Goal: Task Accomplishment & Management: Use online tool/utility

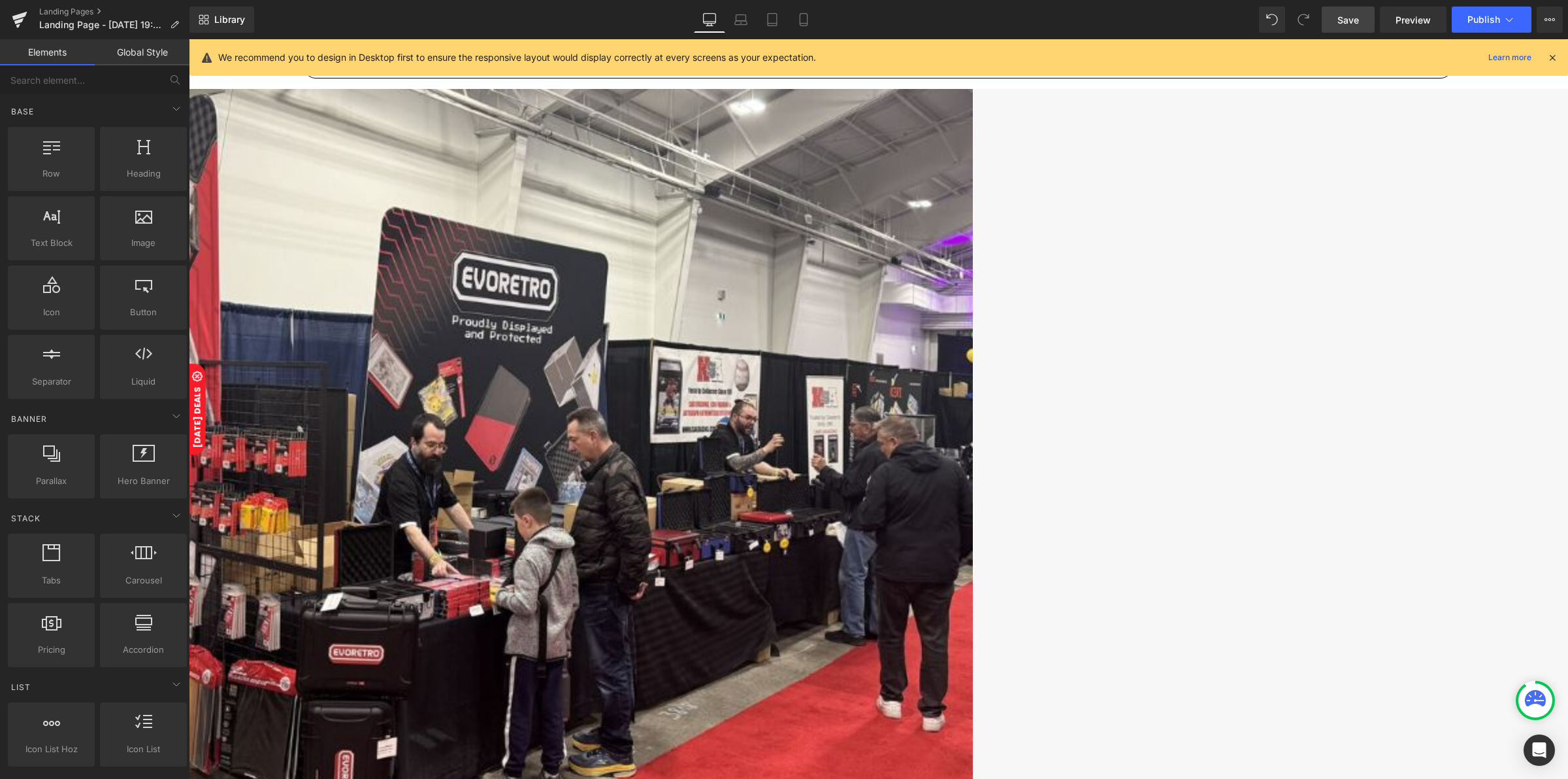
click at [1350, 20] on span "Save" at bounding box center [1348, 19] width 22 height 14
click at [100, 27] on span "Landing Page - [DATE] 19:24:40" at bounding box center [102, 25] width 125 height 11
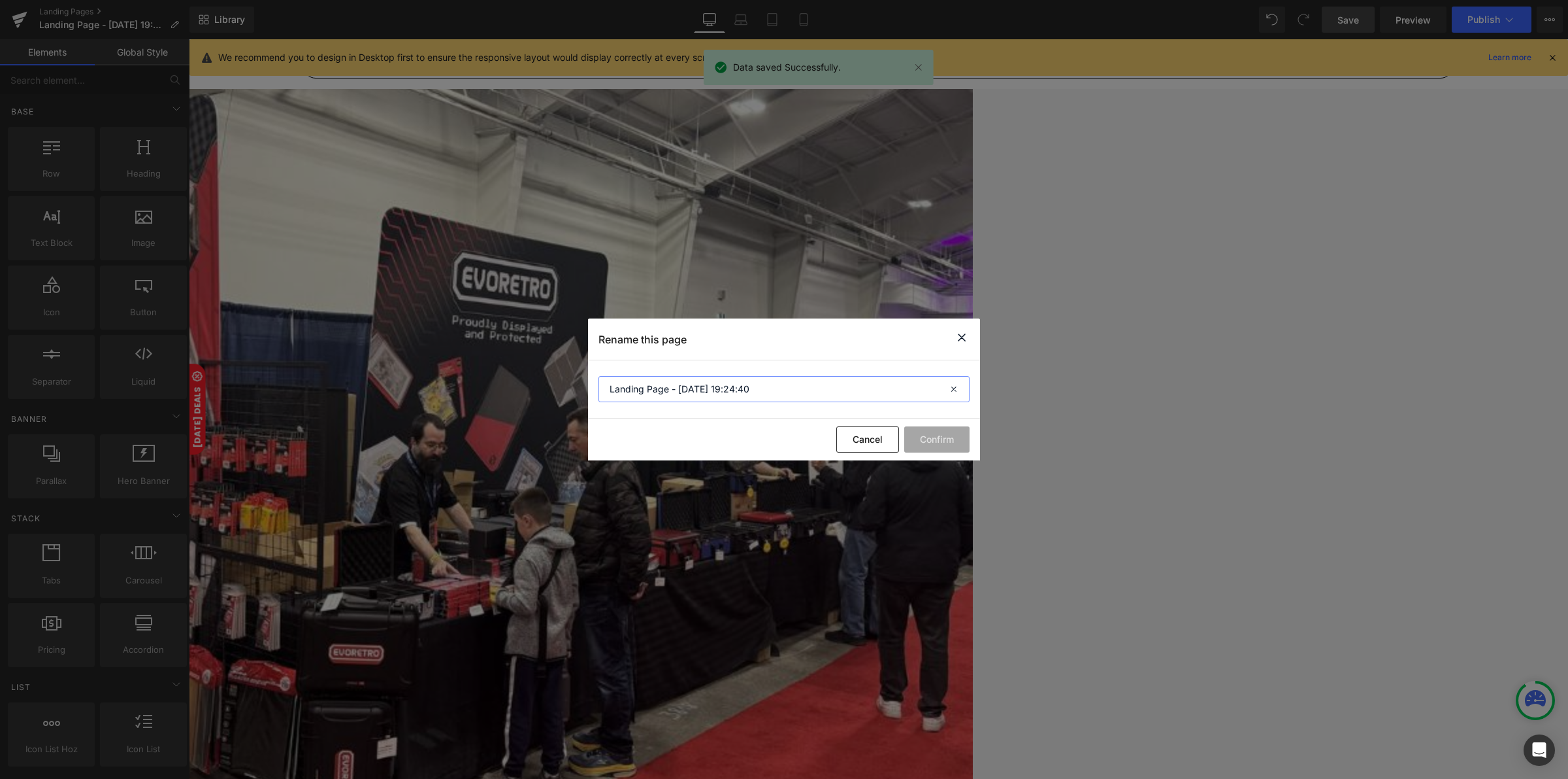
drag, startPoint x: 778, startPoint y: 393, endPoint x: 573, endPoint y: 380, distance: 205.4
click at [573, 380] on div "Rename this page Landing Page - Sep 11, 19:24:40 Cancel Confirm" at bounding box center [784, 390] width 1568 height 779
type input "Vancity [DATE]"
click at [937, 442] on button "Confirm" at bounding box center [937, 439] width 65 height 26
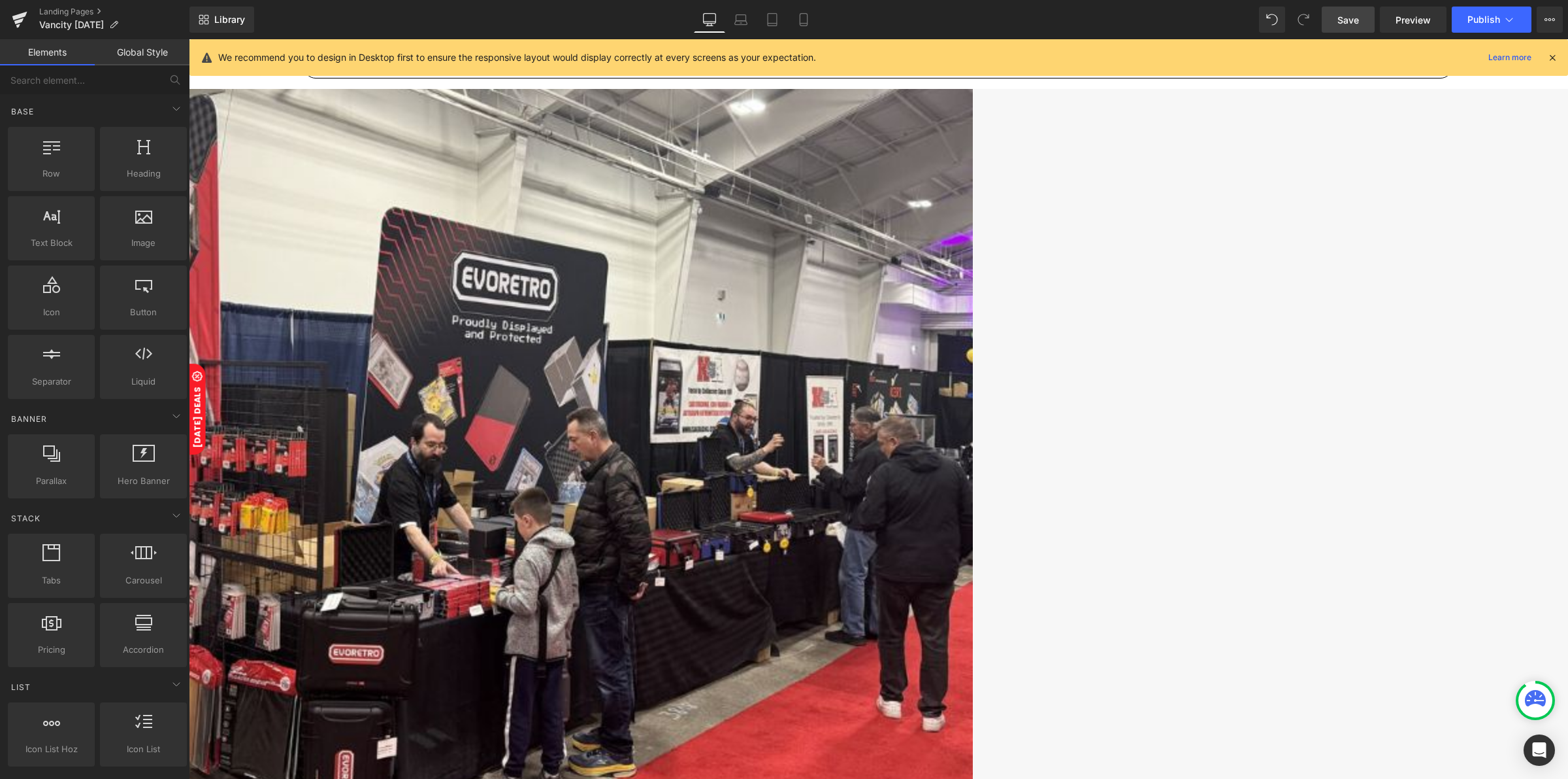
click at [1337, 21] on link "Save" at bounding box center [1348, 19] width 53 height 26
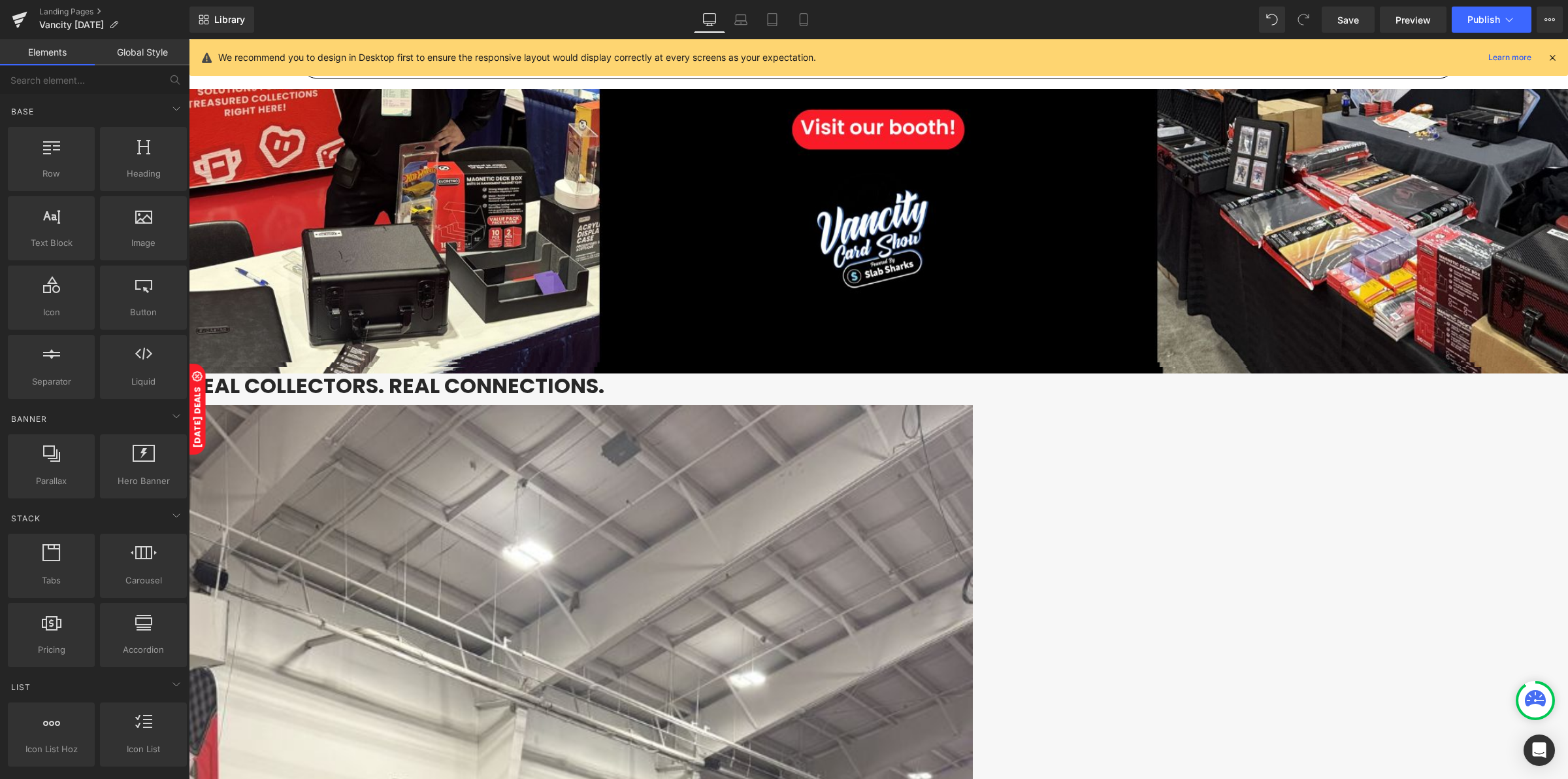
scroll to position [490, 0]
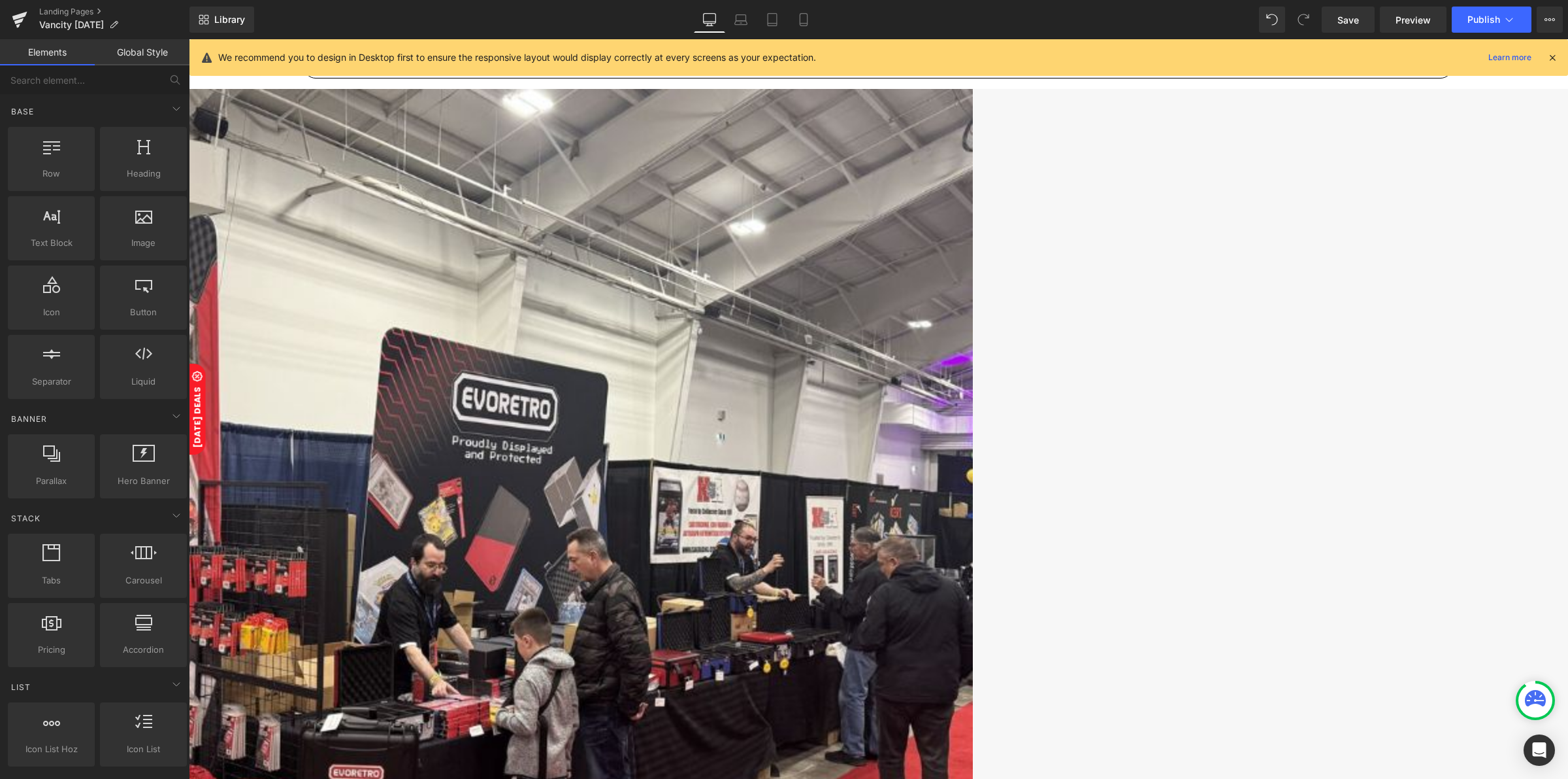
scroll to position [817, 0]
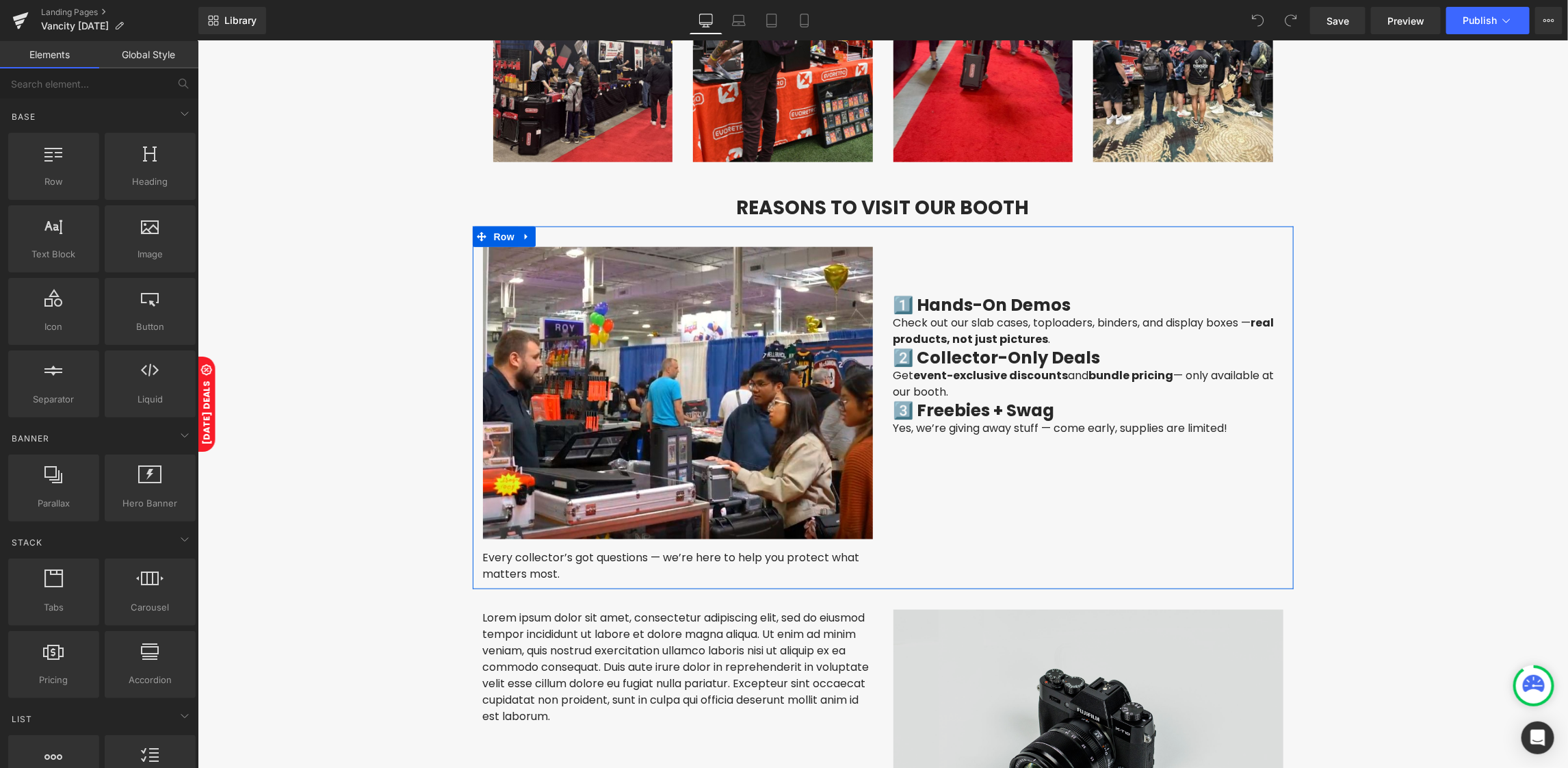
scroll to position [941, 0]
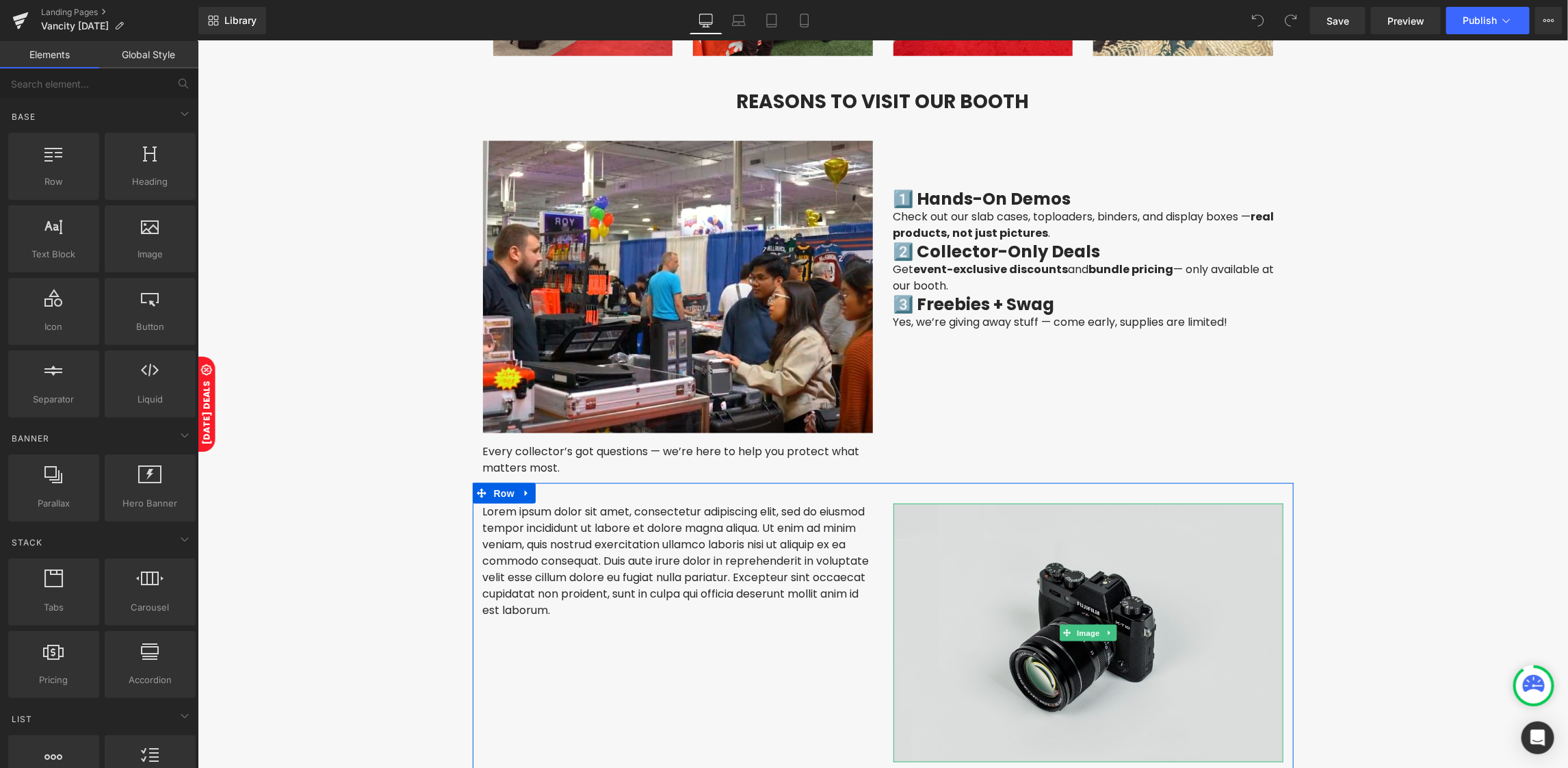
click at [1052, 616] on img at bounding box center [1088, 632] width 390 height 259
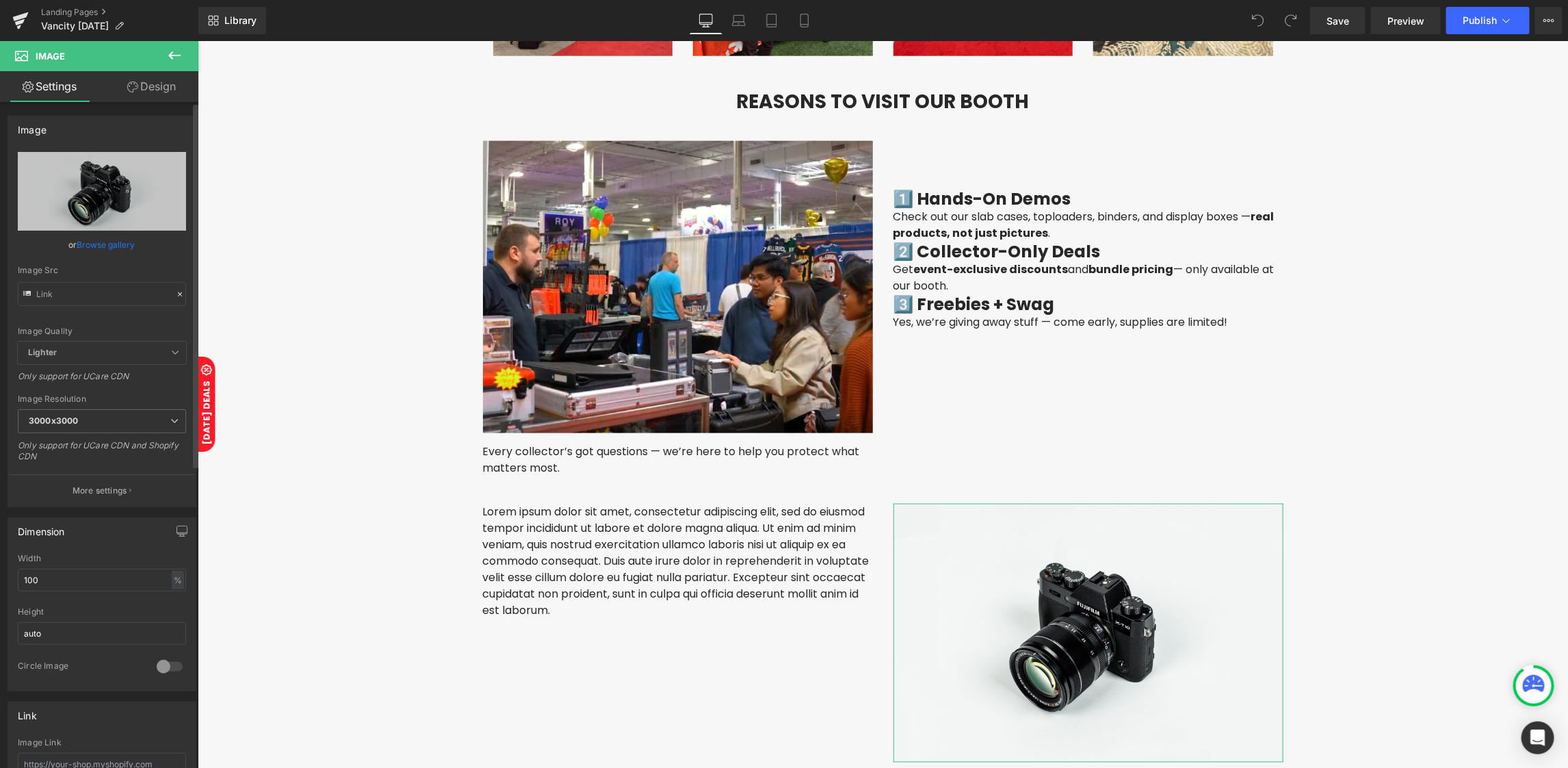
click at [174, 299] on div at bounding box center [180, 295] width 12 height 16
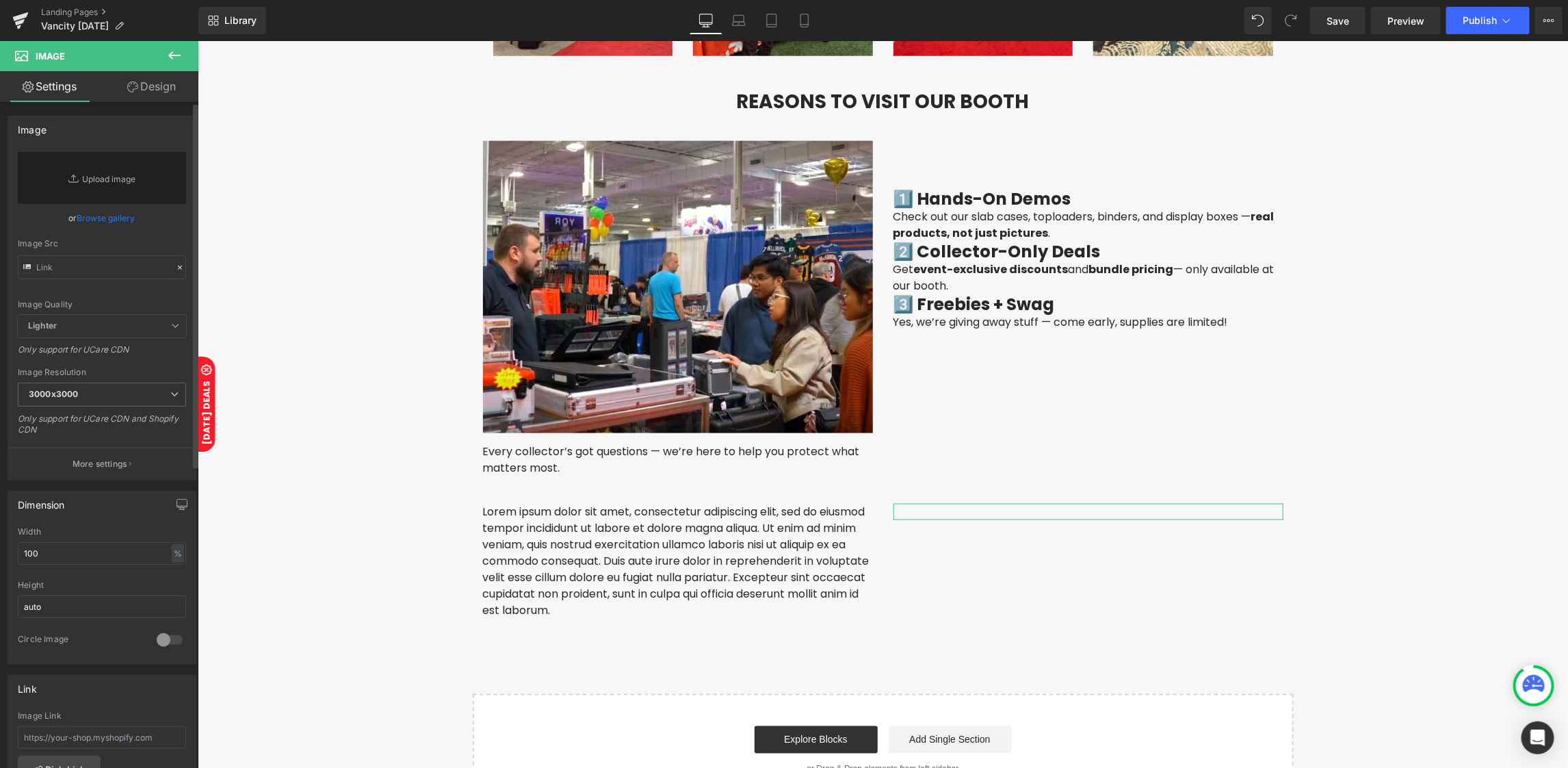
click at [119, 291] on div "Image Quality Lighter Lightest Lighter Lighter Lightest Only support for UCare …" at bounding box center [102, 233] width 168 height 163
click at [114, 275] on input "text" at bounding box center [102, 267] width 168 height 24
paste input "https://cdn.shopify.com/s/files/1/0042/2795/6809/files/acd_show.jpg?v=1757670962"
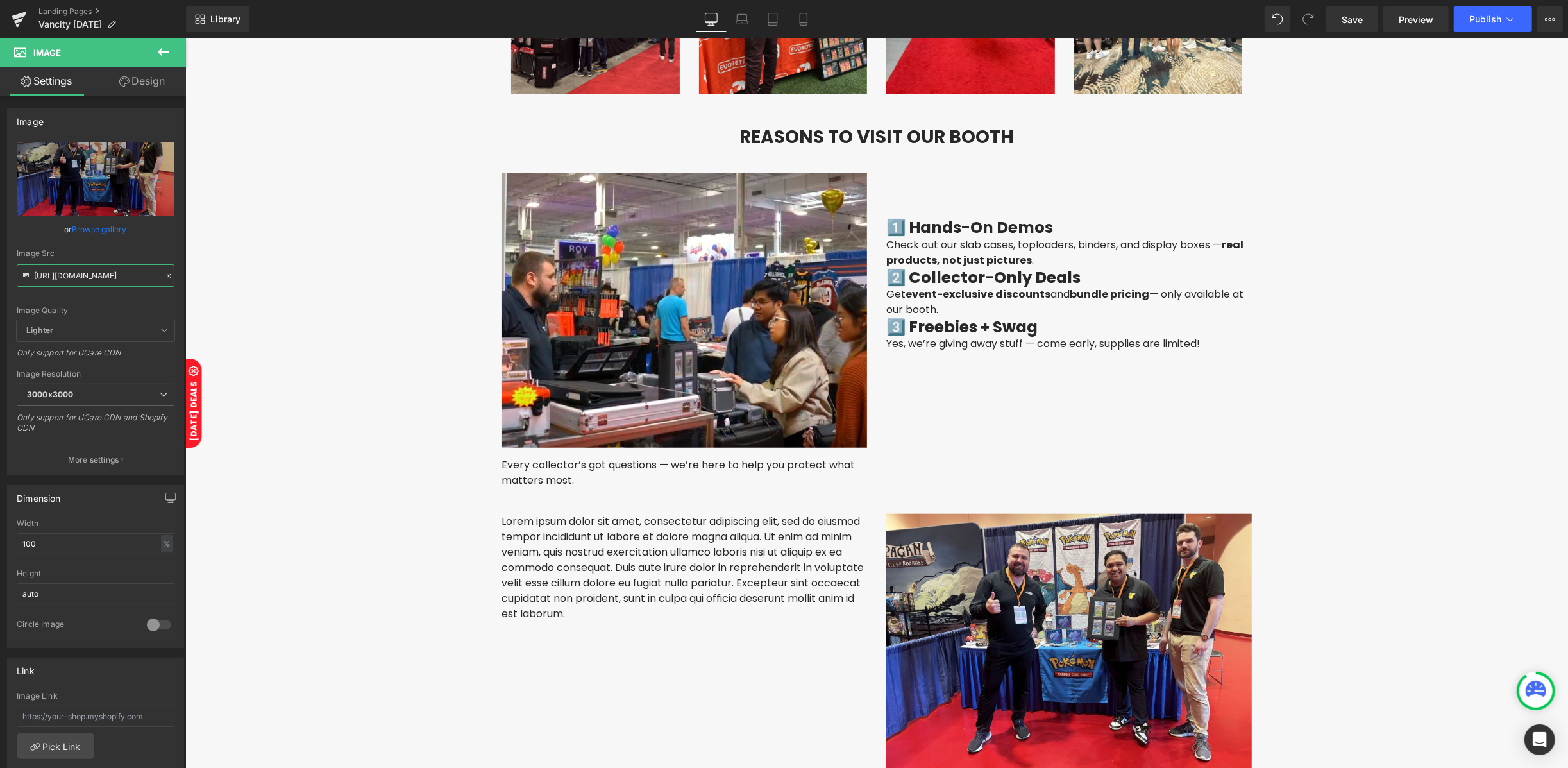
scroll to position [968, 0]
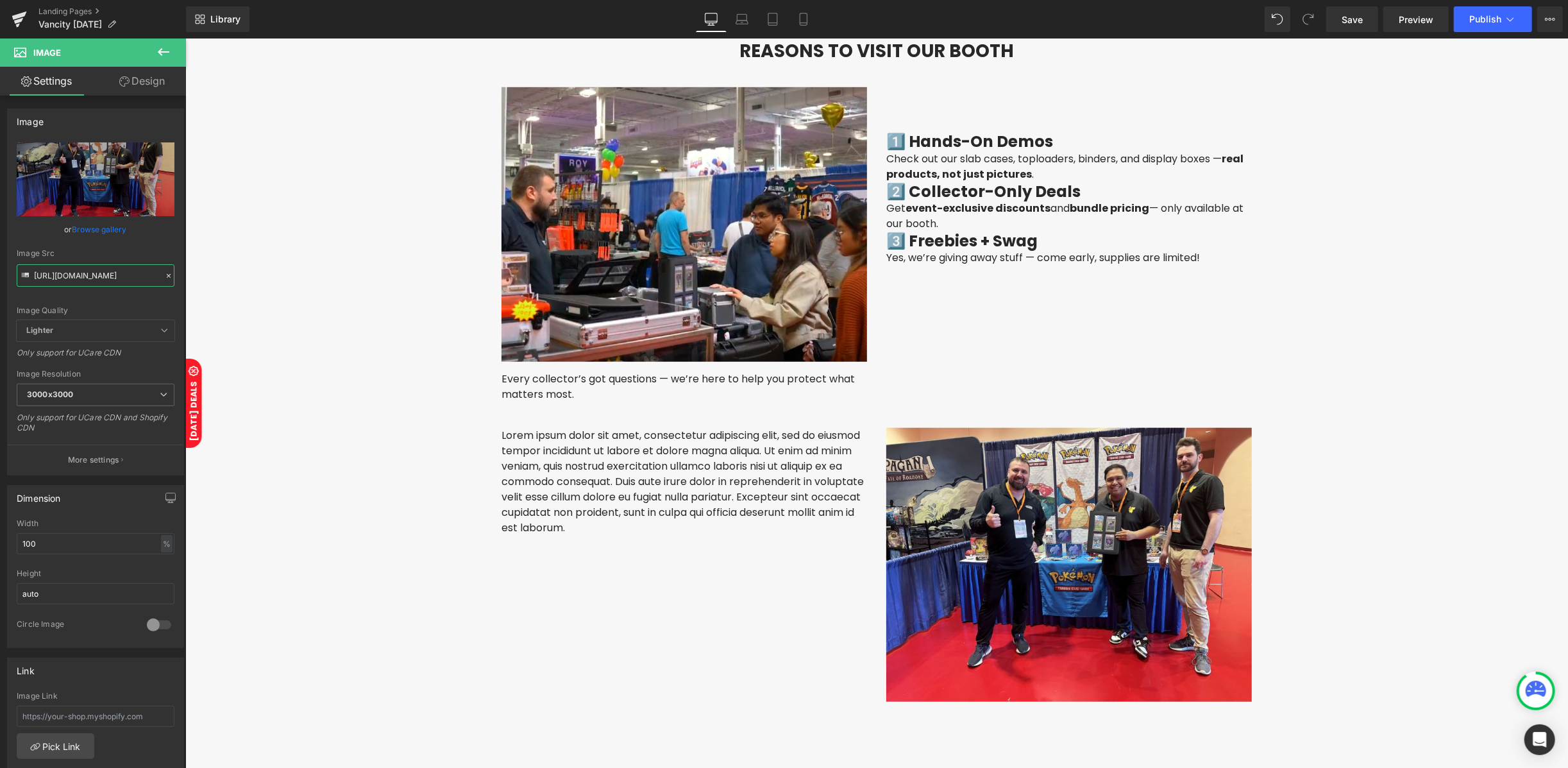
type input "https://cdn.shopify.com/s/files/1/0042/2795/6809/files/acd_show_3000x3000.jpg?v…"
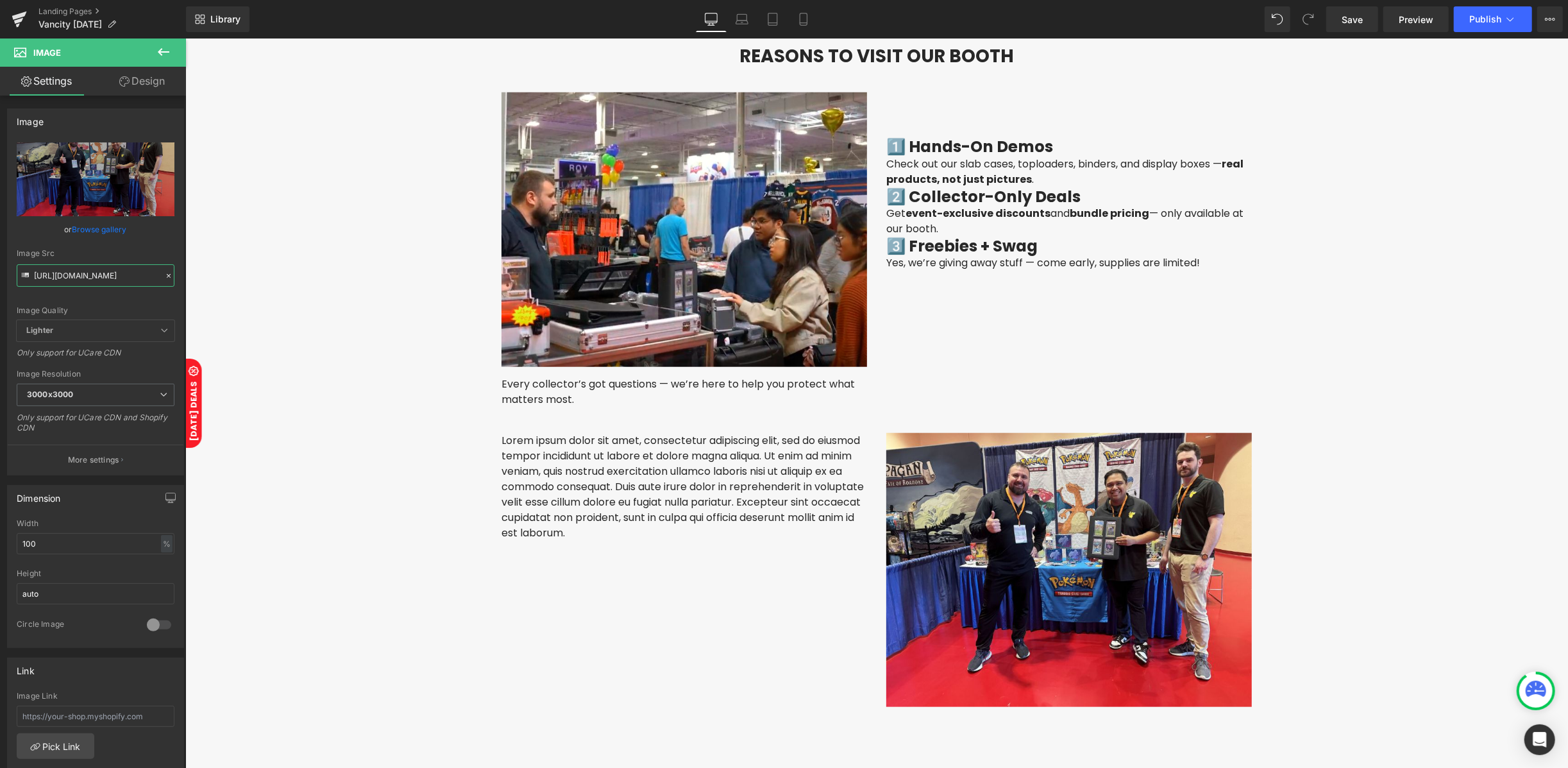
scroll to position [1053, 0]
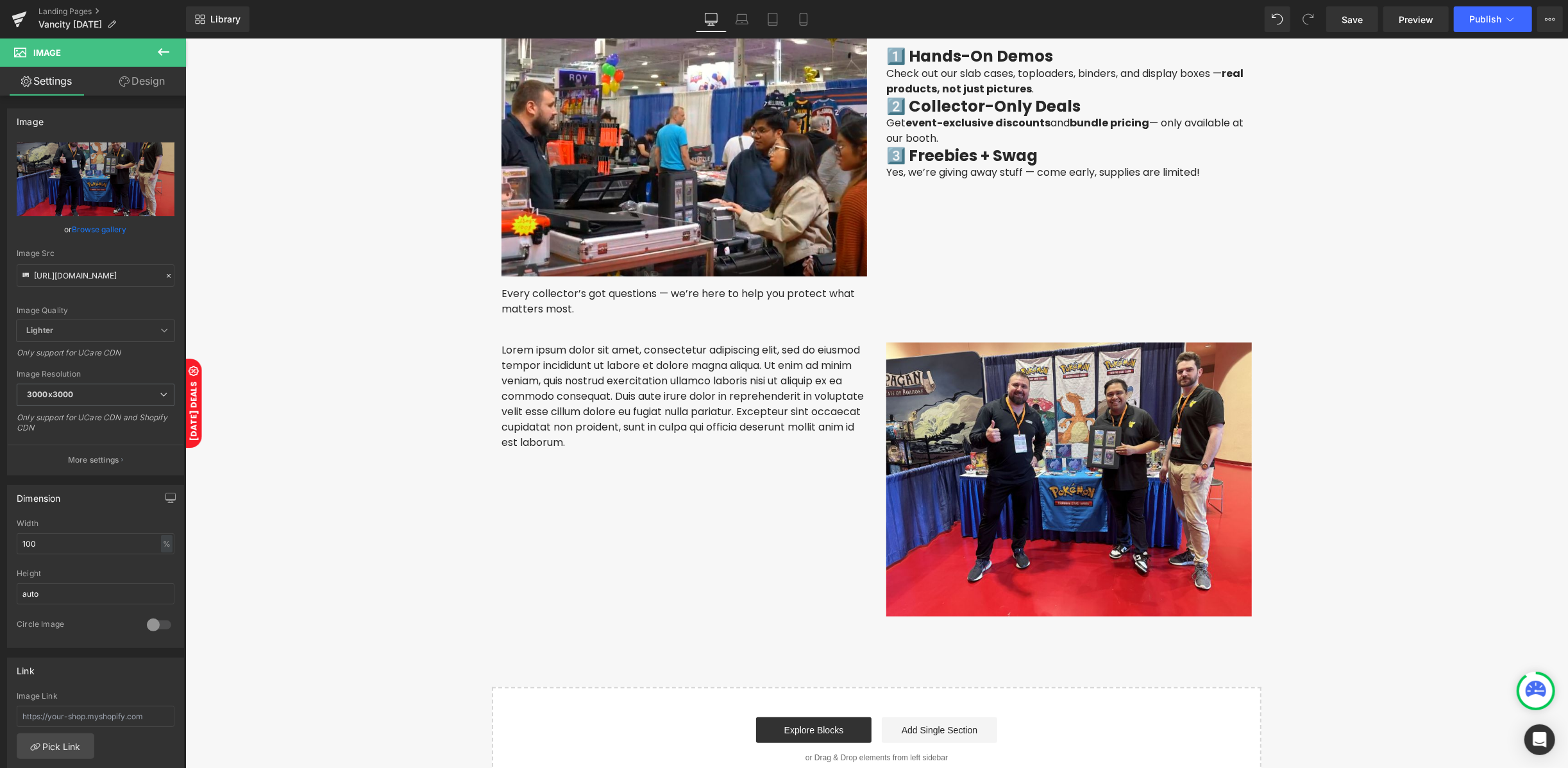
click at [157, 52] on icon at bounding box center [163, 52] width 15 height 15
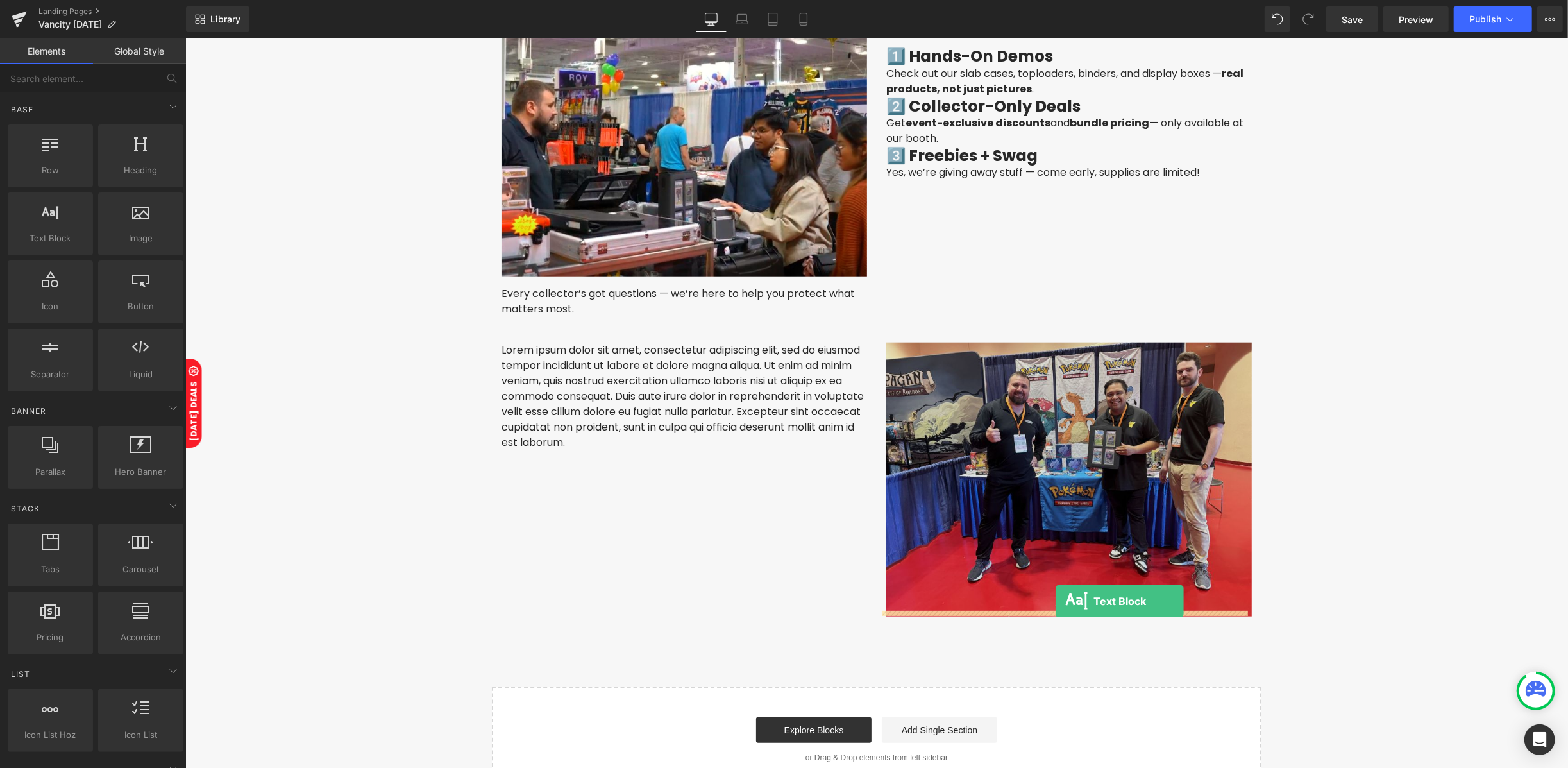
drag, startPoint x: 232, startPoint y: 260, endPoint x: 1054, endPoint y: 601, distance: 889.9
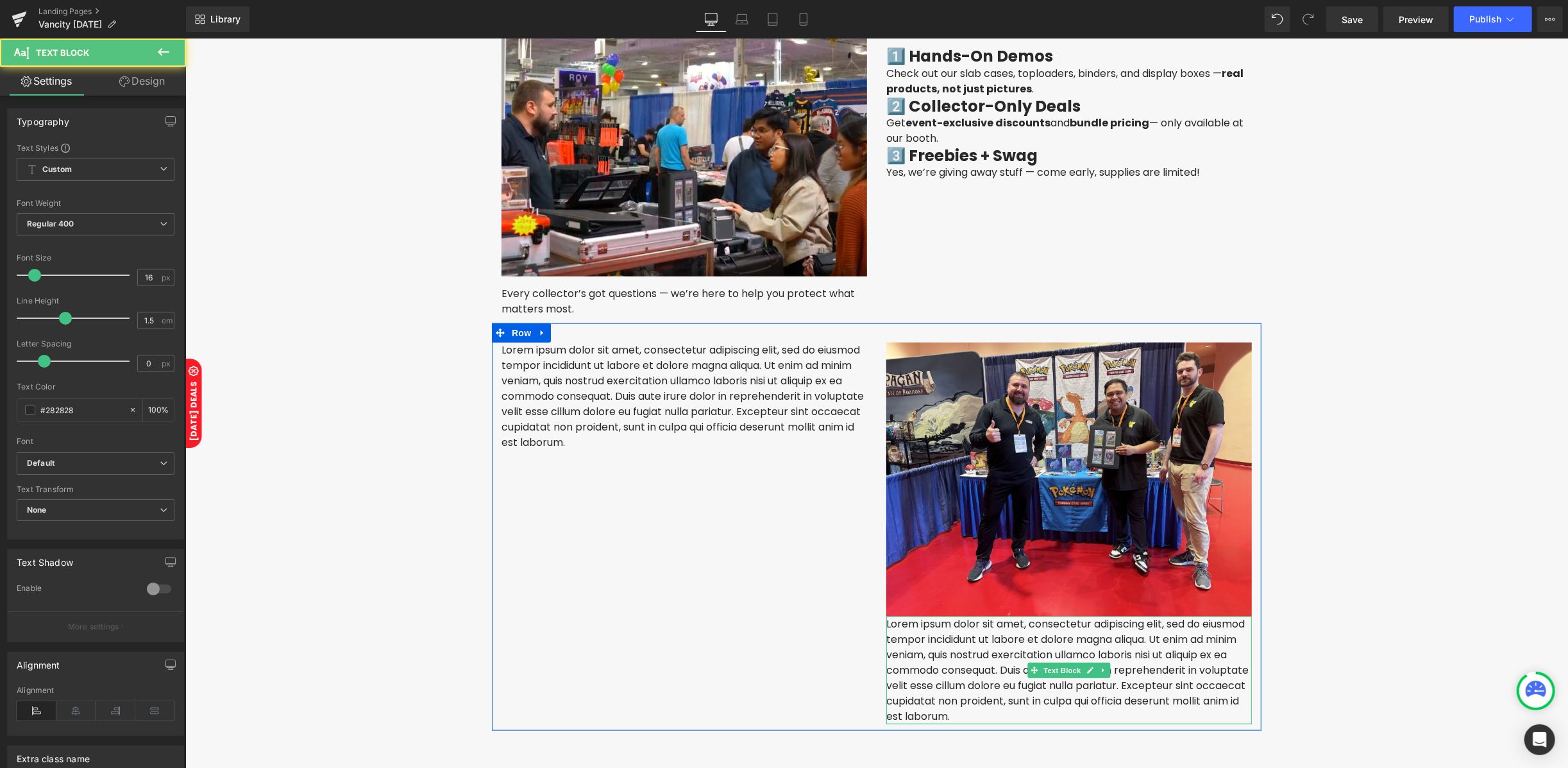
click at [1011, 633] on p "Lorem ipsum dolor sit amet, consectetur adipiscing elit, sed do eiusmod tempor …" at bounding box center [1068, 669] width 365 height 108
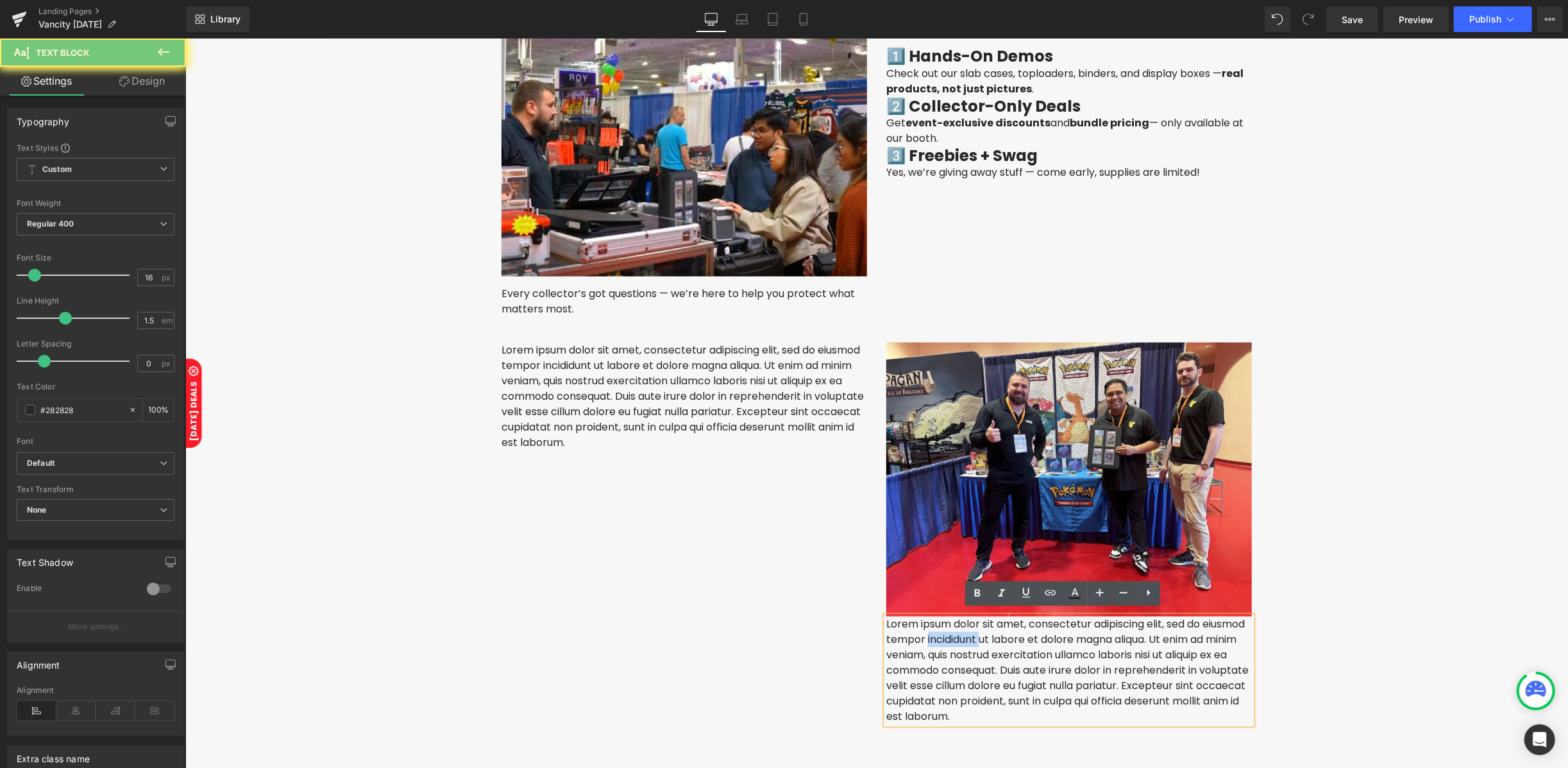
click at [1011, 633] on p "Lorem ipsum dolor sit amet, consectetur adipiscing elit, sed do eiusmod tempor …" at bounding box center [1068, 669] width 365 height 108
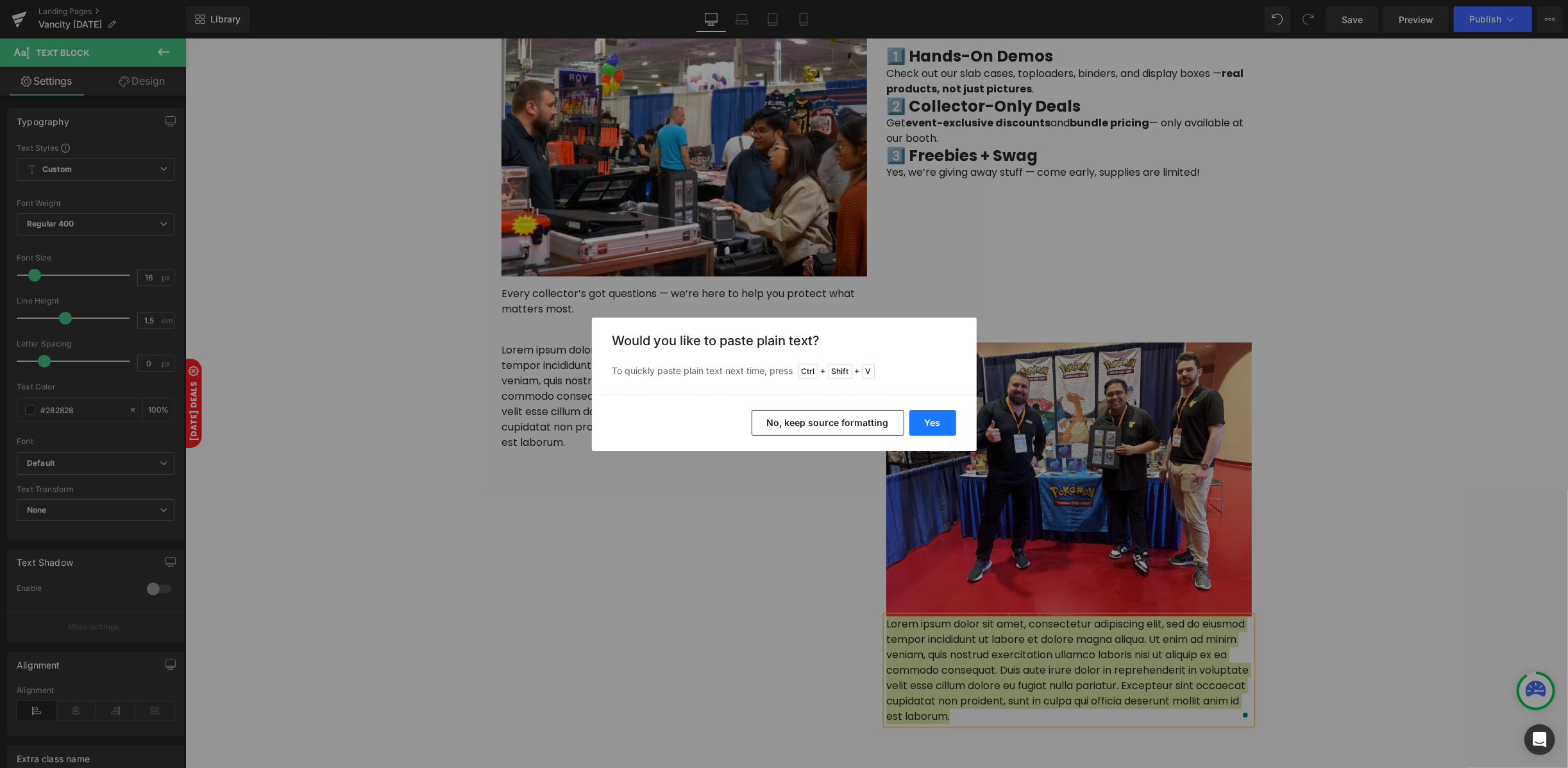
click at [930, 416] on button "Yes" at bounding box center [932, 422] width 47 height 26
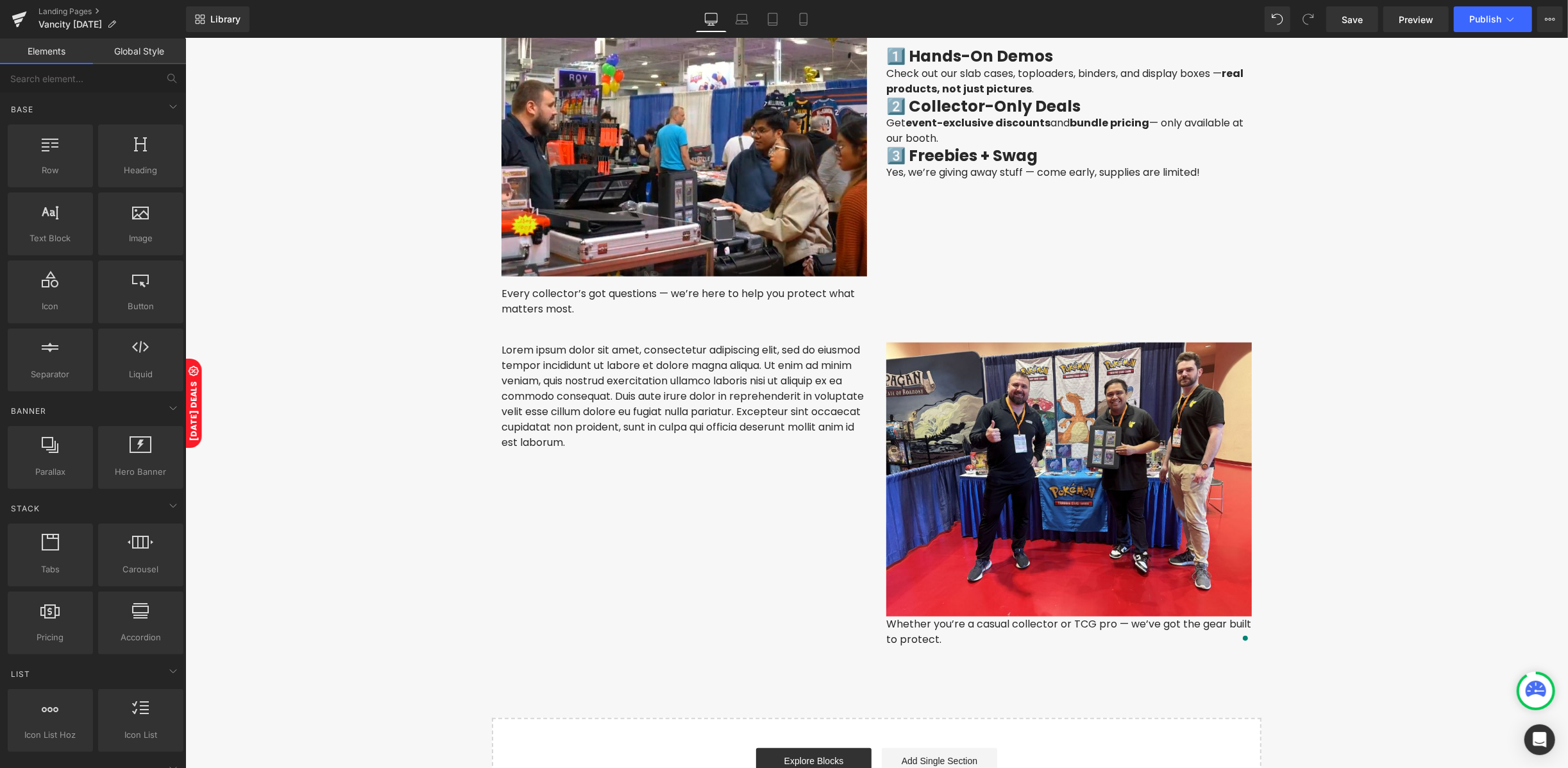
click at [1066, 628] on span "Text Block" at bounding box center [1061, 631] width 43 height 15
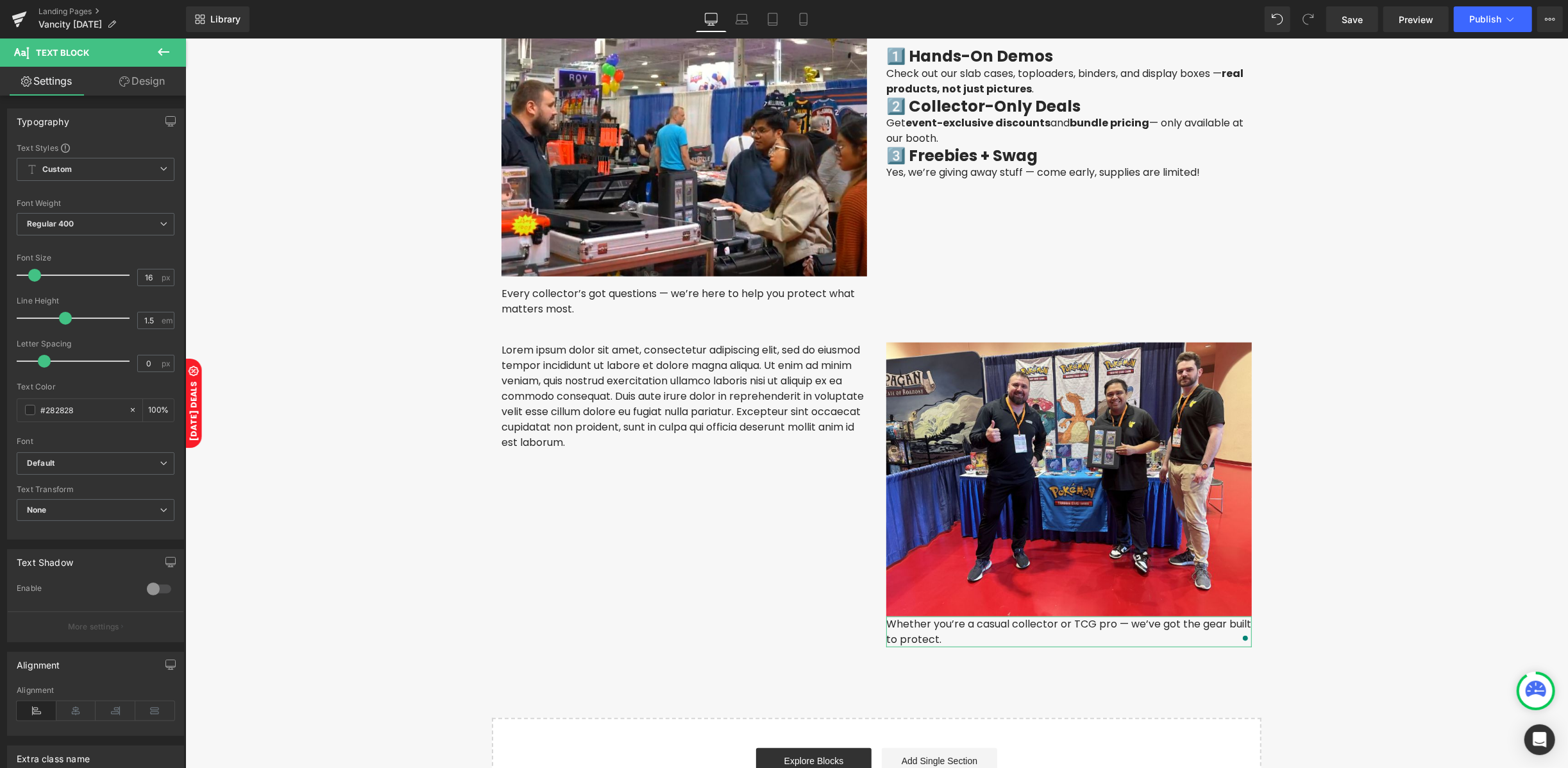
click at [142, 88] on link "Design" at bounding box center [142, 81] width 93 height 29
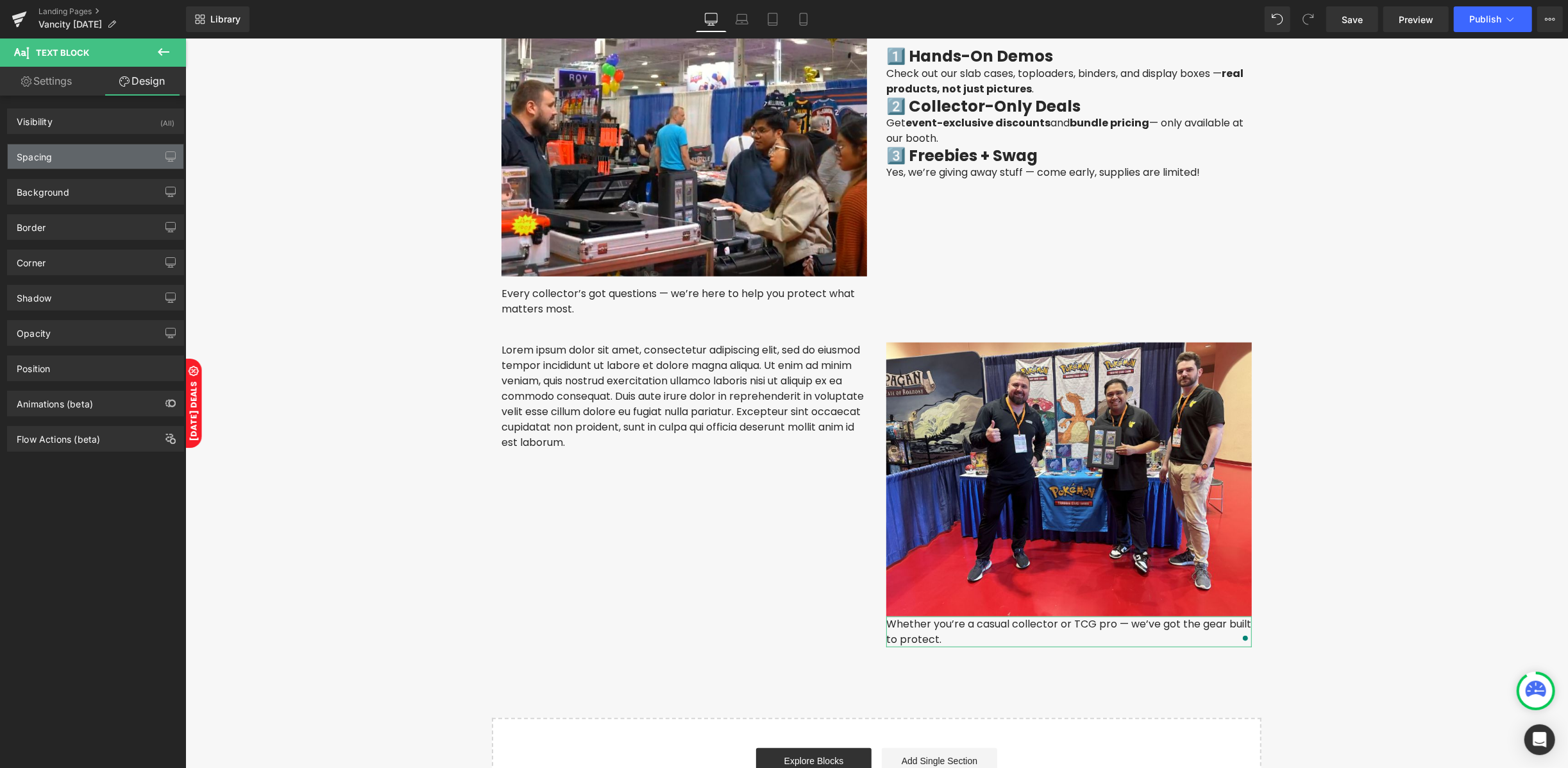
click at [91, 155] on div "Spacing" at bounding box center [95, 156] width 175 height 24
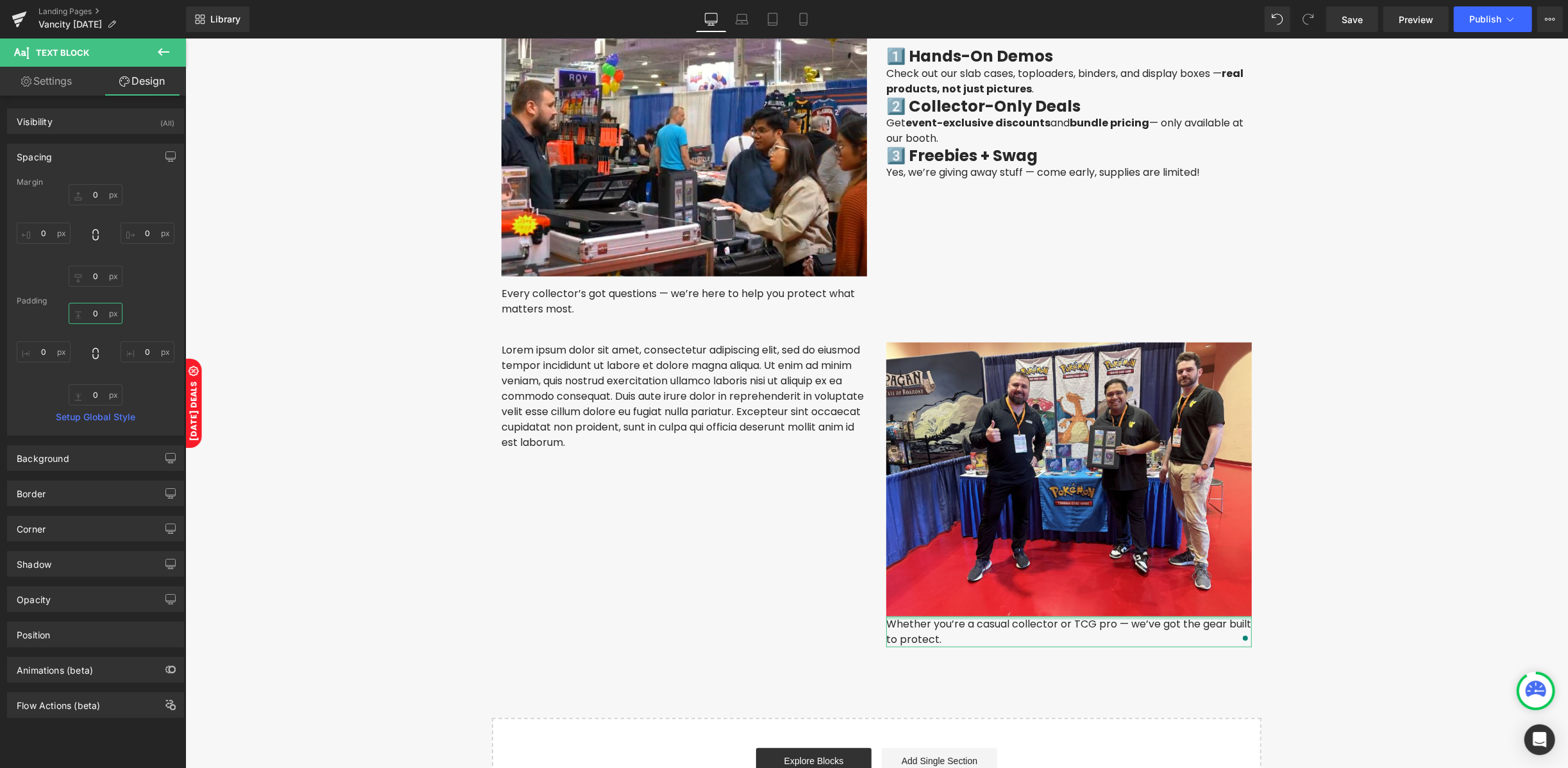
click at [91, 318] on input "0" at bounding box center [95, 314] width 53 height 21
click at [101, 317] on input "20" at bounding box center [95, 314] width 53 height 21
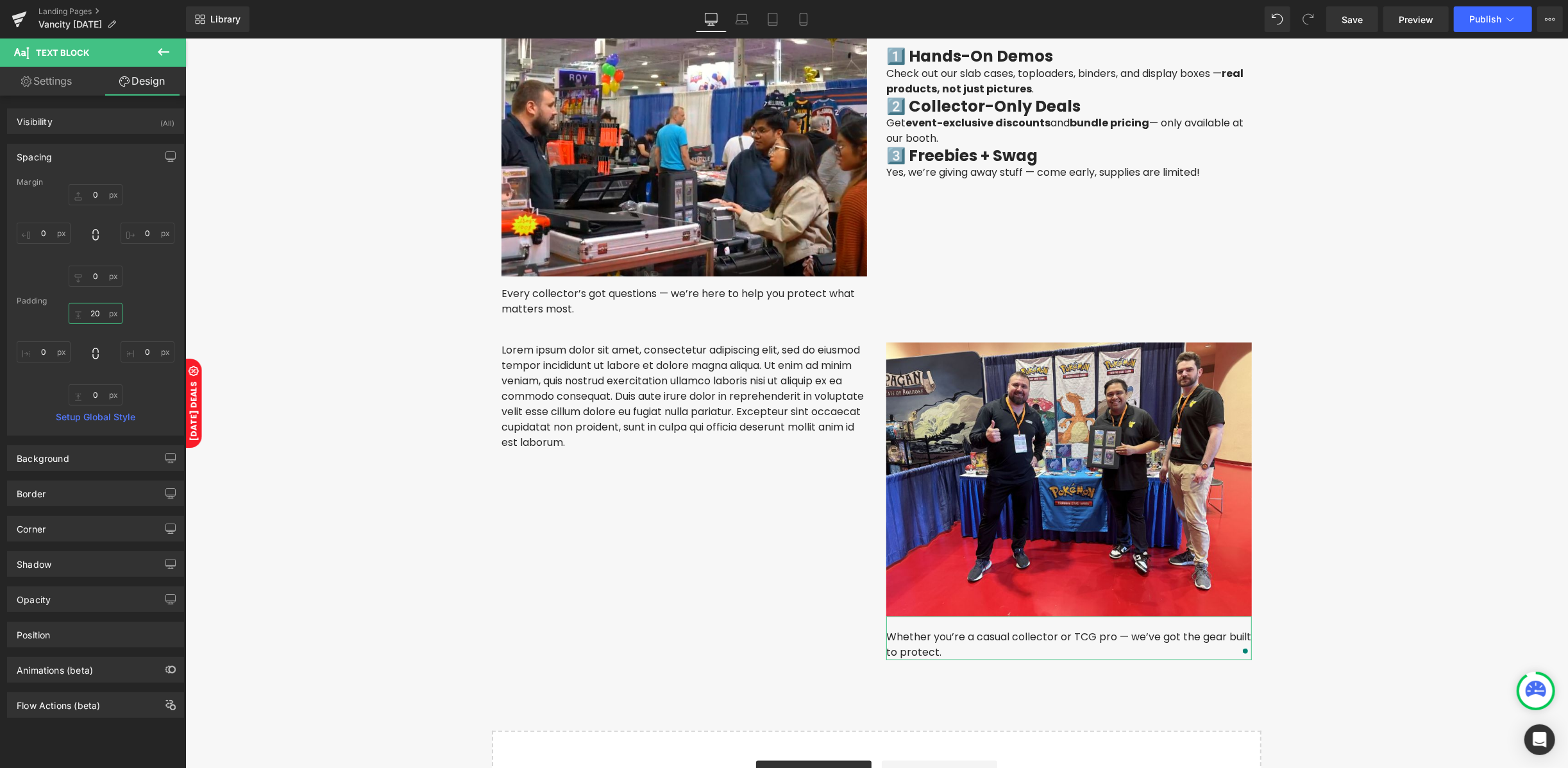
click at [101, 317] on input "20" at bounding box center [95, 314] width 53 height 21
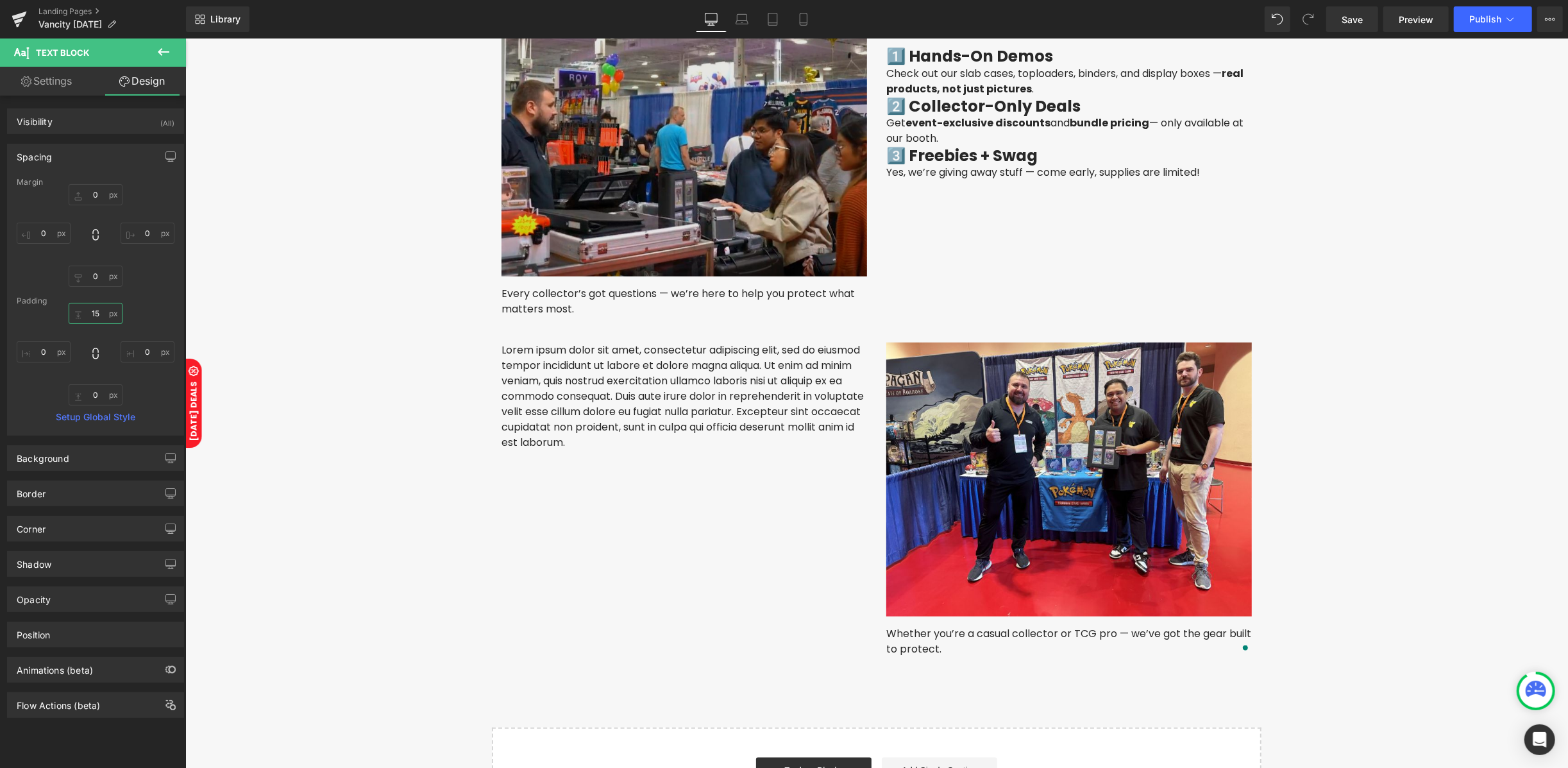
type input "15"
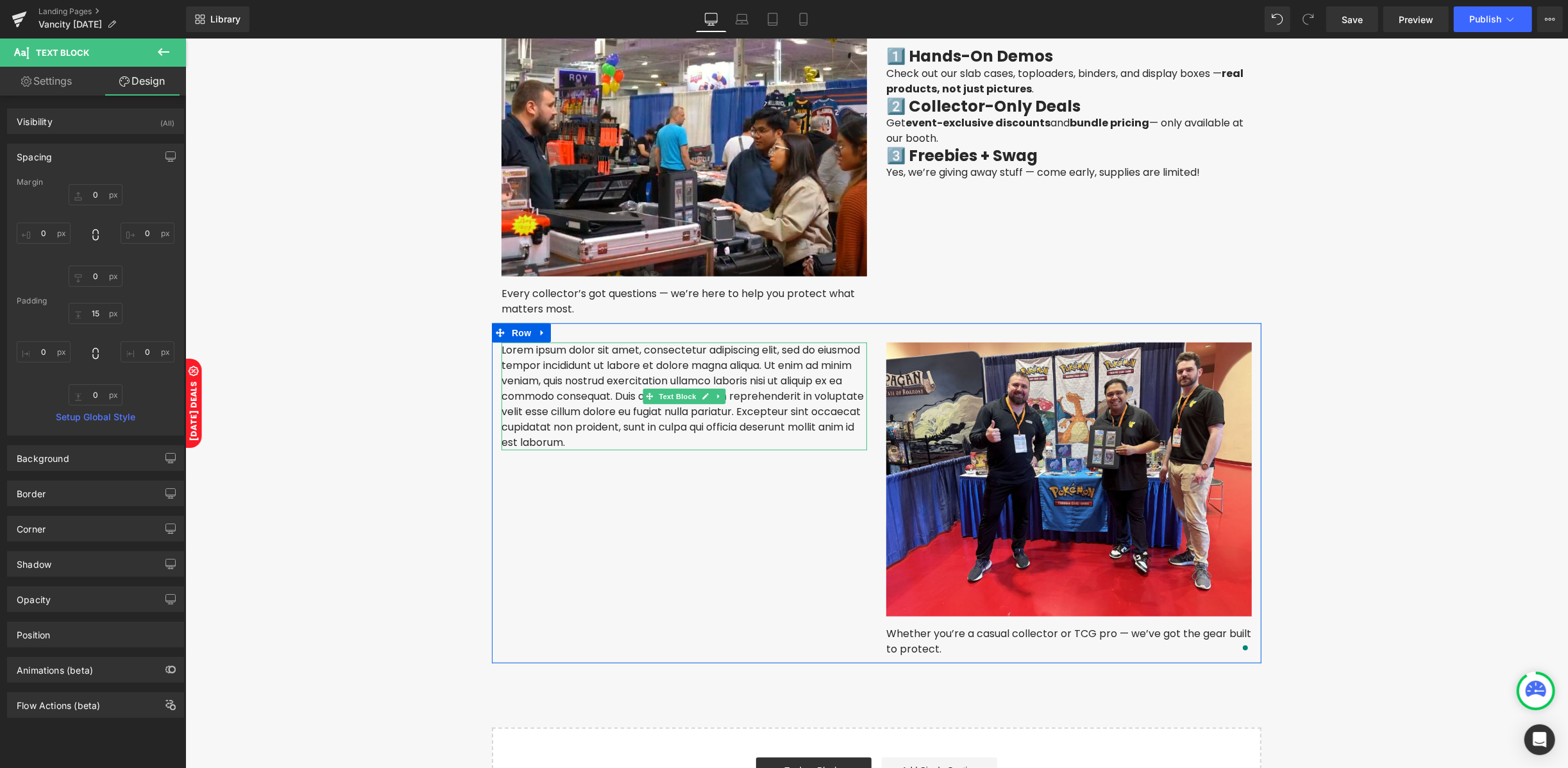
click at [681, 434] on p "Lorem ipsum dolor sit amet, consectetur adipiscing elit, sed do eiusmod tempor …" at bounding box center [683, 396] width 365 height 108
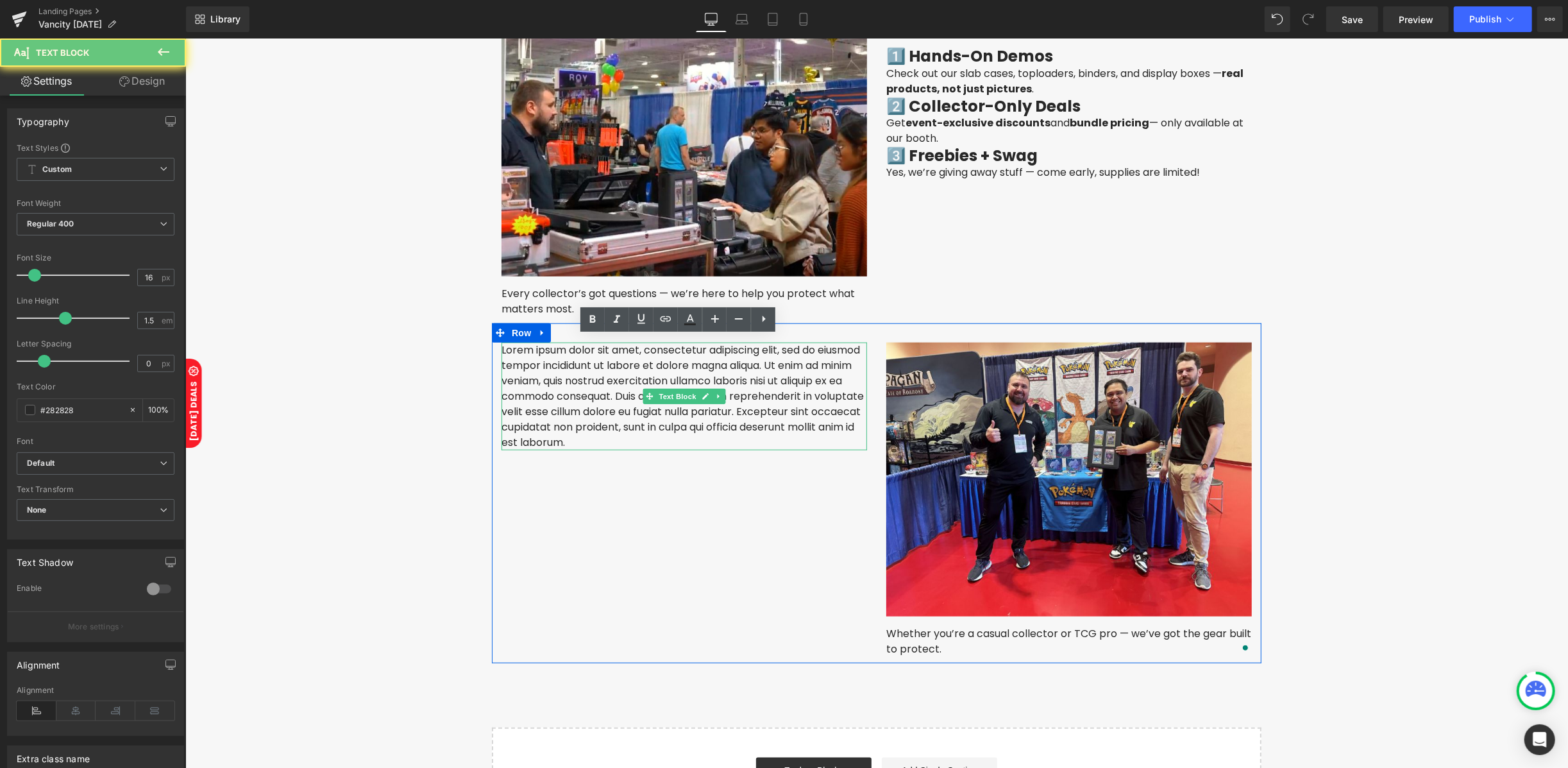
click at [680, 434] on p "Lorem ipsum dolor sit amet, consectetur adipiscing elit, sed do eiusmod tempor …" at bounding box center [683, 396] width 365 height 108
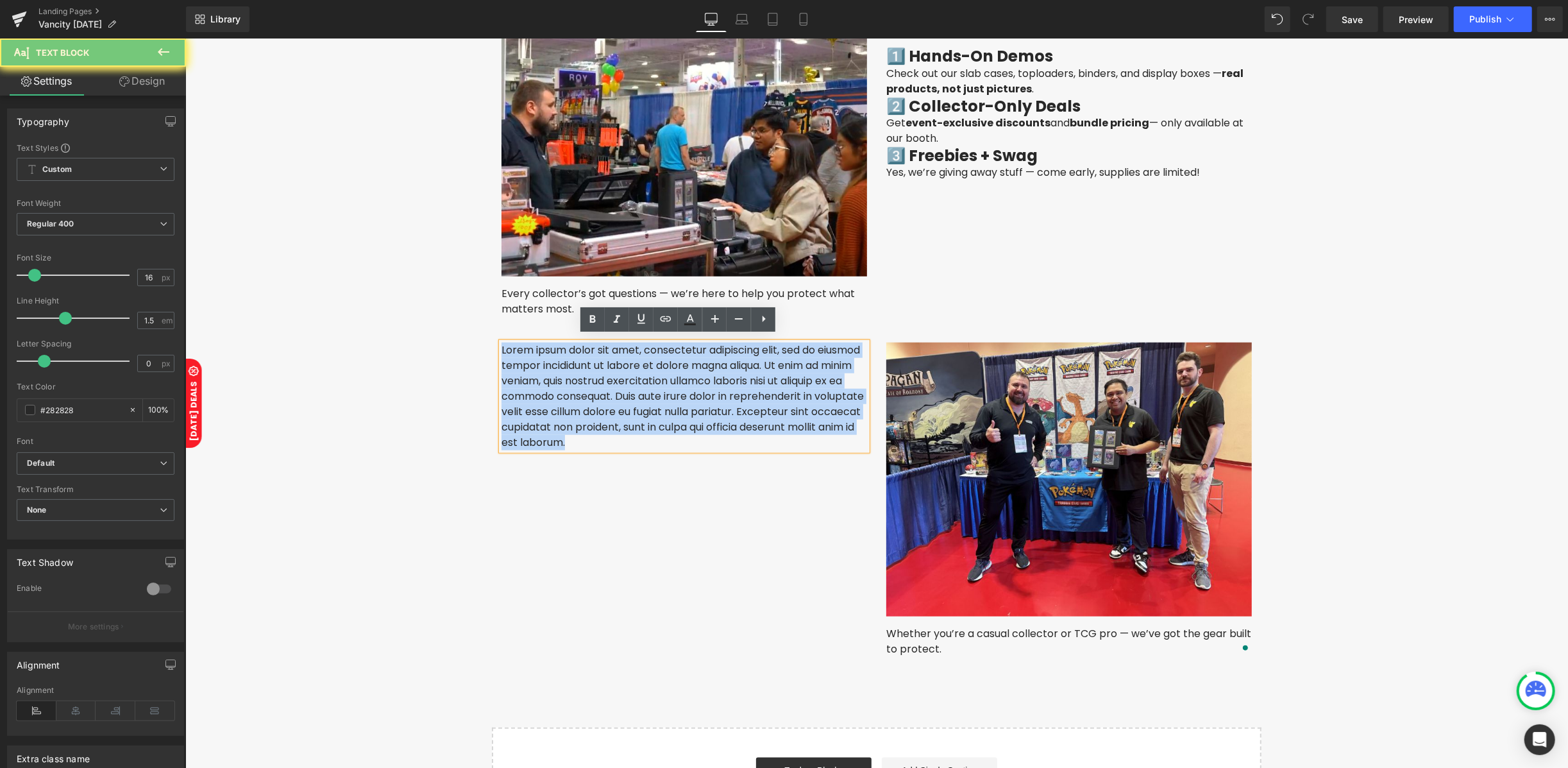
click at [680, 434] on p "Lorem ipsum dolor sit amet, consectetur adipiscing elit, sed do eiusmod tempor …" at bounding box center [683, 396] width 365 height 108
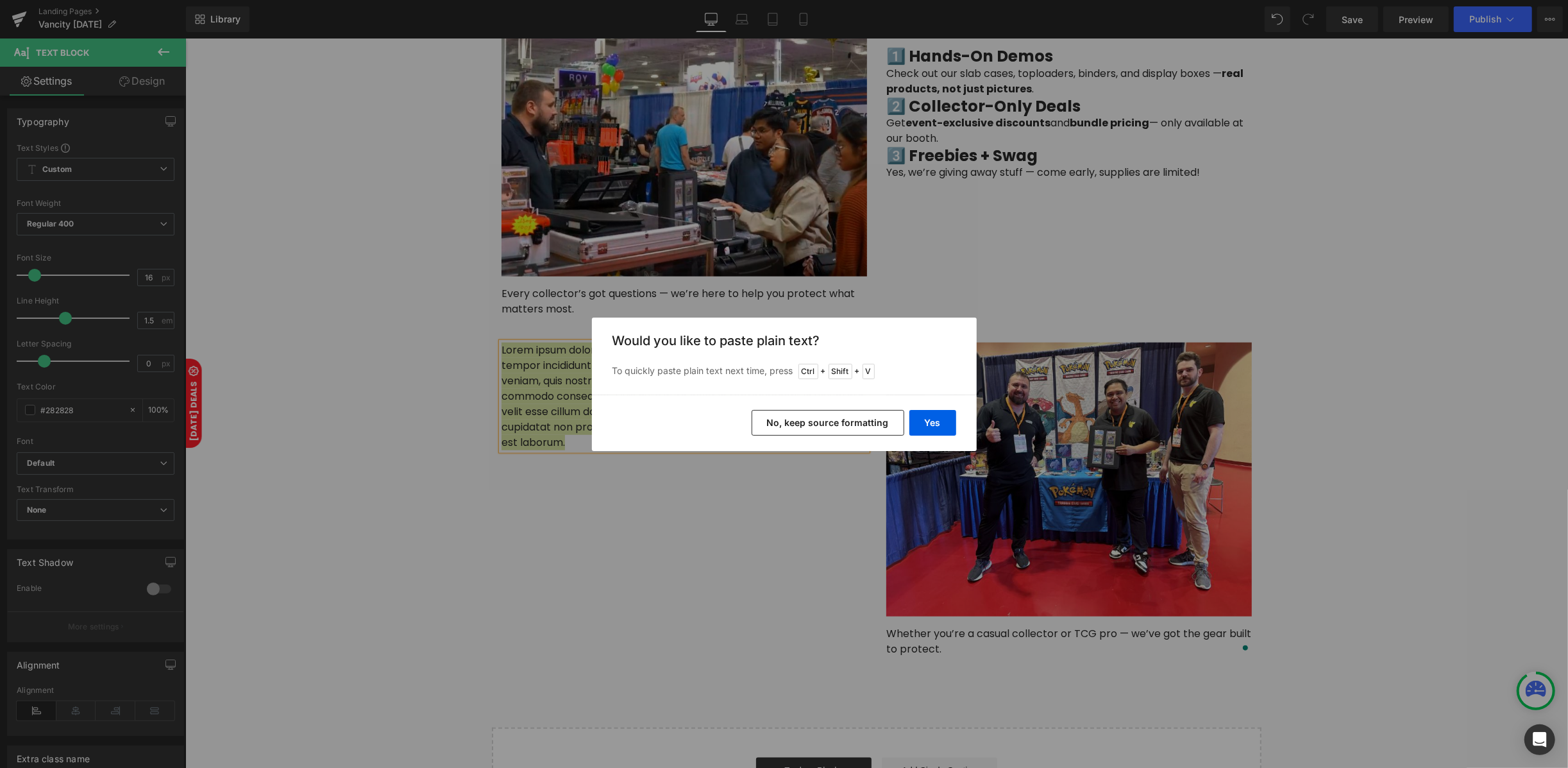
click at [795, 424] on button "No, keep source formatting" at bounding box center [827, 422] width 152 height 26
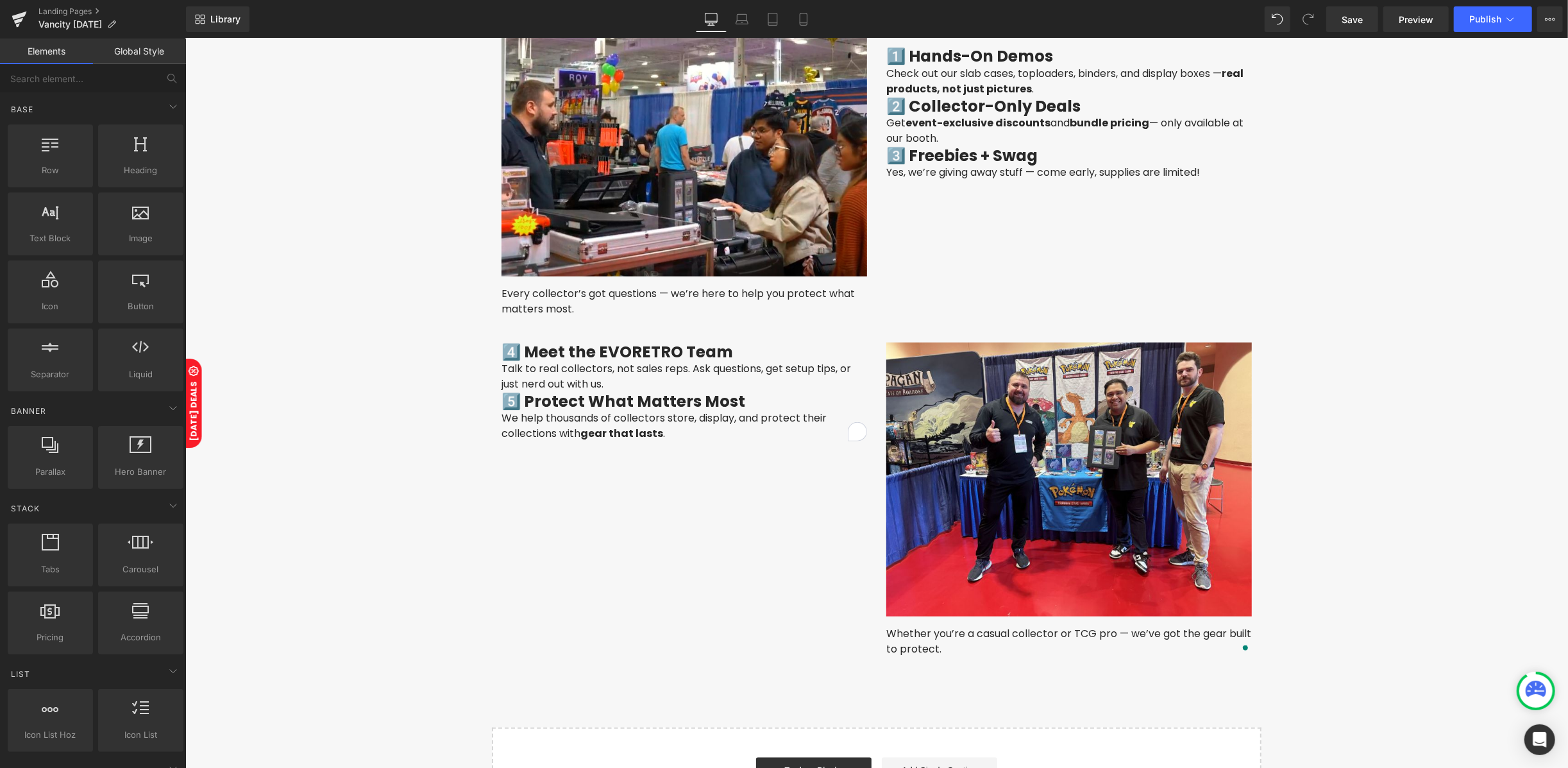
click at [670, 386] on span "Text Block" at bounding box center [677, 391] width 43 height 15
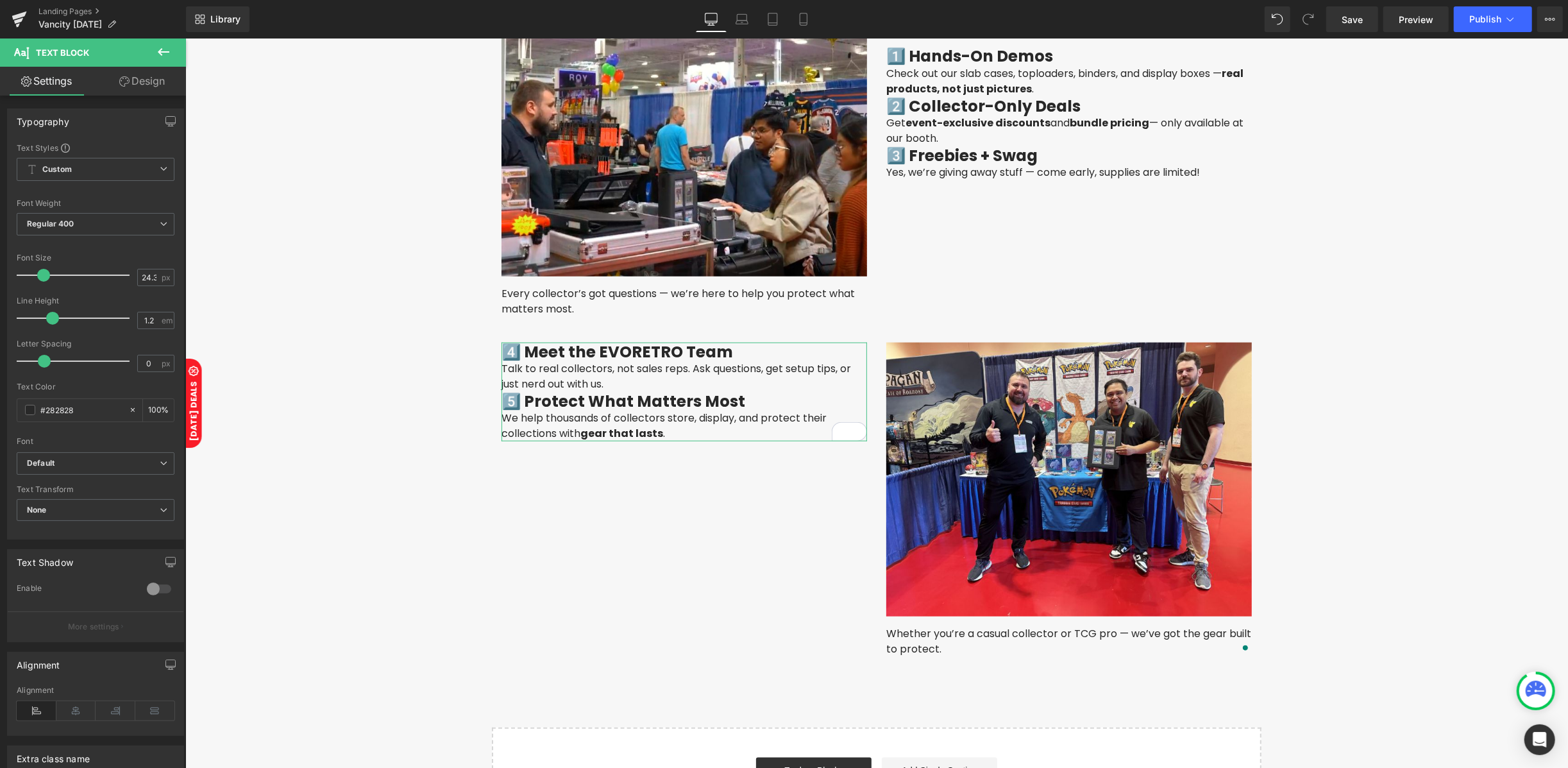
click at [154, 83] on link "Design" at bounding box center [142, 81] width 93 height 29
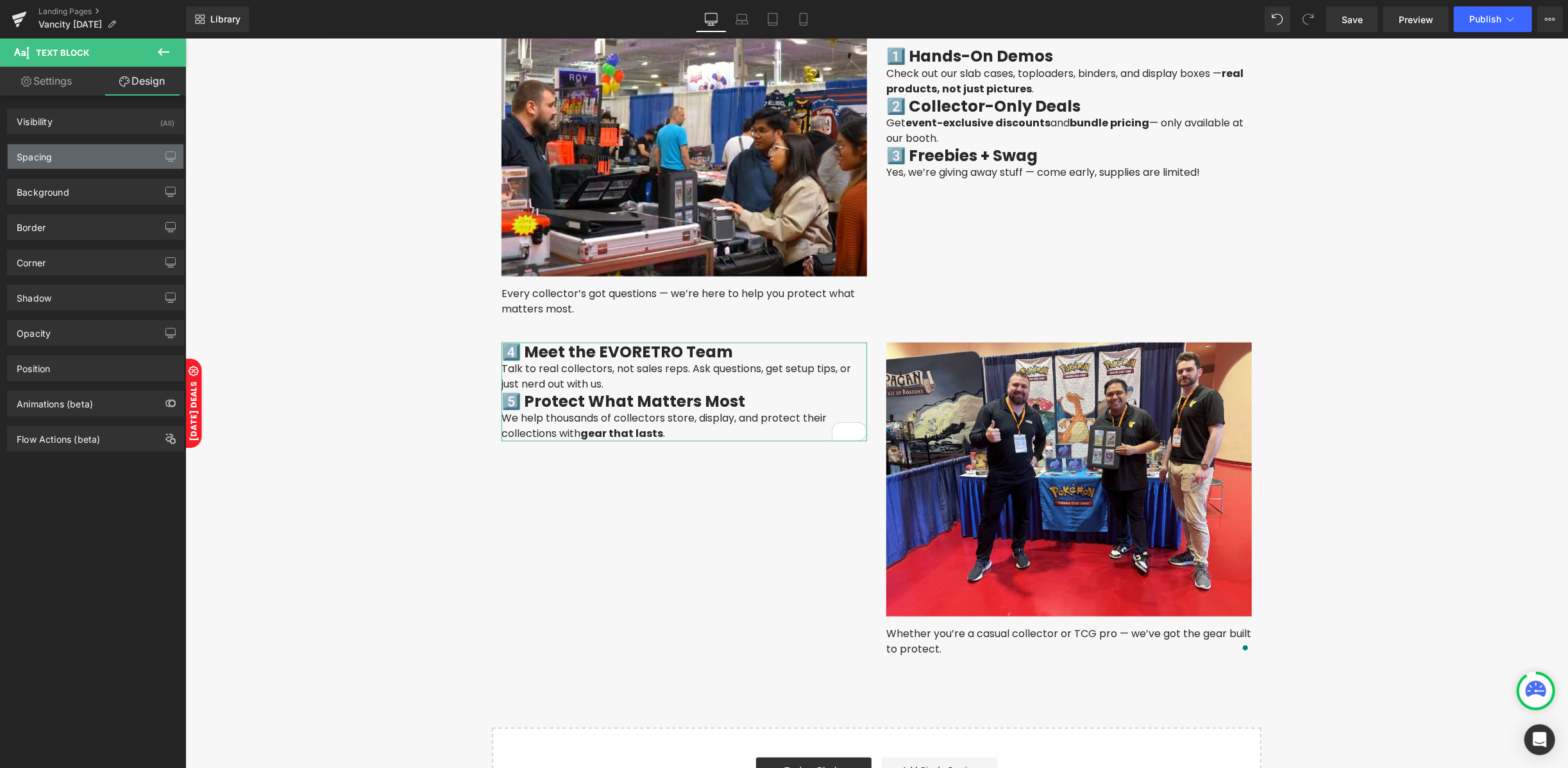
click at [64, 149] on div "Spacing" at bounding box center [95, 156] width 175 height 24
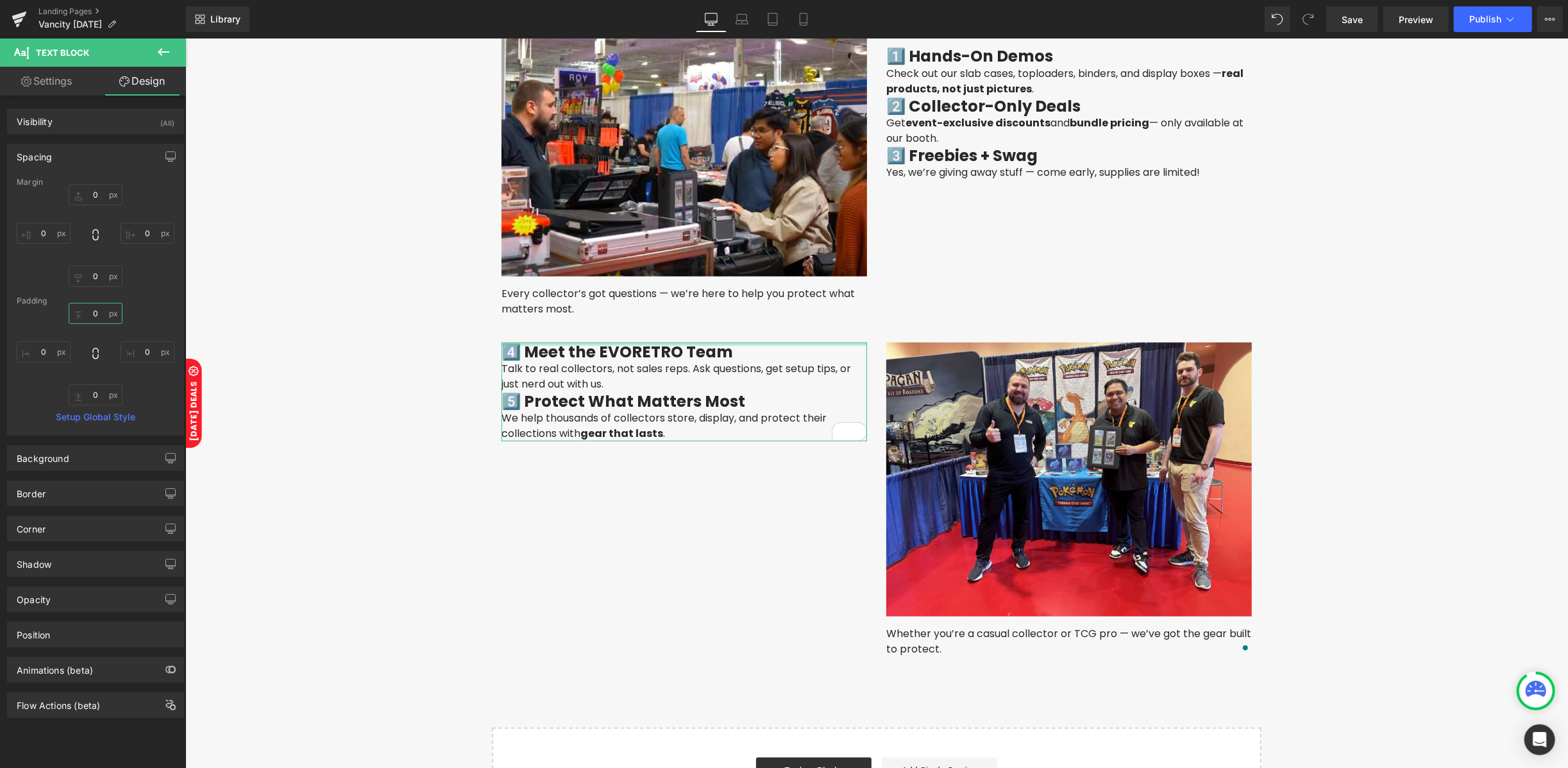
click at [93, 311] on input "text" at bounding box center [95, 314] width 53 height 21
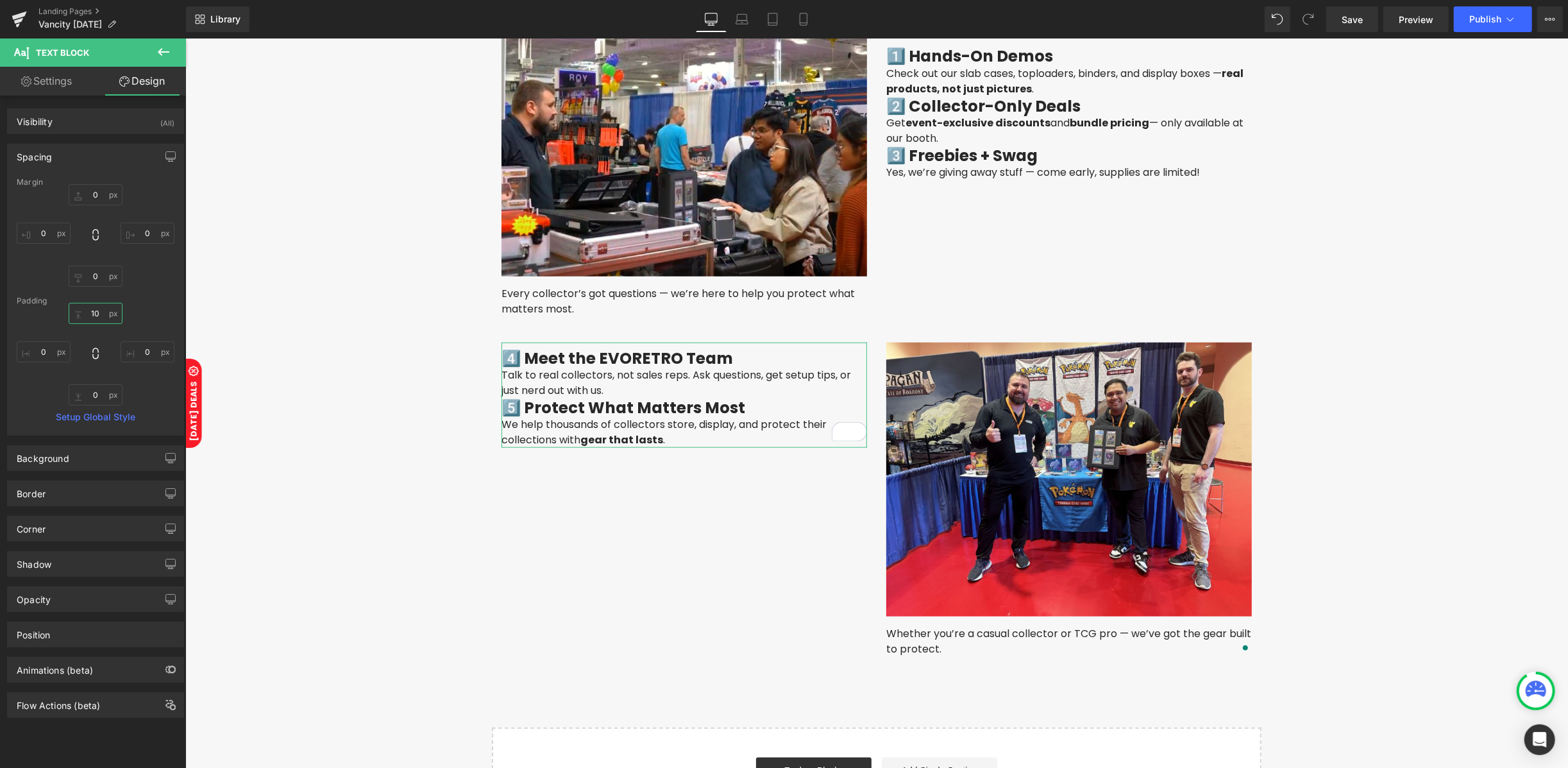
type input "100"
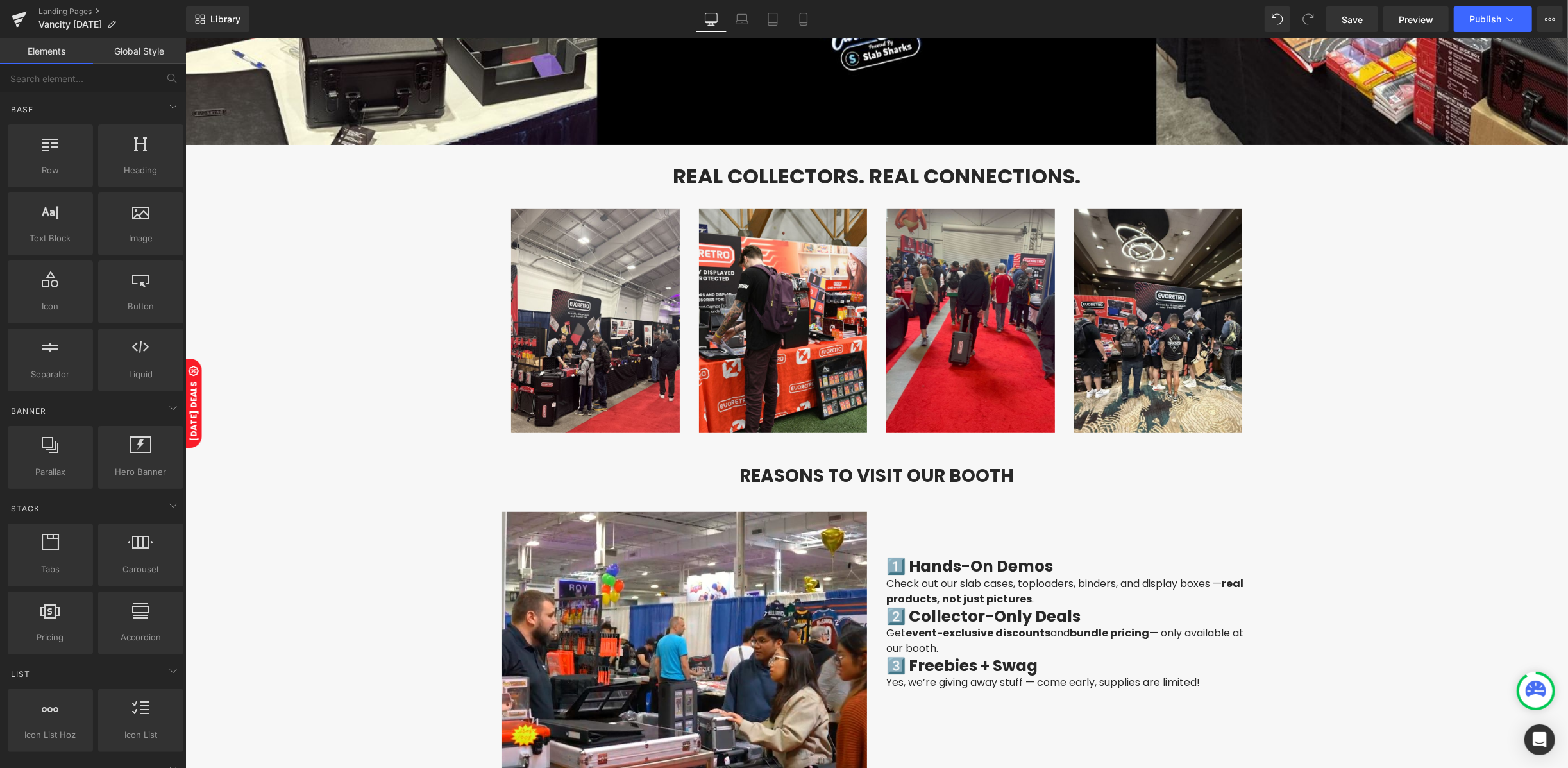
scroll to position [535, 0]
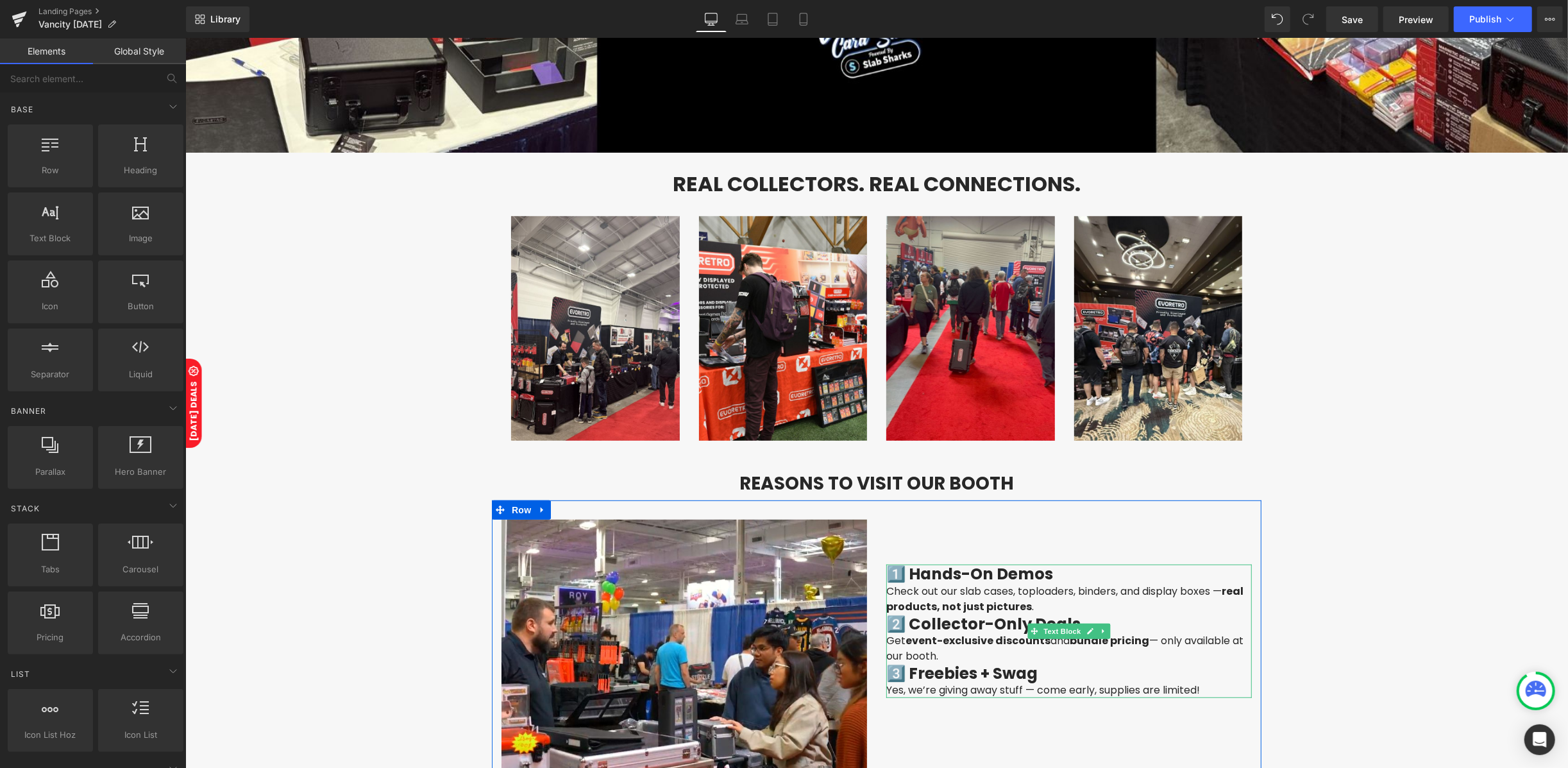
click at [1023, 568] on h3 "1️⃣ Hands-On Demos" at bounding box center [1068, 573] width 365 height 19
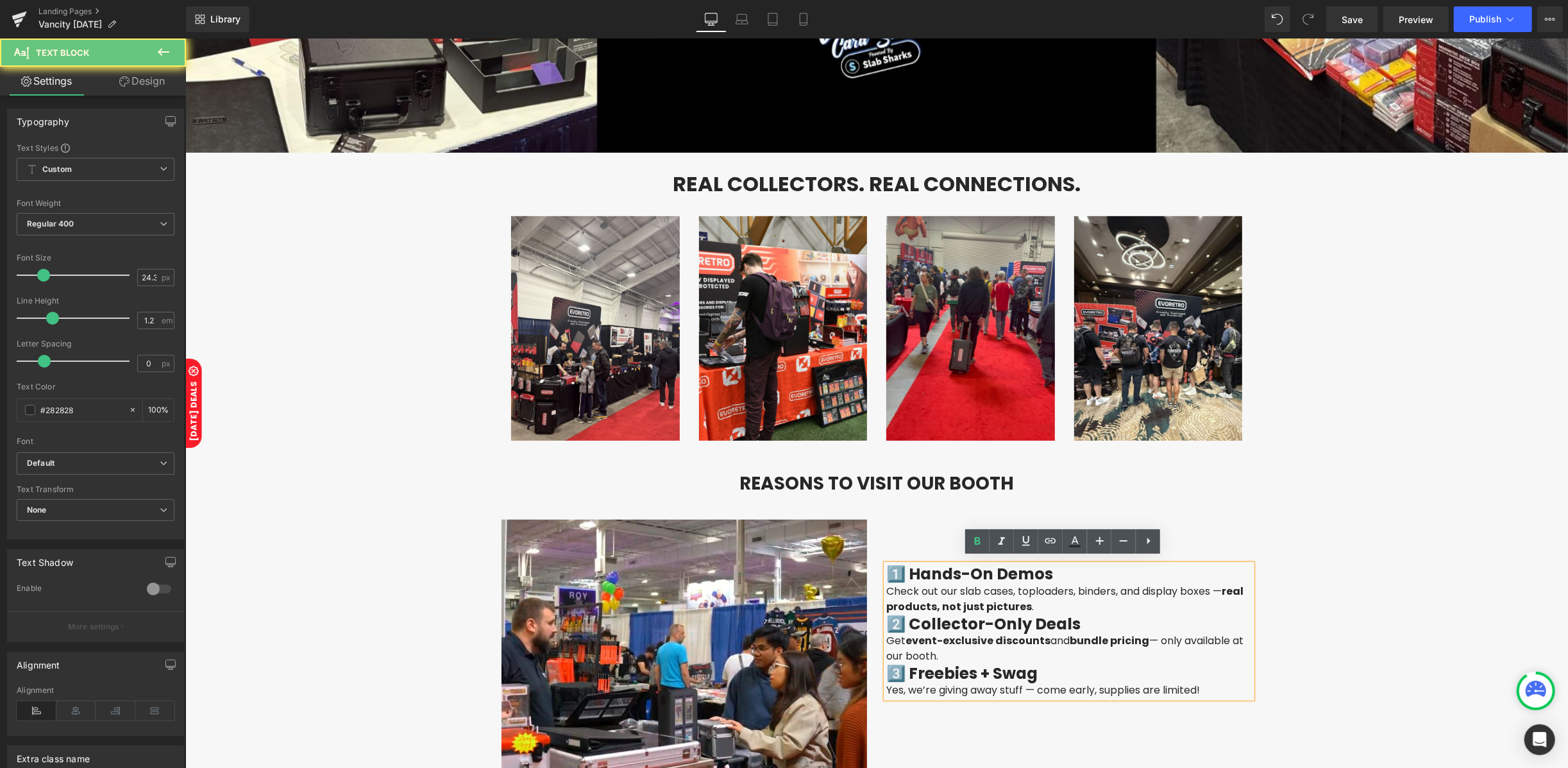
click at [1023, 568] on h3 "1️⃣ Hands-On Demos" at bounding box center [1068, 573] width 365 height 19
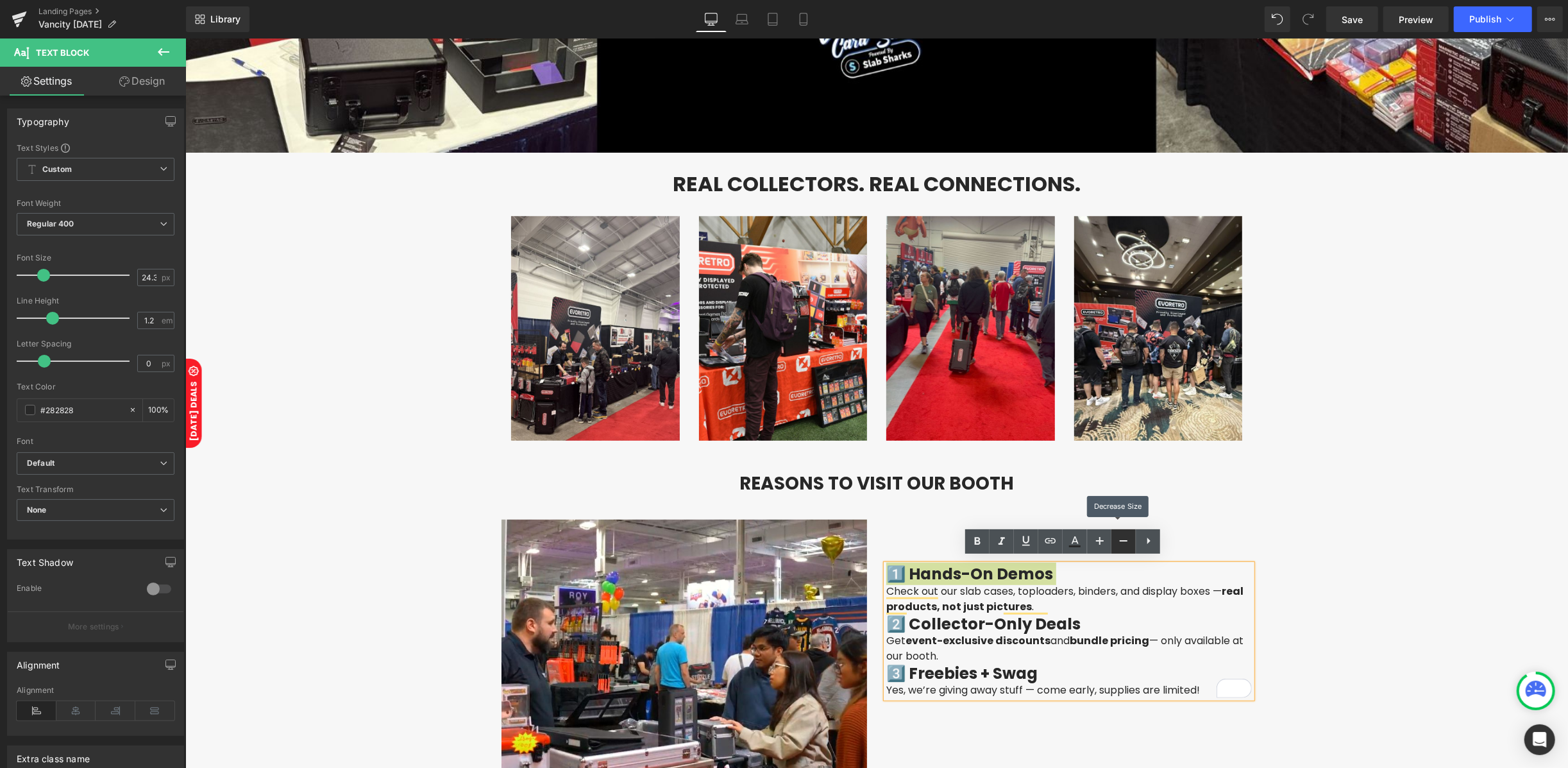
click at [1128, 537] on icon at bounding box center [1123, 540] width 15 height 15
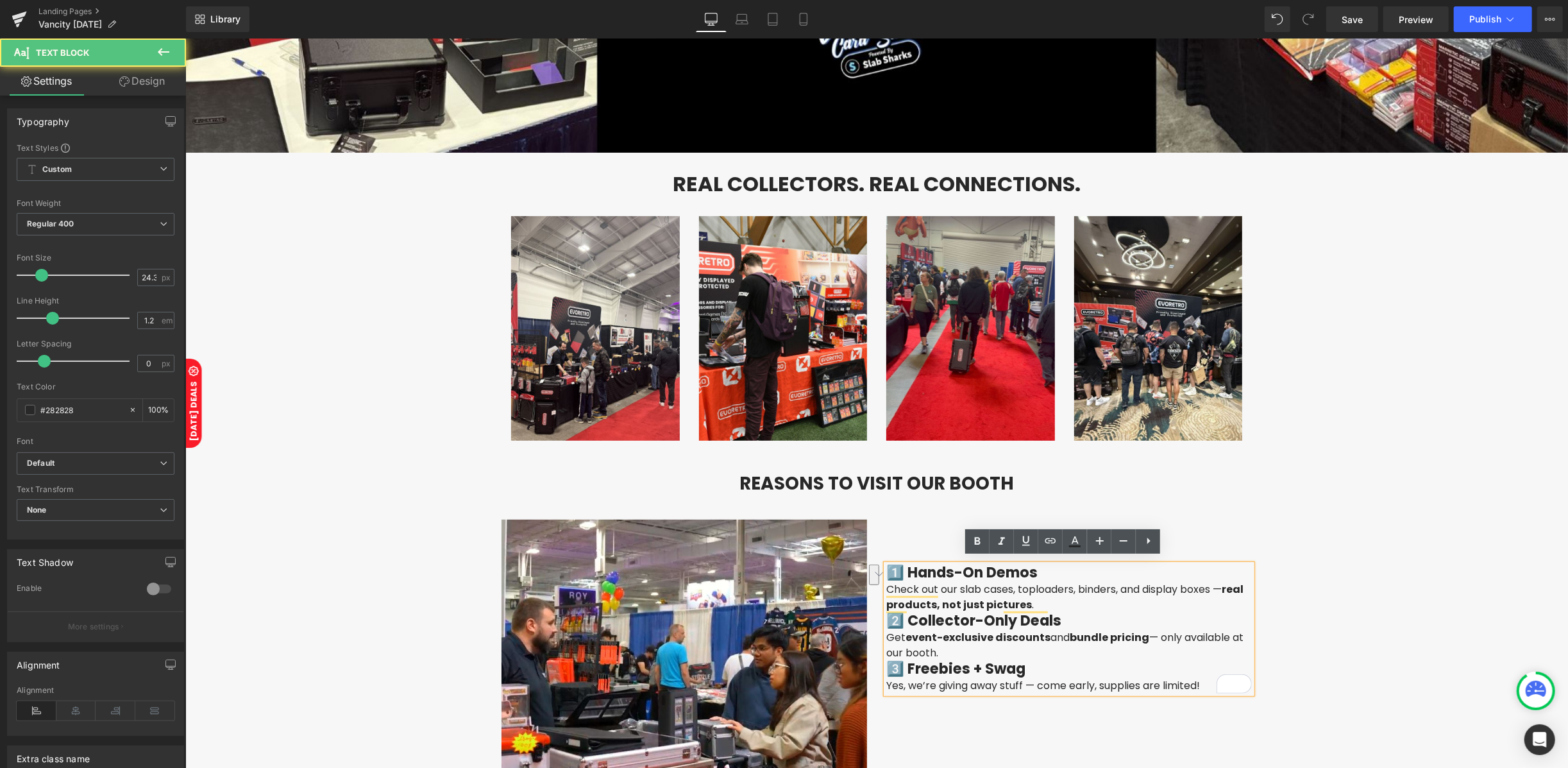
click at [1077, 622] on h3 "2️⃣ Collector-Only Deals" at bounding box center [1068, 620] width 365 height 17
drag, startPoint x: 1077, startPoint y: 621, endPoint x: 871, endPoint y: 613, distance: 206.2
click at [876, 613] on div "1️⃣ Hands-On Demos Check out our slab cases, toploaders, binders, and display b…" at bounding box center [1068, 606] width 385 height 173
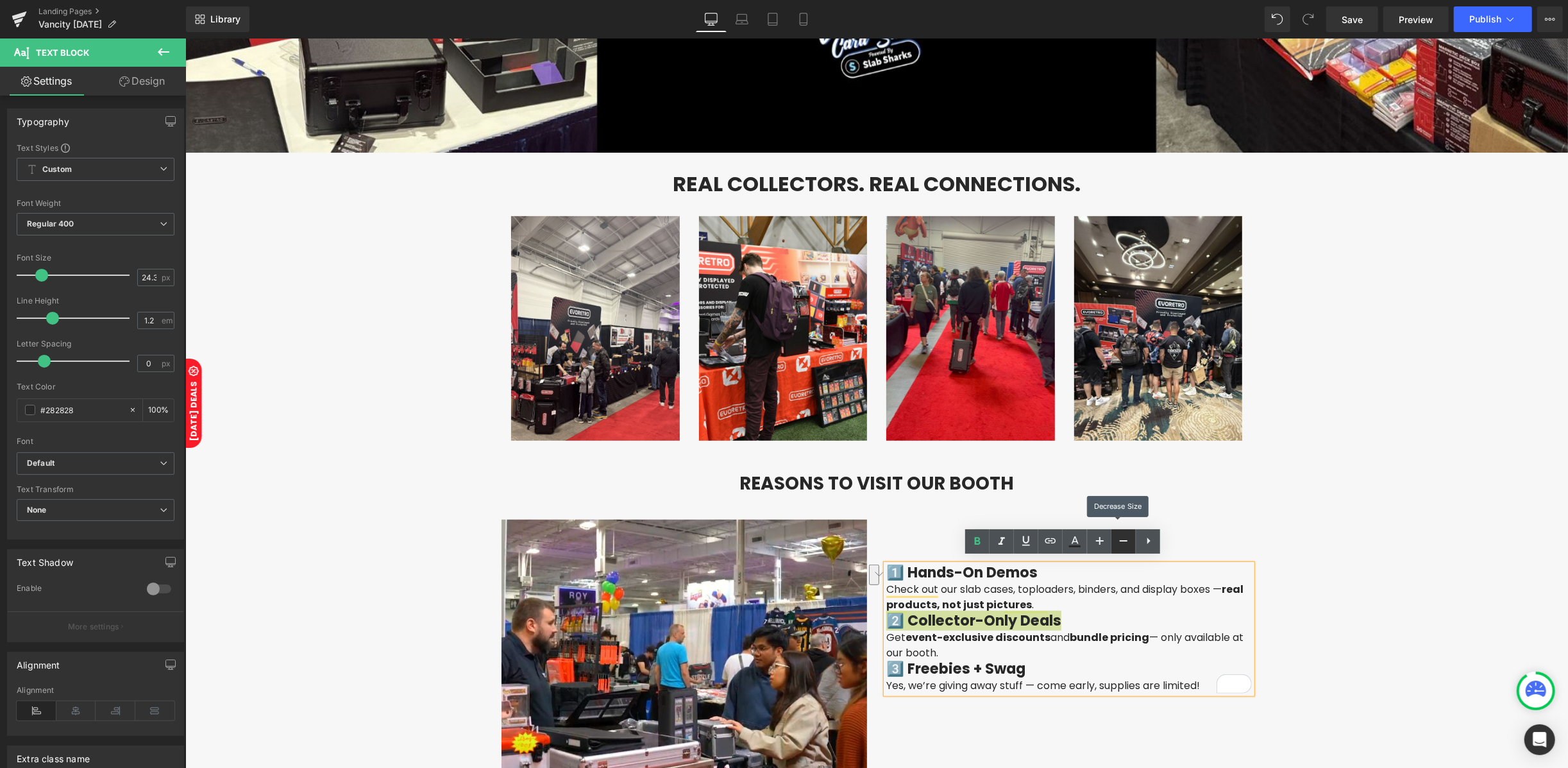
click at [1119, 535] on icon at bounding box center [1123, 540] width 15 height 15
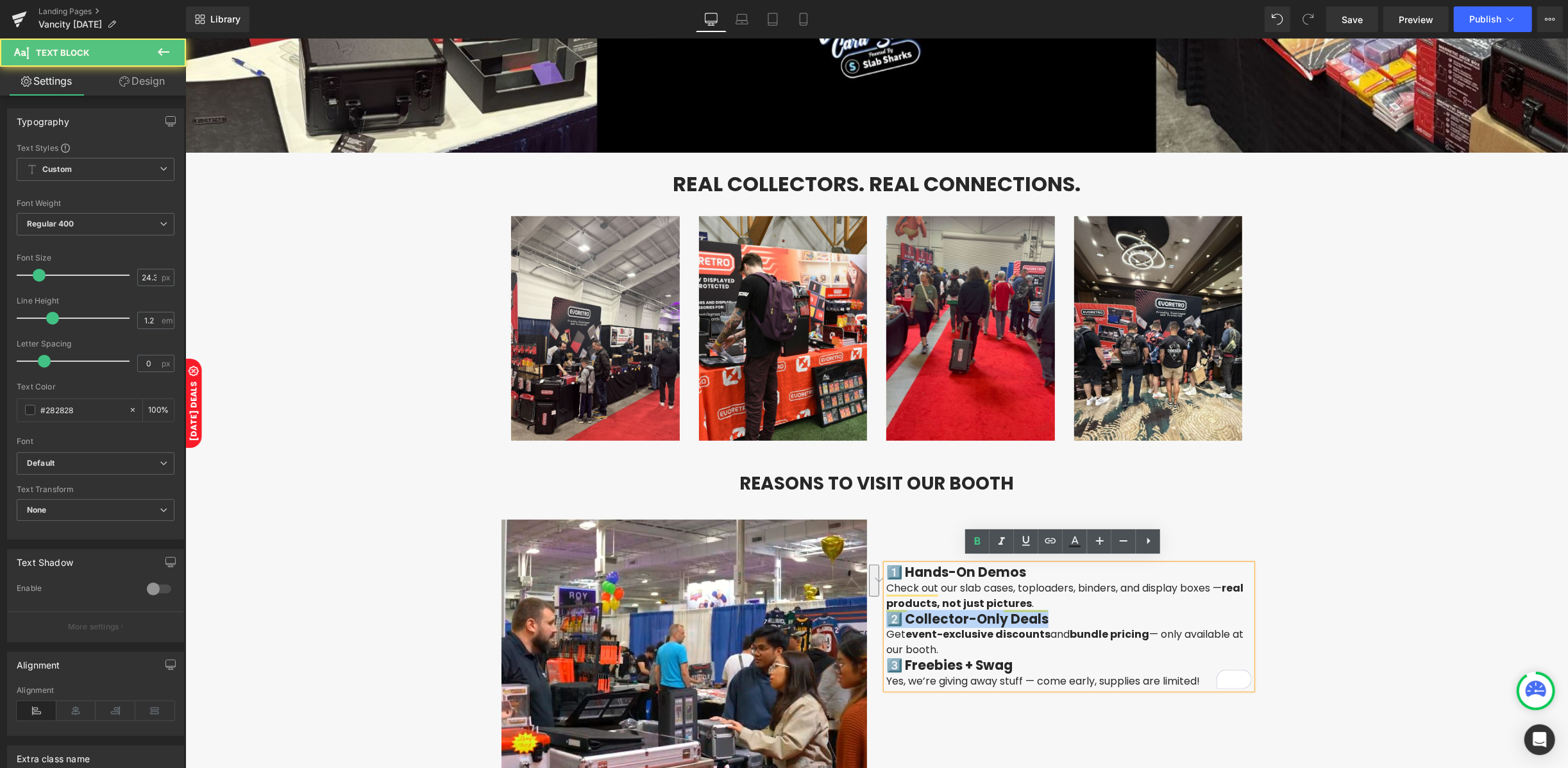
click at [1093, 610] on h3 "2️⃣ Collector-Only Deals" at bounding box center [1068, 617] width 365 height 15
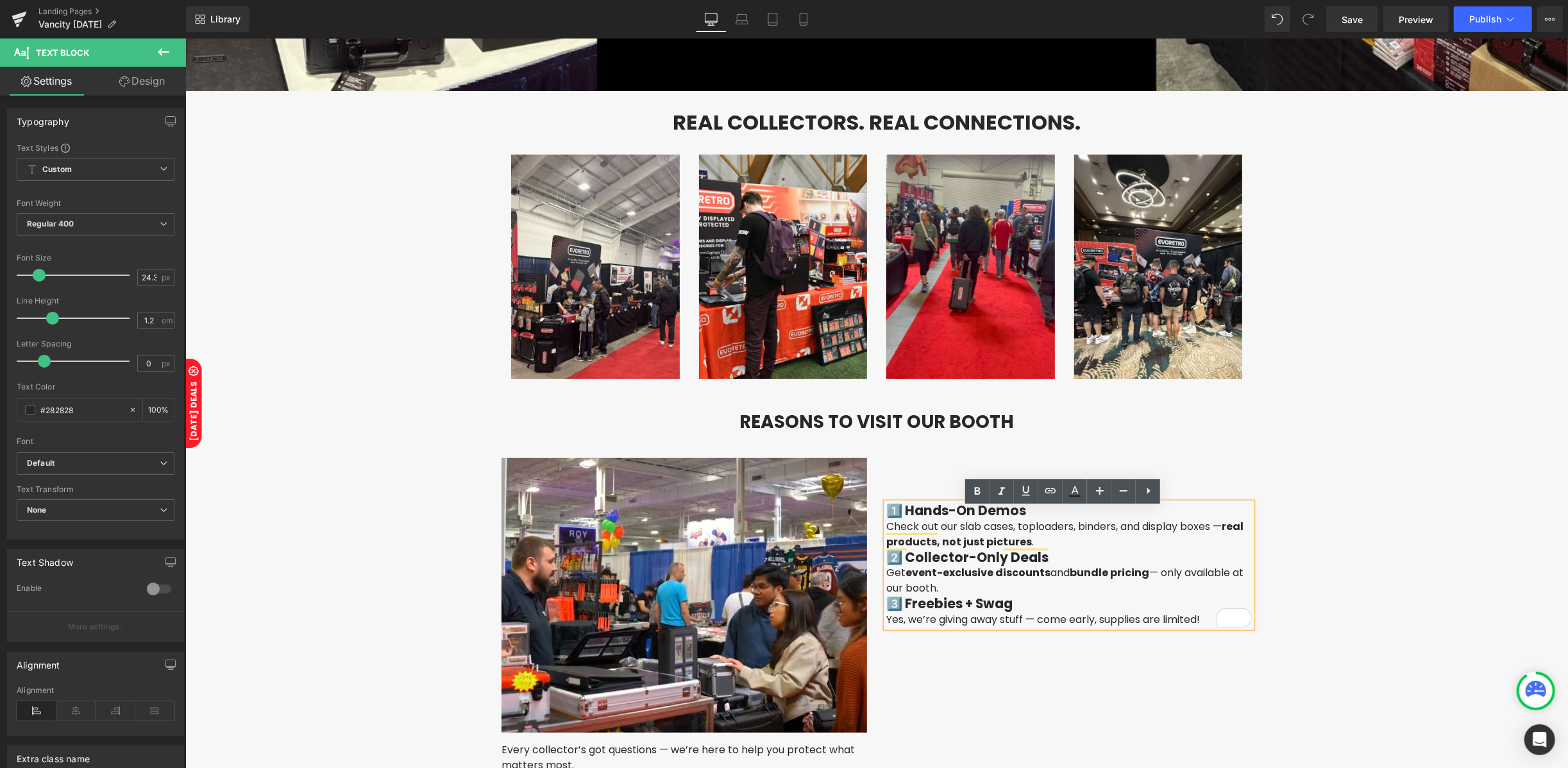
scroll to position [621, 0]
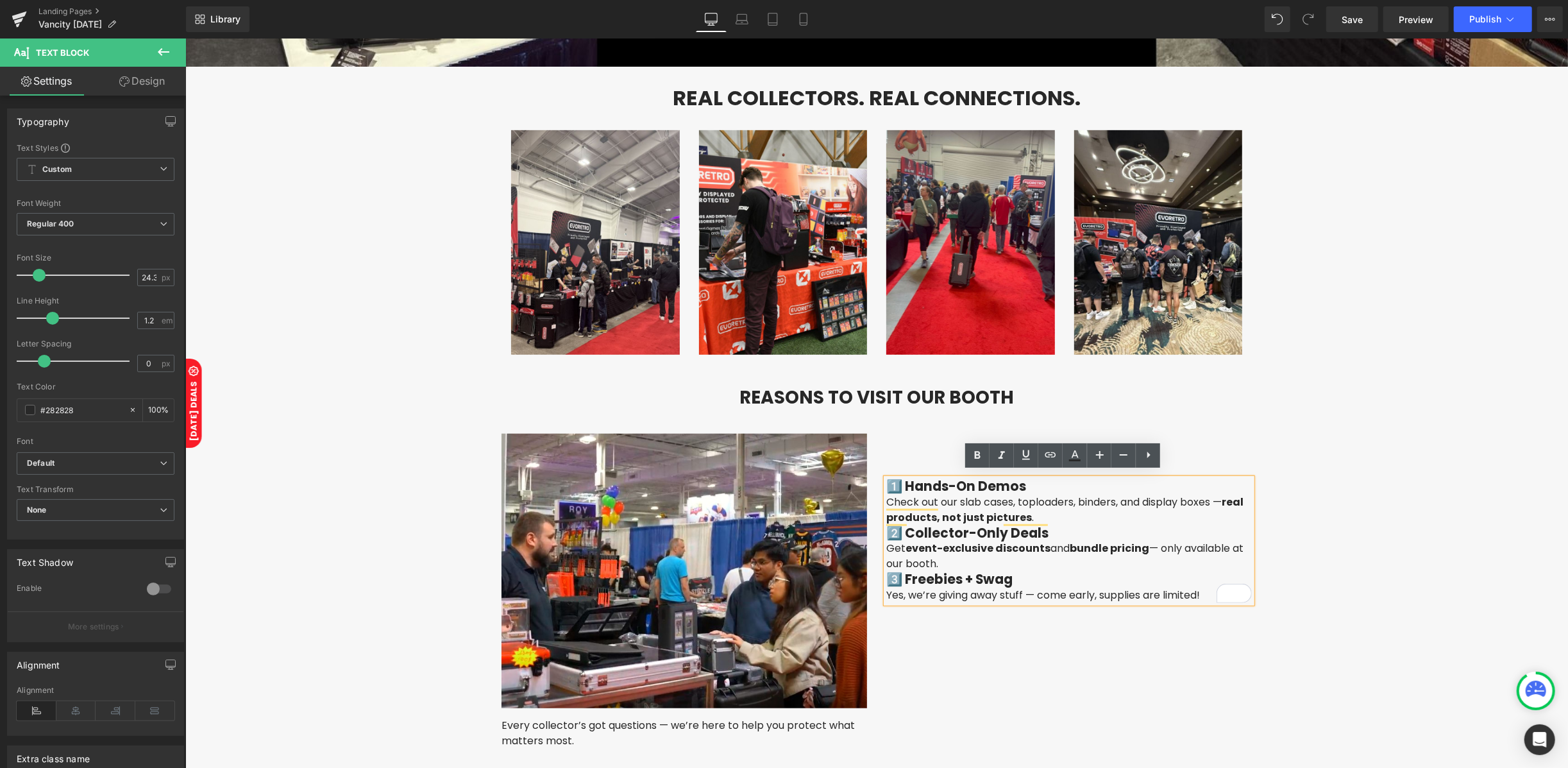
click at [1061, 641] on div "Image Every collector’s got questions — we’re here to help you protect what mat…" at bounding box center [876, 584] width 769 height 340
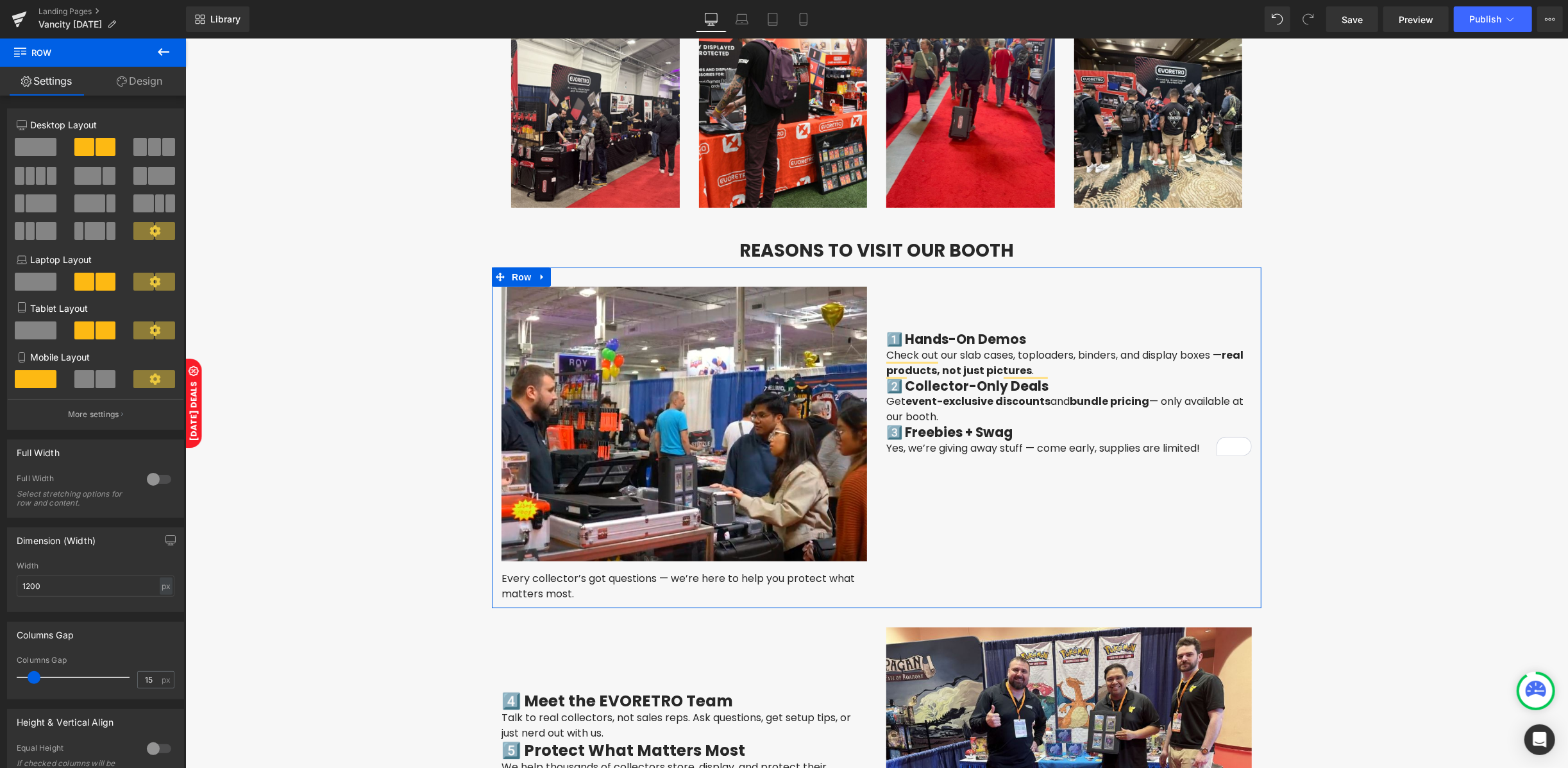
scroll to position [792, 0]
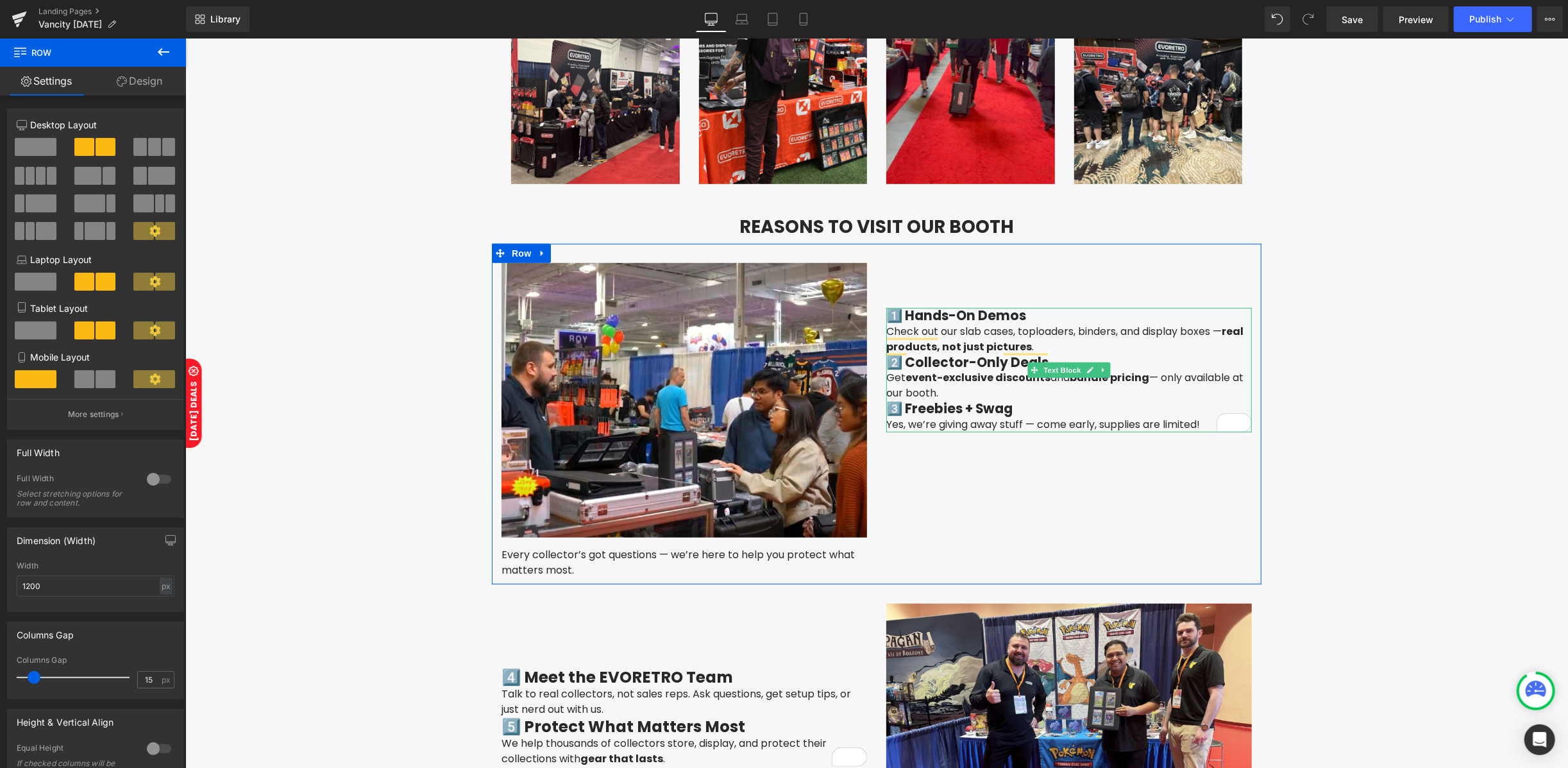
click at [952, 400] on h3 "3️⃣ Freebies + Swag" at bounding box center [1068, 407] width 365 height 15
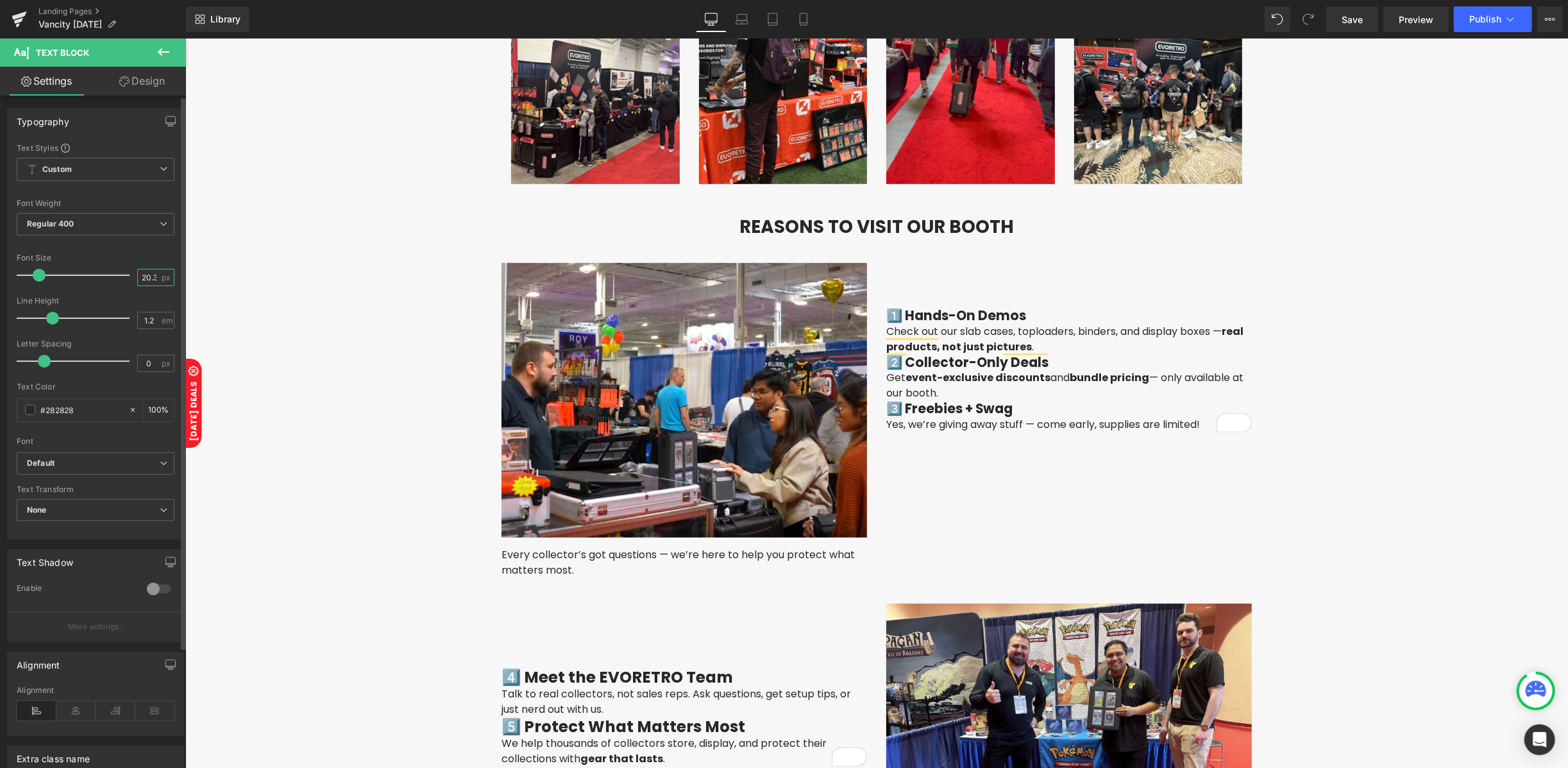
click at [150, 279] on input "20.33" at bounding box center [149, 277] width 22 height 16
type input "20"
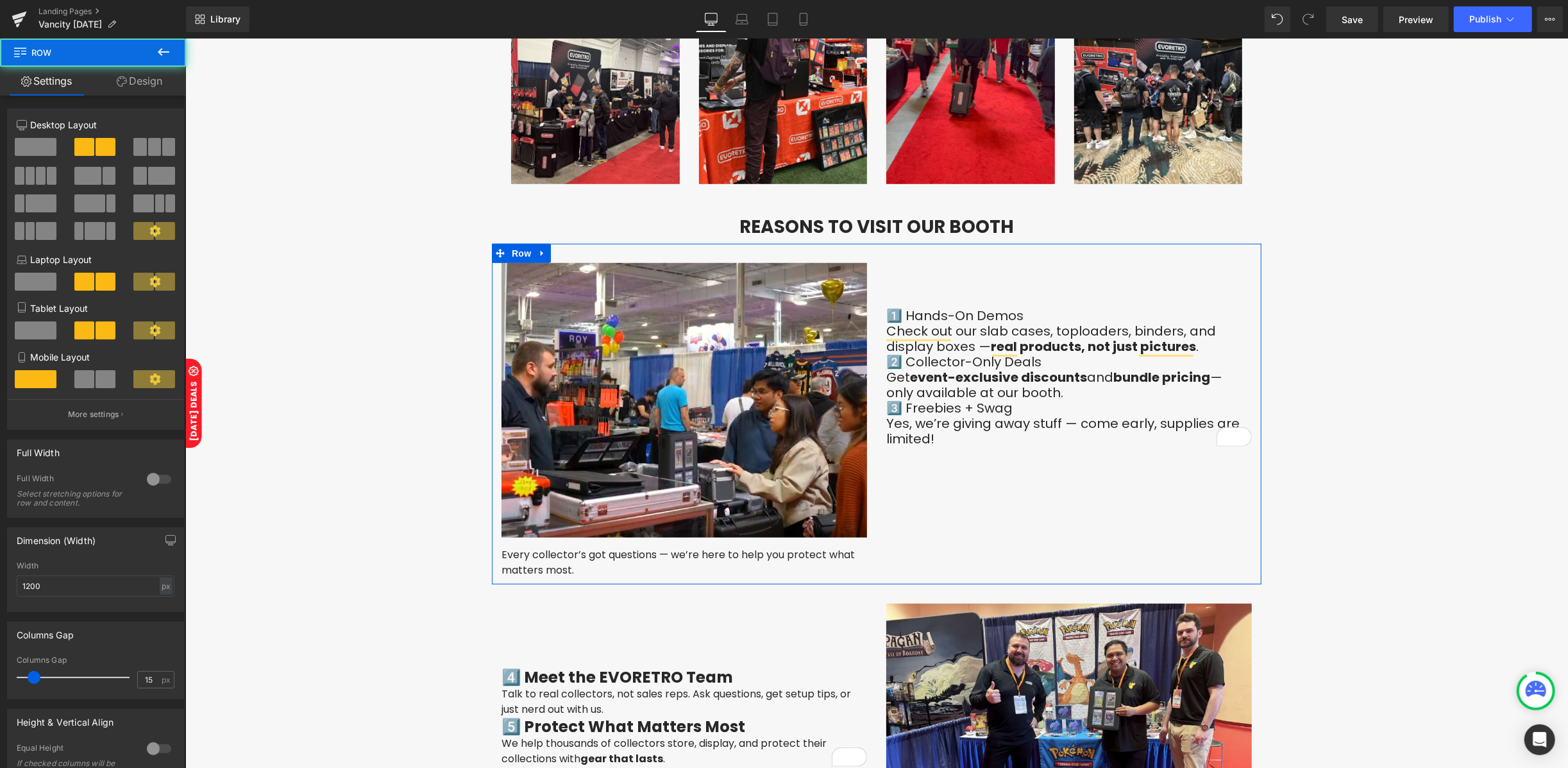
click at [970, 449] on div "Image Every collector’s got questions — we’re here to help you protect what mat…" at bounding box center [876, 413] width 769 height 340
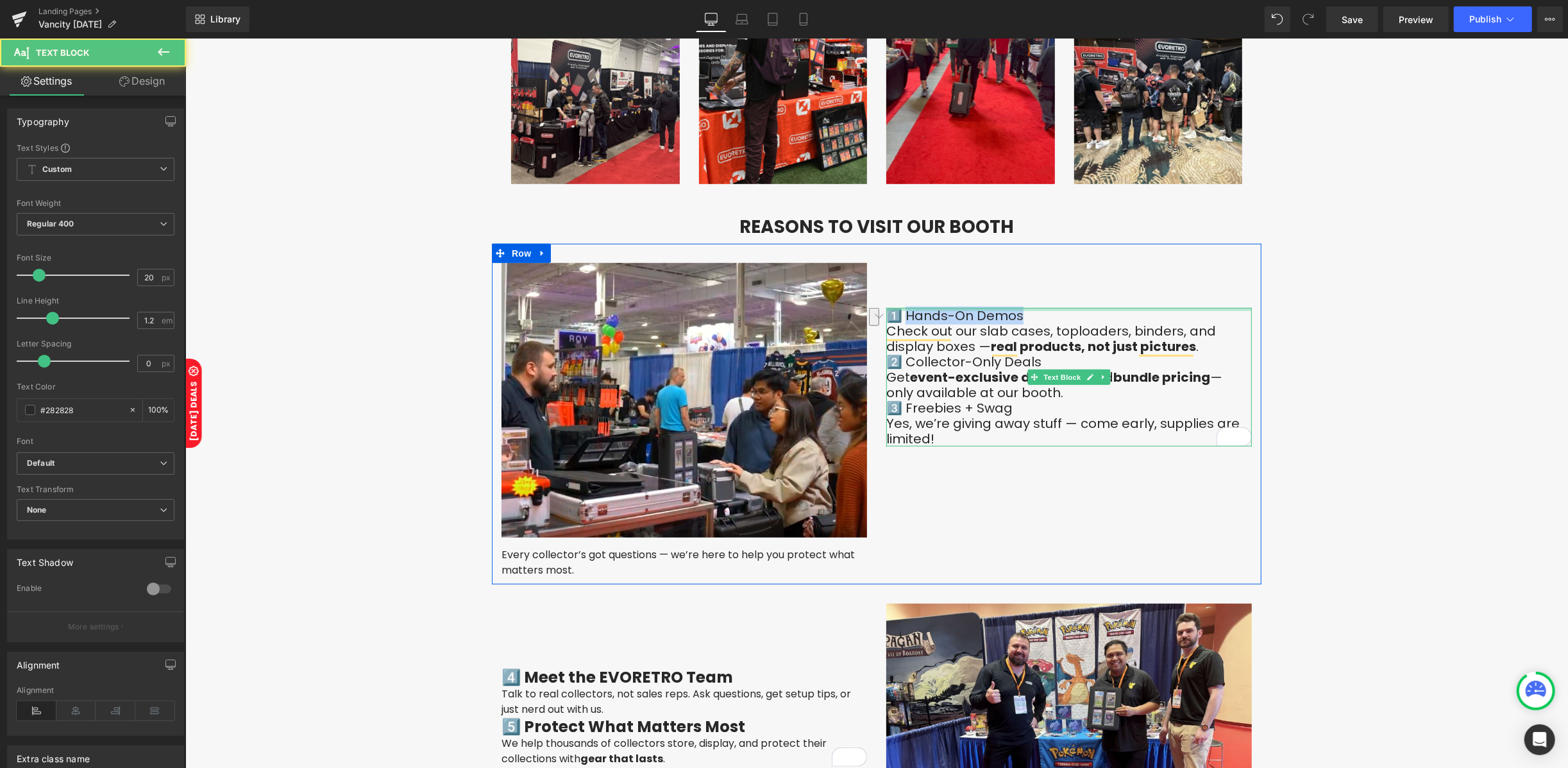
drag, startPoint x: 947, startPoint y: 296, endPoint x: 904, endPoint y: 303, distance: 43.6
click at [904, 307] on div "1️⃣ Hands-On Demos Check out our slab cases, toploaders, binders, and display b…" at bounding box center [1068, 377] width 365 height 139
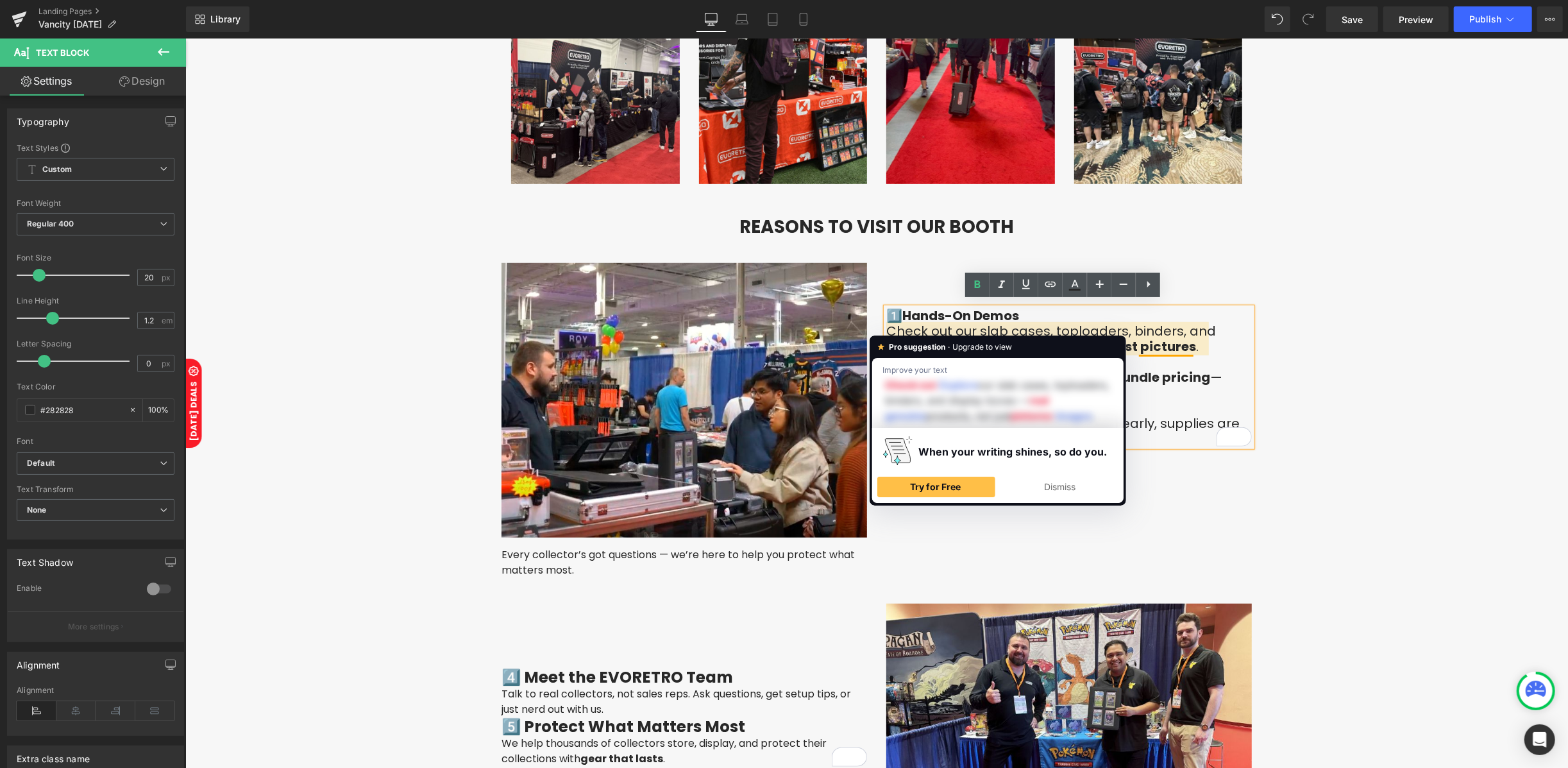
click at [1112, 323] on p "Check out our slab cases, toploaders, binders, and display boxes — real product…" at bounding box center [1068, 338] width 365 height 31
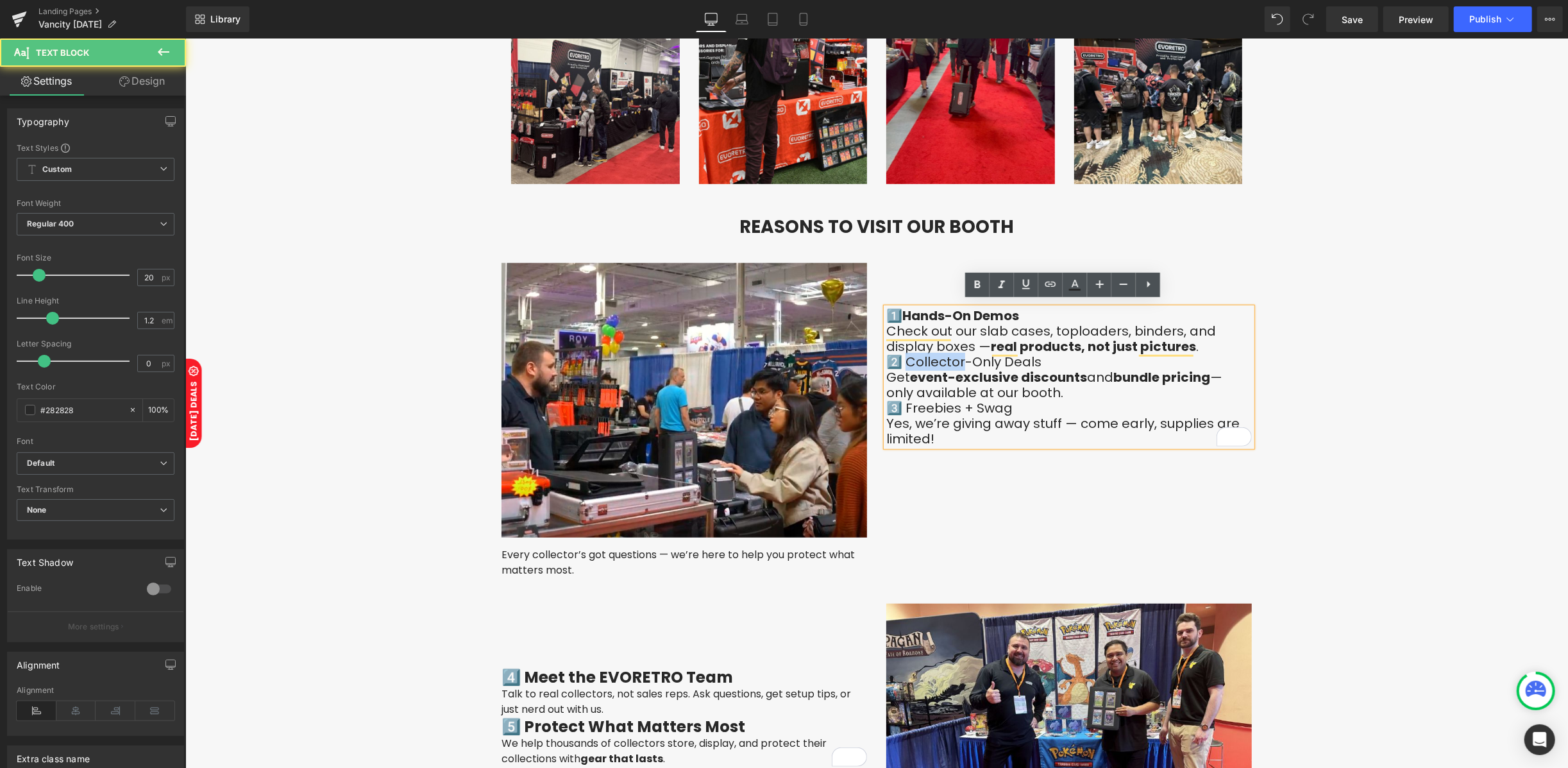
drag, startPoint x: 958, startPoint y: 354, endPoint x: 901, endPoint y: 356, distance: 57.0
click at [901, 356] on undefined "2️⃣ Collector-Only Deals" at bounding box center [963, 361] width 155 height 18
drag, startPoint x: 1019, startPoint y: 400, endPoint x: 903, endPoint y: 402, distance: 116.0
click at [903, 402] on div "1️⃣ Hands-On Demos Check out our slab cases, toploaders, binders, and display b…" at bounding box center [1068, 377] width 365 height 139
click at [1088, 398] on div "1️⃣ Hands-On Demos Check out our slab cases, toploaders, binders, and display b…" at bounding box center [1068, 377] width 365 height 139
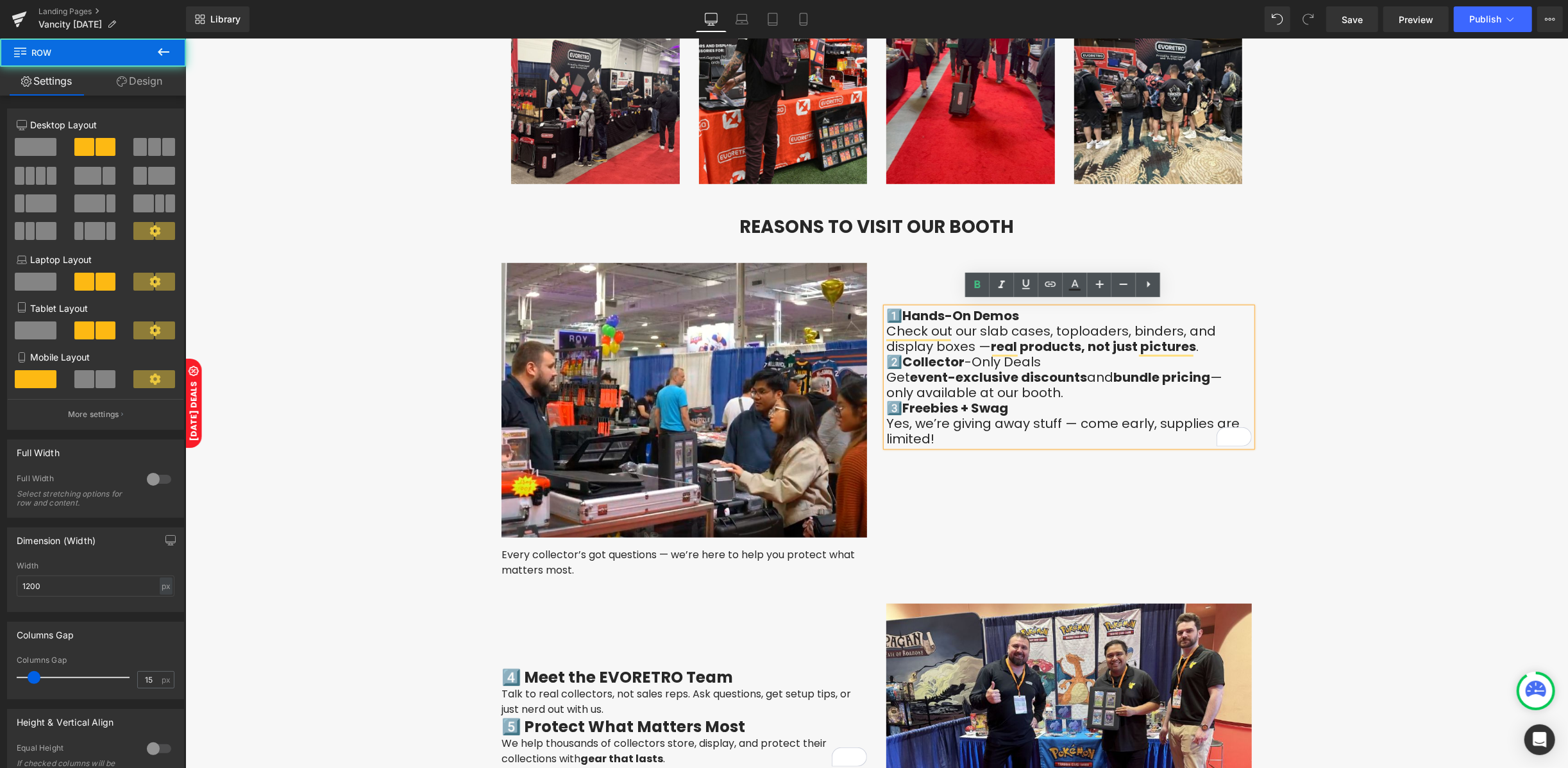
click at [991, 478] on div "Image Every collector’s got questions — we’re here to help you protect what mat…" at bounding box center [876, 413] width 769 height 340
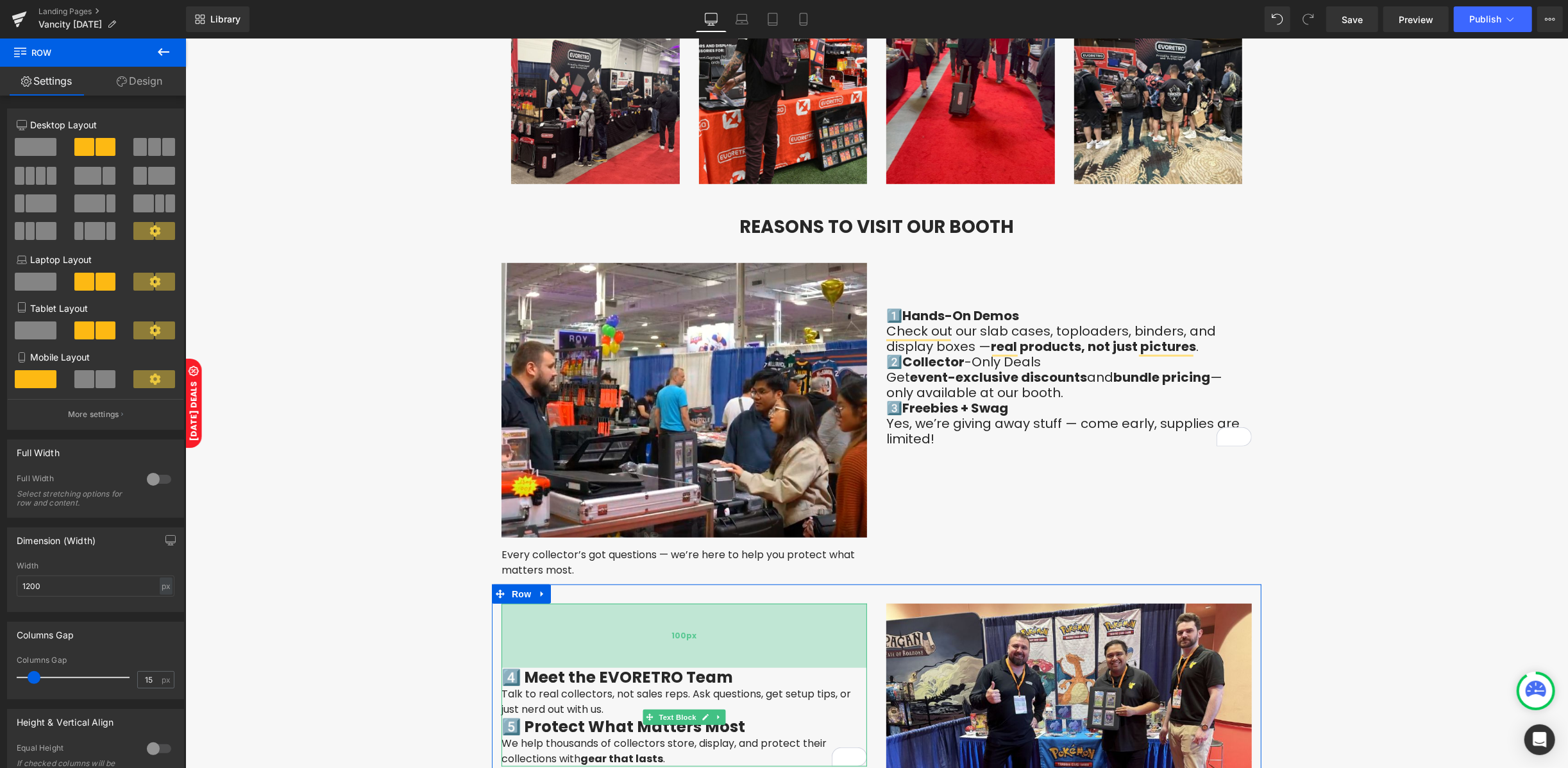
click at [534, 634] on div "100px" at bounding box center [683, 635] width 365 height 64
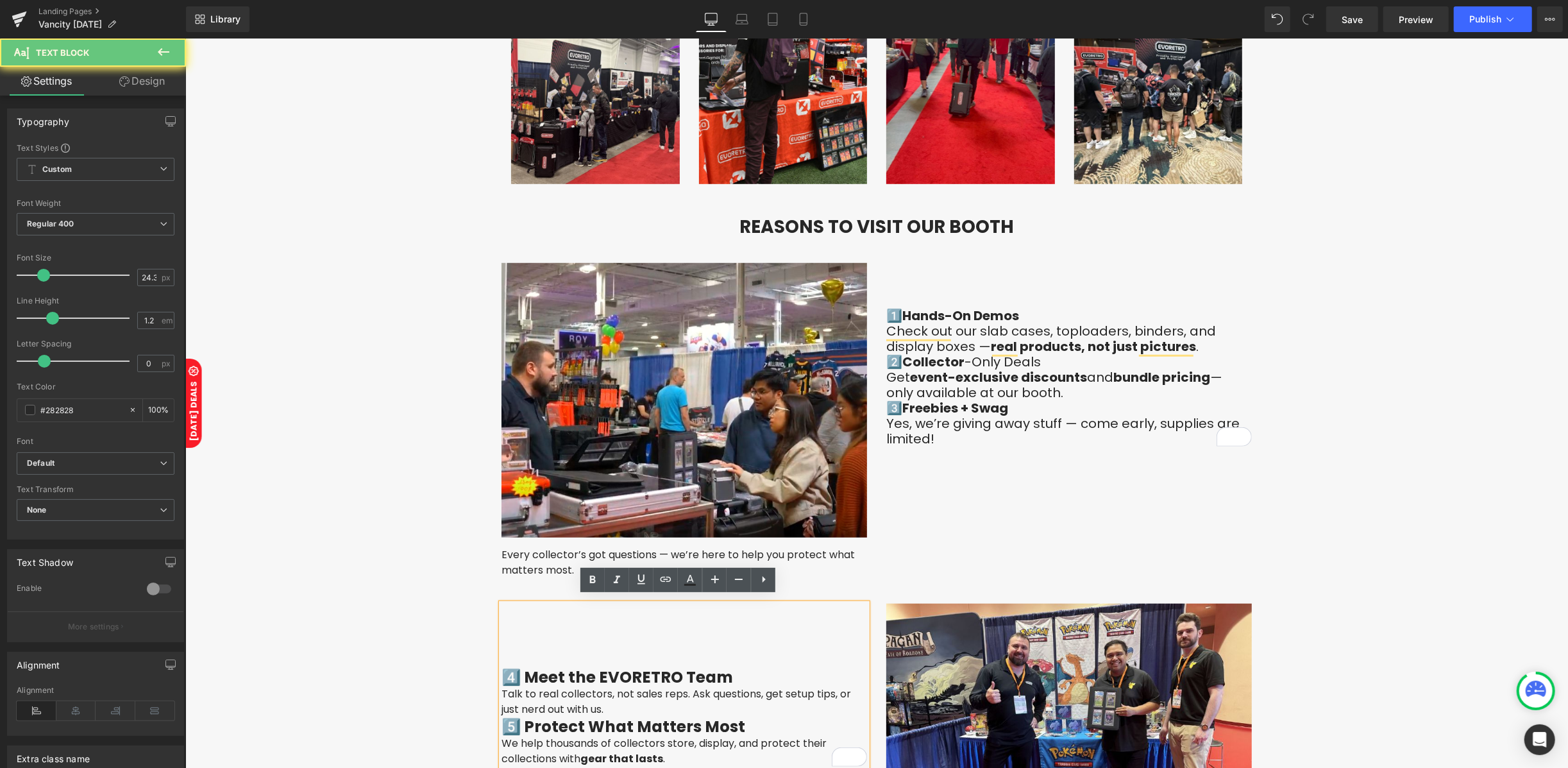
click at [569, 686] on p "Talk to real collectors, not sales reps. Ask questions, get setup tips, or just…" at bounding box center [683, 701] width 365 height 31
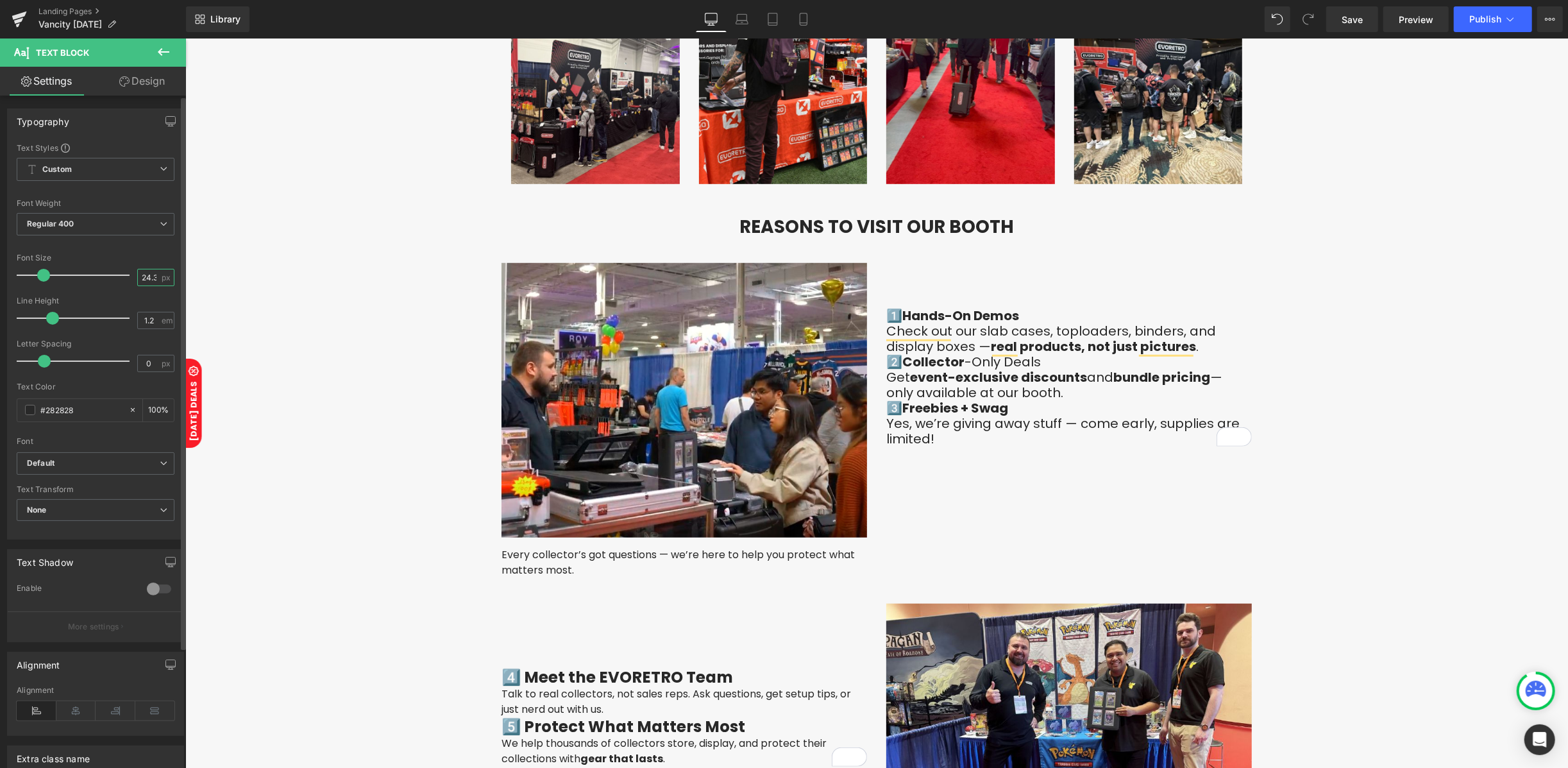
click at [145, 283] on input "24.33" at bounding box center [149, 277] width 22 height 16
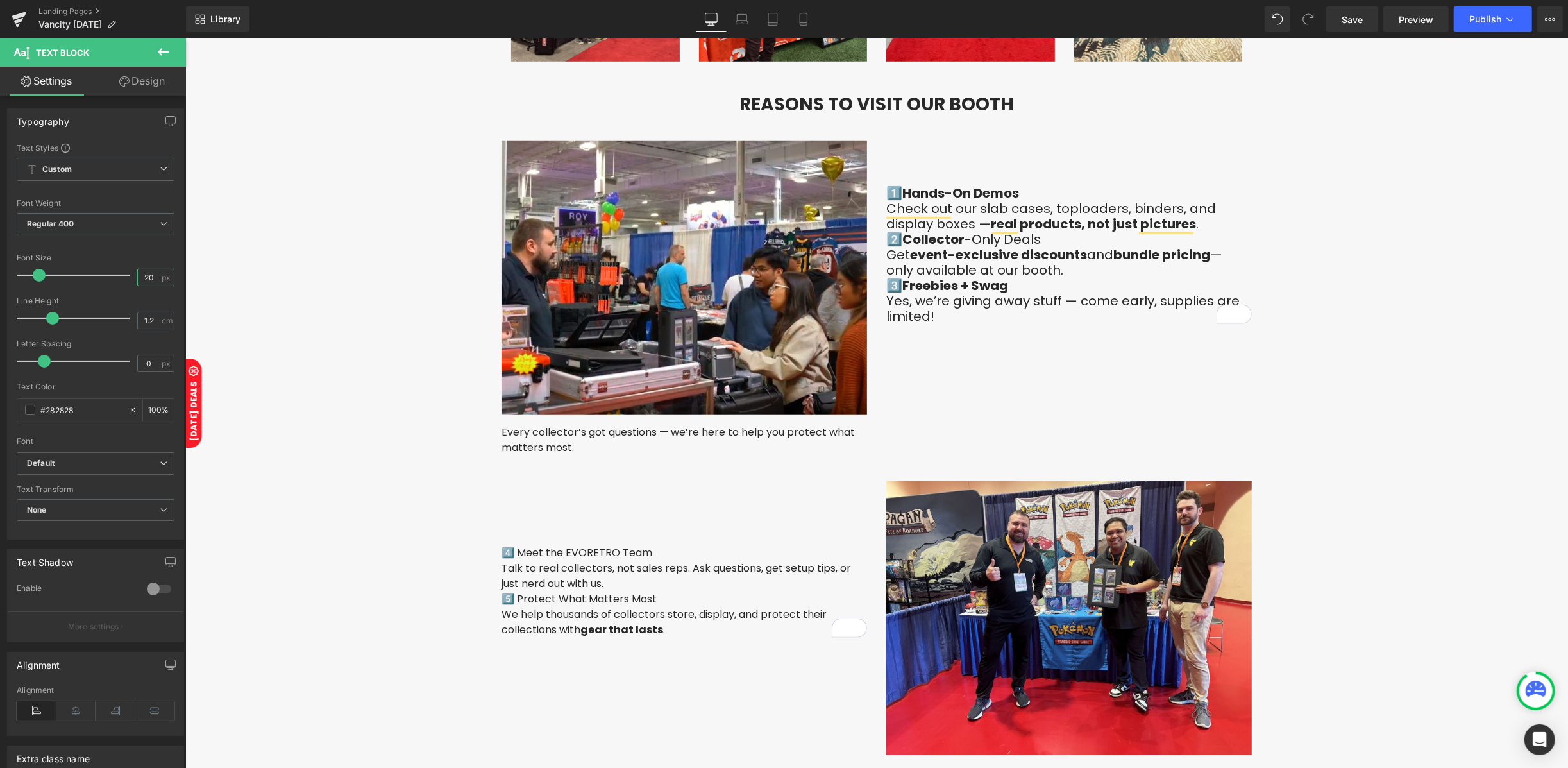
scroll to position [963, 0]
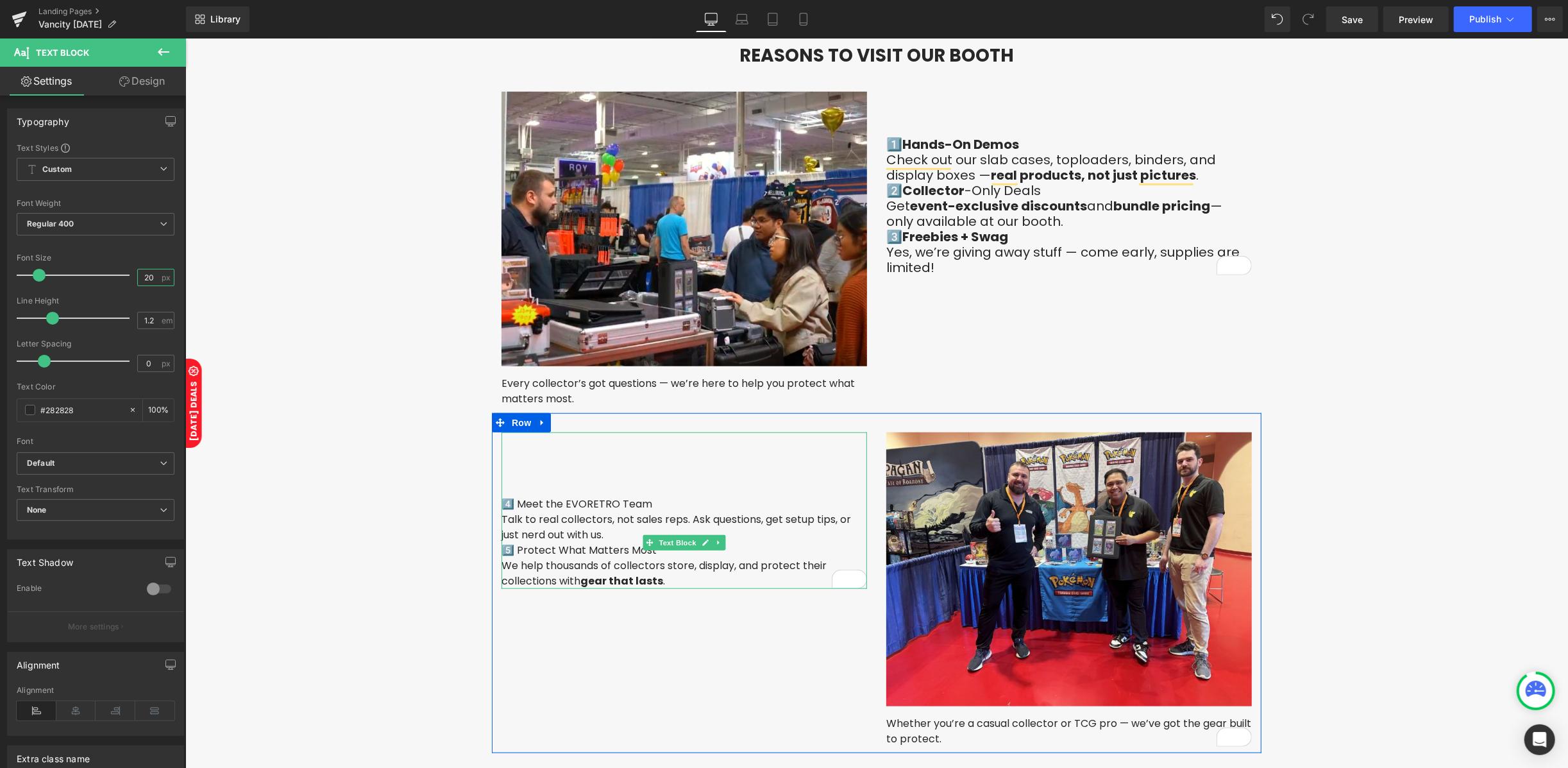
type input "20"
drag, startPoint x: 641, startPoint y: 494, endPoint x: 511, endPoint y: 494, distance: 130.0
click at [511, 496] on undefined "4️⃣ Meet the EVORETRO Team" at bounding box center [575, 503] width 150 height 15
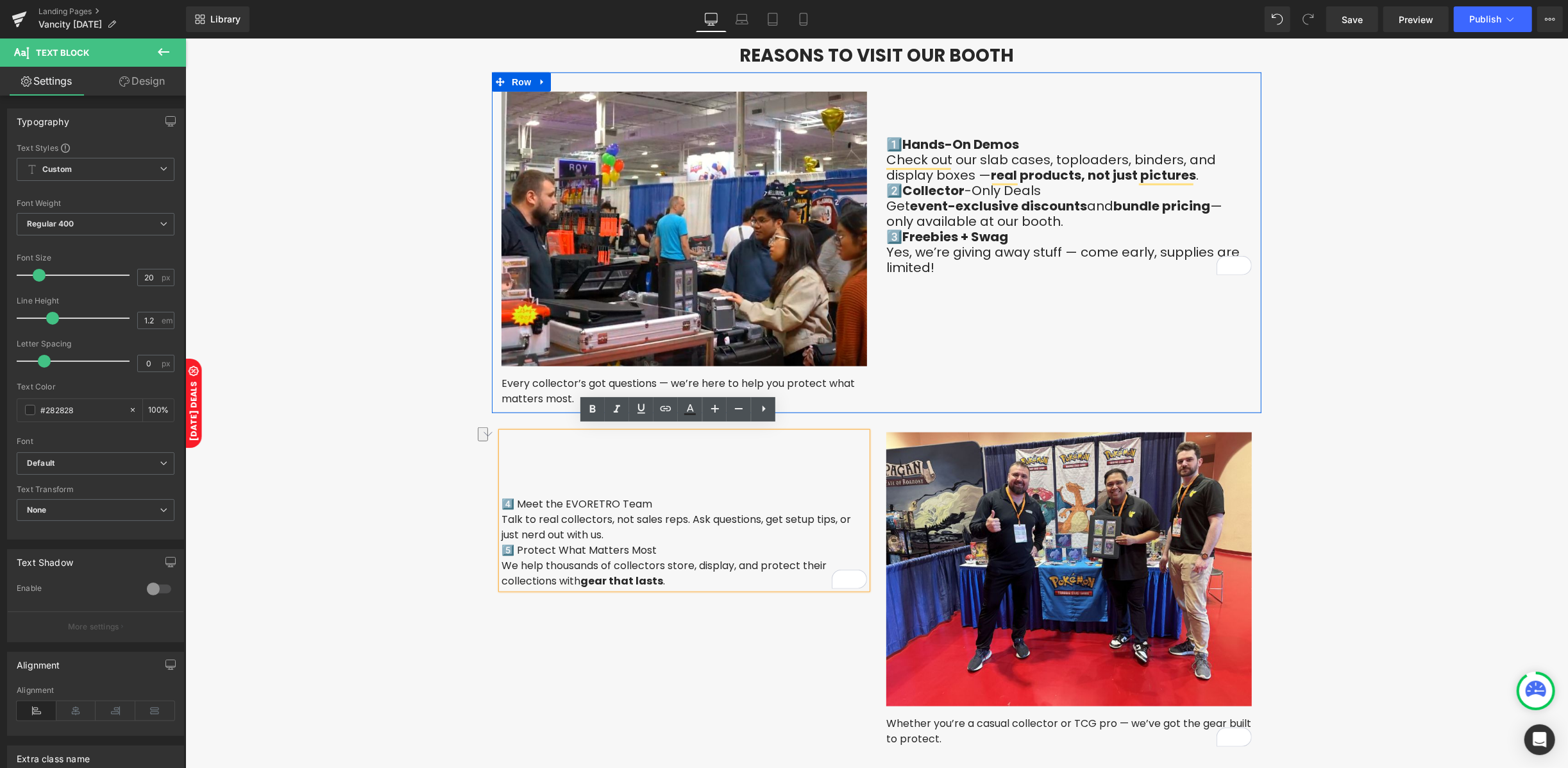
click at [1013, 284] on div "Image Every collector’s got questions — we’re here to help you protect what mat…" at bounding box center [876, 242] width 769 height 340
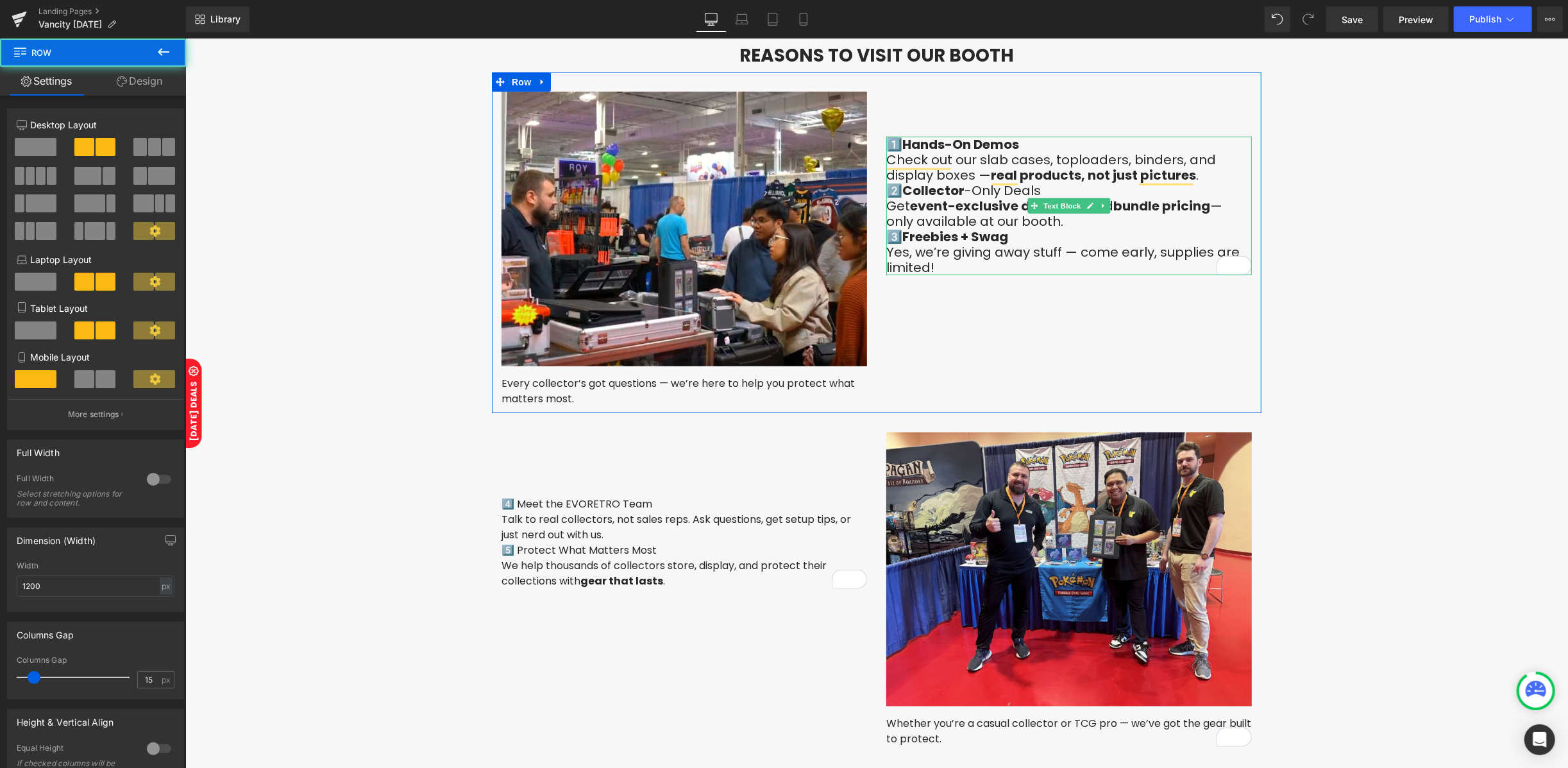
click at [1005, 253] on p "Yes, we’re giving away stuff — come early, supplies are limited!" at bounding box center [1068, 259] width 365 height 31
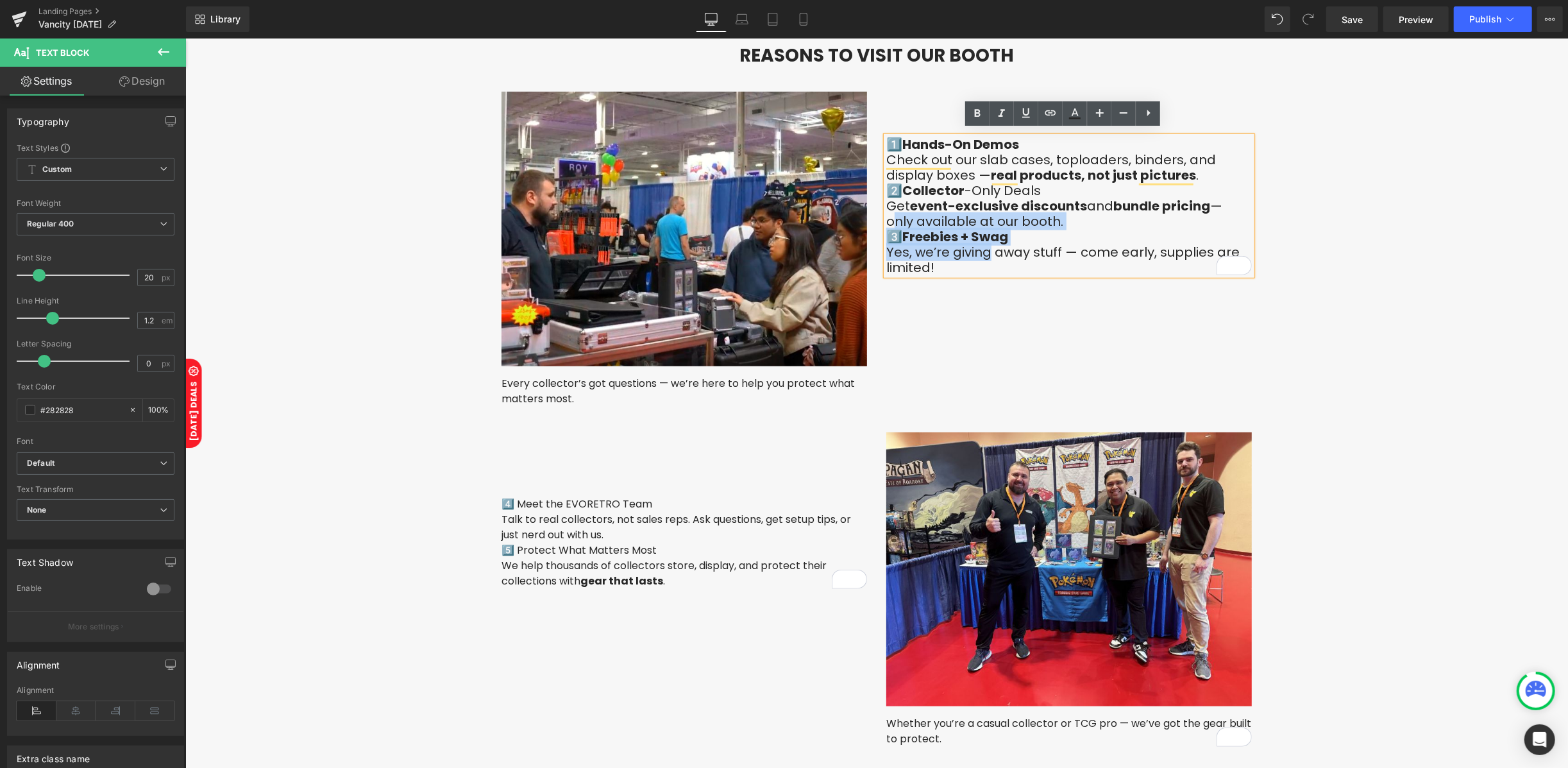
drag, startPoint x: 982, startPoint y: 252, endPoint x: 862, endPoint y: 208, distance: 127.8
click at [862, 208] on div "Image Every collector’s got questions — we’re here to help you protect what mat…" at bounding box center [876, 242] width 769 height 340
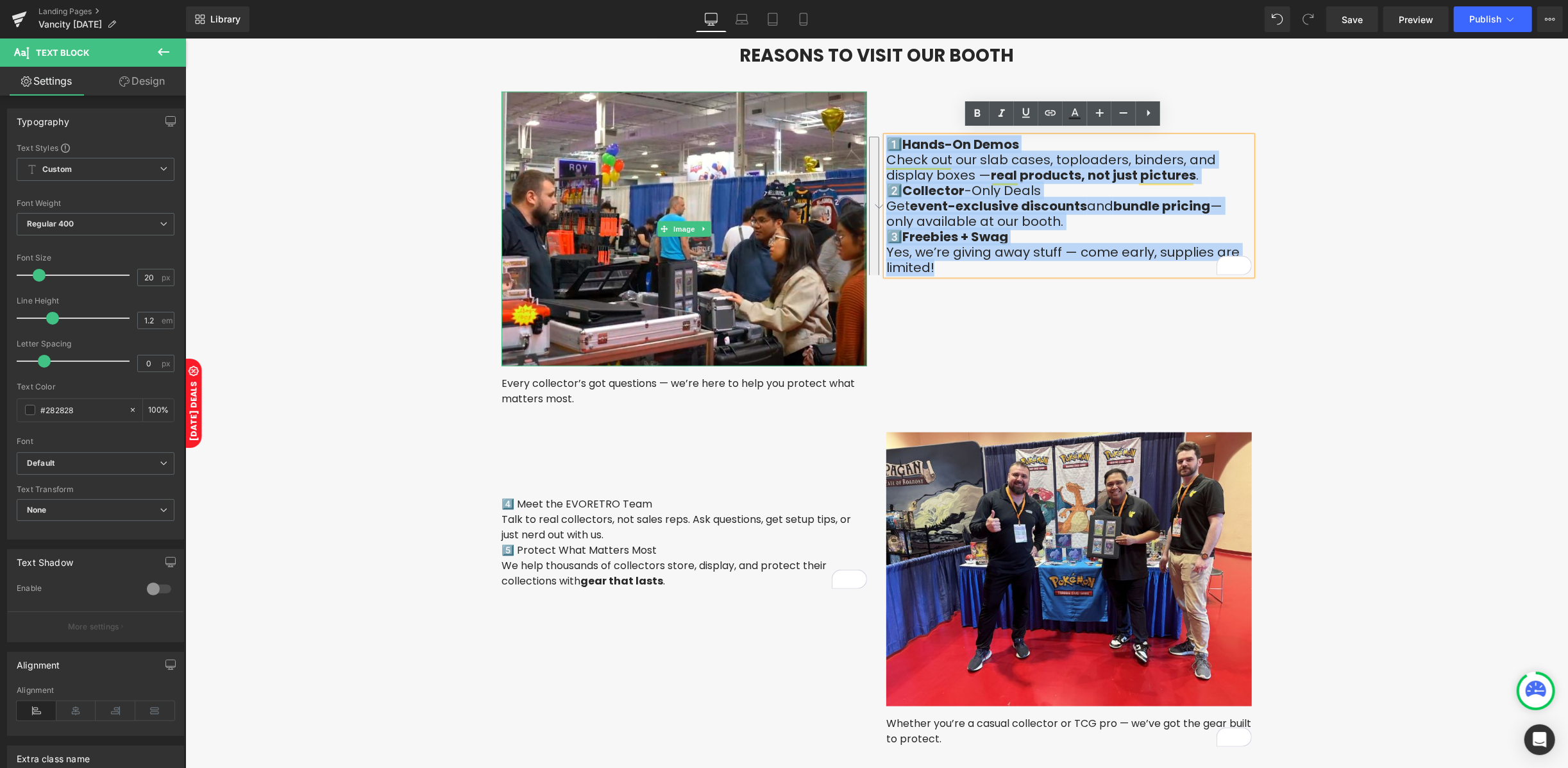
drag, startPoint x: 955, startPoint y: 264, endPoint x: 857, endPoint y: 135, distance: 162.0
click at [857, 135] on div "Image Every collector’s got questions — we’re here to help you protect what mat…" at bounding box center [876, 242] width 769 height 340
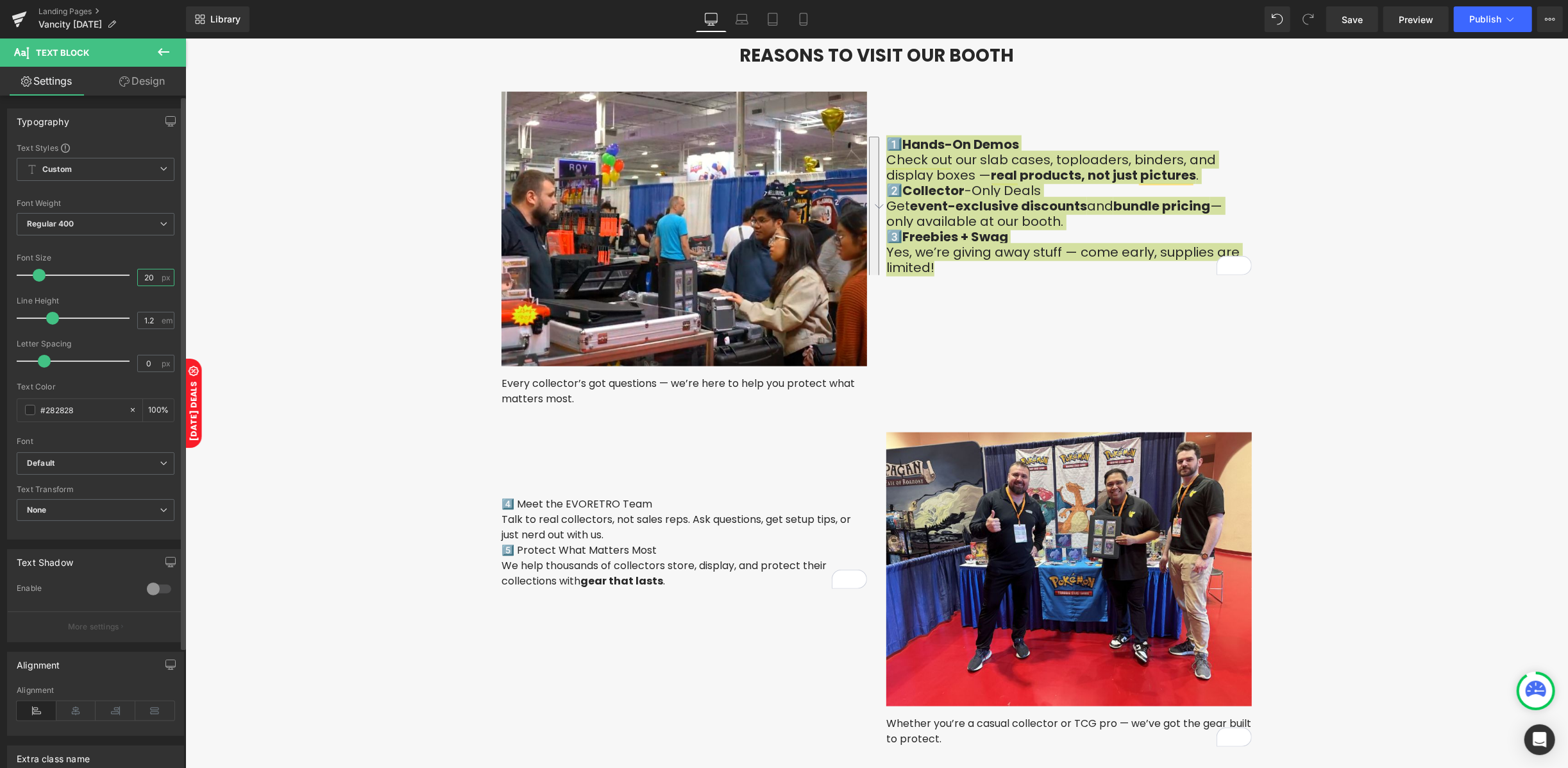
click at [151, 282] on input "20" at bounding box center [149, 277] width 22 height 16
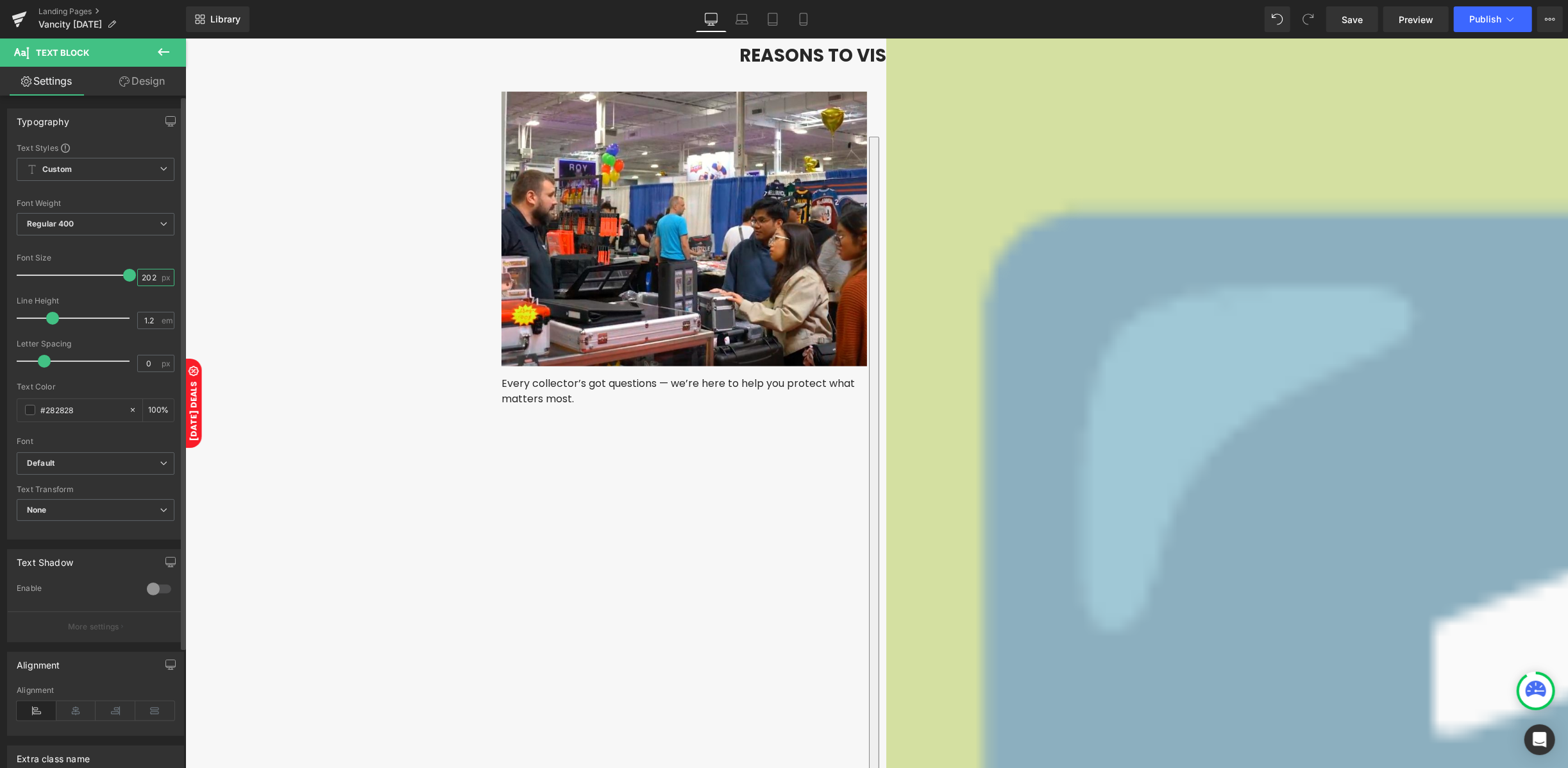
scroll to position [0, 0]
type input "2"
type input "20"
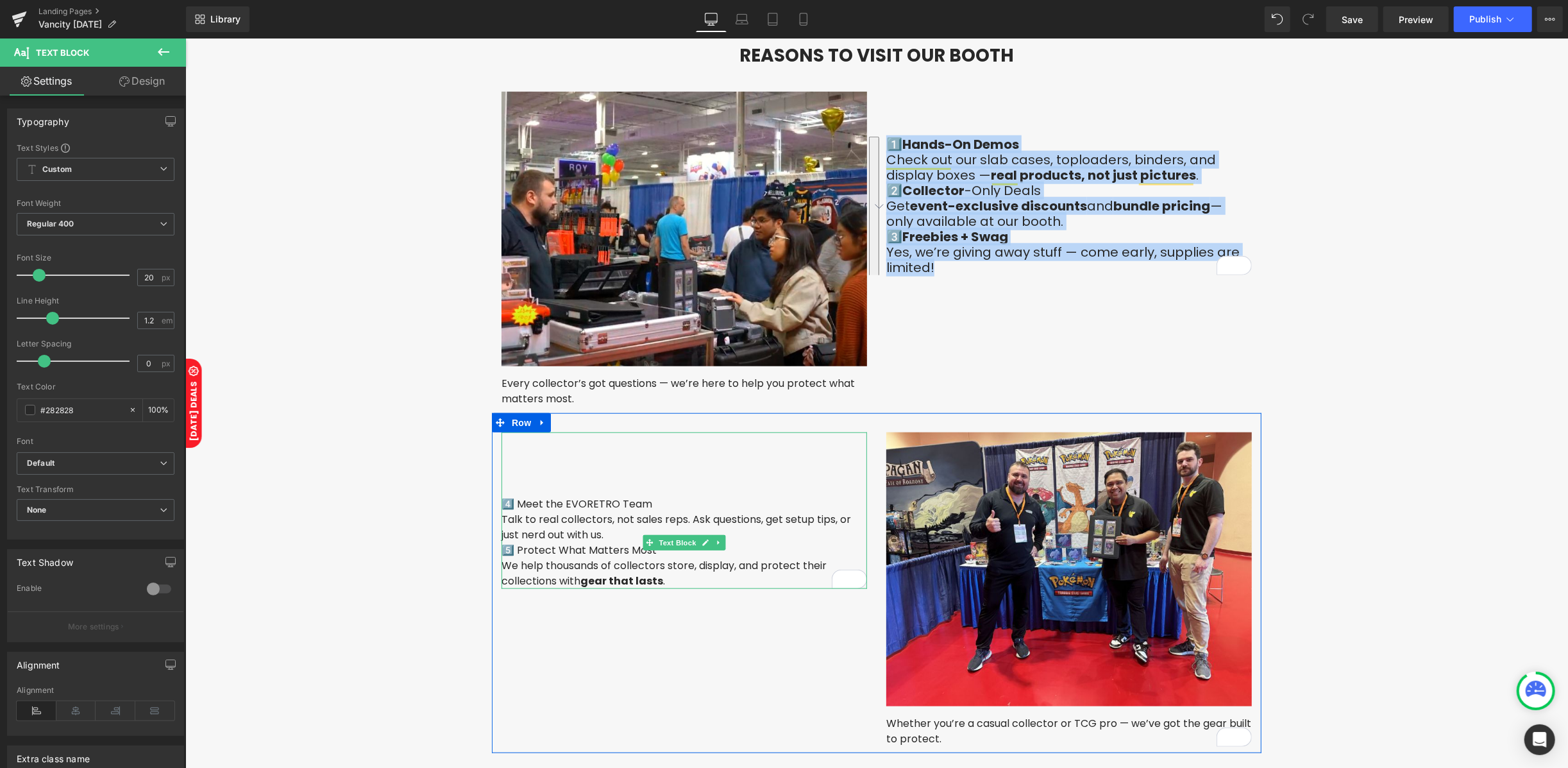
click at [557, 535] on p "Talk to real collectors, not sales reps. Ask questions, get setup tips, or just…" at bounding box center [683, 527] width 365 height 31
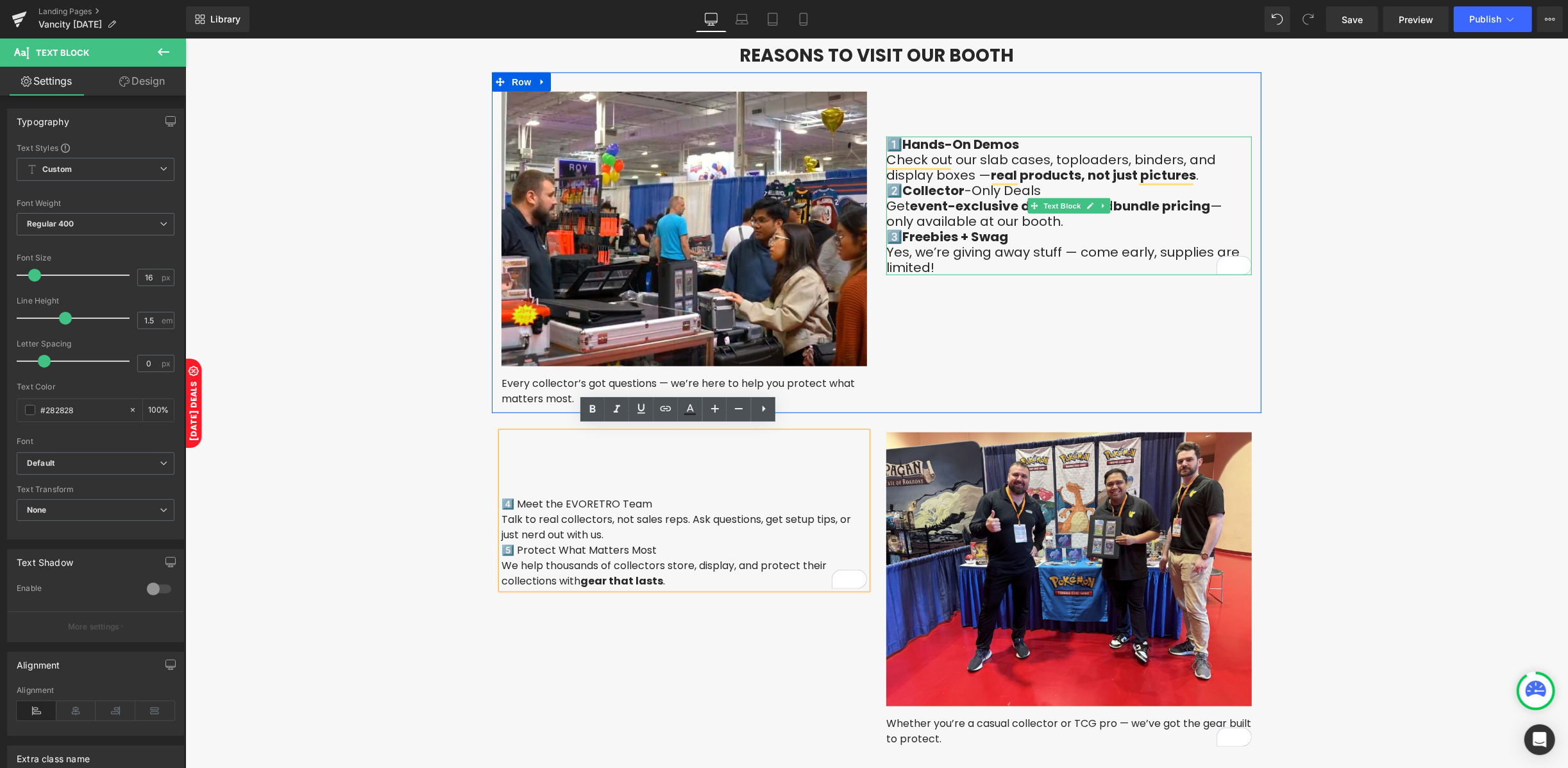
click at [1011, 225] on div "1️⃣ Hands-On Demos Check out our slab cases, toploaders, binders, and display b…" at bounding box center [1068, 206] width 365 height 139
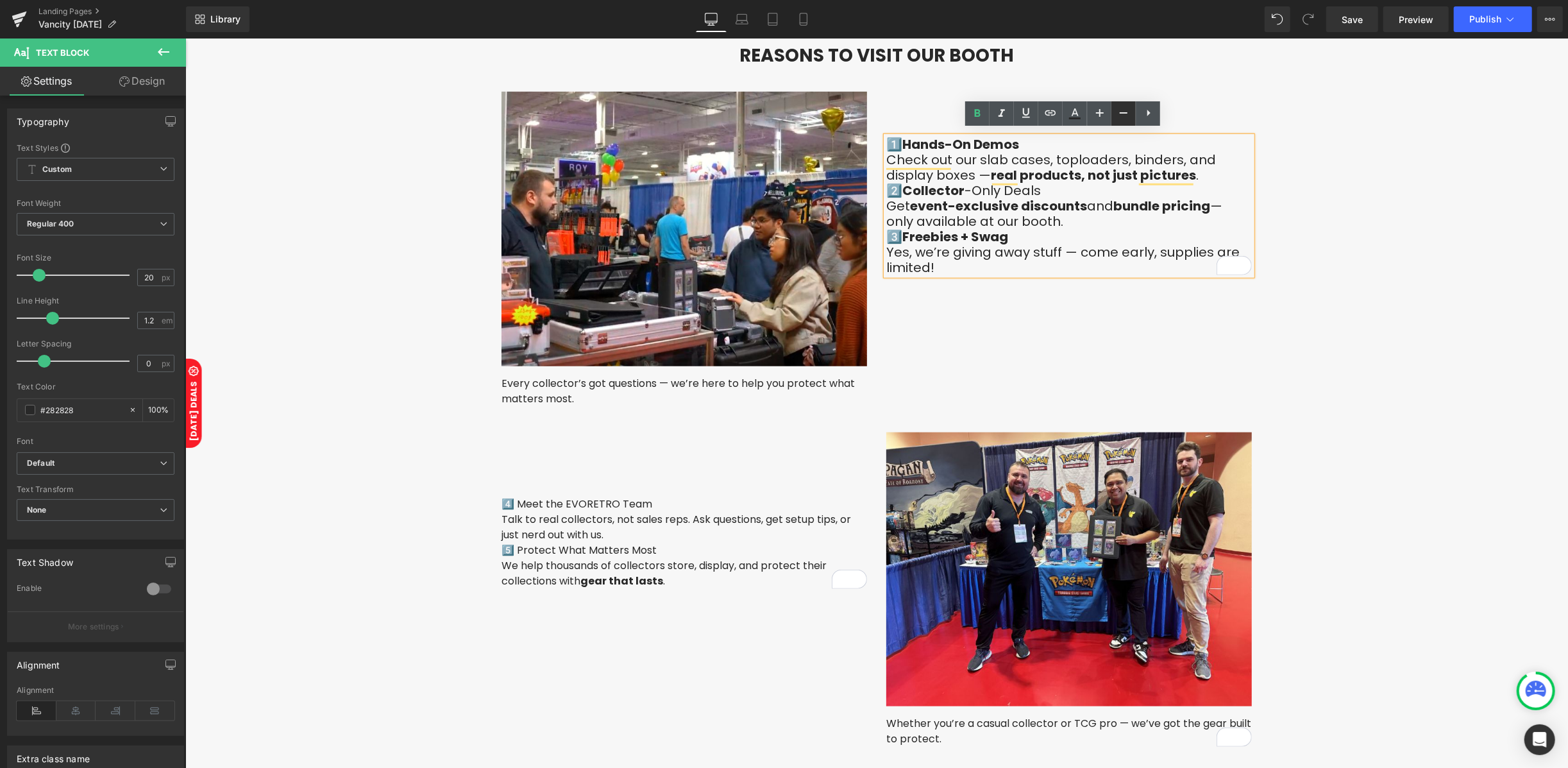
click at [1122, 119] on icon at bounding box center [1123, 112] width 15 height 15
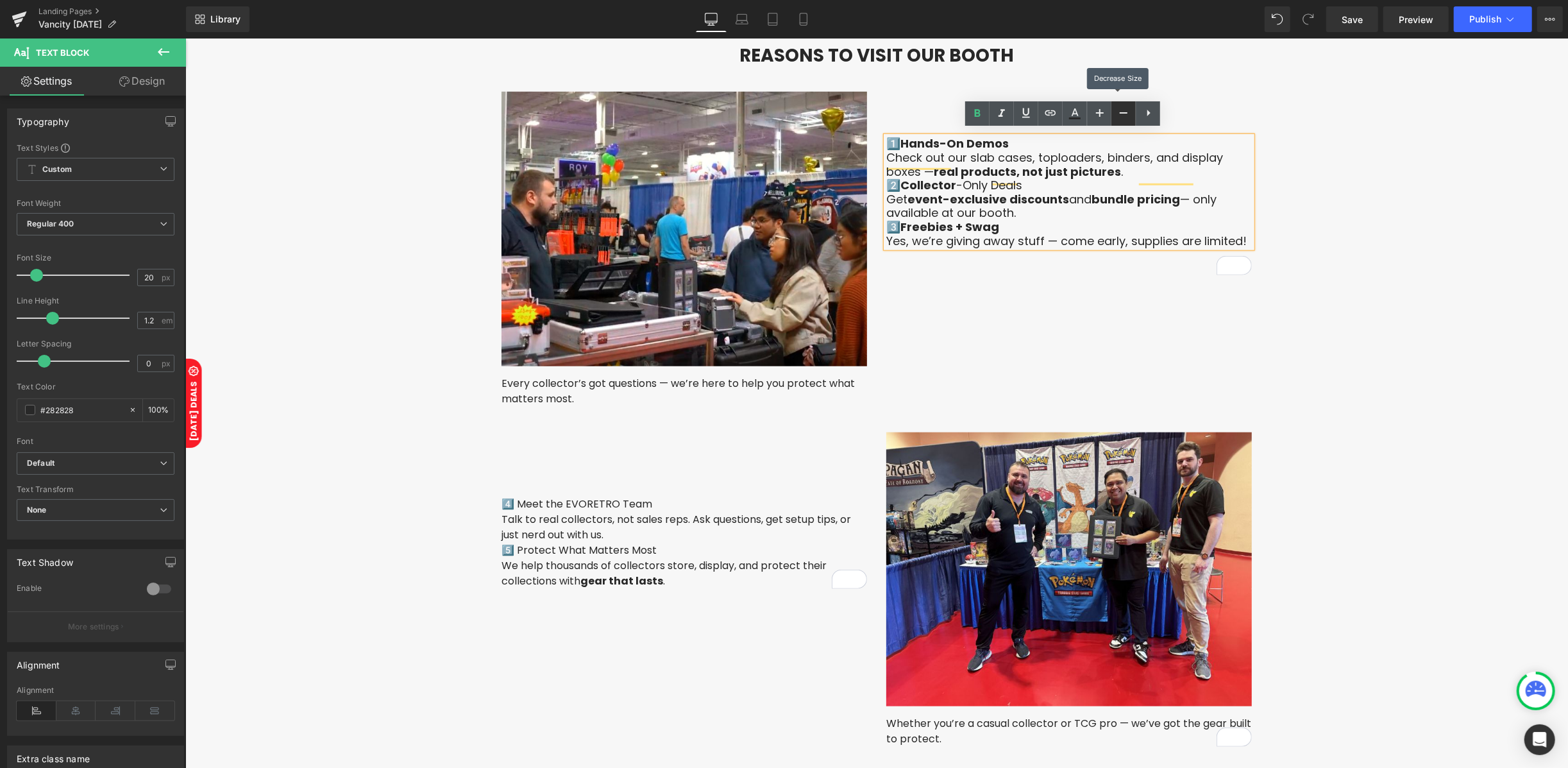
click at [1124, 118] on icon at bounding box center [1123, 112] width 15 height 15
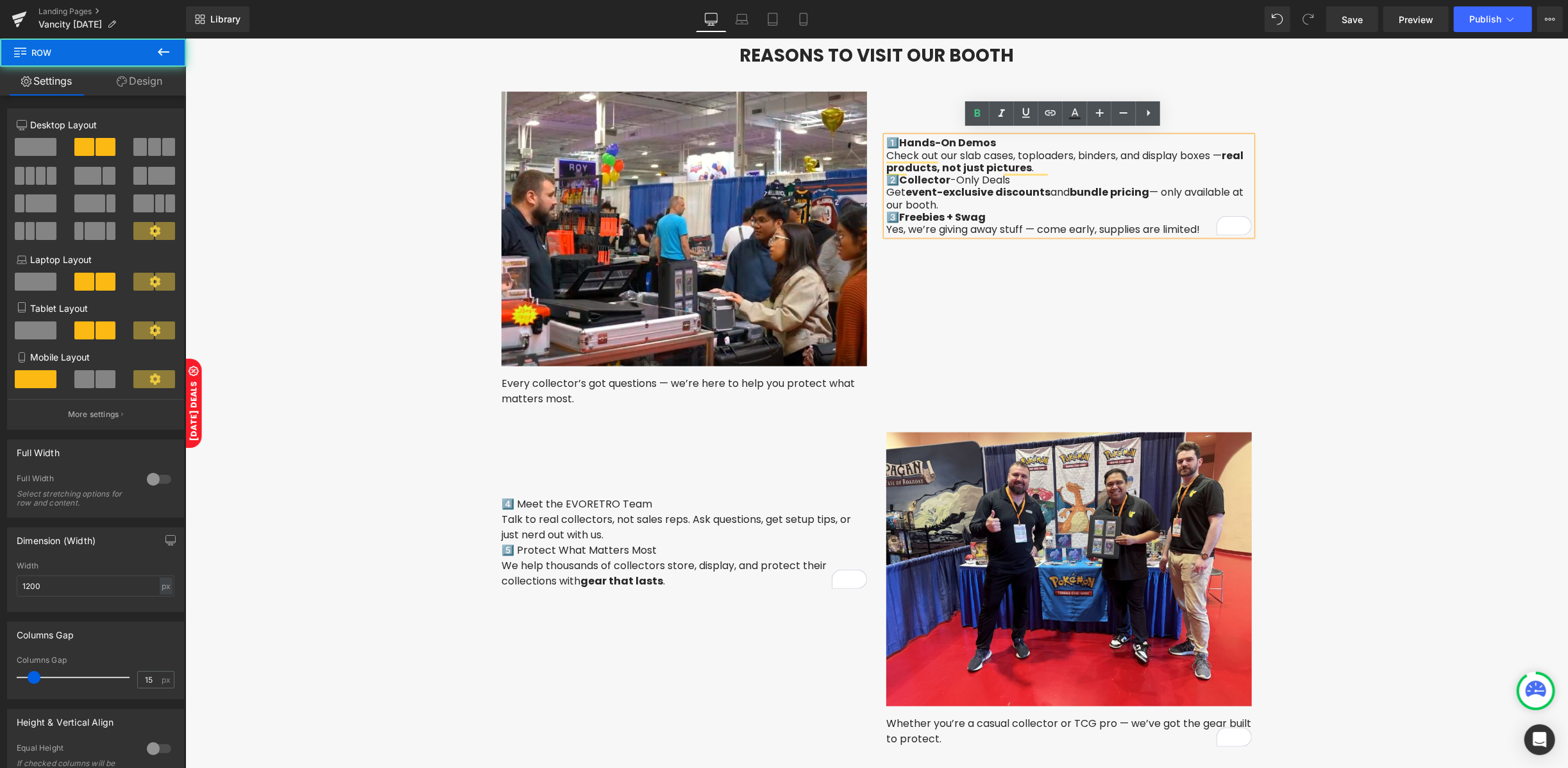
click at [1032, 302] on div "Image Every collector’s got questions — we’re here to help you protect what mat…" at bounding box center [876, 242] width 769 height 340
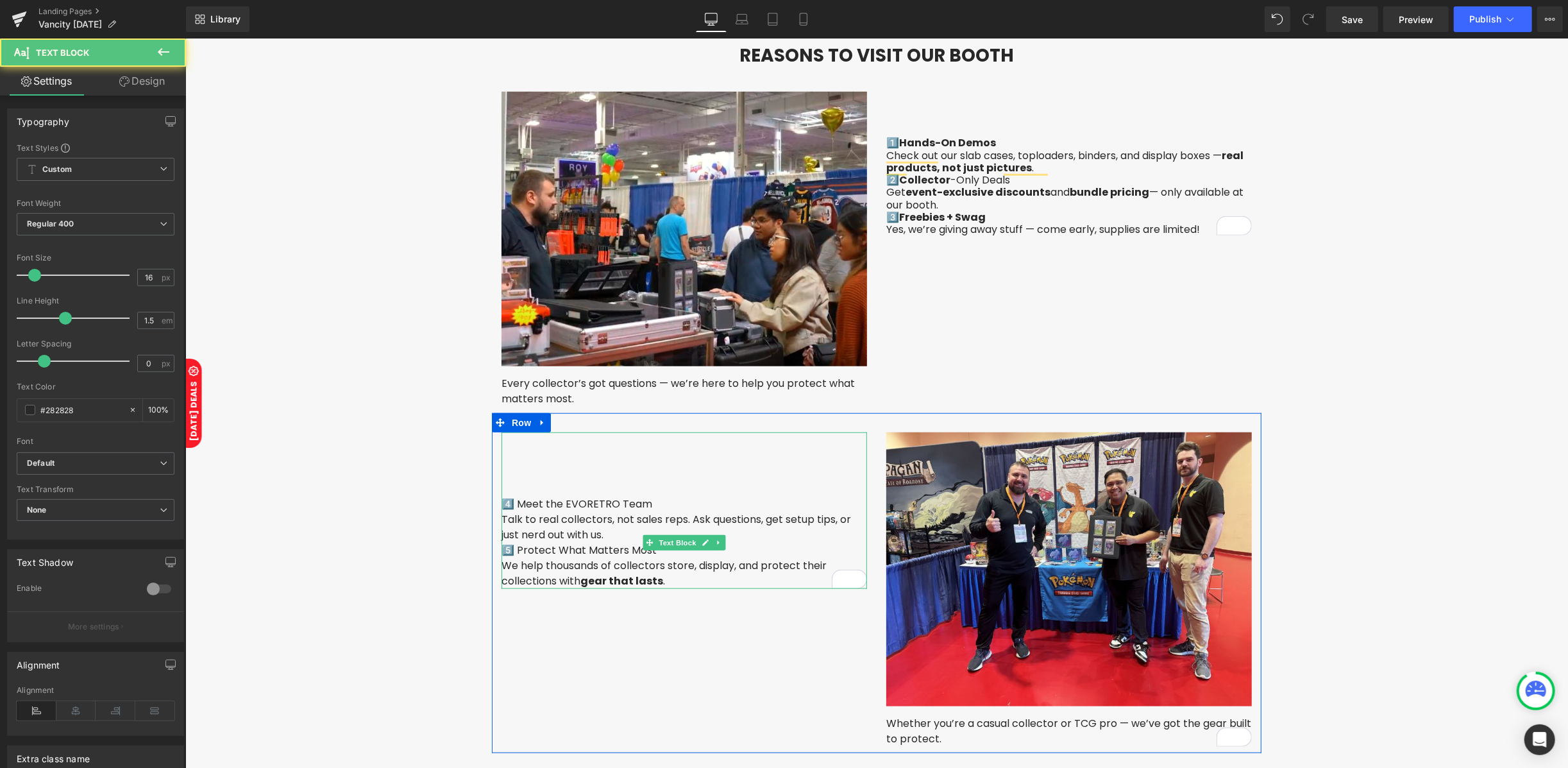
click at [603, 496] on undefined "4️⃣ Meet the EVORETRO Team" at bounding box center [575, 503] width 150 height 15
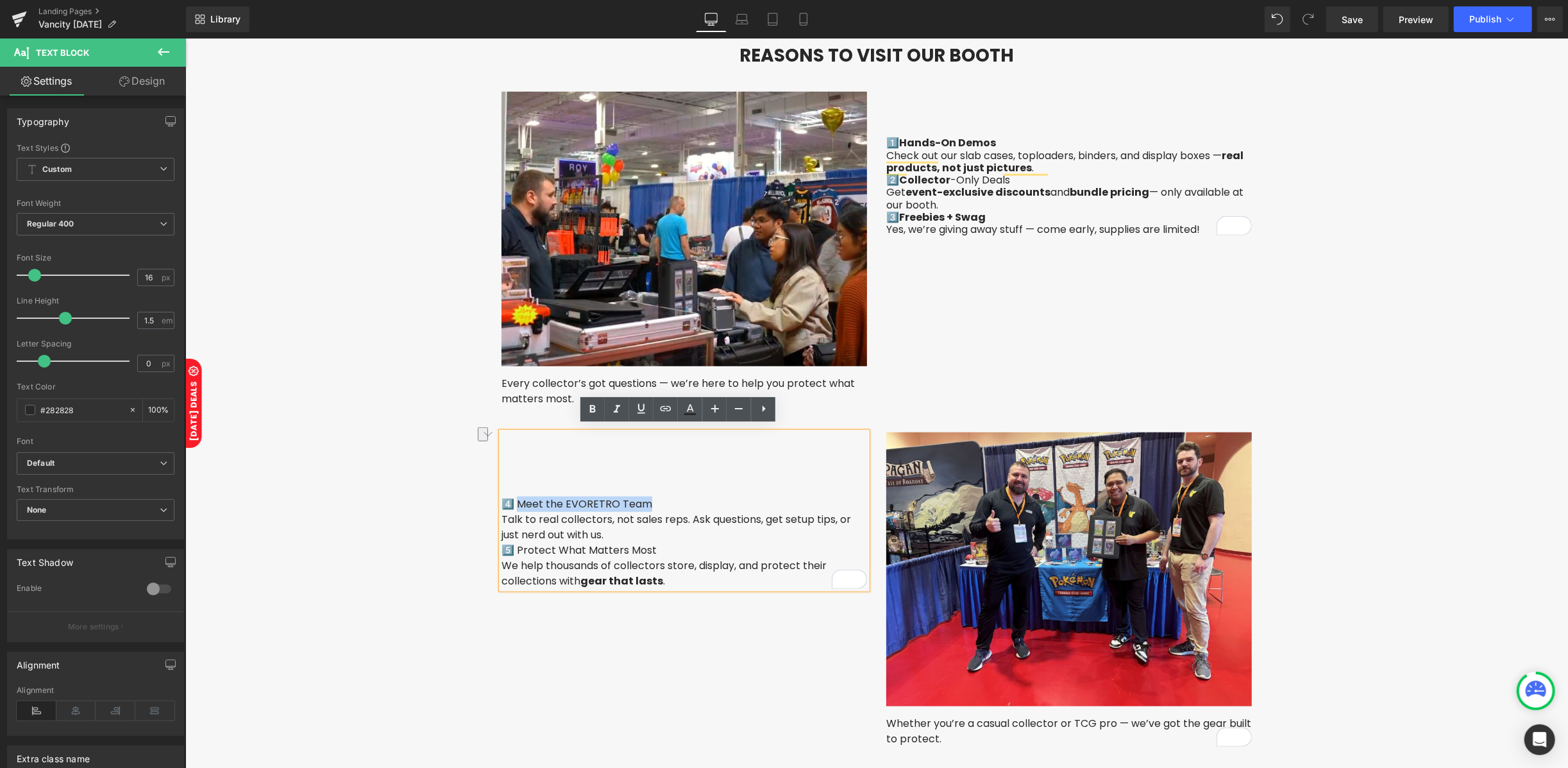
drag, startPoint x: 649, startPoint y: 496, endPoint x: 513, endPoint y: 498, distance: 136.0
click at [513, 498] on div "4️⃣ Meet the EVORETRO Team Talk to real collectors, not sales reps. Ask questio…" at bounding box center [683, 511] width 365 height 157
click at [595, 407] on icon at bounding box center [592, 408] width 5 height 8
drag, startPoint x: 654, startPoint y: 540, endPoint x: 512, endPoint y: 549, distance: 142.3
click at [512, 549] on div "4️⃣ Meet the EVORETRO Team Talk to real collectors, not sales reps. Ask questio…" at bounding box center [683, 511] width 365 height 157
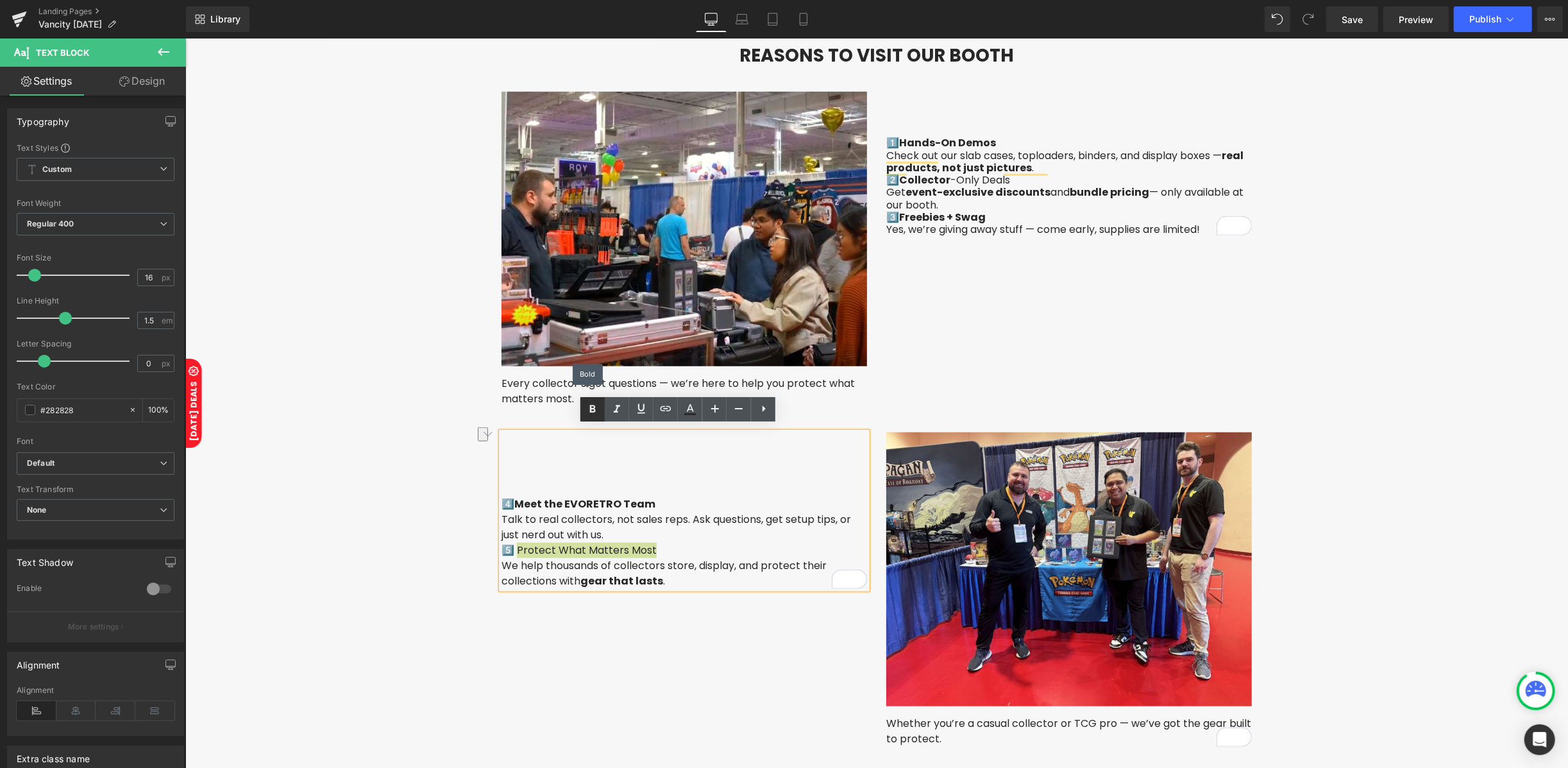
click at [598, 414] on icon at bounding box center [592, 409] width 15 height 15
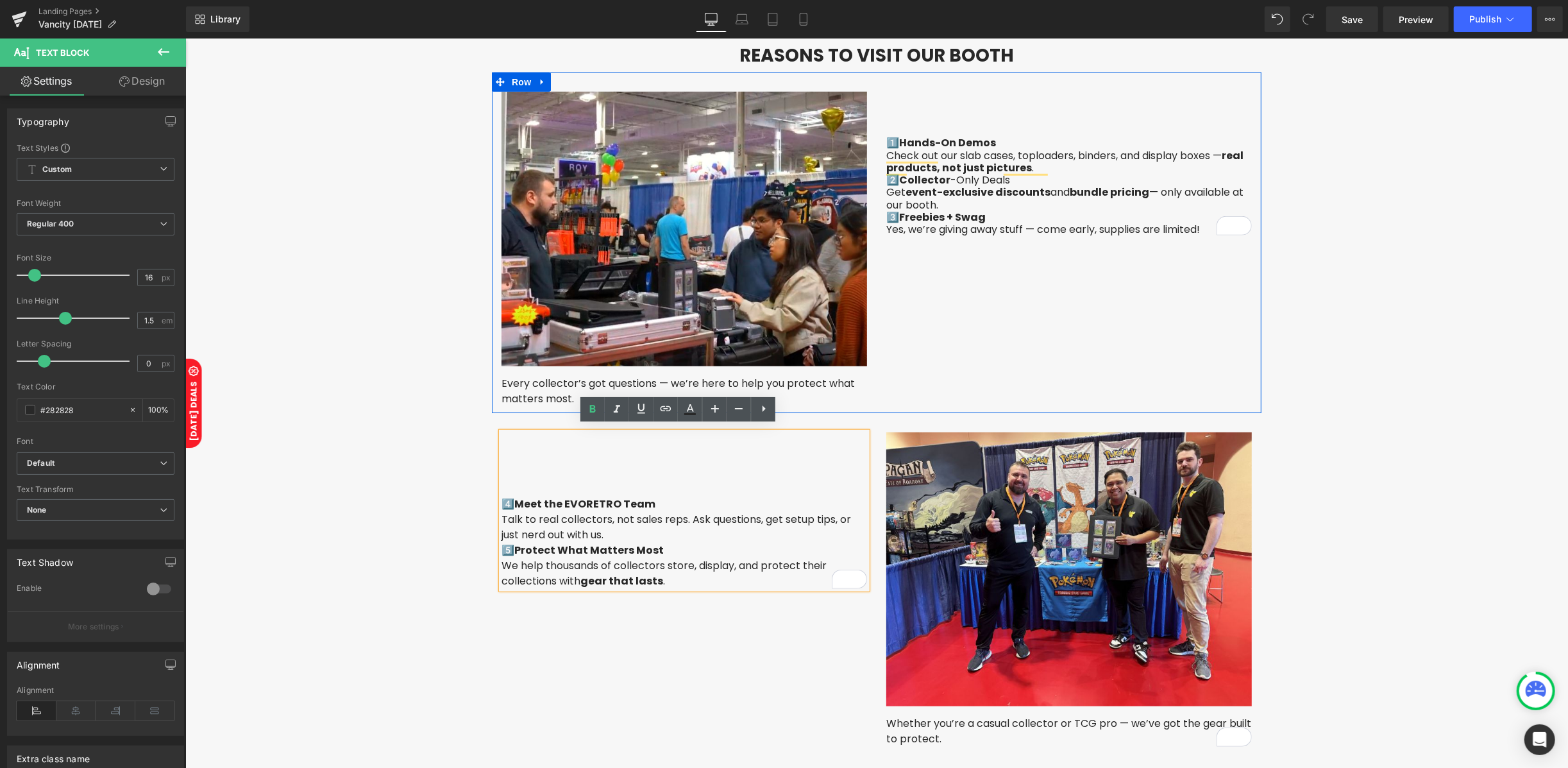
click at [980, 338] on div "Image Every collector’s got questions — we’re here to help you protect what mat…" at bounding box center [876, 242] width 769 height 340
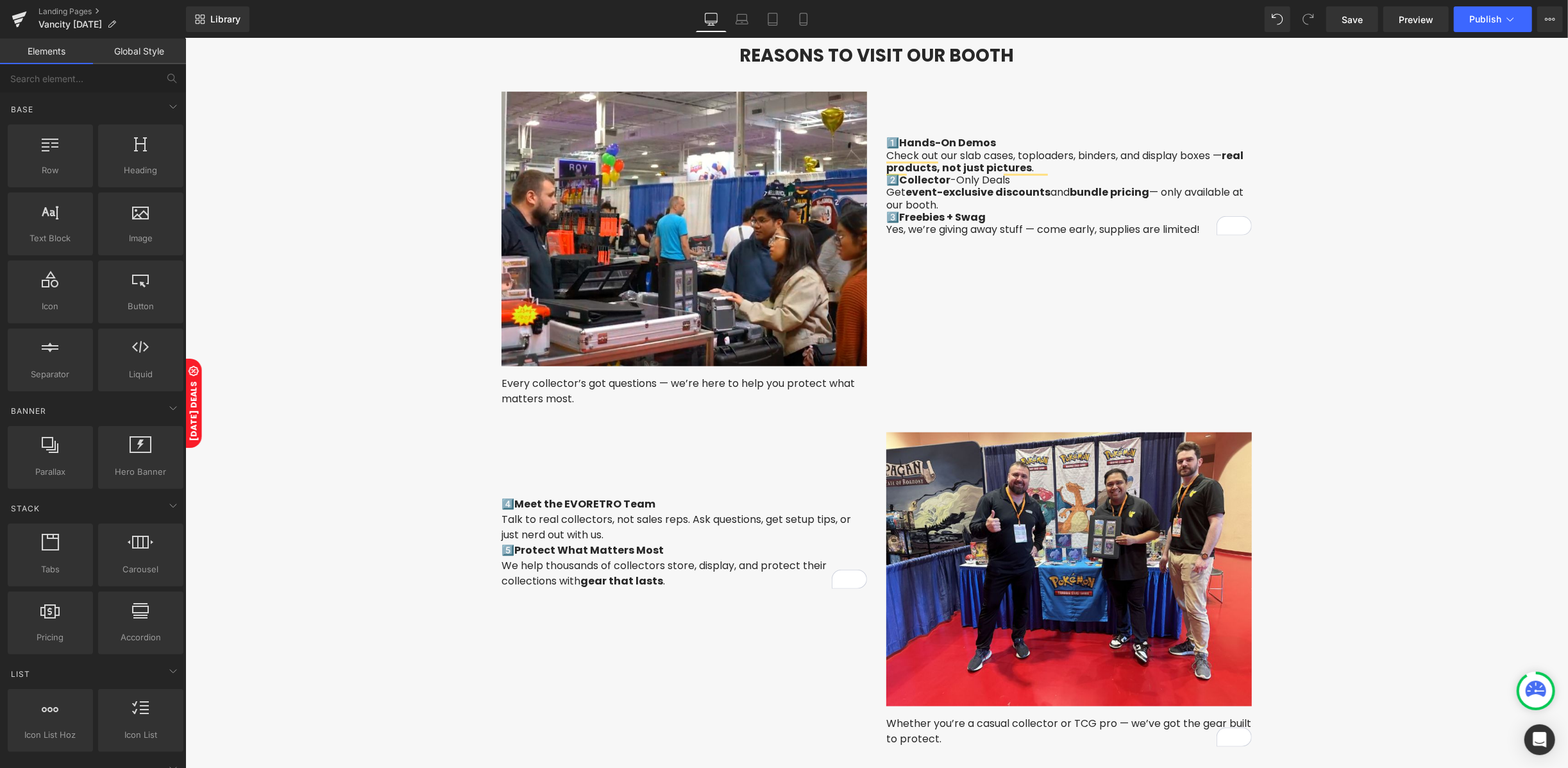
click at [1361, 527] on div "Hero Banner REAL COLLECTORS. REAL CONNECTIONS. Heading Image Image Image Image …" at bounding box center [875, 36] width 1382 height 1775
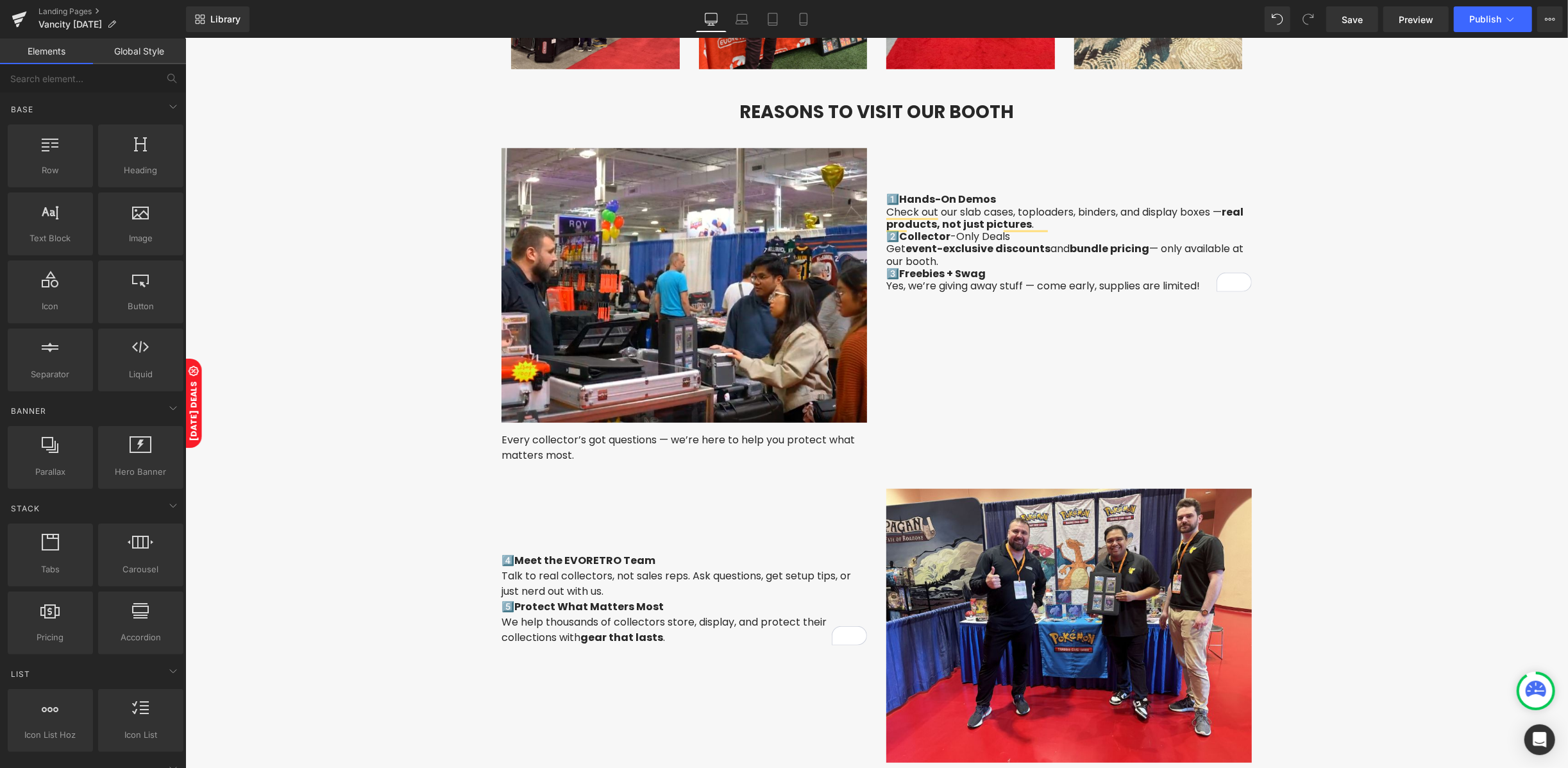
scroll to position [878, 0]
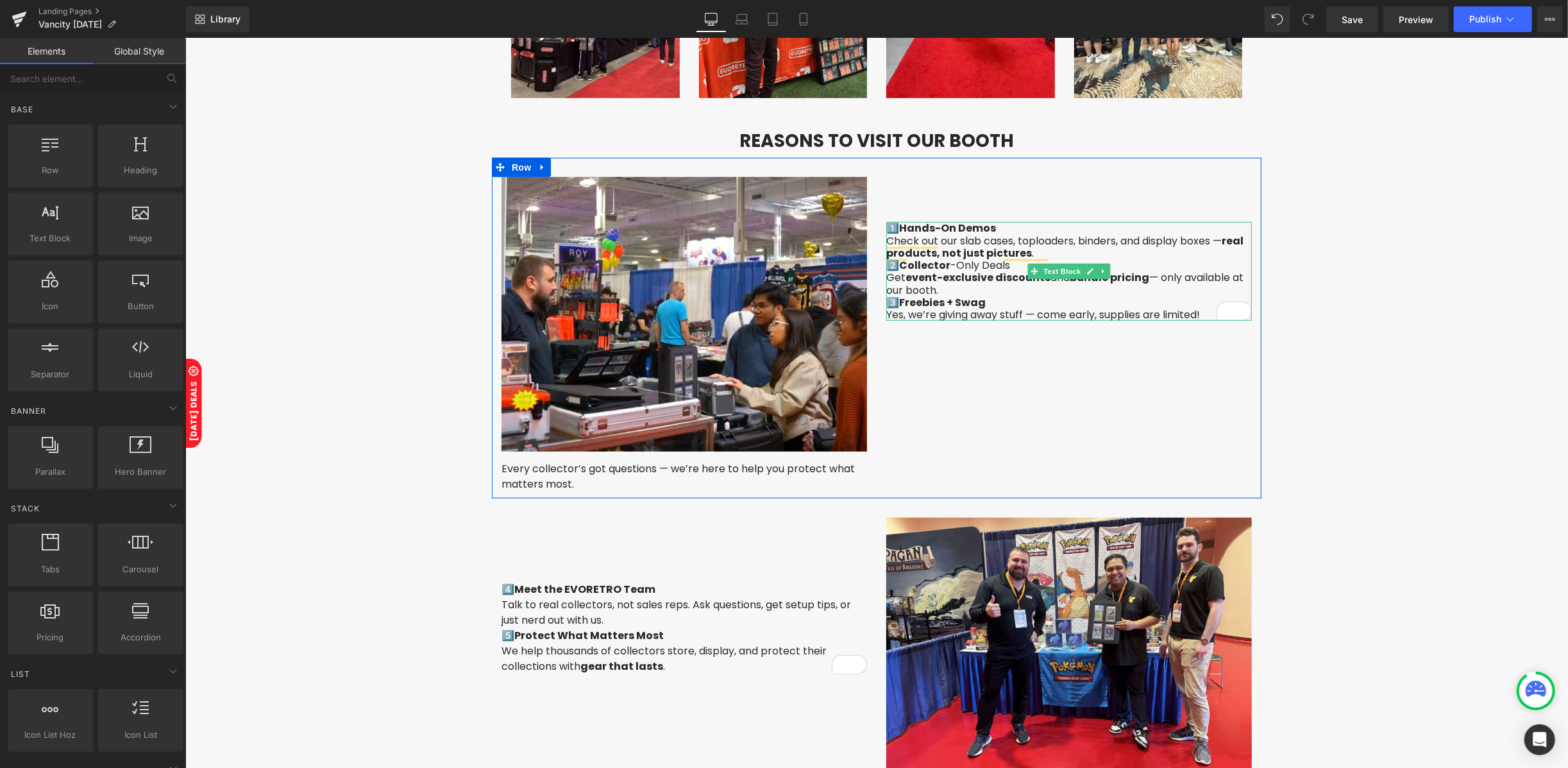
click at [1052, 246] on p "Check out our slab cases, toploaders, binders, and display boxes — real product…" at bounding box center [1068, 246] width 365 height 24
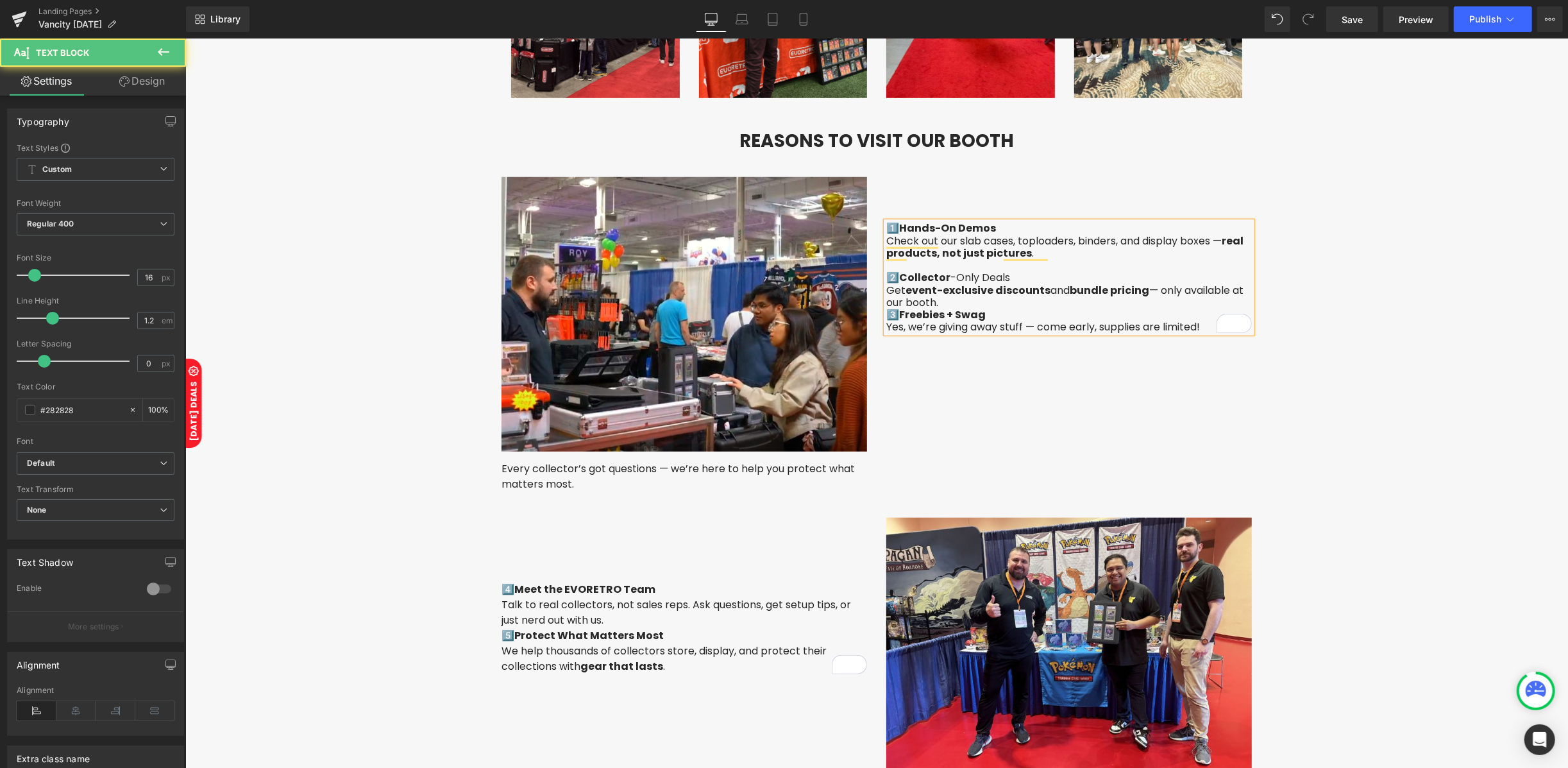
click at [1011, 296] on p "Get event-exclusive discounts and bundle pricing — only available at our booth." at bounding box center [1068, 295] width 365 height 24
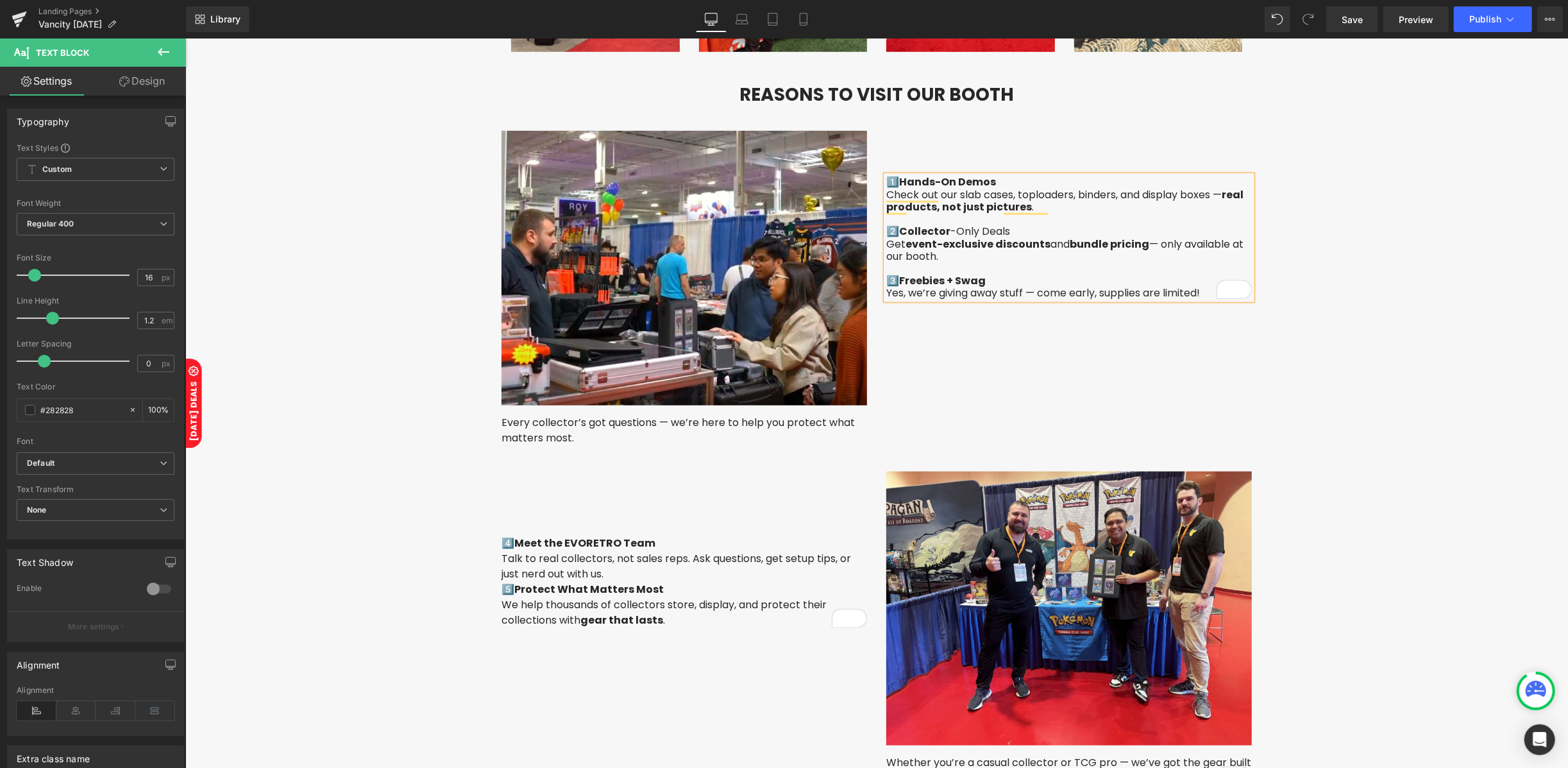
scroll to position [963, 0]
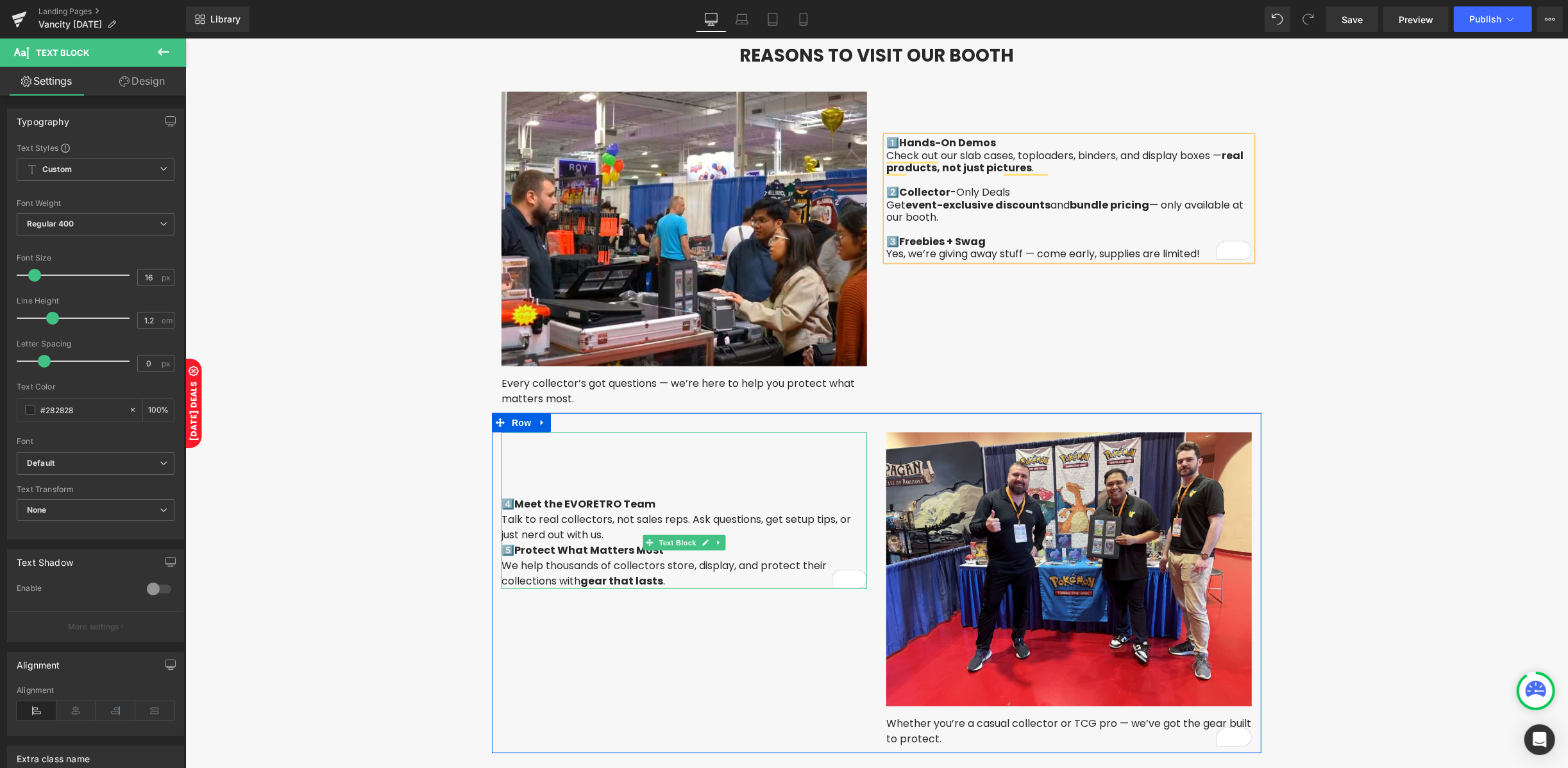
click at [623, 528] on p "Talk to real collectors, not sales reps. Ask questions, get setup tips, or just…" at bounding box center [683, 527] width 365 height 31
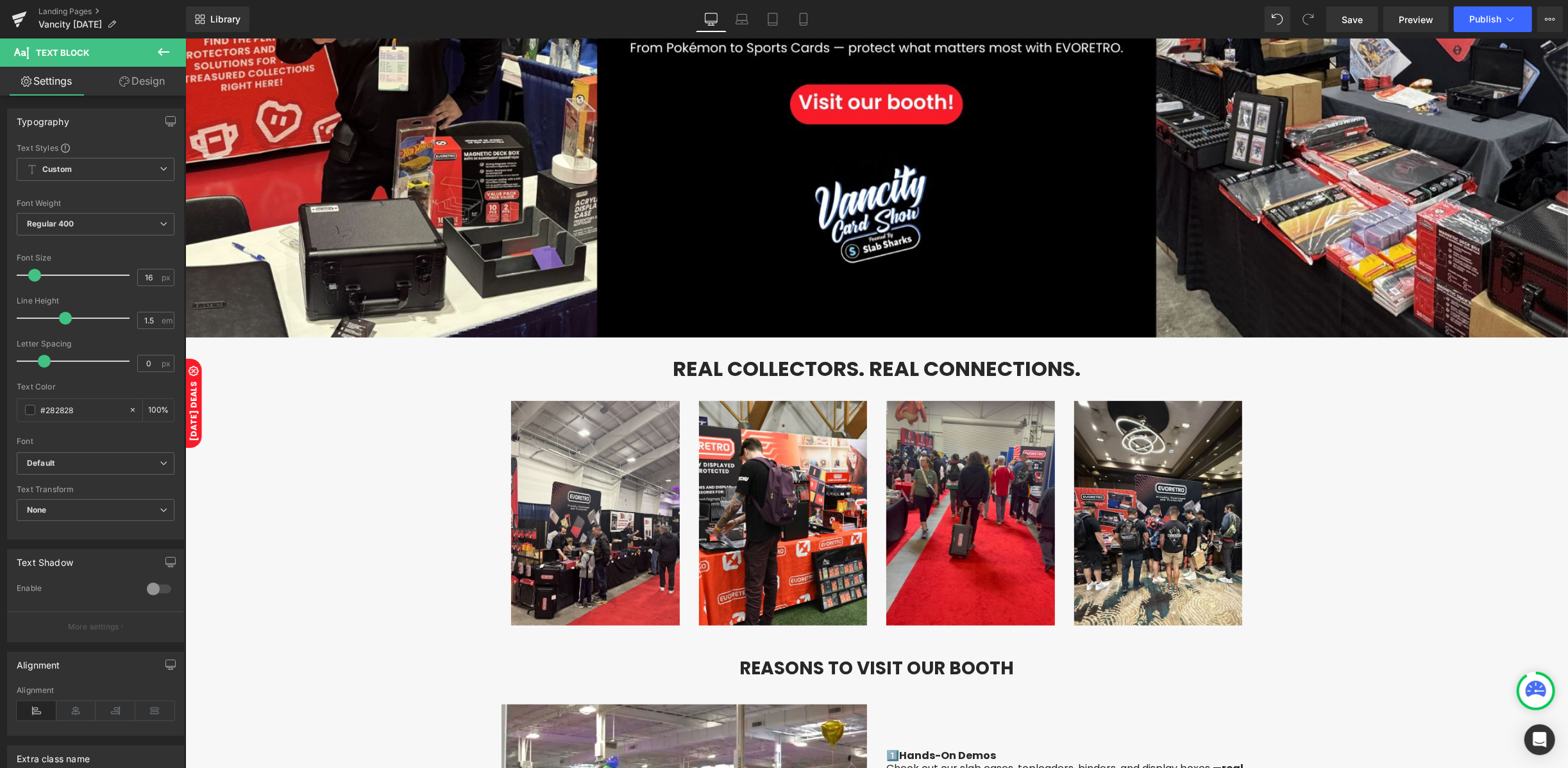
scroll to position [279, 0]
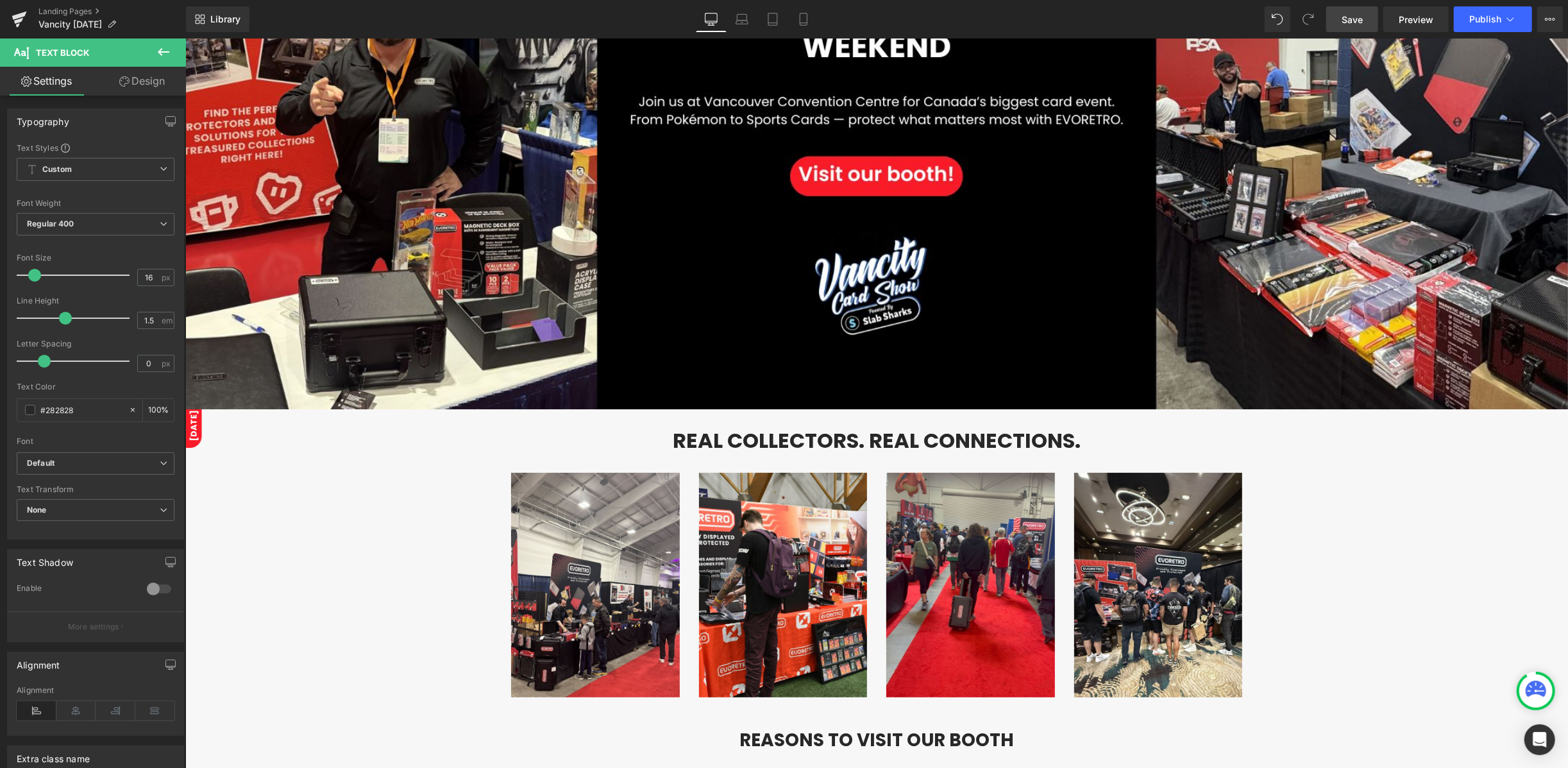
click at [1355, 20] on span "Save" at bounding box center [1352, 19] width 21 height 13
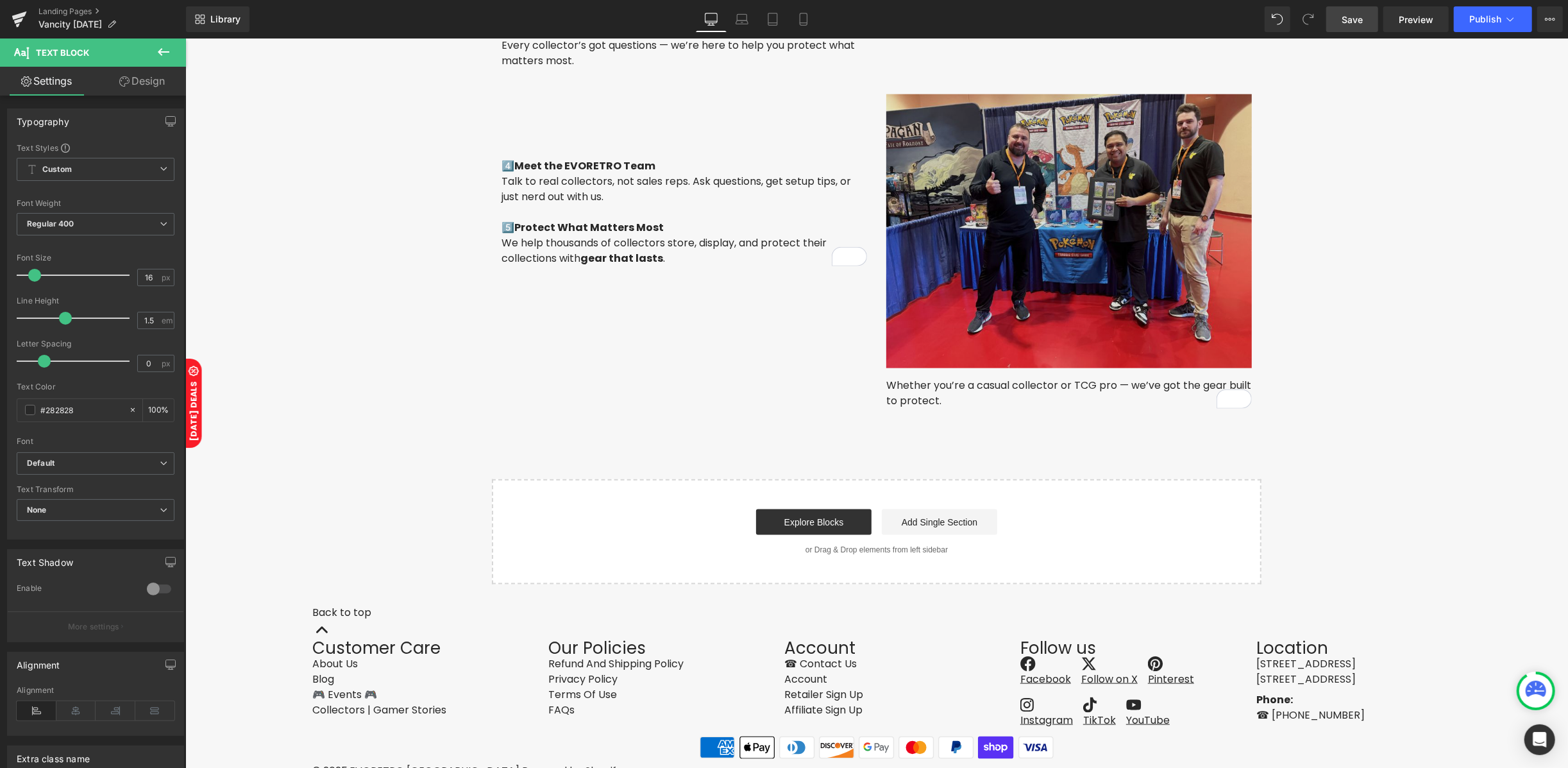
scroll to position [1305, 0]
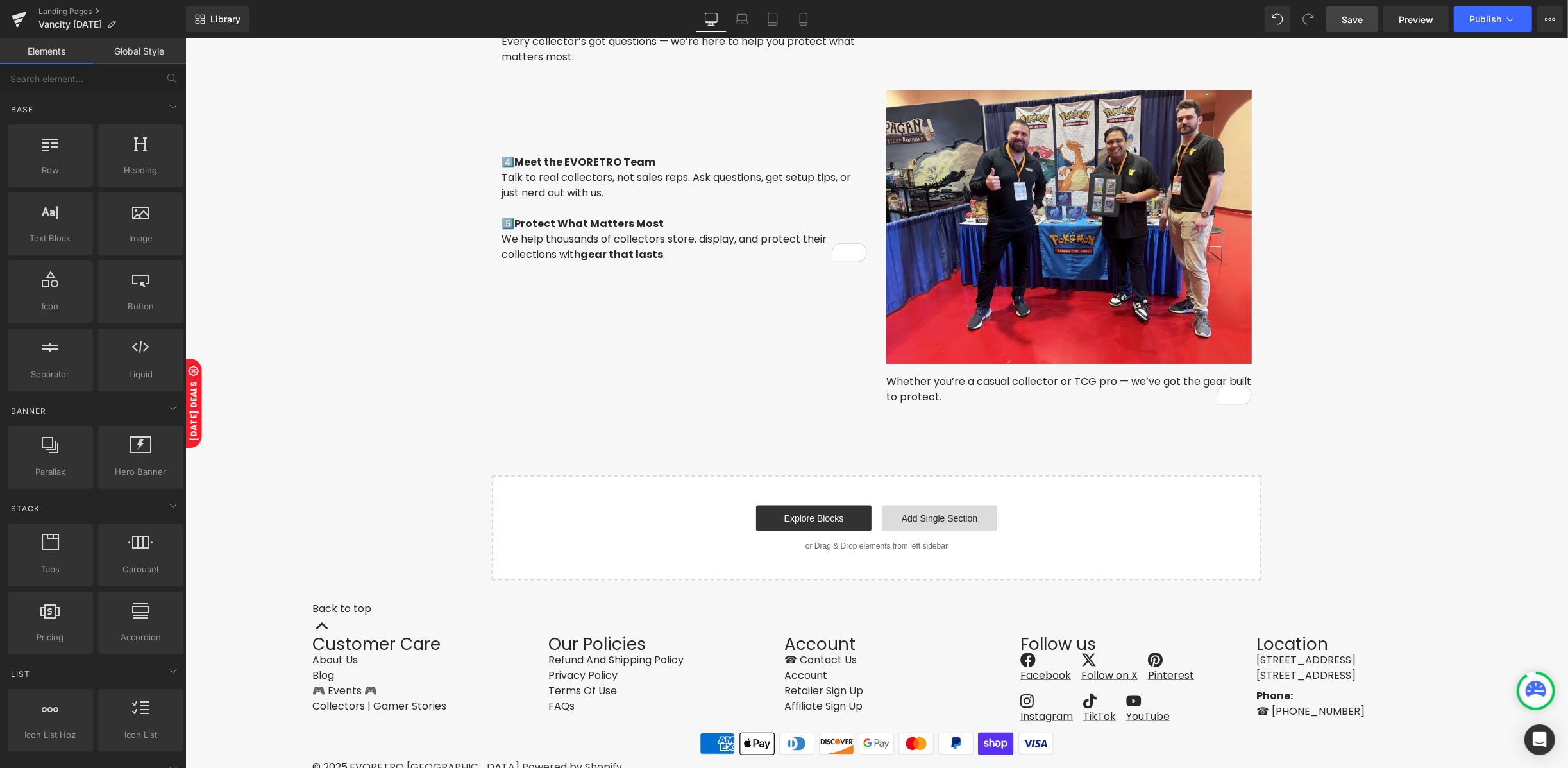
click at [882, 519] on link "Add Single Section" at bounding box center [938, 518] width 116 height 26
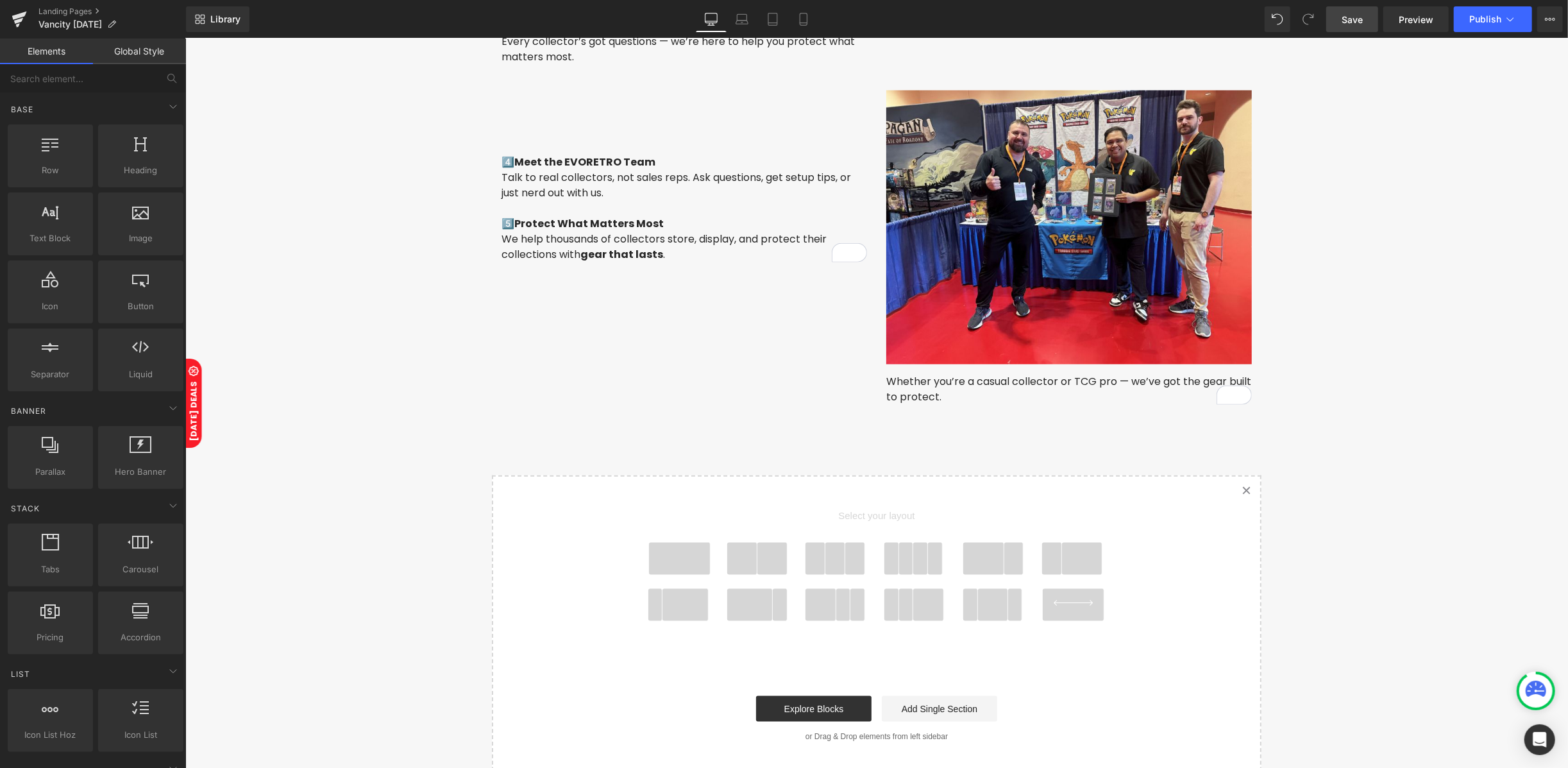
click at [694, 556] on span at bounding box center [678, 558] width 61 height 32
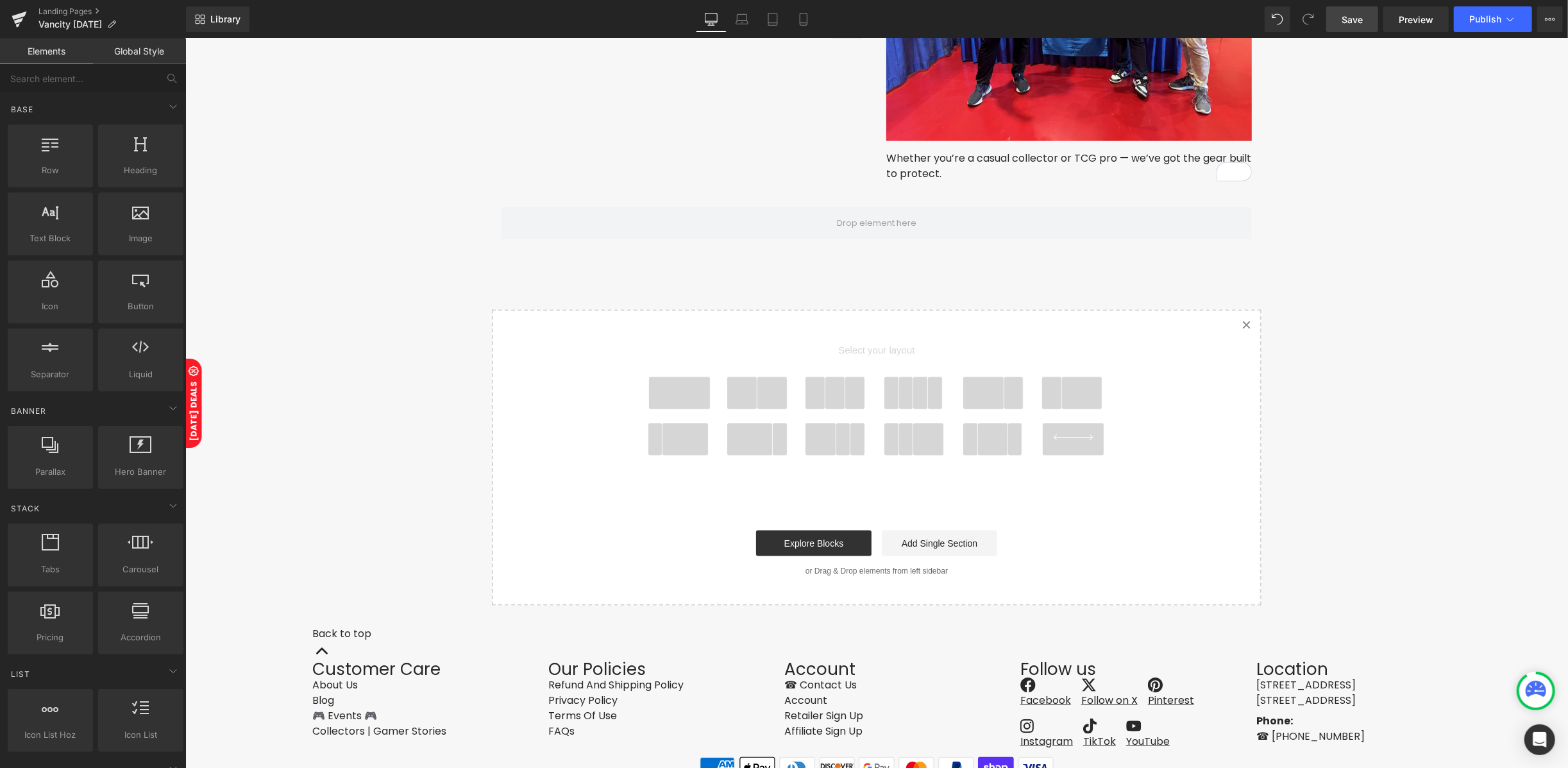
scroll to position [1553, 0]
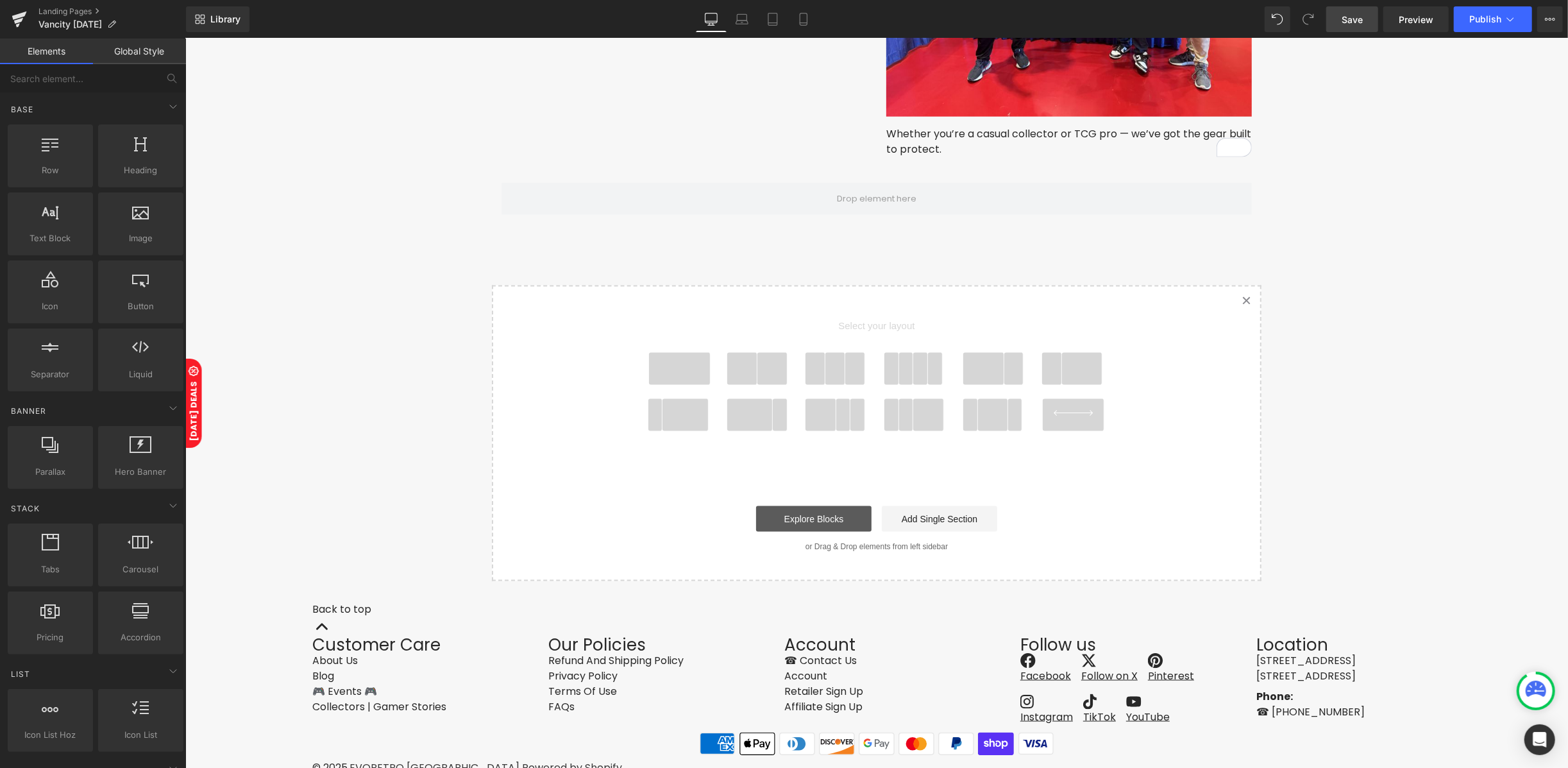
click at [804, 513] on link "Explore Blocks" at bounding box center [813, 518] width 116 height 26
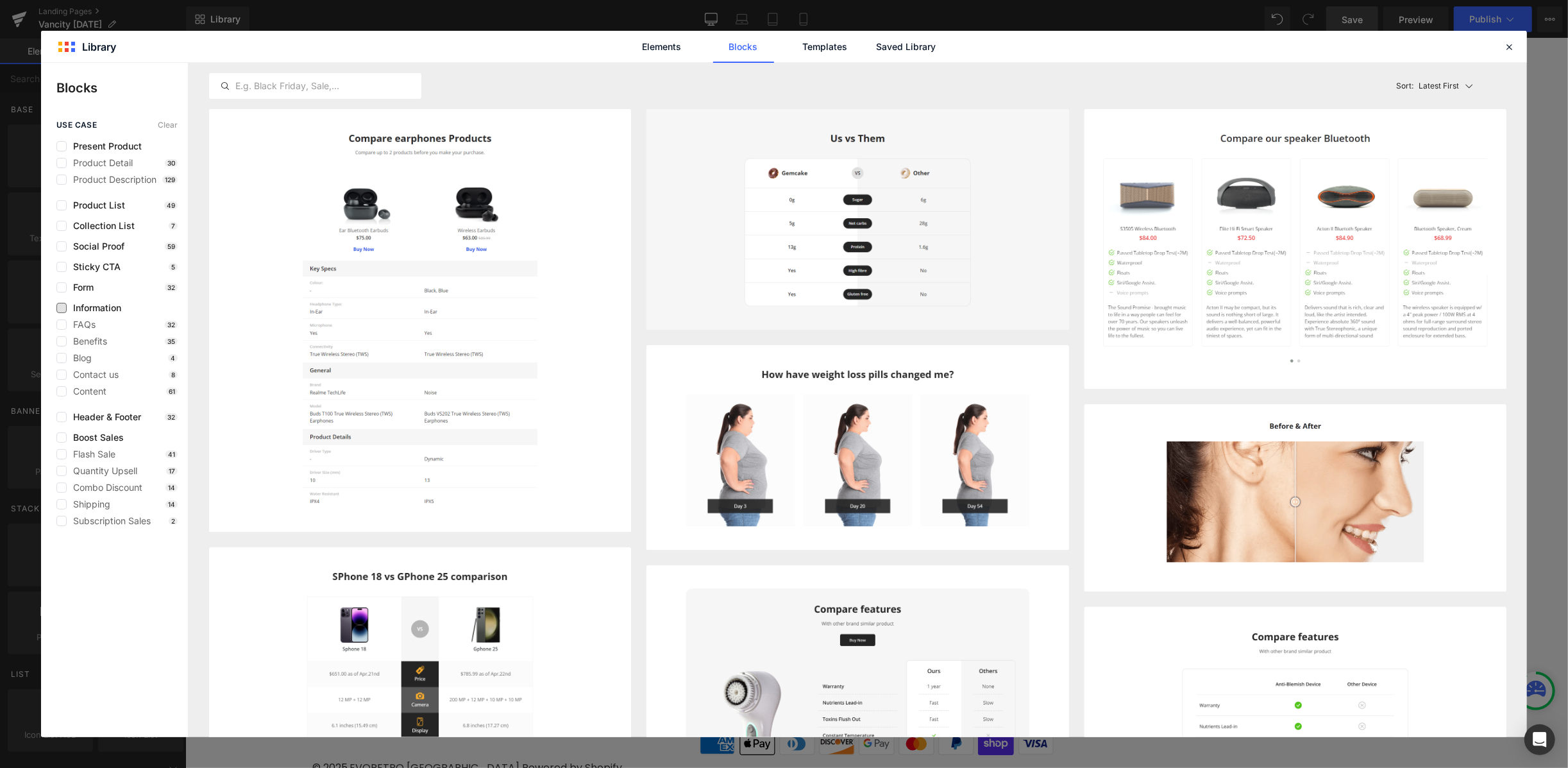
click at [111, 311] on span "Information" at bounding box center [93, 308] width 54 height 11
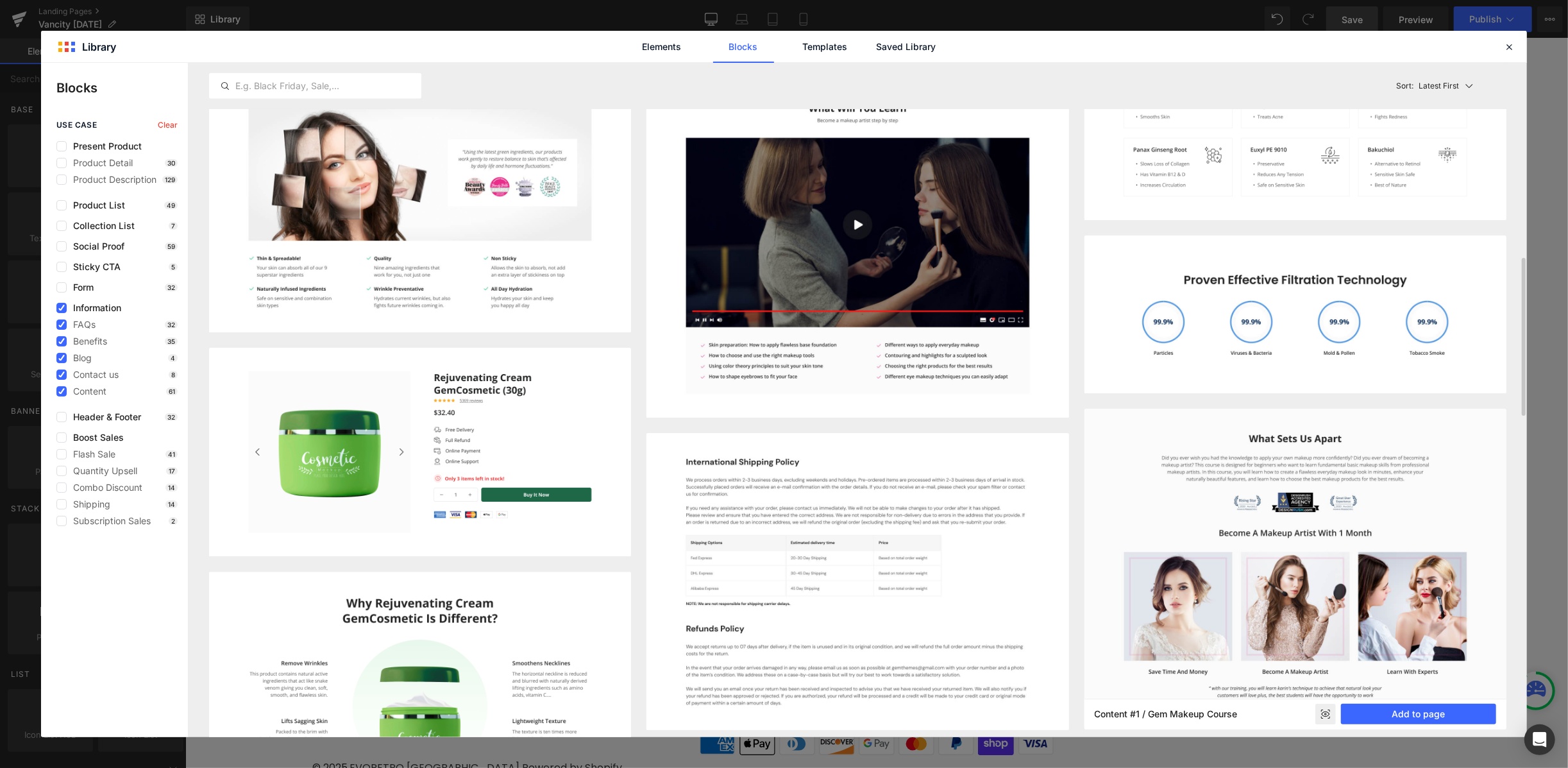
scroll to position [1197, 0]
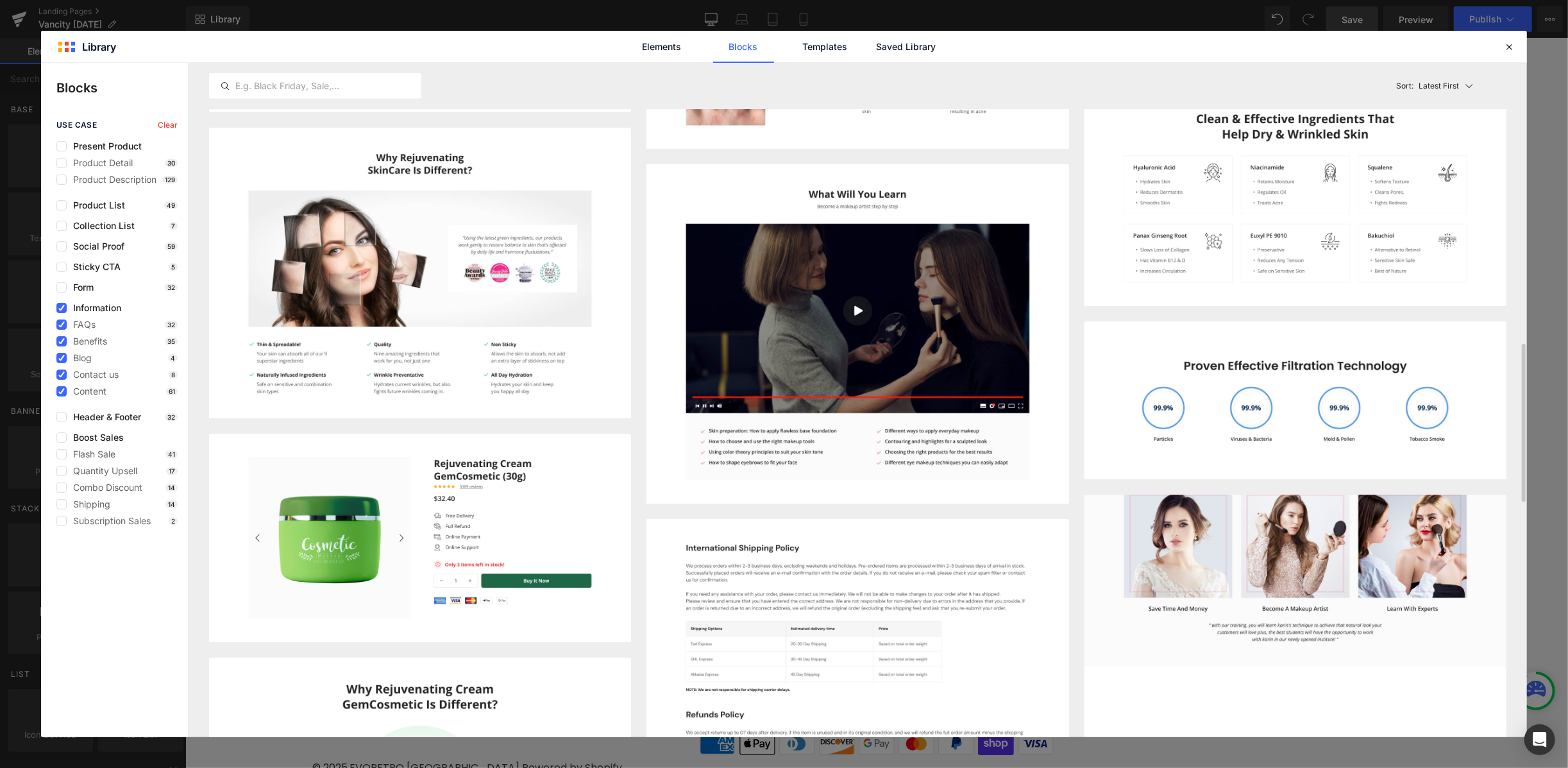
click at [1366, 525] on img at bounding box center [1296, 505] width 422 height 320
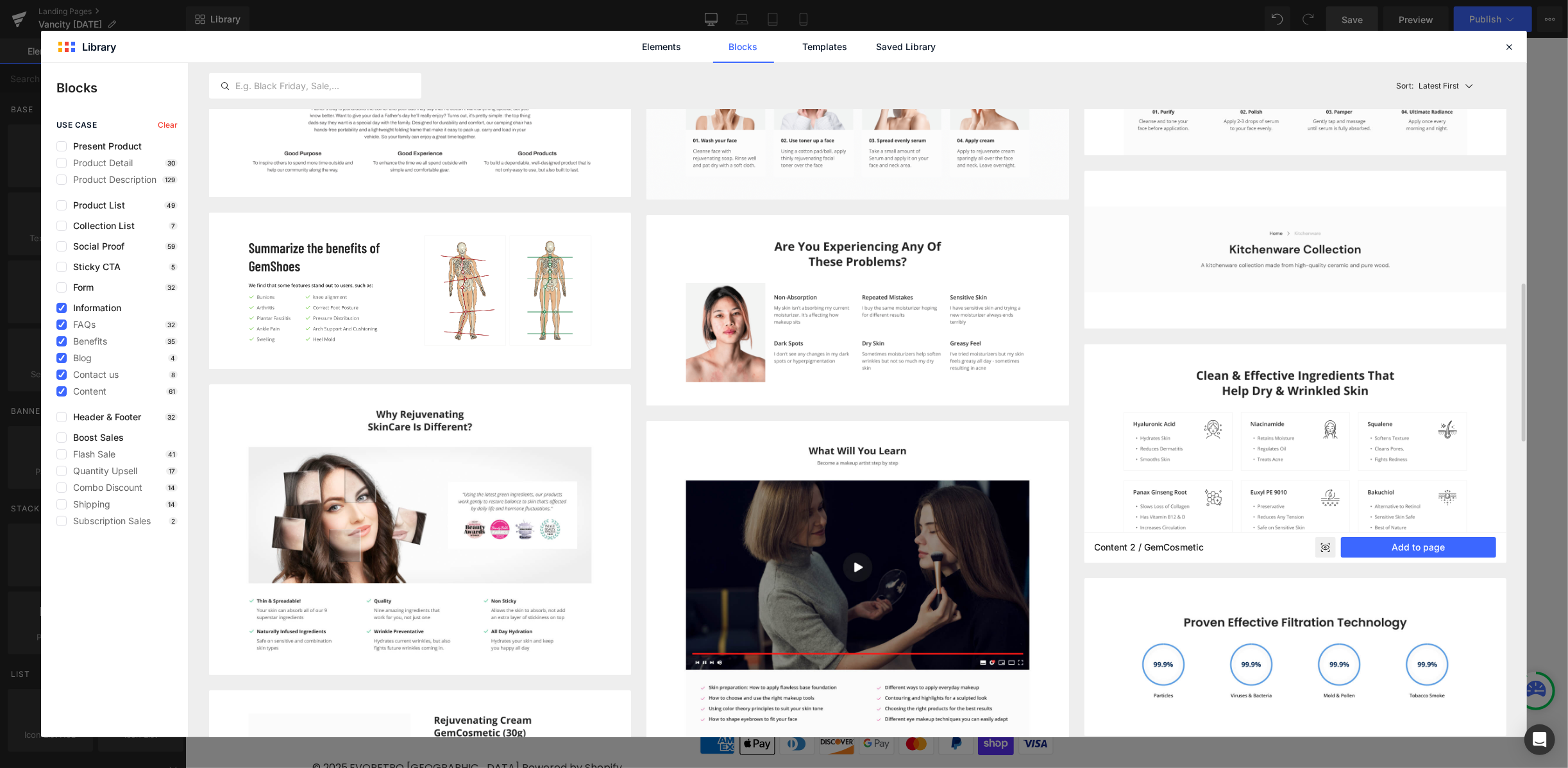
scroll to position [855, 0]
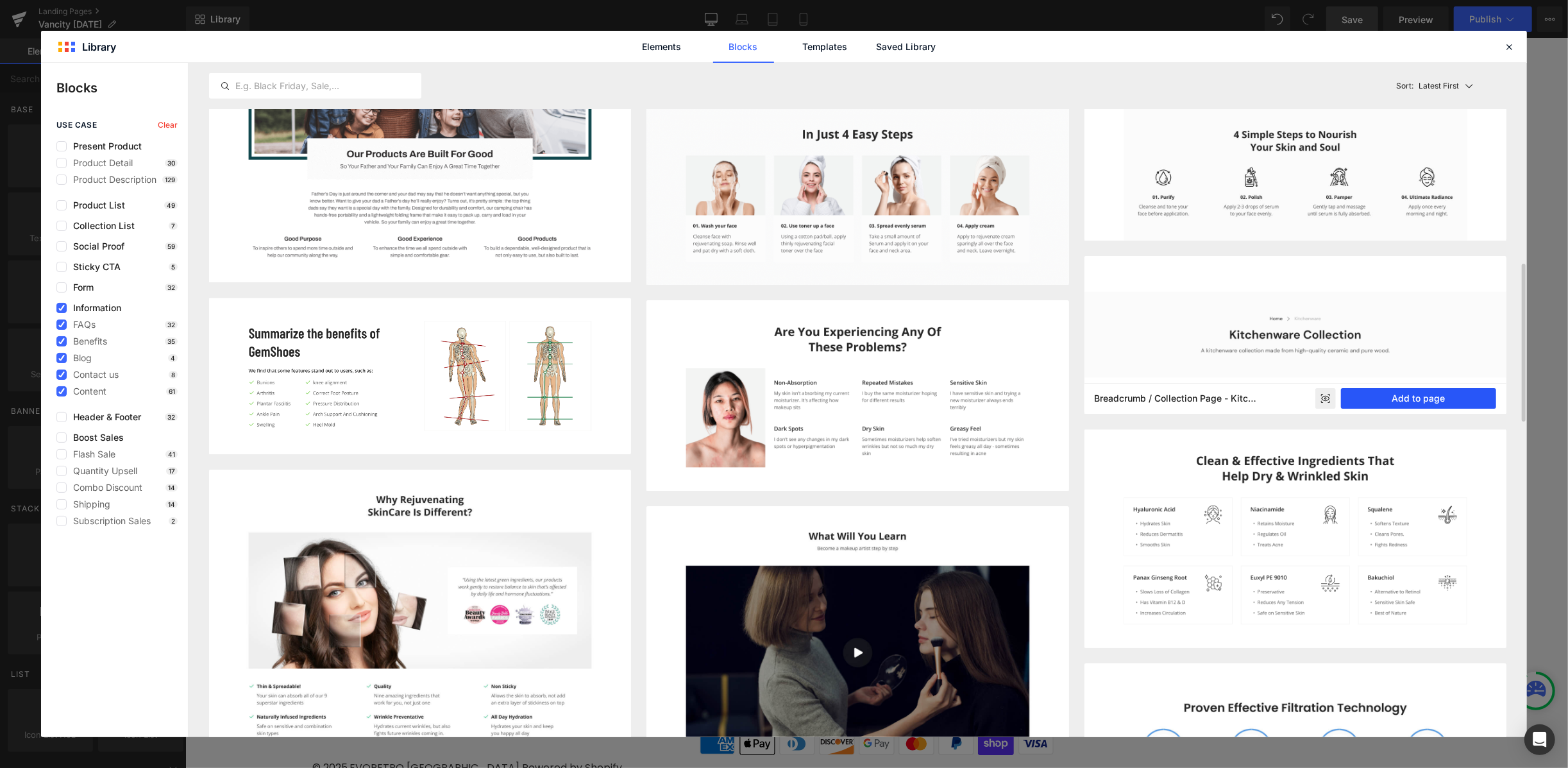
click at [1385, 396] on button "Add to page" at bounding box center [1418, 398] width 155 height 20
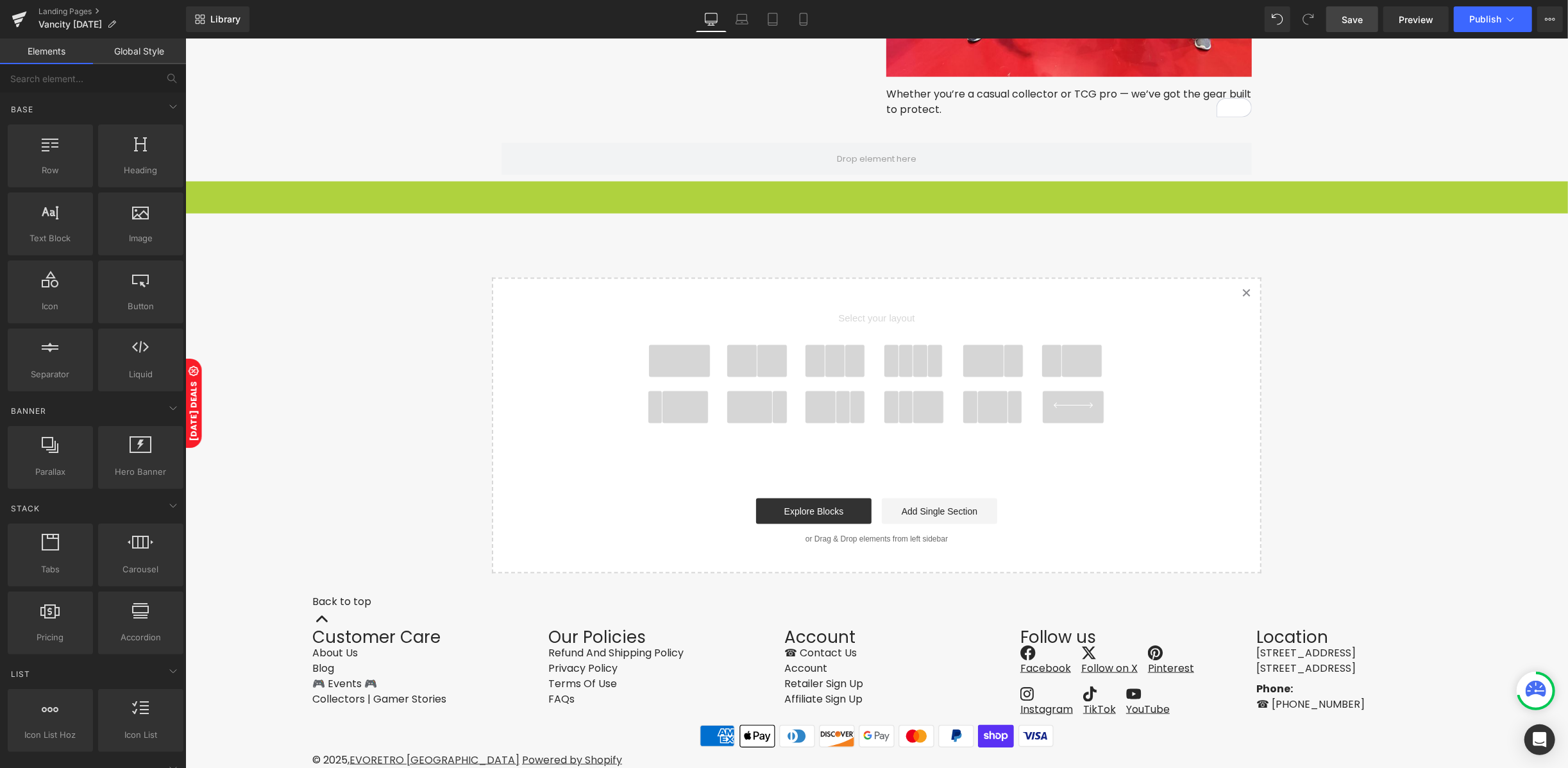
scroll to position [1584, 0]
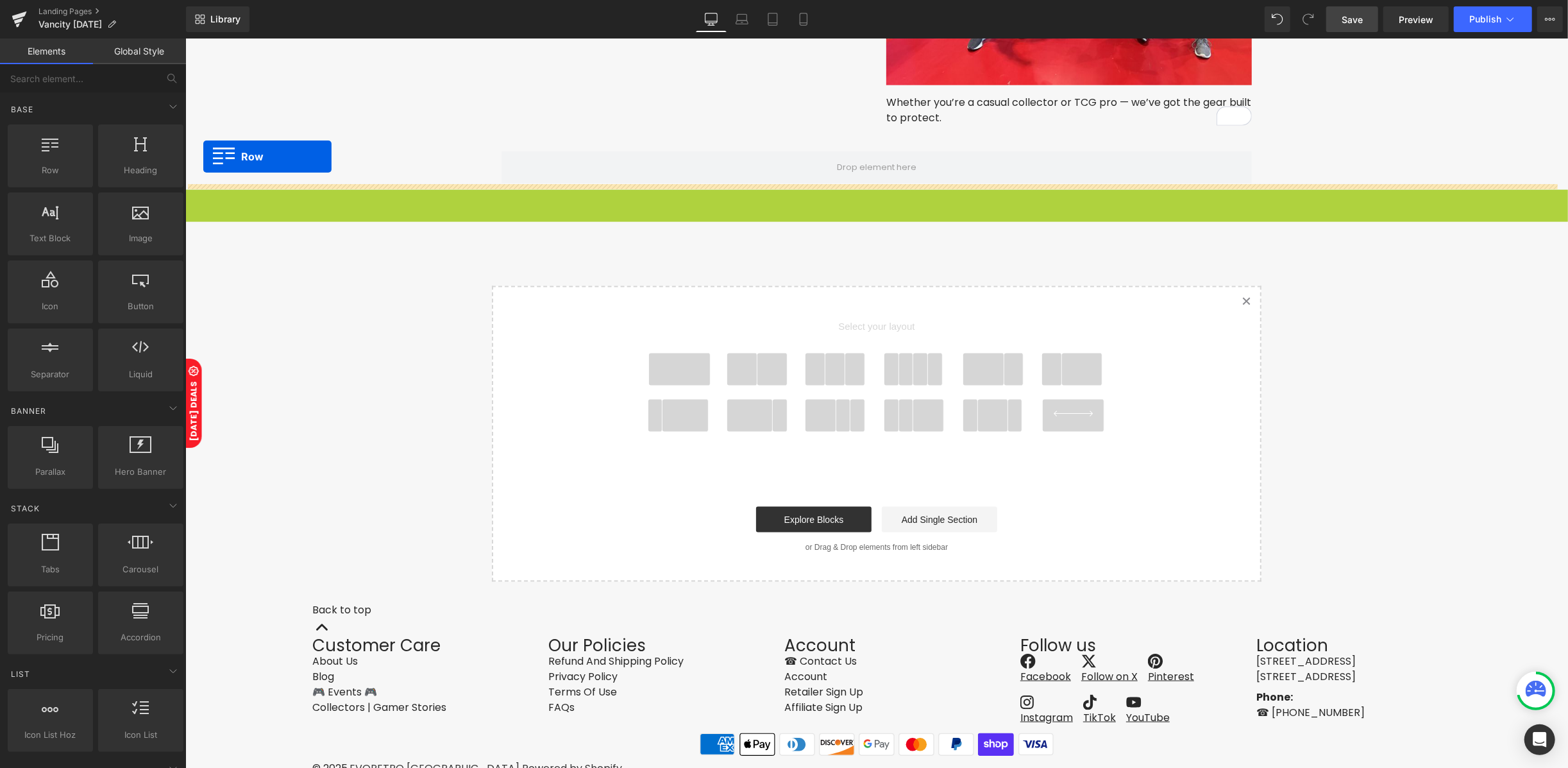
drag, startPoint x: 209, startPoint y: 157, endPoint x: 201, endPoint y: 154, distance: 8.5
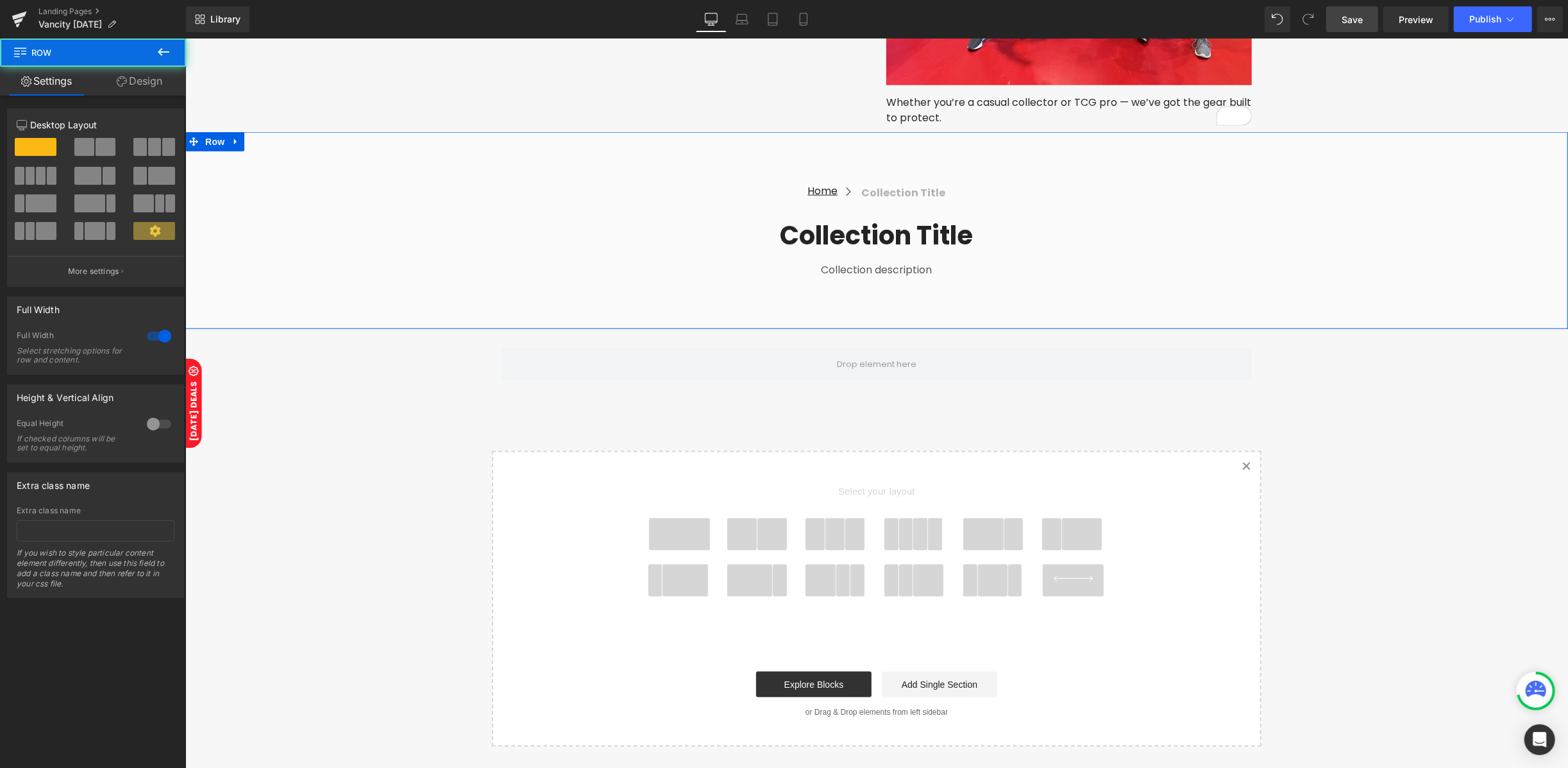
scroll to position [1617, 0]
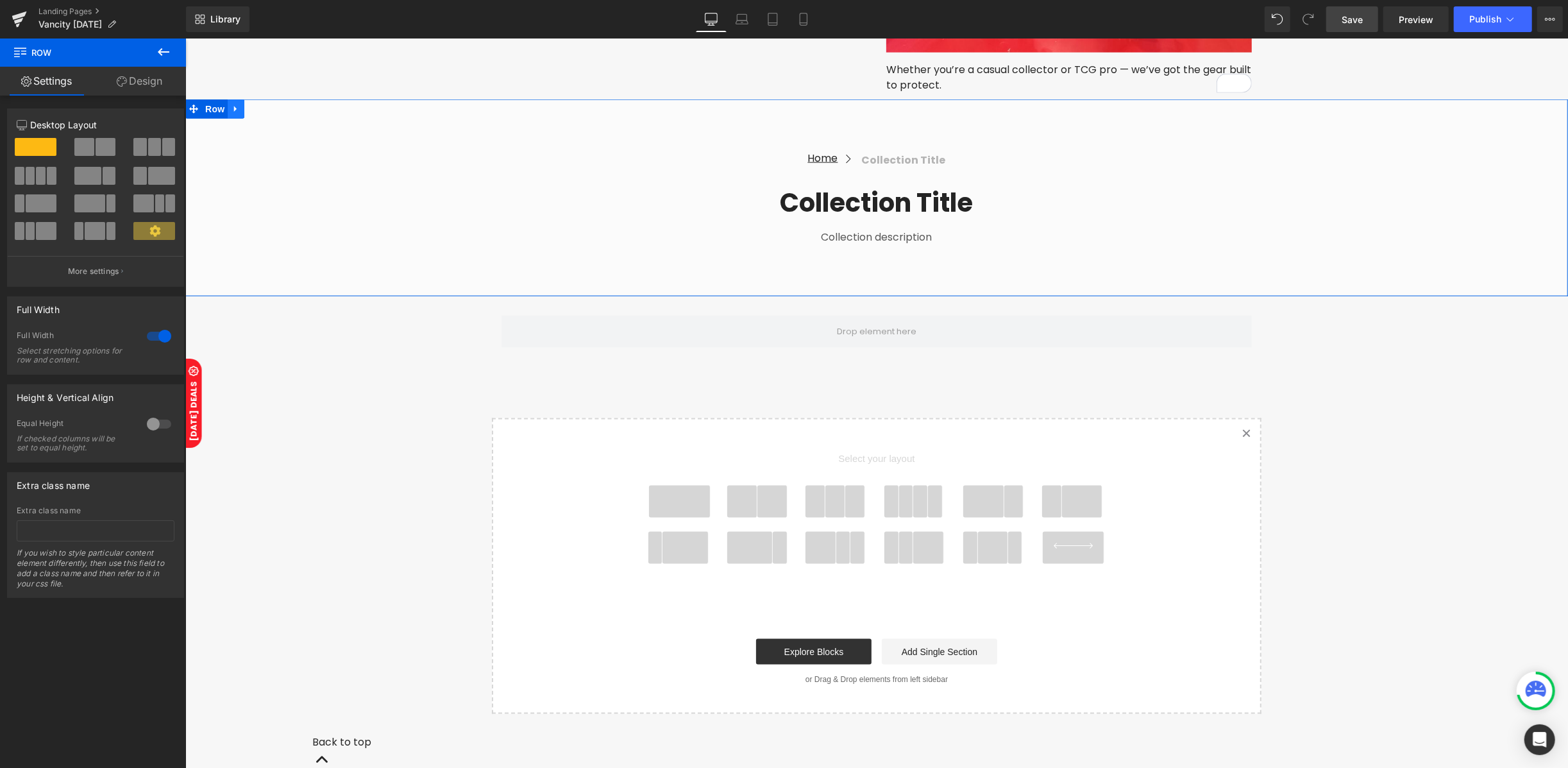
click at [228, 108] on link at bounding box center [235, 109] width 17 height 20
click at [263, 112] on link at bounding box center [268, 109] width 17 height 20
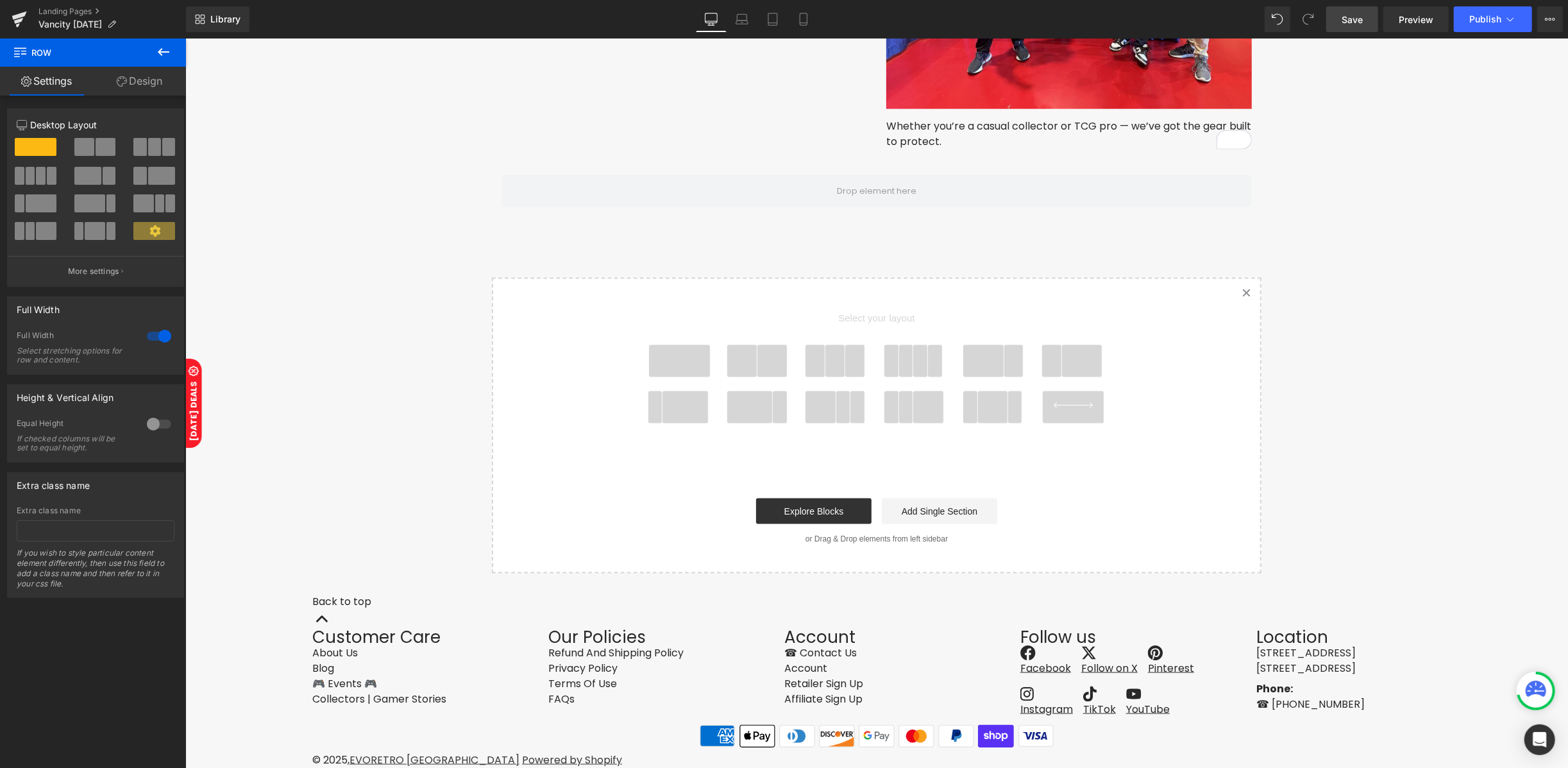
scroll to position [1546, 0]
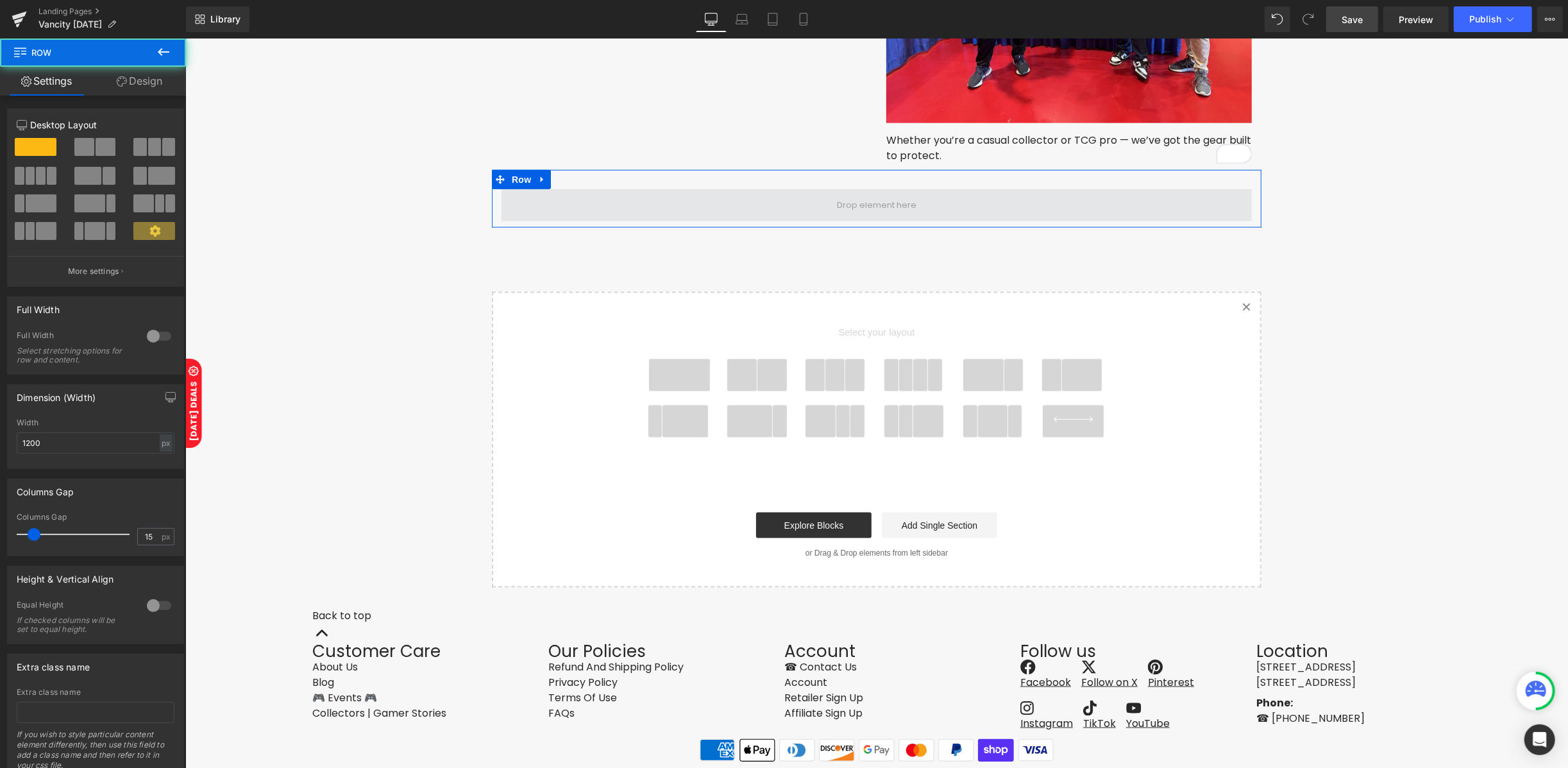
click at [670, 208] on span at bounding box center [875, 205] width 750 height 32
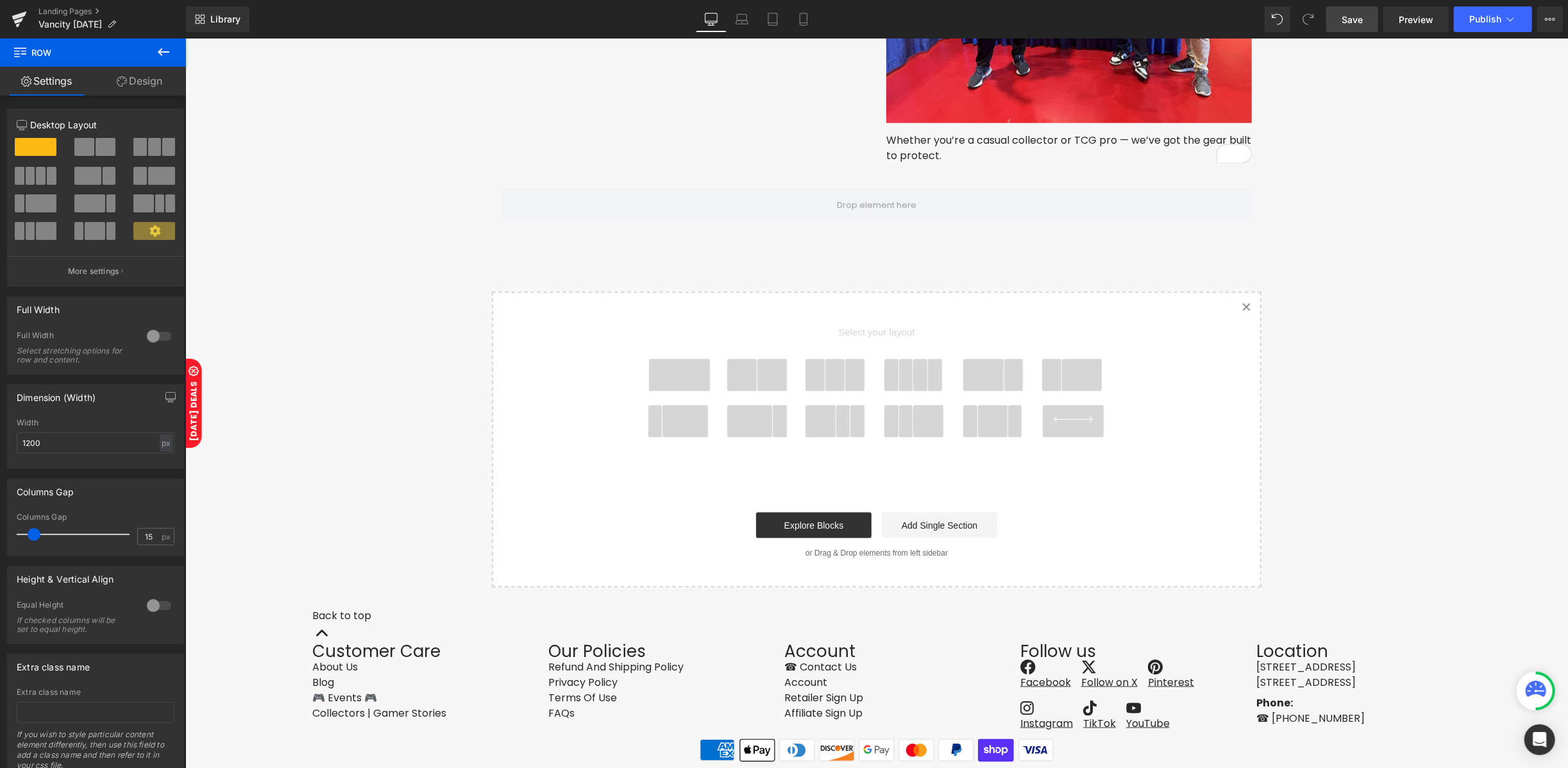
click at [151, 53] on button at bounding box center [163, 53] width 45 height 29
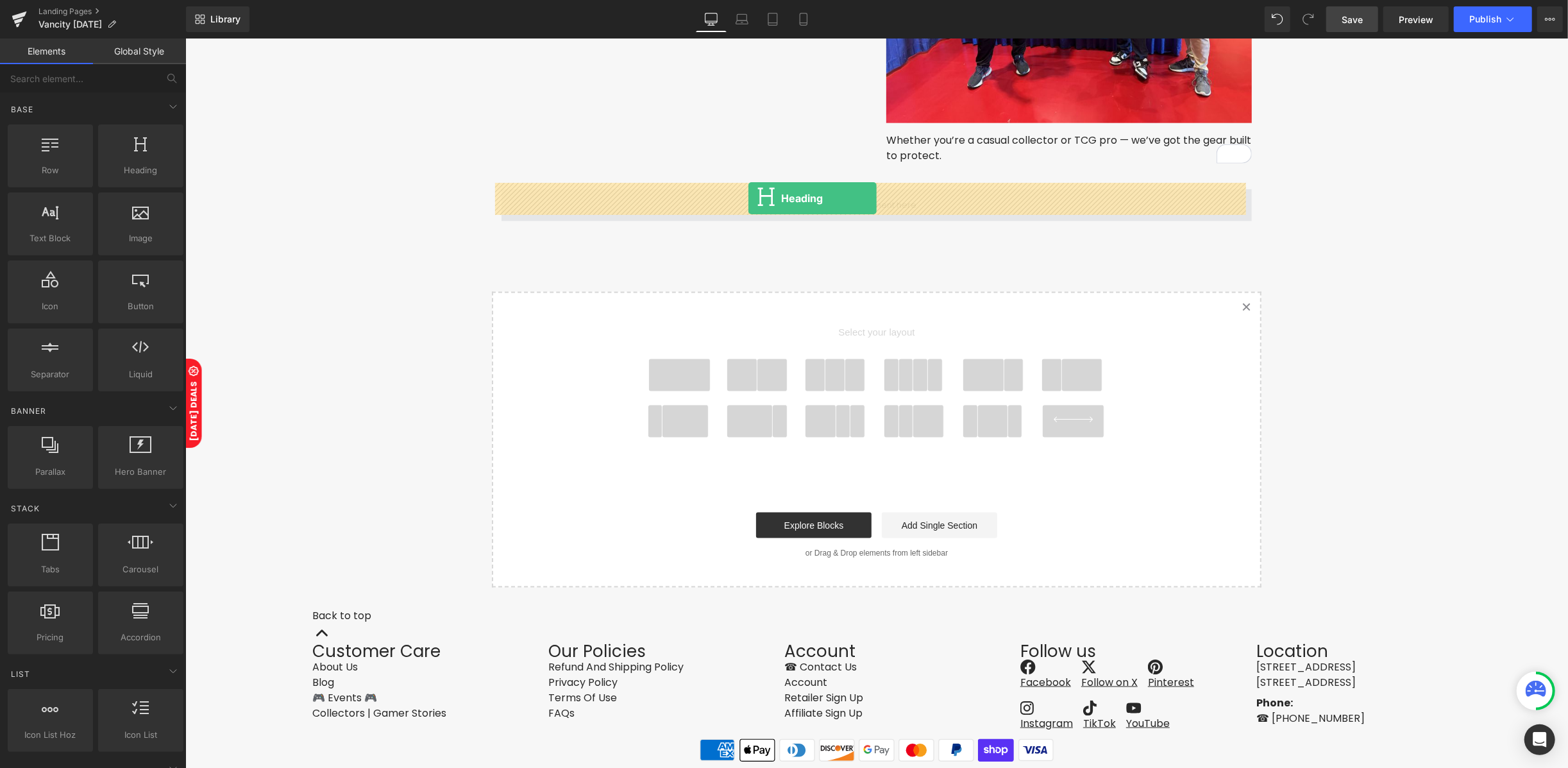
drag, startPoint x: 347, startPoint y: 198, endPoint x: 748, endPoint y: 197, distance: 401.0
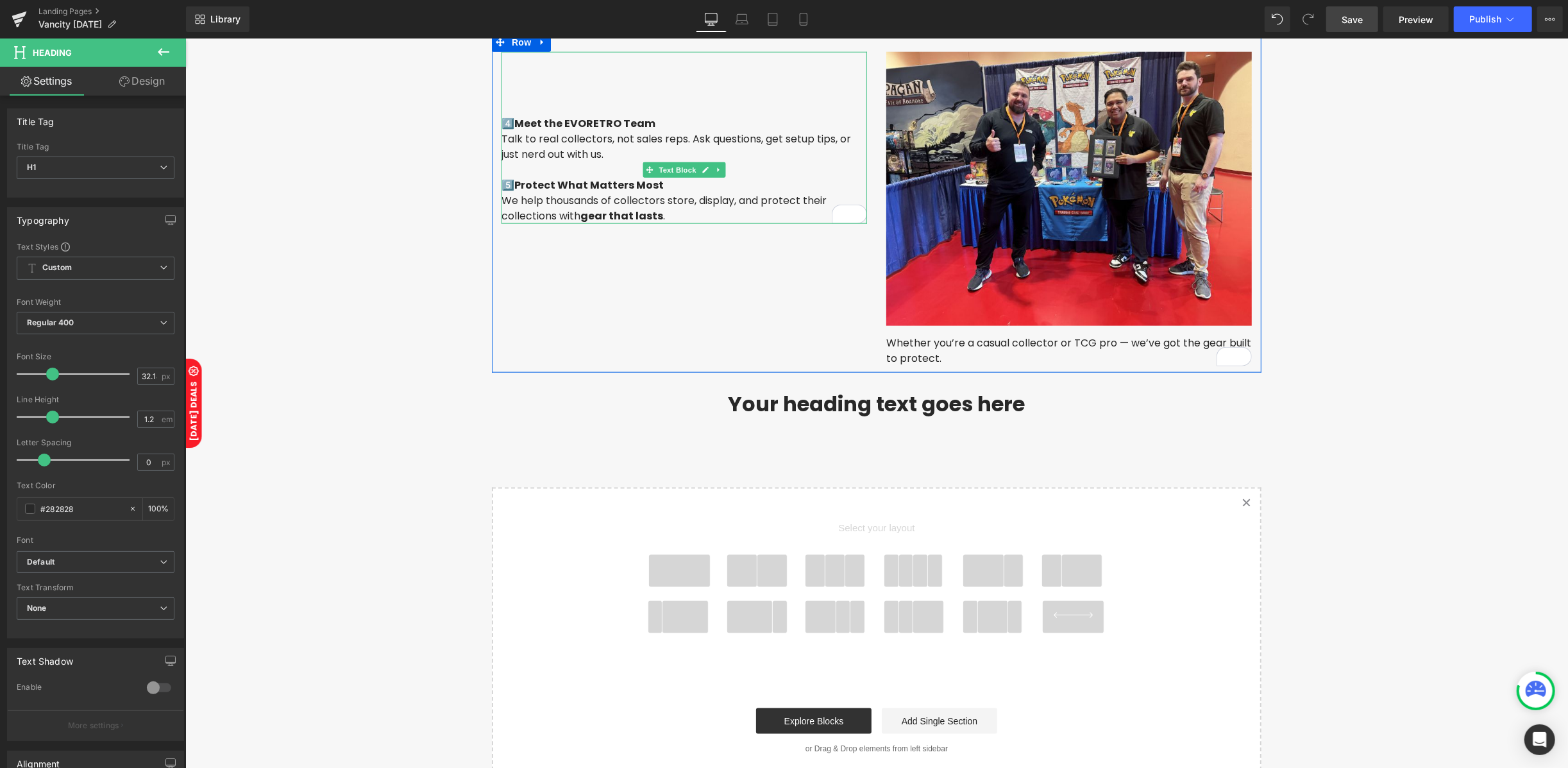
scroll to position [1368, 0]
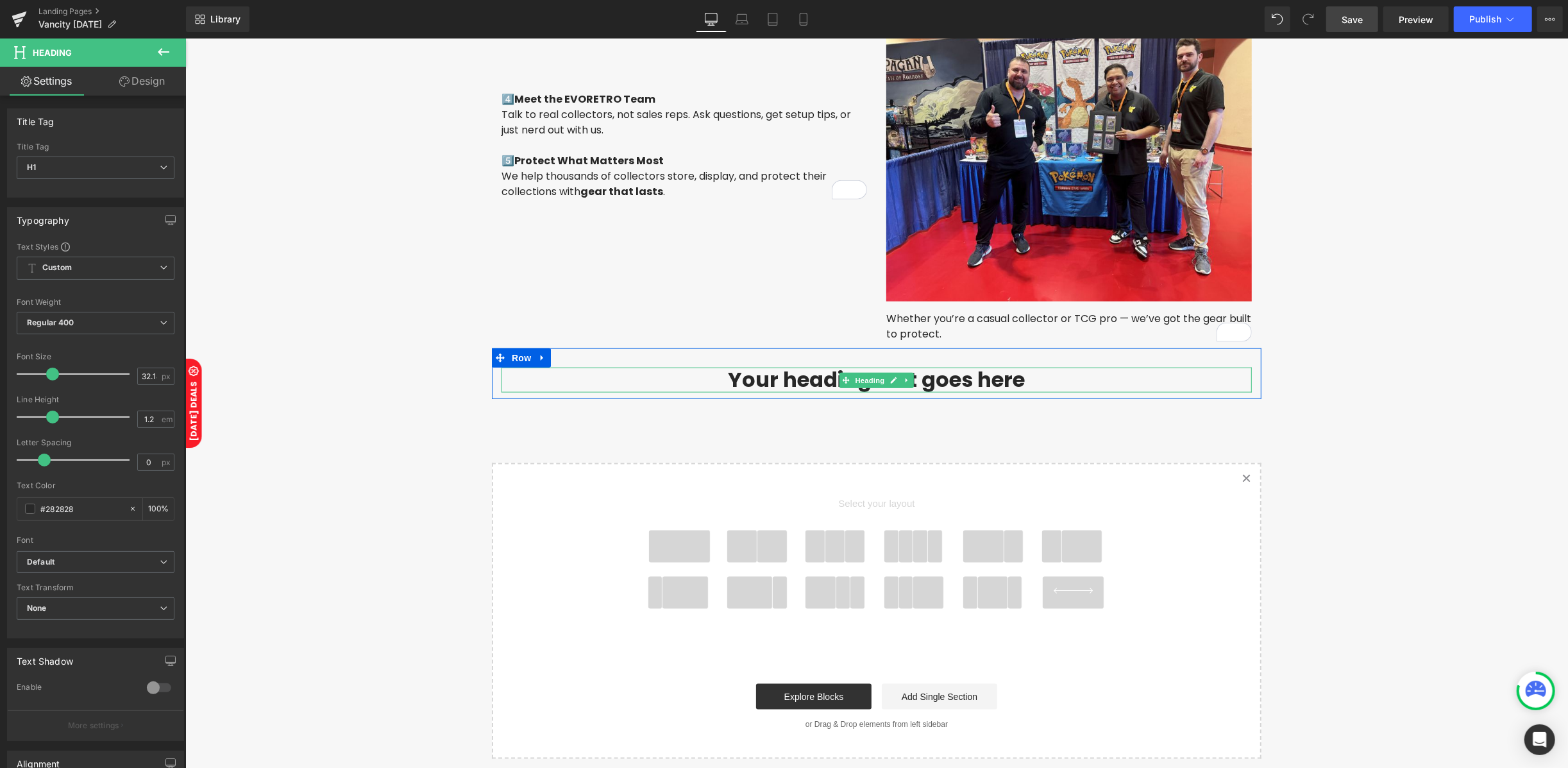
click at [793, 372] on h1 "Your heading text goes here" at bounding box center [875, 380] width 750 height 25
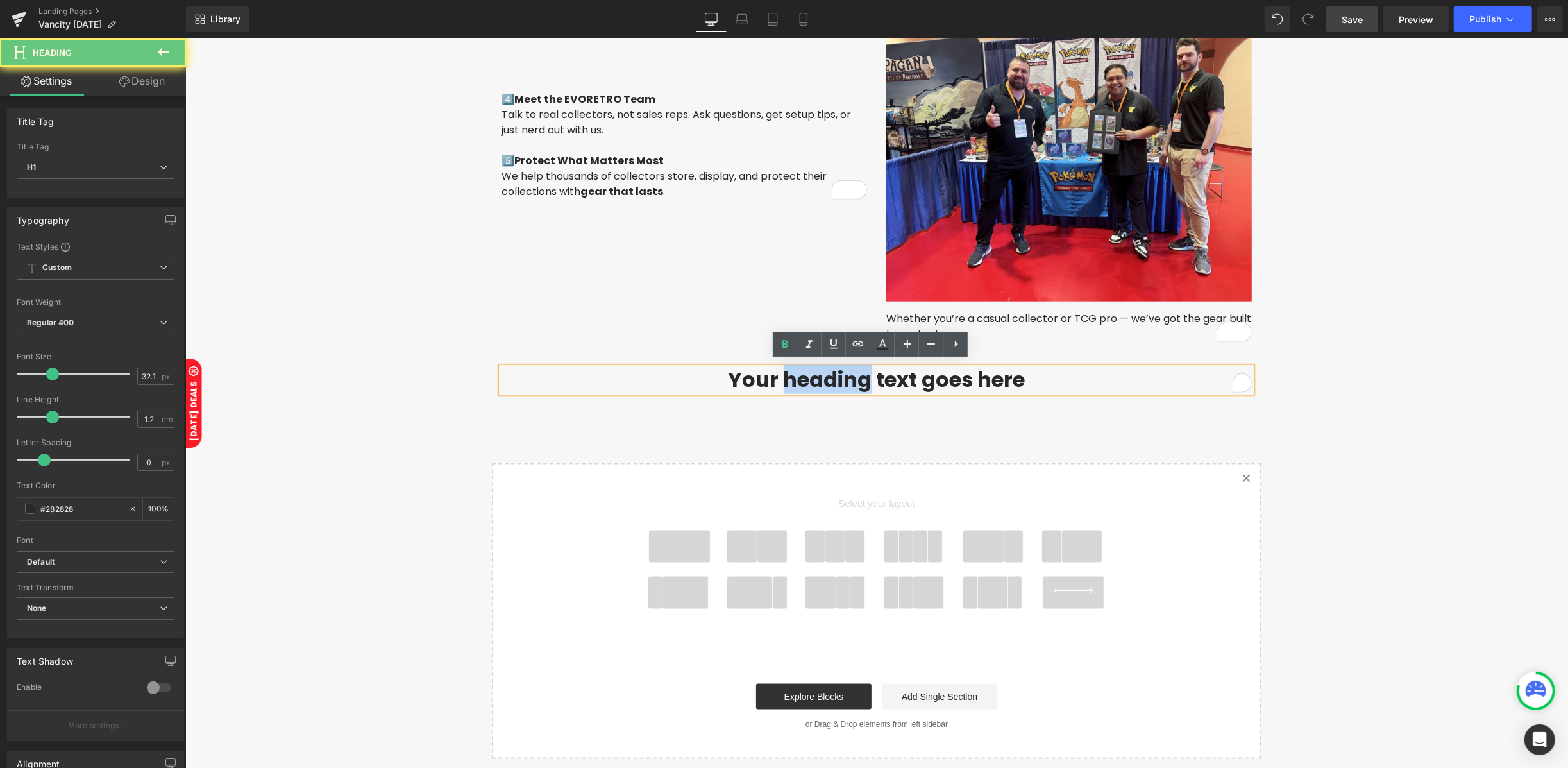
click at [793, 372] on h1 "Your heading text goes here" at bounding box center [875, 380] width 750 height 25
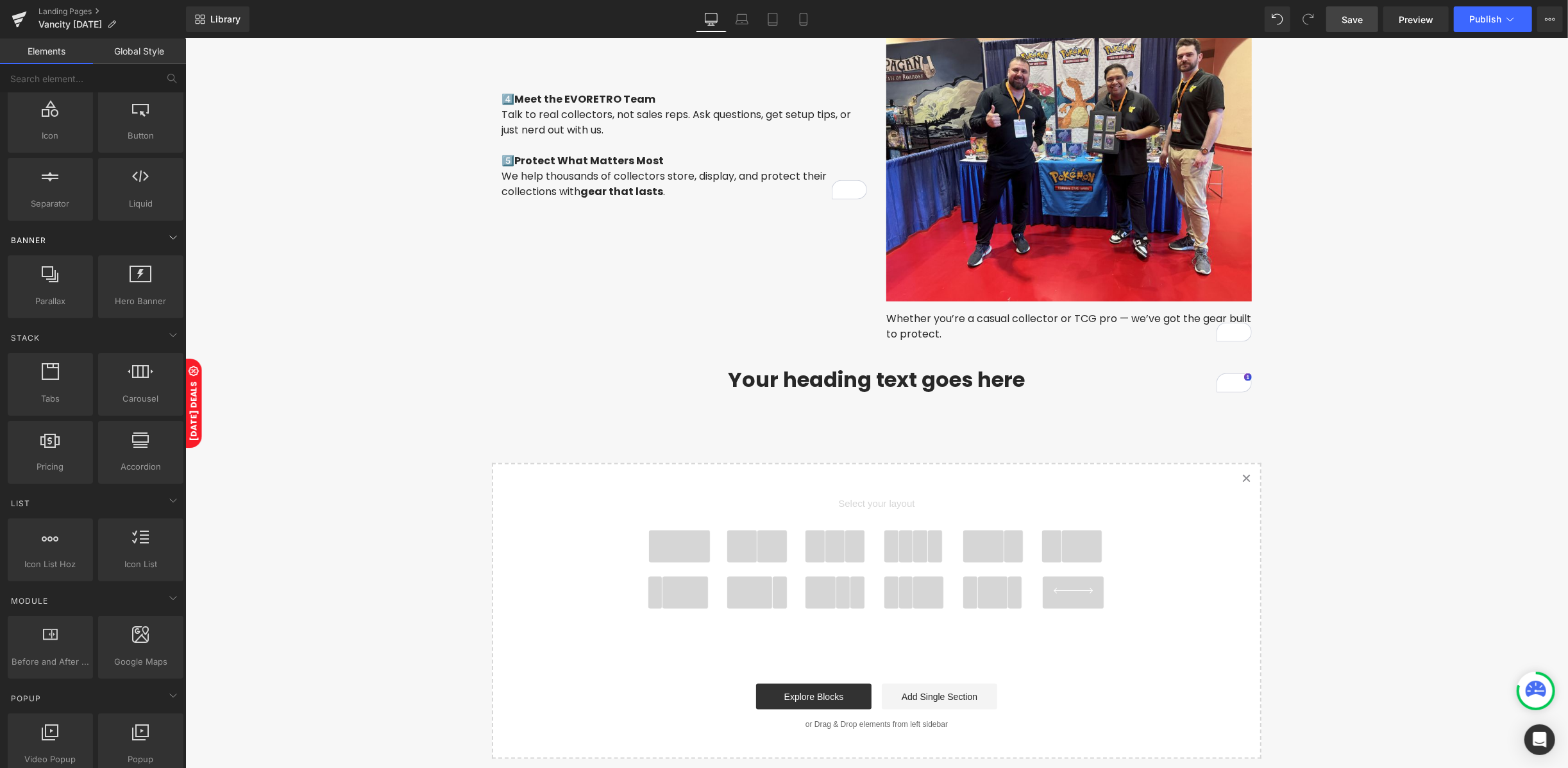
scroll to position [86, 0]
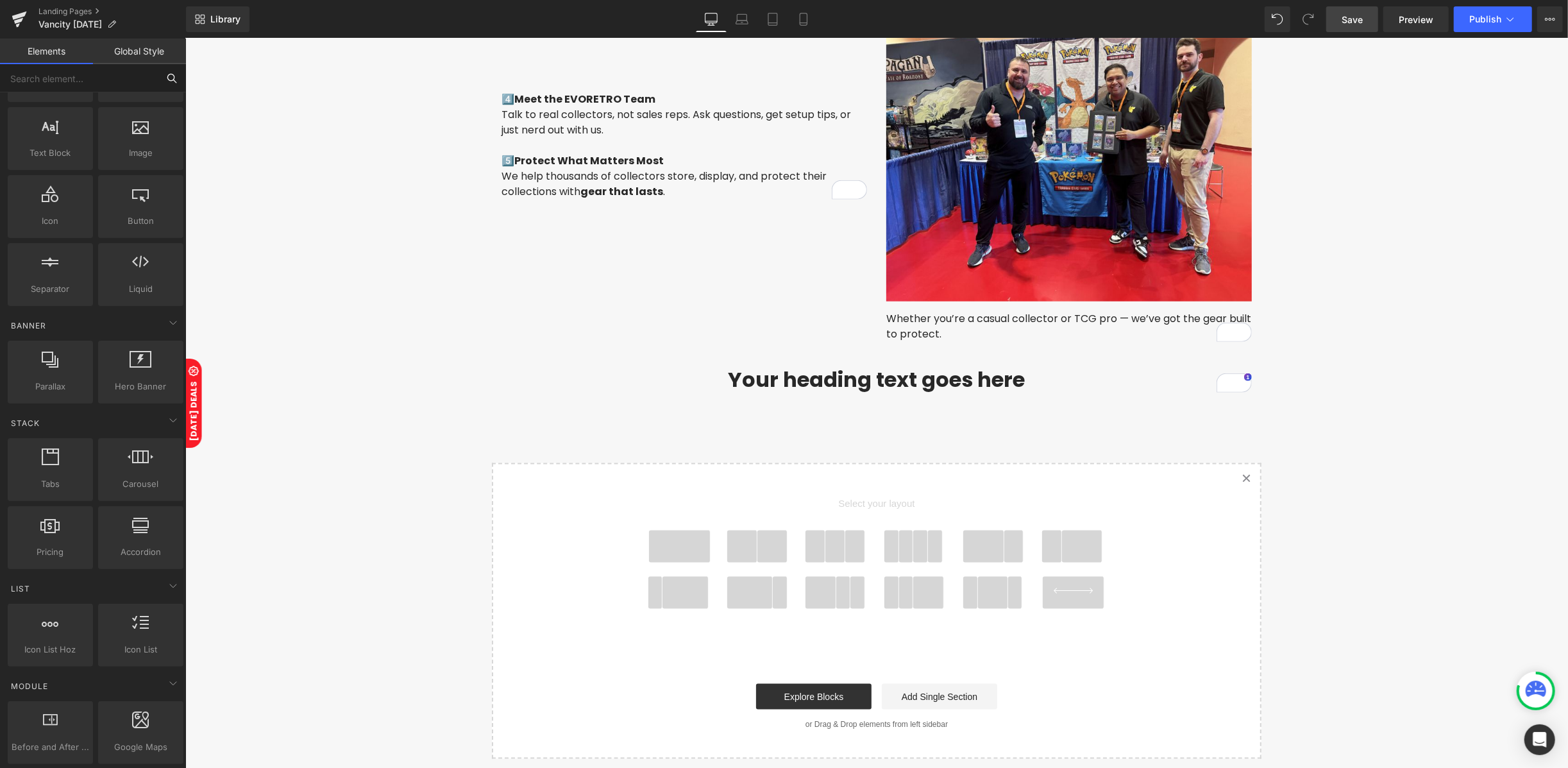
click at [148, 88] on input "text" at bounding box center [78, 78] width 158 height 29
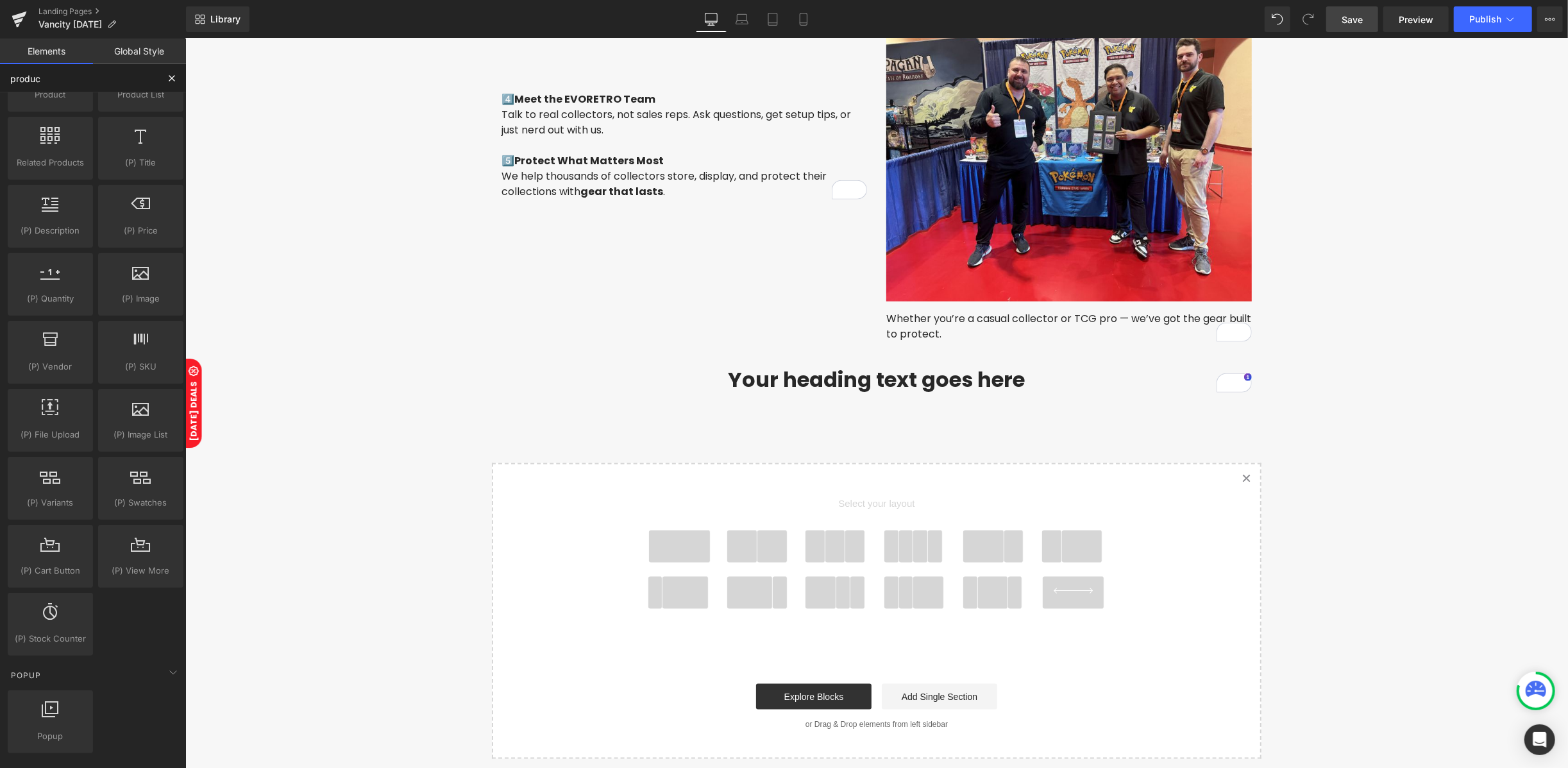
type input "product"
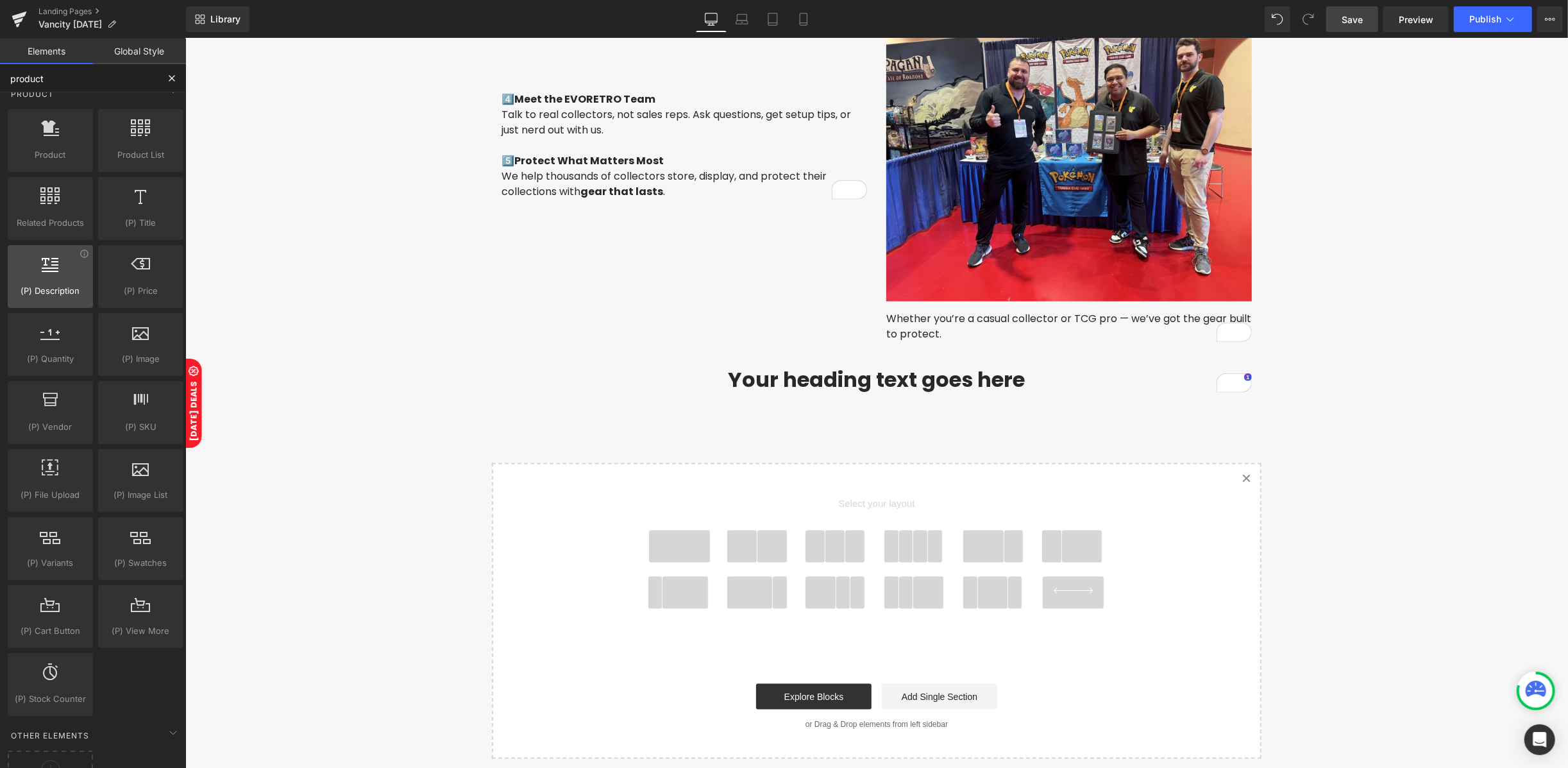
scroll to position [0, 0]
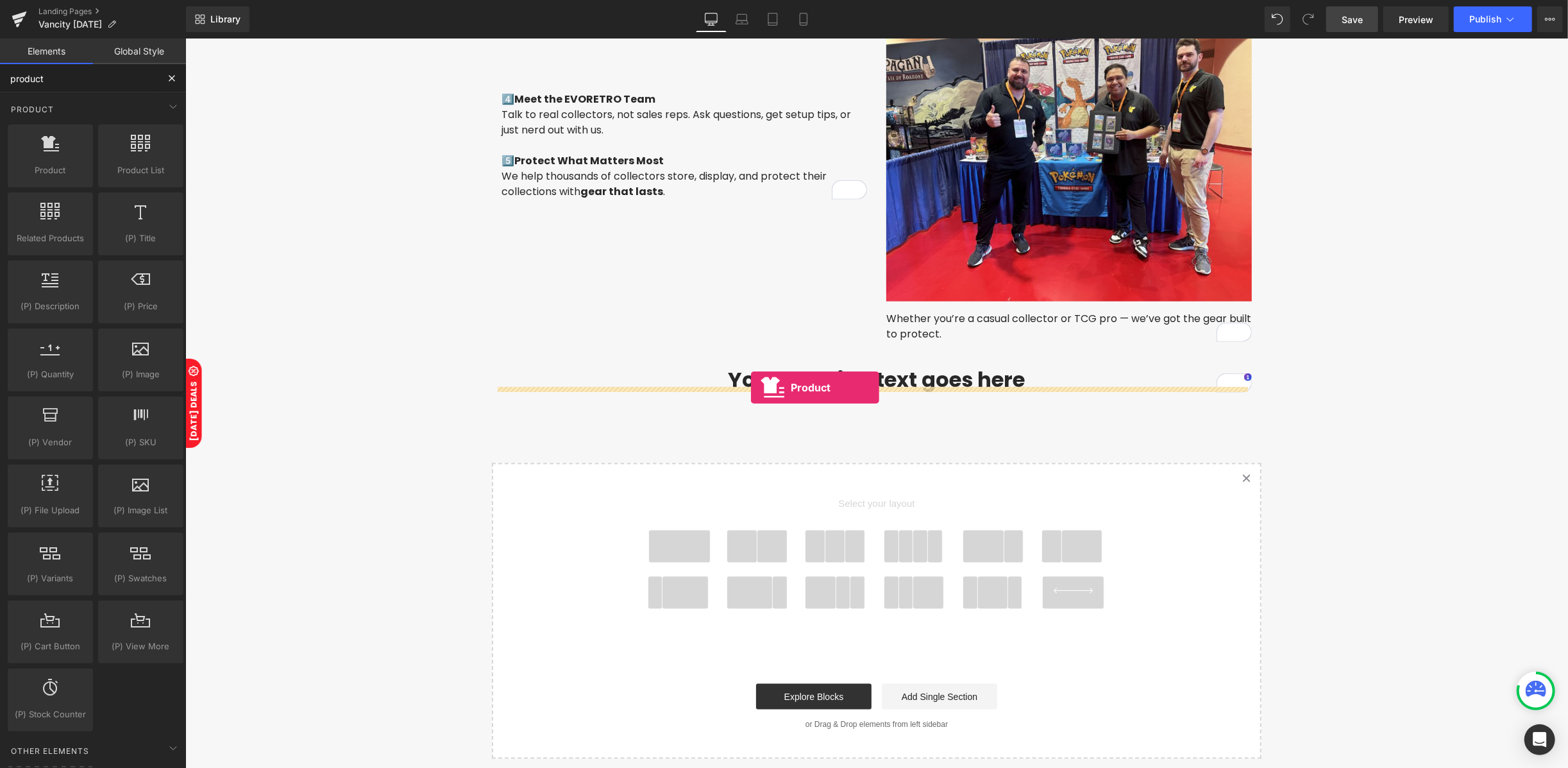
drag, startPoint x: 236, startPoint y: 196, endPoint x: 750, endPoint y: 387, distance: 548.3
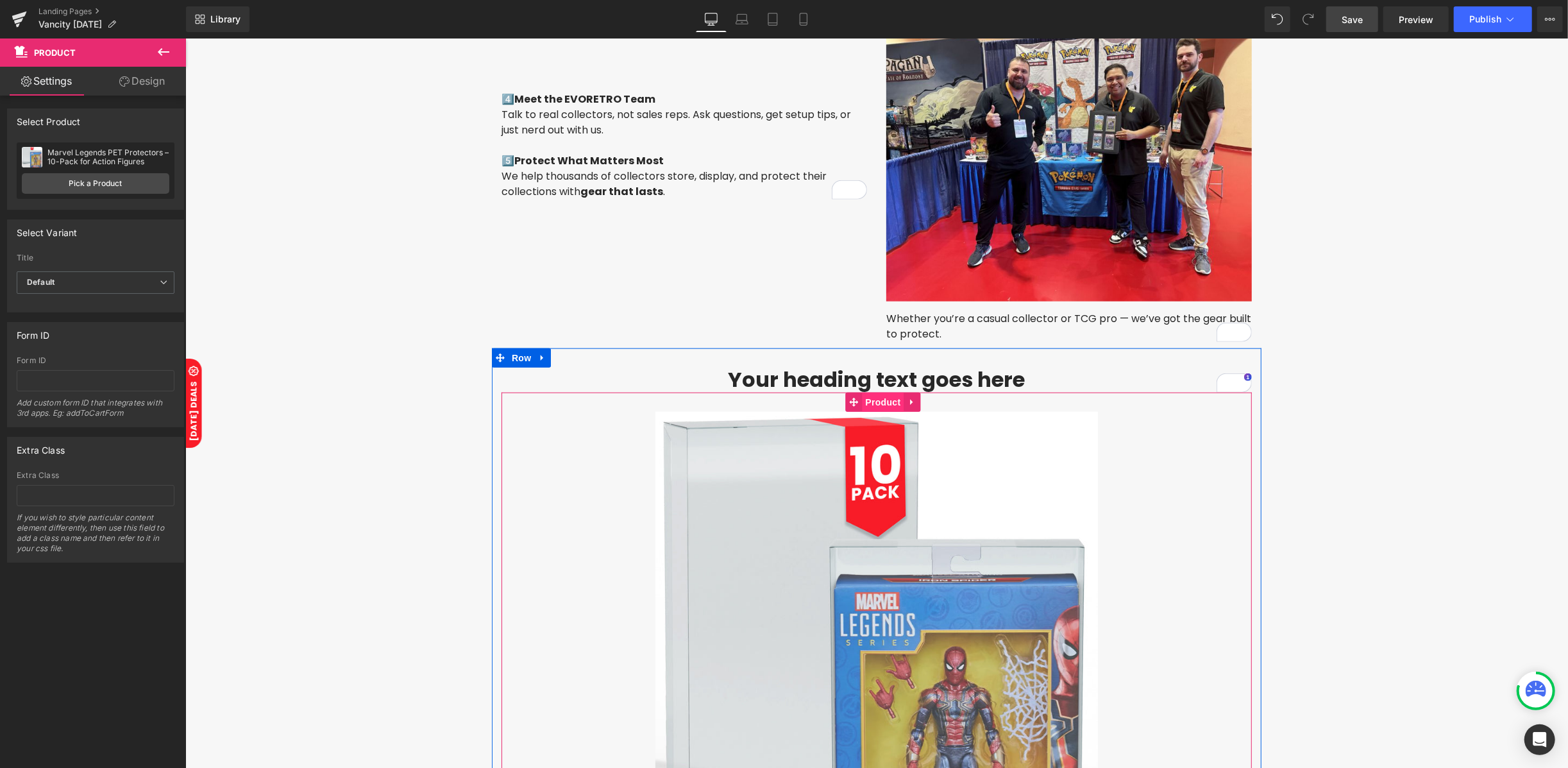
click at [878, 393] on span "Product" at bounding box center [882, 402] width 42 height 20
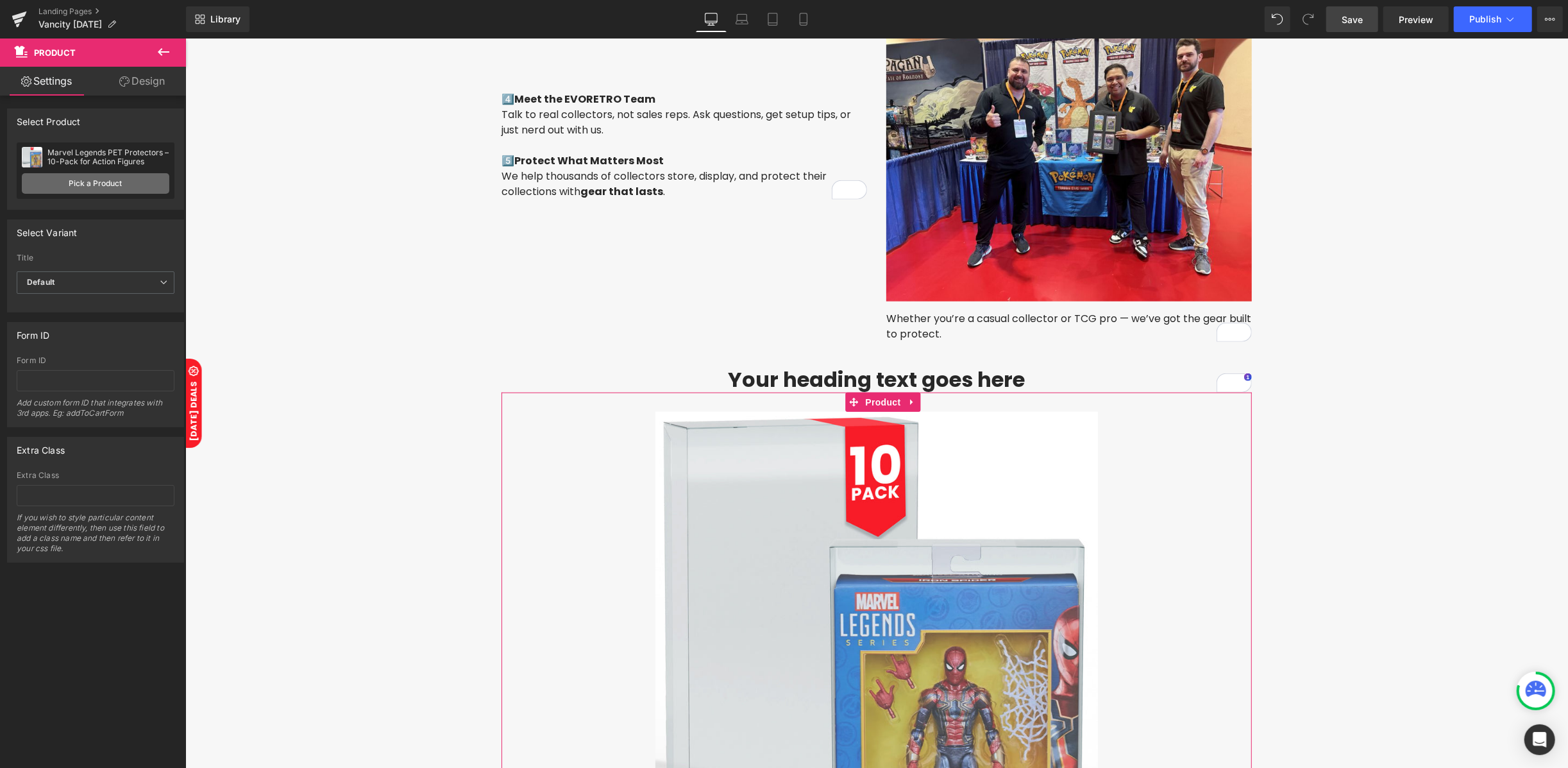
click at [72, 181] on link "Pick a Product" at bounding box center [95, 183] width 148 height 20
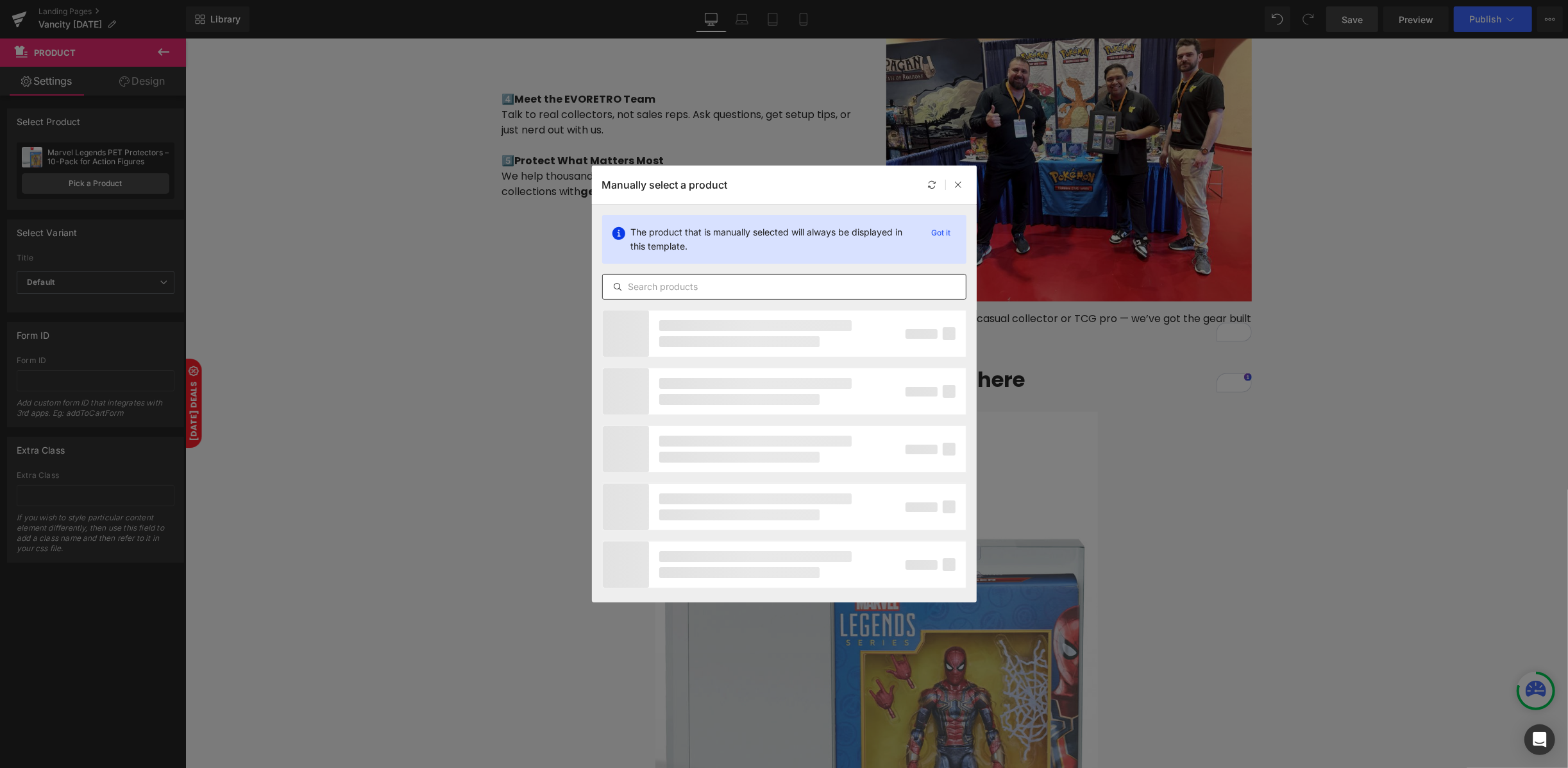
click at [781, 281] on input "text" at bounding box center [784, 286] width 363 height 15
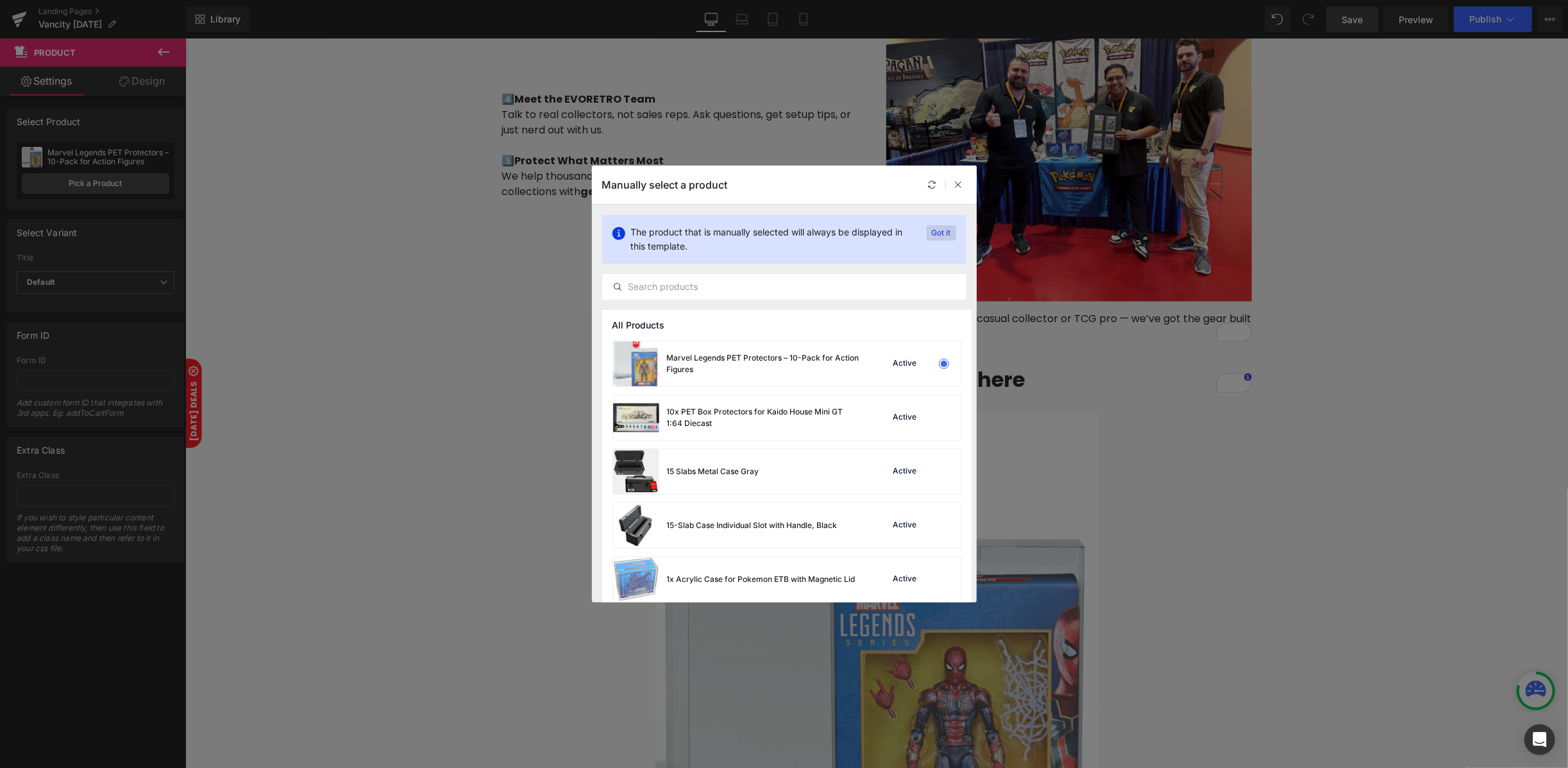
click at [932, 233] on p "Got it" at bounding box center [940, 233] width 29 height 15
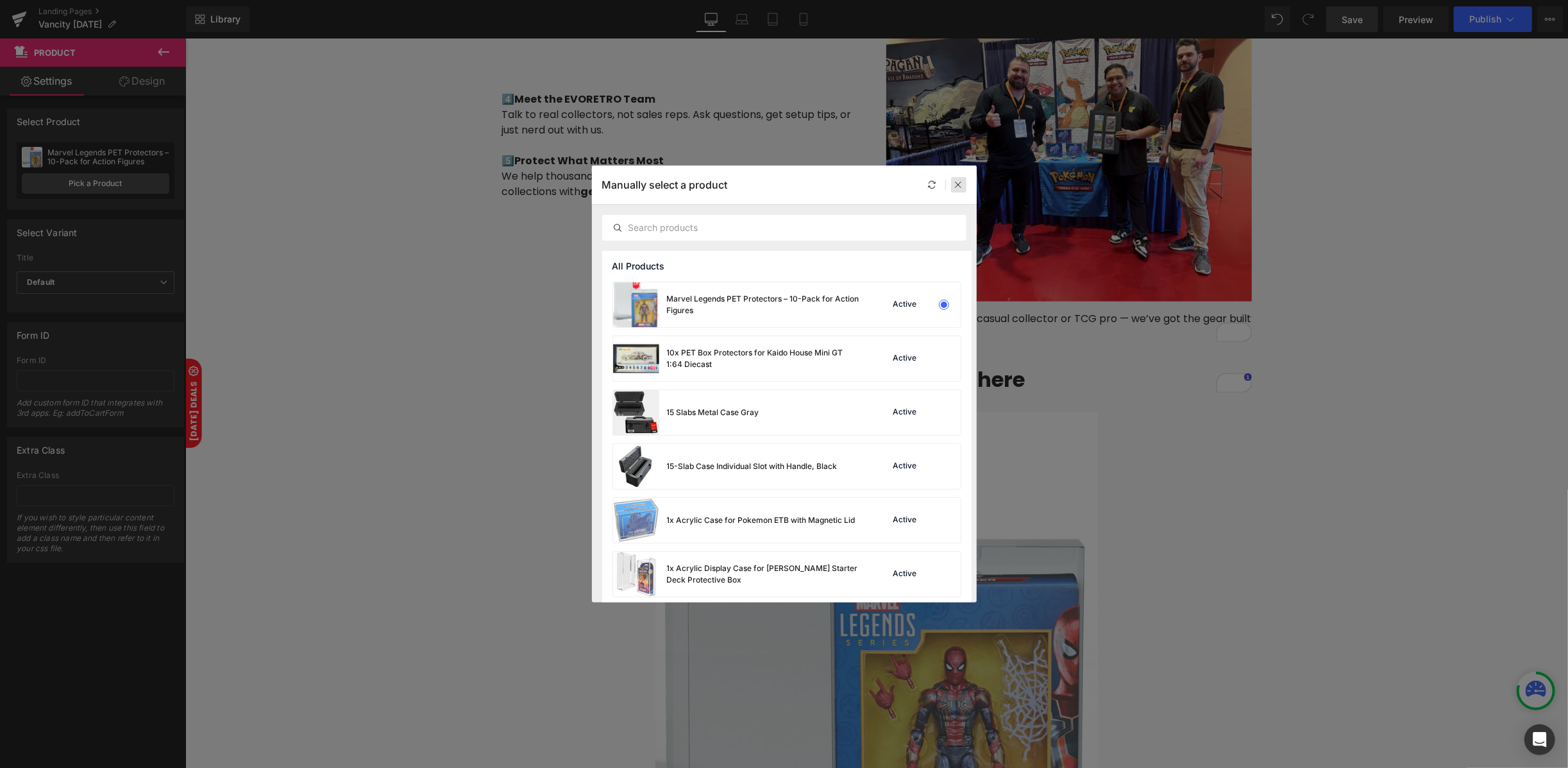
click at [952, 184] on div at bounding box center [958, 184] width 15 height 15
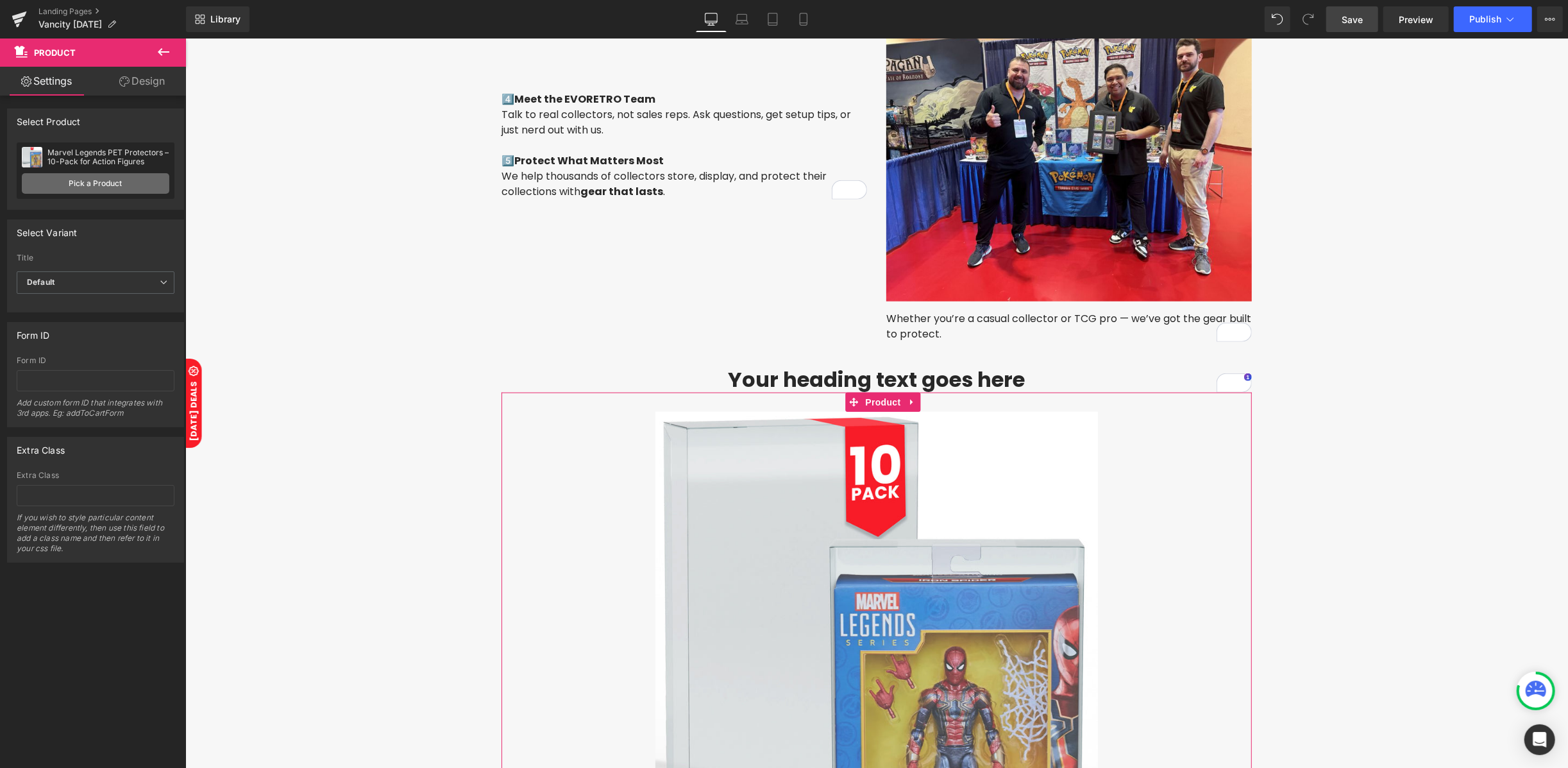
click at [109, 187] on link "Pick a Product" at bounding box center [95, 183] width 148 height 20
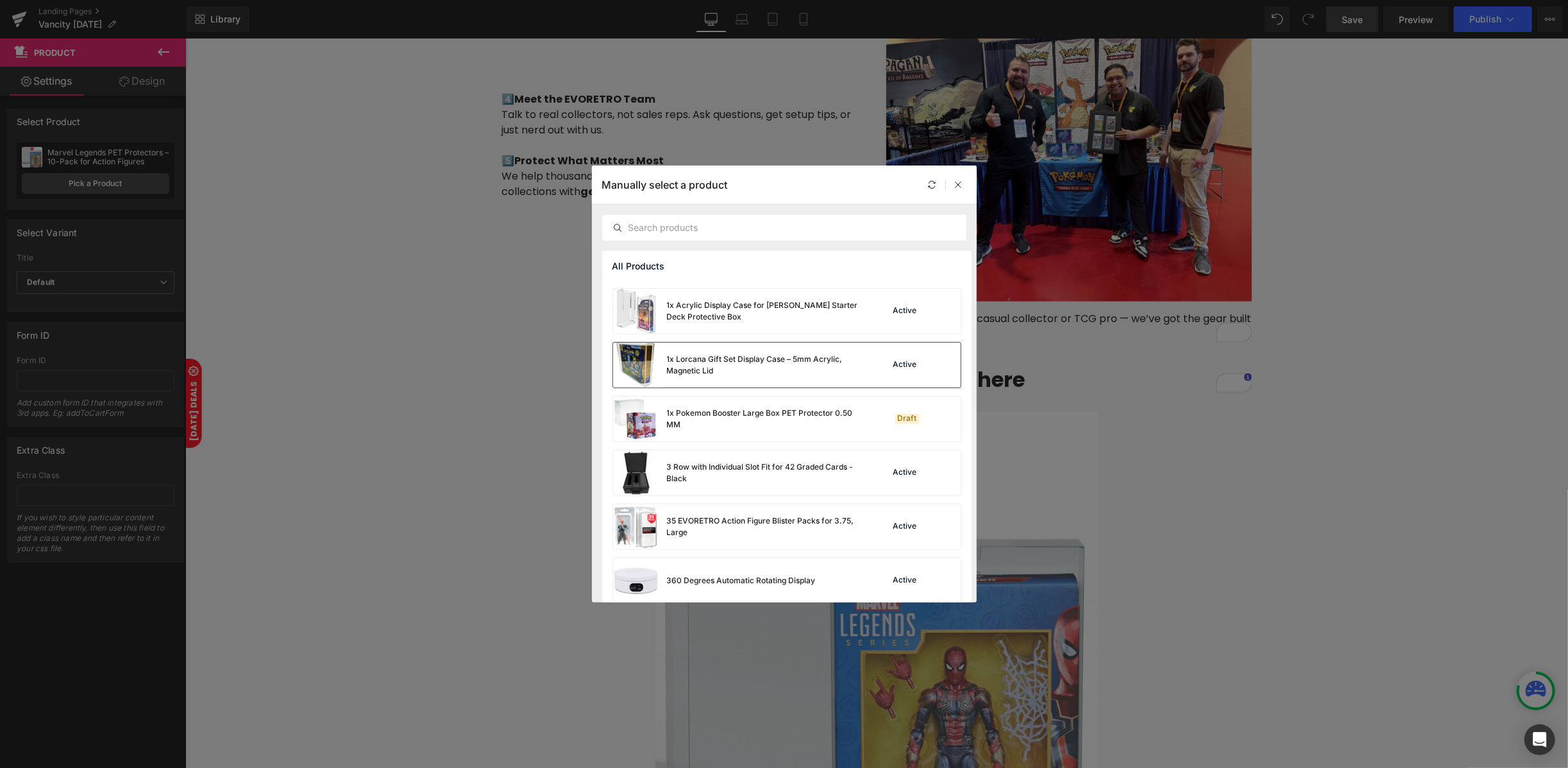
scroll to position [342, 0]
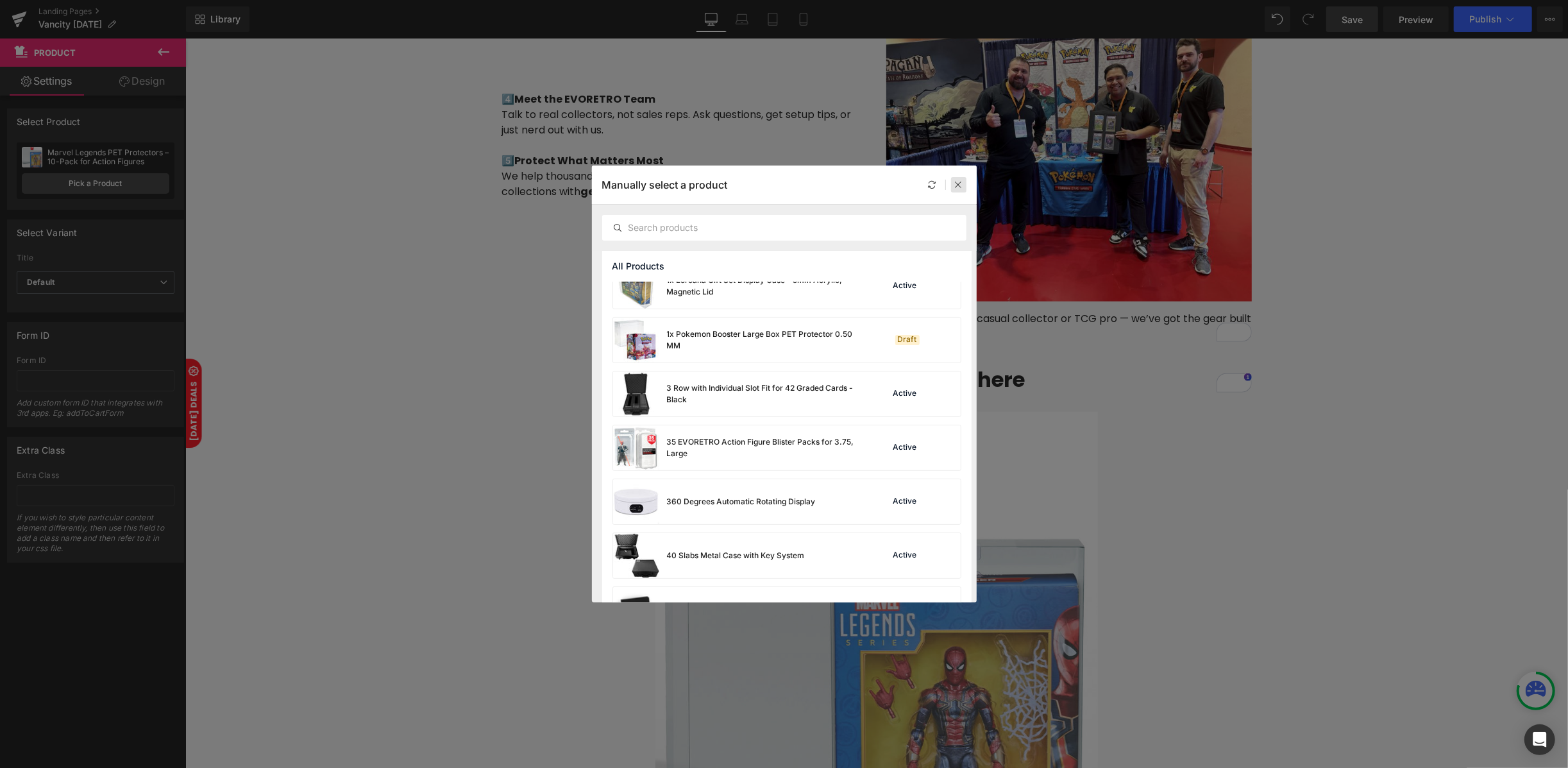
click at [954, 185] on icon at bounding box center [958, 184] width 9 height 9
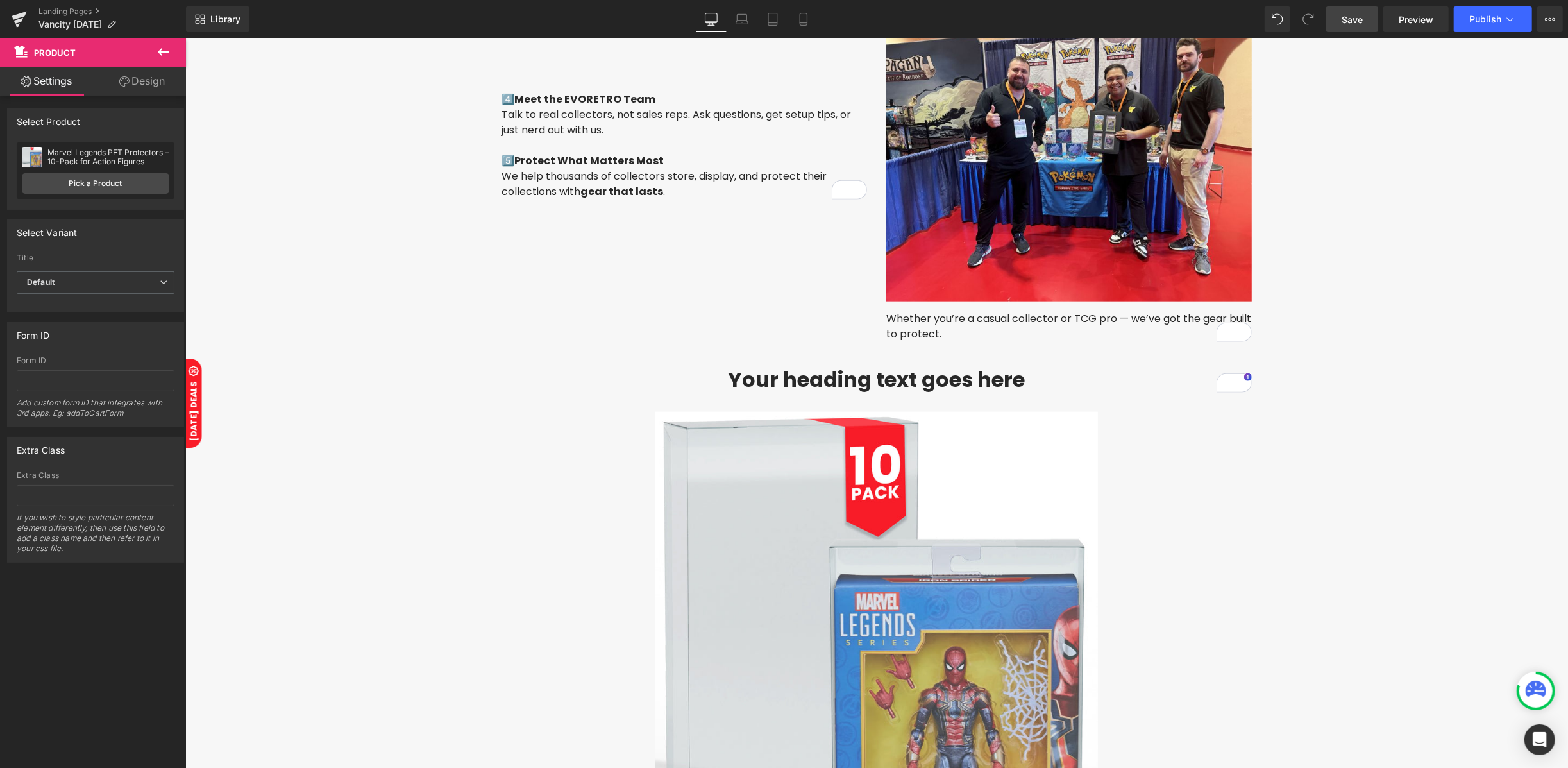
click at [161, 54] on icon at bounding box center [163, 52] width 12 height 8
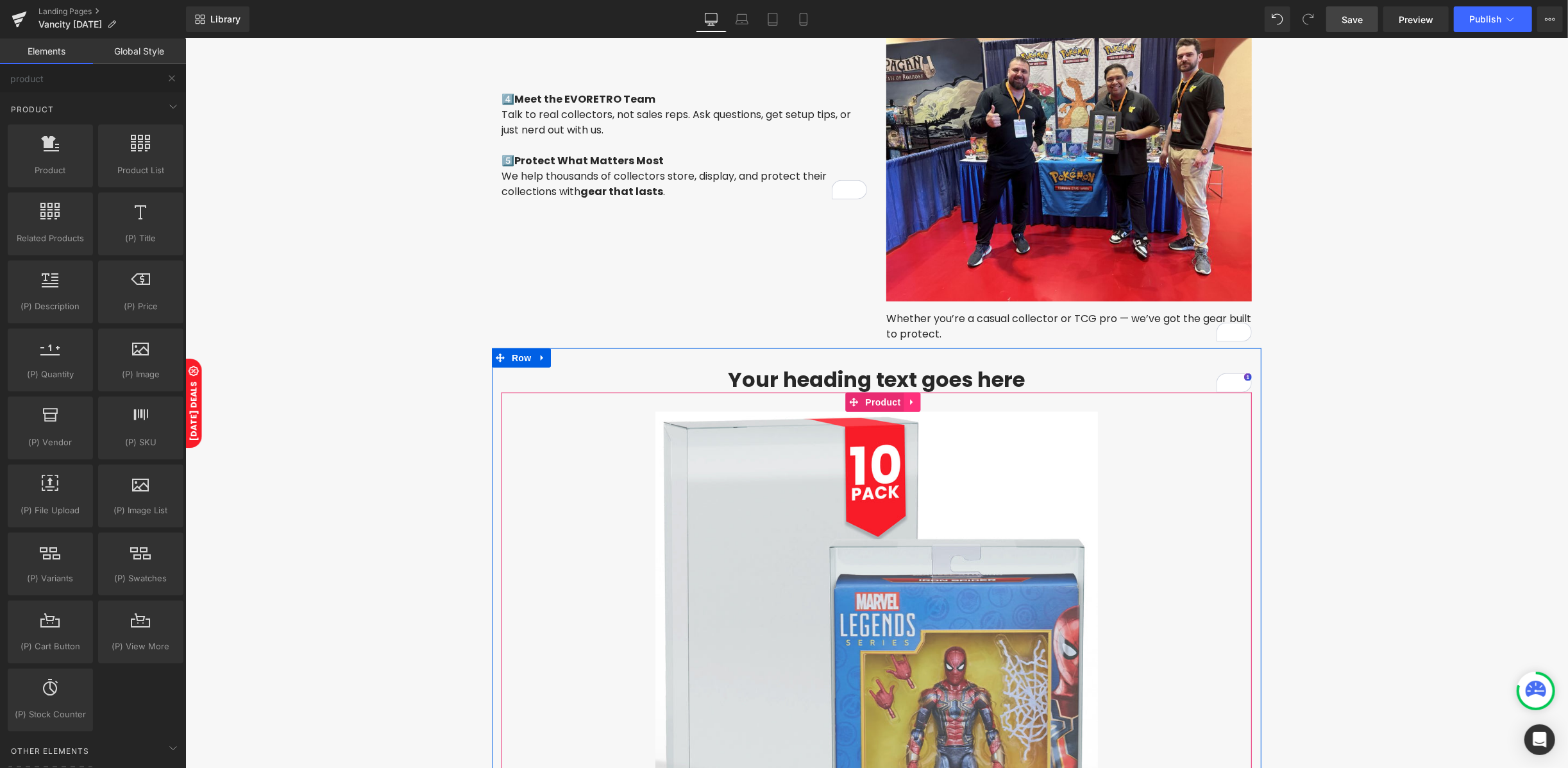
click at [907, 397] on icon at bounding box center [912, 402] width 9 height 10
click at [915, 397] on icon at bounding box center [920, 402] width 9 height 9
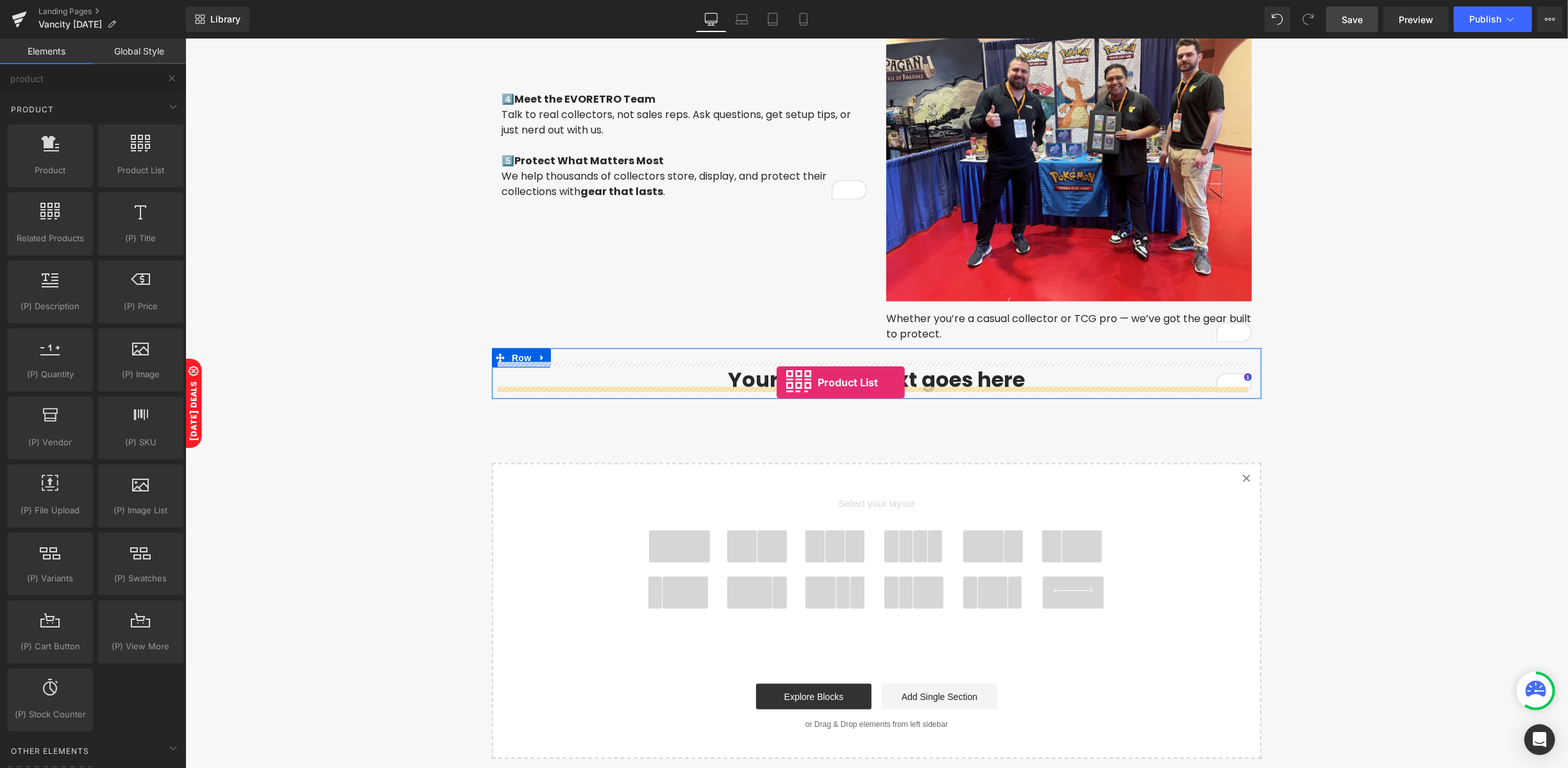
drag, startPoint x: 336, startPoint y: 200, endPoint x: 776, endPoint y: 381, distance: 475.8
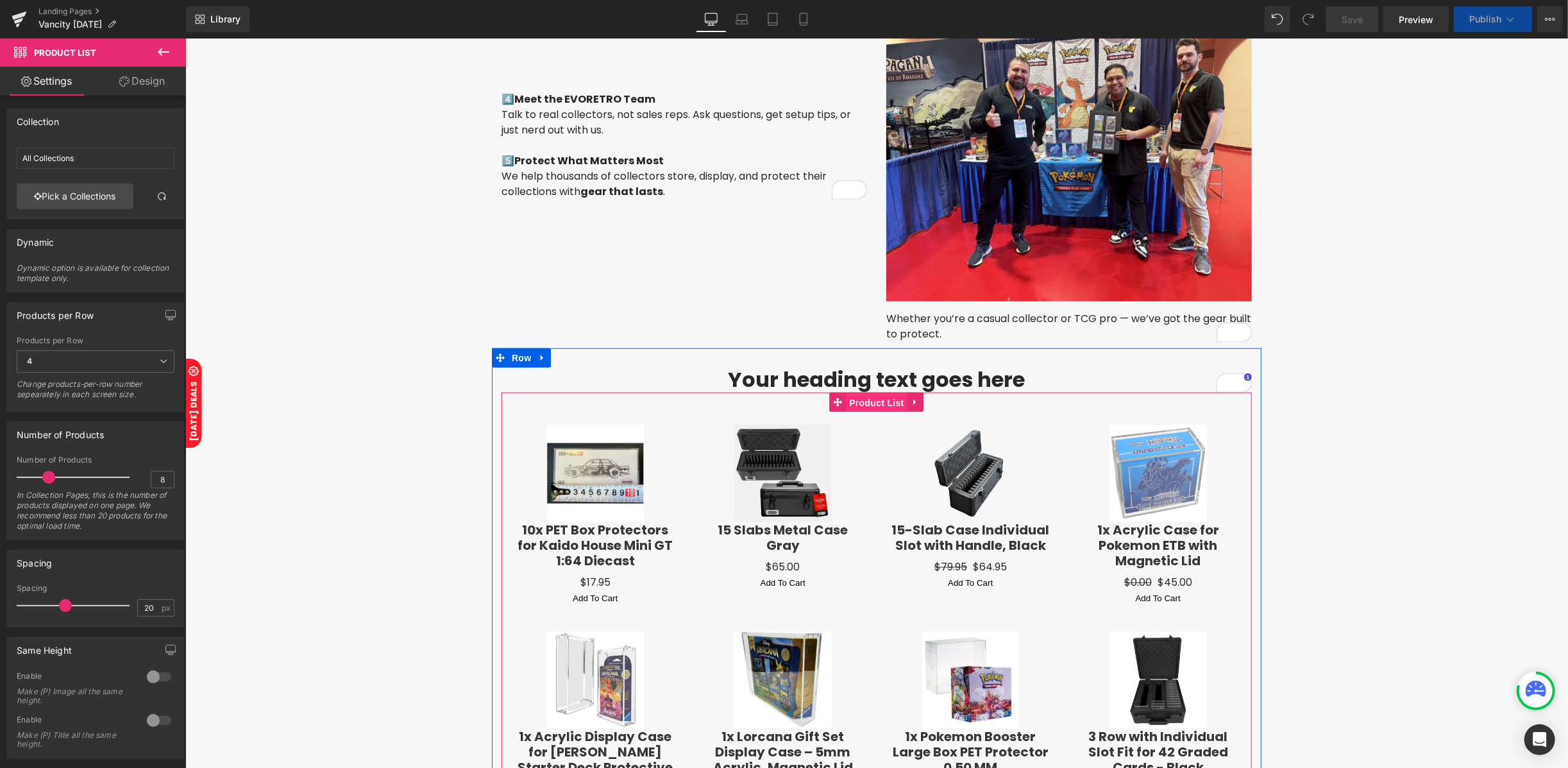
click at [860, 396] on span "Product List" at bounding box center [875, 403] width 61 height 20
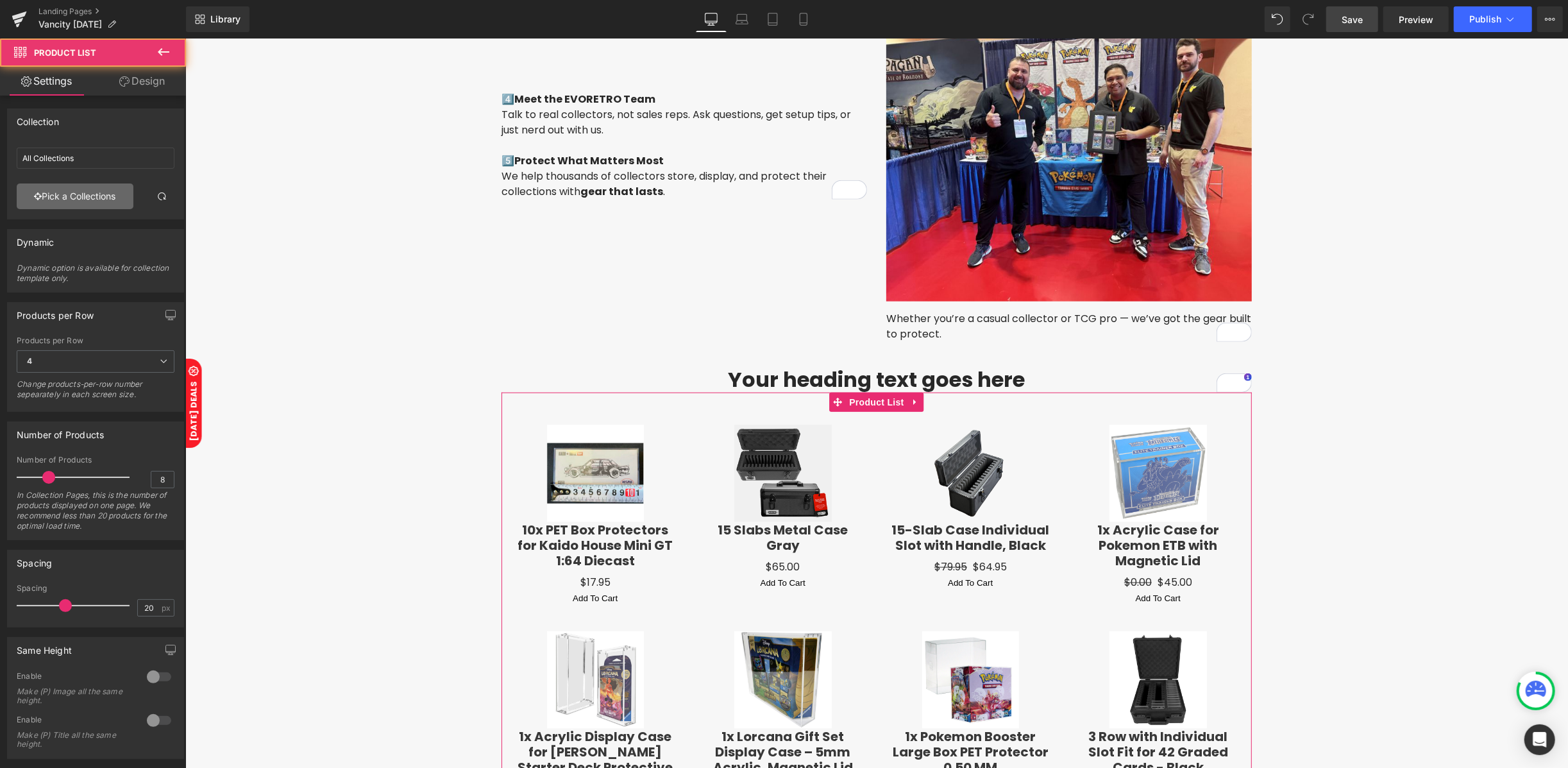
click at [90, 196] on link "Pick a Collections" at bounding box center [75, 196] width 117 height 26
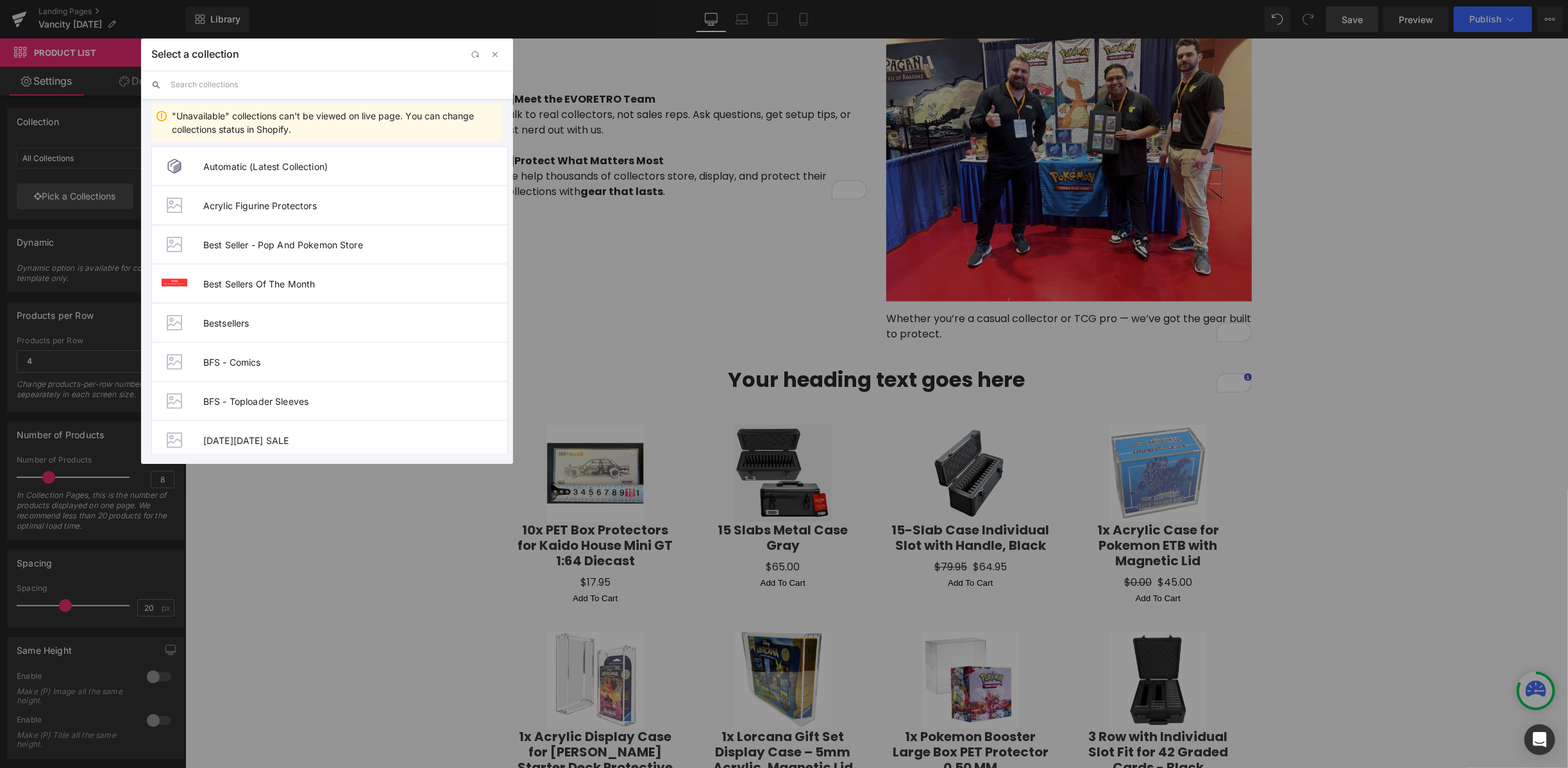
click at [237, 99] on div ""Unavailable" collections can't be viewed on live page. You can change collecti…" at bounding box center [327, 276] width 372 height 355
click at [234, 88] on input "text" at bounding box center [337, 85] width 332 height 29
type input "new release"
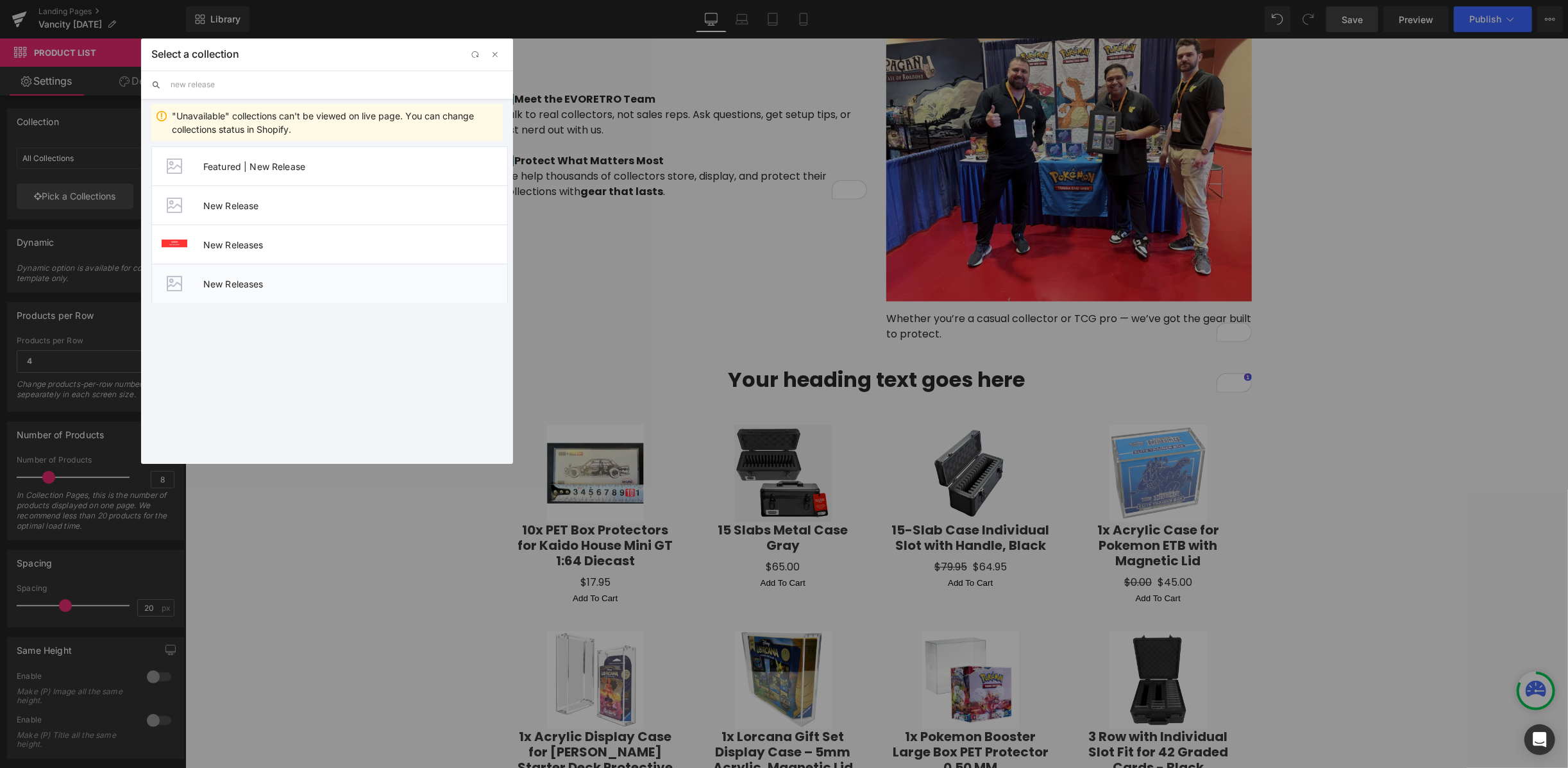
click at [254, 283] on span "New Releases" at bounding box center [354, 284] width 304 height 11
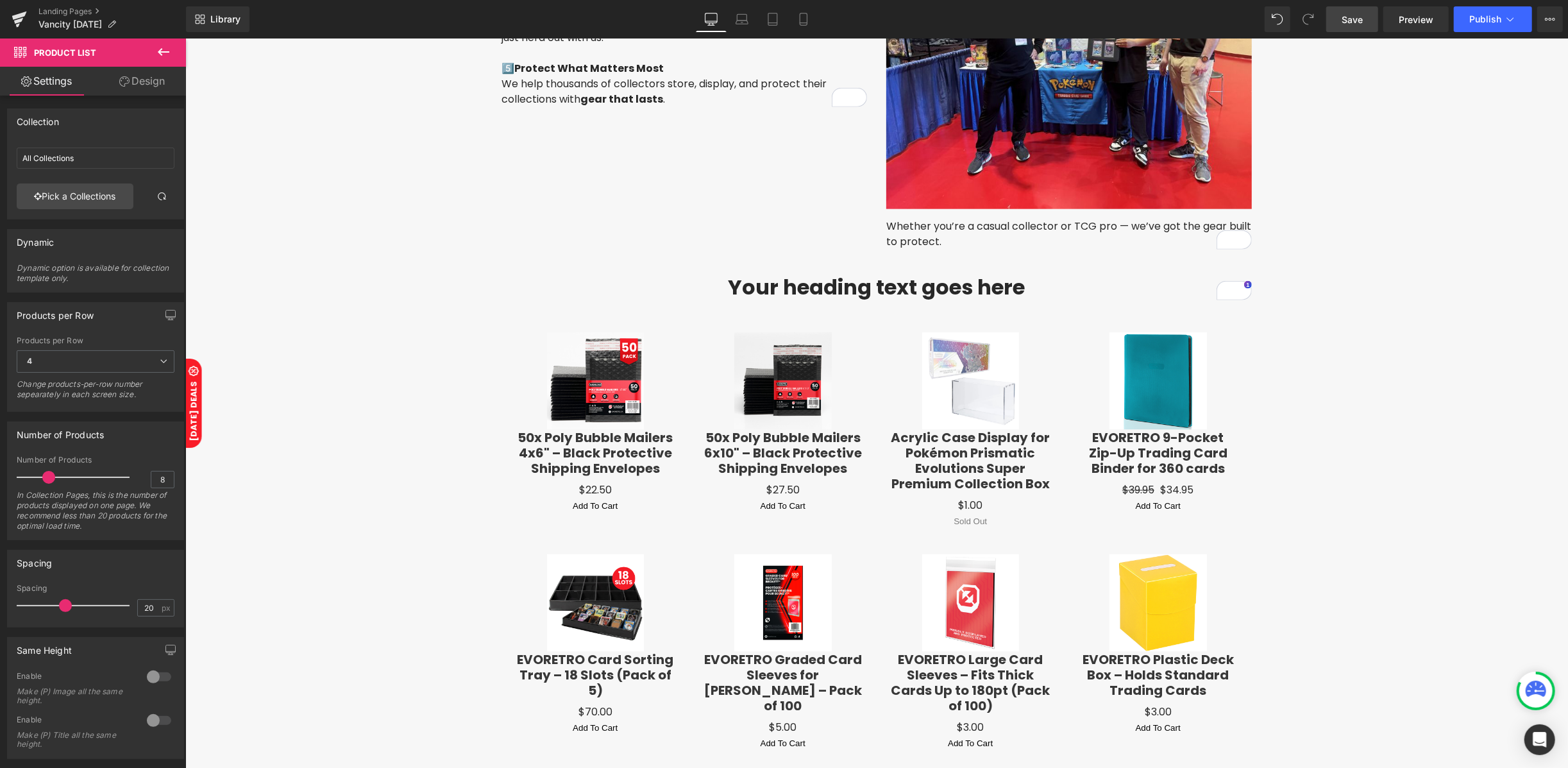
scroll to position [1453, 0]
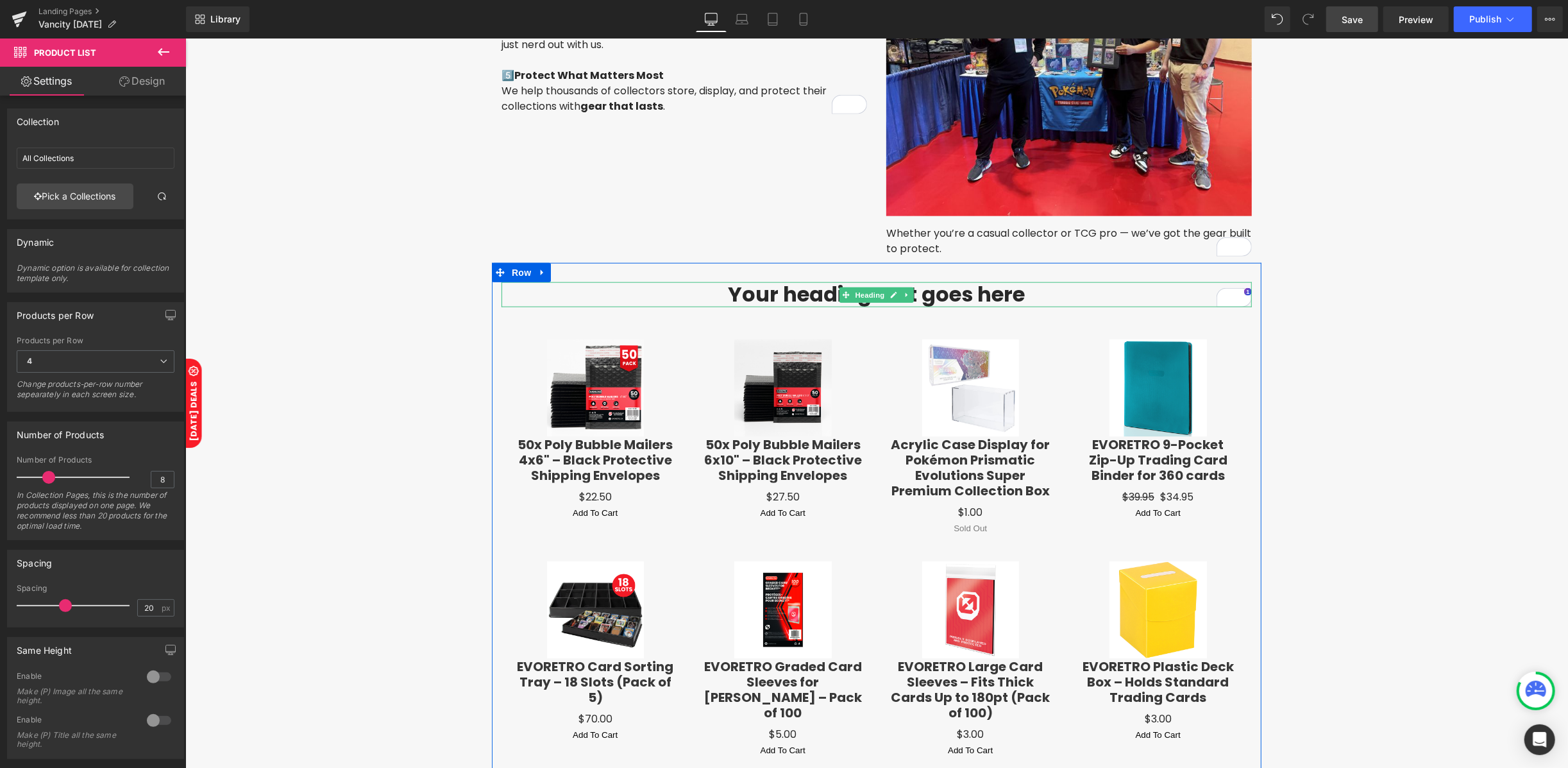
click at [743, 292] on h1 "Your heading text goes here" at bounding box center [875, 294] width 750 height 25
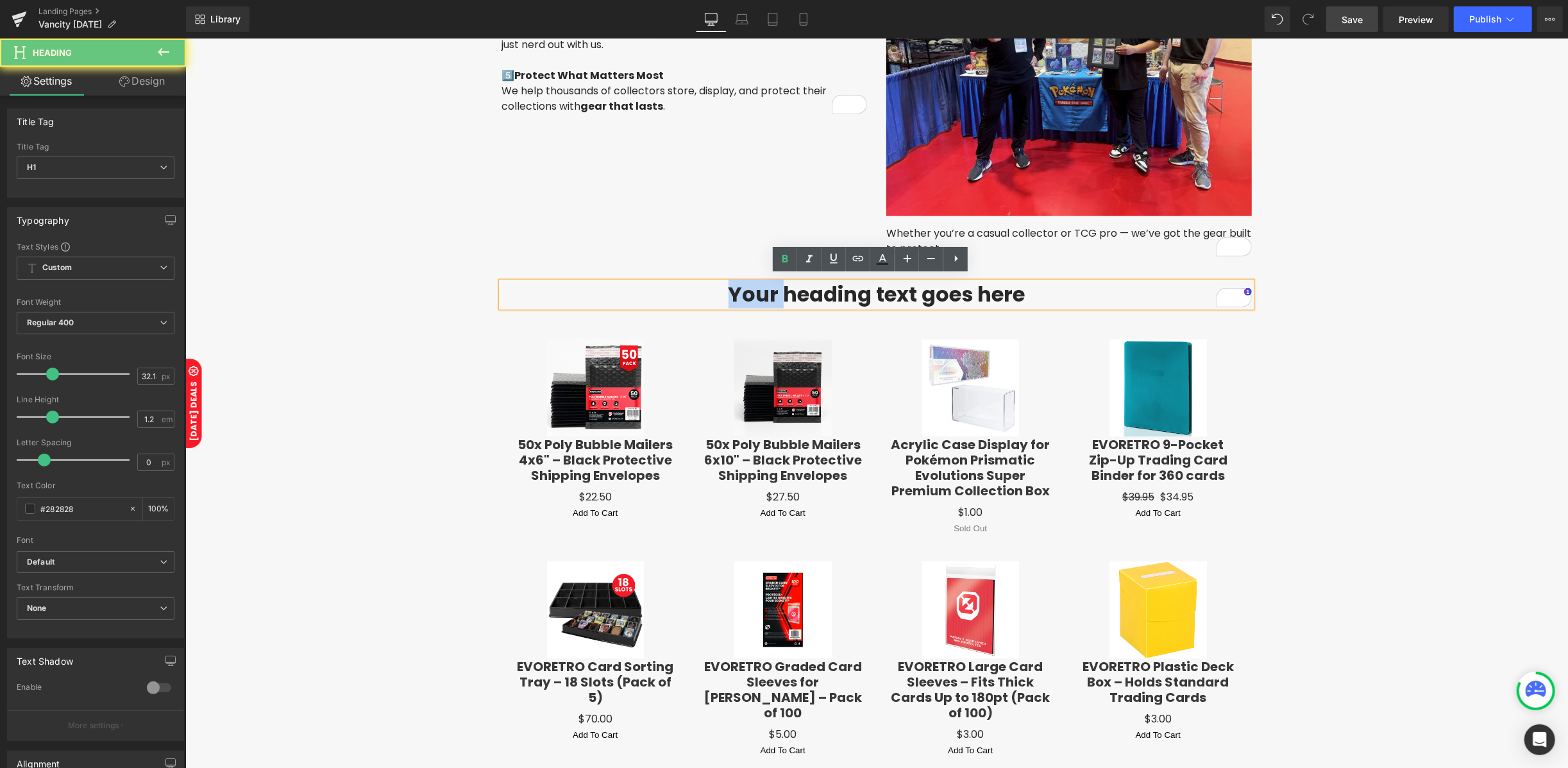
click at [743, 293] on h1 "Your heading text goes here" at bounding box center [875, 294] width 750 height 25
click at [743, 295] on h1 "Your heading text goes here" at bounding box center [875, 294] width 750 height 25
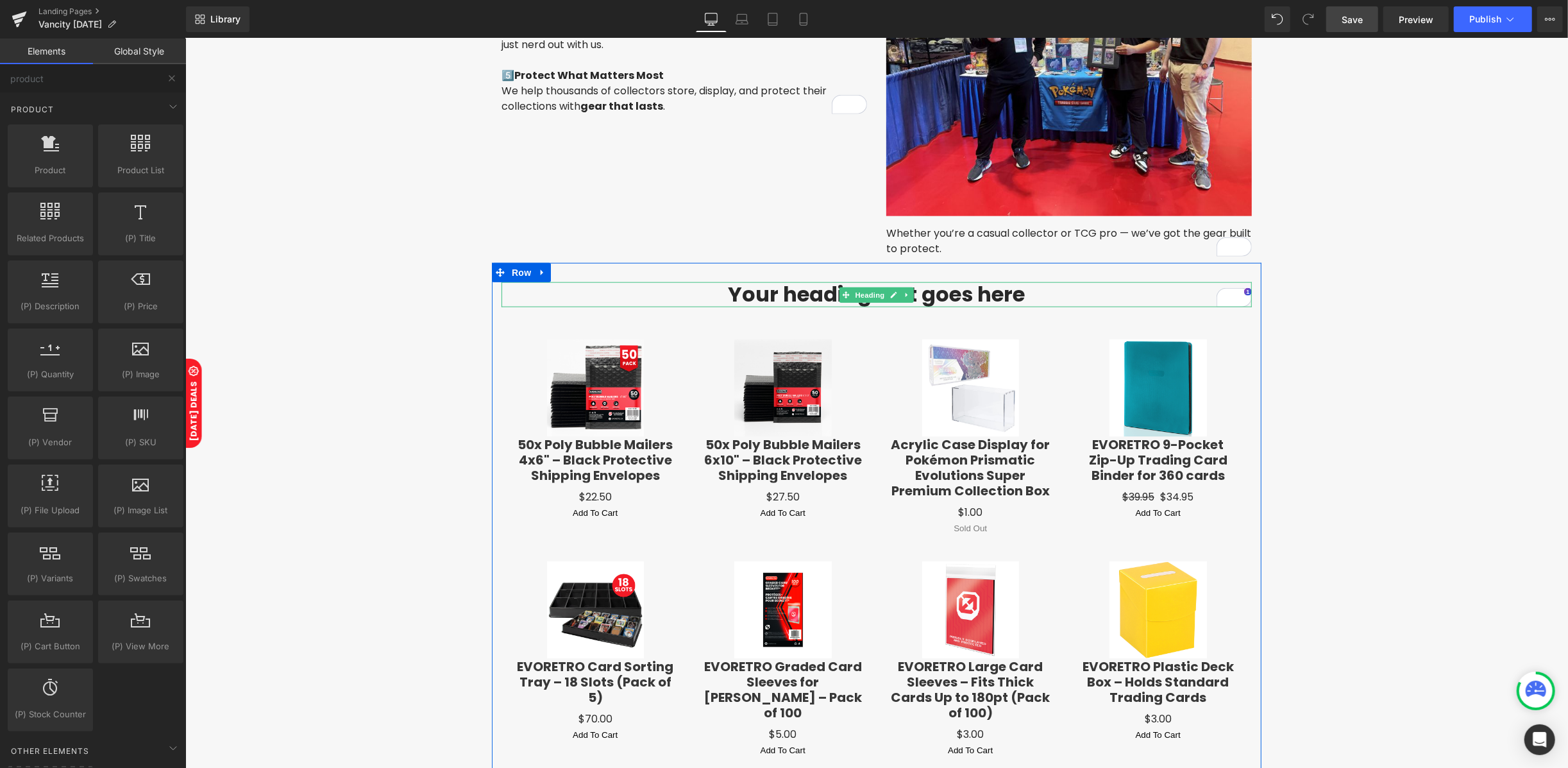
click at [964, 295] on h1 "Your heading text goes here" at bounding box center [875, 294] width 750 height 25
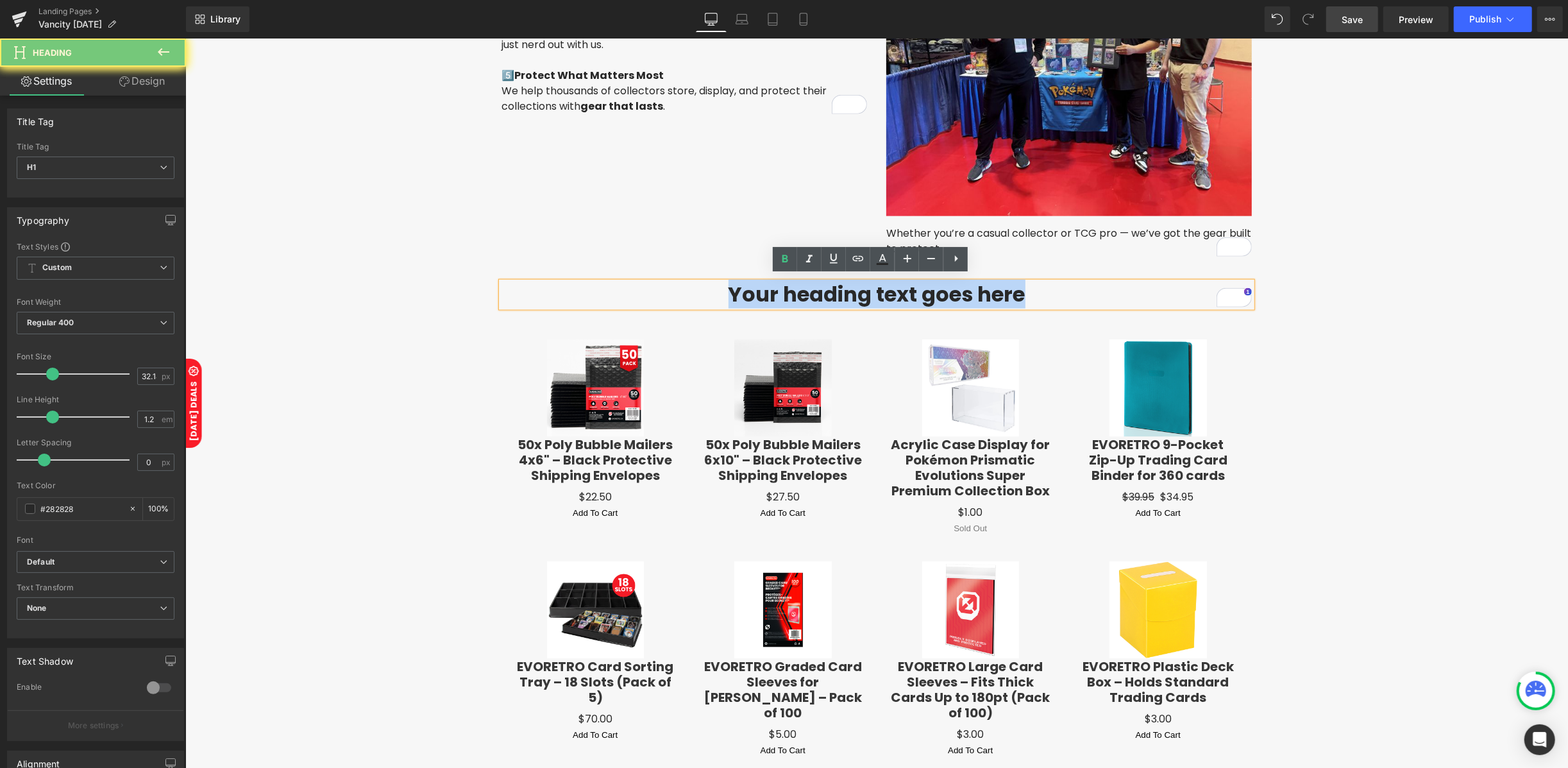
click at [963, 296] on h1 "Your heading text goes here" at bounding box center [875, 294] width 750 height 25
paste div "To enrich screen reader interactions, please activate Accessibility in Grammarl…"
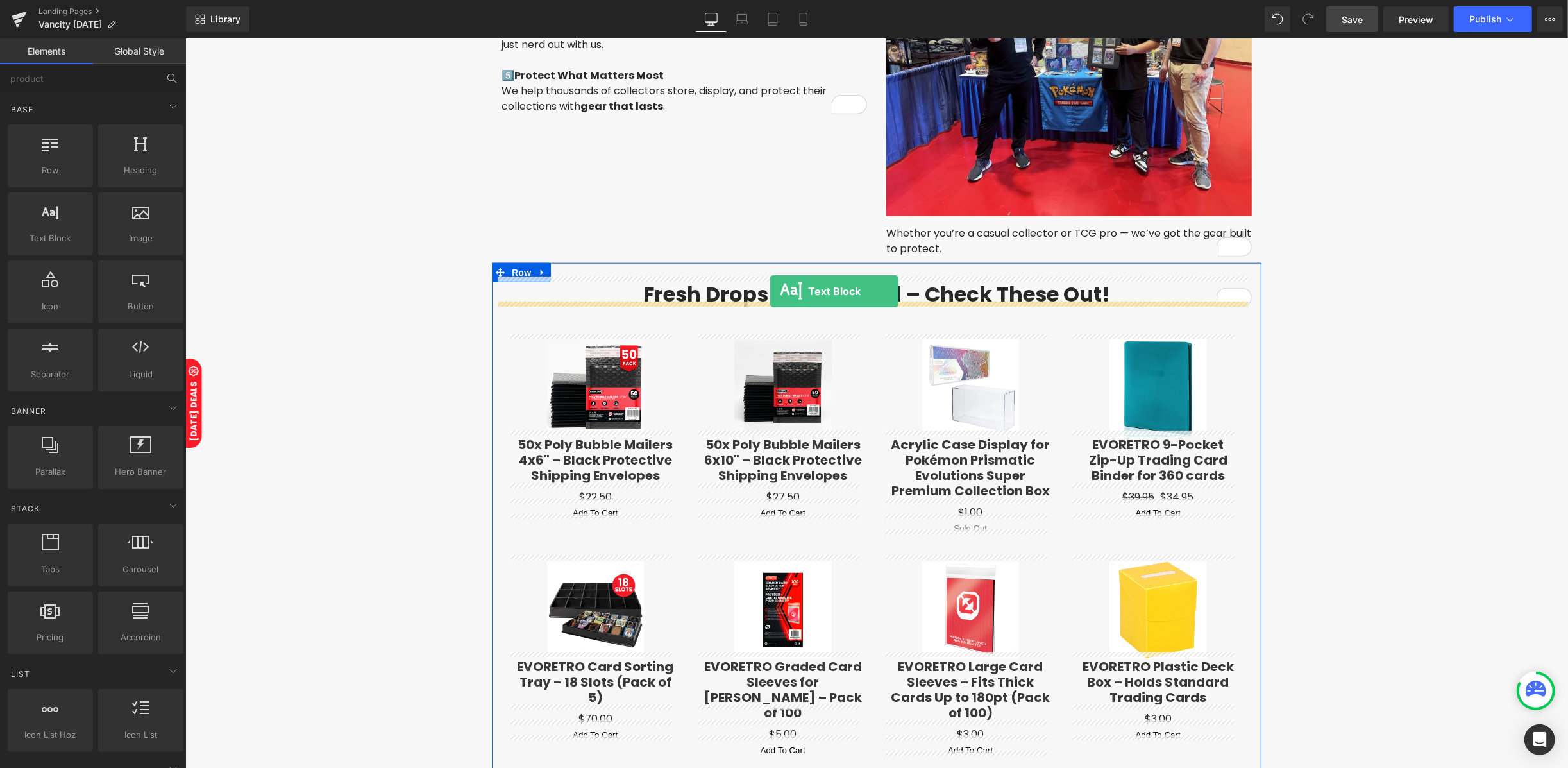
drag, startPoint x: 240, startPoint y: 262, endPoint x: 769, endPoint y: 290, distance: 529.7
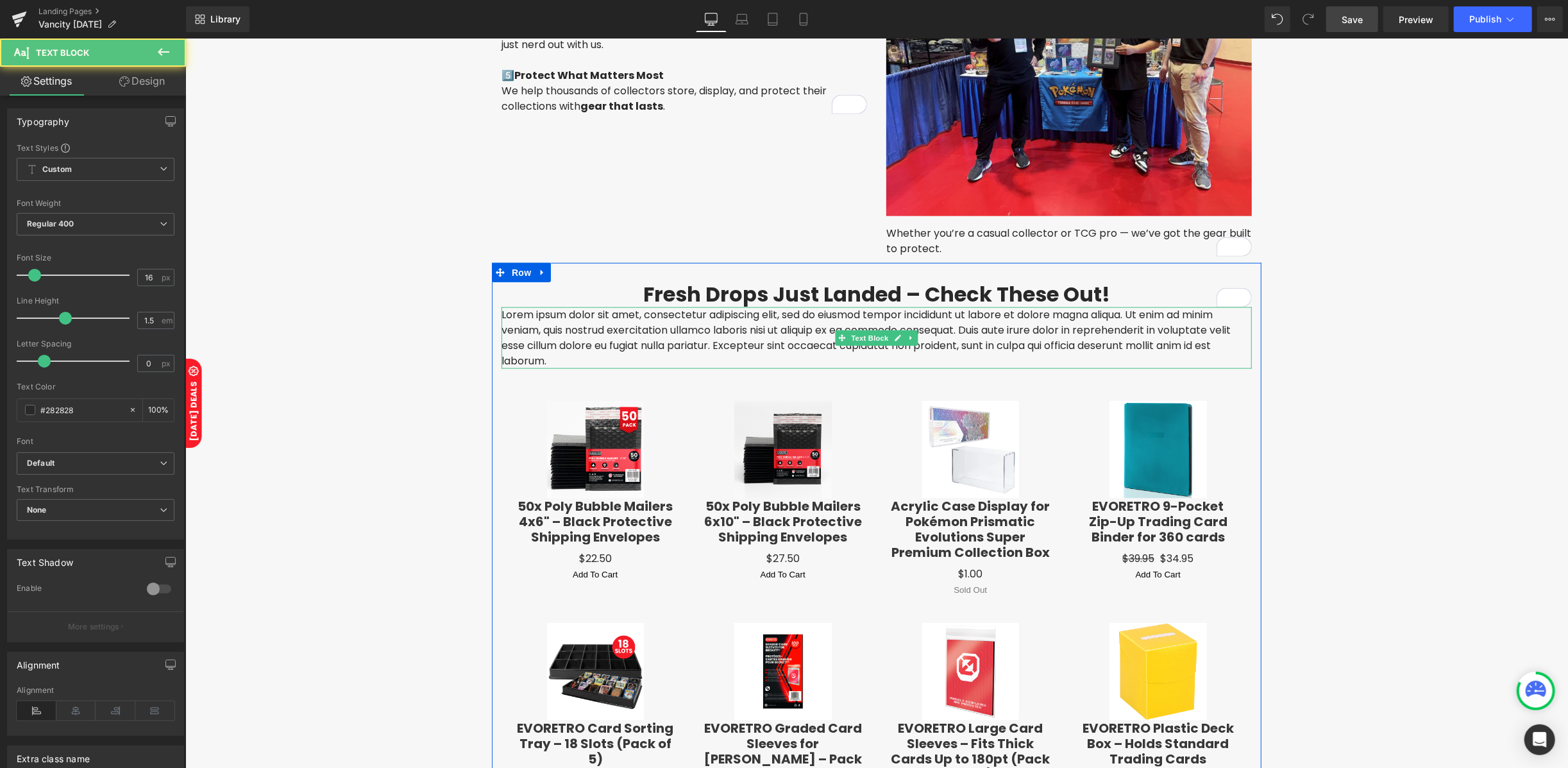
click at [747, 321] on p "Lorem ipsum dolor sit amet, consectetur adipiscing elit, sed do eiusmod tempor …" at bounding box center [875, 337] width 750 height 61
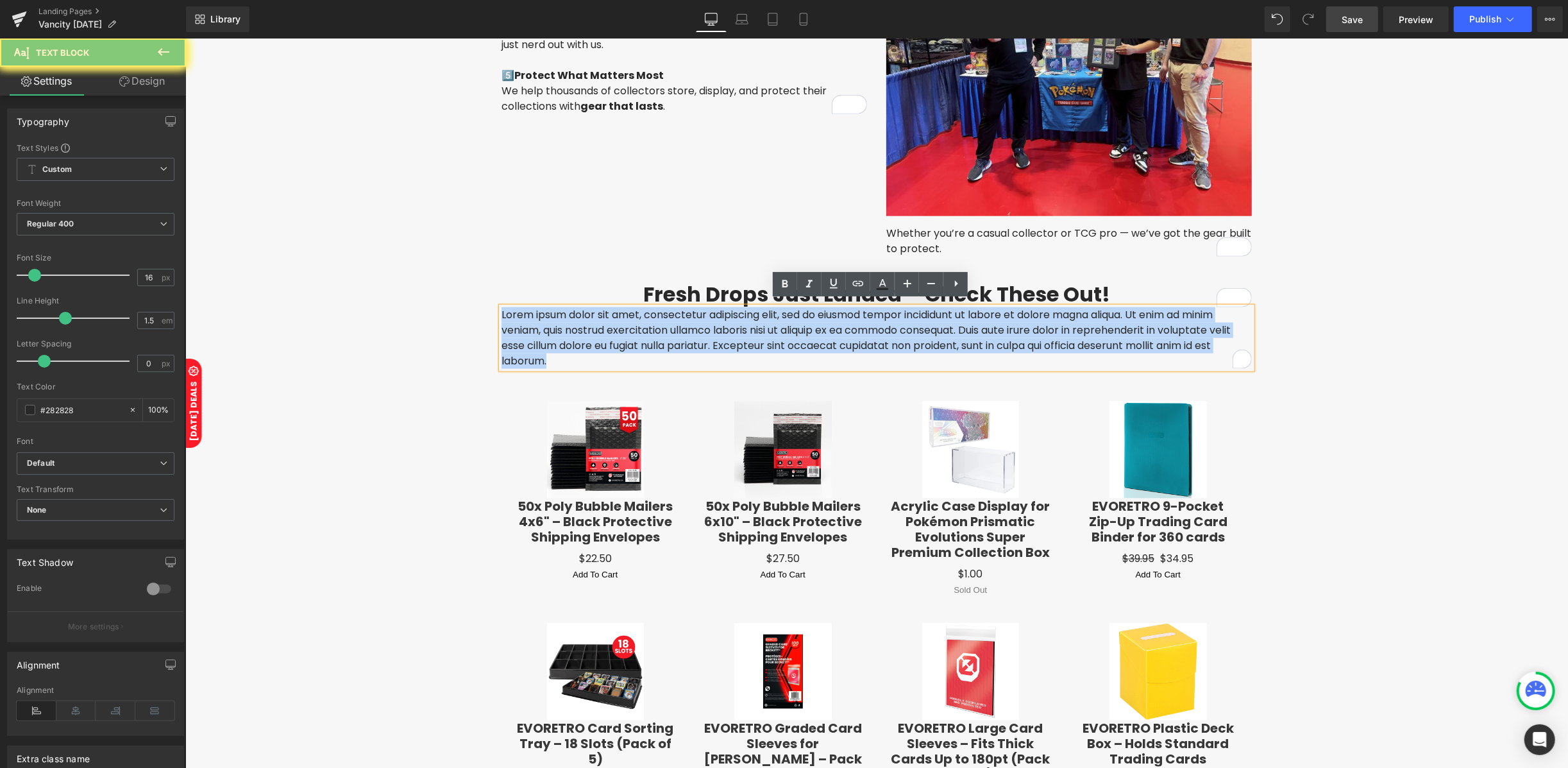
click at [747, 322] on p "Lorem ipsum dolor sit amet, consectetur adipiscing elit, sed do eiusmod tempor …" at bounding box center [875, 337] width 750 height 61
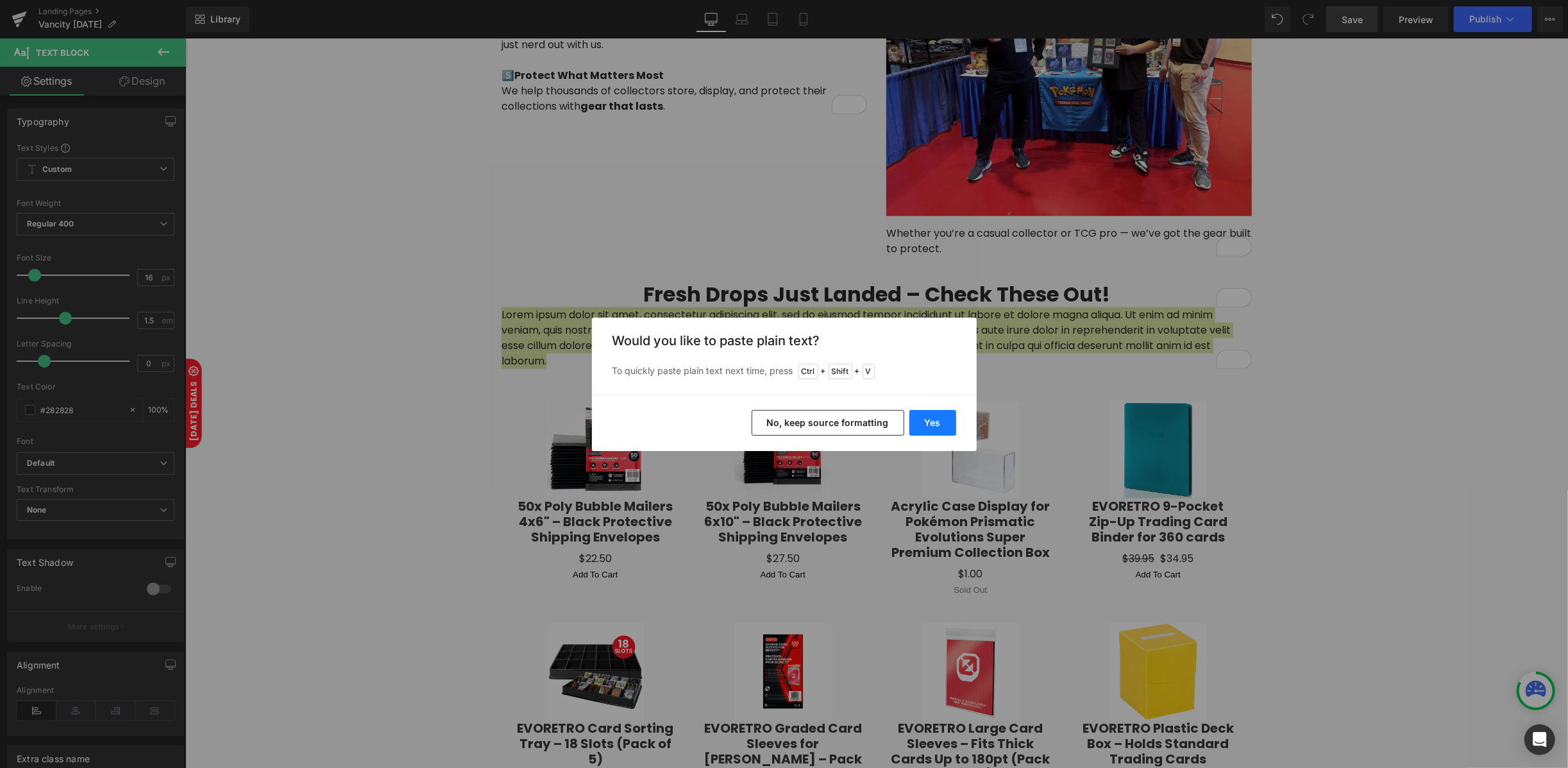
click at [917, 416] on button "Yes" at bounding box center [932, 422] width 47 height 26
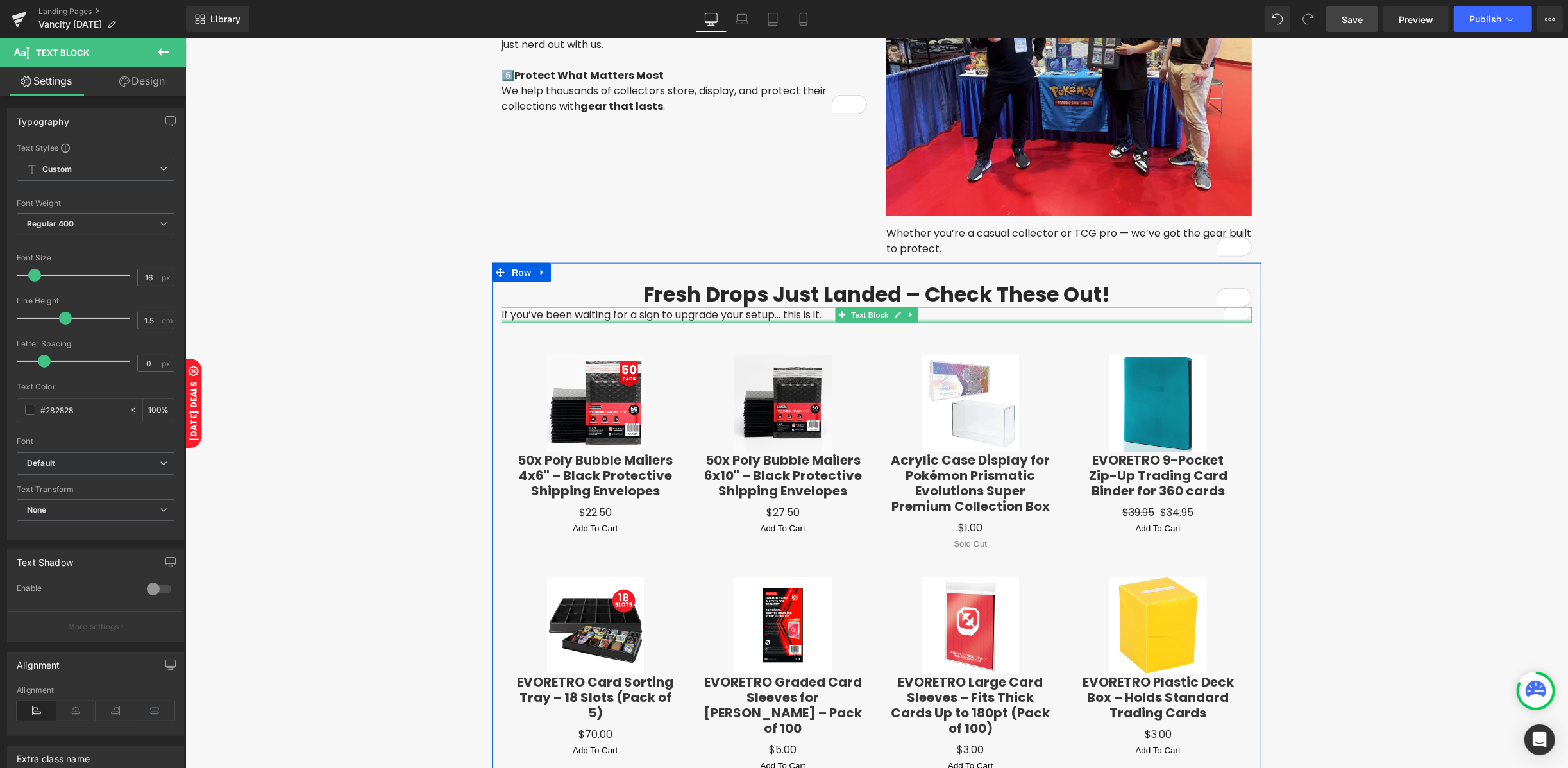
click at [713, 319] on div at bounding box center [875, 321] width 750 height 4
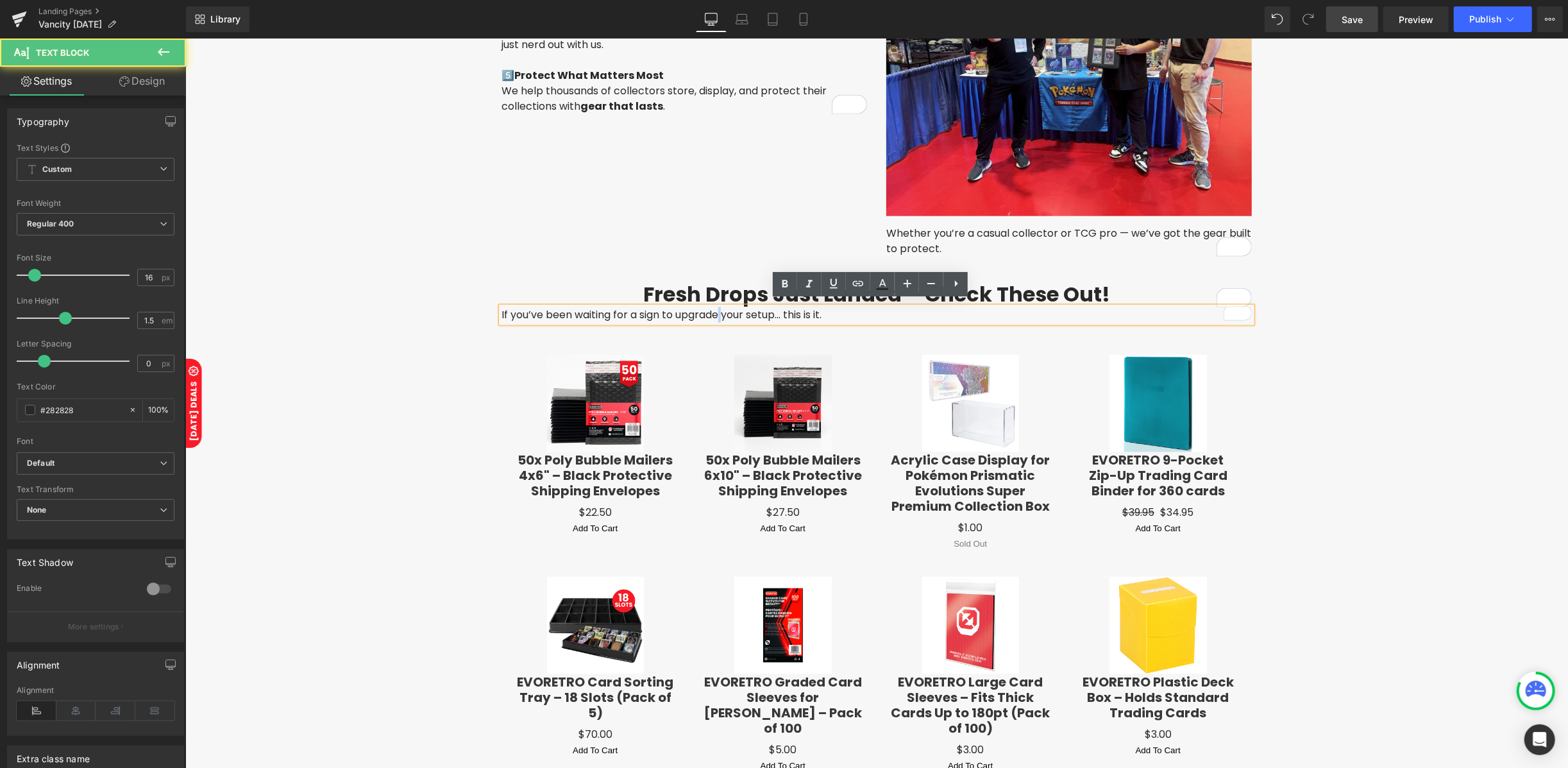
click at [713, 313] on p "If you’ve been waiting for a sign to upgrade your setup... this is it." at bounding box center [875, 314] width 750 height 15
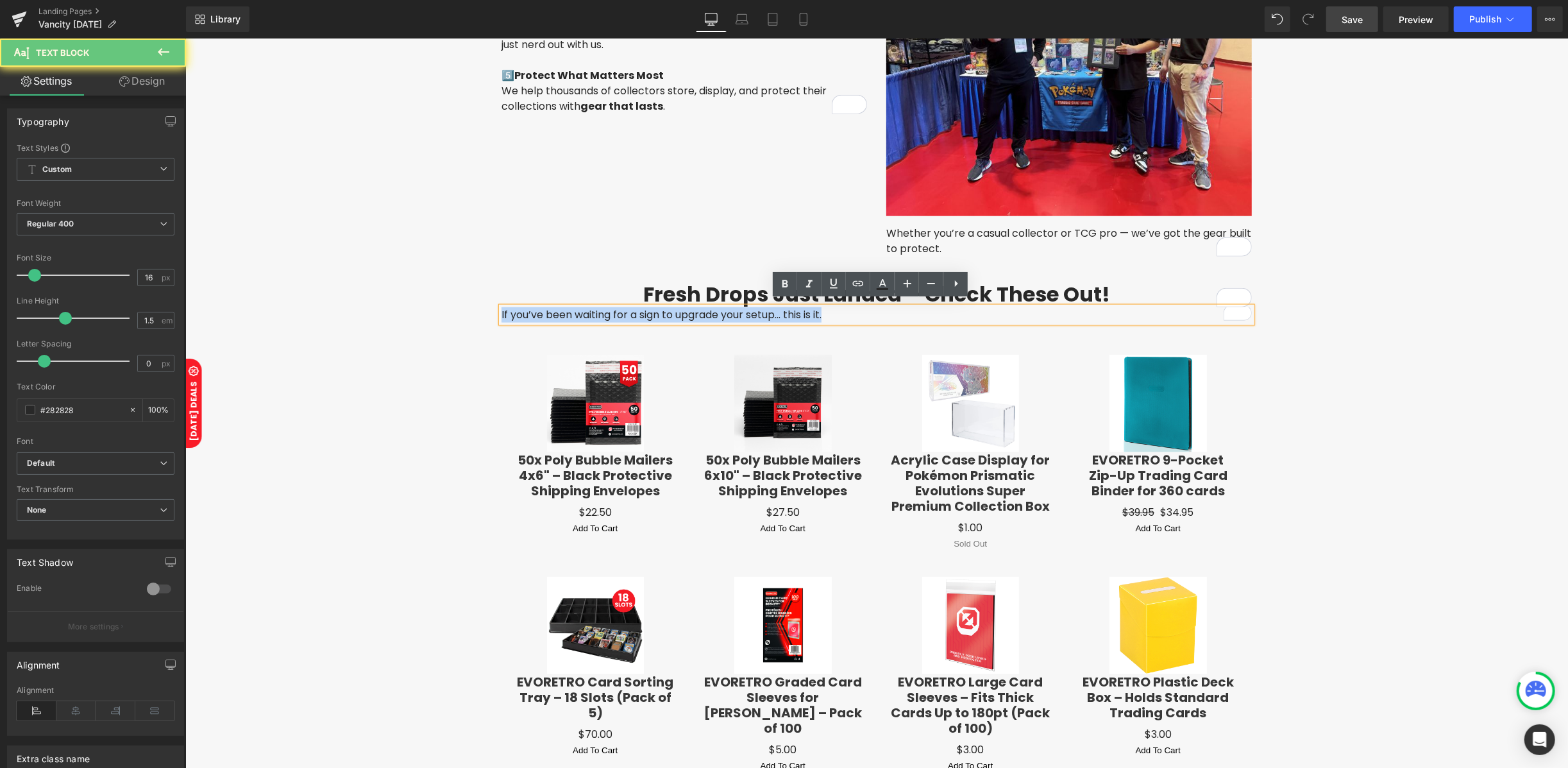
click at [713, 313] on p "If you’ve been waiting for a sign to upgrade your setup... this is it." at bounding box center [875, 314] width 750 height 15
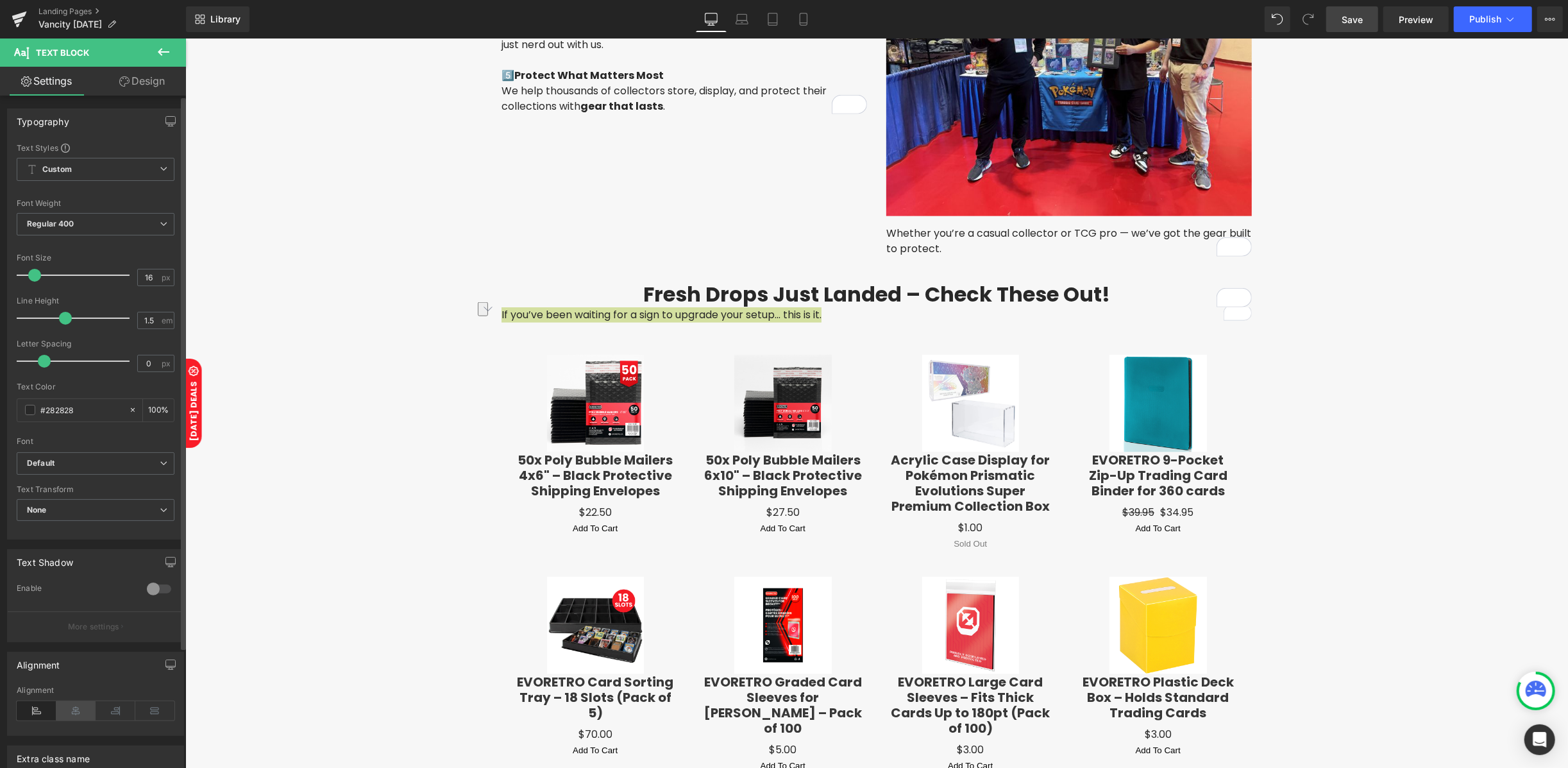
click at [87, 714] on icon at bounding box center [76, 711] width 40 height 20
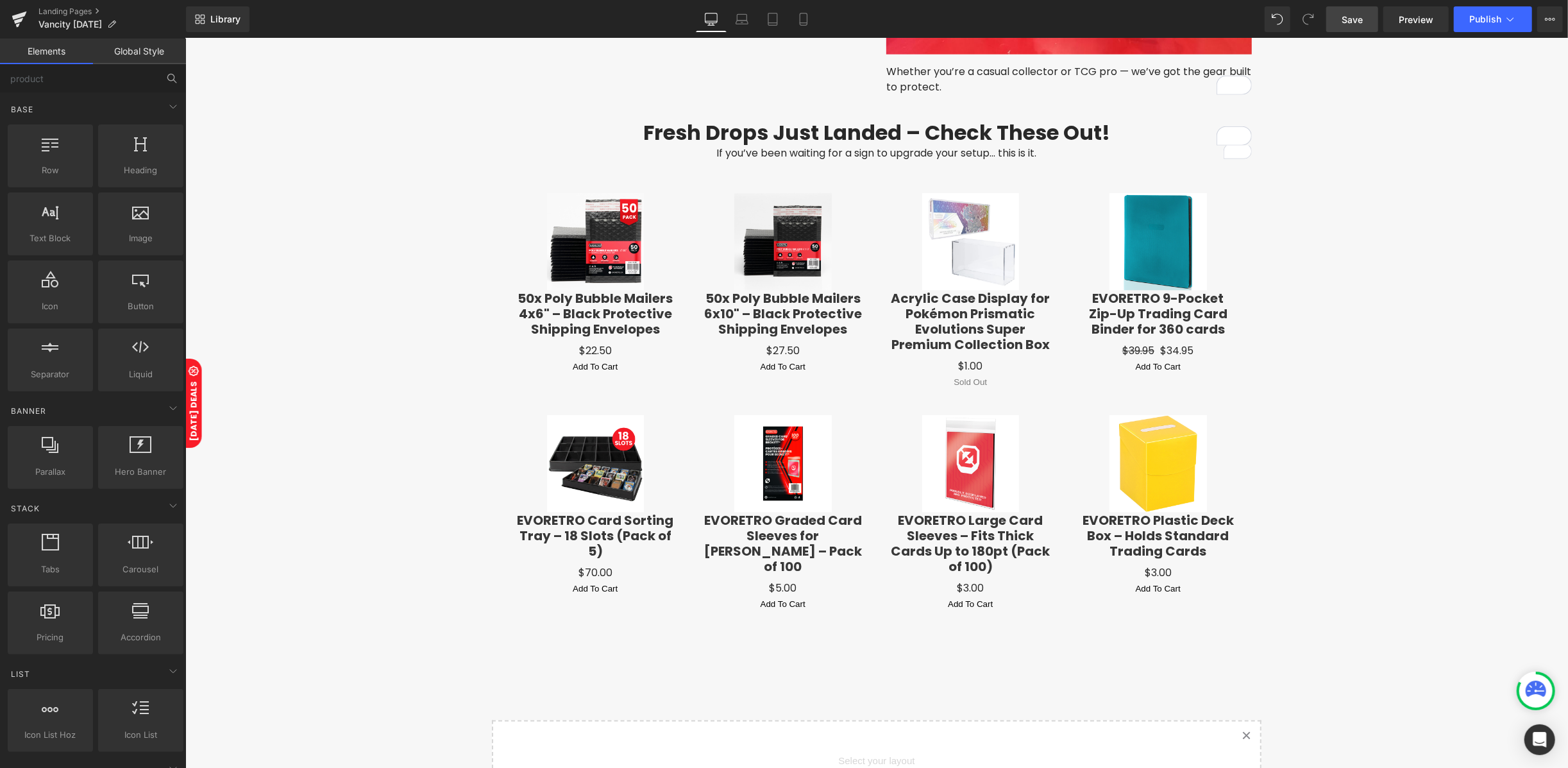
scroll to position [1624, 0]
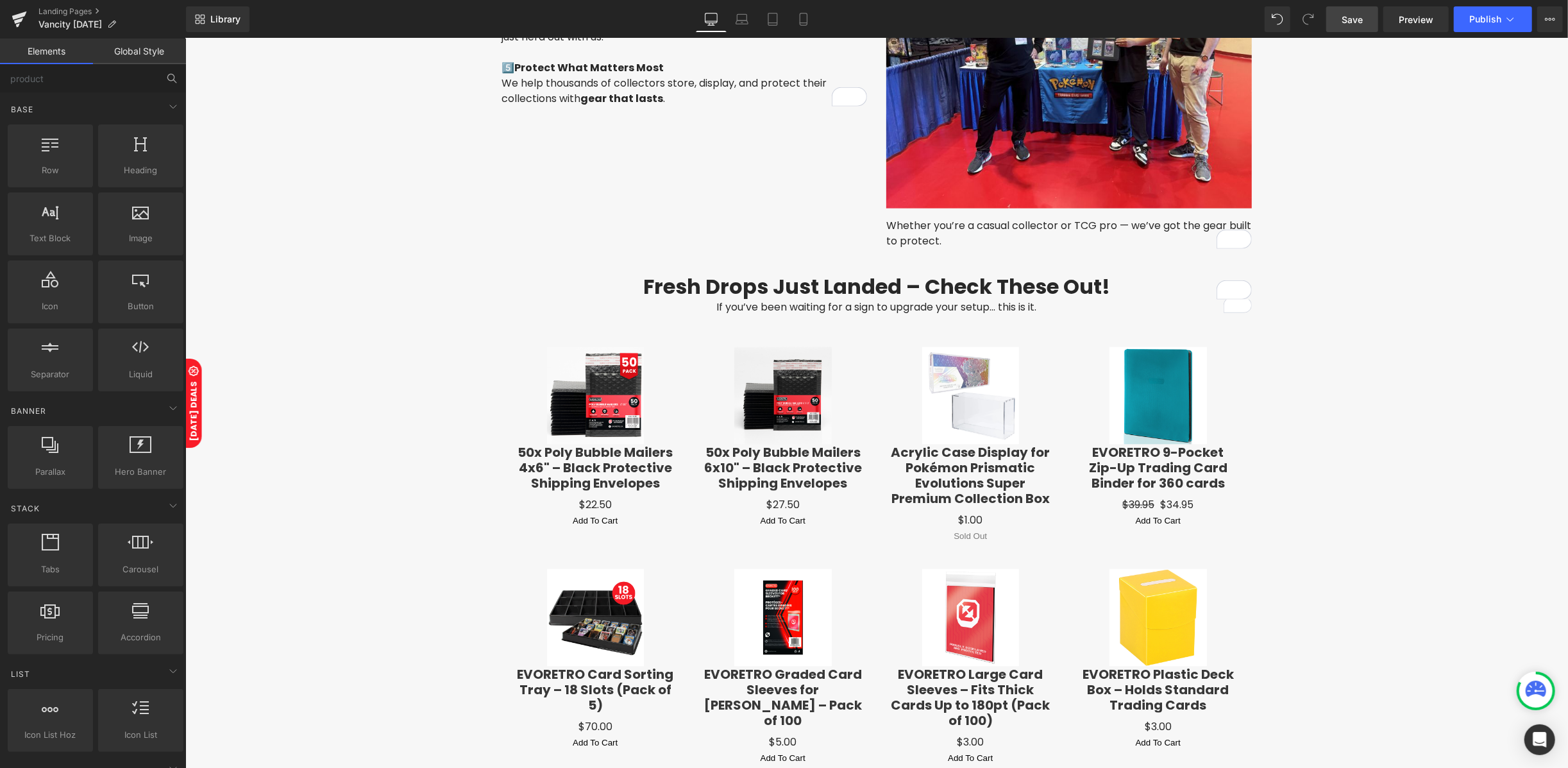
scroll to position [1364, 0]
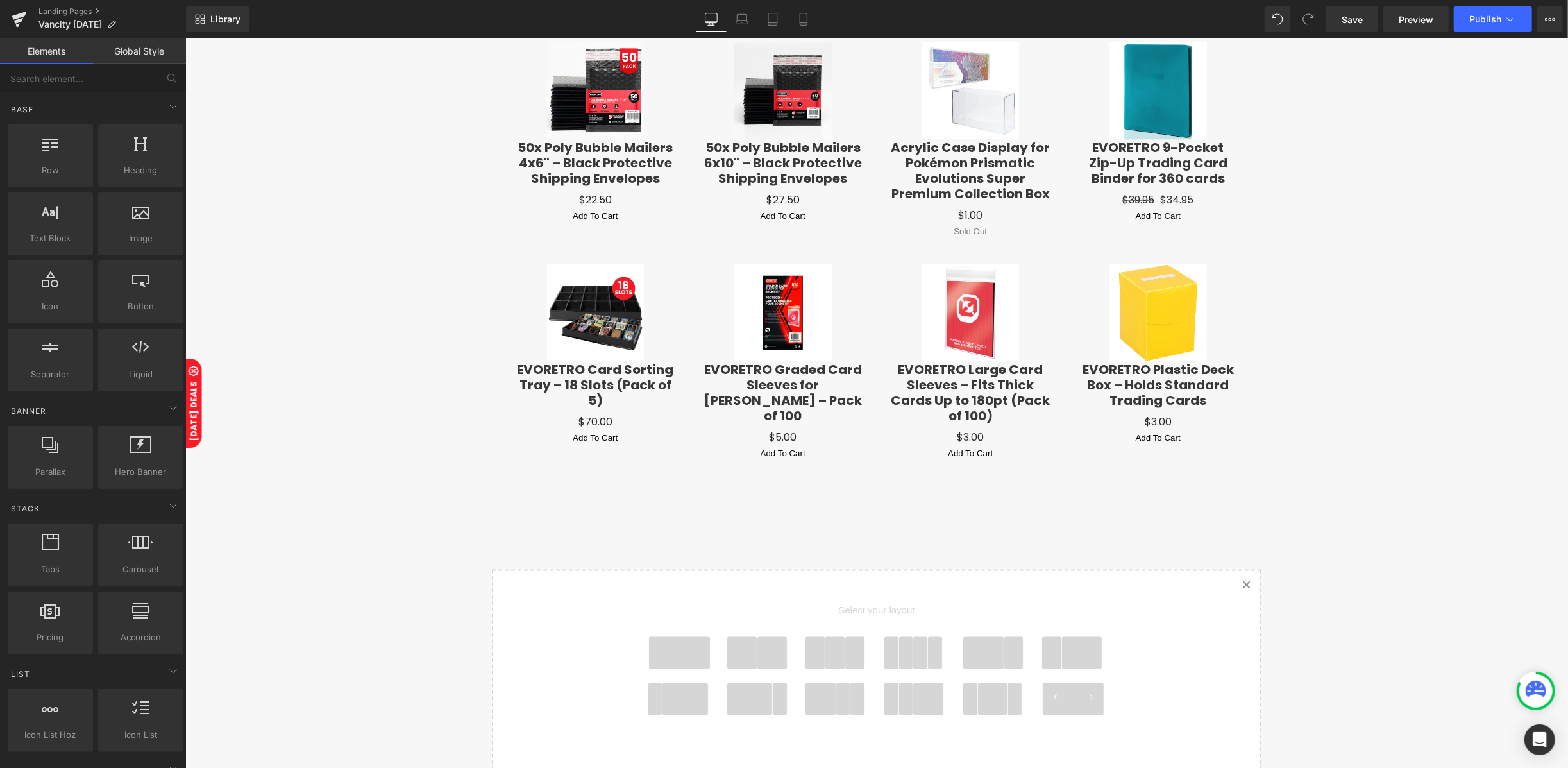
scroll to position [1792, 0]
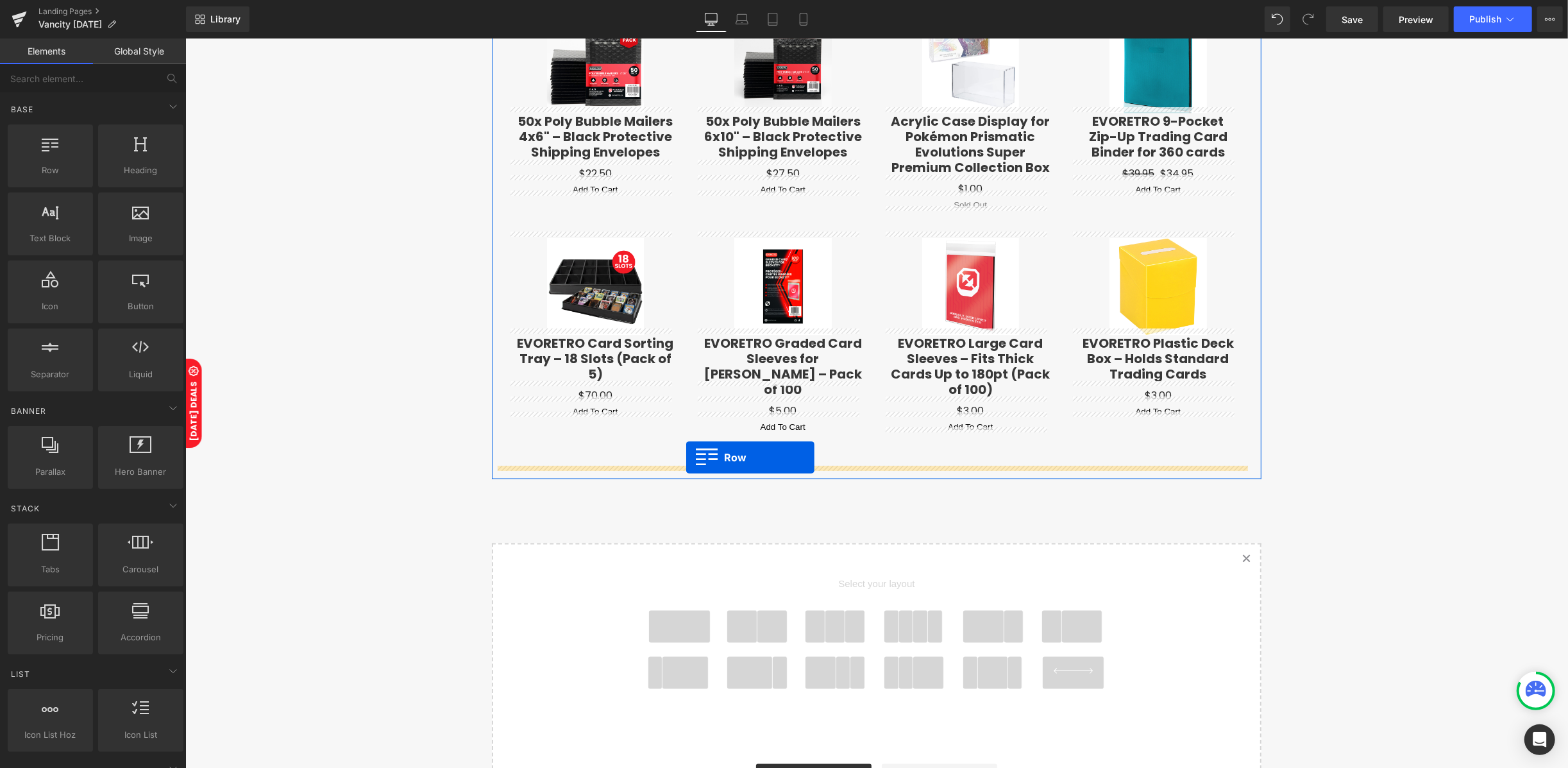
drag, startPoint x: 242, startPoint y: 205, endPoint x: 686, endPoint y: 457, distance: 510.5
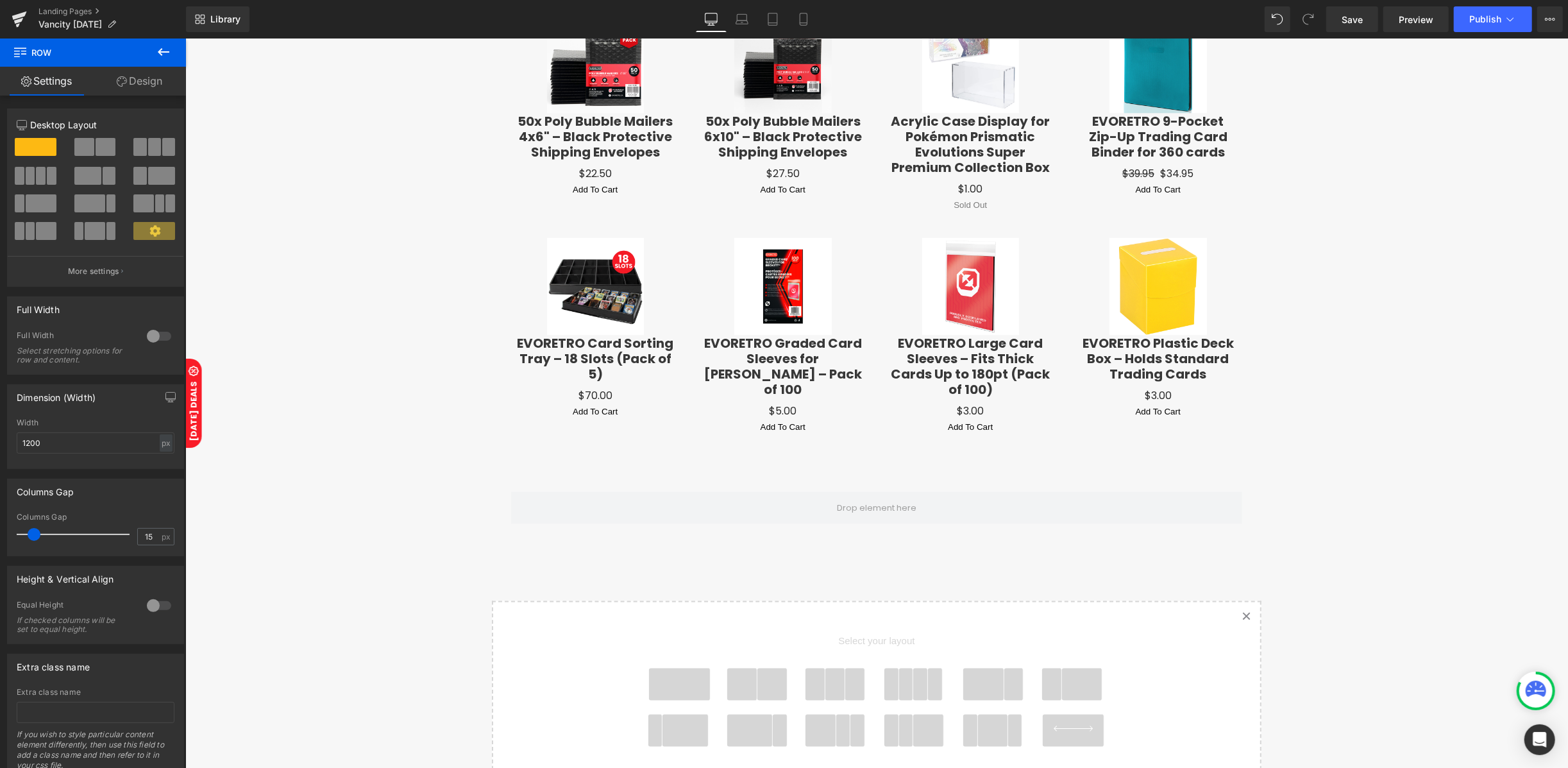
click at [167, 53] on icon at bounding box center [163, 52] width 15 height 15
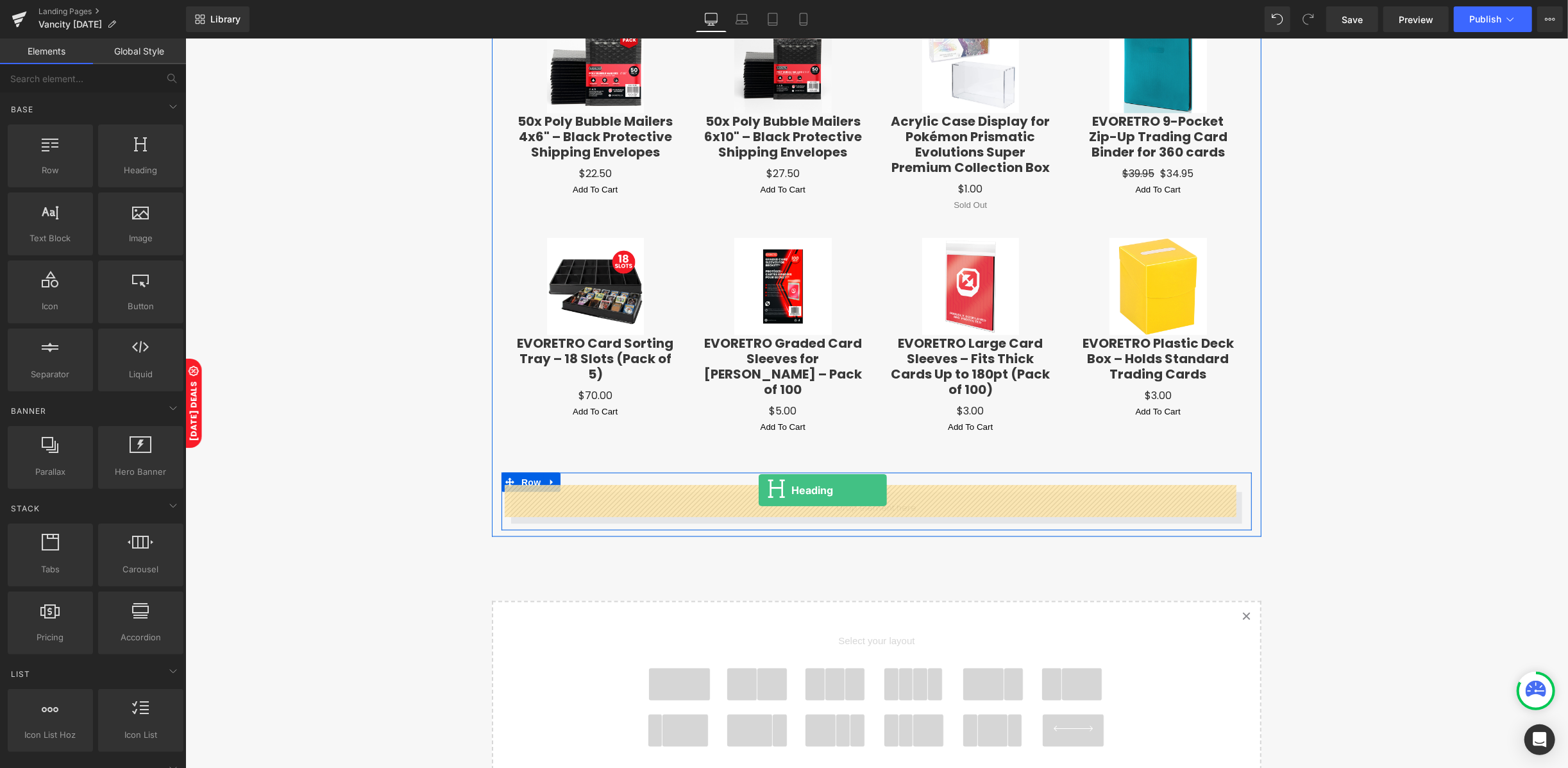
drag, startPoint x: 315, startPoint y: 191, endPoint x: 758, endPoint y: 489, distance: 533.9
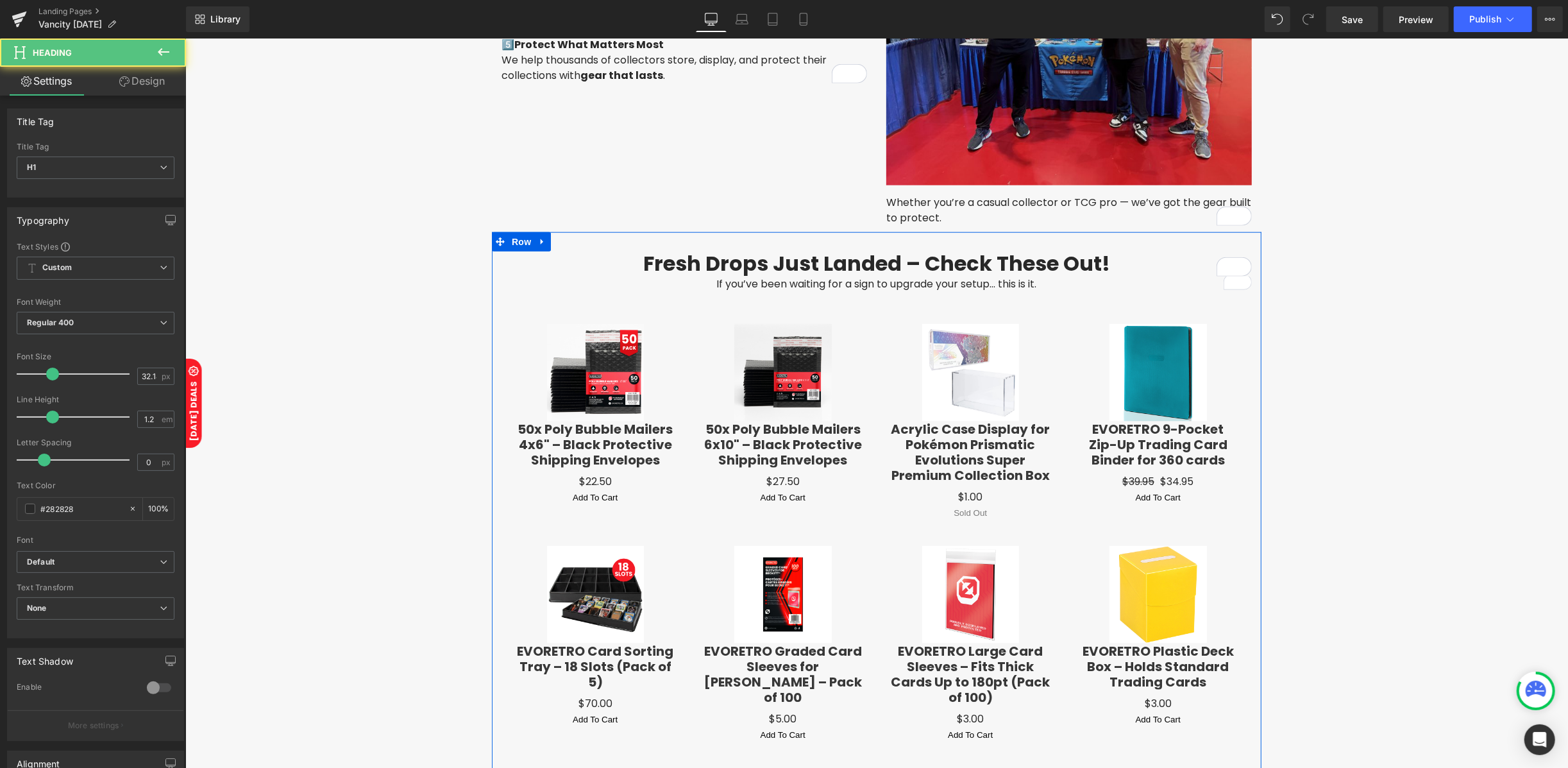
scroll to position [1279, 0]
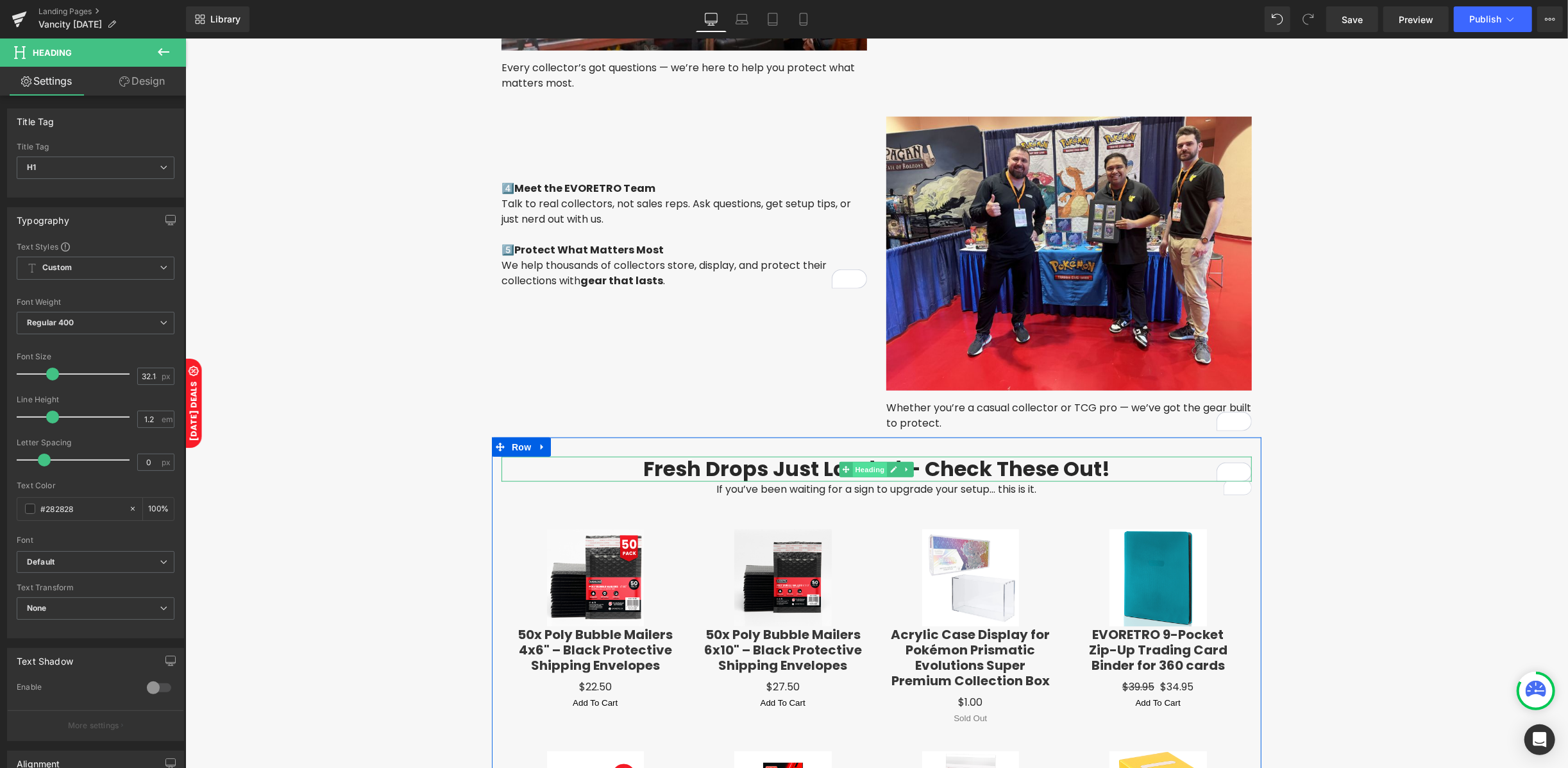
click at [852, 467] on span "Heading" at bounding box center [869, 469] width 35 height 15
click at [159, 170] on icon at bounding box center [163, 167] width 8 height 8
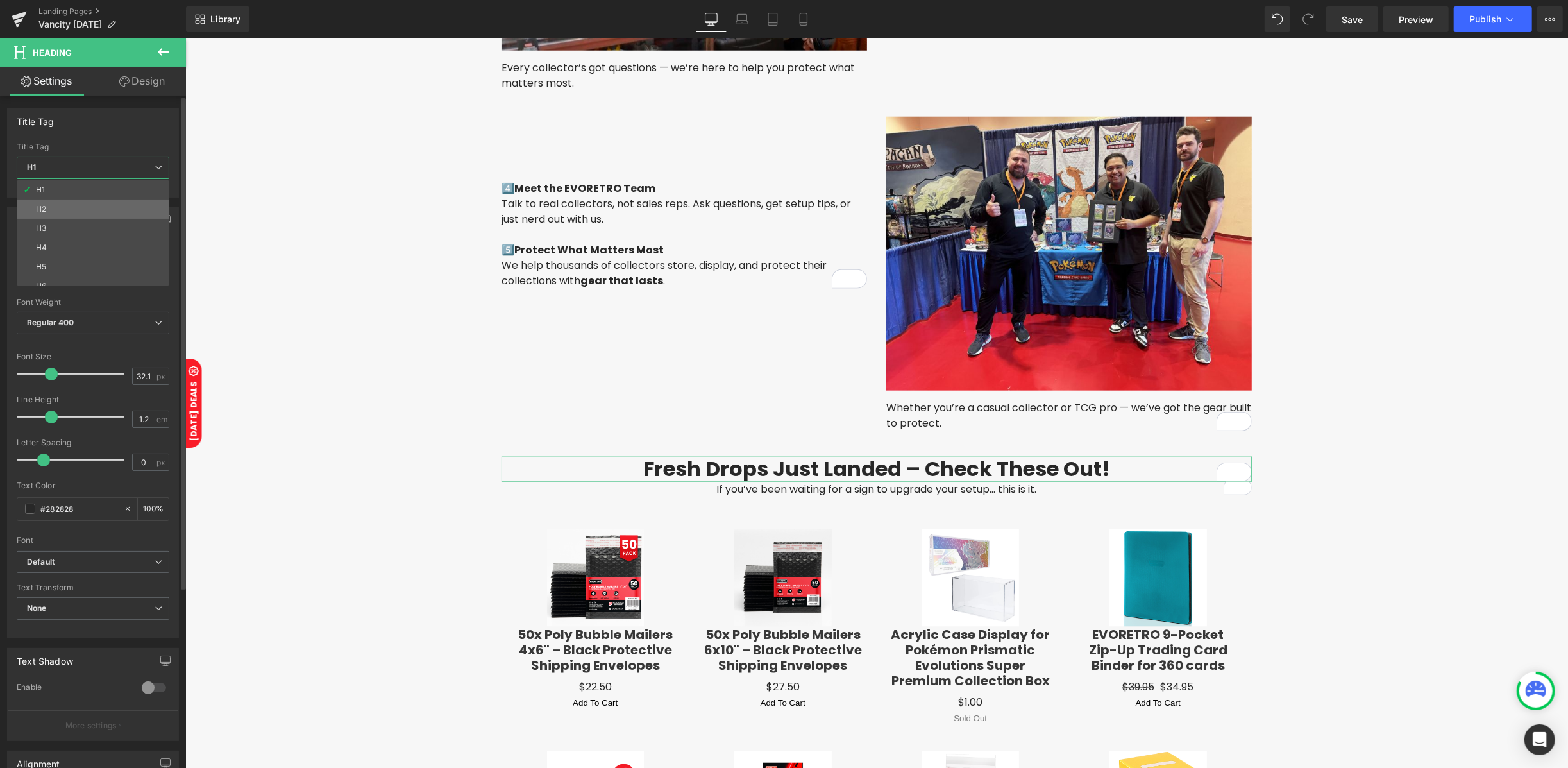
click at [84, 207] on li "H2" at bounding box center [96, 209] width 158 height 20
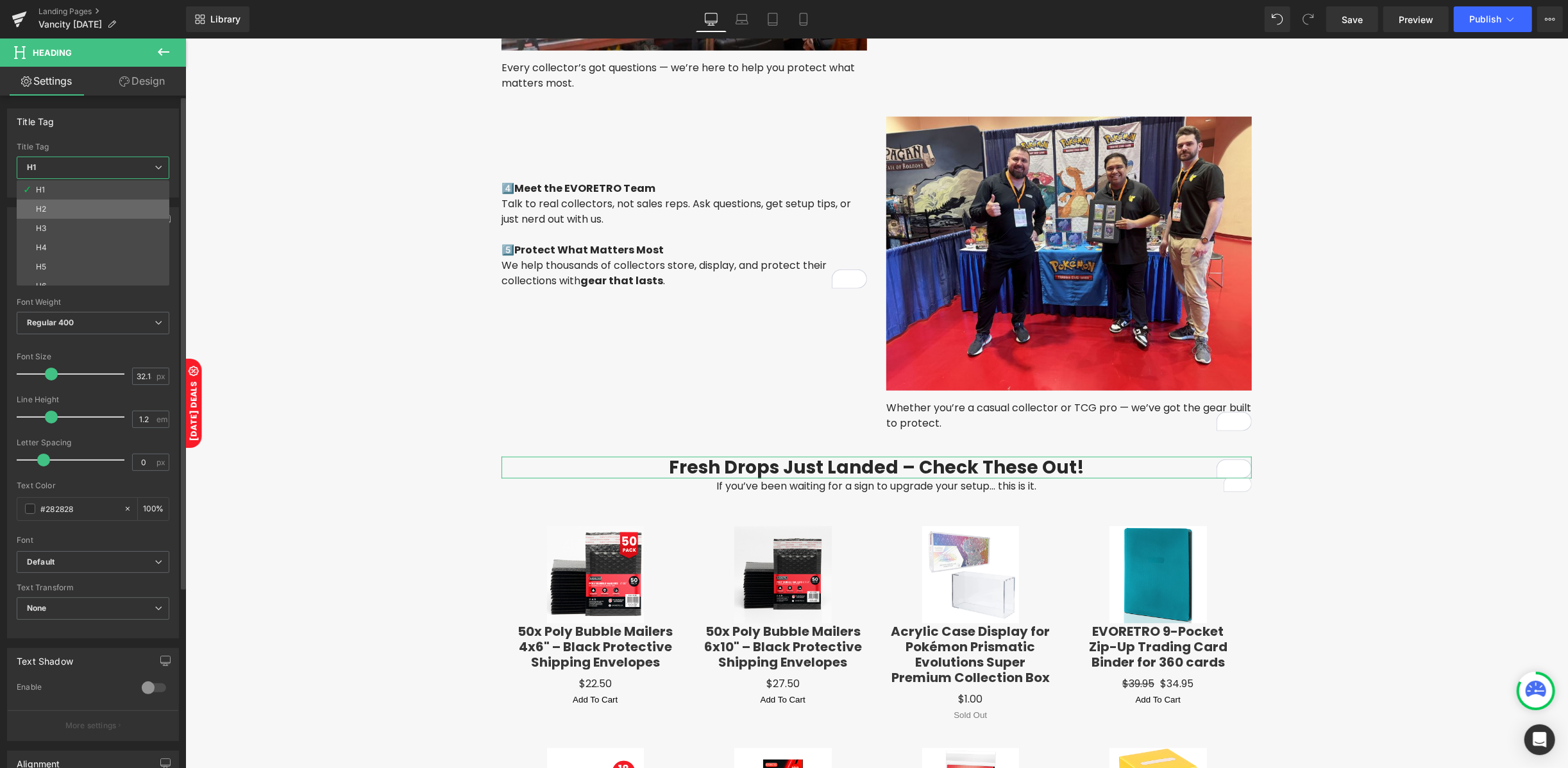
type input "27.98"
type input "100"
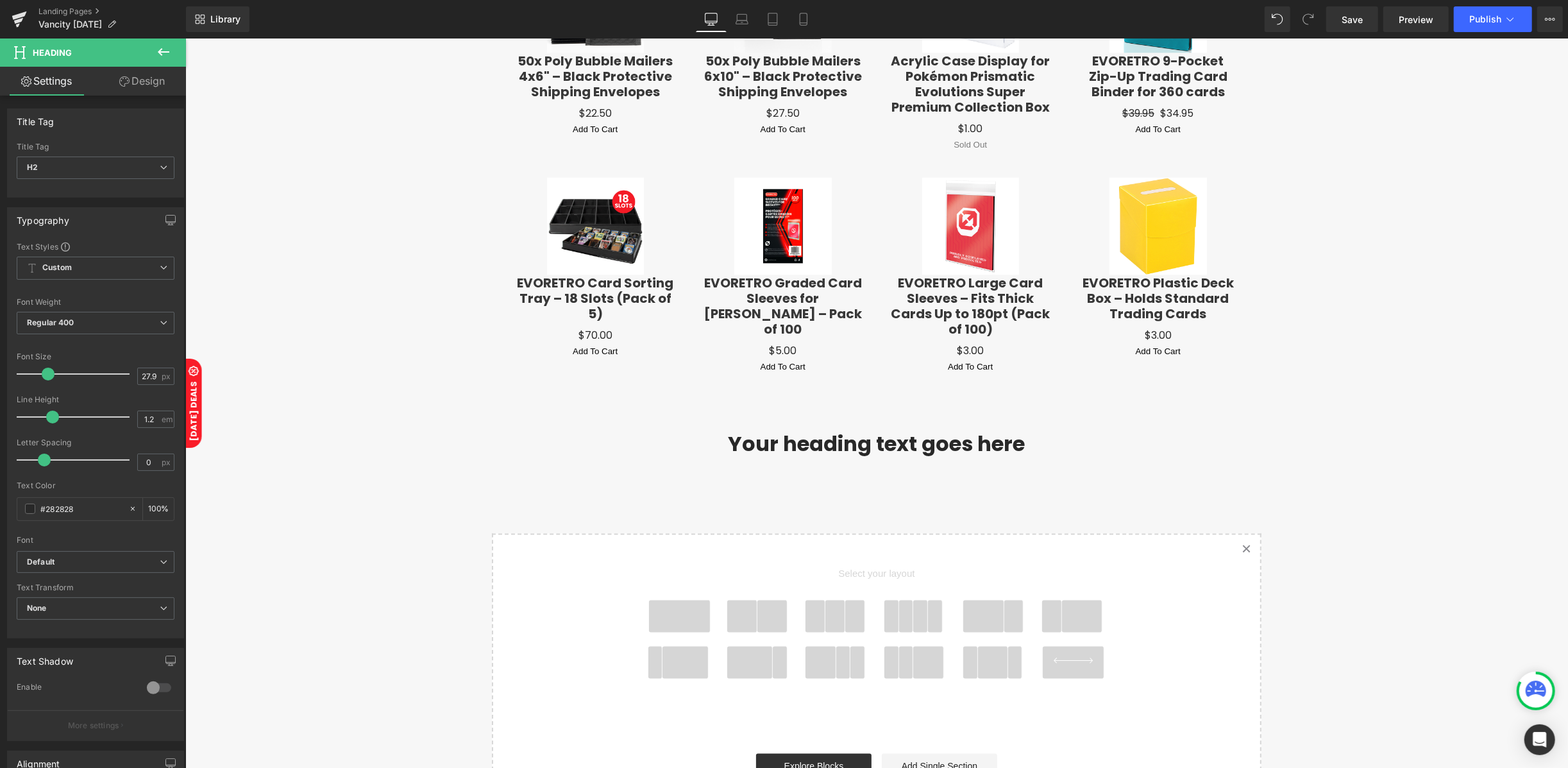
scroll to position [1877, 0]
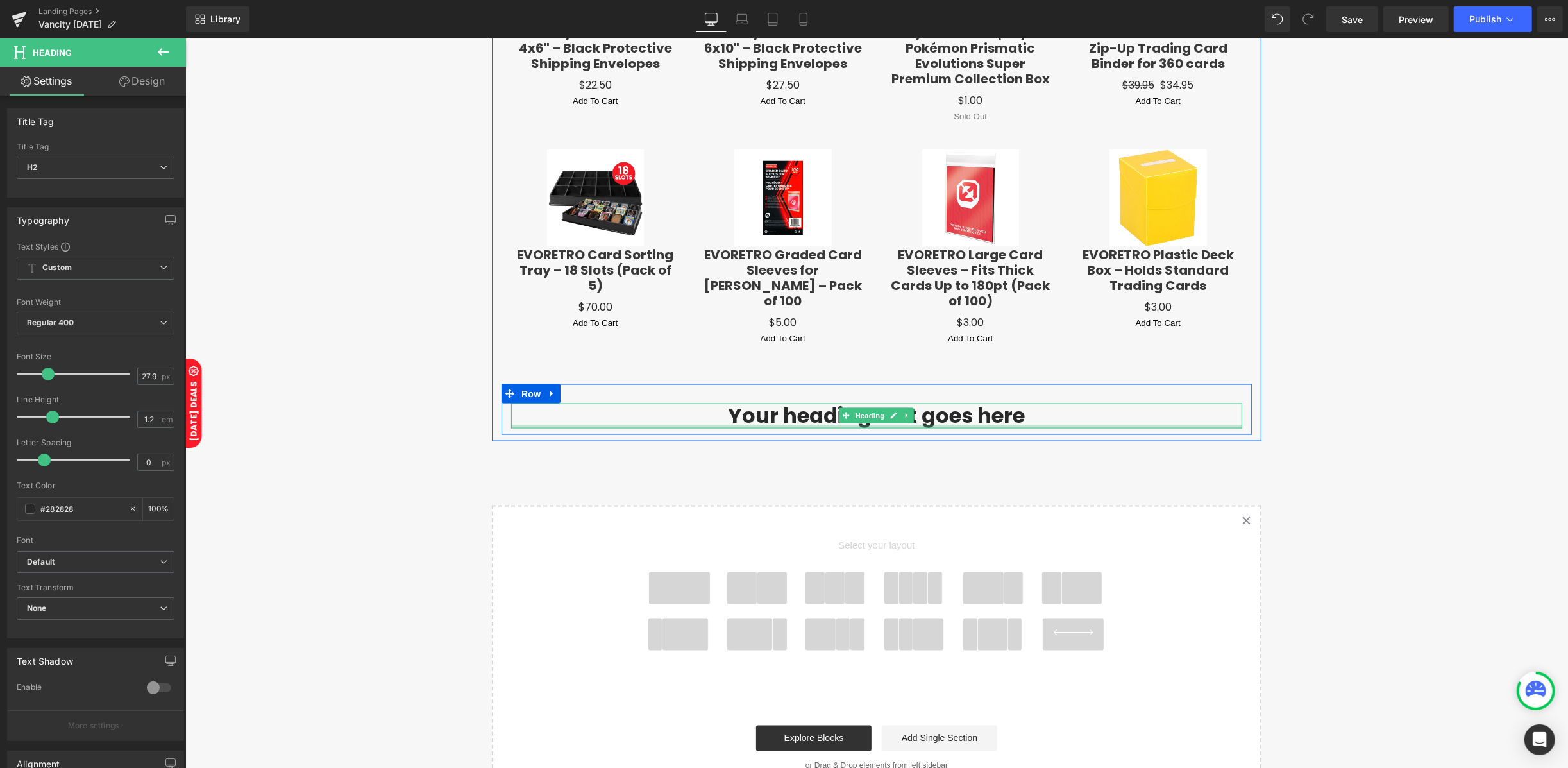
drag, startPoint x: 860, startPoint y: 419, endPoint x: 862, endPoint y: 406, distance: 13.2
click at [860, 425] on div at bounding box center [875, 427] width 731 height 4
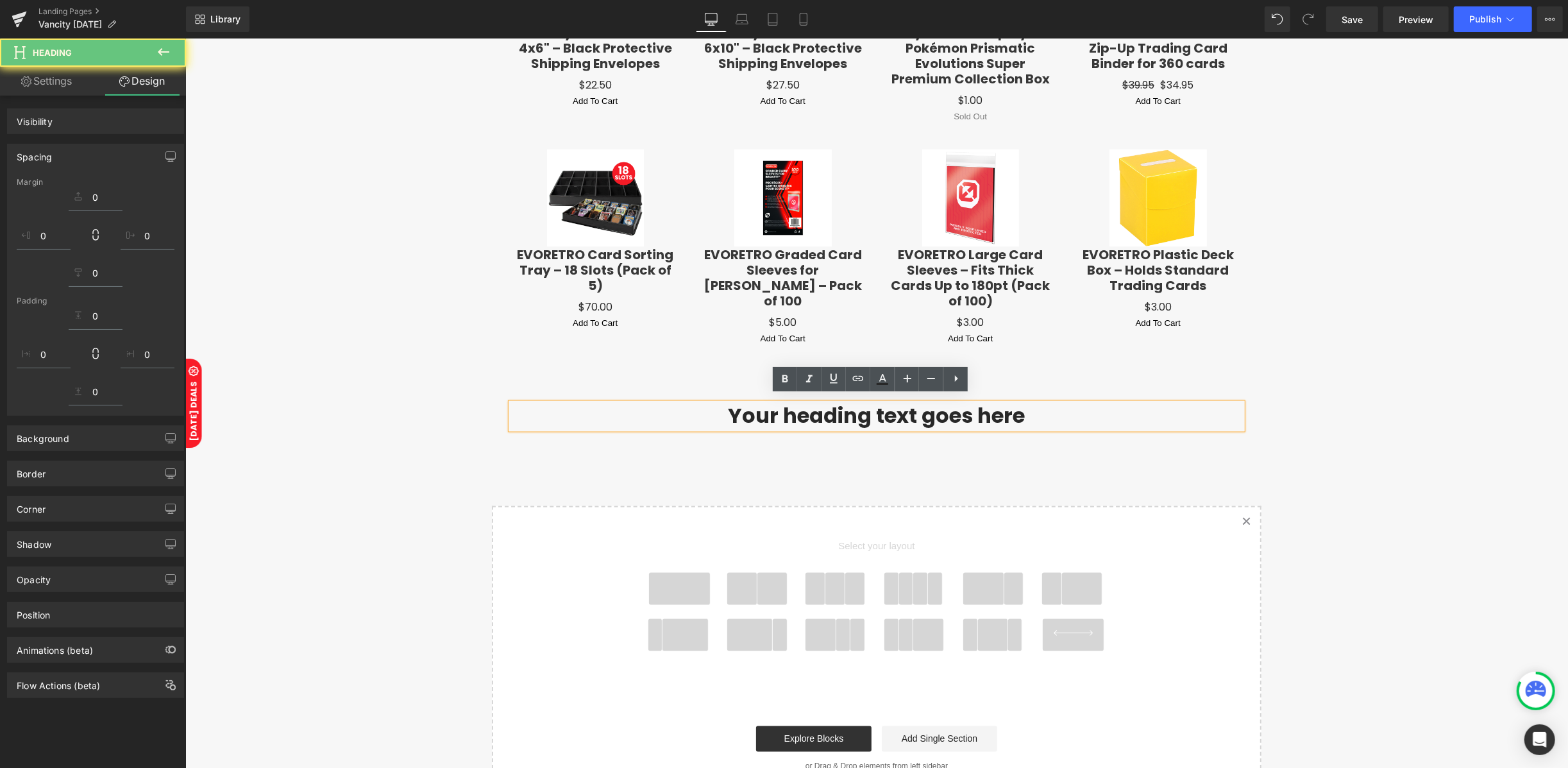
click at [862, 406] on h1 "Your heading text goes here" at bounding box center [875, 415] width 731 height 25
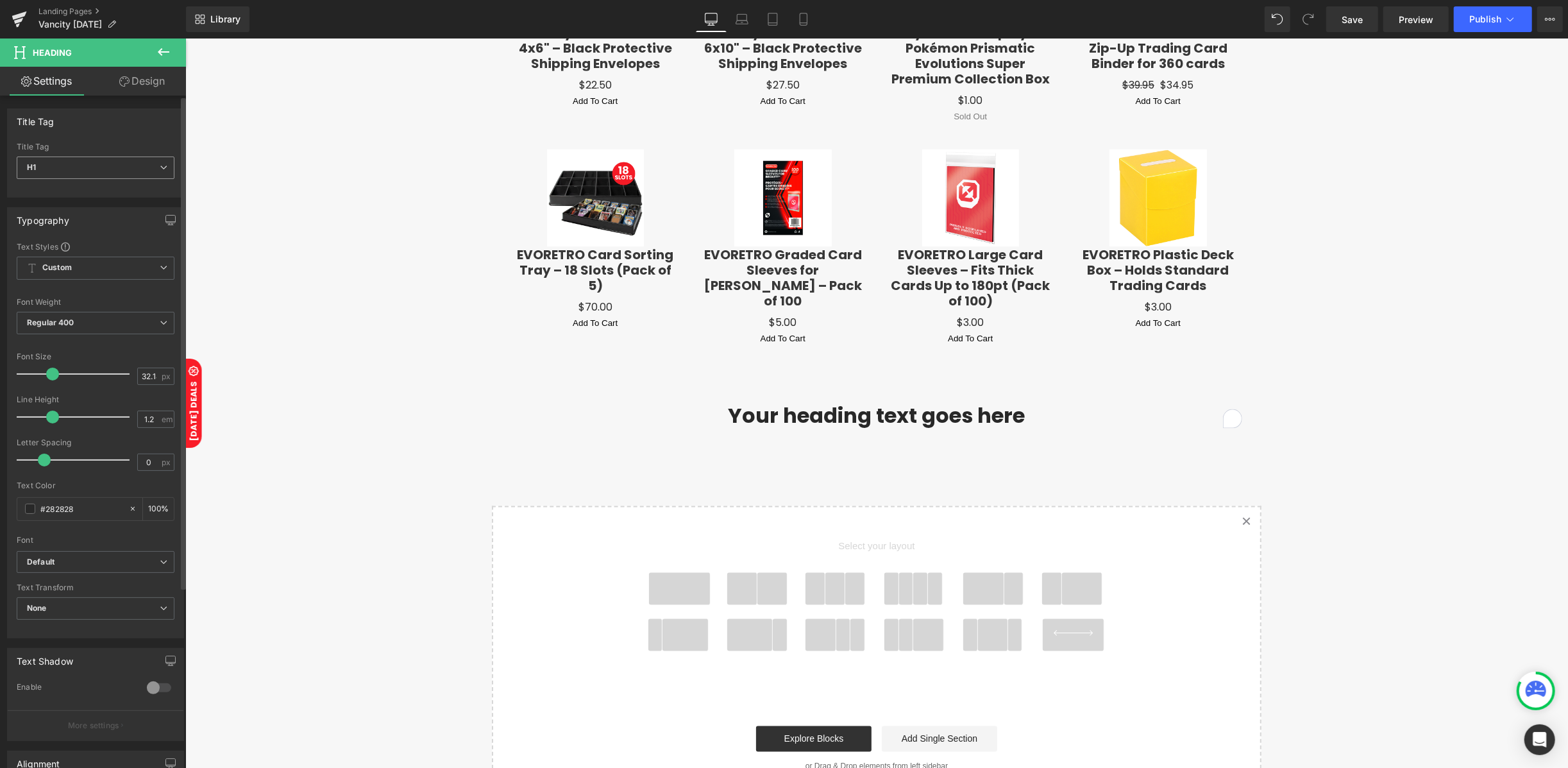
click at [139, 167] on span "H1" at bounding box center [95, 167] width 158 height 22
click at [81, 221] on li "H3" at bounding box center [96, 229] width 158 height 20
type input "24.33"
type input "100"
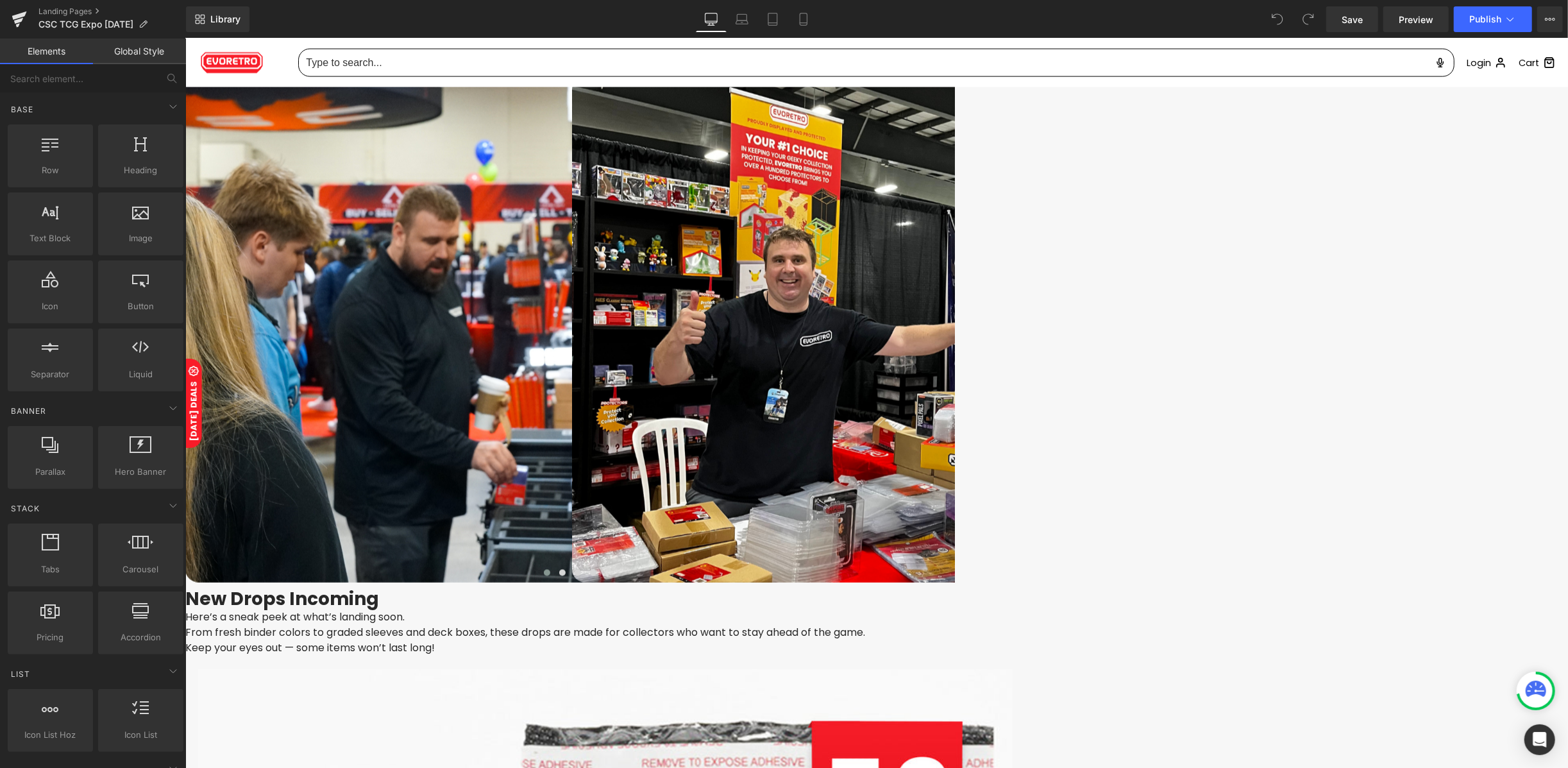
scroll to position [1990, 0]
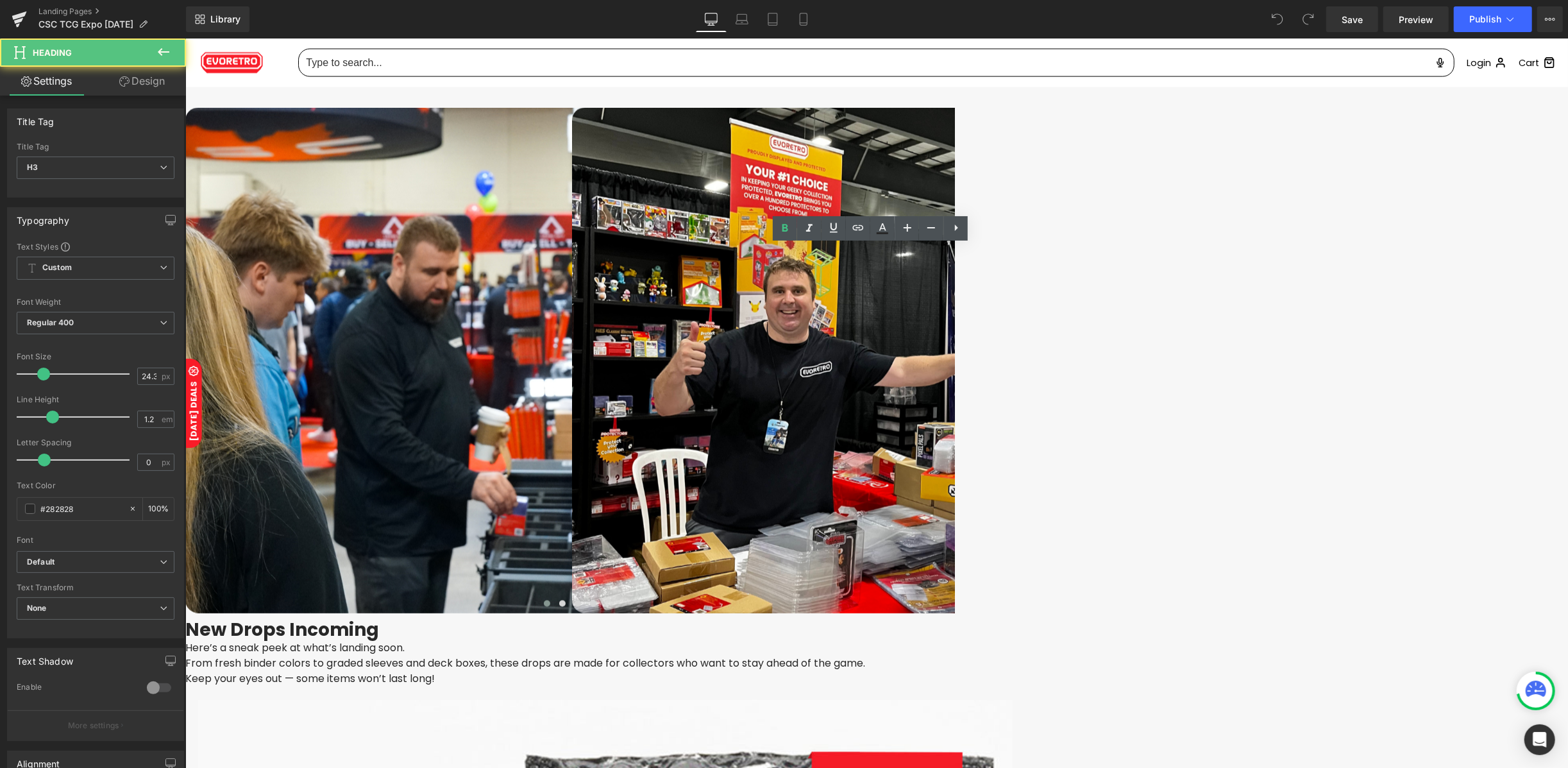
copy h3 "Catch Us at CSC TCG Expo – Mississauga!"
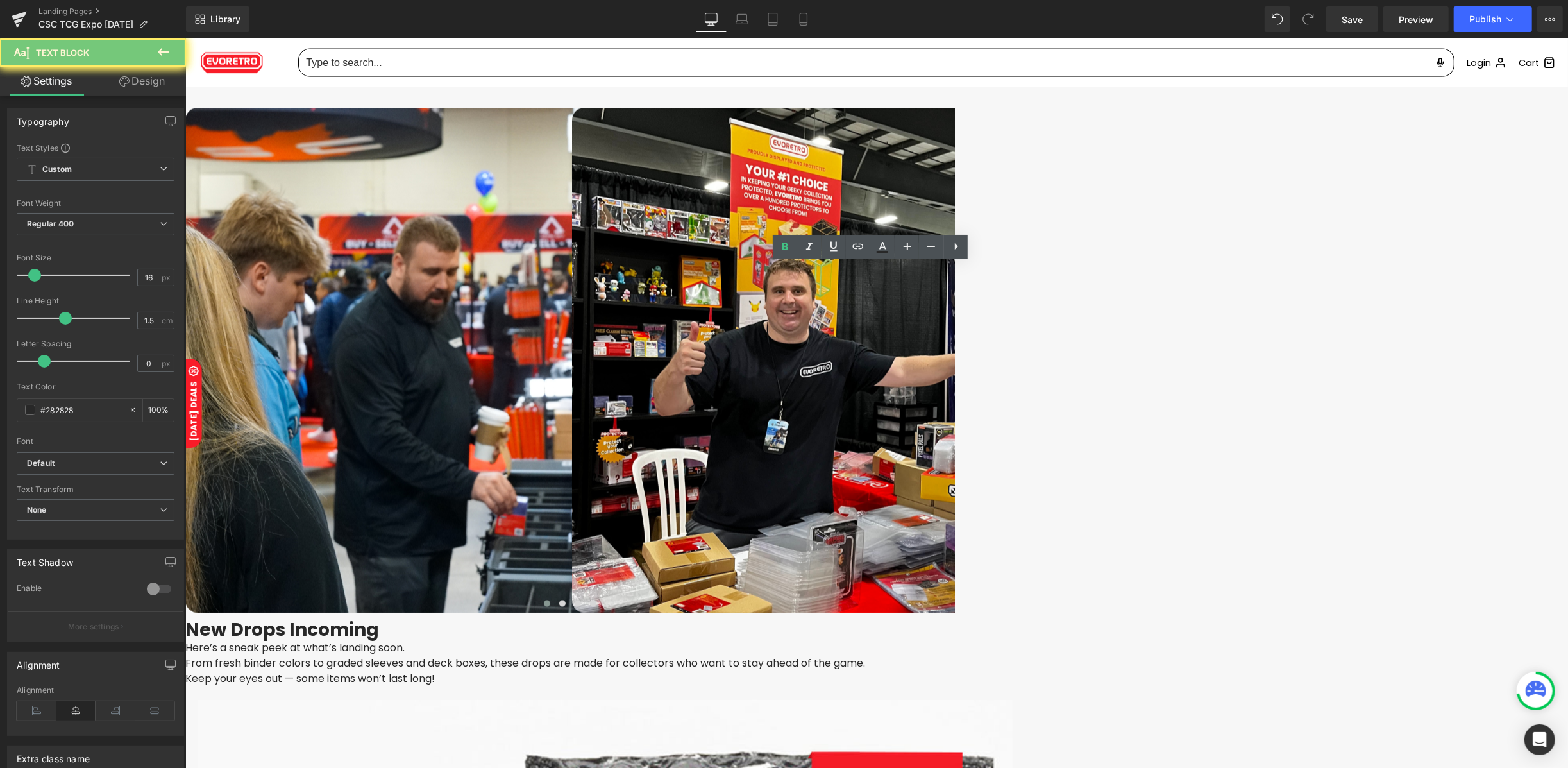
copy p "Canada’s biggest weekend for trading card collectors, cosplayers, and pop cultu…"
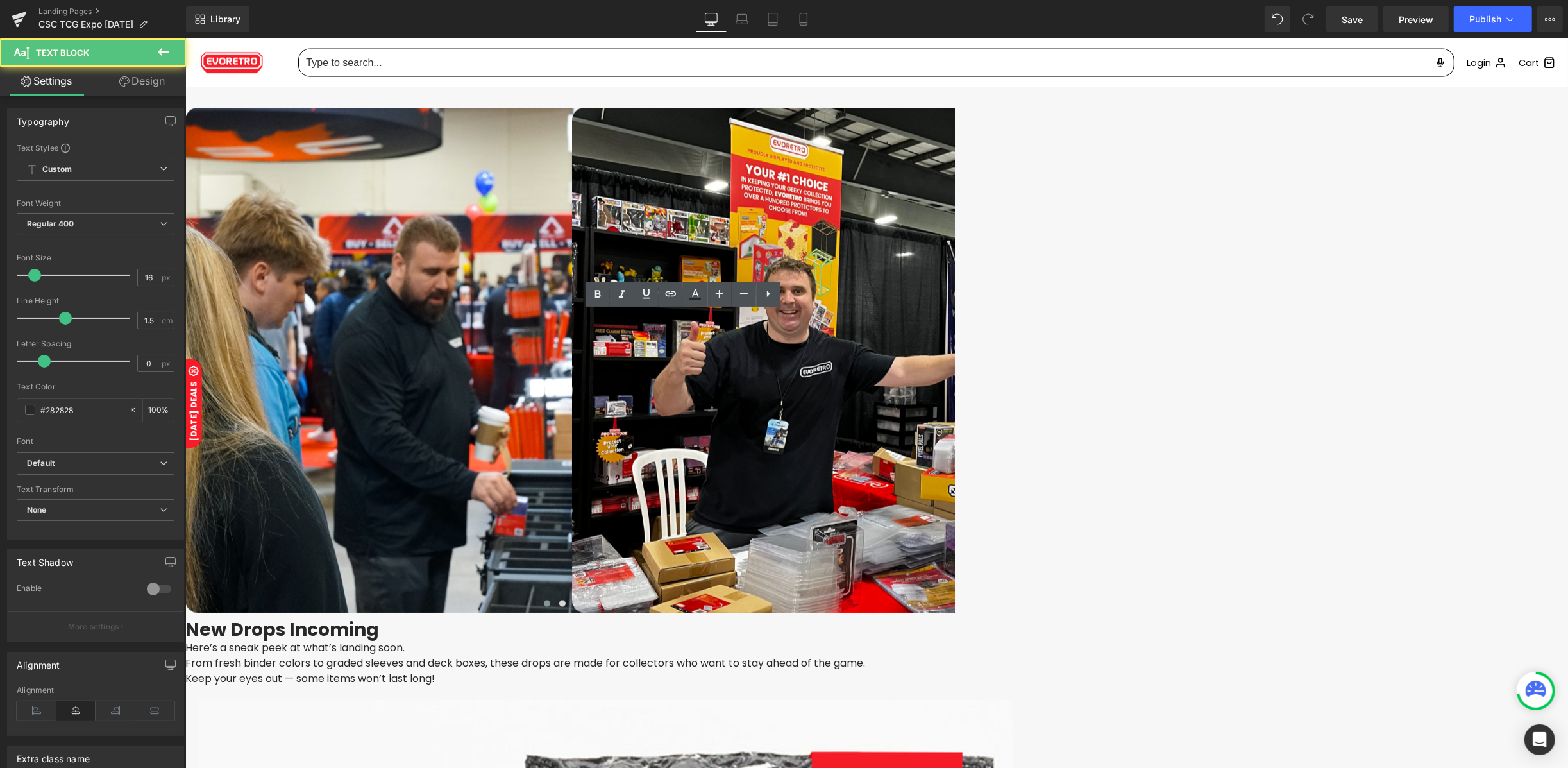
drag, startPoint x: 784, startPoint y: 336, endPoint x: 608, endPoint y: 317, distance: 177.0
copy div "📍 The International Centre 6900 Airport Rd, Mississauga, ON L4V 1E8"
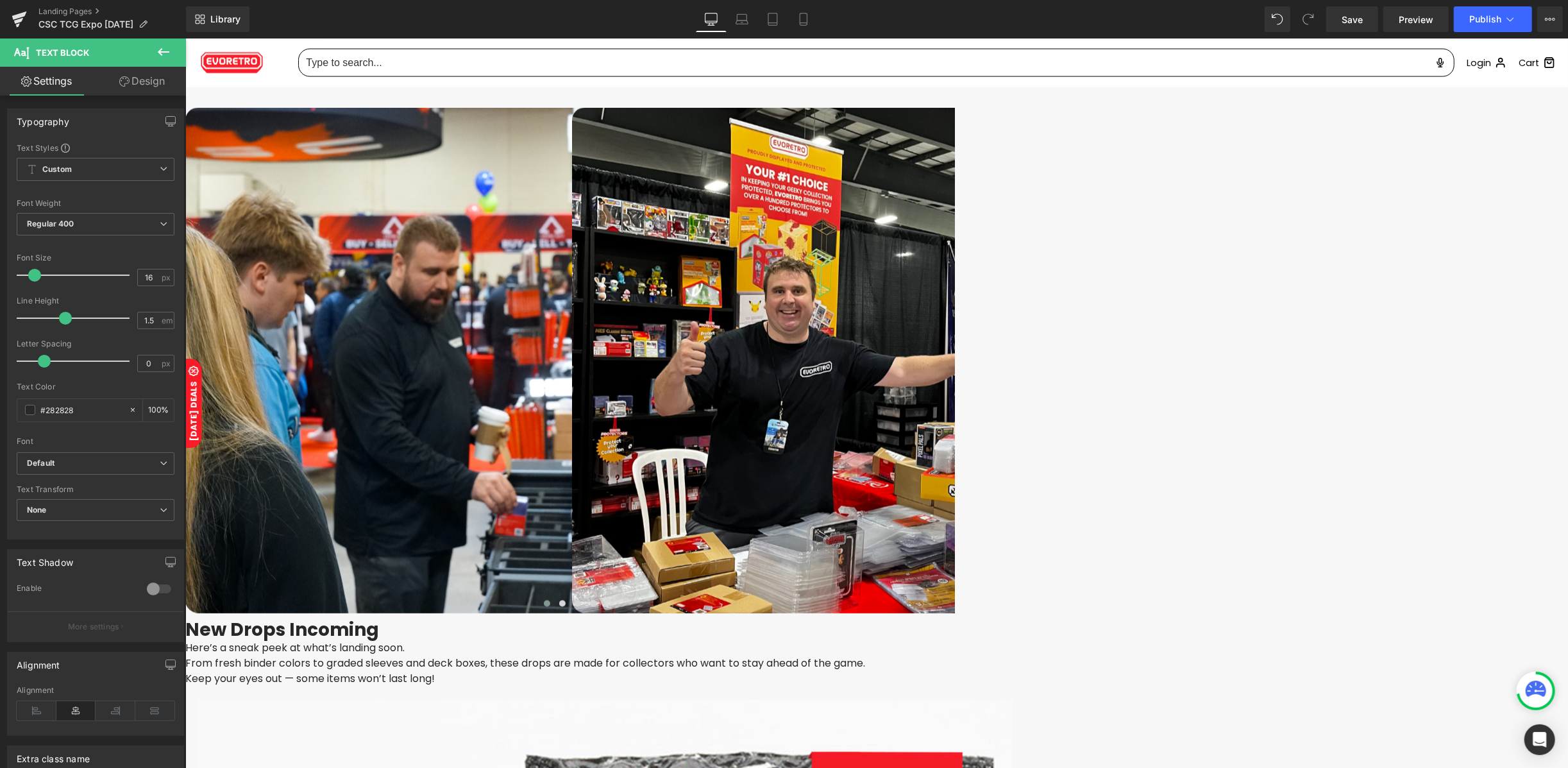
copy div "🕒 Event Schedule Friday – Sept 12 ⭐ VIP Night: 5:00 PM – 9:00 PM Saturday – Sep…"
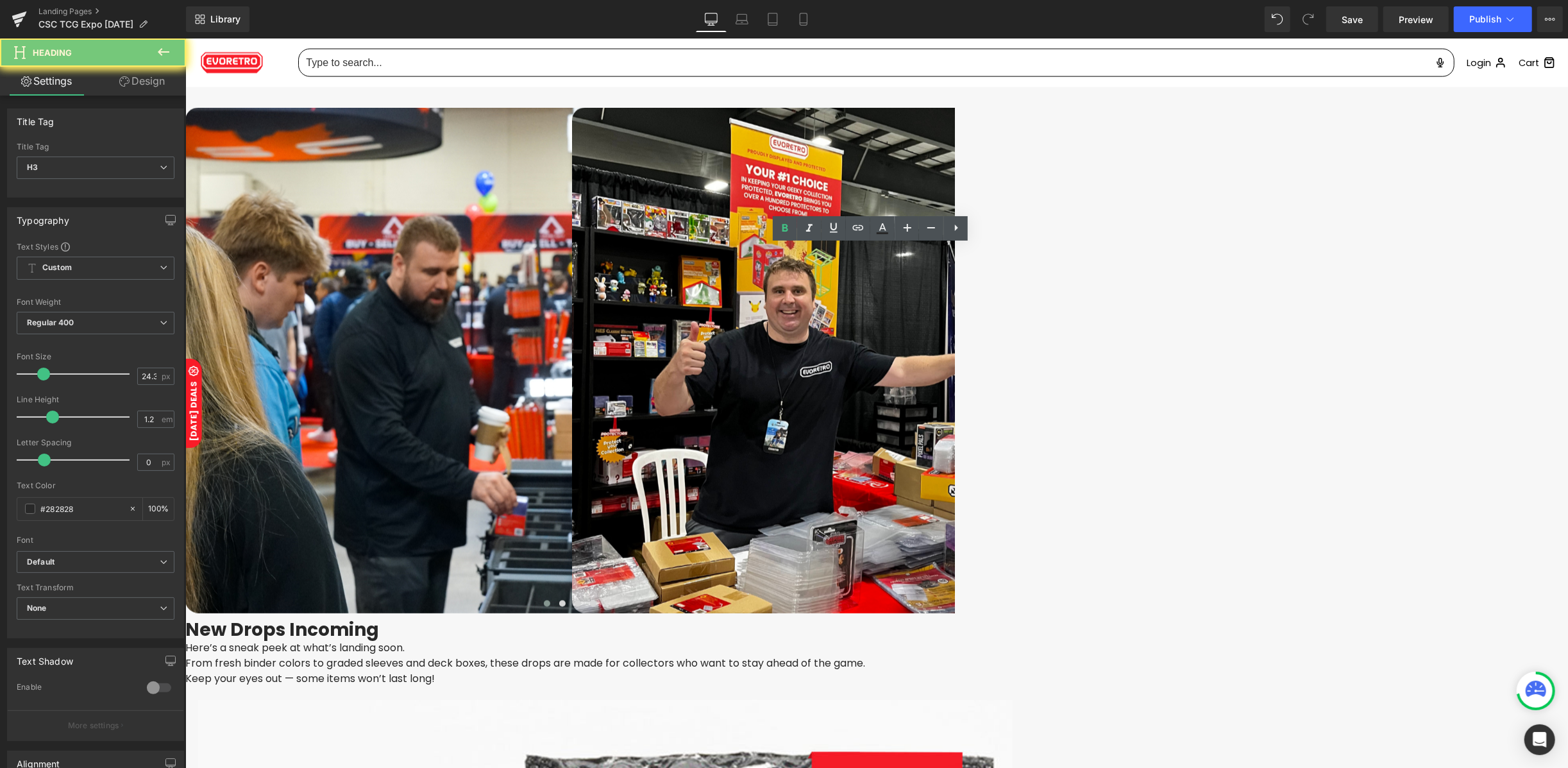
paste div "To enrich screen reader interactions, please activate Accessibility in Grammarl…"
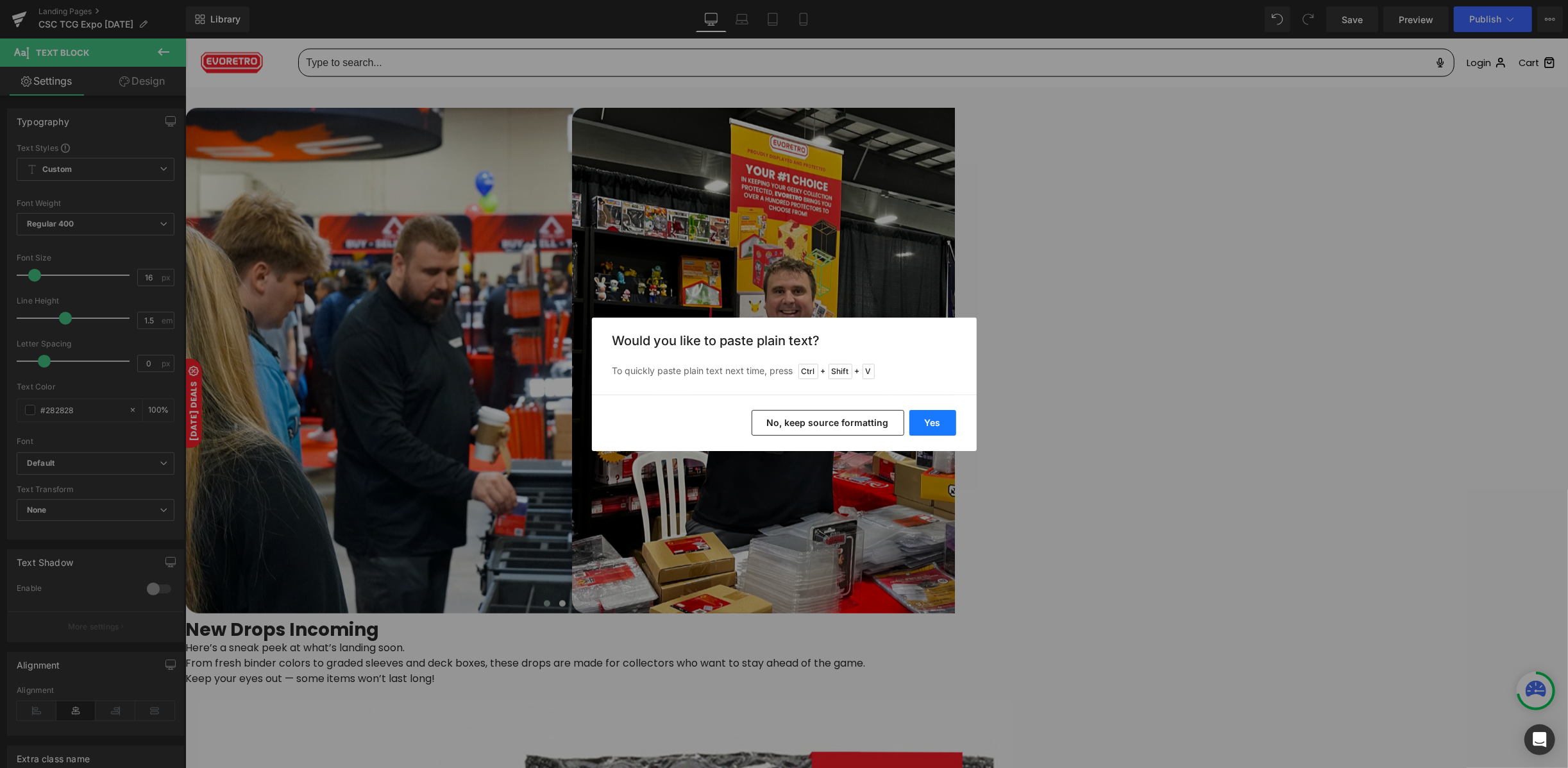
click at [929, 421] on button "Yes" at bounding box center [932, 422] width 47 height 26
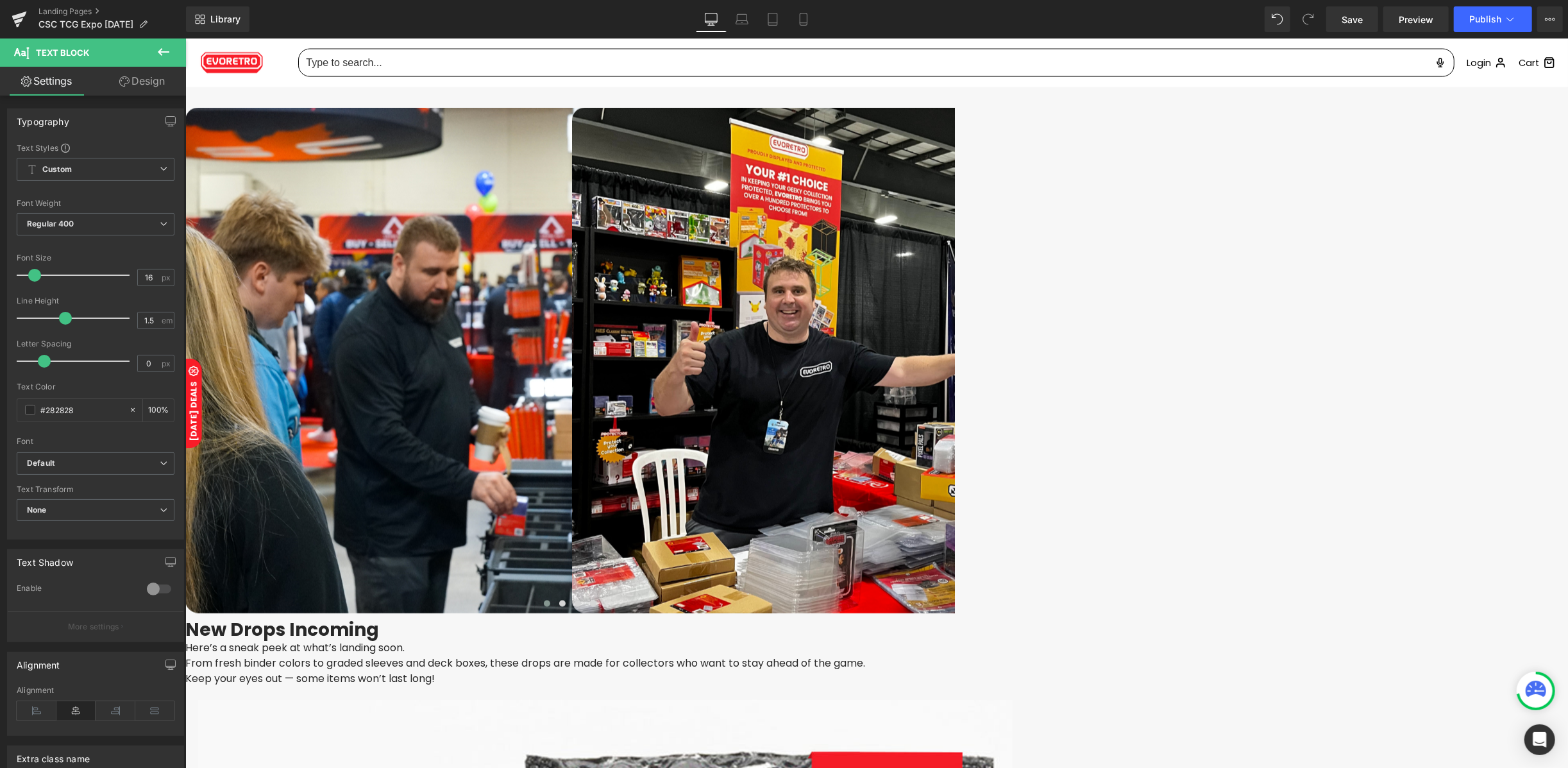
drag, startPoint x: 790, startPoint y: 347, endPoint x: 601, endPoint y: 321, distance: 190.8
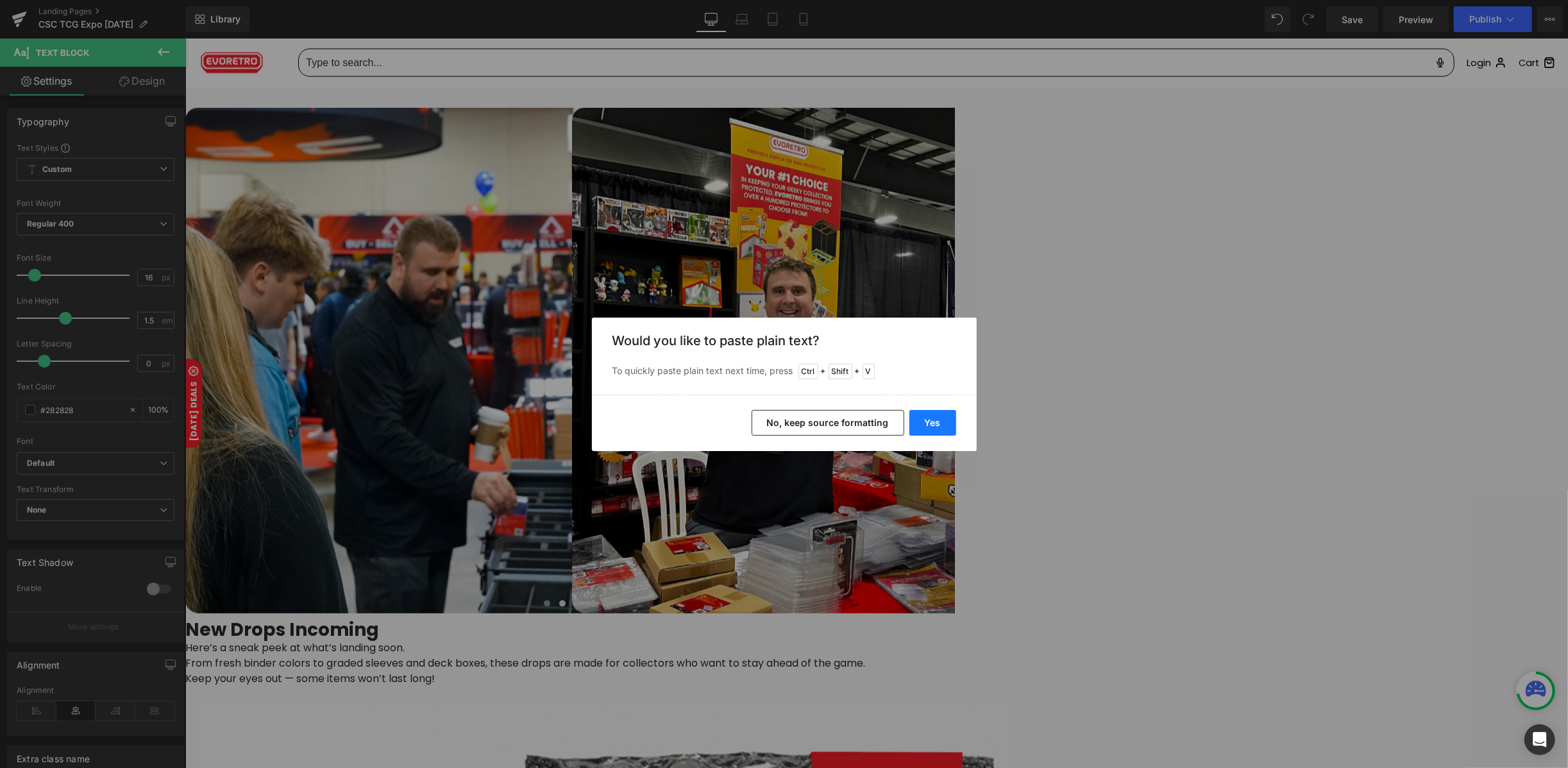
click at [929, 418] on button "Yes" at bounding box center [932, 422] width 47 height 26
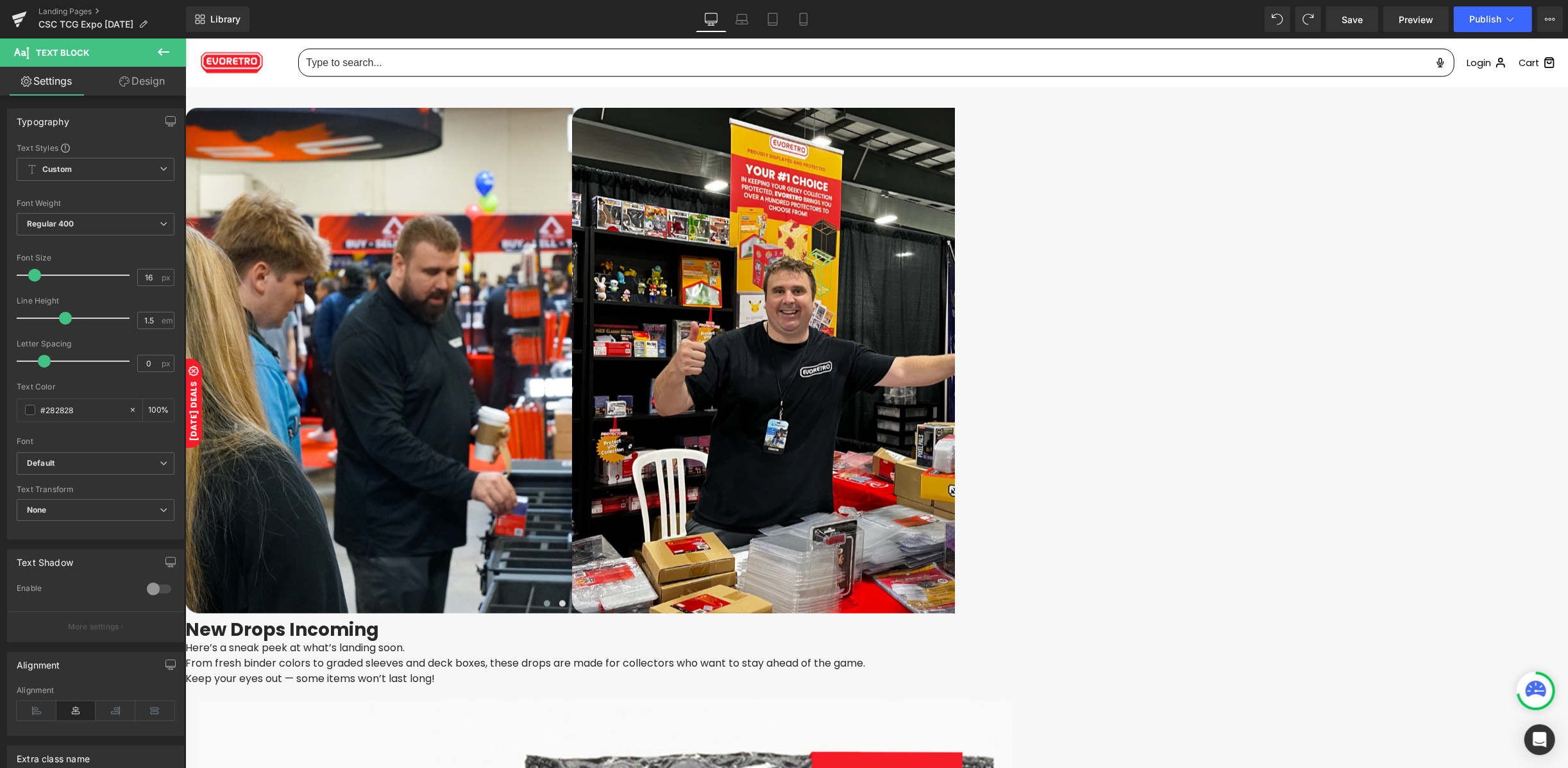
drag, startPoint x: 790, startPoint y: 351, endPoint x: 626, endPoint y: 331, distance: 165.2
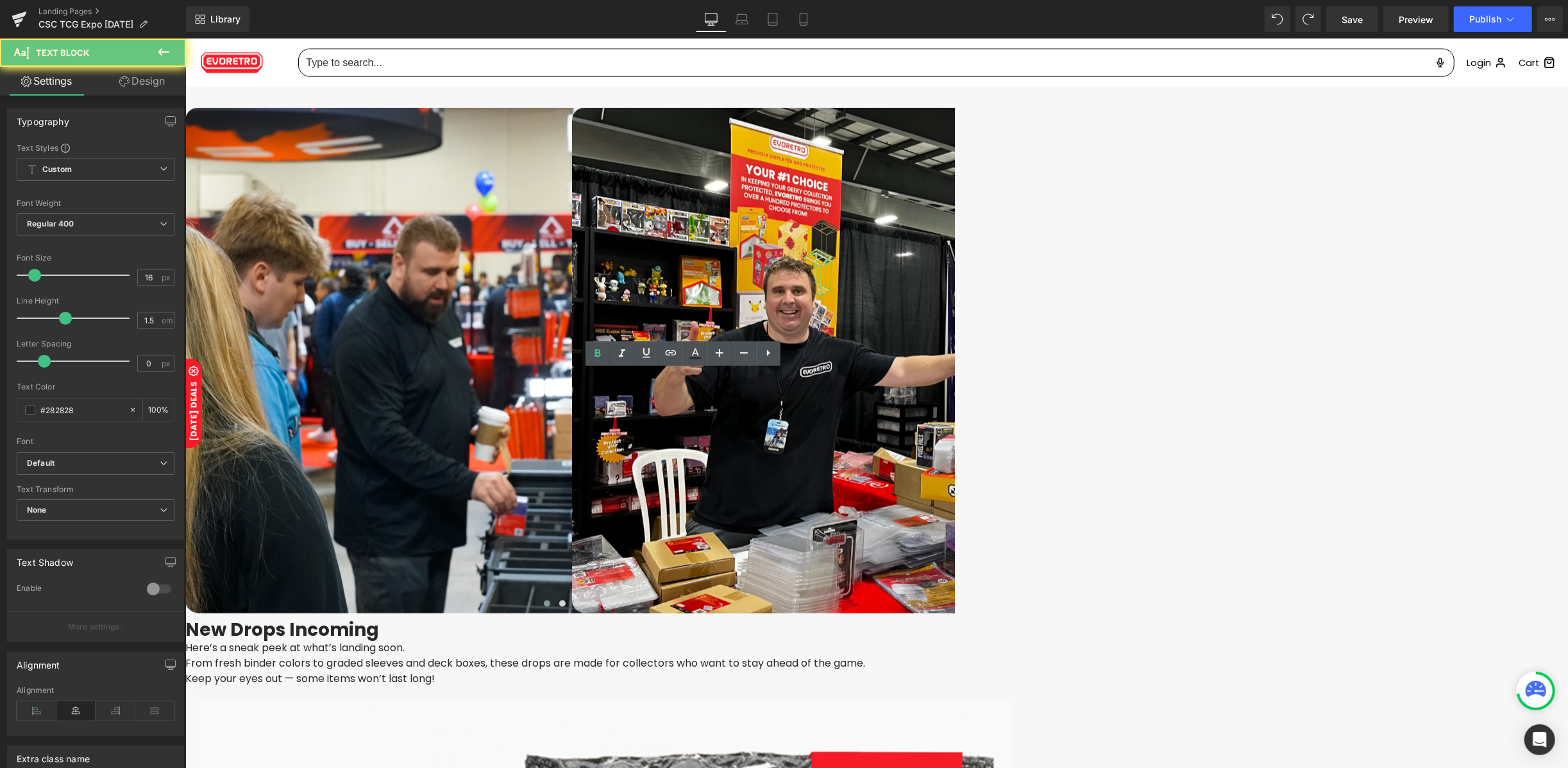
drag, startPoint x: 727, startPoint y: 380, endPoint x: 644, endPoint y: 372, distance: 83.4
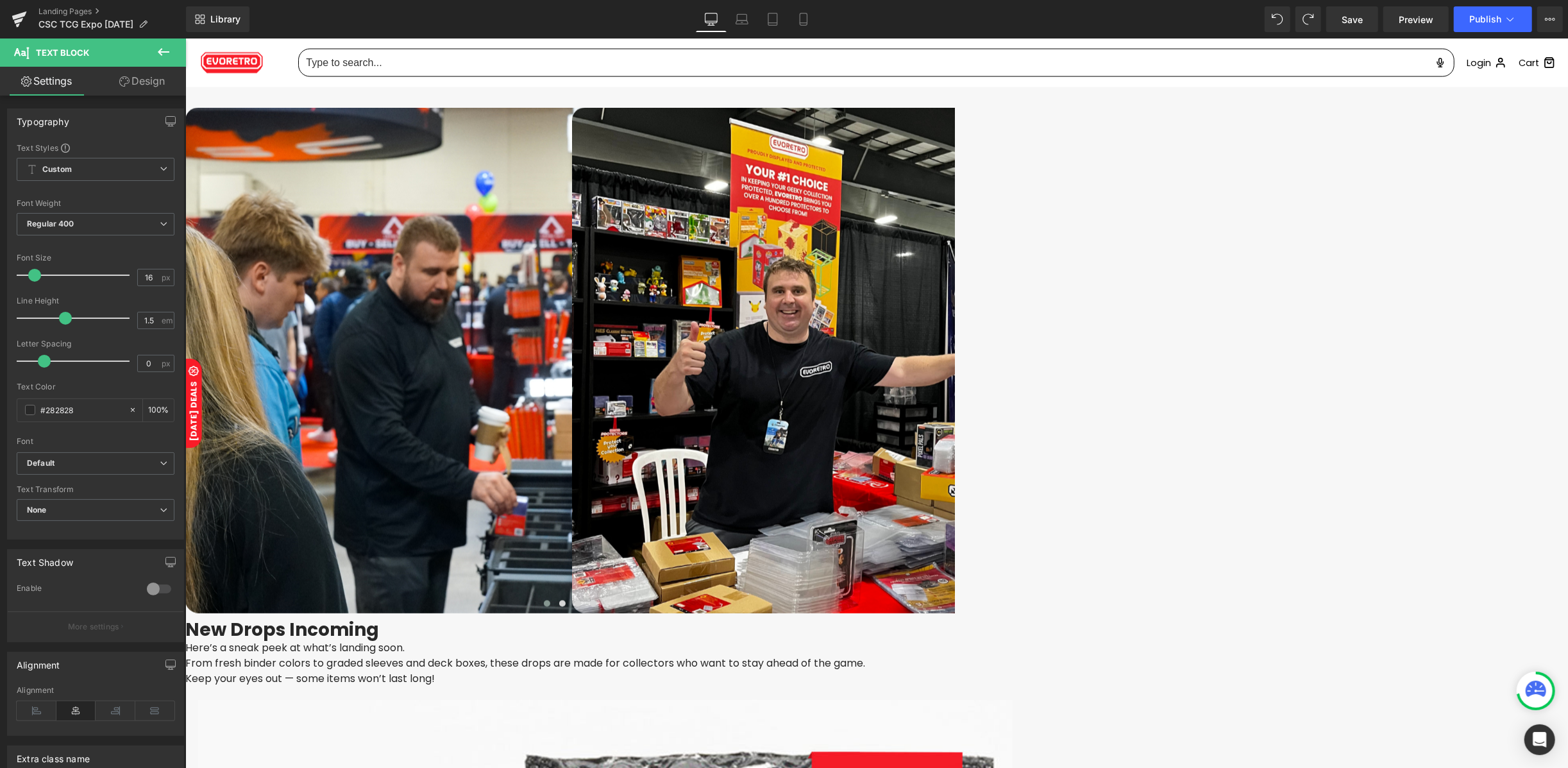
drag, startPoint x: 642, startPoint y: 397, endPoint x: 837, endPoint y: 536, distance: 239.5
click at [184, 37] on span "Button" at bounding box center [184, 37] width 0 height 0
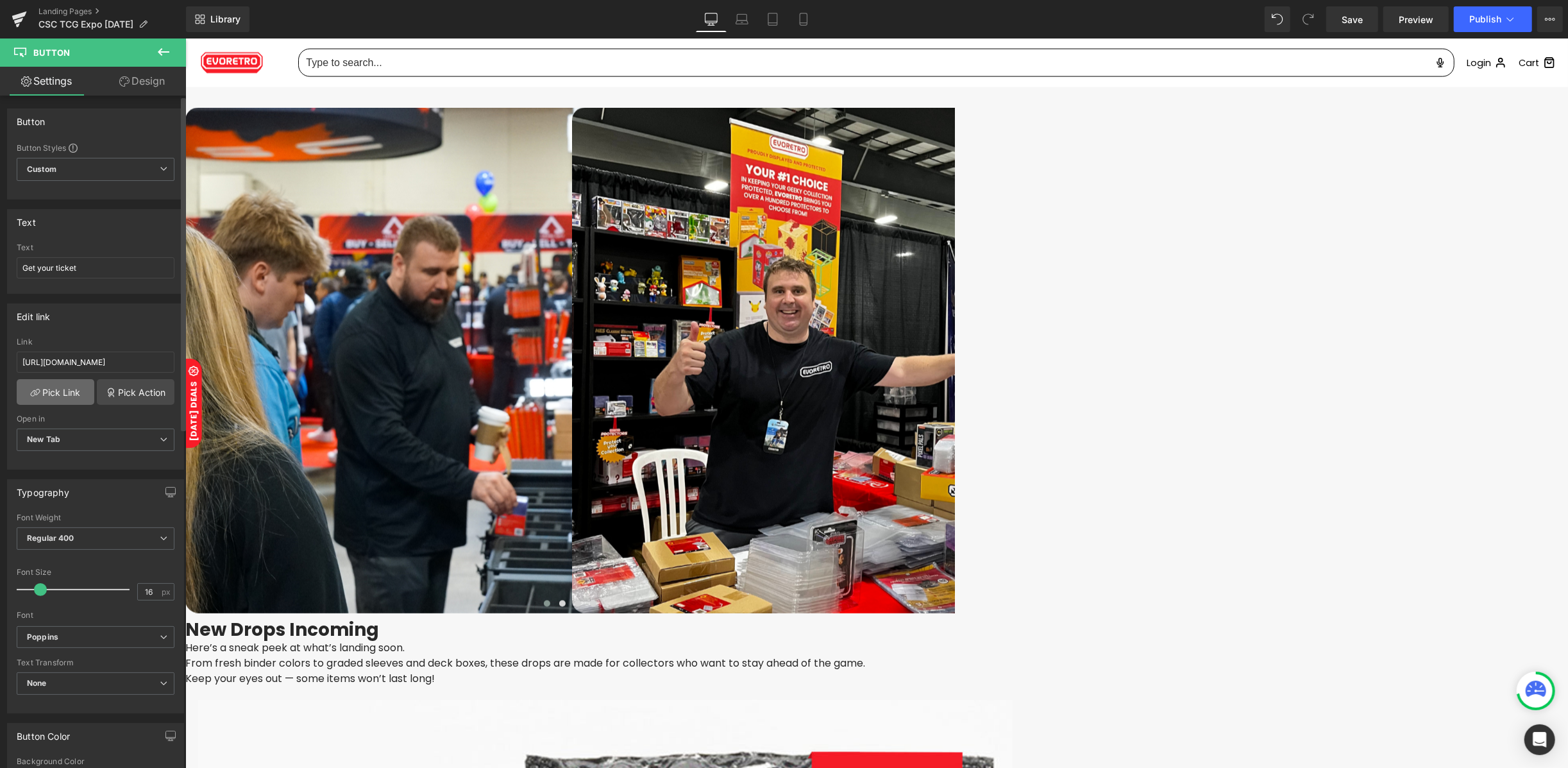
click at [84, 388] on link "Pick Link" at bounding box center [55, 392] width 77 height 26
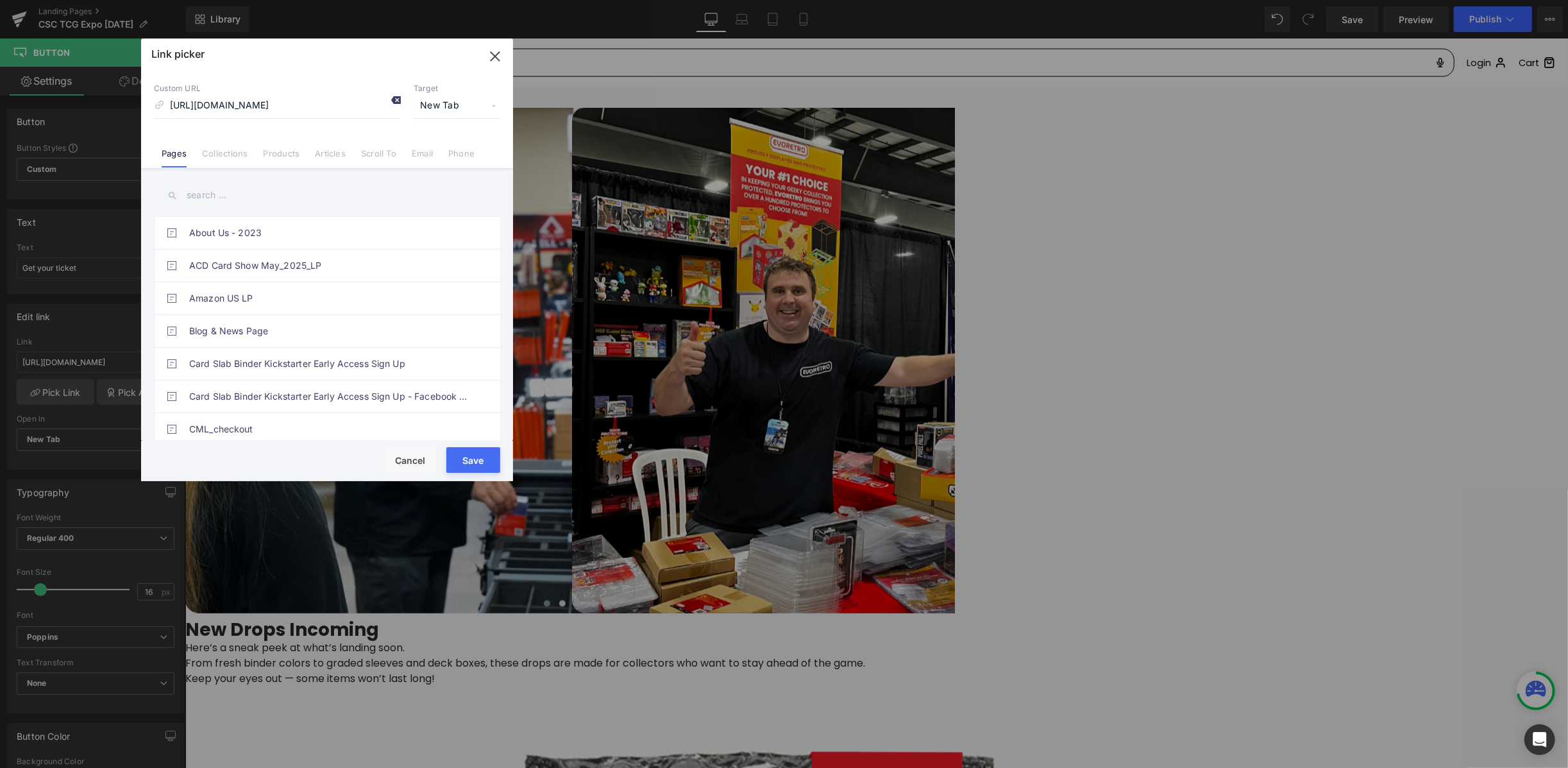
click at [395, 95] on icon at bounding box center [396, 101] width 11 height 11
click at [315, 107] on input at bounding box center [277, 105] width 247 height 24
paste input "https://www.ontreasure.com/events/vancity-card-show-09192025-3"
type input "https://www.ontreasure.com/events/vancity-card-show-09192025-3"
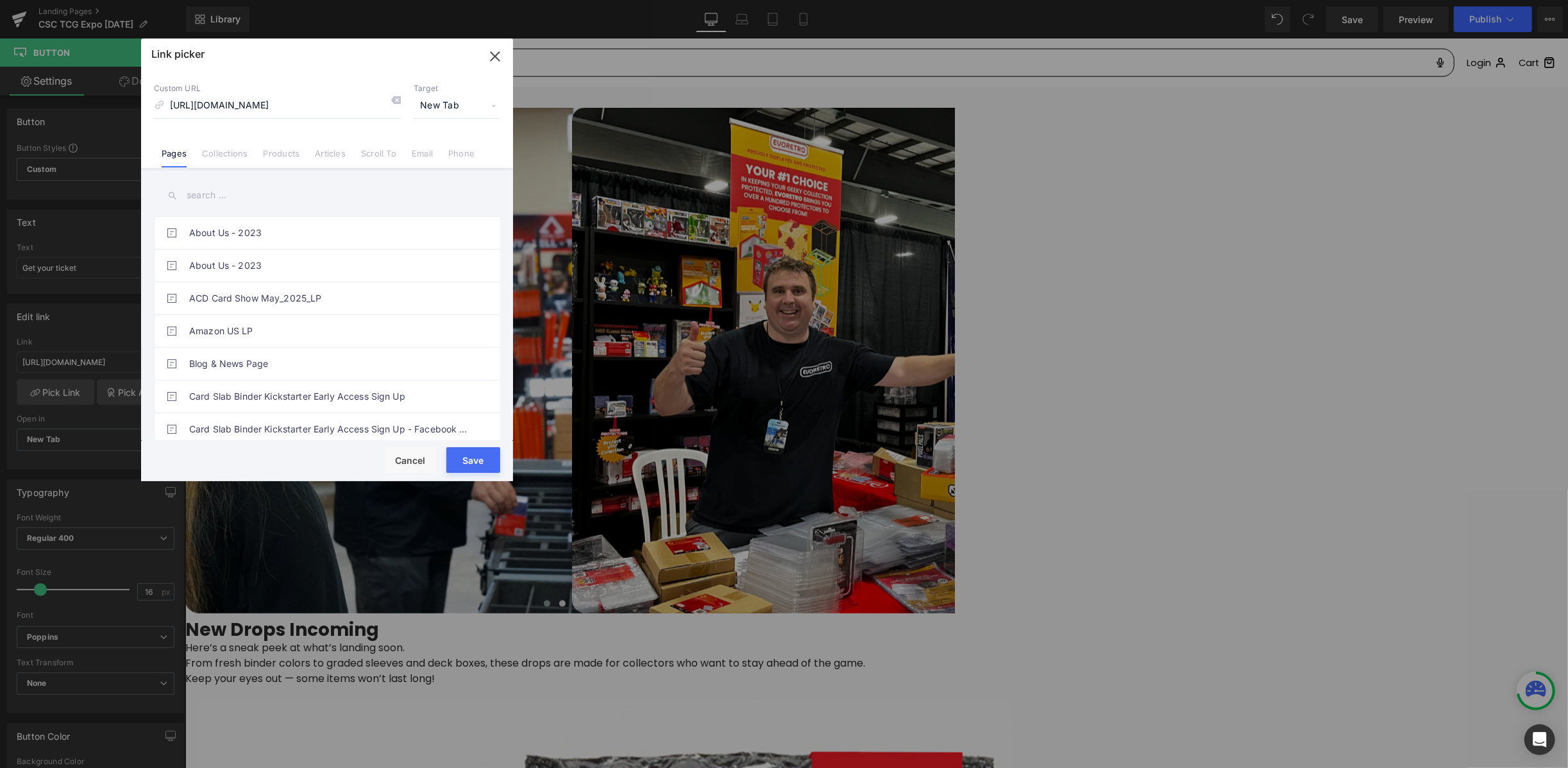
scroll to position [0, 0]
click at [465, 460] on button "Save" at bounding box center [473, 460] width 53 height 26
type input "https://www.ontreasure.com/events/vancity-card-show-09192025-3"
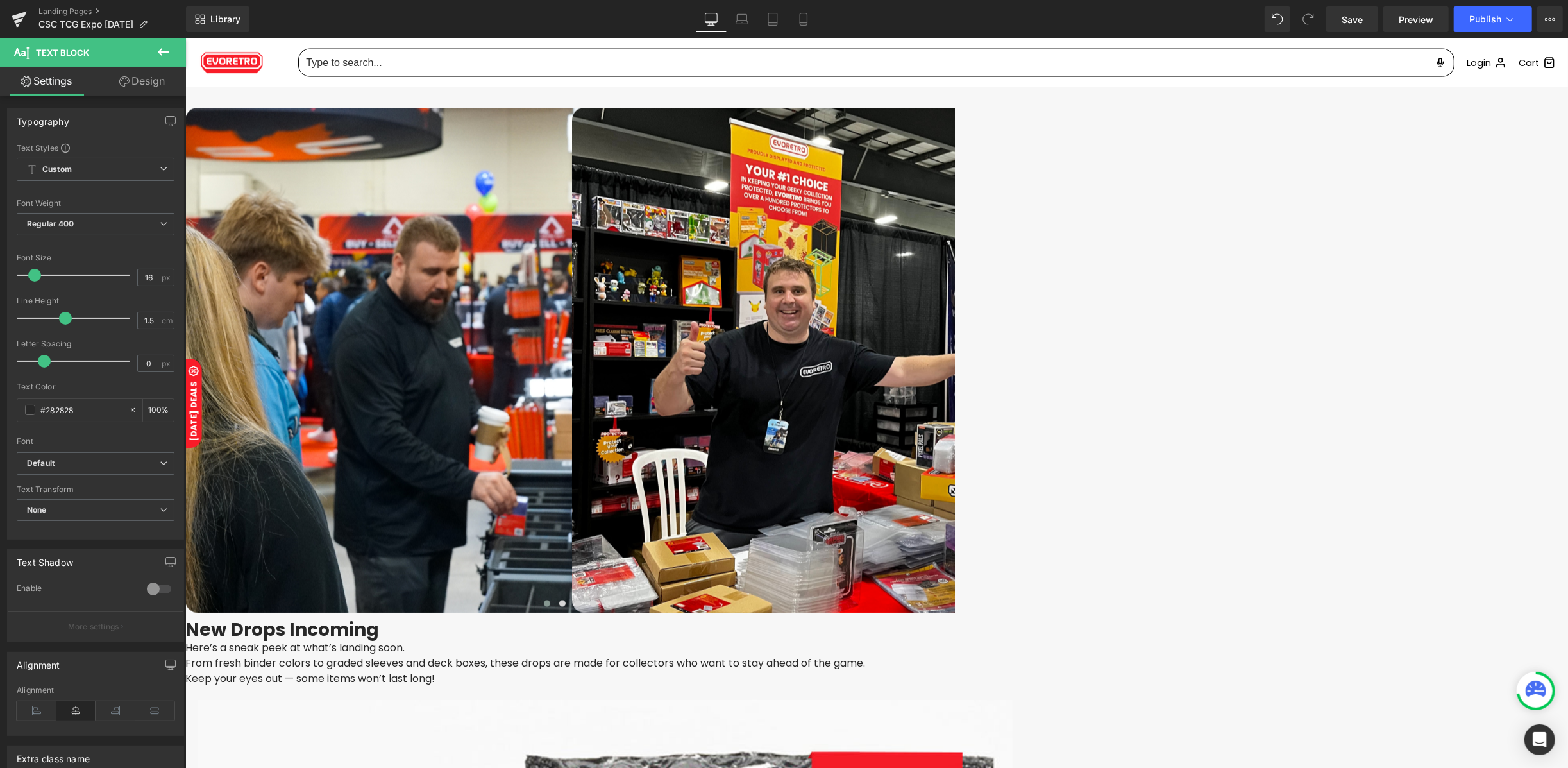
drag, startPoint x: 766, startPoint y: 342, endPoint x: 571, endPoint y: 331, distance: 195.3
copy div "ancouver Convention Centre – West Building 1055 Canada Pl, Vancouver, BC"
click at [184, 37] on span "Google Maps" at bounding box center [184, 37] width 0 height 0
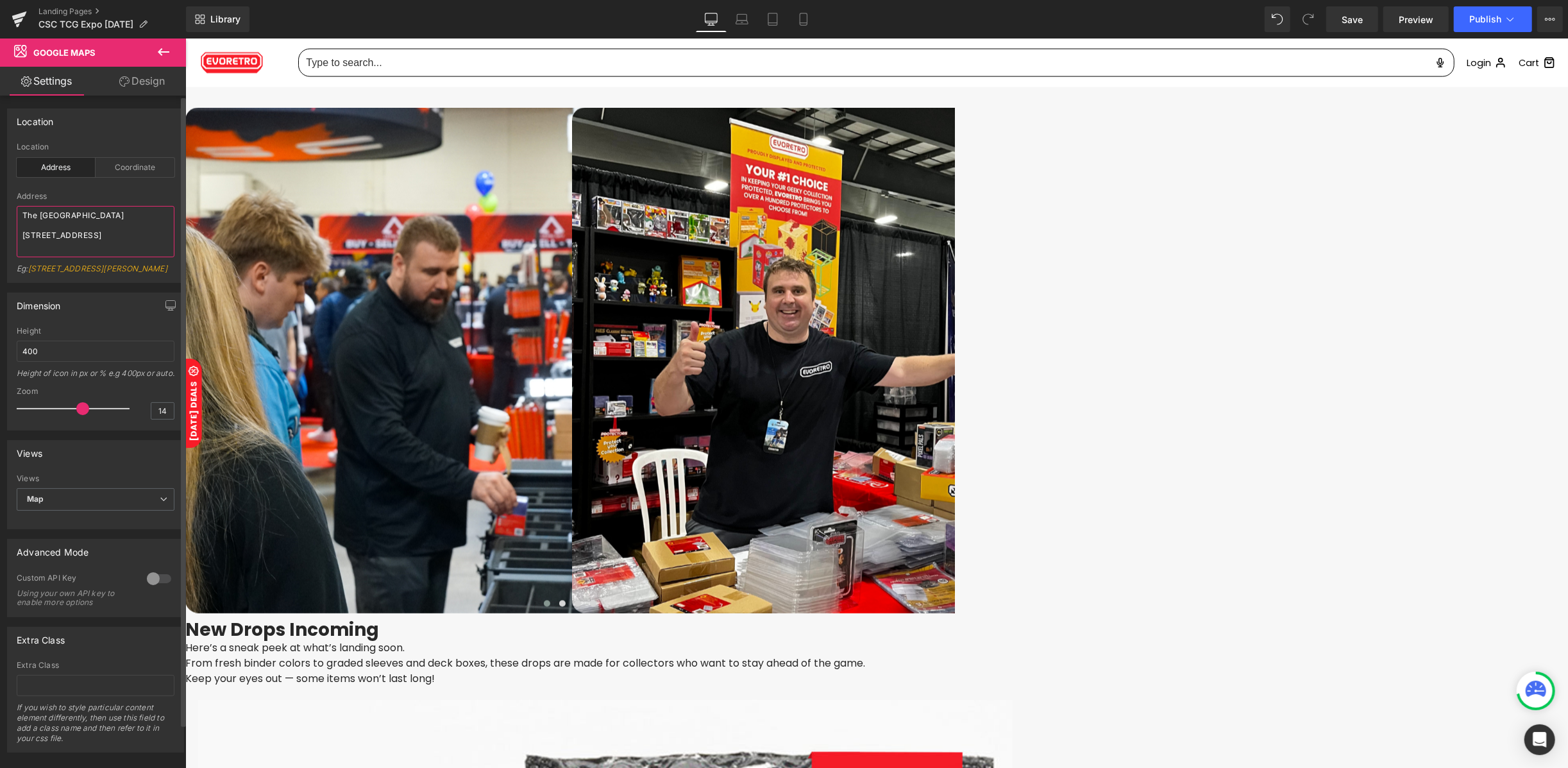
click at [98, 239] on textarea "The International Centre 6900 Airport Rd, Mississauga, ON L4V 1E8" at bounding box center [95, 232] width 158 height 52
click at [98, 240] on textarea "The International Centre 6900 Airport Rd, Mississauga, ON L4V 1E8" at bounding box center [95, 232] width 158 height 52
click at [83, 257] on div "Address The International Centre 6900 Airport Rd, Mississauga, ON L4V 1E8 Eg: 8…" at bounding box center [95, 237] width 158 height 91
drag, startPoint x: 78, startPoint y: 255, endPoint x: 11, endPoint y: 203, distance: 84.8
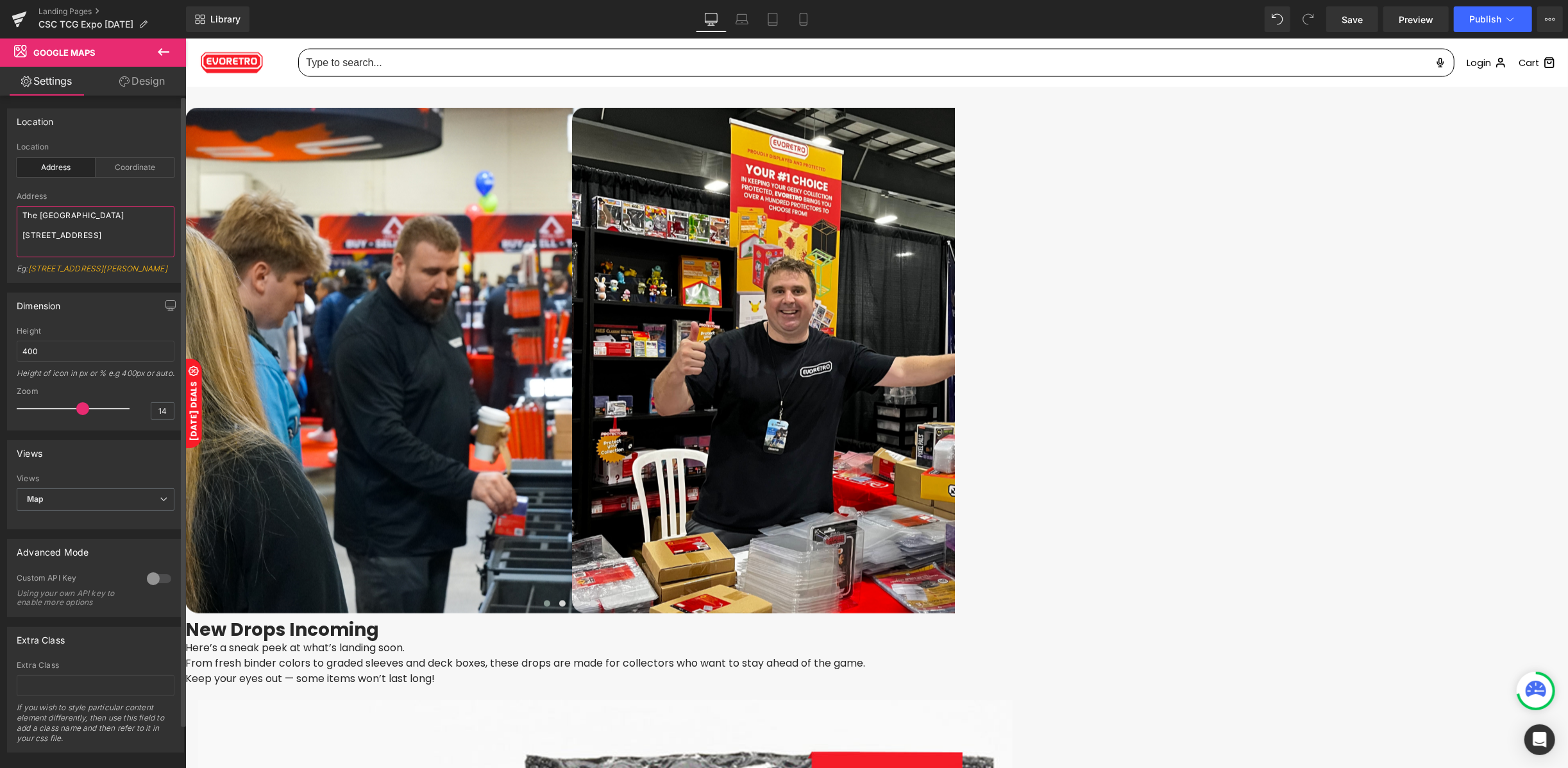
click at [11, 203] on div "address Location Address Coordinate Address The International Centre 6900 Airpo…" at bounding box center [95, 212] width 175 height 140
paste textarea "Vancouver Convention Centre – West Building 1055 Canada Pl, Vancouver, BC"
type textarea "Vancouver Convention Centre – West Building 1055 Canada Pl, Vancouver, BC"
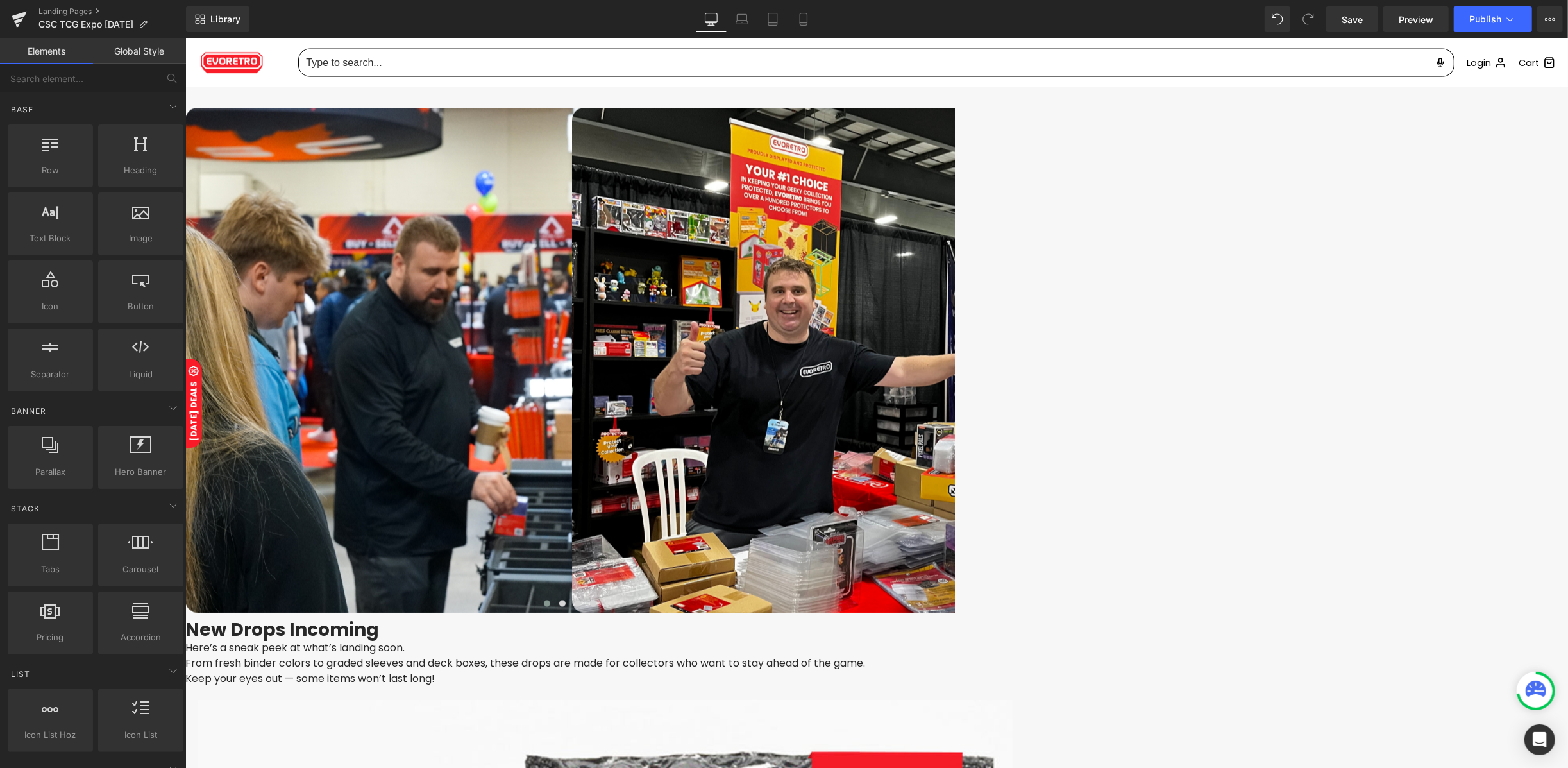
click at [184, 37] on span "Text Block" at bounding box center [184, 37] width 0 height 0
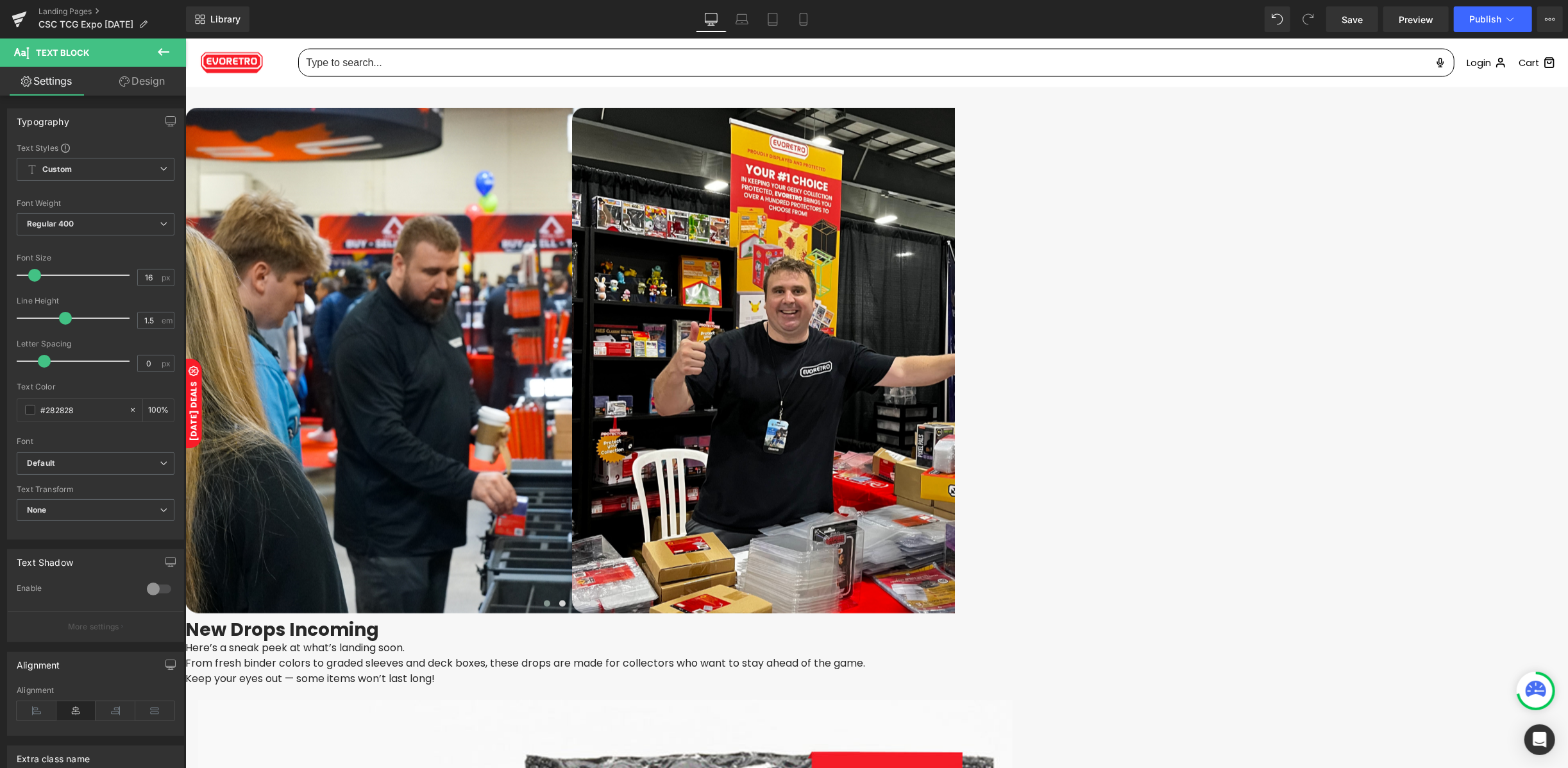
click at [140, 84] on link "Design" at bounding box center [142, 81] width 93 height 29
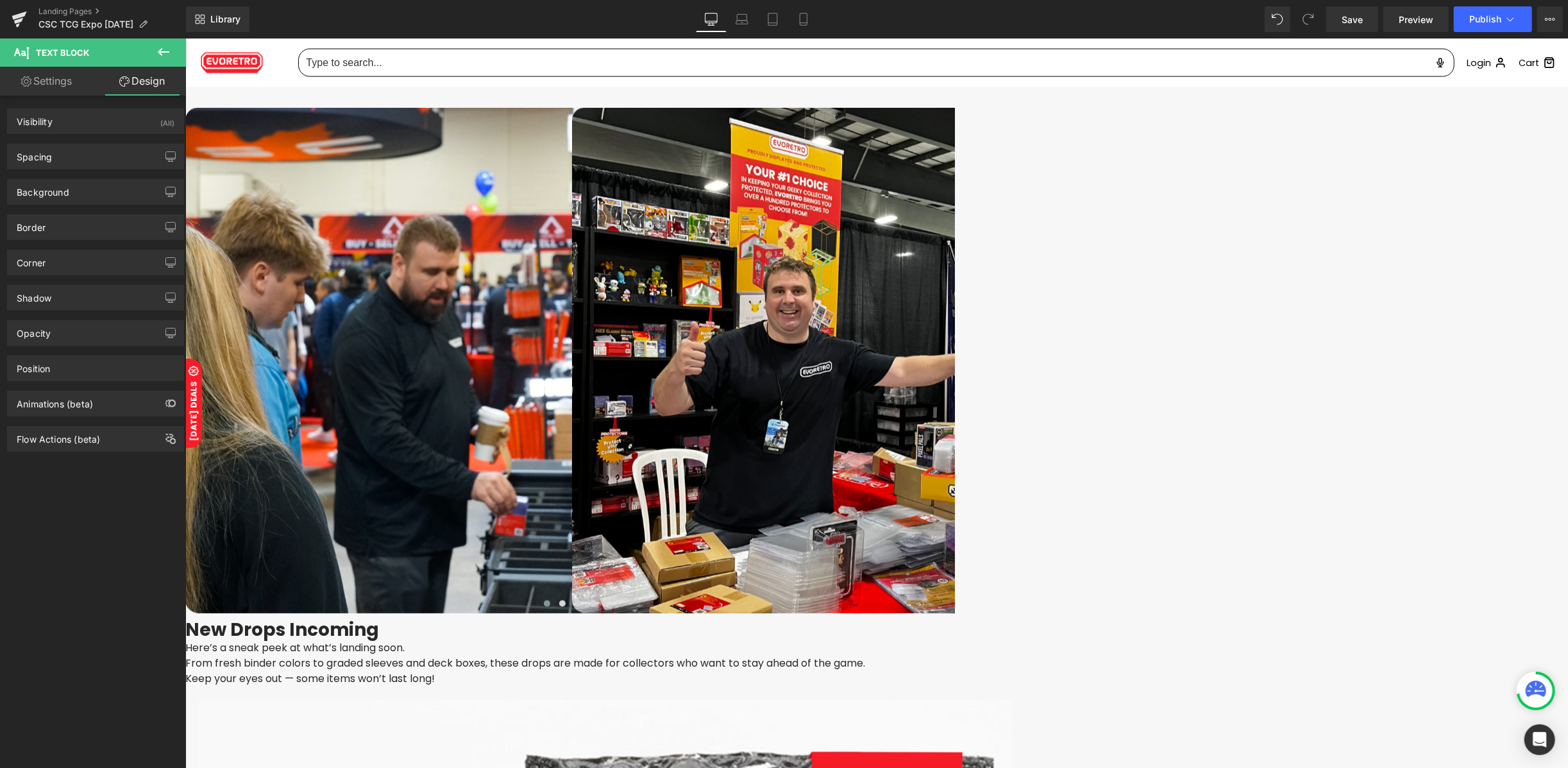
type input "20"
type input "0"
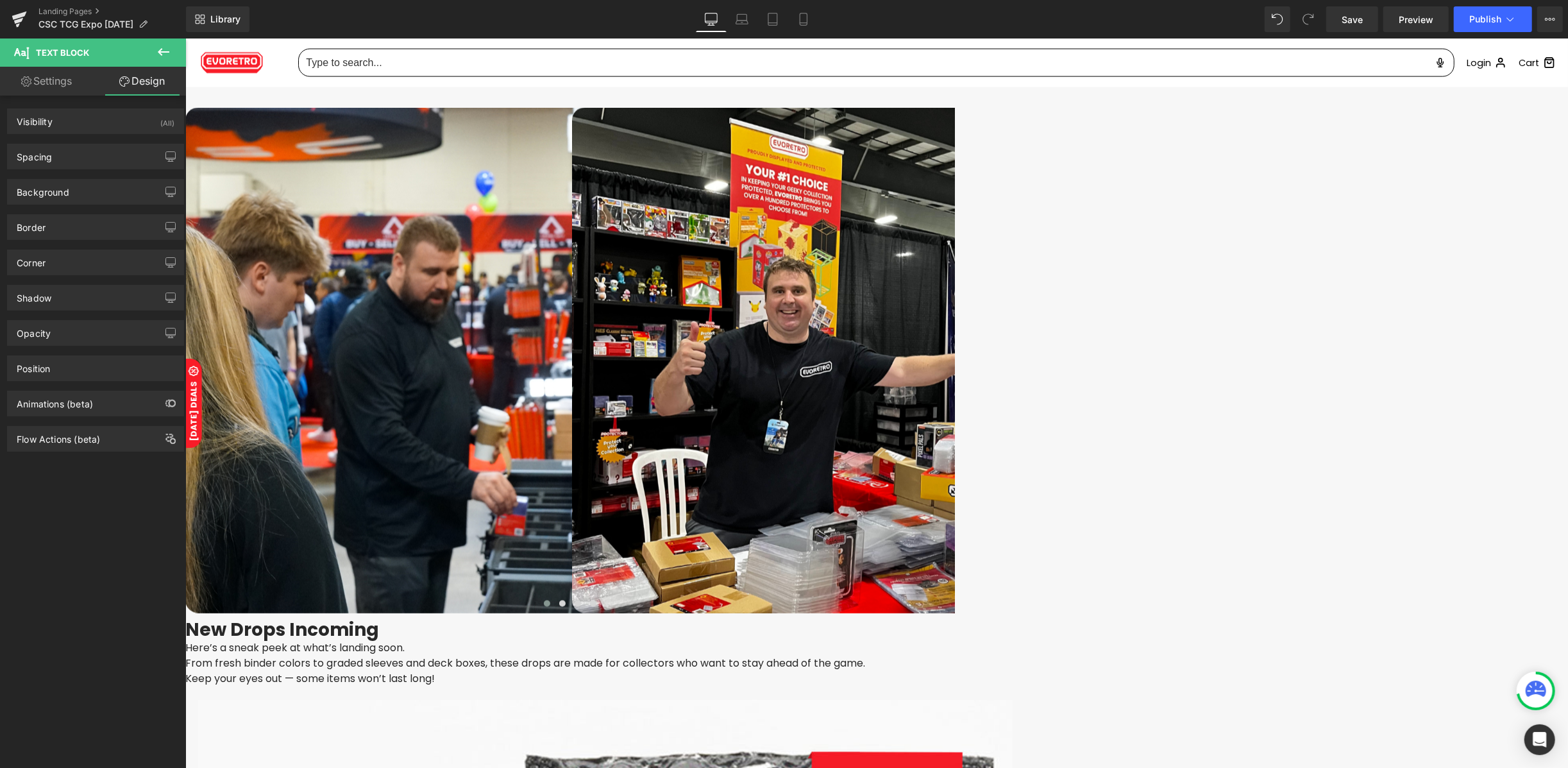
type input "30"
type input "0"
type input "30"
click at [65, 163] on div "Spacing" at bounding box center [95, 156] width 175 height 24
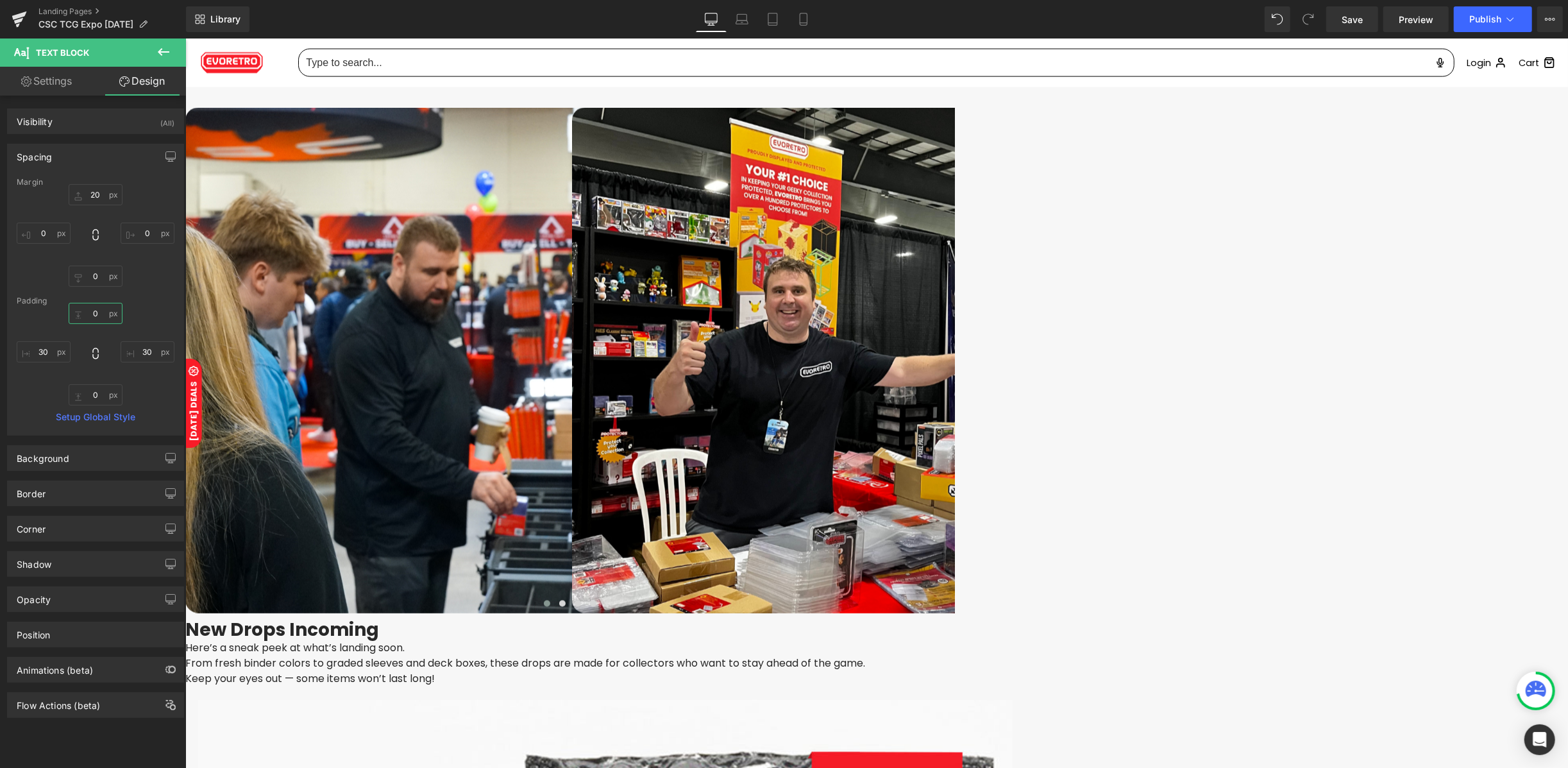
click at [97, 316] on input "0" at bounding box center [95, 314] width 53 height 21
type input "20"
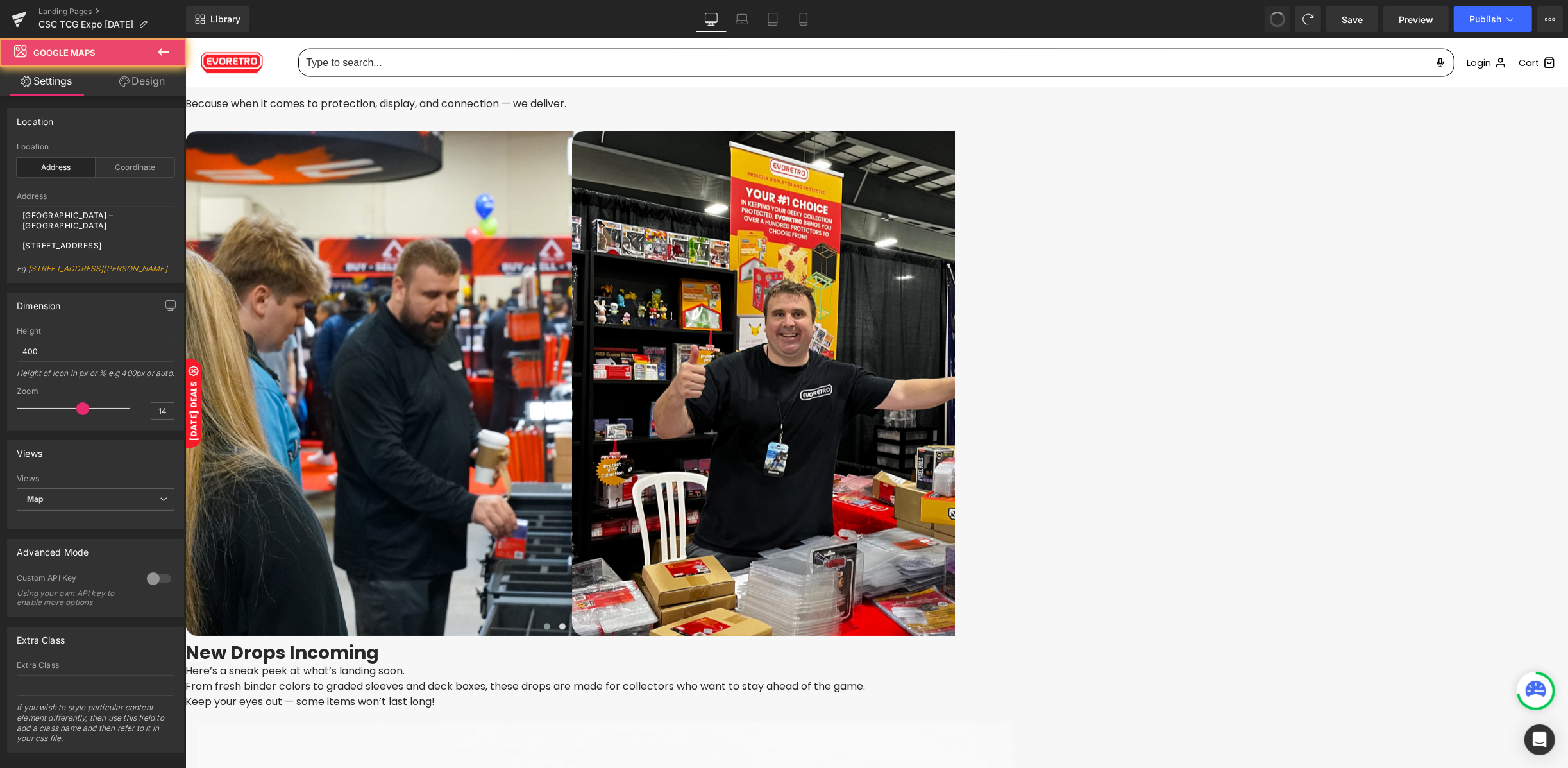
scroll to position [1954, 0]
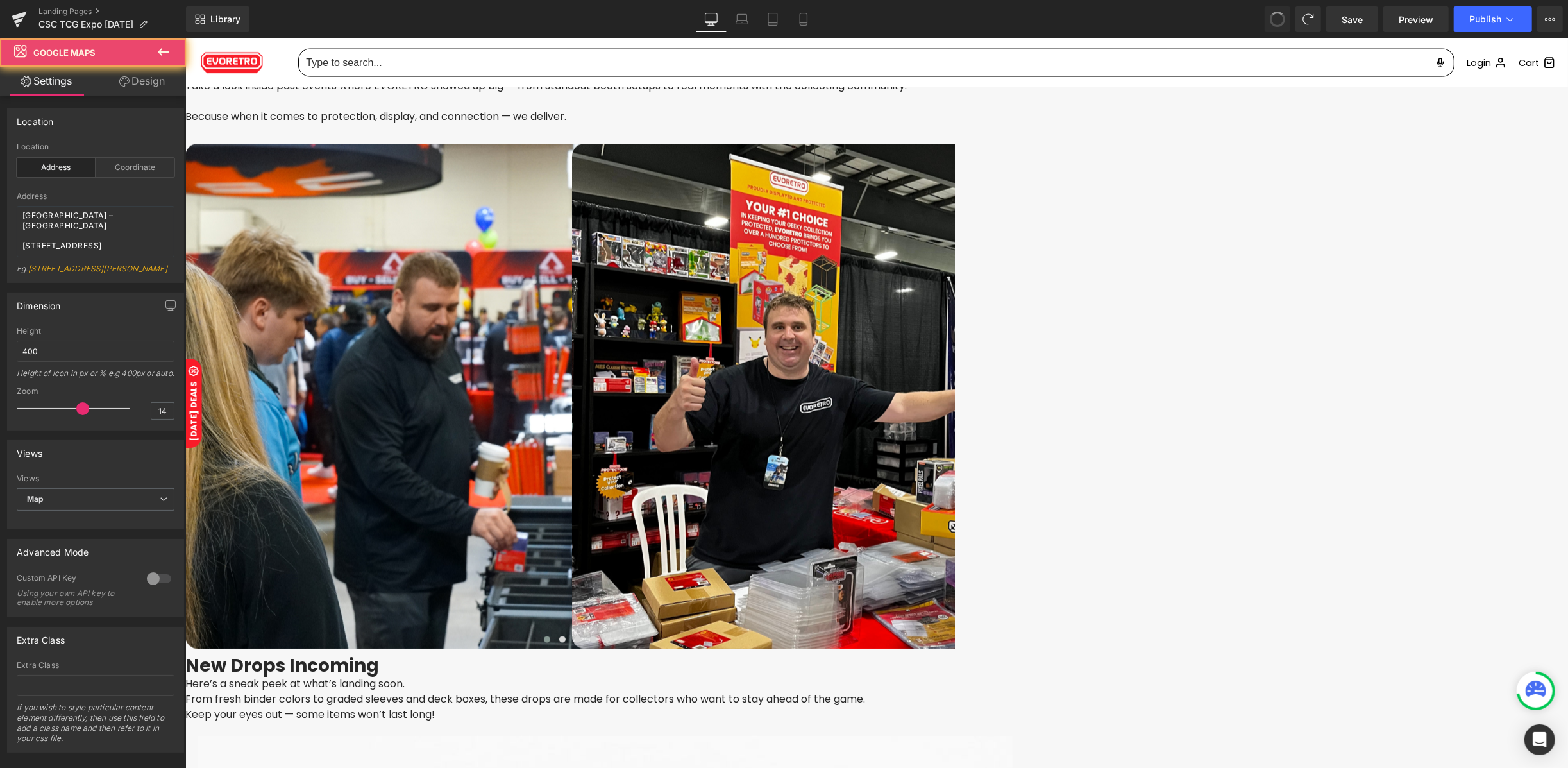
type textarea "The International Centre 6900 Airport Rd, Mississauga, ON L4V 1E8"
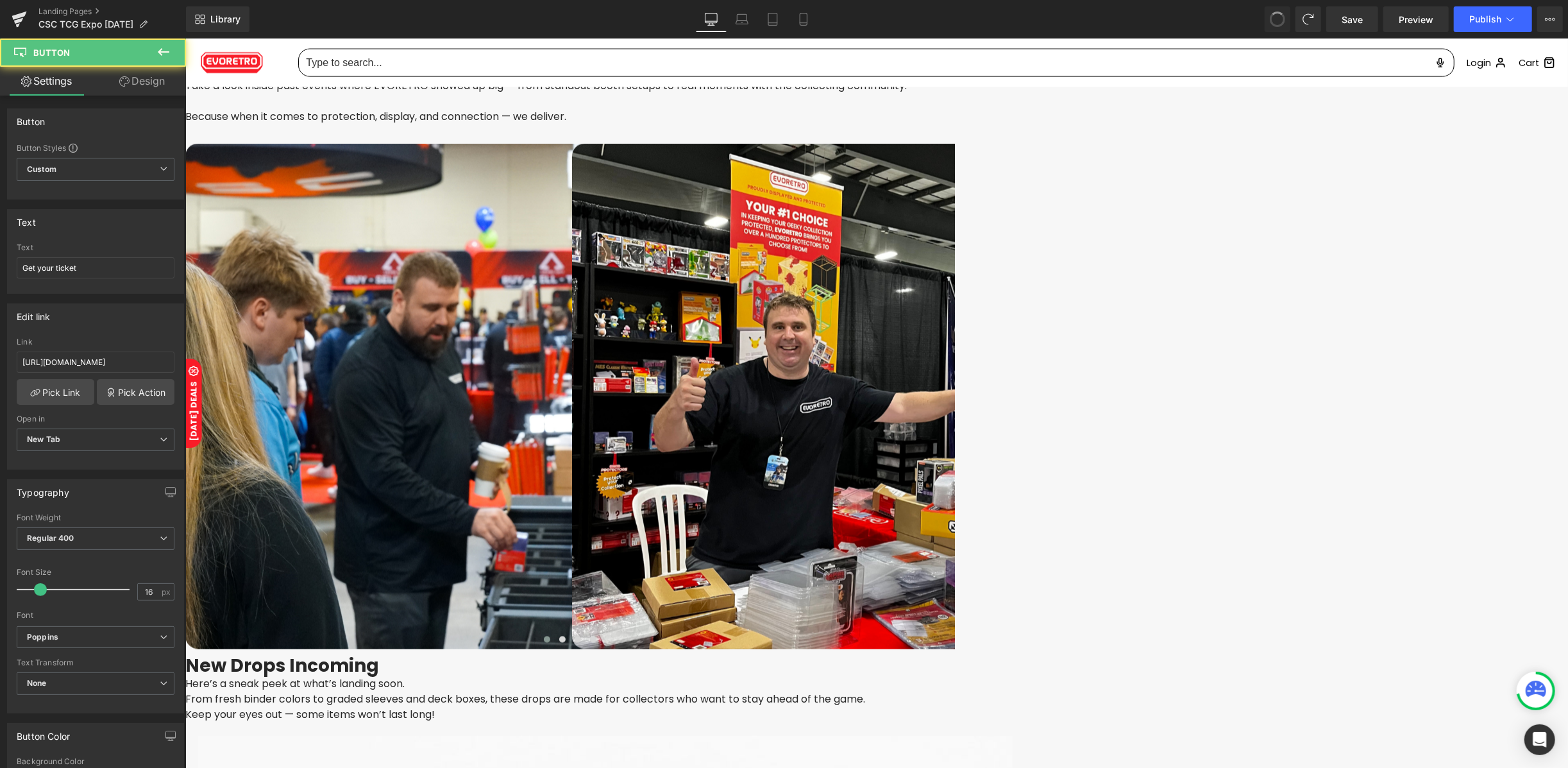
type input "https://csceventhq.com/home/csc-tcg-expo-at-the-international-centre-september-…"
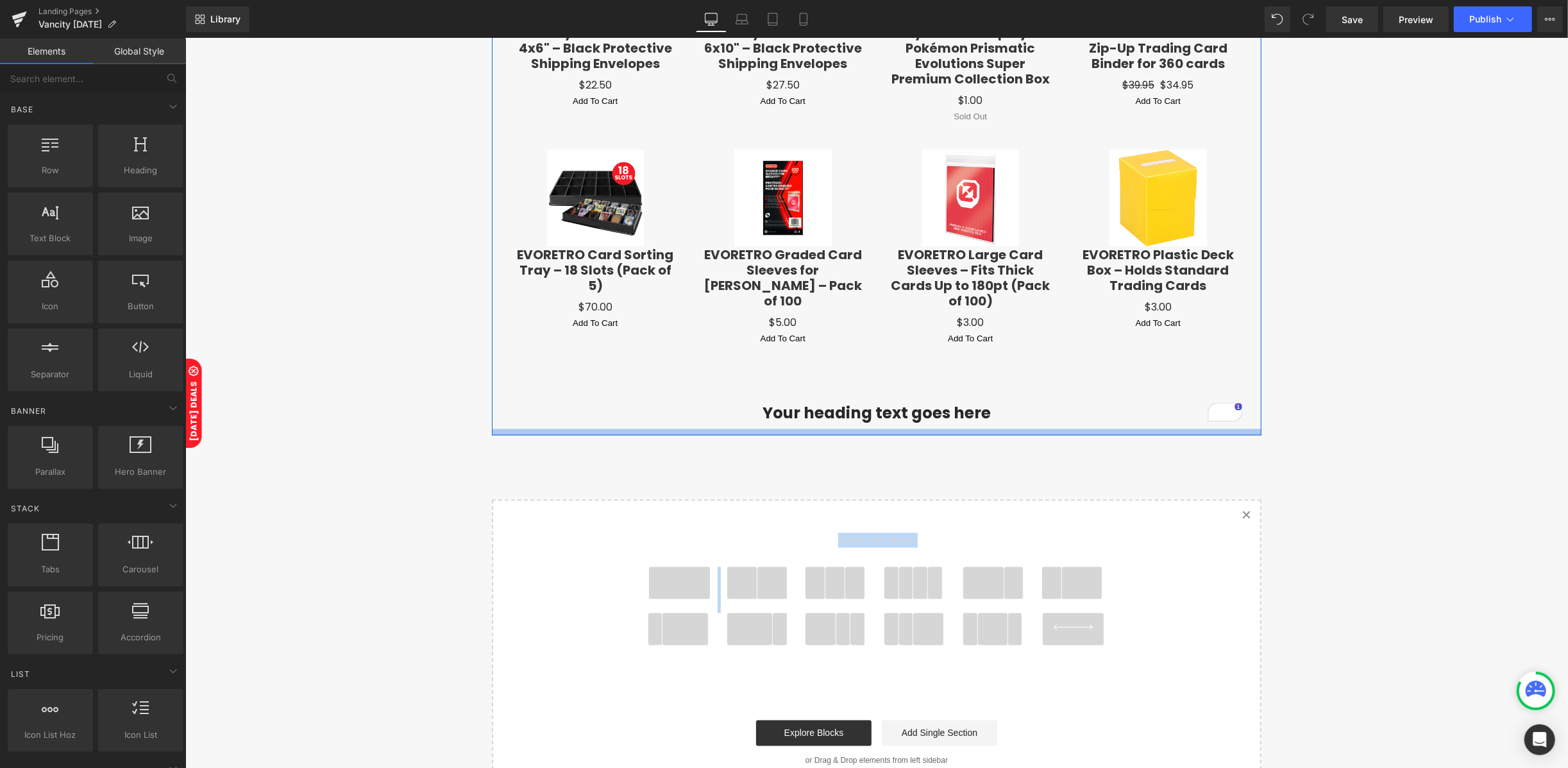
drag, startPoint x: 752, startPoint y: 578, endPoint x: 826, endPoint y: 421, distance: 173.6
click at [766, 568] on span at bounding box center [772, 583] width 30 height 32
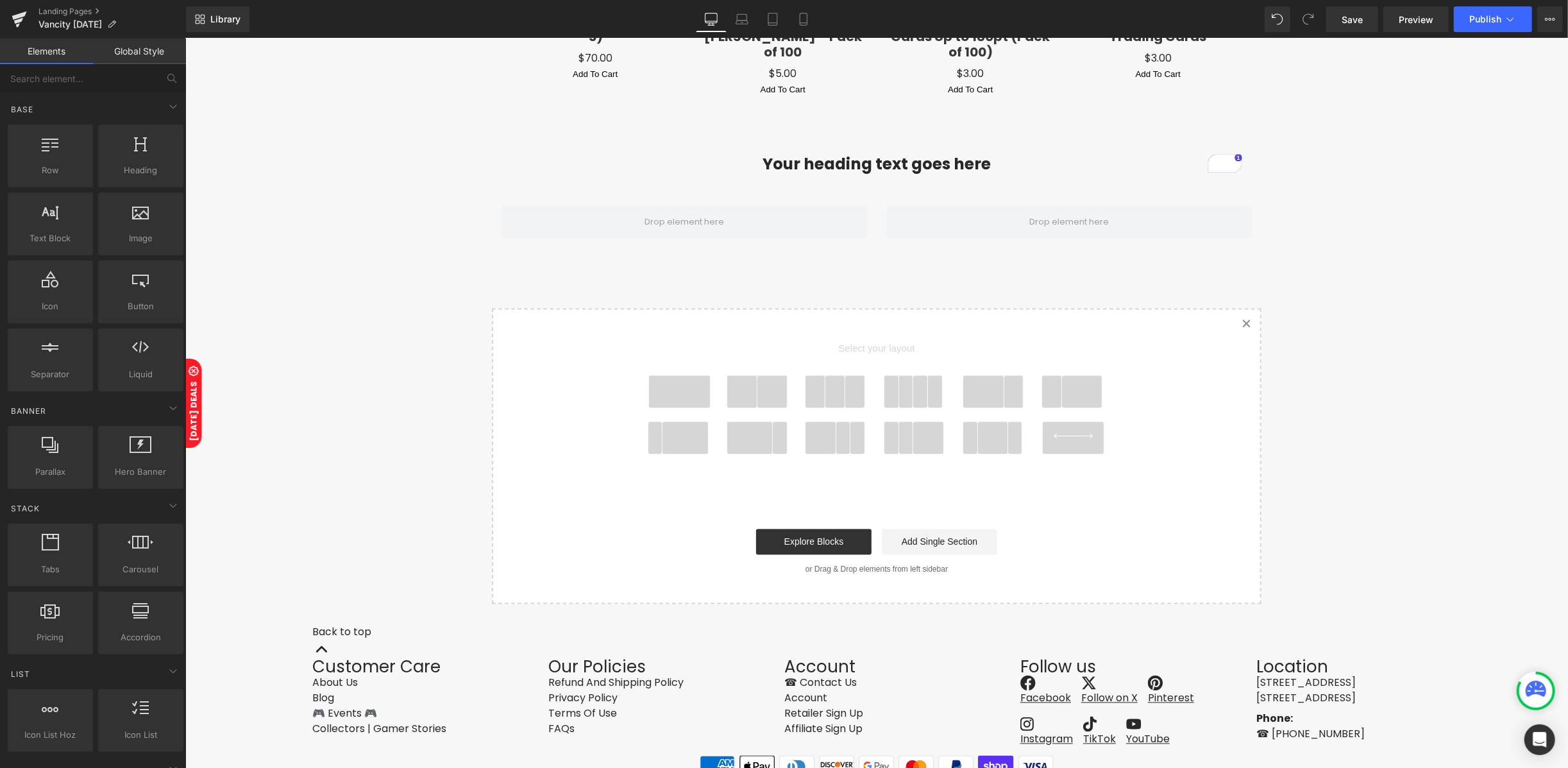
scroll to position [2148, 0]
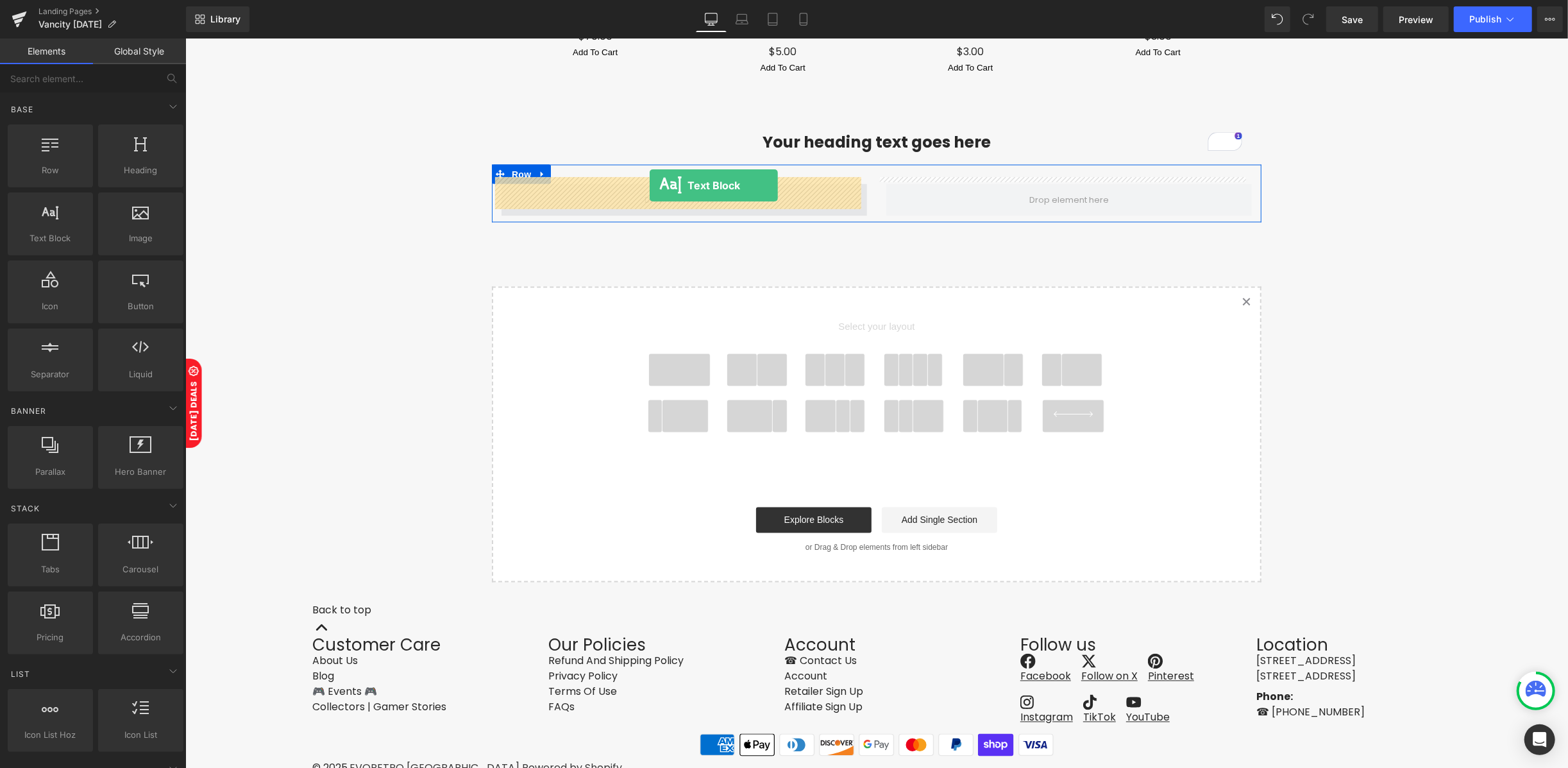
drag, startPoint x: 249, startPoint y: 270, endPoint x: 647, endPoint y: 184, distance: 407.2
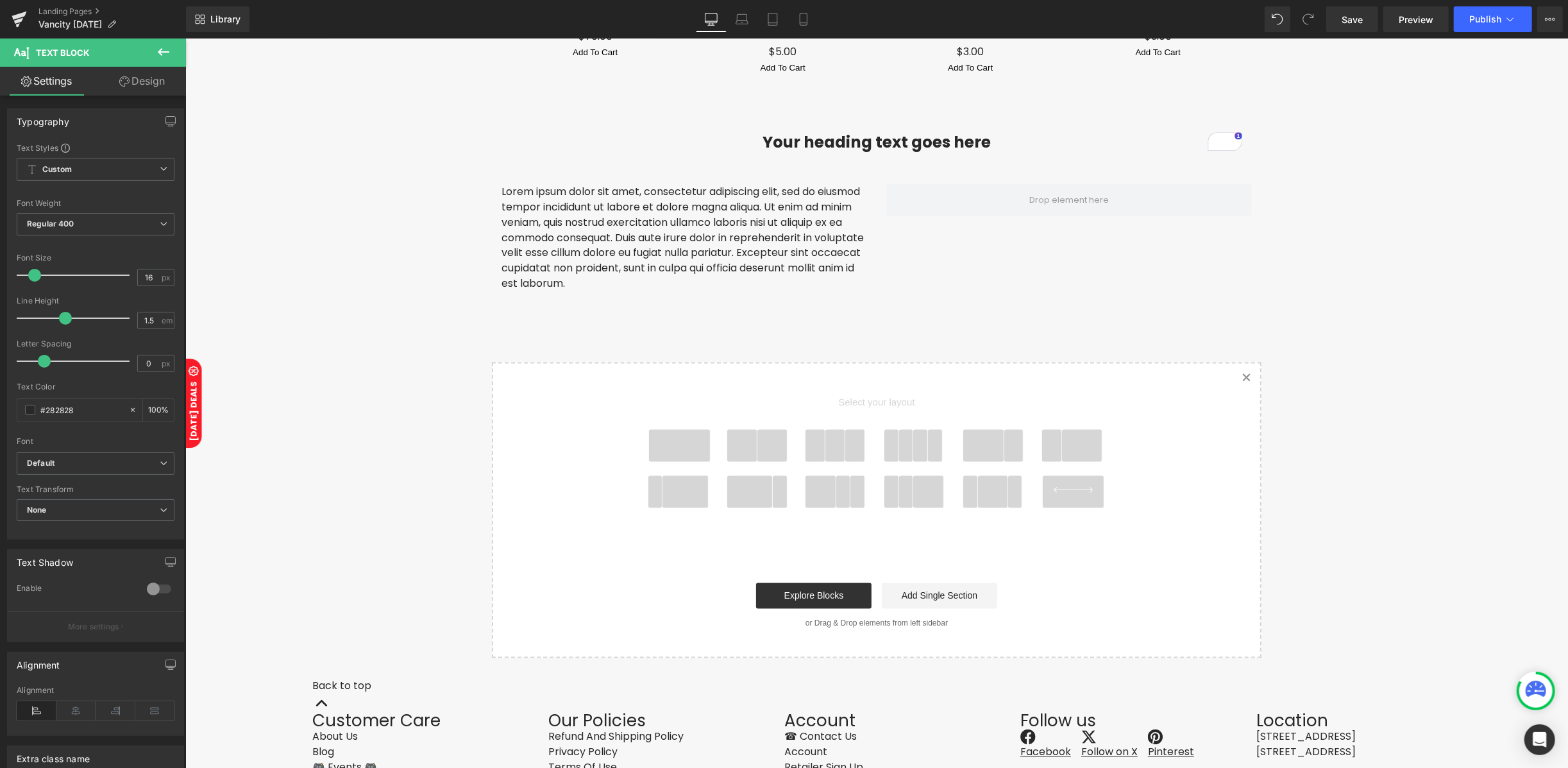
click at [163, 52] on icon at bounding box center [163, 52] width 12 height 8
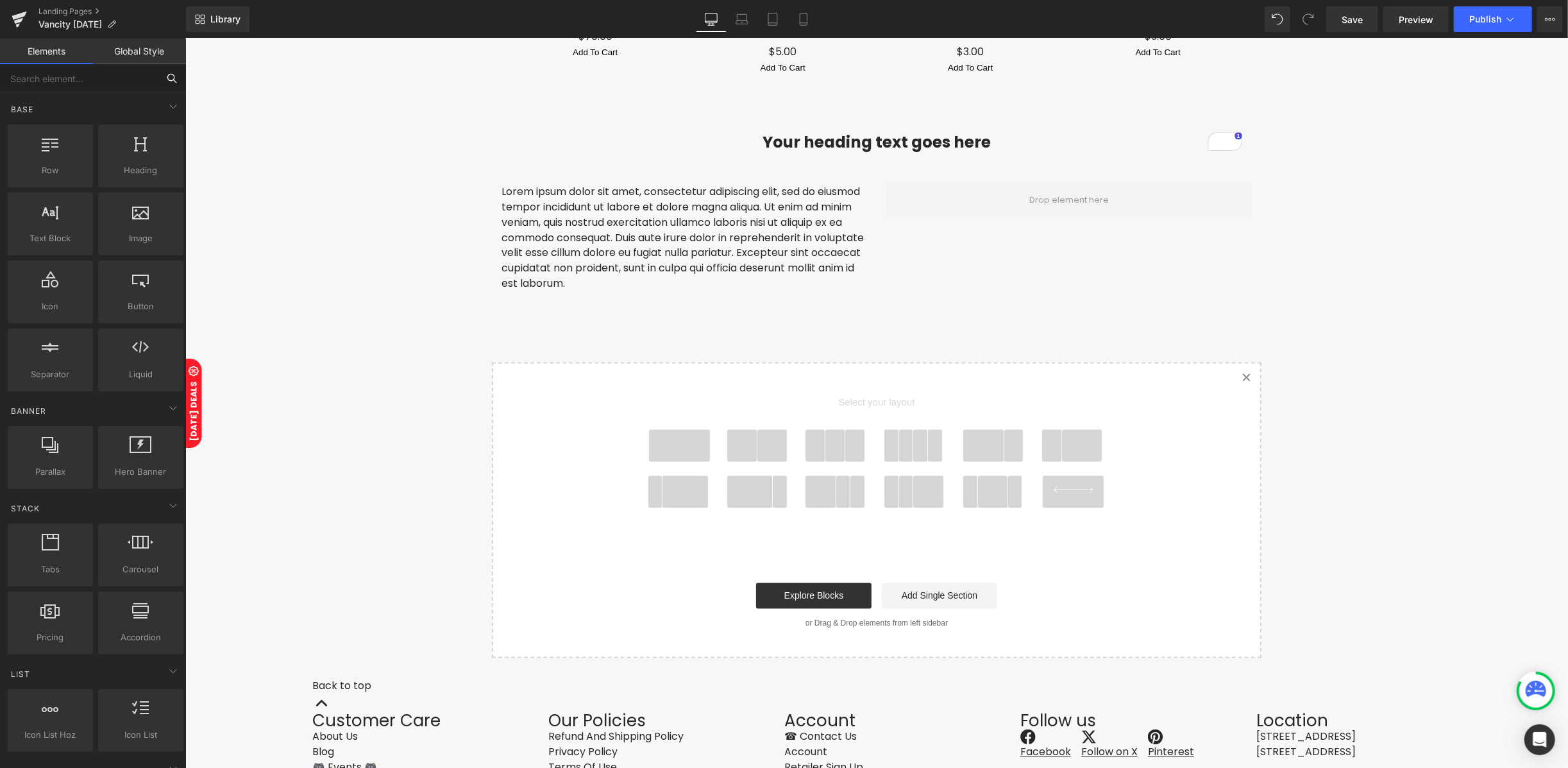
click at [128, 80] on input "text" at bounding box center [78, 78] width 158 height 29
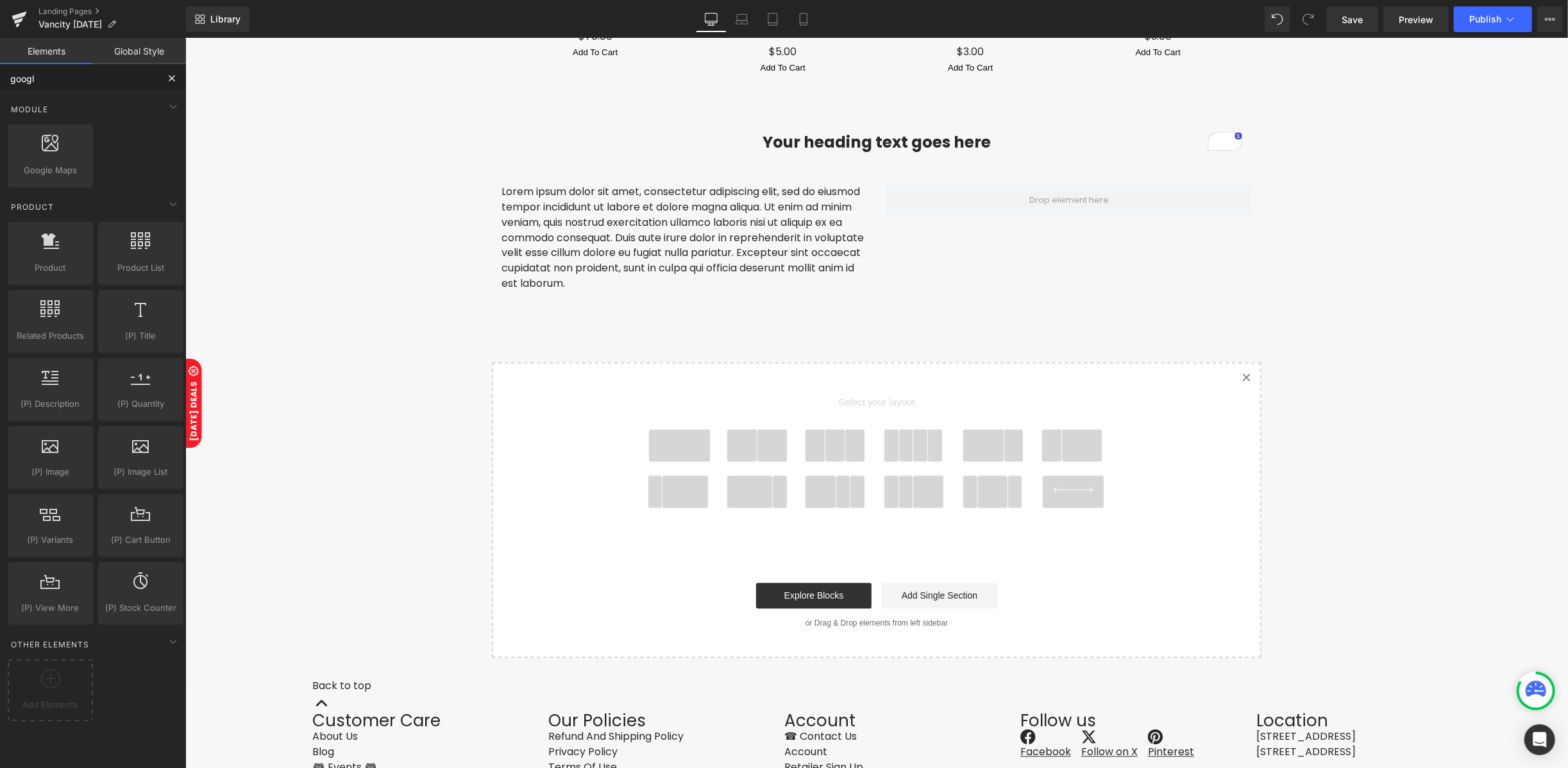
type input "google"
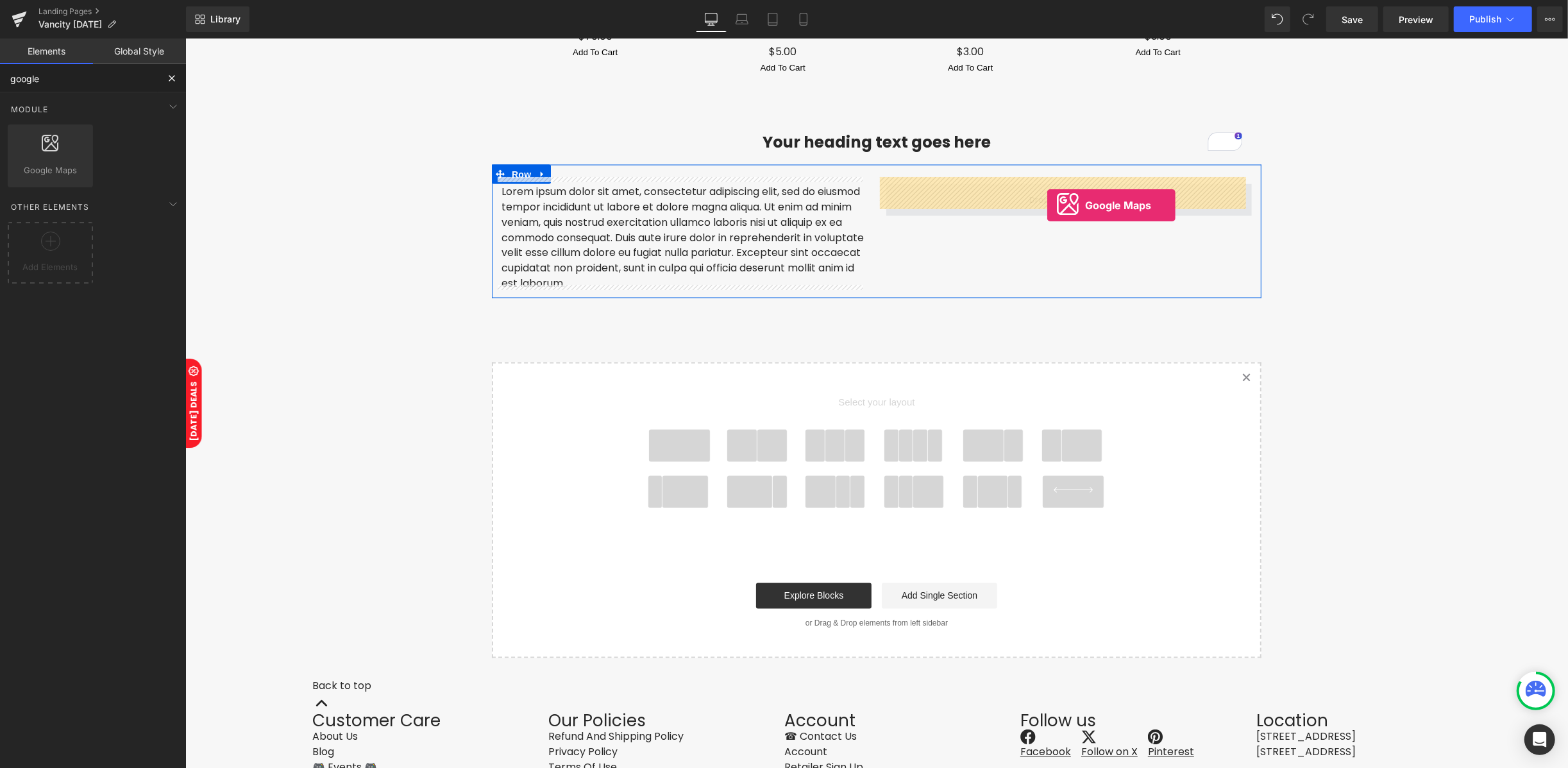
drag, startPoint x: 226, startPoint y: 189, endPoint x: 1046, endPoint y: 205, distance: 820.2
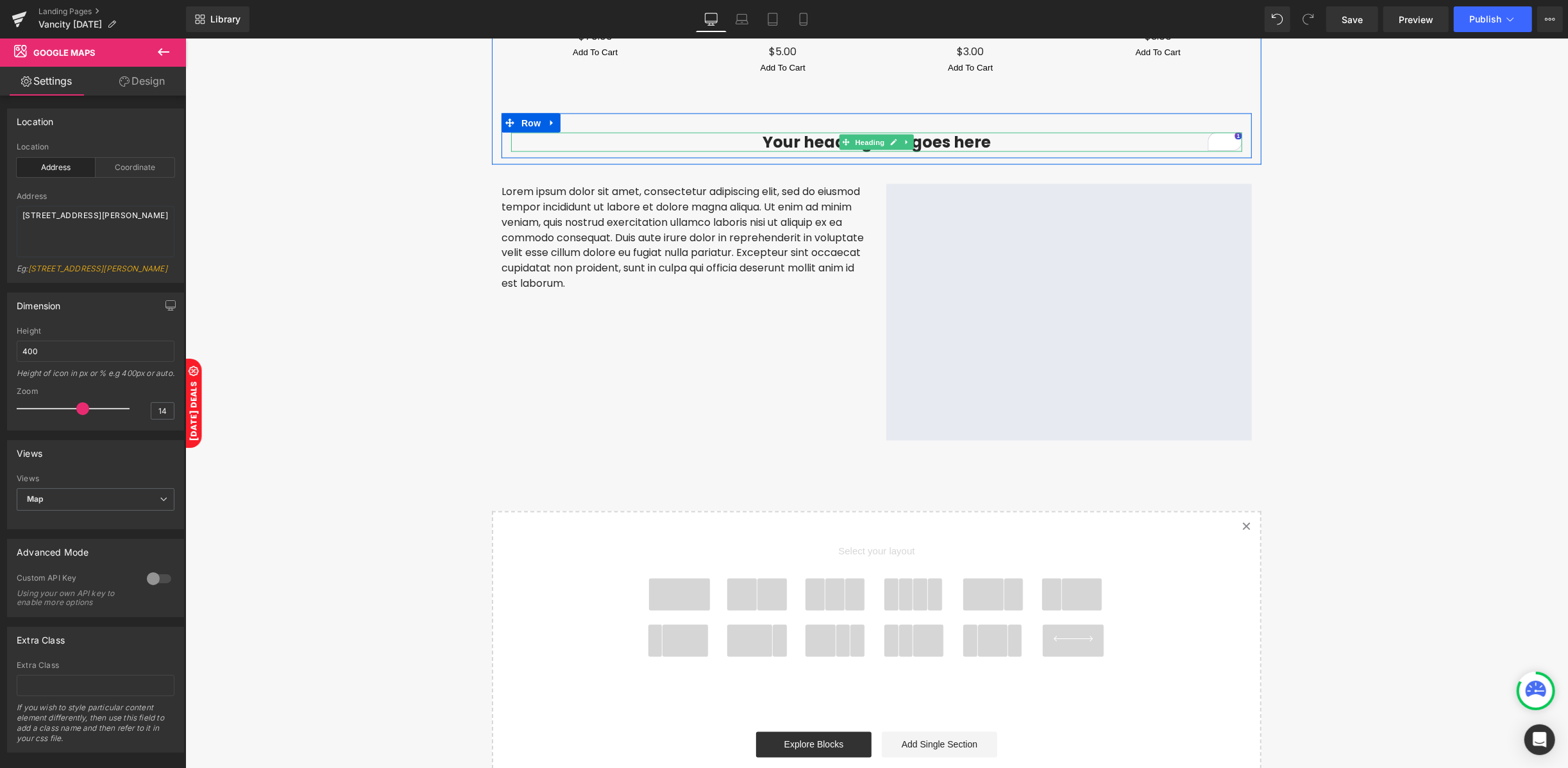
click at [813, 132] on h3 "Your heading text goes here" at bounding box center [875, 141] width 731 height 19
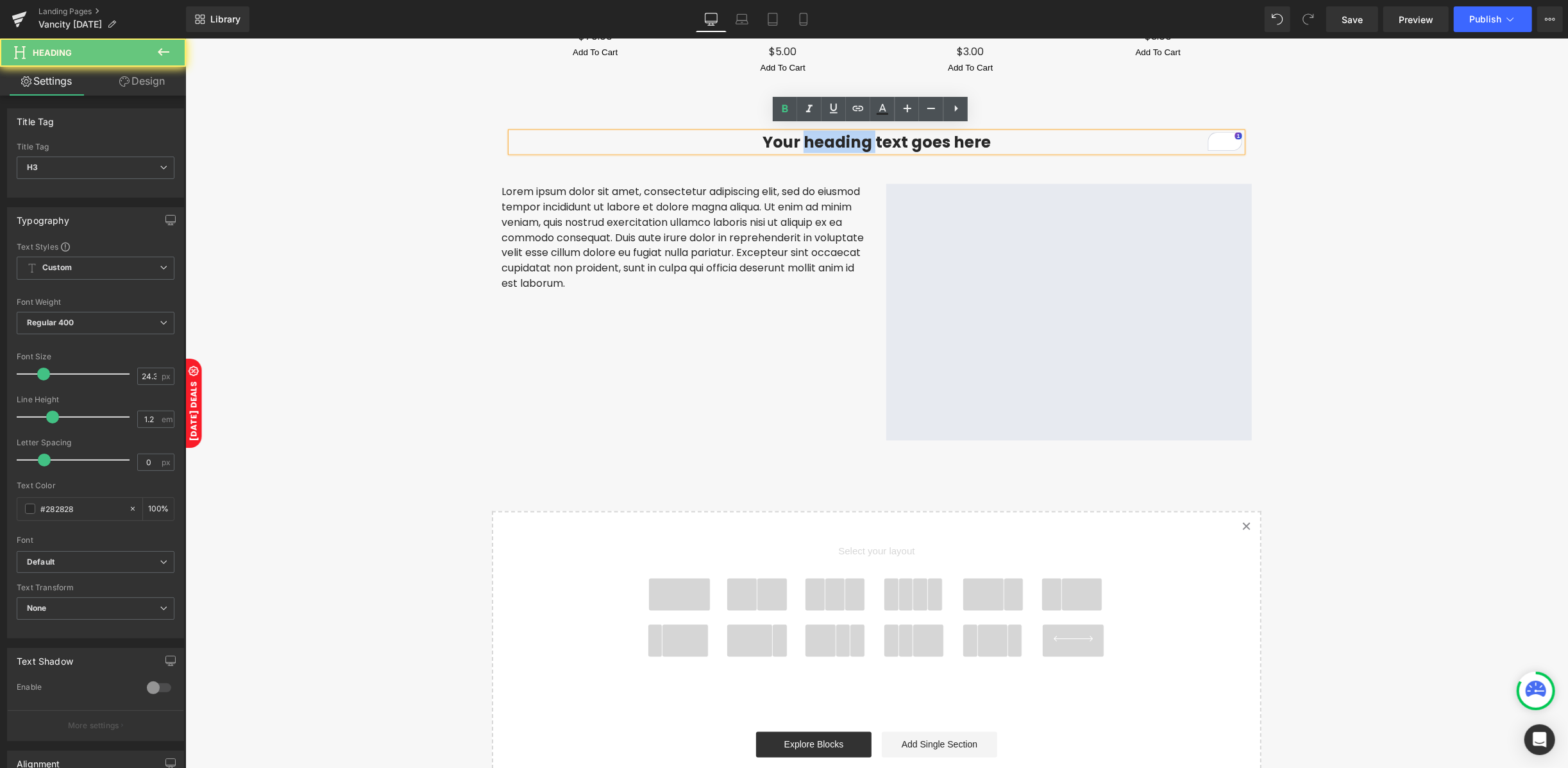
click at [813, 132] on h3 "Your heading text goes here" at bounding box center [875, 141] width 731 height 19
paste div "To enrich screen reader interactions, please activate Accessibility in Grammarl…"
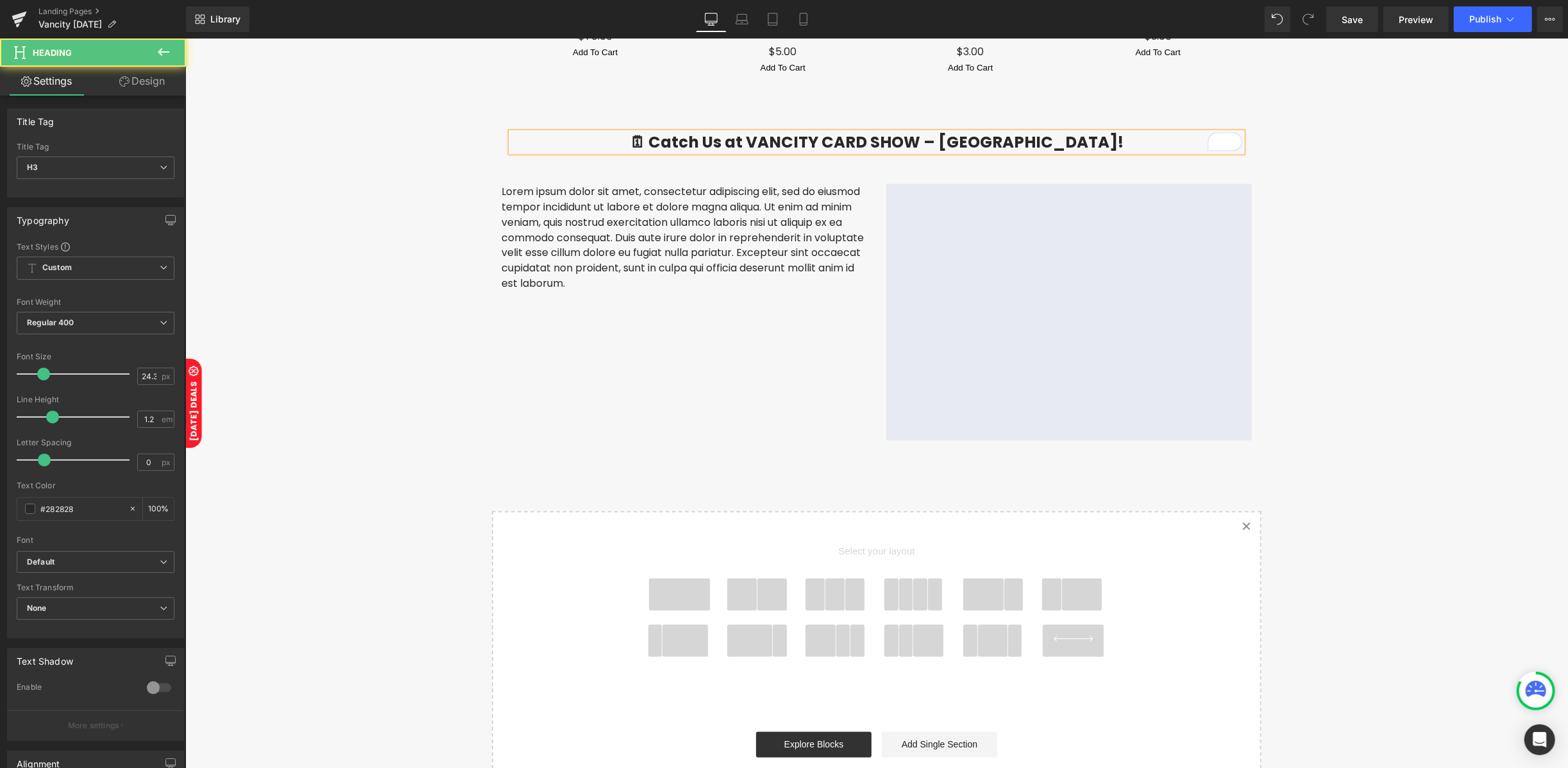
click at [686, 132] on h3 "🗓 Catch Us at VANCITY CARD SHOW – Vancouver!" at bounding box center [875, 141] width 731 height 19
click at [160, 57] on icon at bounding box center [163, 52] width 15 height 15
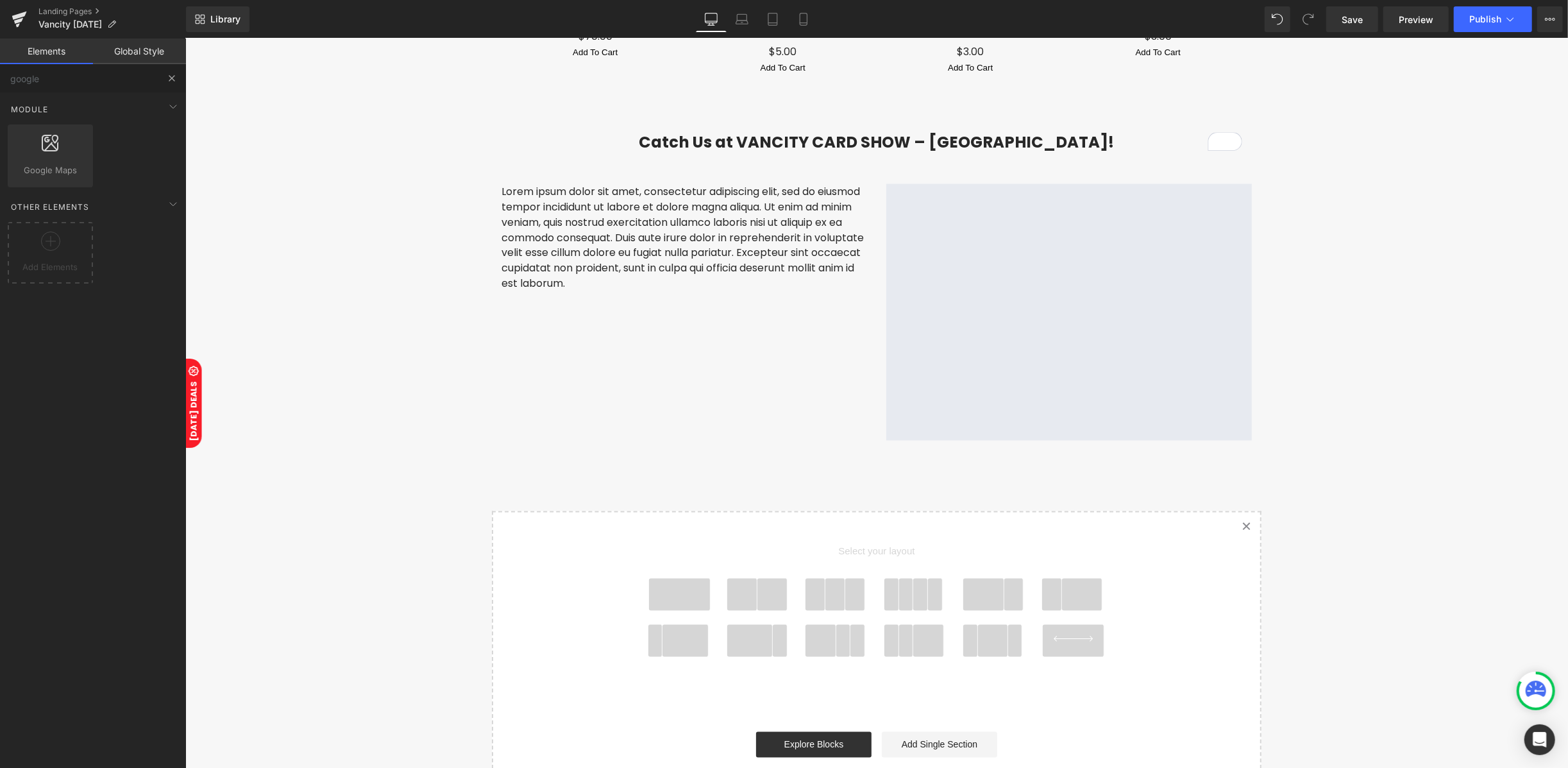
click at [175, 68] on button at bounding box center [172, 78] width 28 height 29
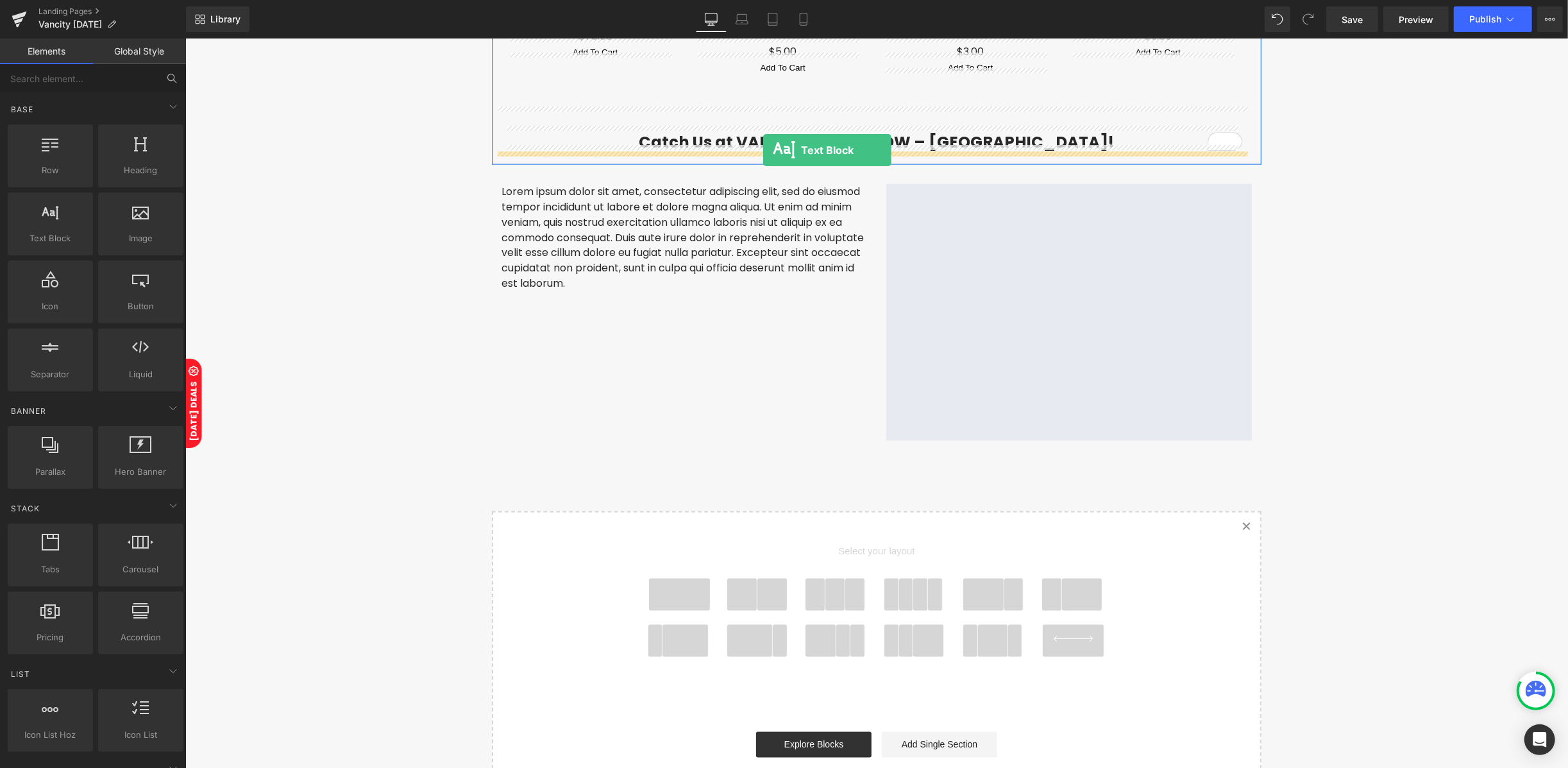
drag, startPoint x: 237, startPoint y: 262, endPoint x: 762, endPoint y: 150, distance: 536.8
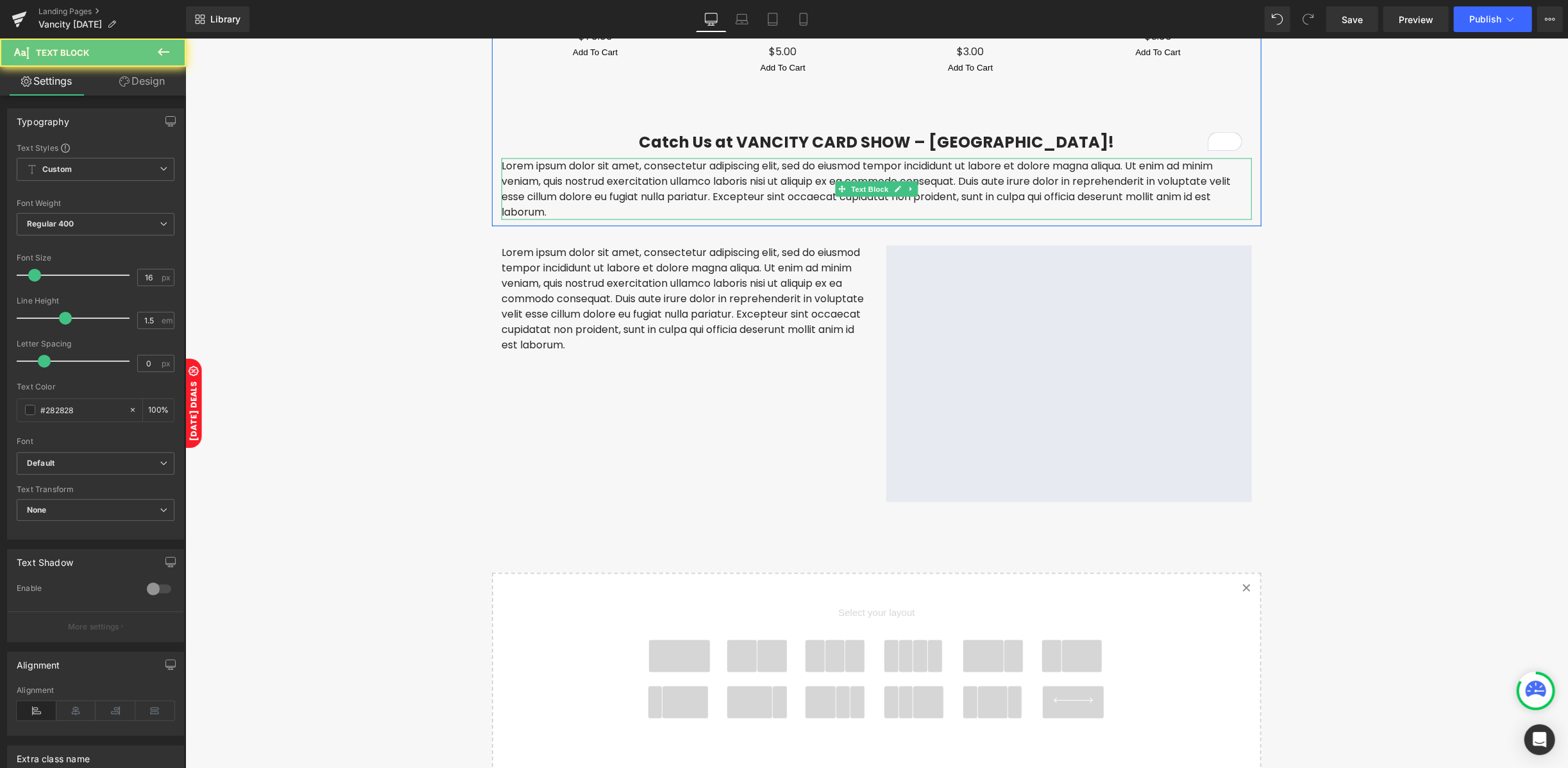
click at [755, 161] on p "Lorem ipsum dolor sit amet, consectetur adipiscing elit, sed do eiusmod tempor …" at bounding box center [875, 188] width 750 height 61
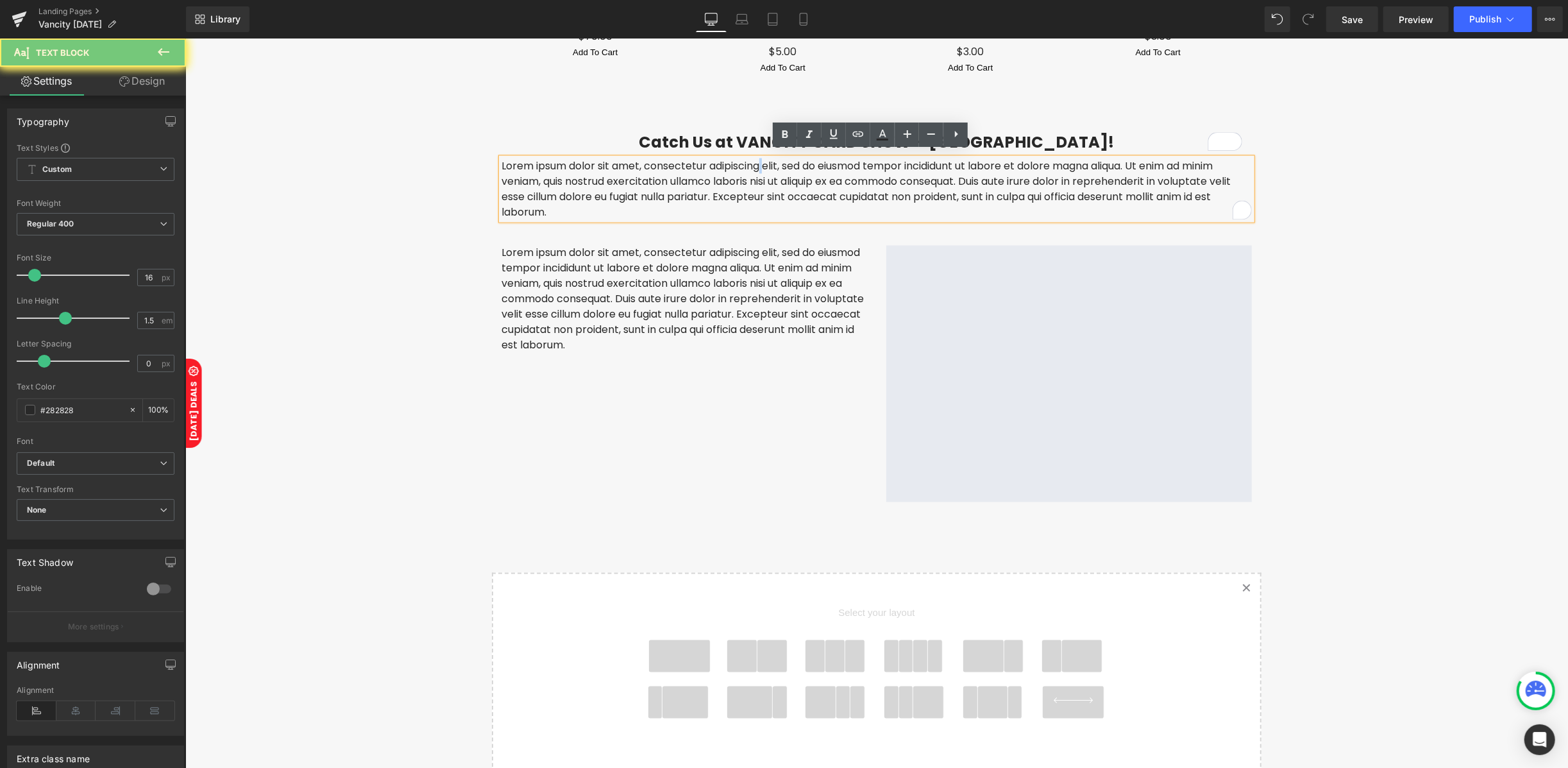
click at [755, 161] on p "Lorem ipsum dolor sit amet, consectetur adipiscing elit, sed do eiusmod tempor …" at bounding box center [875, 188] width 750 height 61
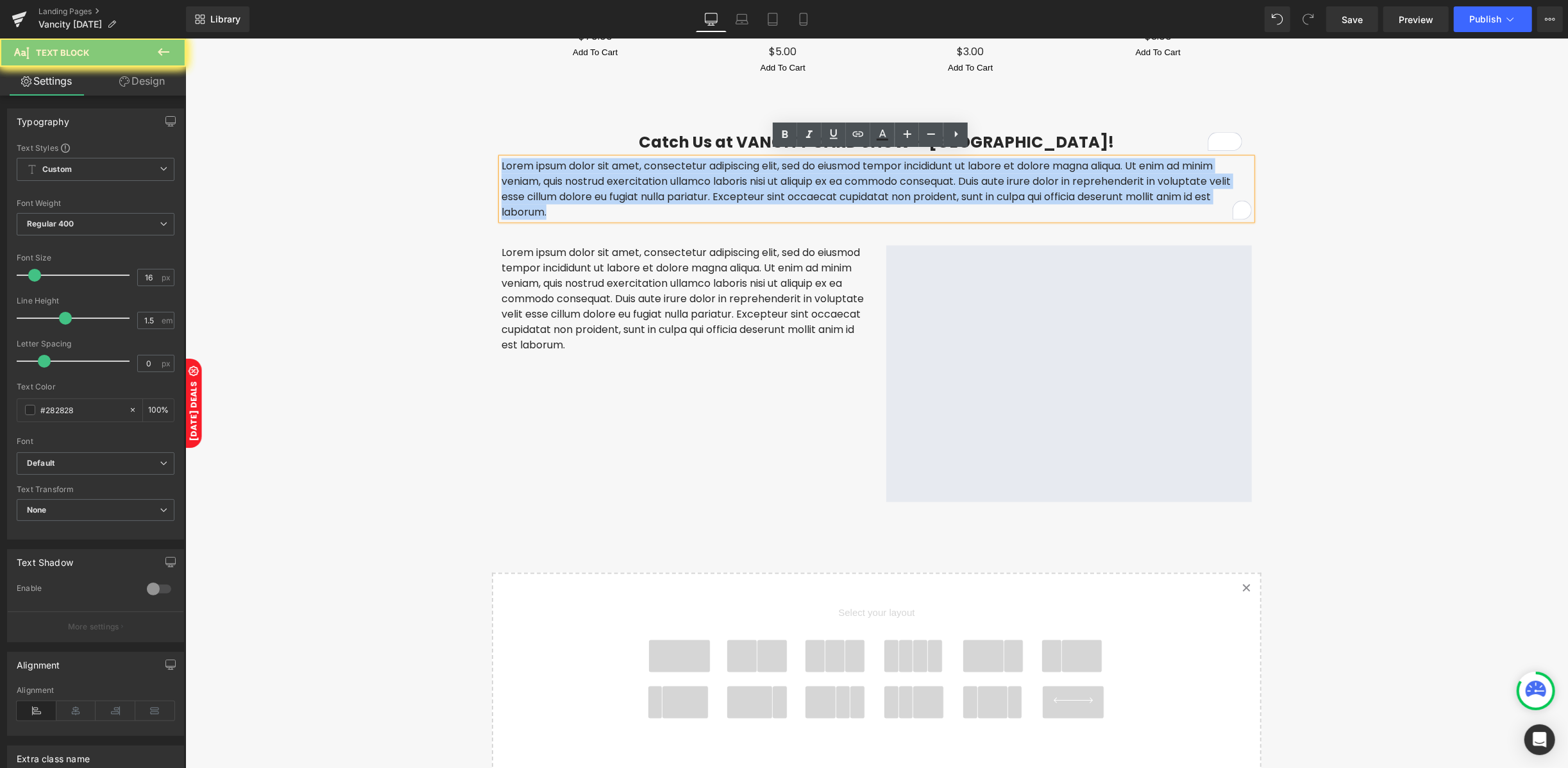
click at [755, 161] on p "Lorem ipsum dolor sit amet, consectetur adipiscing elit, sed do eiusmod tempor …" at bounding box center [875, 188] width 750 height 61
paste div "To enrich screen reader interactions, please activate Accessibility in Grammarl…"
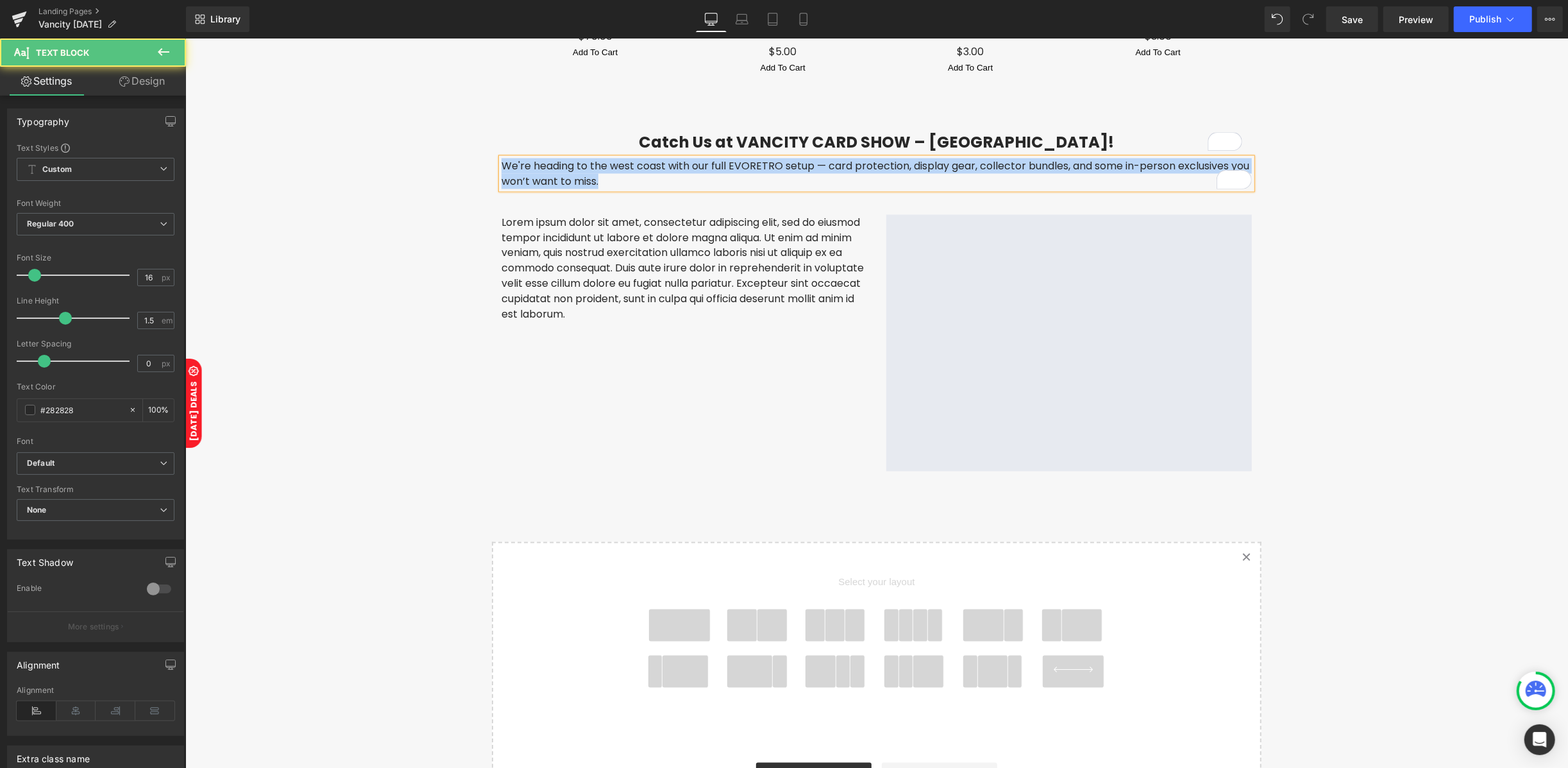
drag, startPoint x: 667, startPoint y: 176, endPoint x: 496, endPoint y: 152, distance: 172.7
click at [500, 158] on p "We're heading to the west coast with our full EVORETRO setup — card protection,…" at bounding box center [875, 173] width 750 height 31
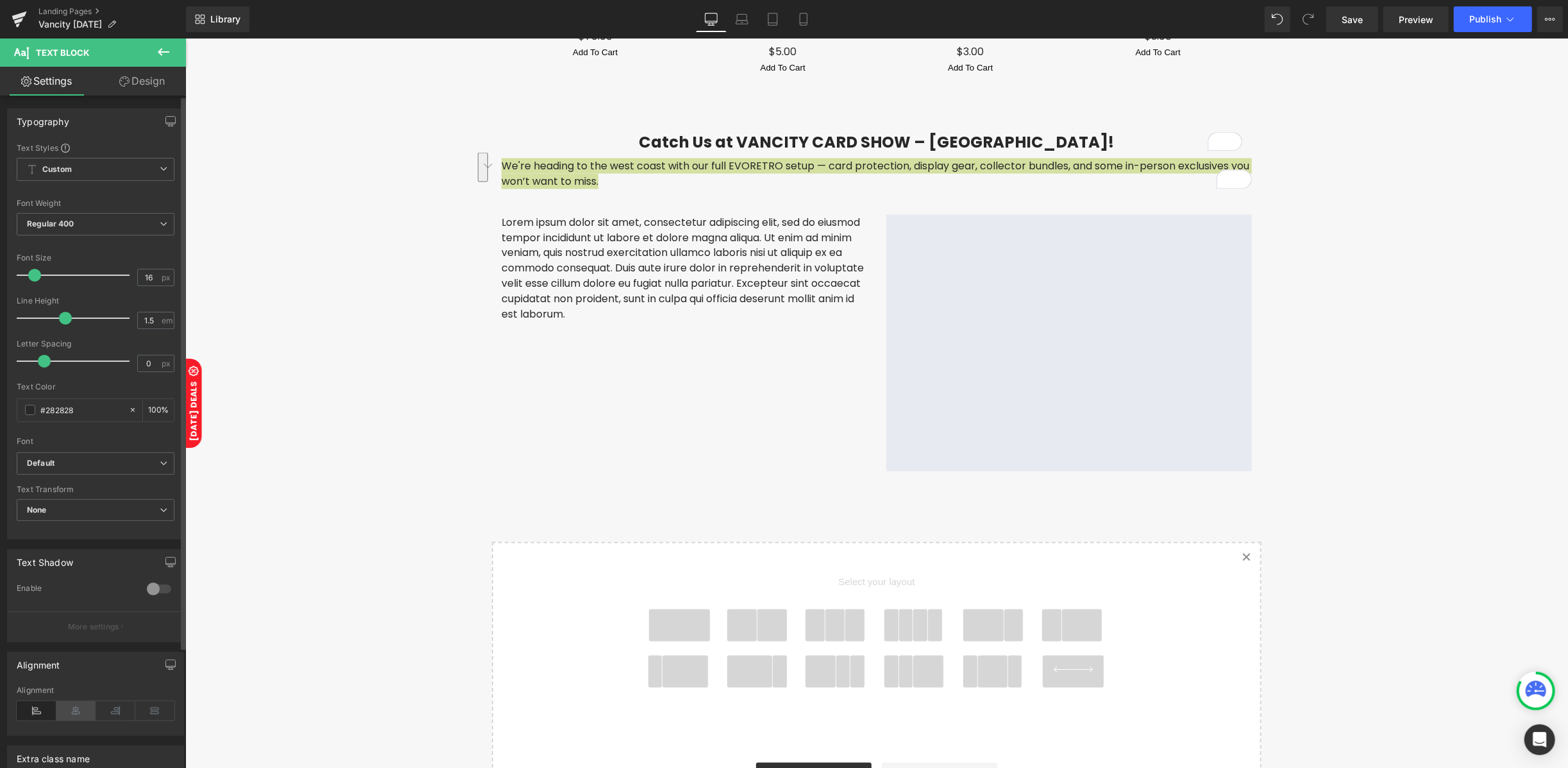
click at [70, 721] on icon at bounding box center [76, 711] width 40 height 20
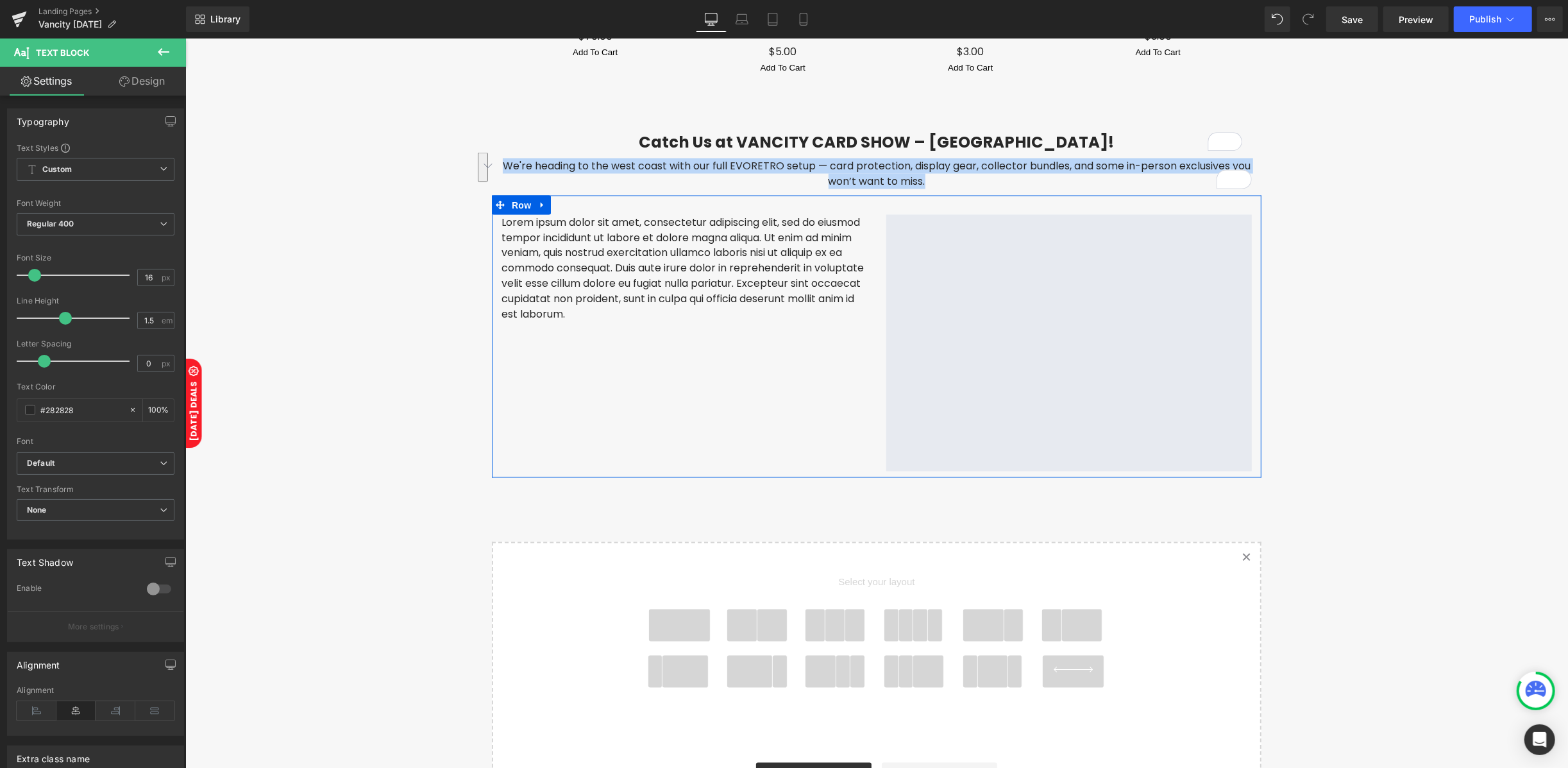
click at [652, 282] on p "Lorem ipsum dolor sit amet, consectetur adipiscing elit, sed do eiusmod tempor …" at bounding box center [683, 267] width 365 height 108
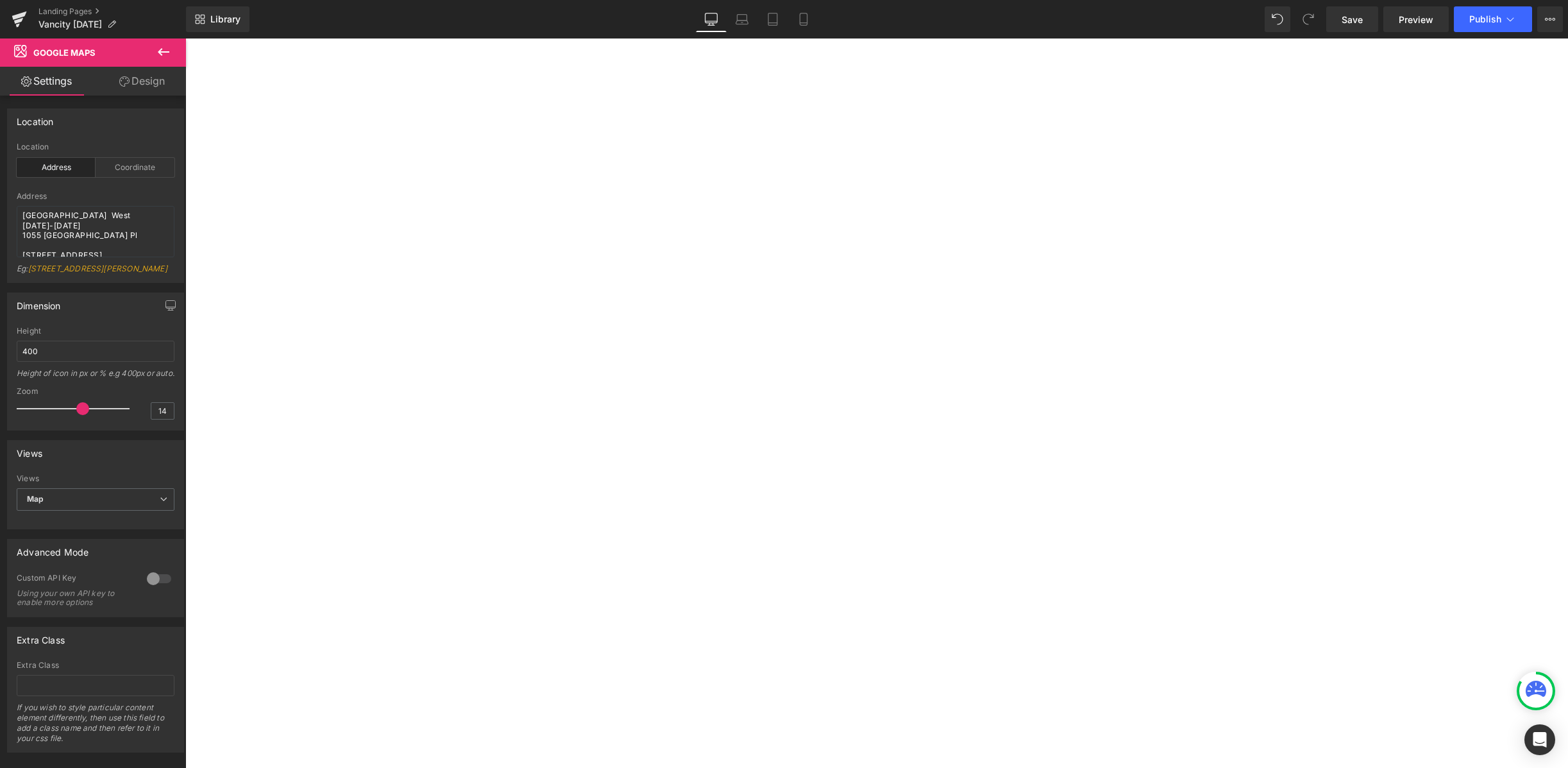
click at [77, 214] on textarea "[GEOGRAPHIC_DATA] West [DATE]-[DATE] 1055 [GEOGRAPHIC_DATA] Pl [STREET_ADDRESS]" at bounding box center [95, 232] width 158 height 52
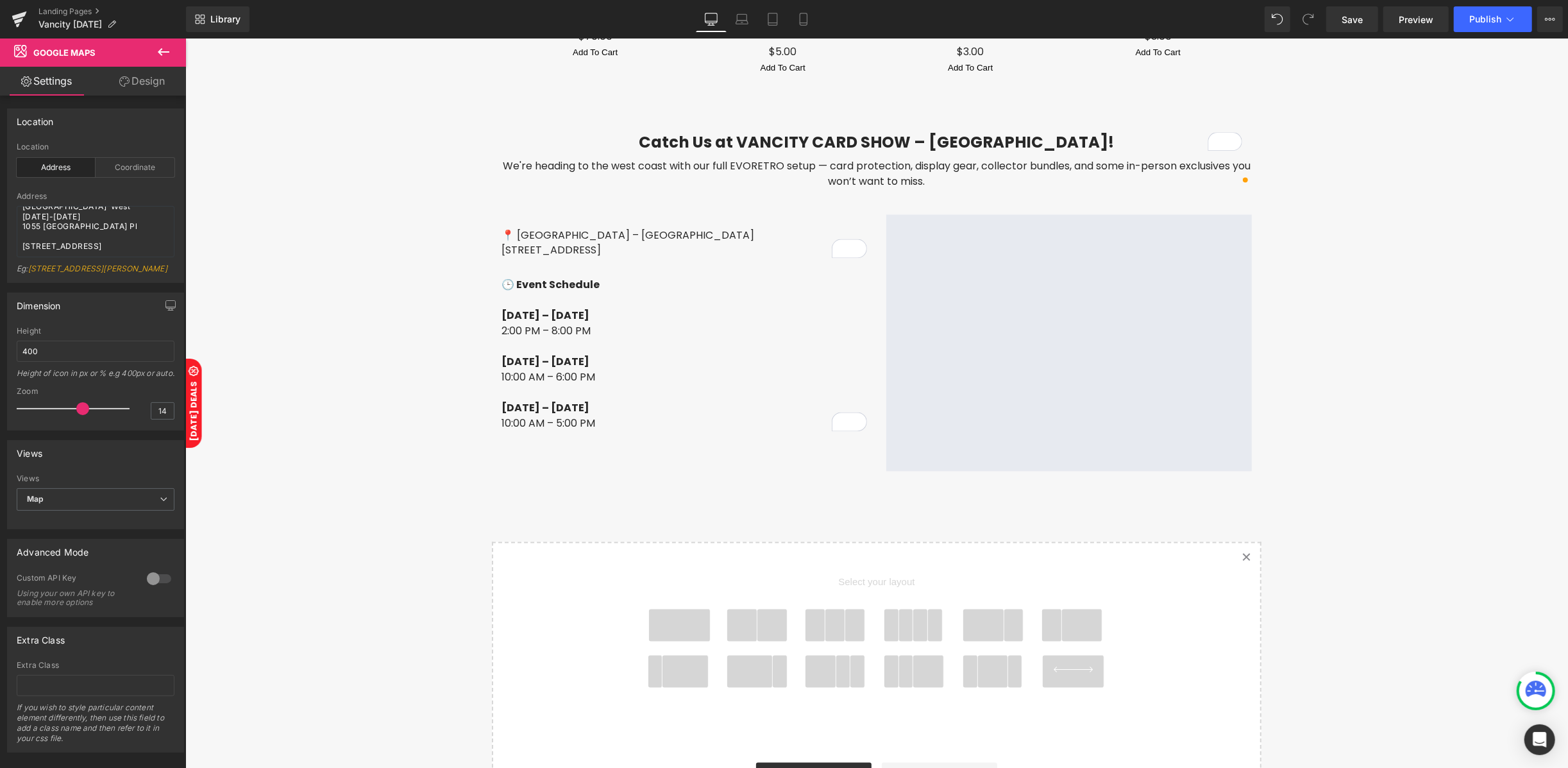
drag, startPoint x: 263, startPoint y: 249, endPoint x: 272, endPoint y: 215, distance: 35.2
drag, startPoint x: 59, startPoint y: 217, endPoint x: 97, endPoint y: 217, distance: 38.0
click at [97, 217] on textarea "[GEOGRAPHIC_DATA] West 2025 [STREET_ADDRESS] [STREET_ADDRESS]" at bounding box center [95, 232] width 158 height 52
type textarea "[GEOGRAPHIC_DATA] [GEOGRAPHIC_DATA][STREET_ADDRESS] [STREET_ADDRESS]"
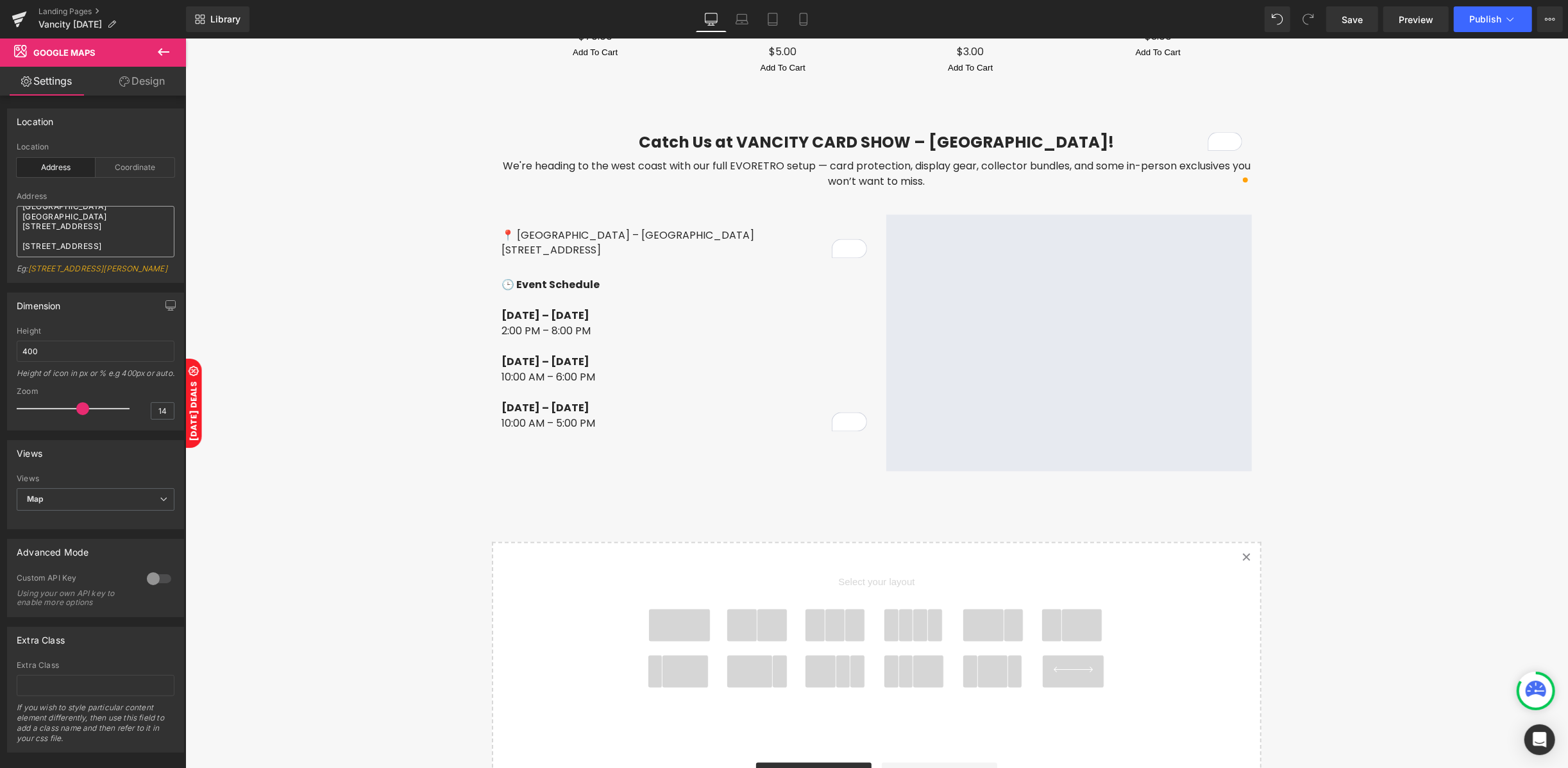
click at [109, 227] on textarea "[GEOGRAPHIC_DATA] [GEOGRAPHIC_DATA][STREET_ADDRESS] [STREET_ADDRESS]" at bounding box center [95, 232] width 158 height 52
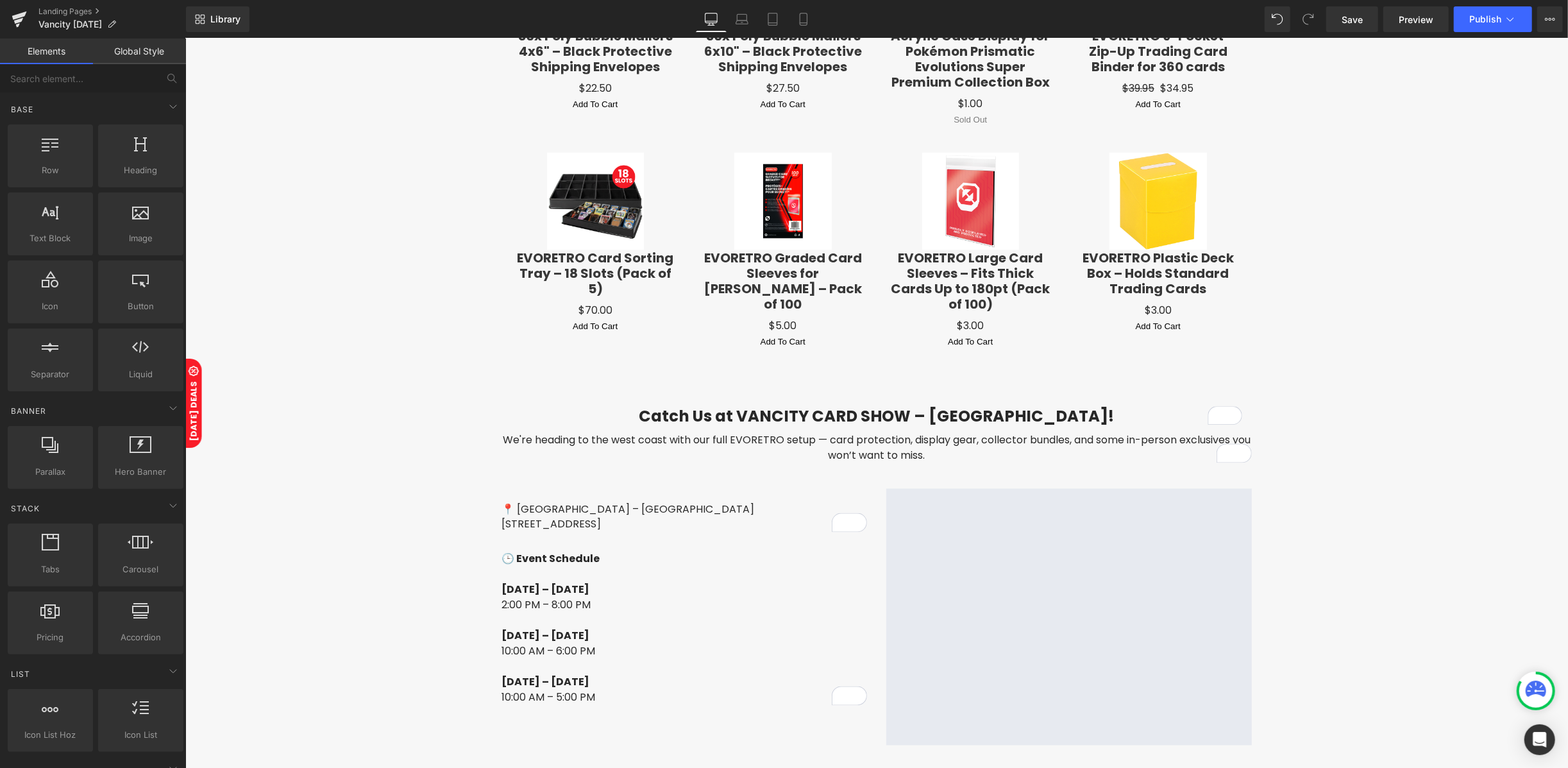
scroll to position [1891, 0]
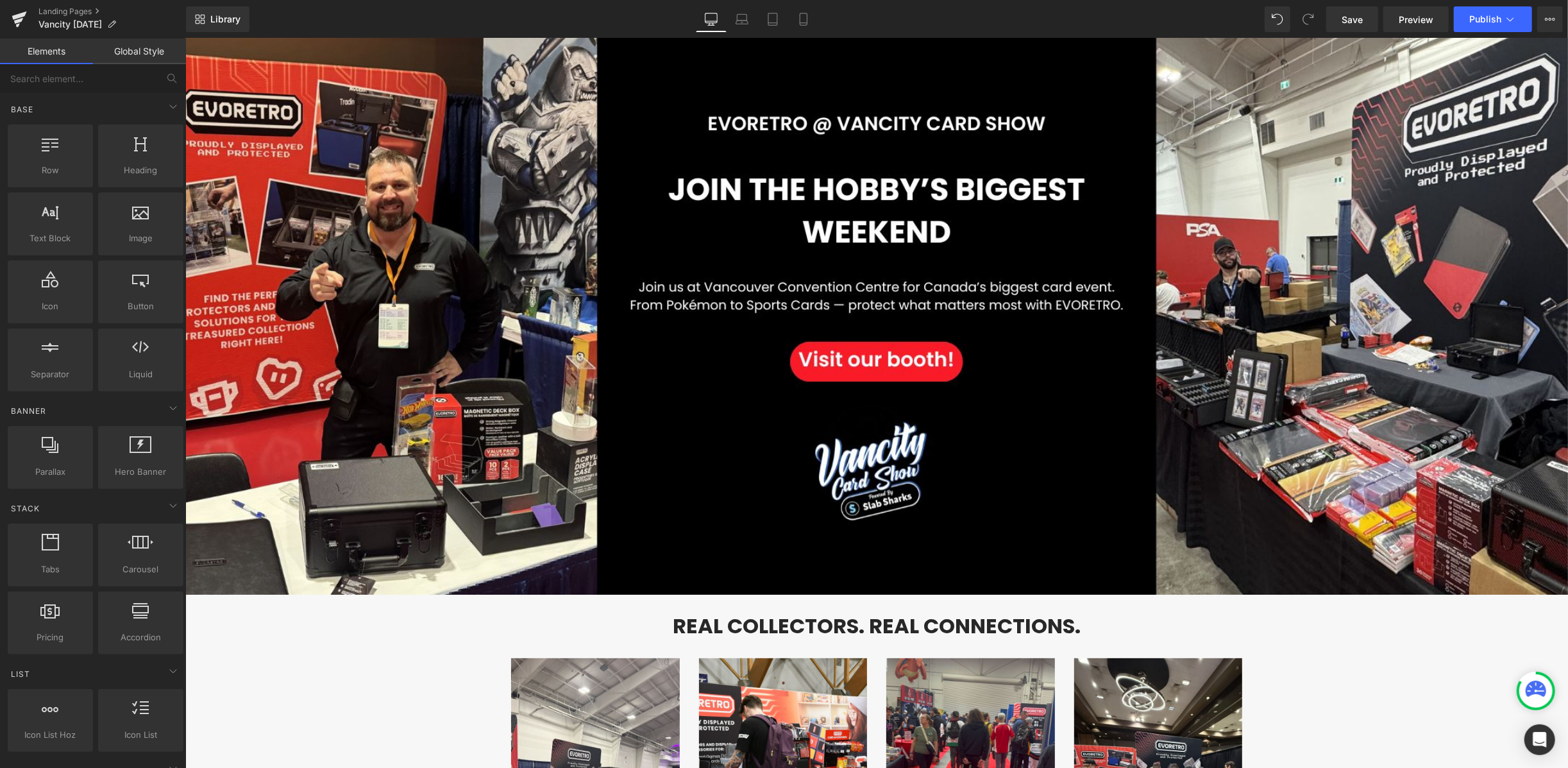
scroll to position [0, 0]
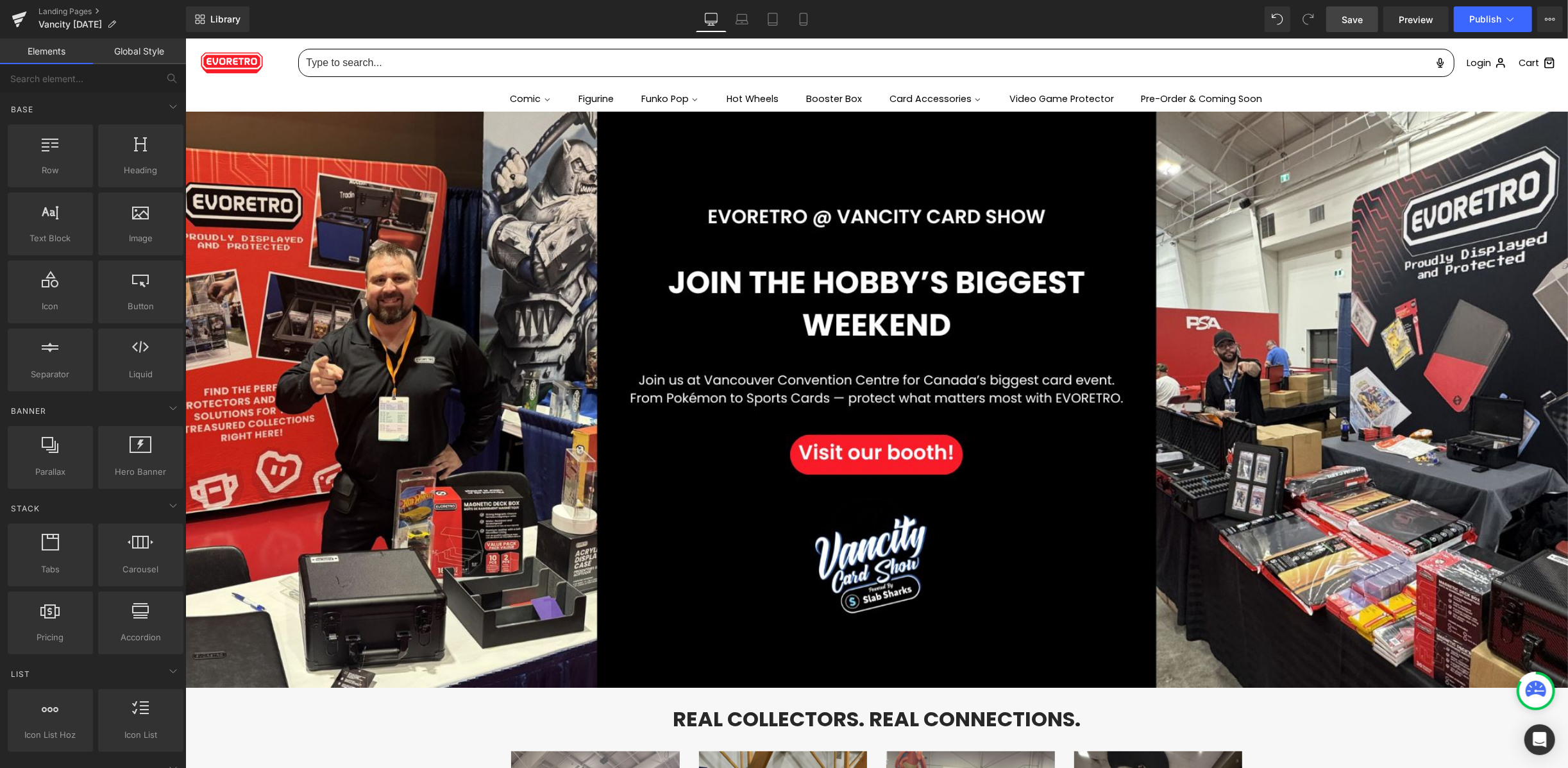
drag, startPoint x: 1366, startPoint y: 21, endPoint x: 965, endPoint y: 11, distance: 401.1
click at [1366, 21] on link "Save" at bounding box center [1352, 19] width 52 height 26
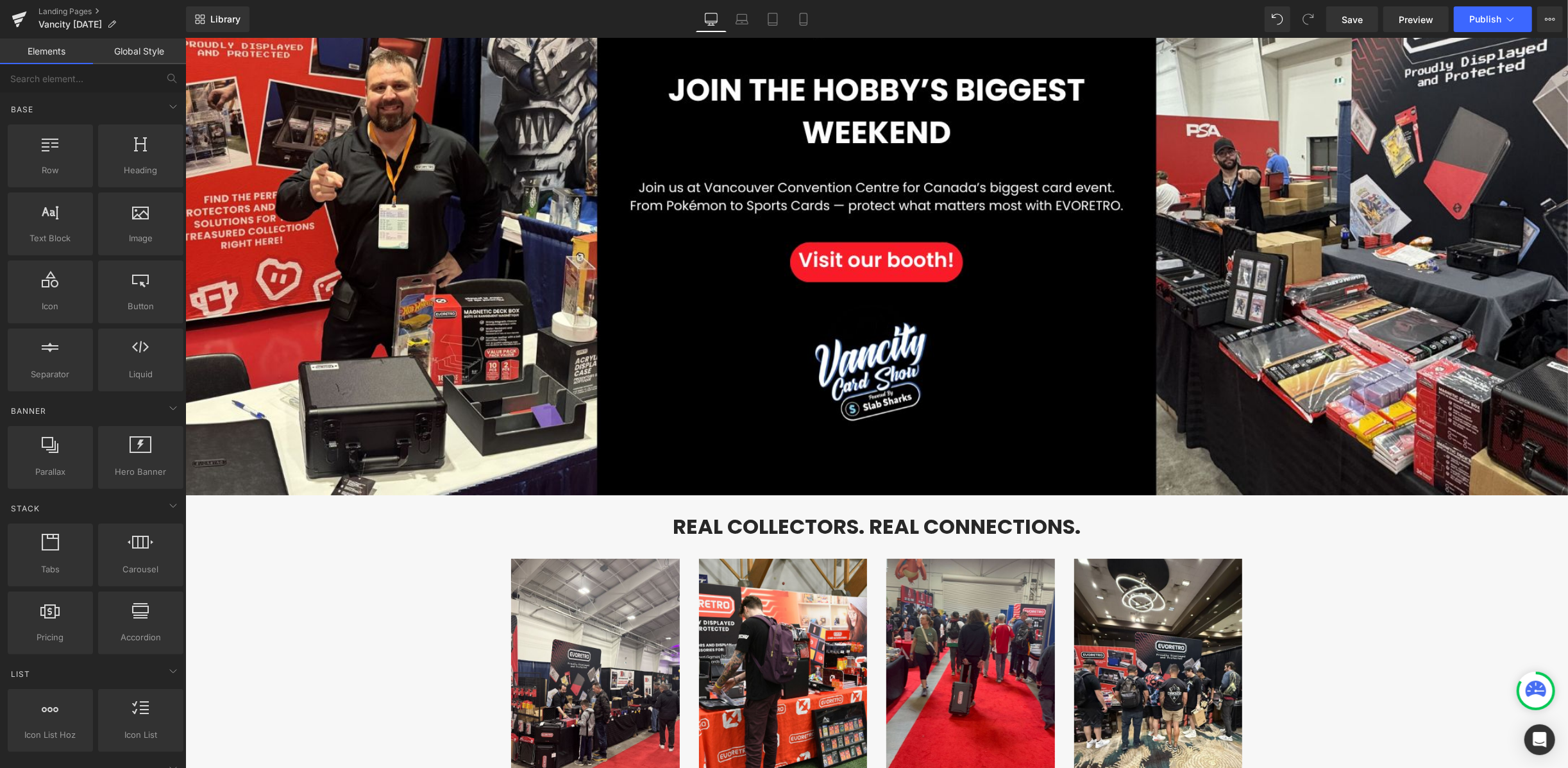
scroll to position [171, 0]
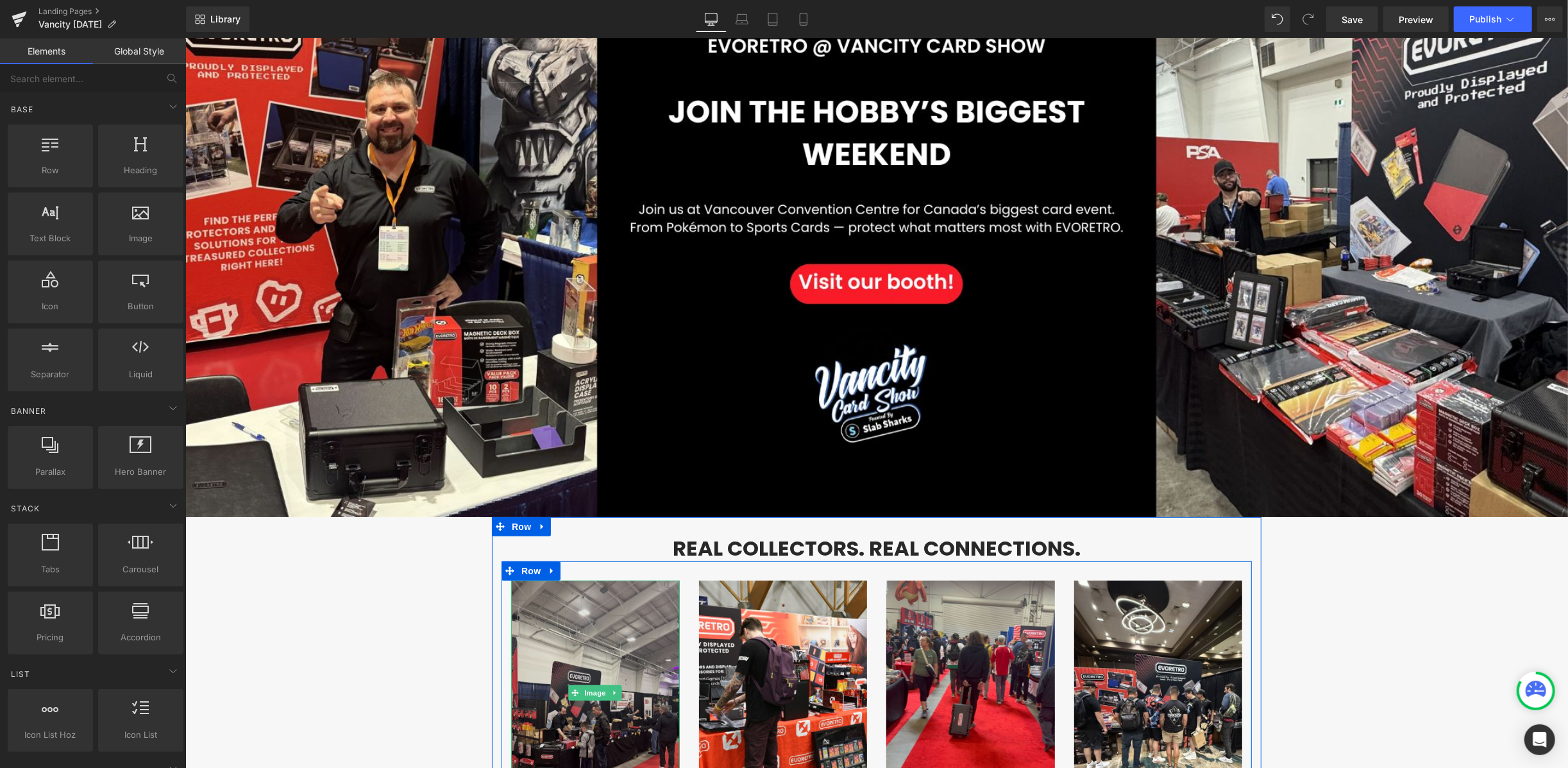
click at [580, 588] on img at bounding box center [594, 692] width 168 height 225
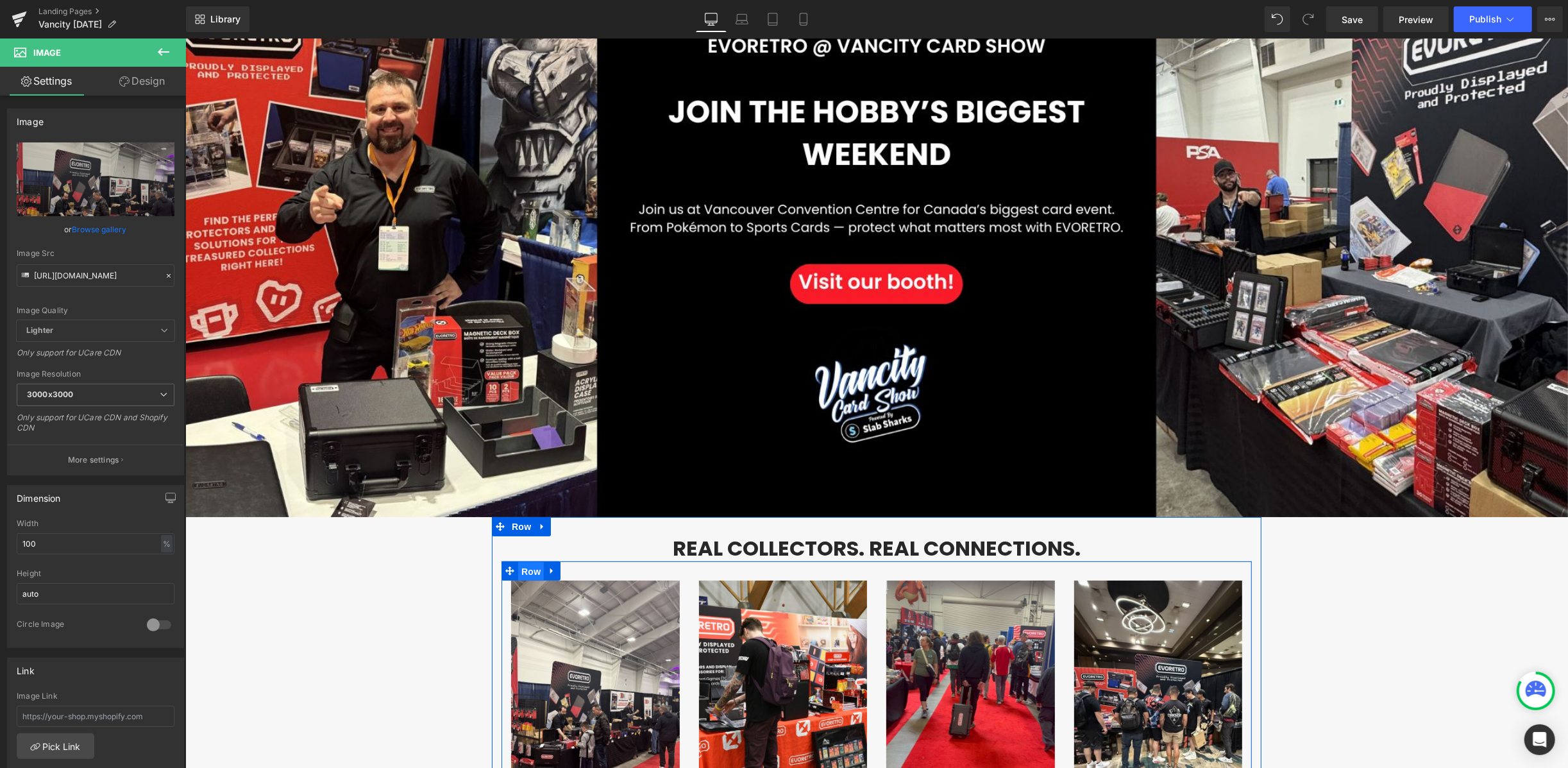
click at [524, 561] on span "Row" at bounding box center [530, 571] width 26 height 20
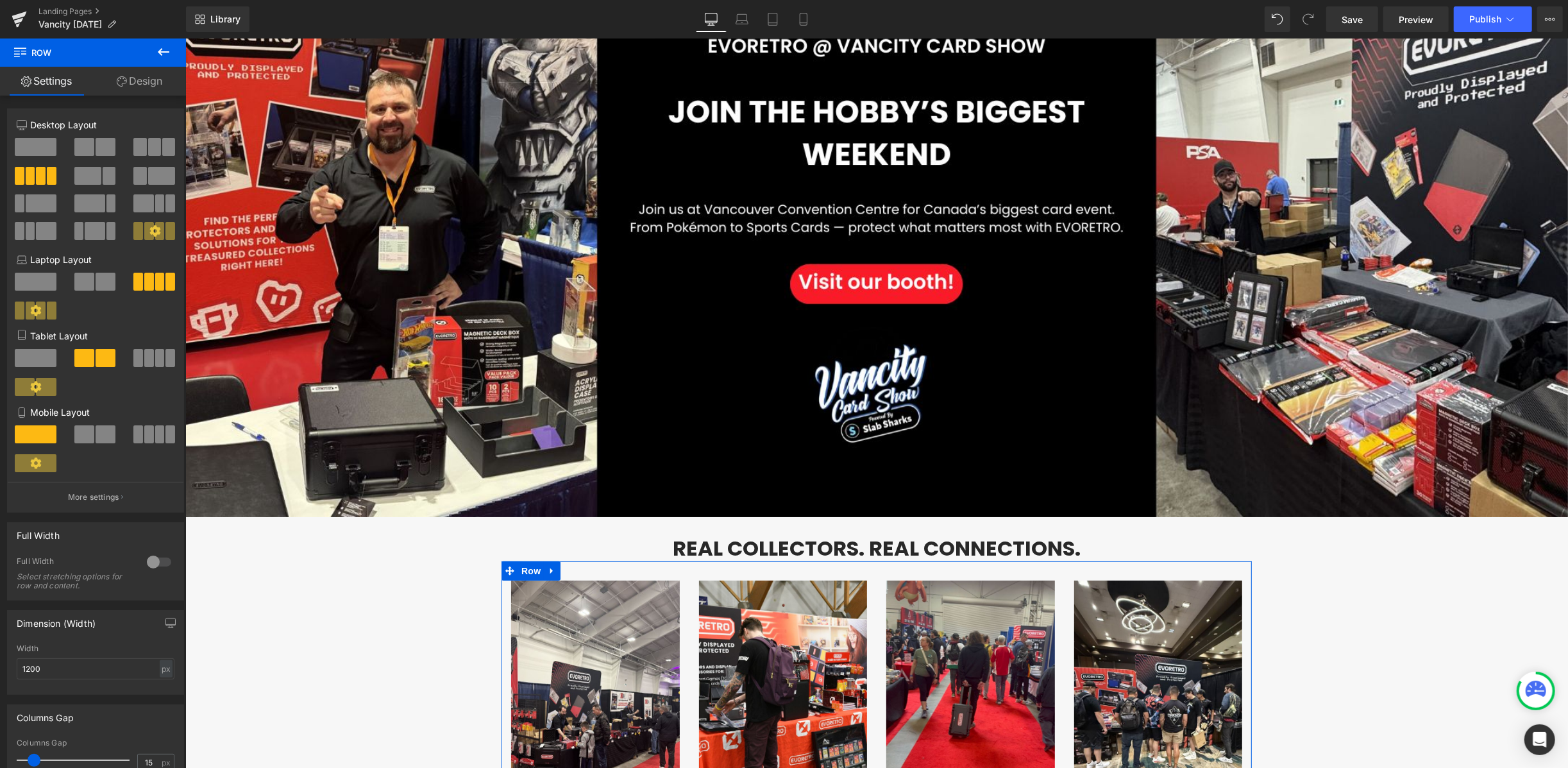
drag, startPoint x: 155, startPoint y: 80, endPoint x: 31, endPoint y: 104, distance: 126.3
click at [155, 80] on link "Design" at bounding box center [139, 81] width 93 height 29
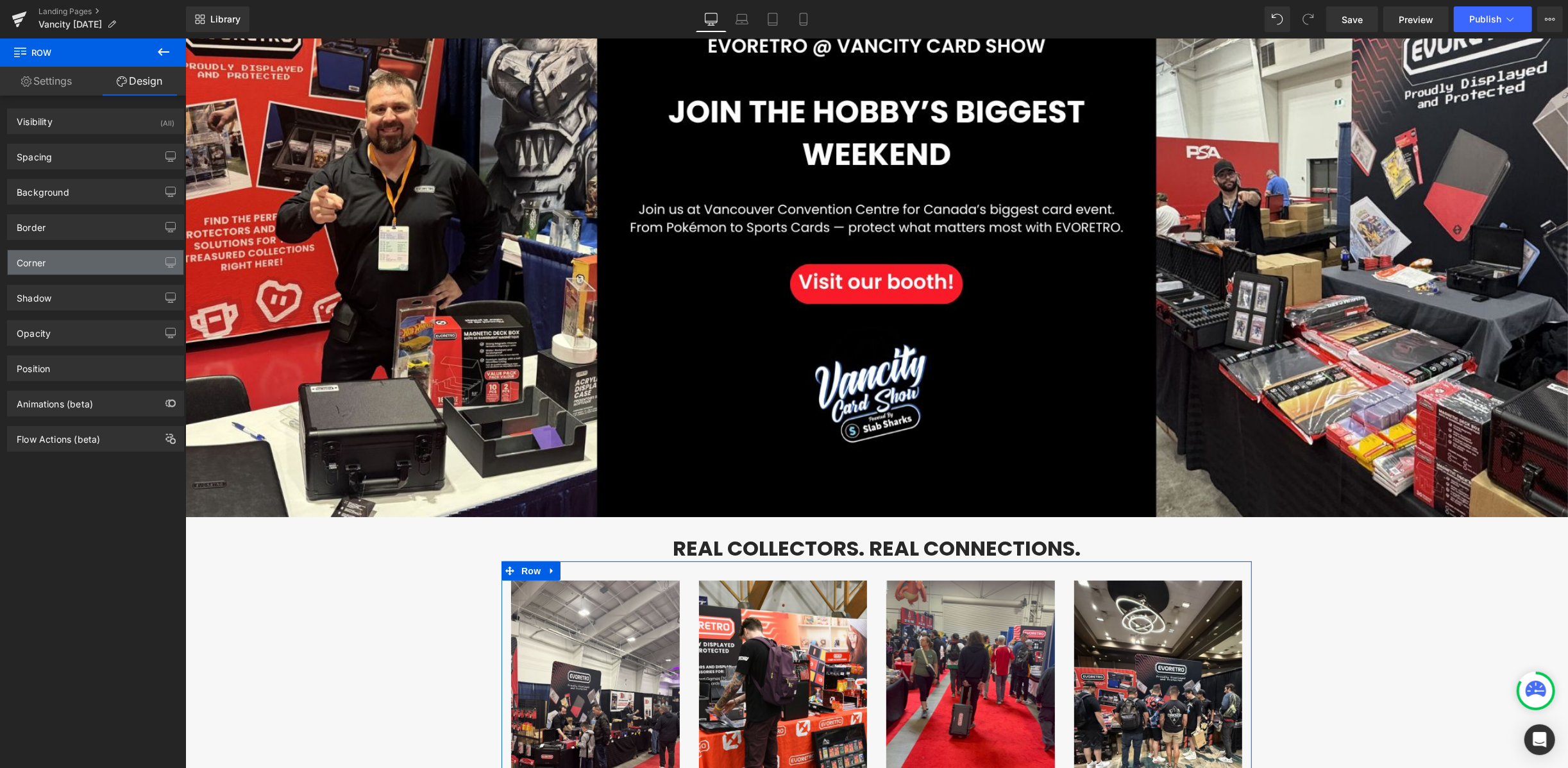
click at [53, 271] on div "Corner" at bounding box center [95, 262] width 175 height 24
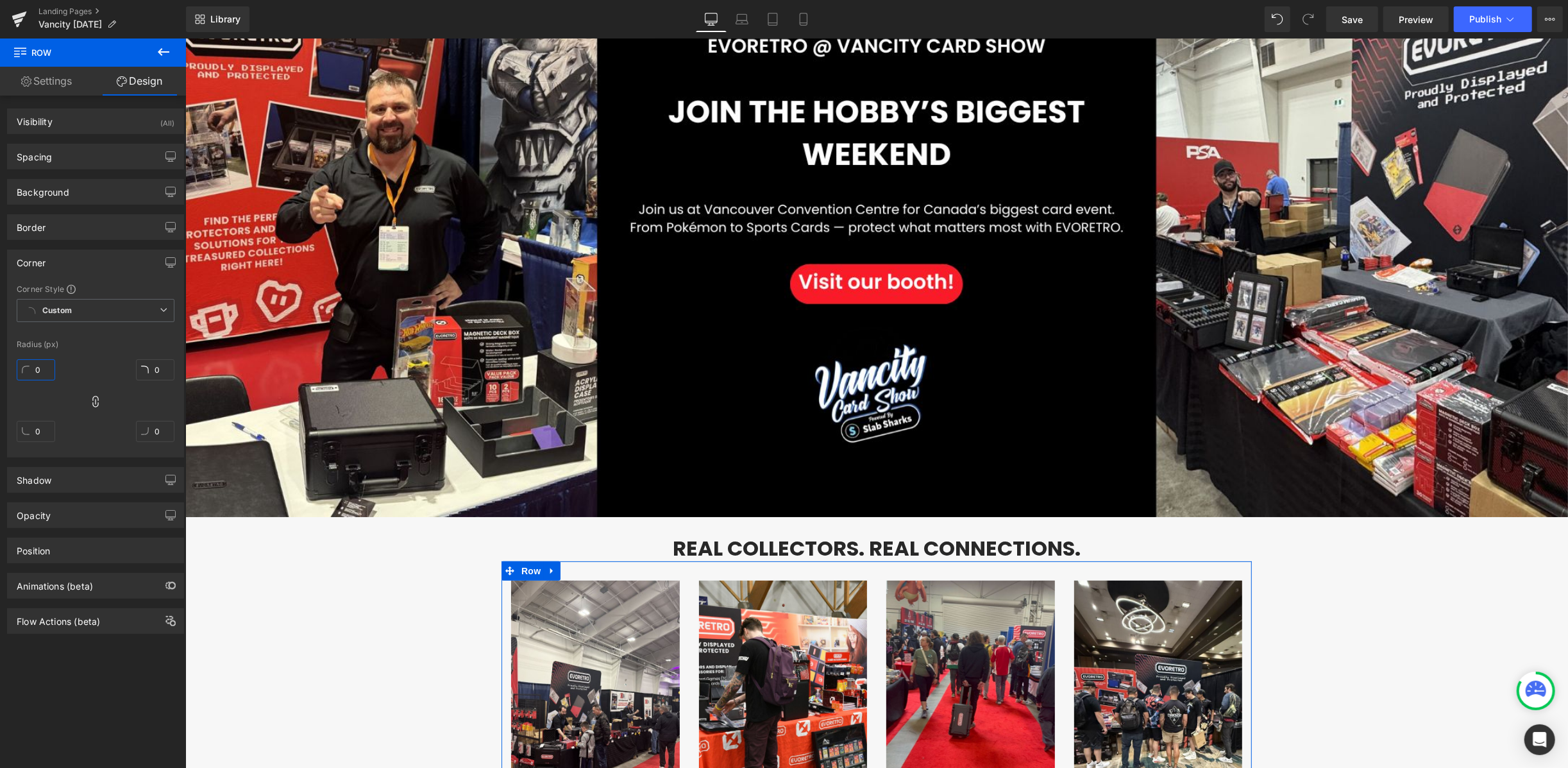
click at [42, 365] on input "0" at bounding box center [36, 370] width 38 height 21
type input "2"
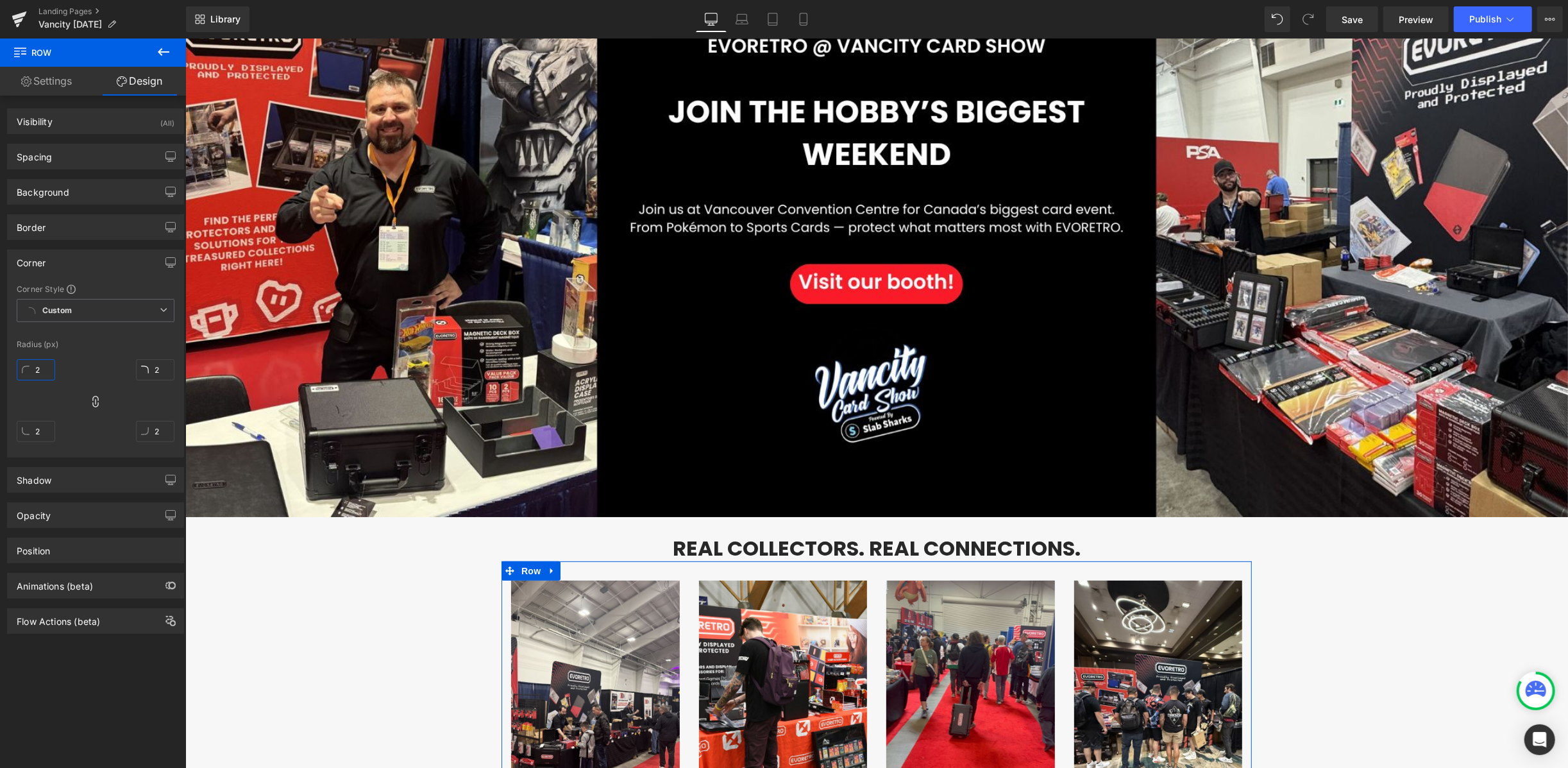
type input "20"
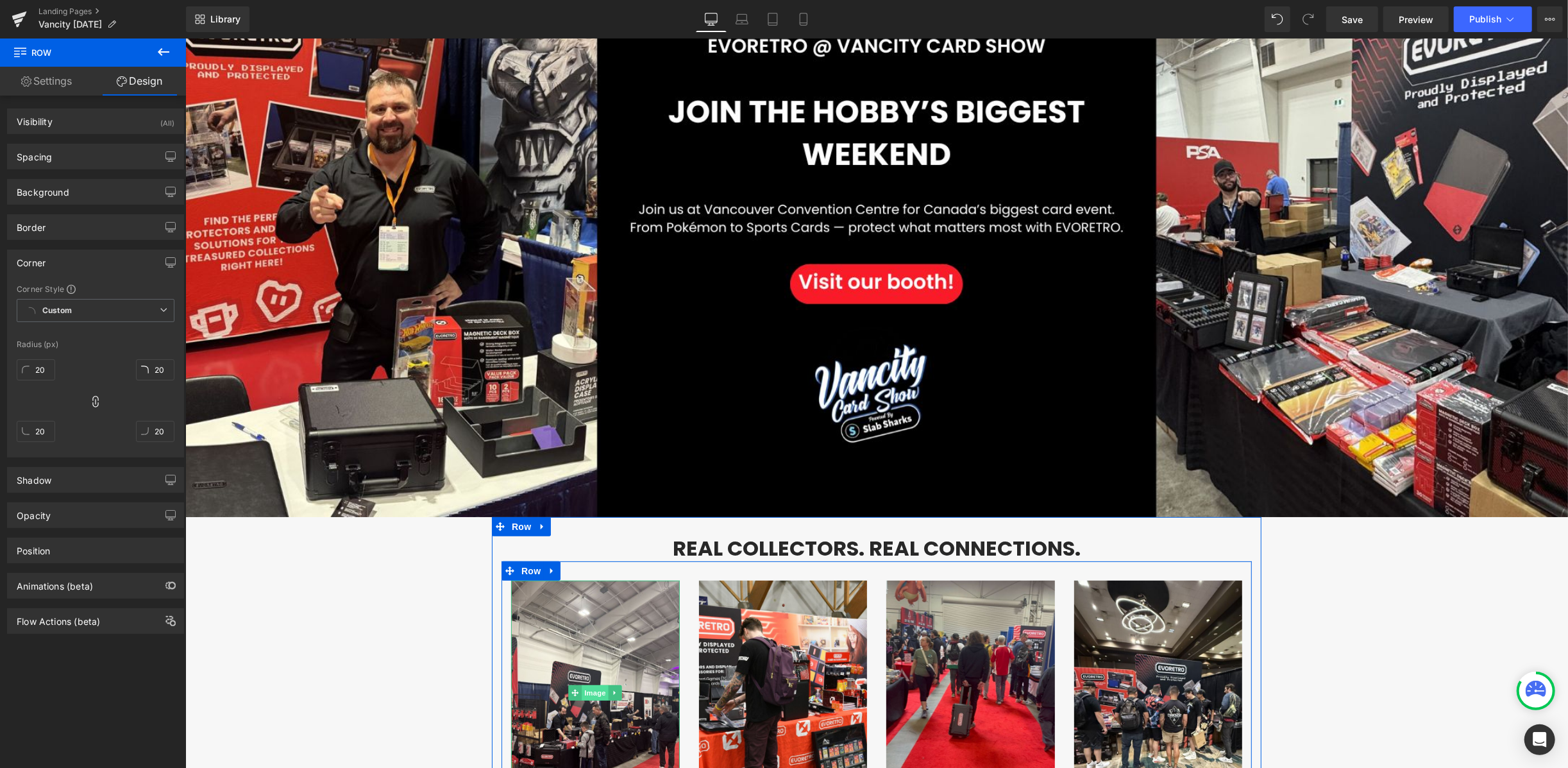
click at [583, 688] on span "Image" at bounding box center [594, 691] width 27 height 15
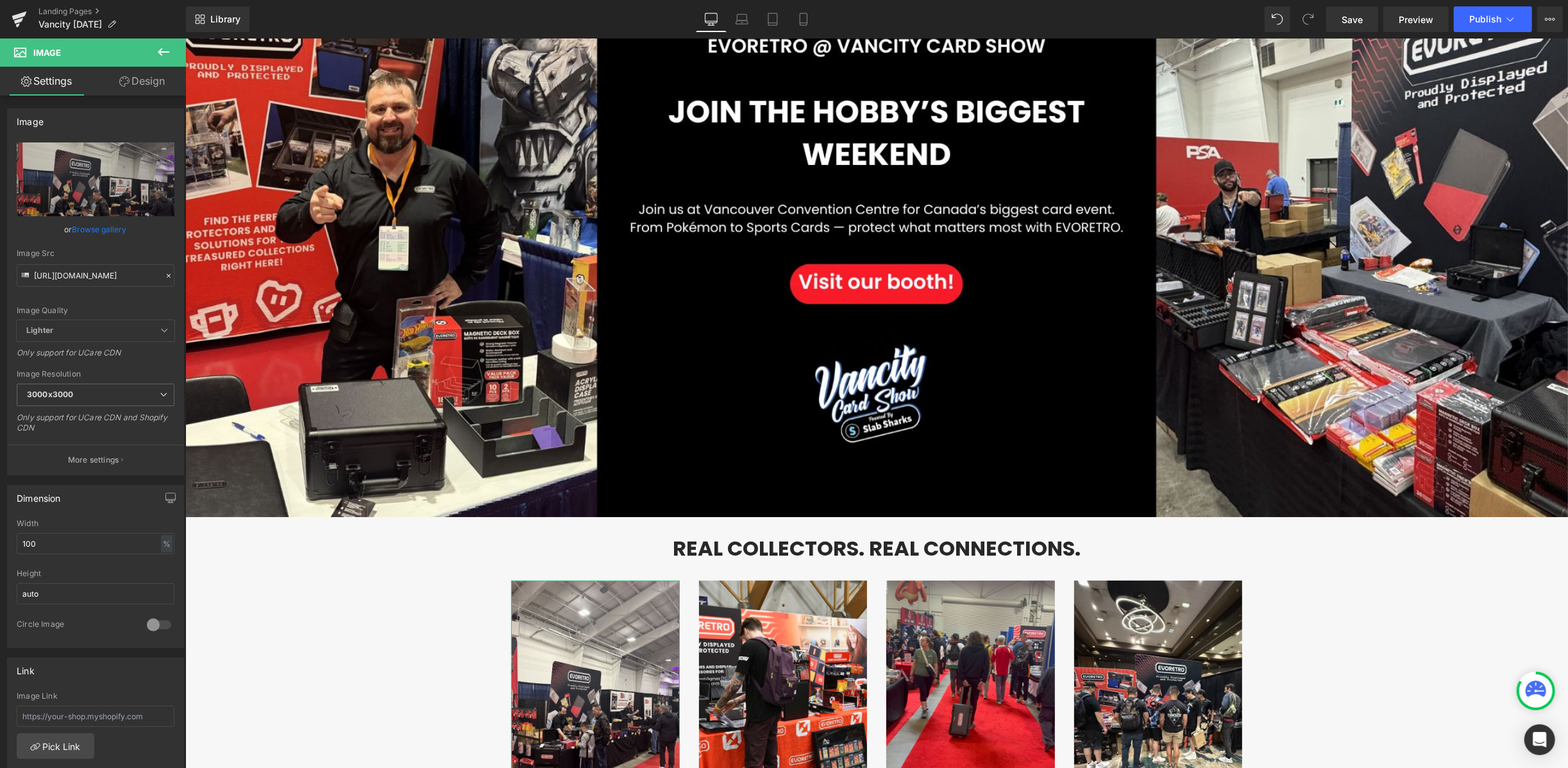
click at [150, 84] on link "Design" at bounding box center [142, 81] width 93 height 29
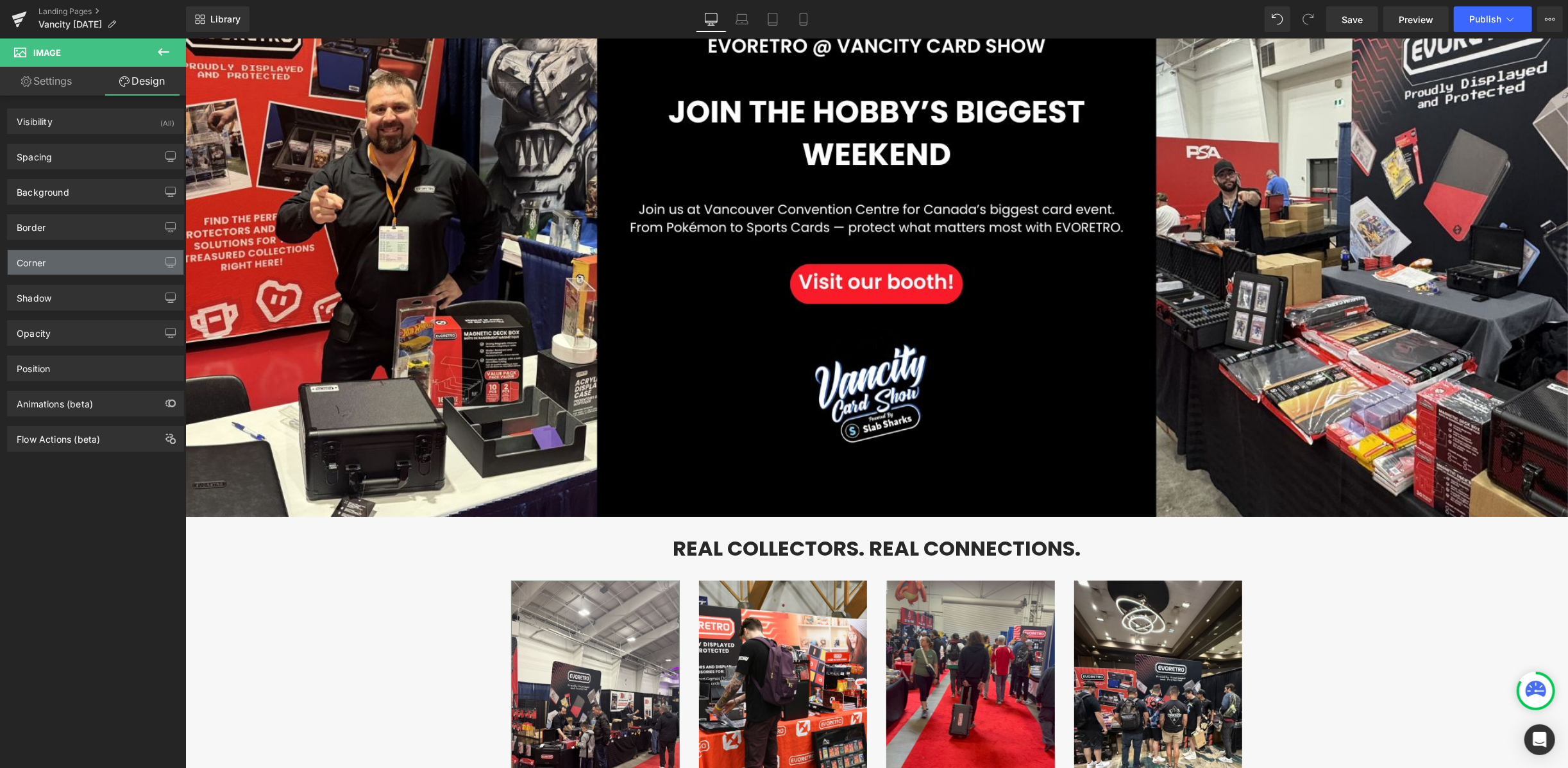
click at [50, 257] on div "Corner" at bounding box center [95, 262] width 175 height 24
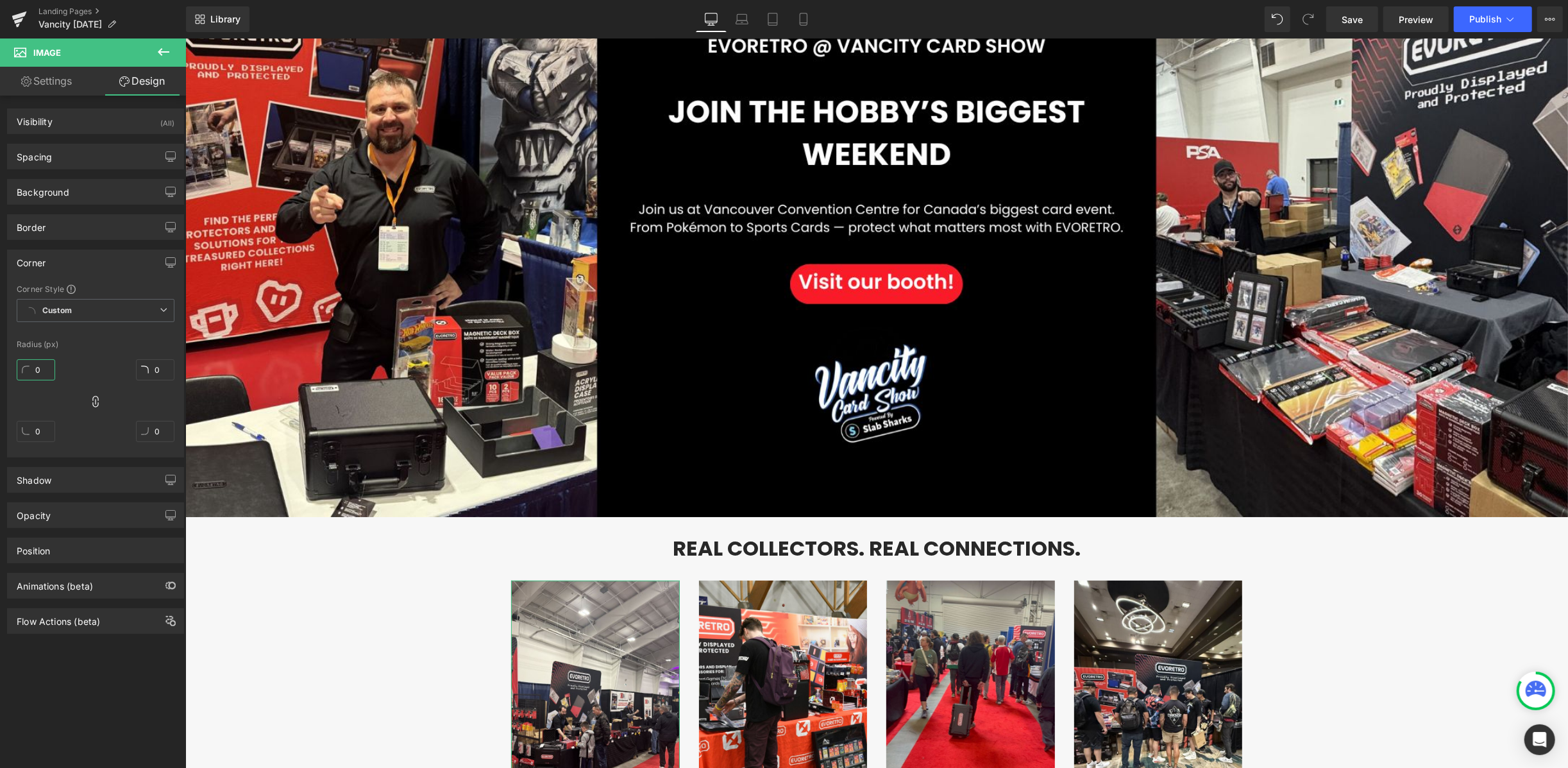
click at [53, 373] on input "0" at bounding box center [36, 370] width 38 height 21
type input "2"
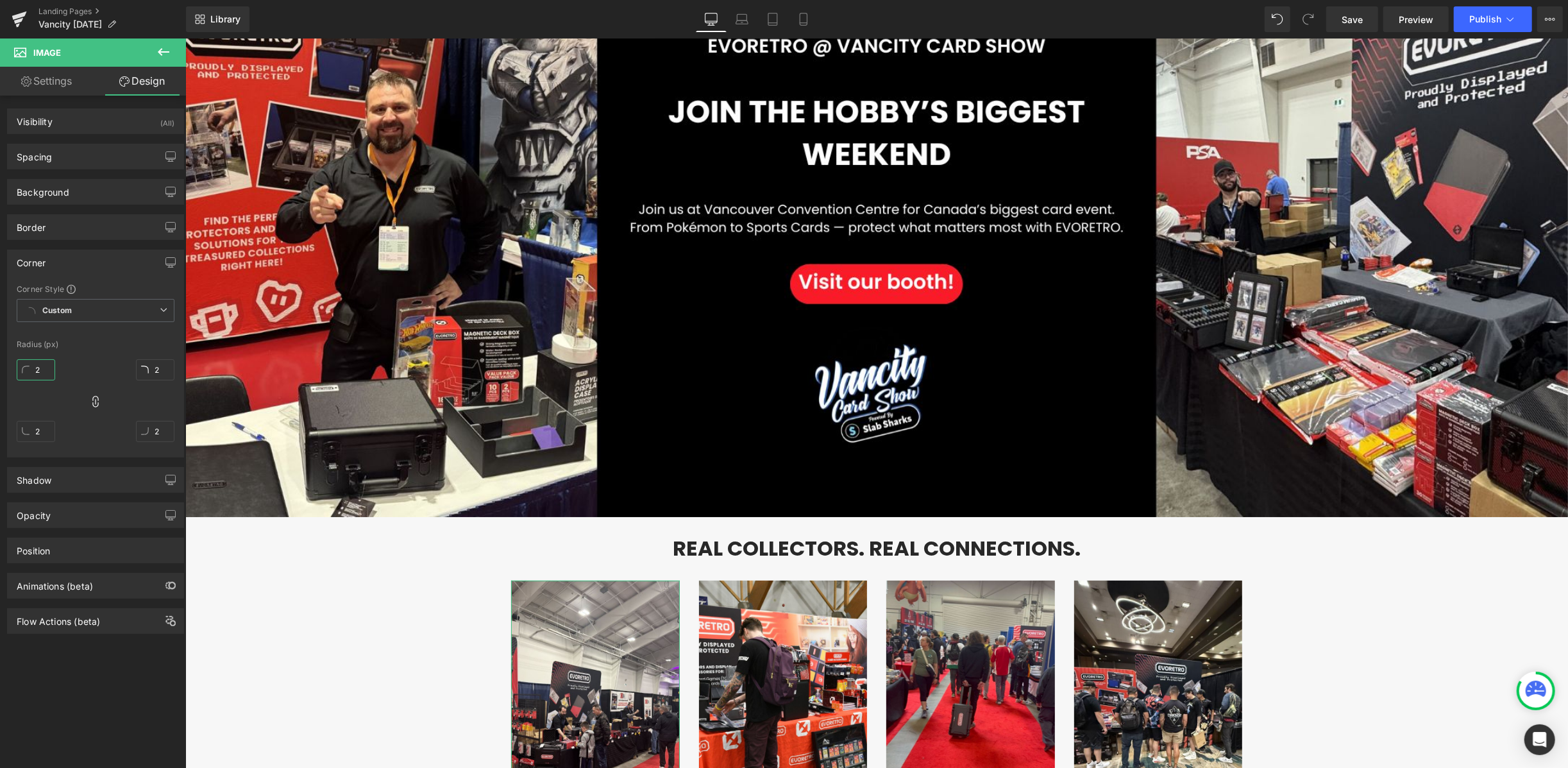
type input "20"
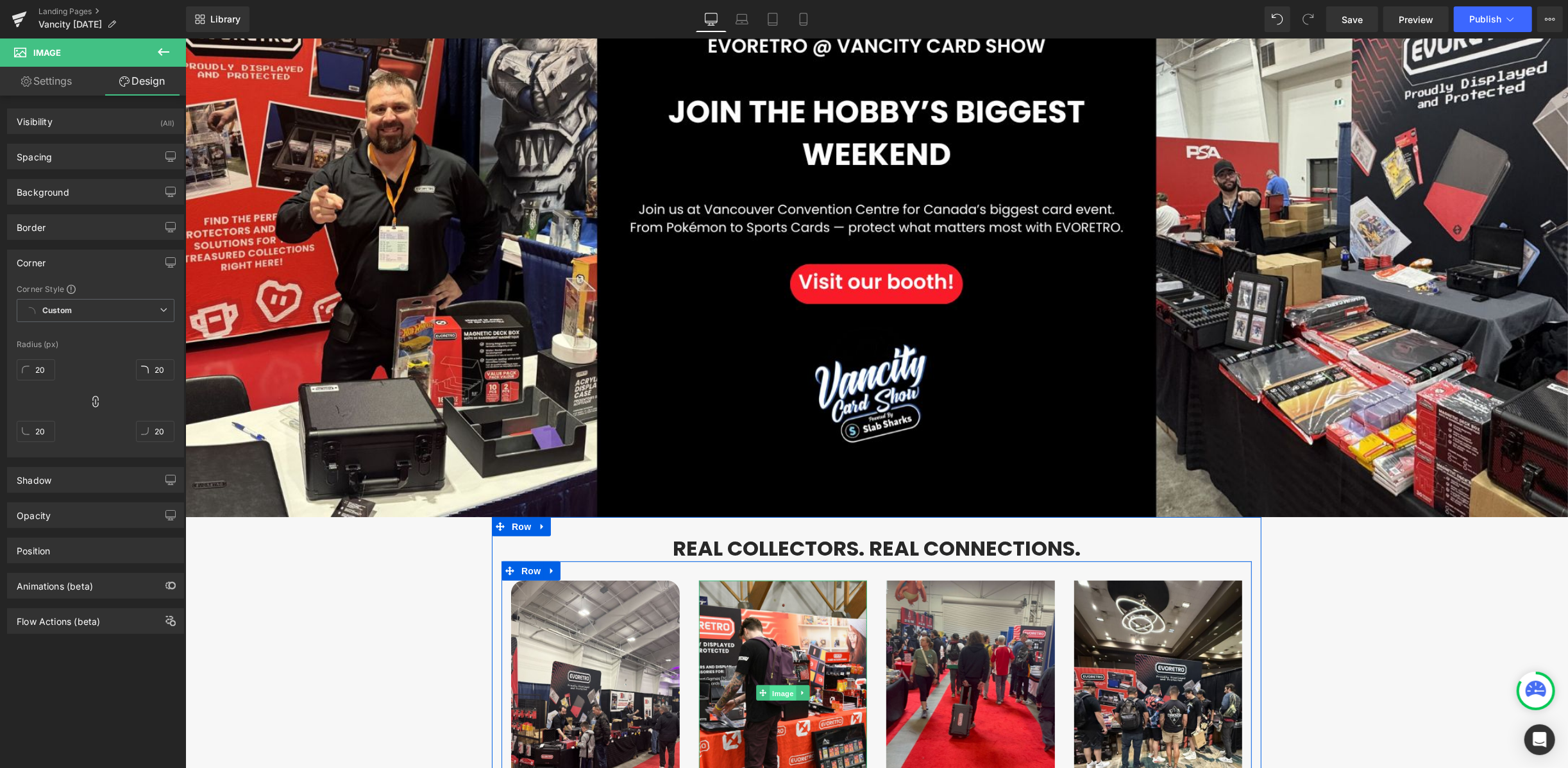
click at [770, 685] on span "Image" at bounding box center [782, 692] width 27 height 15
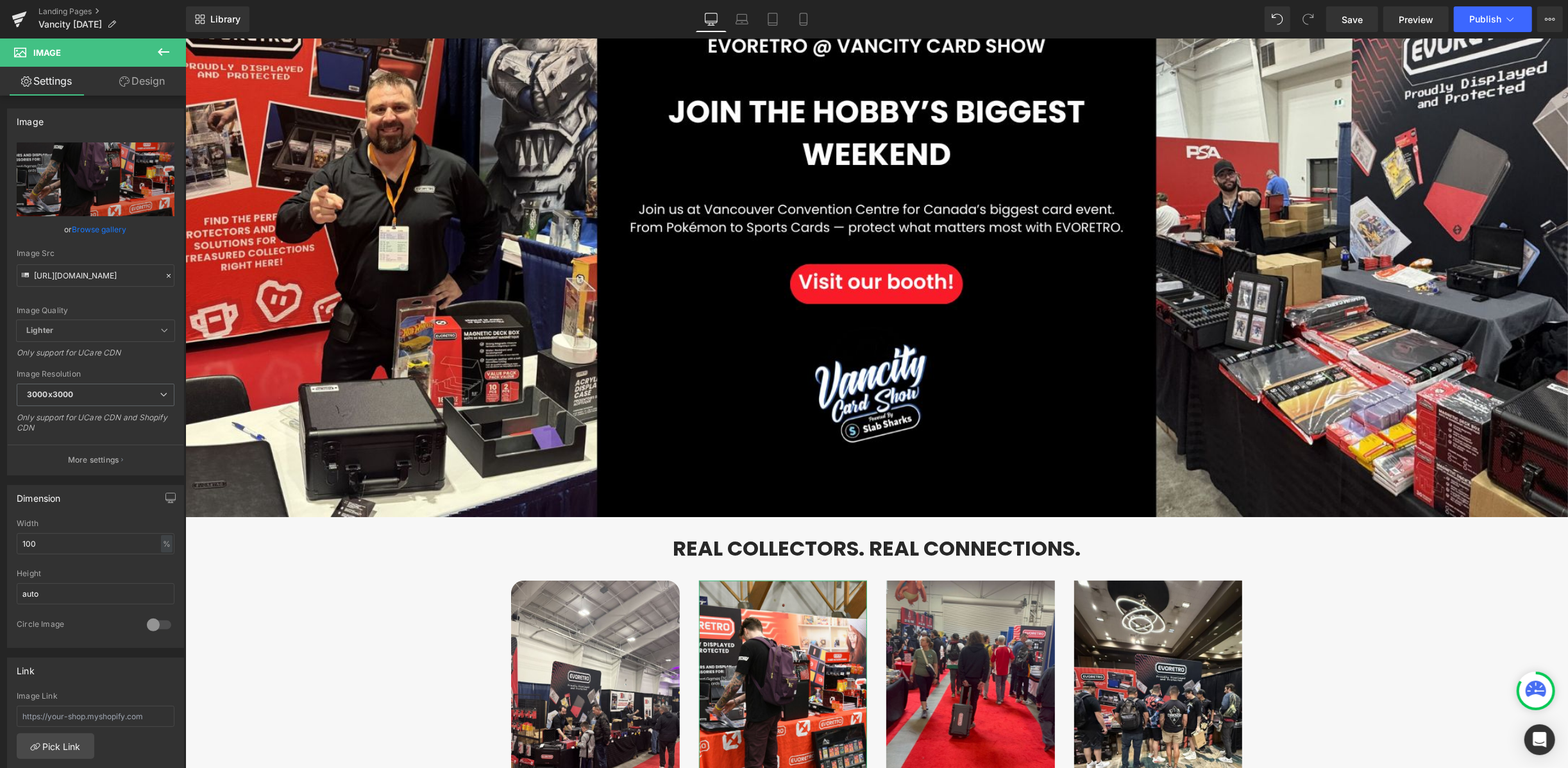
click at [143, 86] on link "Design" at bounding box center [142, 81] width 93 height 29
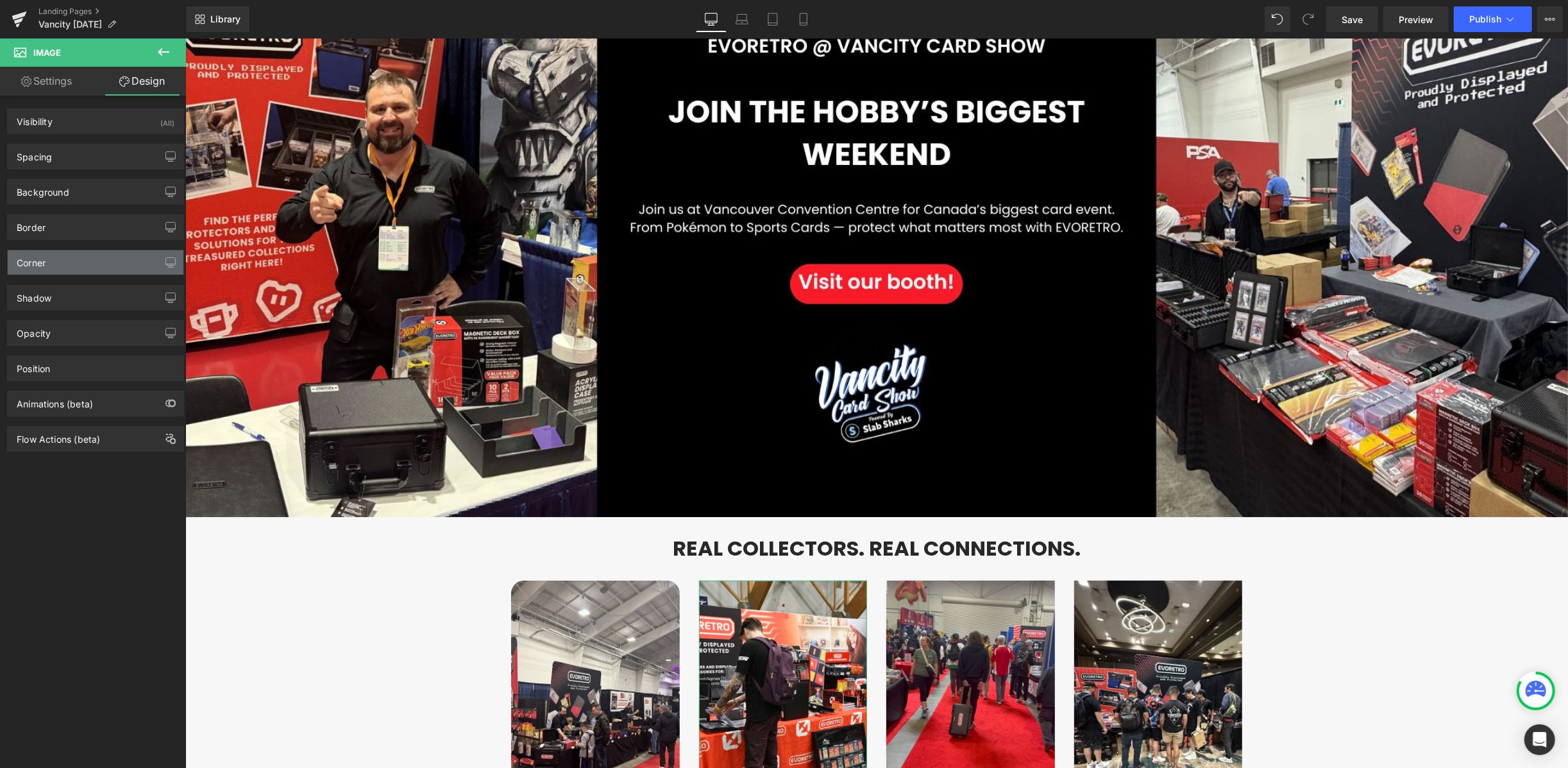
click at [55, 265] on div "Corner" at bounding box center [95, 262] width 175 height 24
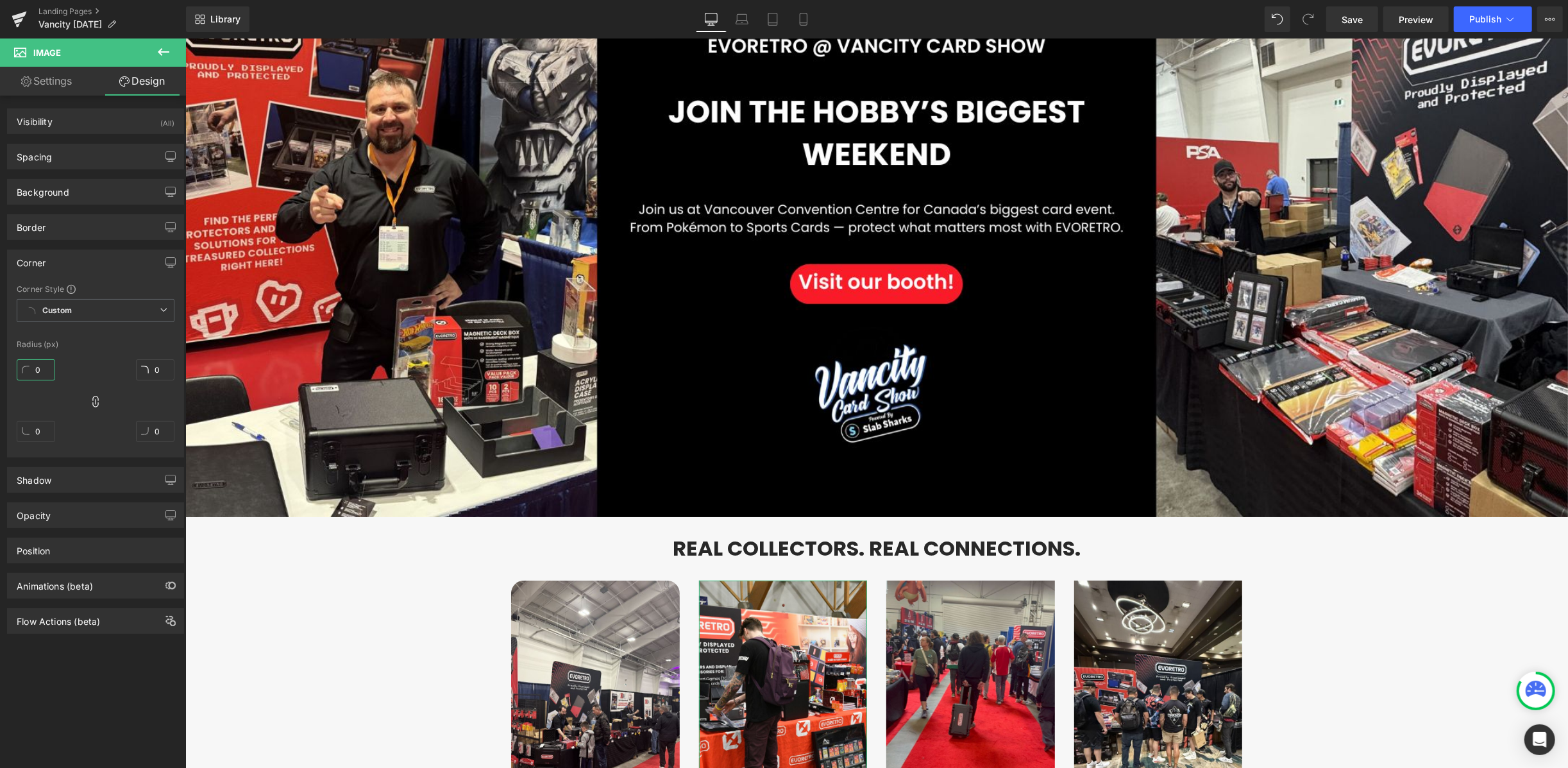
click at [46, 373] on input "0" at bounding box center [36, 370] width 38 height 21
type input "2"
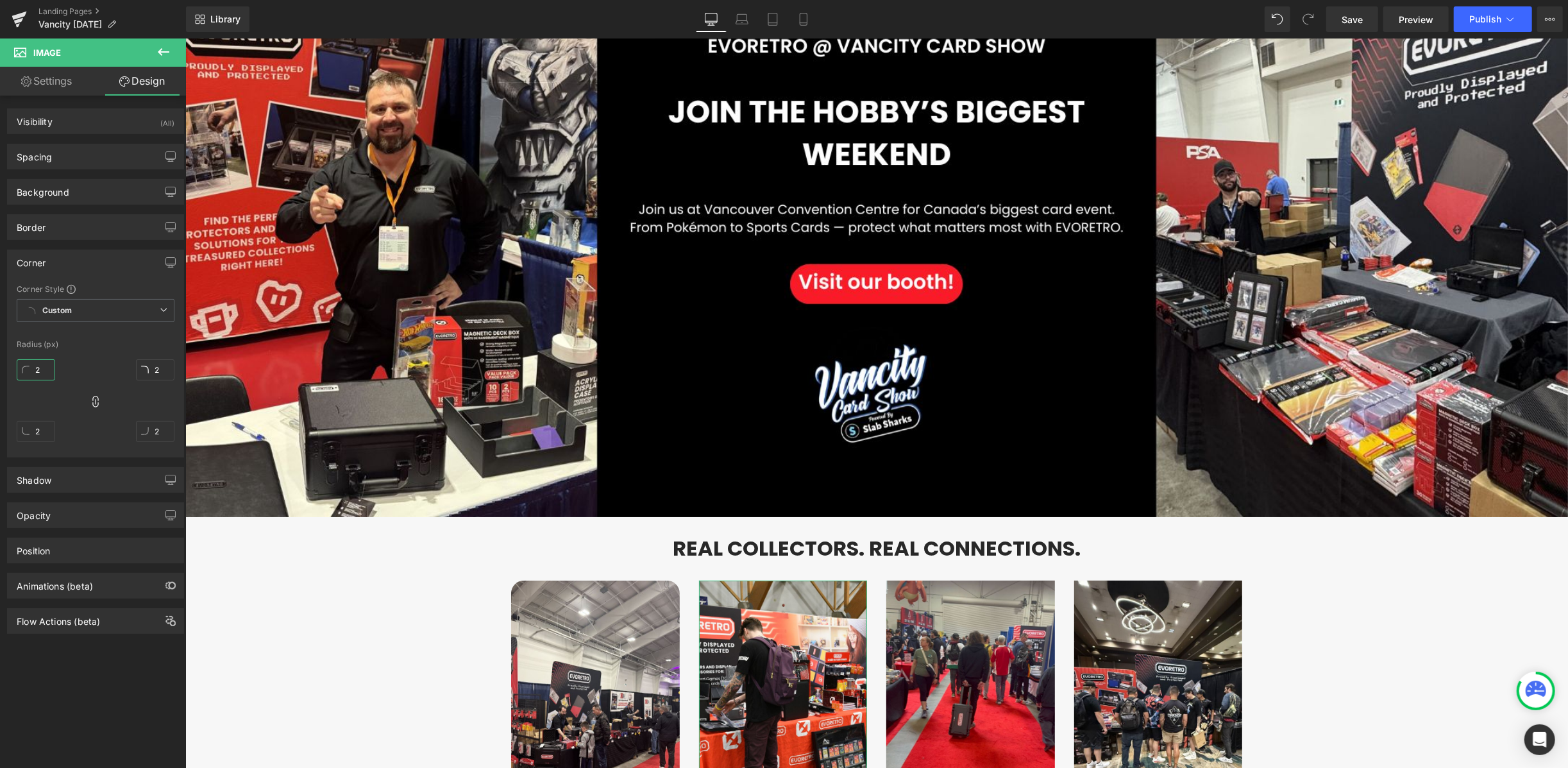
type input "20"
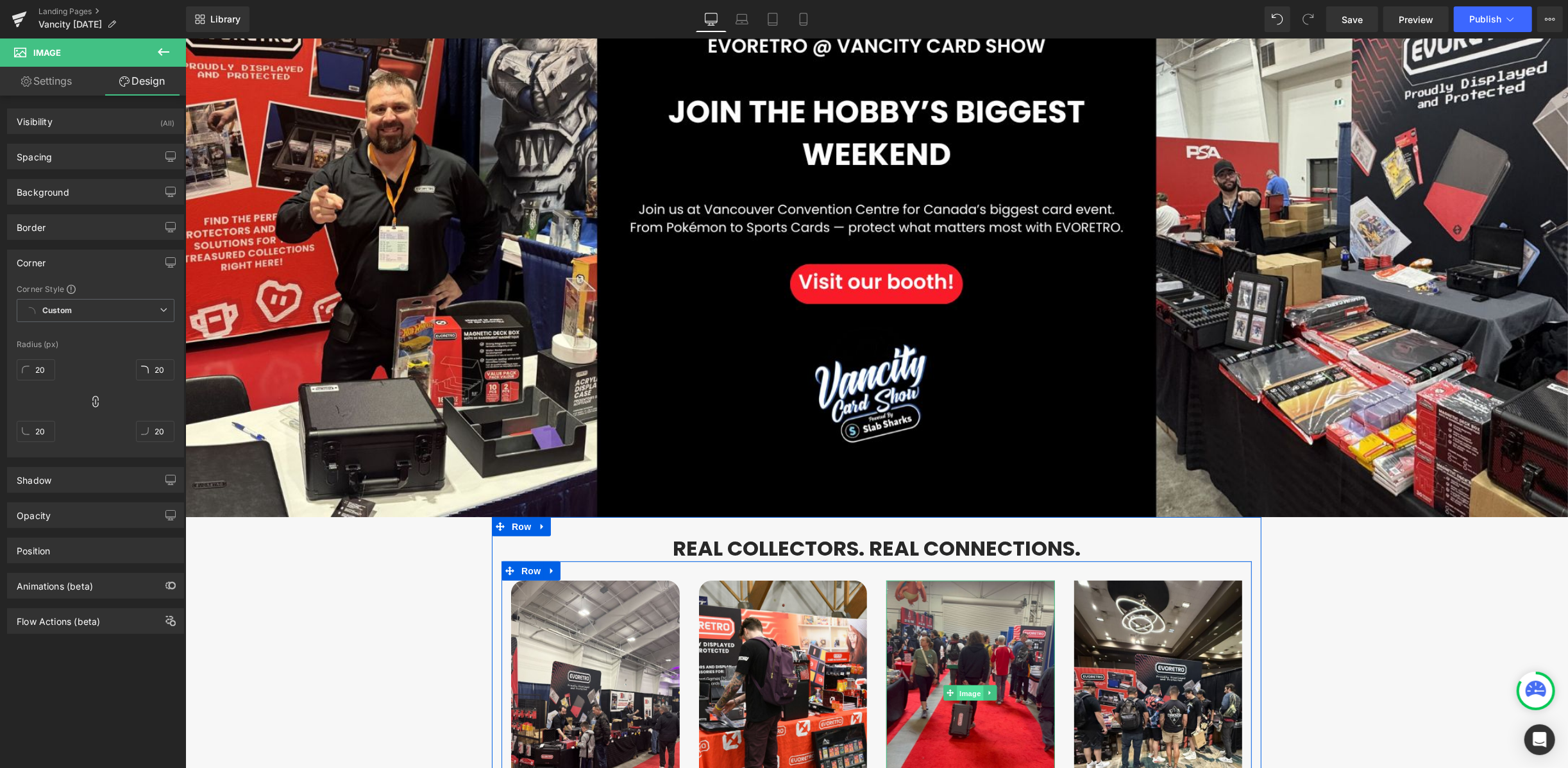
click at [956, 685] on span "Image" at bounding box center [970, 692] width 27 height 15
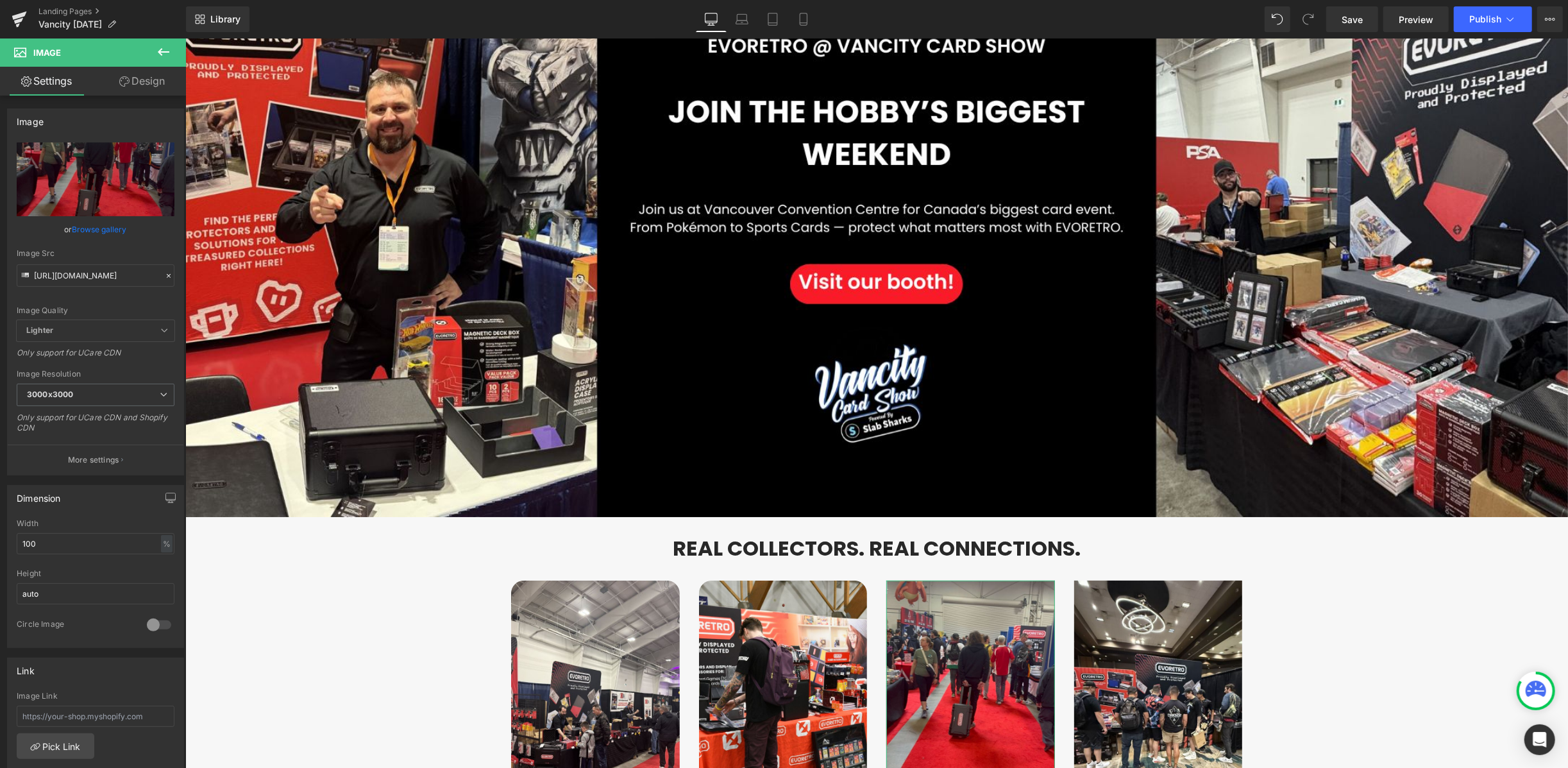
click at [150, 91] on link "Design" at bounding box center [142, 81] width 93 height 29
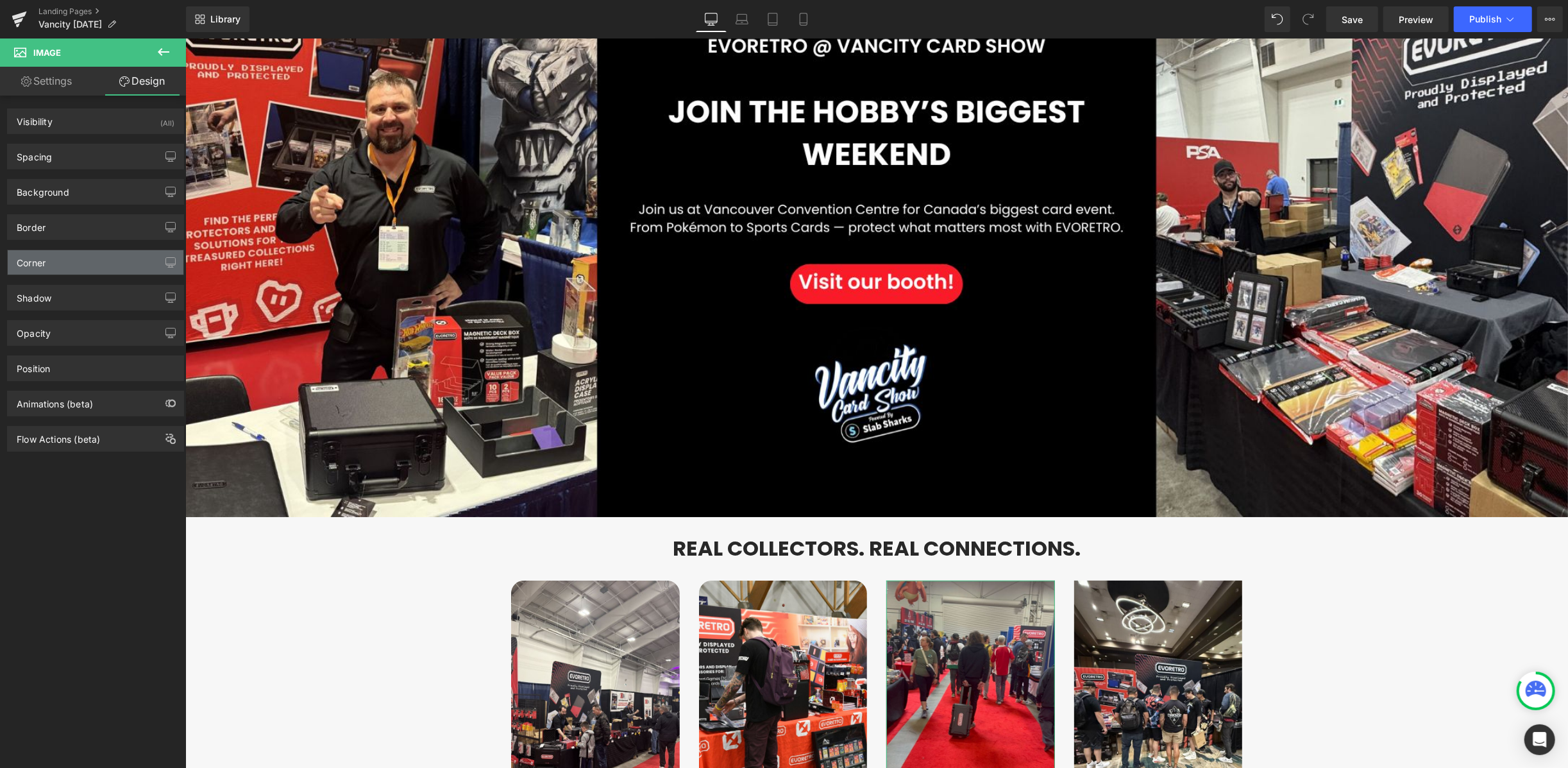
click at [58, 265] on div "Corner" at bounding box center [95, 262] width 175 height 24
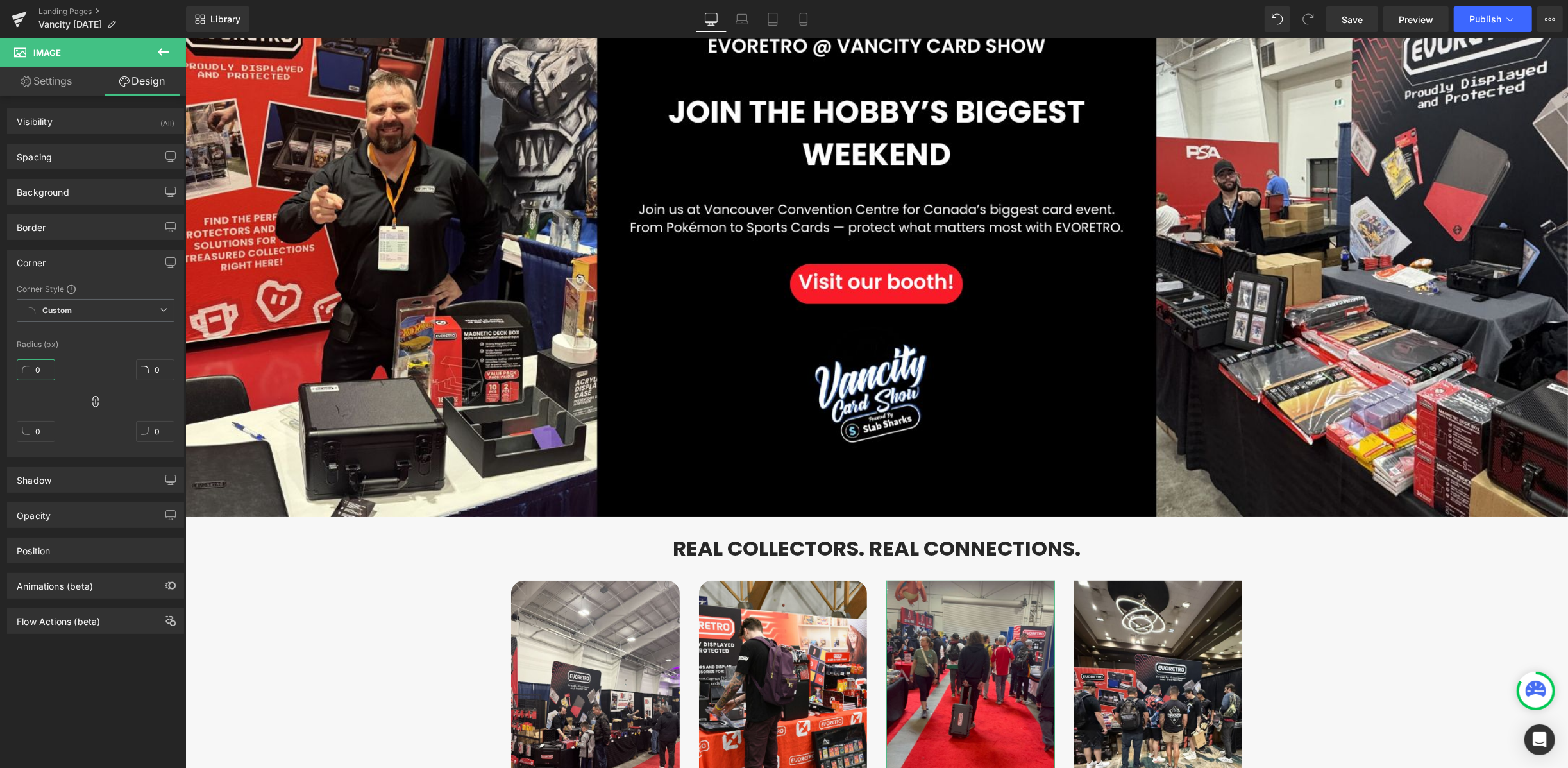
click at [42, 376] on input "0" at bounding box center [36, 370] width 38 height 21
type input "20"
type input "2"
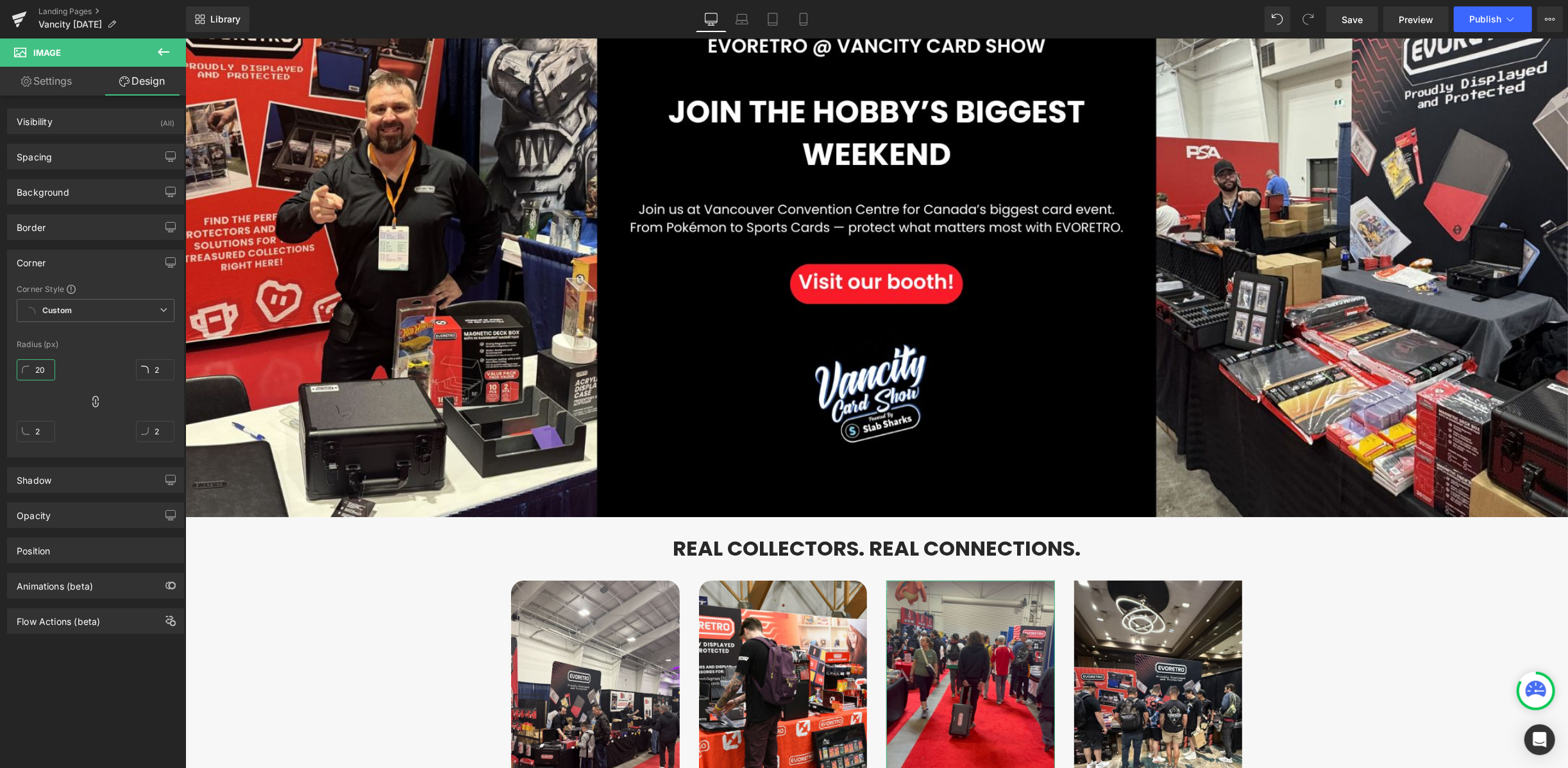
type input "20"
click at [1144, 684] on span "Image" at bounding box center [1158, 691] width 27 height 15
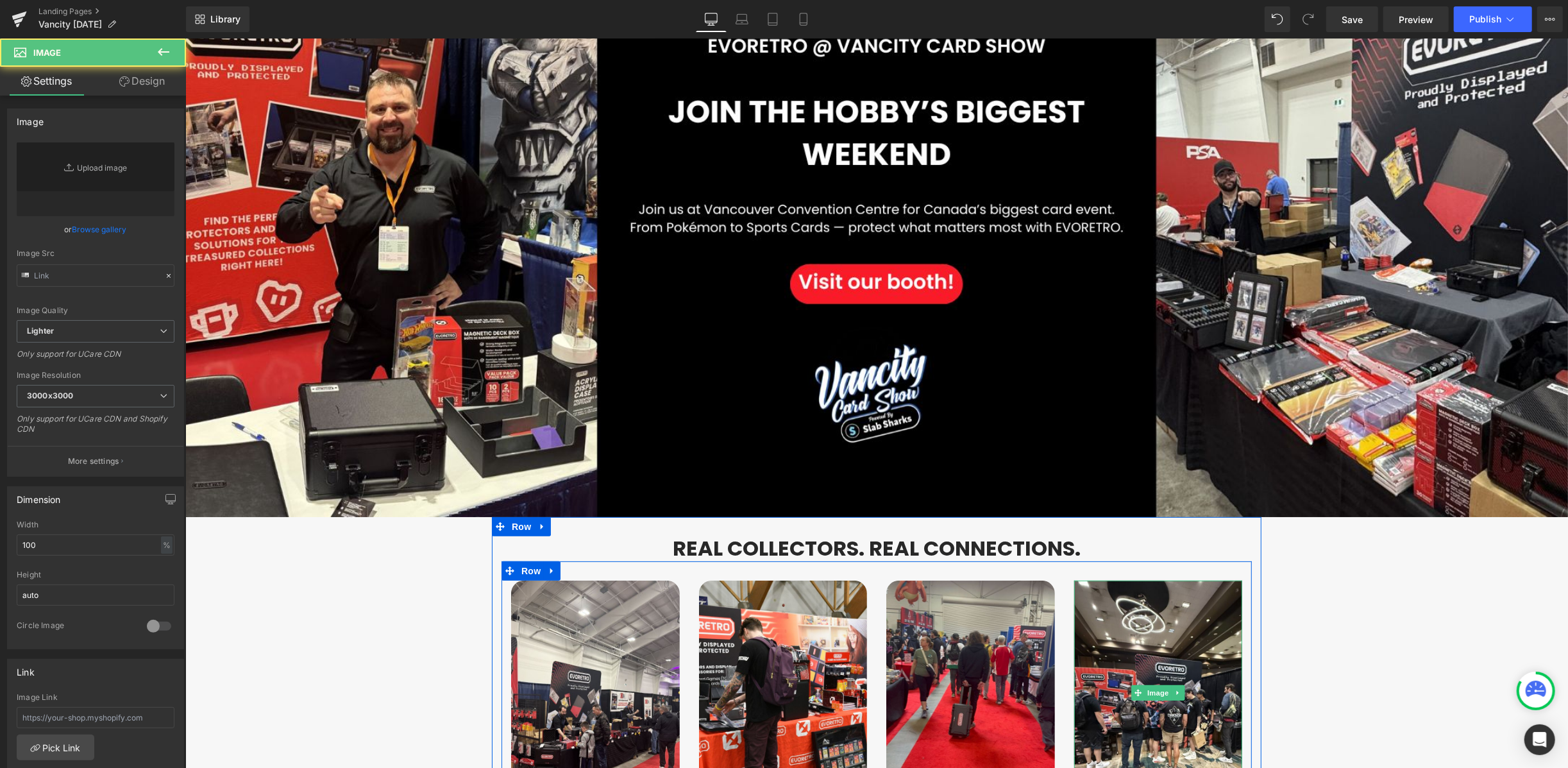
type input "https://cdn.shopify.com/s/files/1/0042/2795/6809/files/rebel_scum_booth_visitor…"
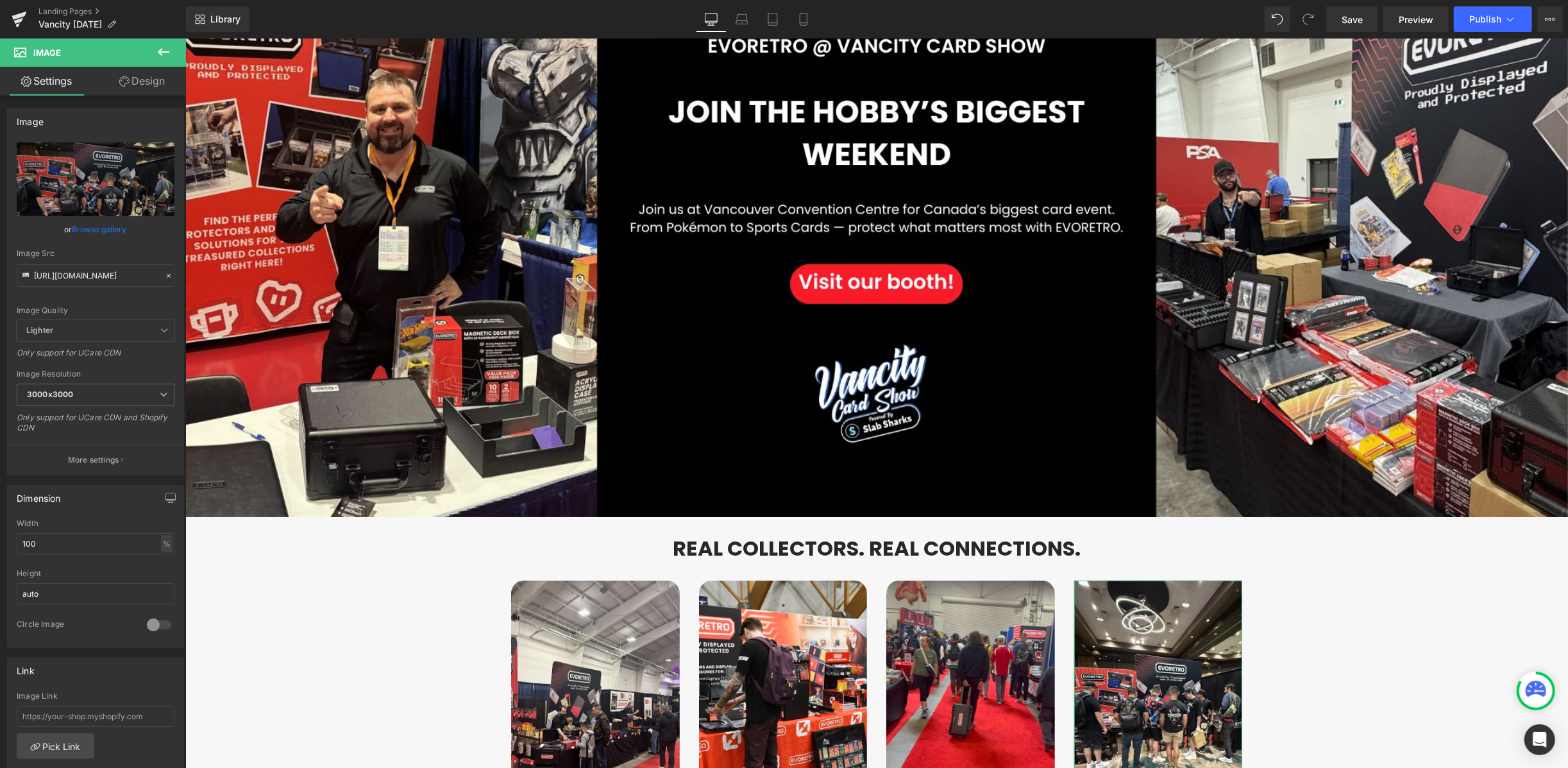
click at [141, 84] on link "Design" at bounding box center [142, 81] width 93 height 29
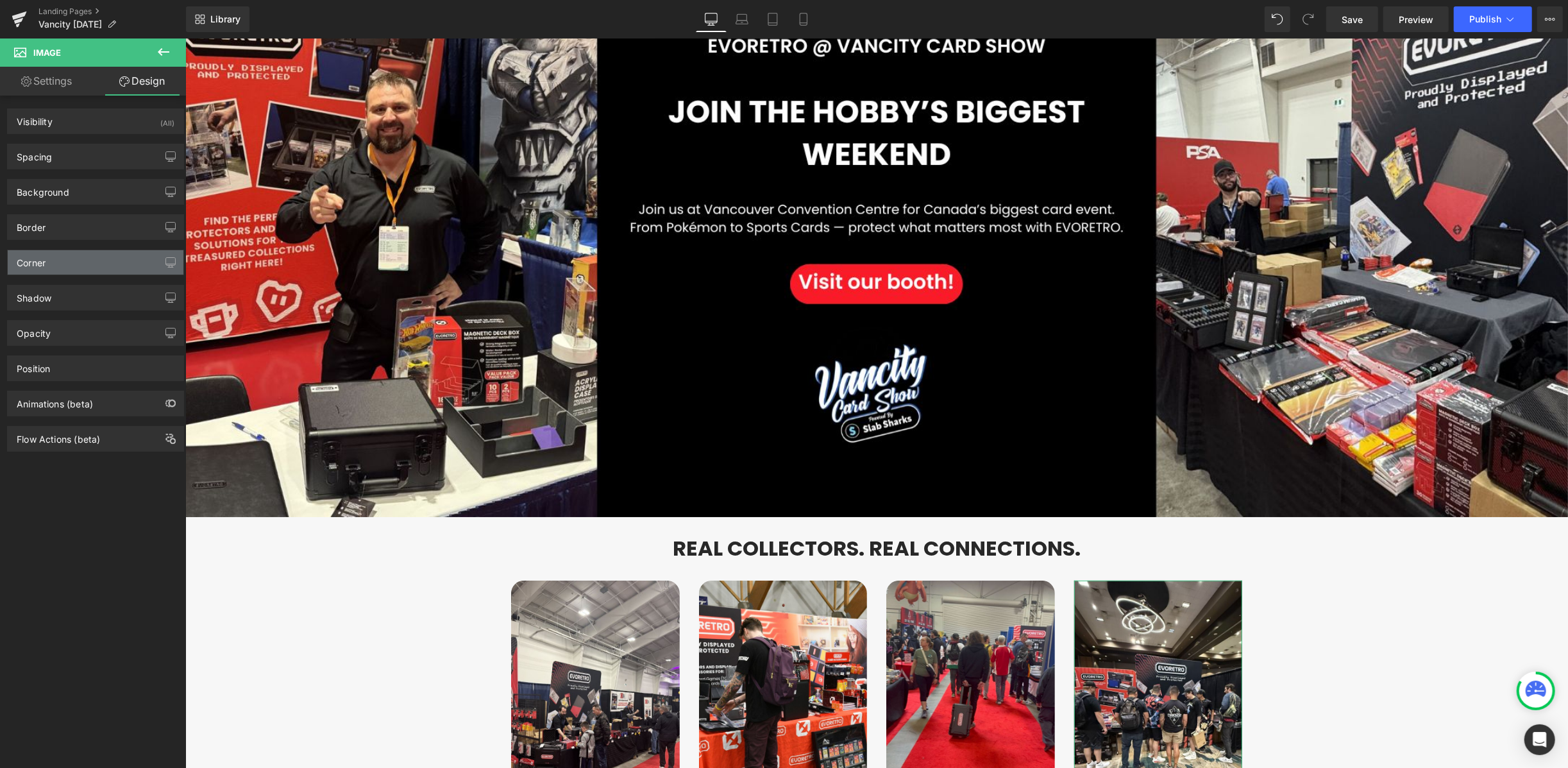
click at [81, 262] on div "Corner" at bounding box center [95, 262] width 175 height 24
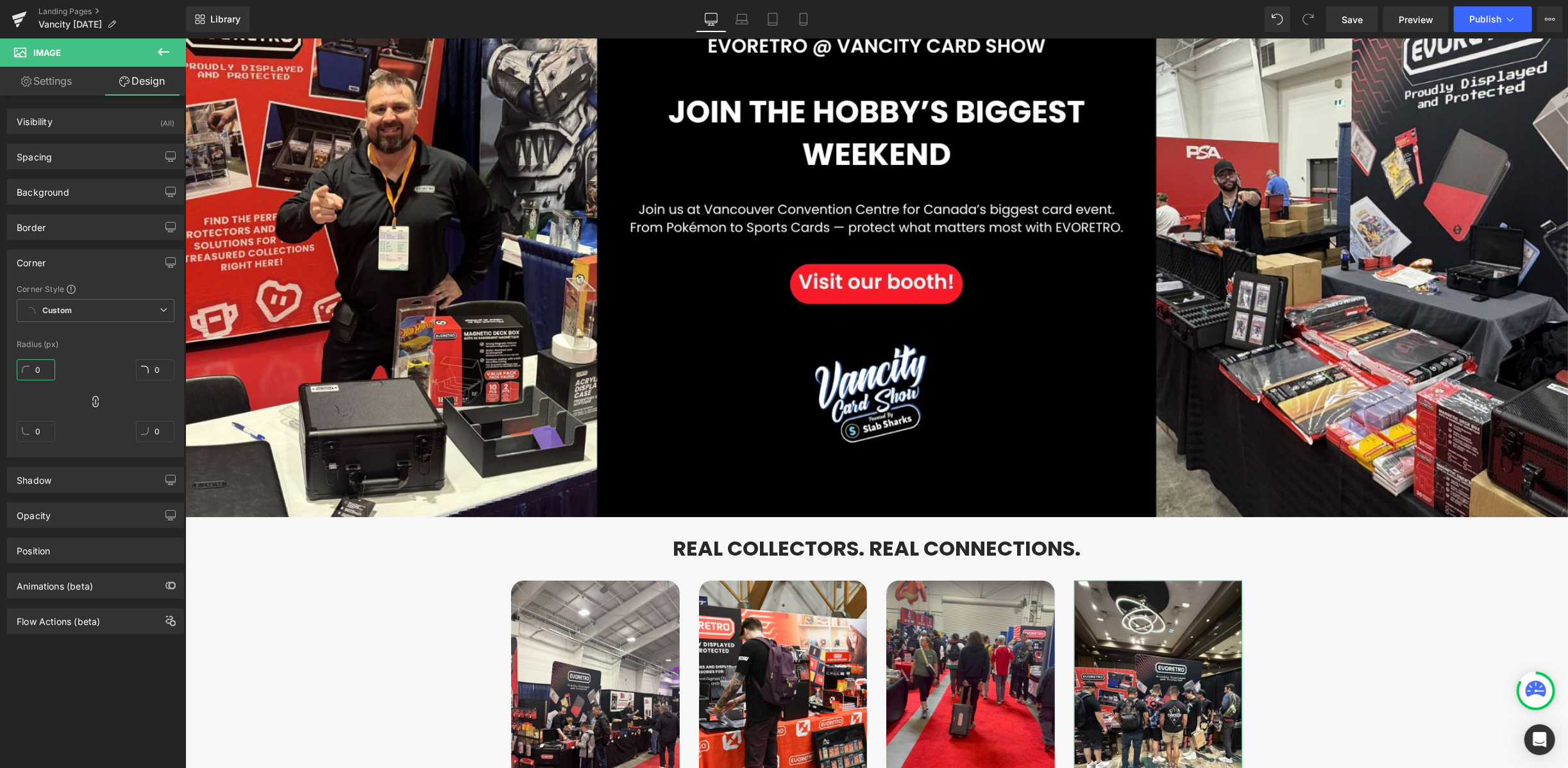
click at [43, 373] on input "0" at bounding box center [36, 370] width 38 height 21
type input "2"
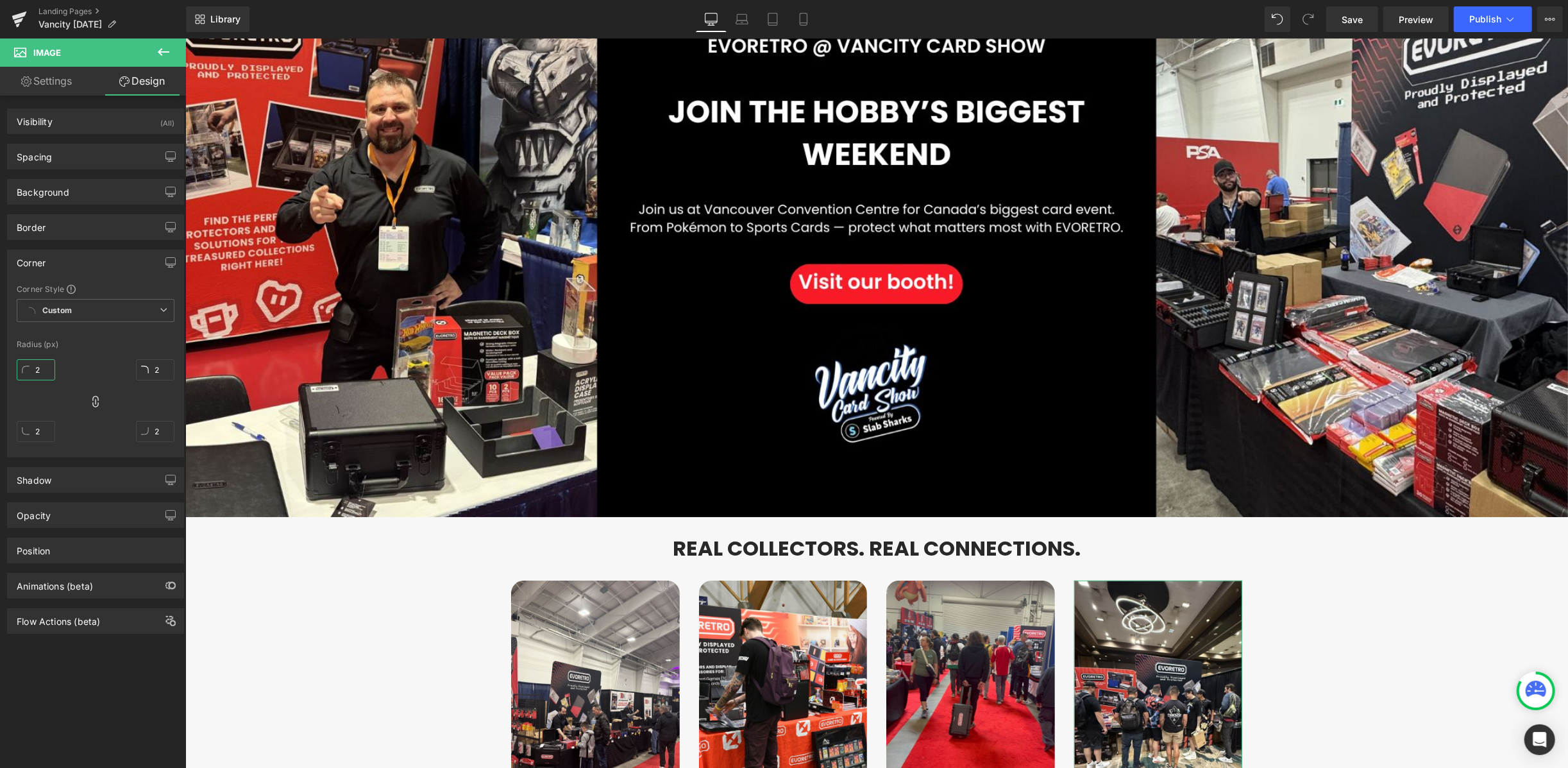
type input "20"
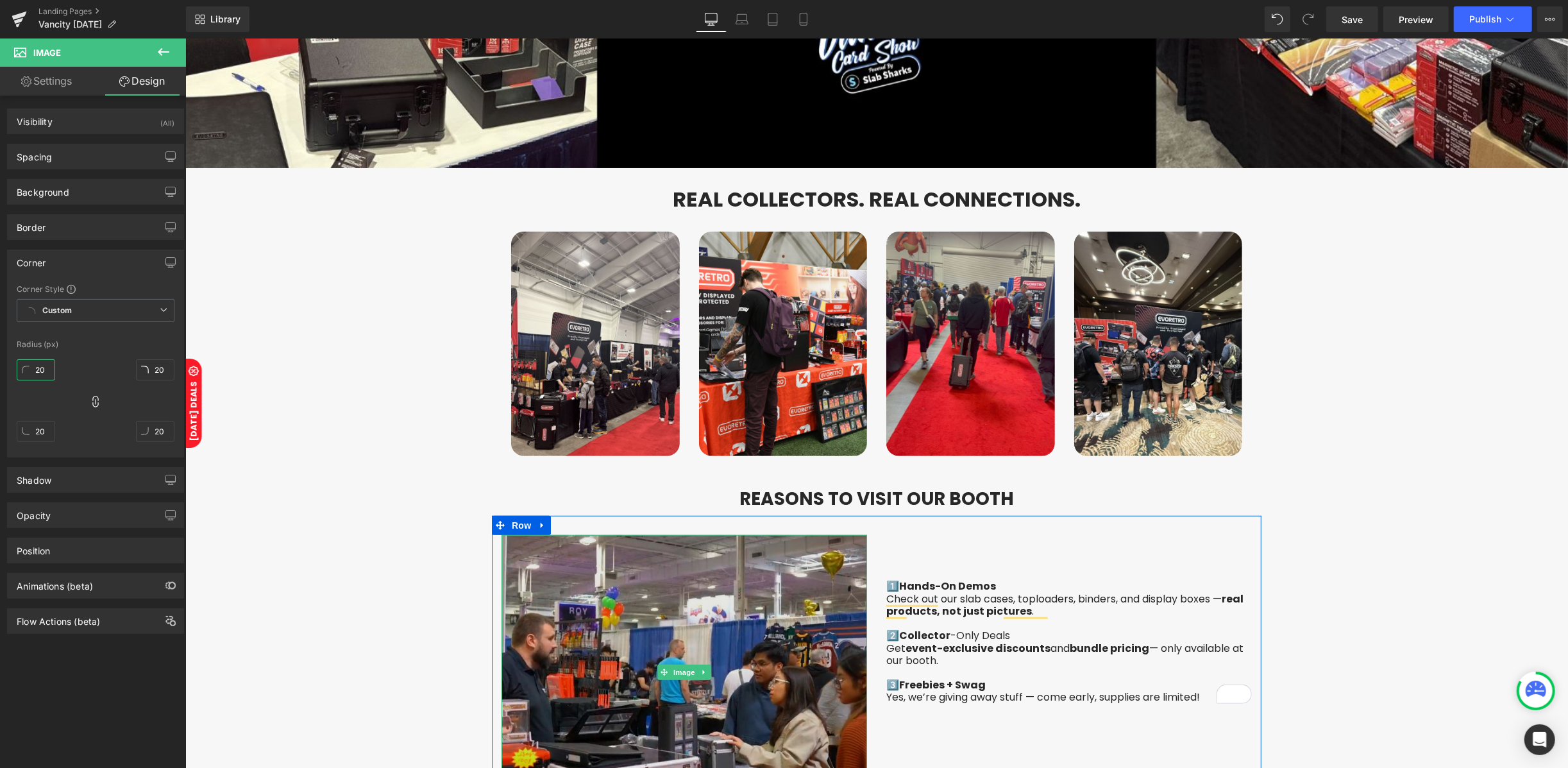
scroll to position [599, 0]
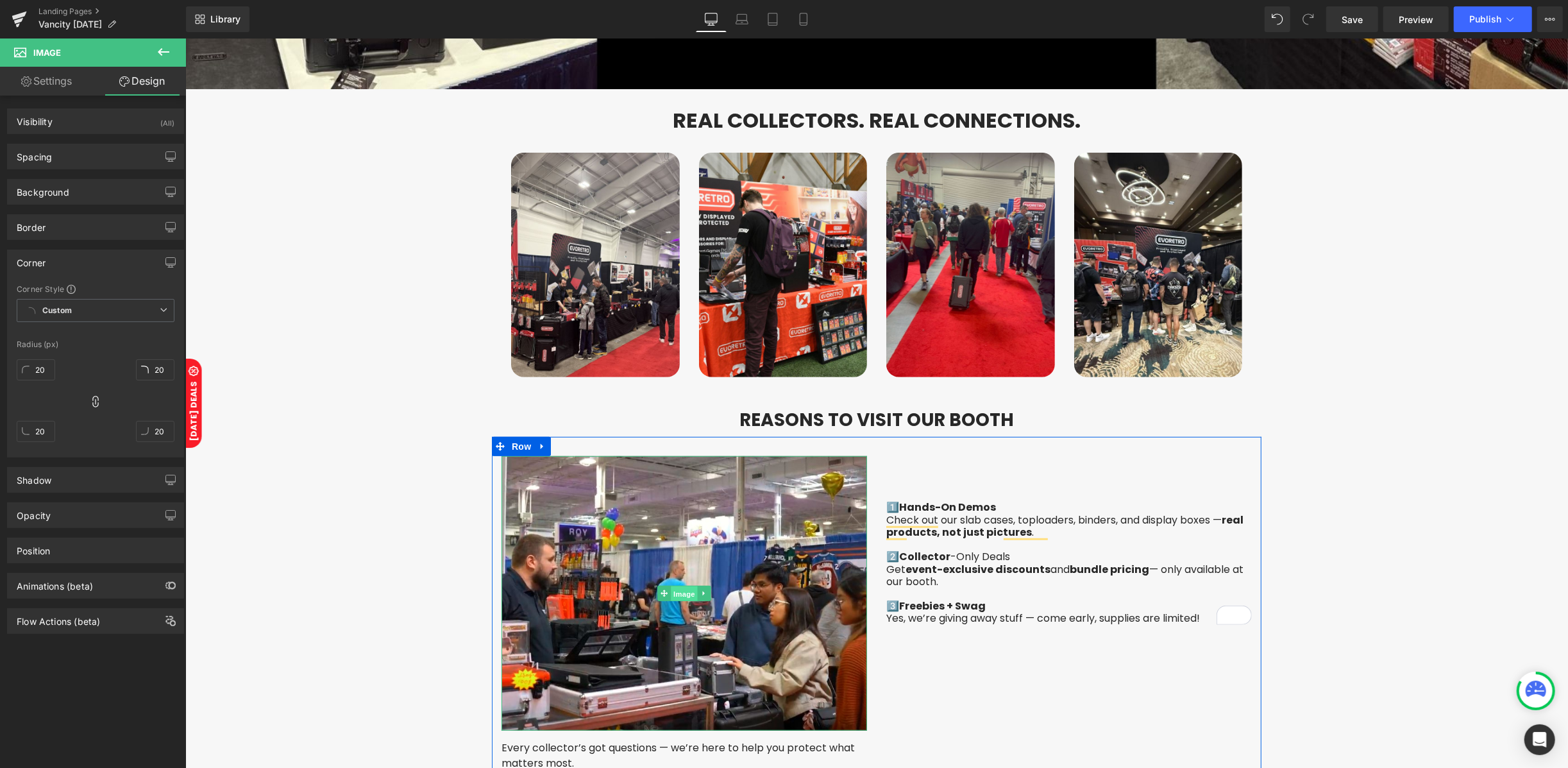
click at [672, 585] on span "Image" at bounding box center [683, 592] width 27 height 15
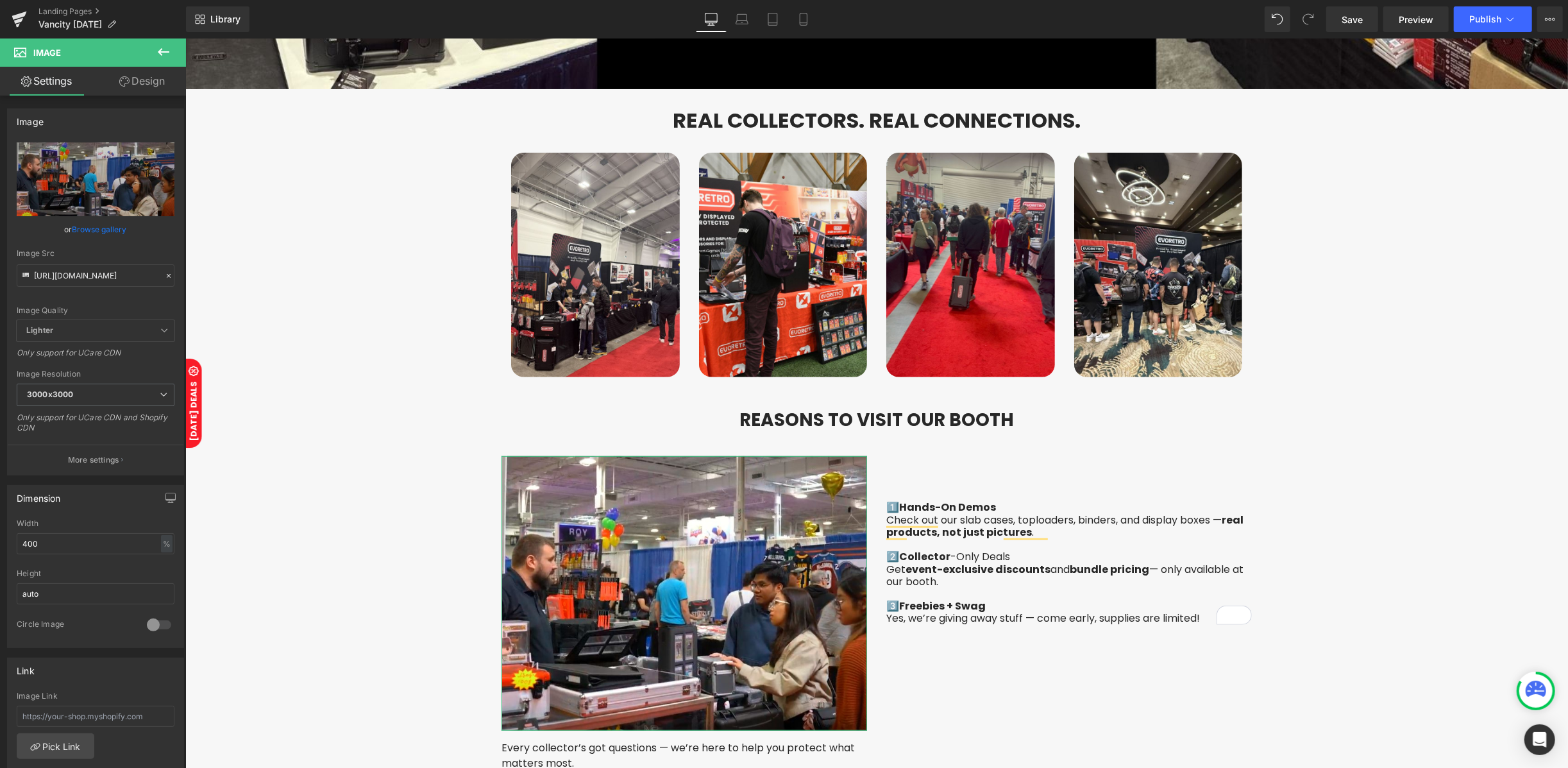
click at [148, 83] on link "Design" at bounding box center [142, 81] width 93 height 29
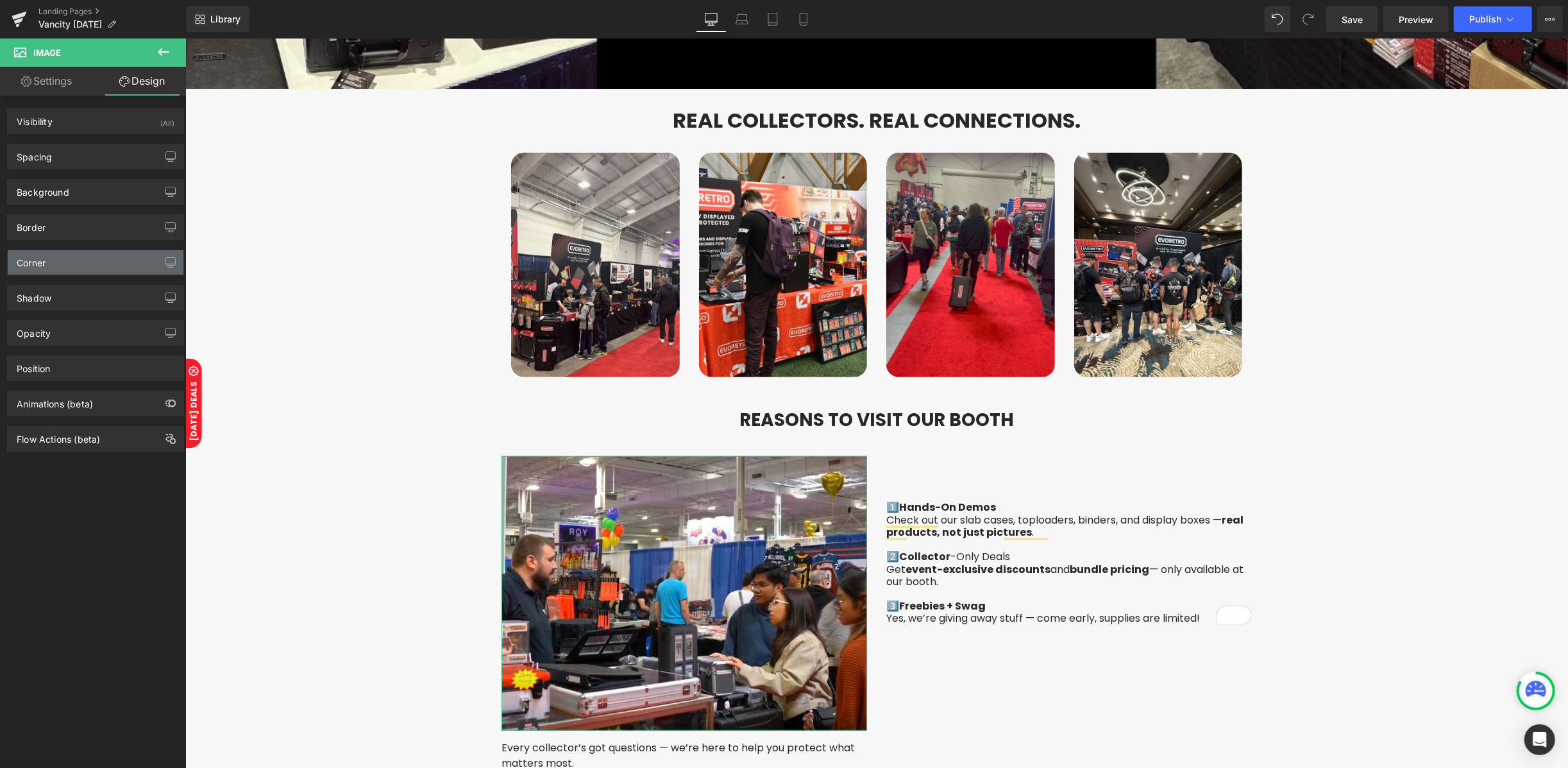
click at [56, 266] on div "Corner" at bounding box center [95, 262] width 175 height 24
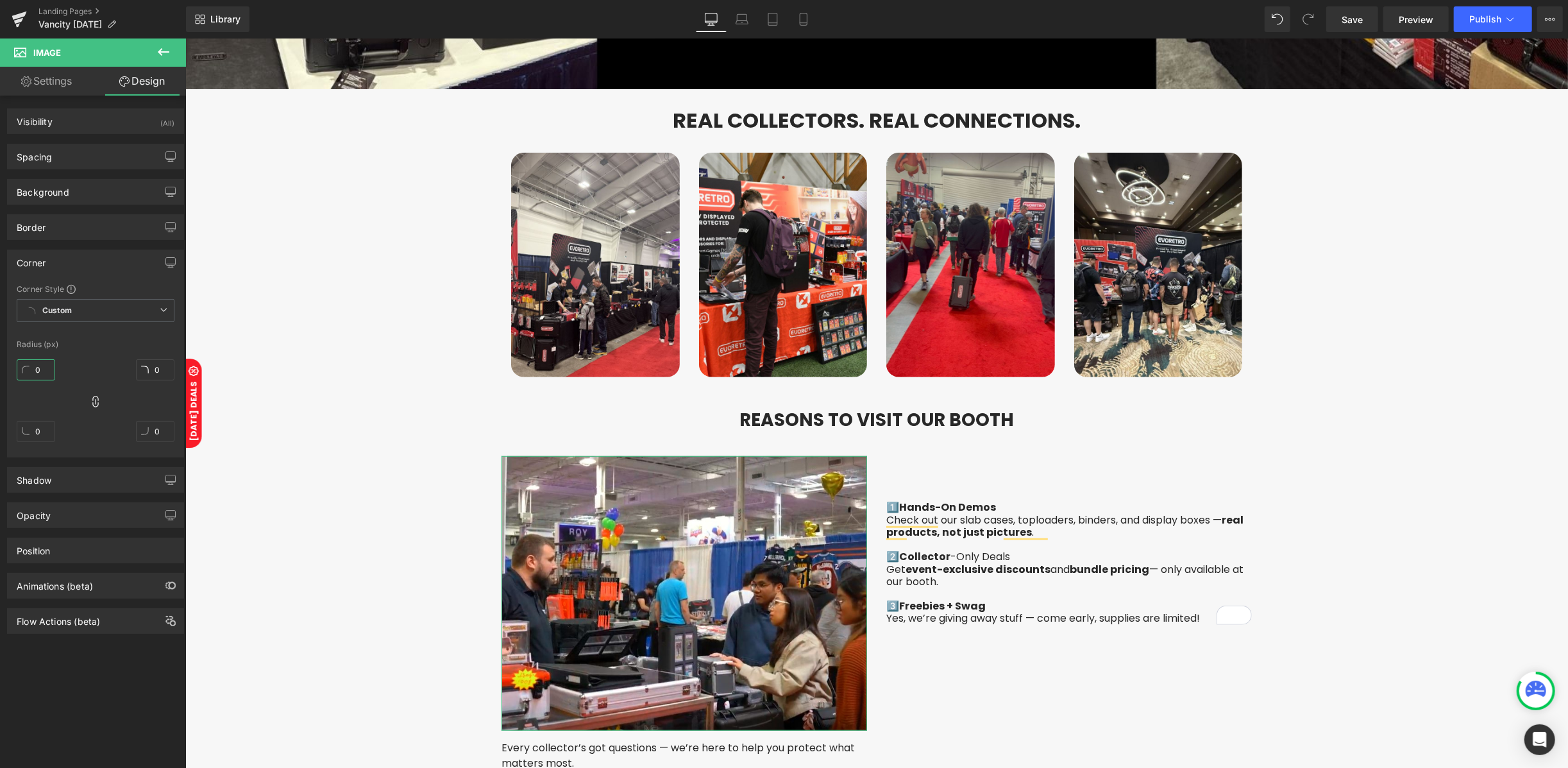
click at [45, 375] on input "0" at bounding box center [36, 370] width 38 height 21
type input "2"
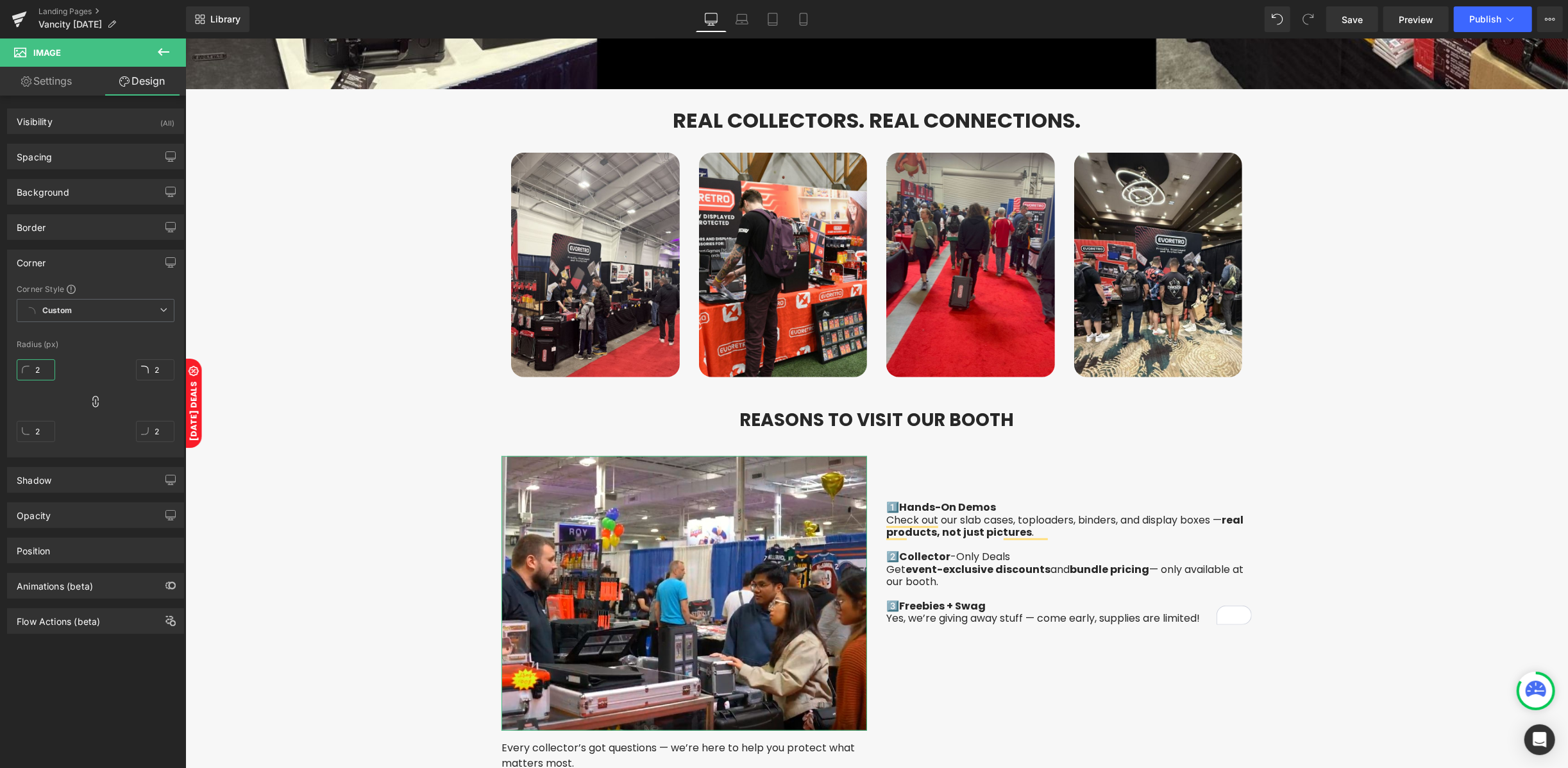
type input "20"
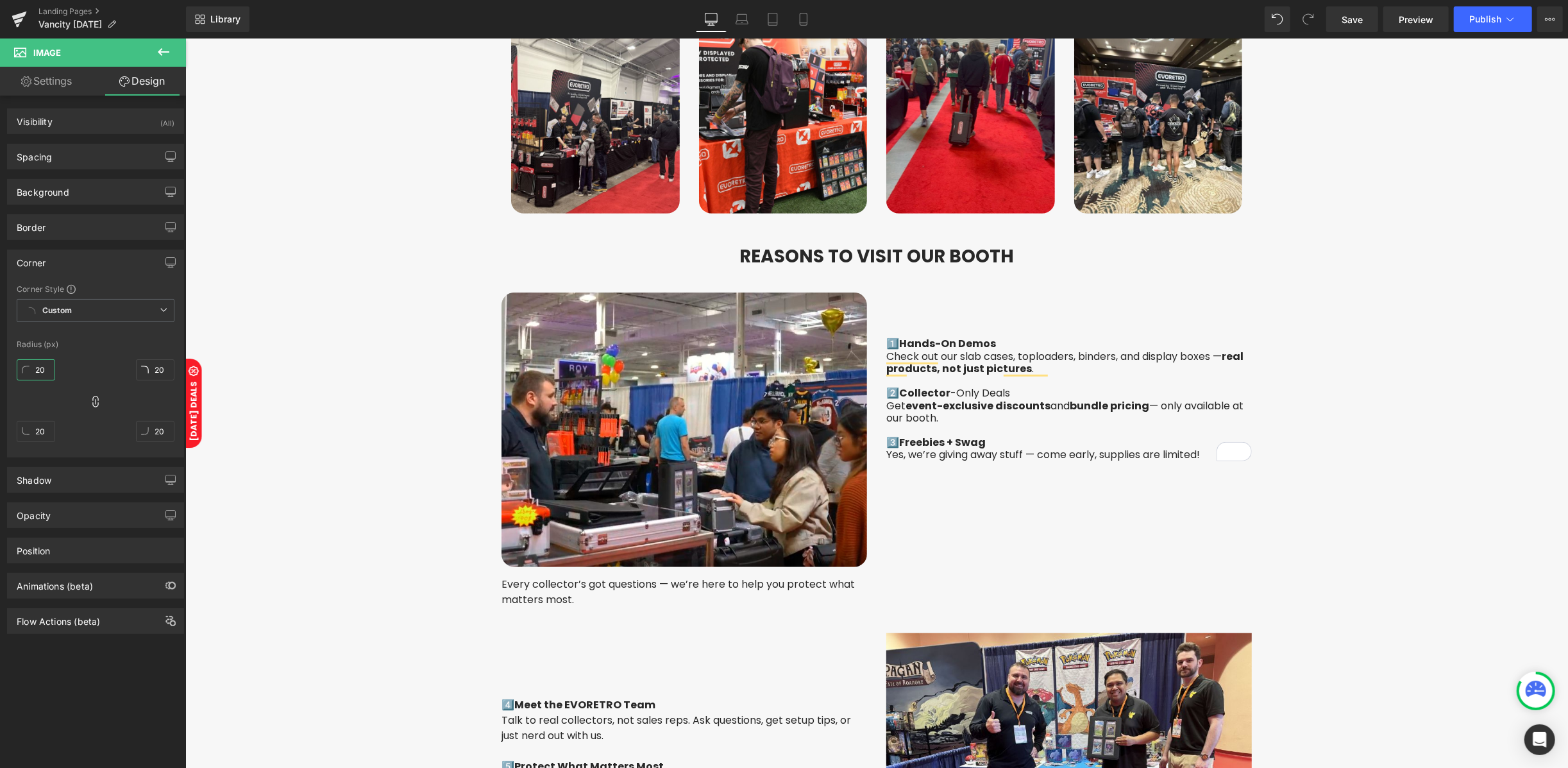
scroll to position [855, 0]
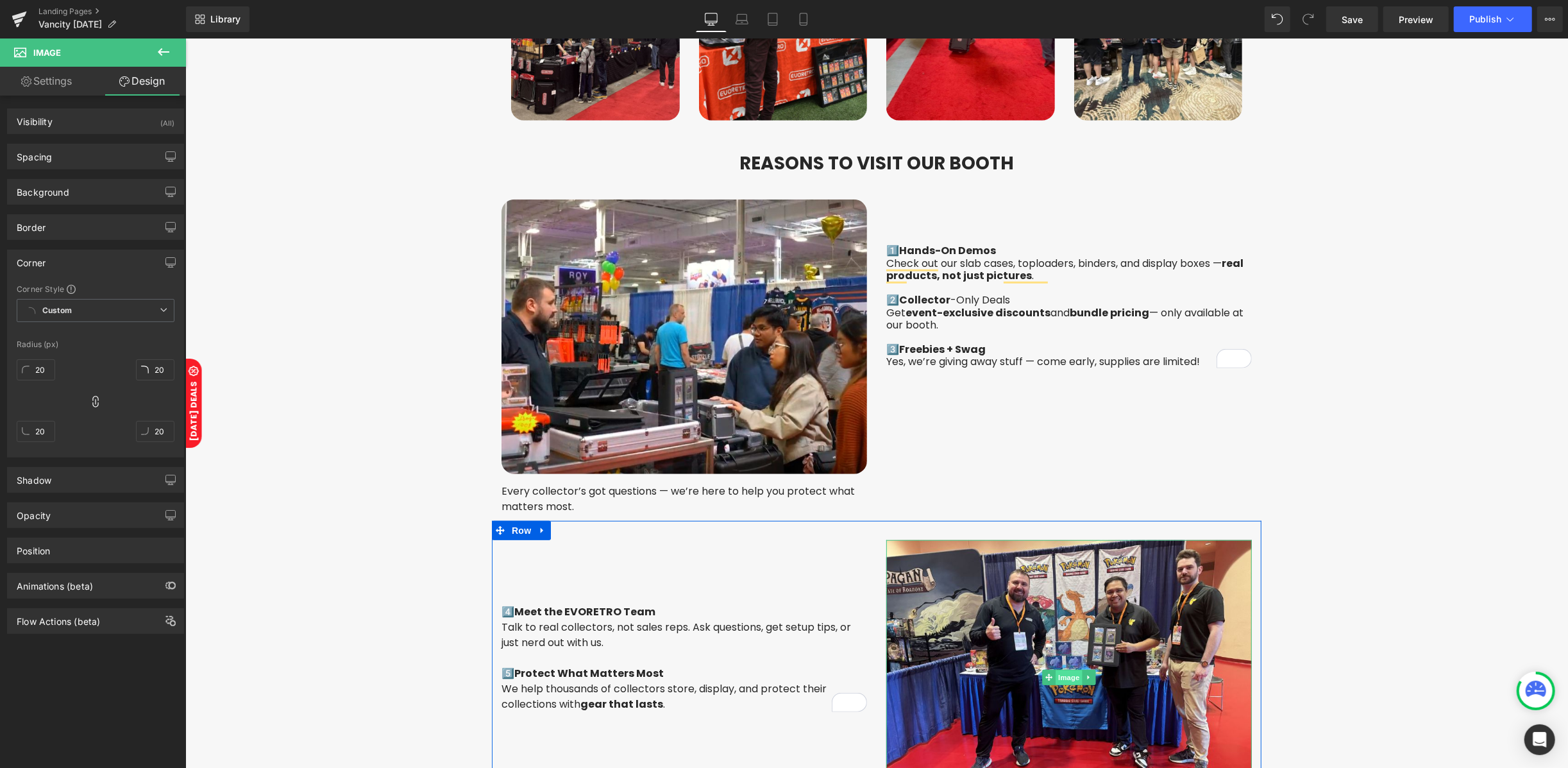
click at [1060, 670] on span "Image" at bounding box center [1068, 677] width 27 height 15
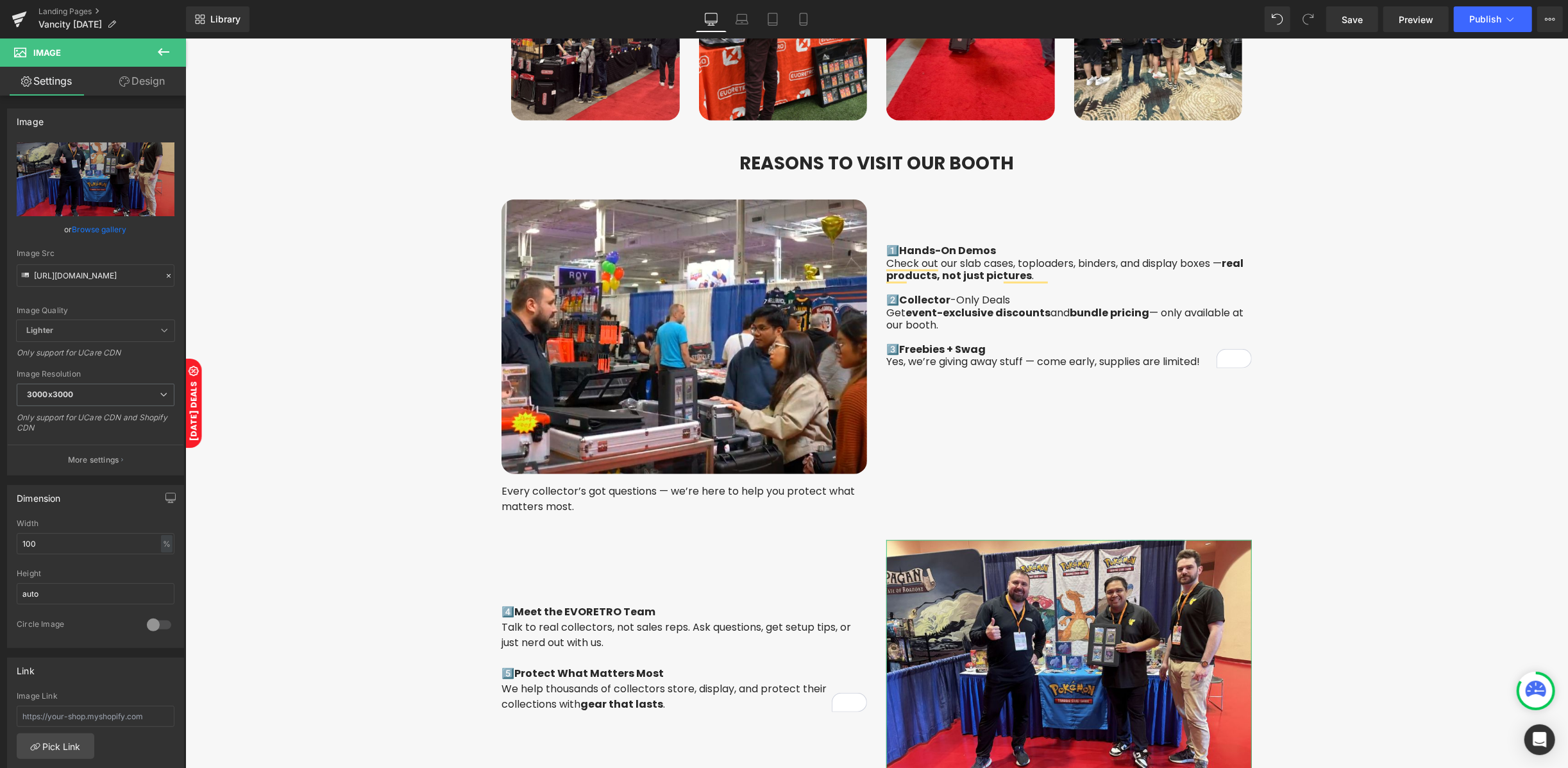
click at [142, 82] on link "Design" at bounding box center [142, 81] width 93 height 29
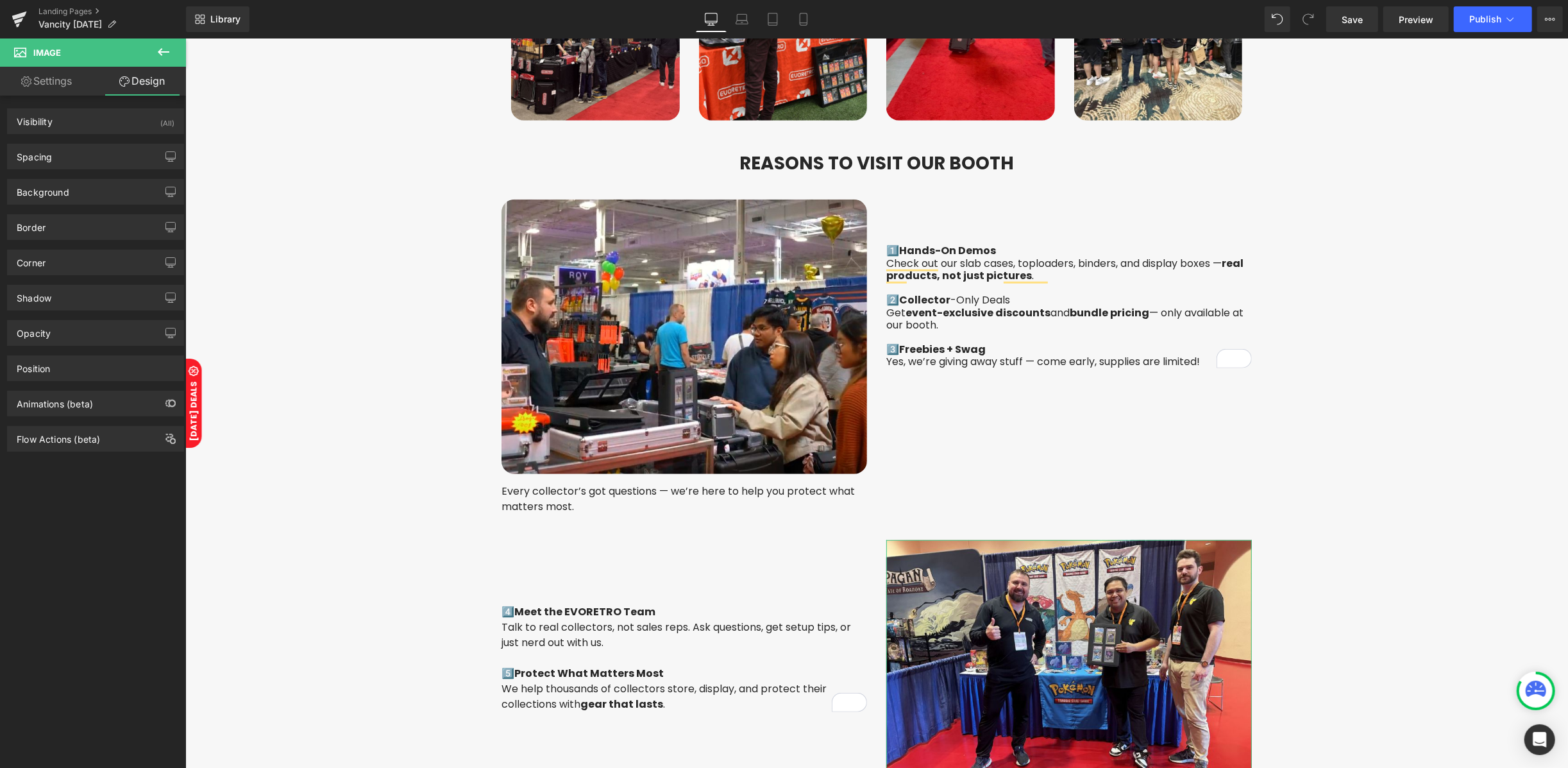
drag, startPoint x: 69, startPoint y: 267, endPoint x: 69, endPoint y: 283, distance: 16.0
click at [69, 267] on div "Corner" at bounding box center [95, 262] width 175 height 24
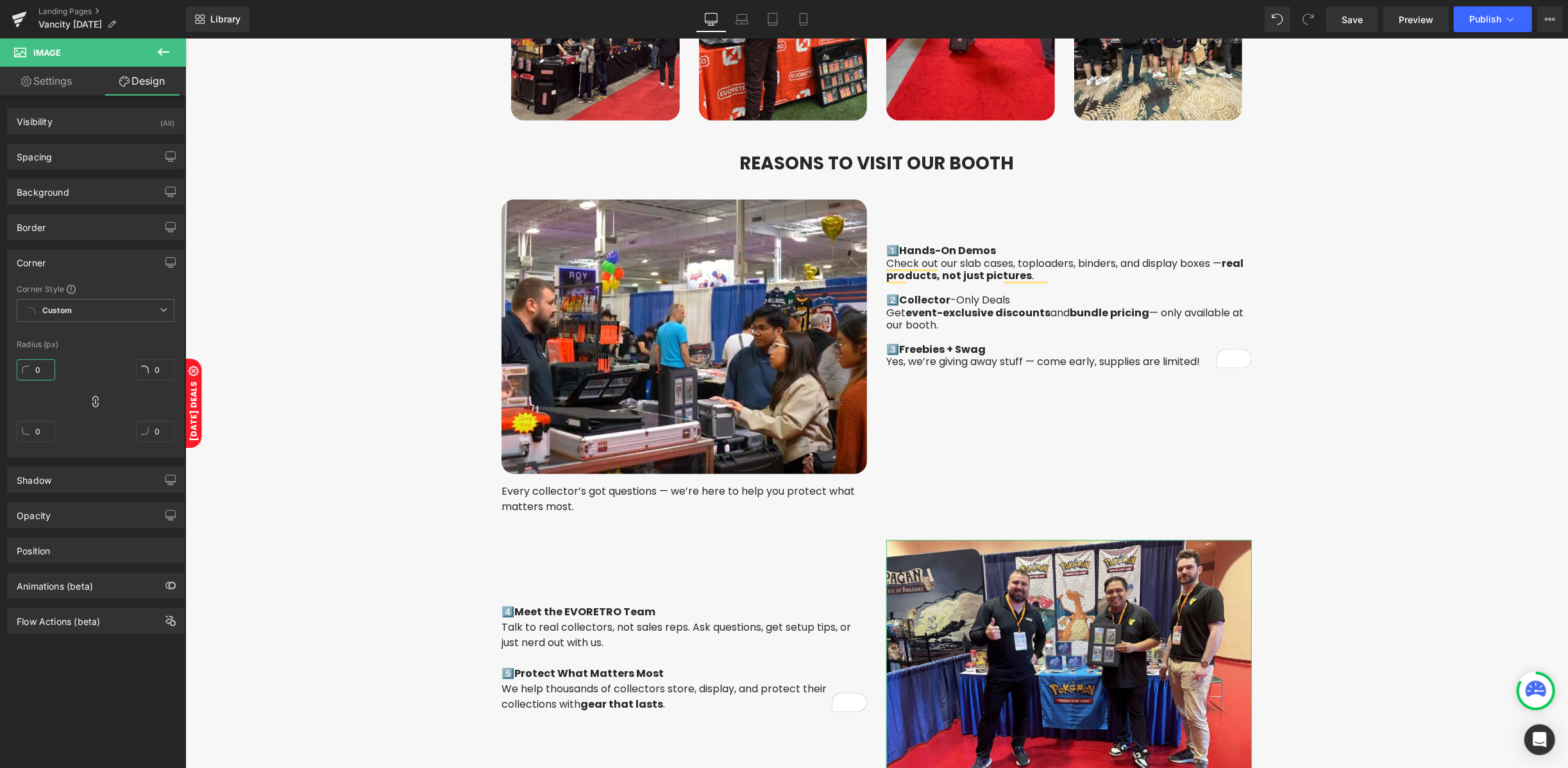
click at [46, 375] on input "0" at bounding box center [36, 370] width 38 height 21
type input "2"
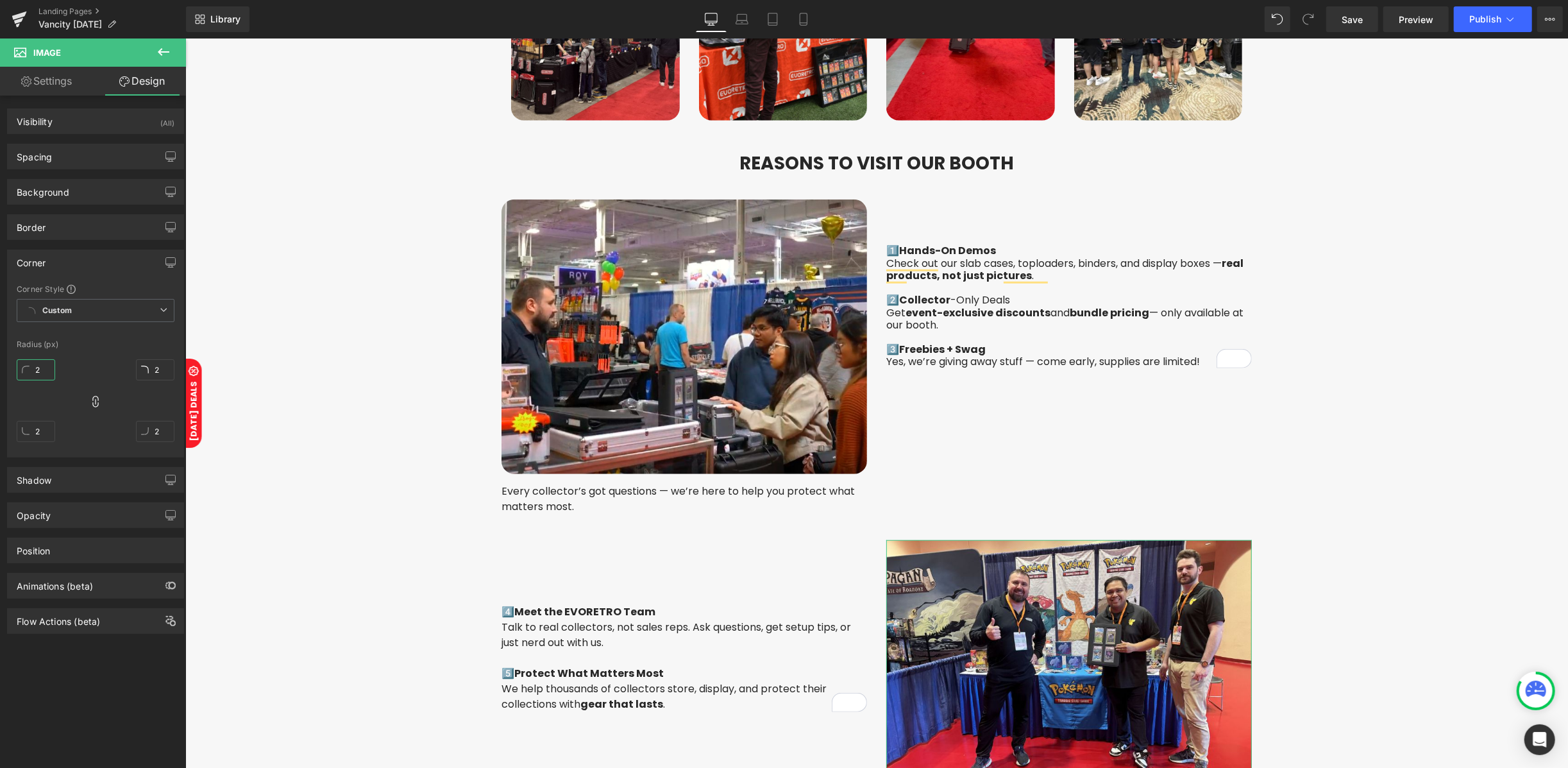
type input "20"
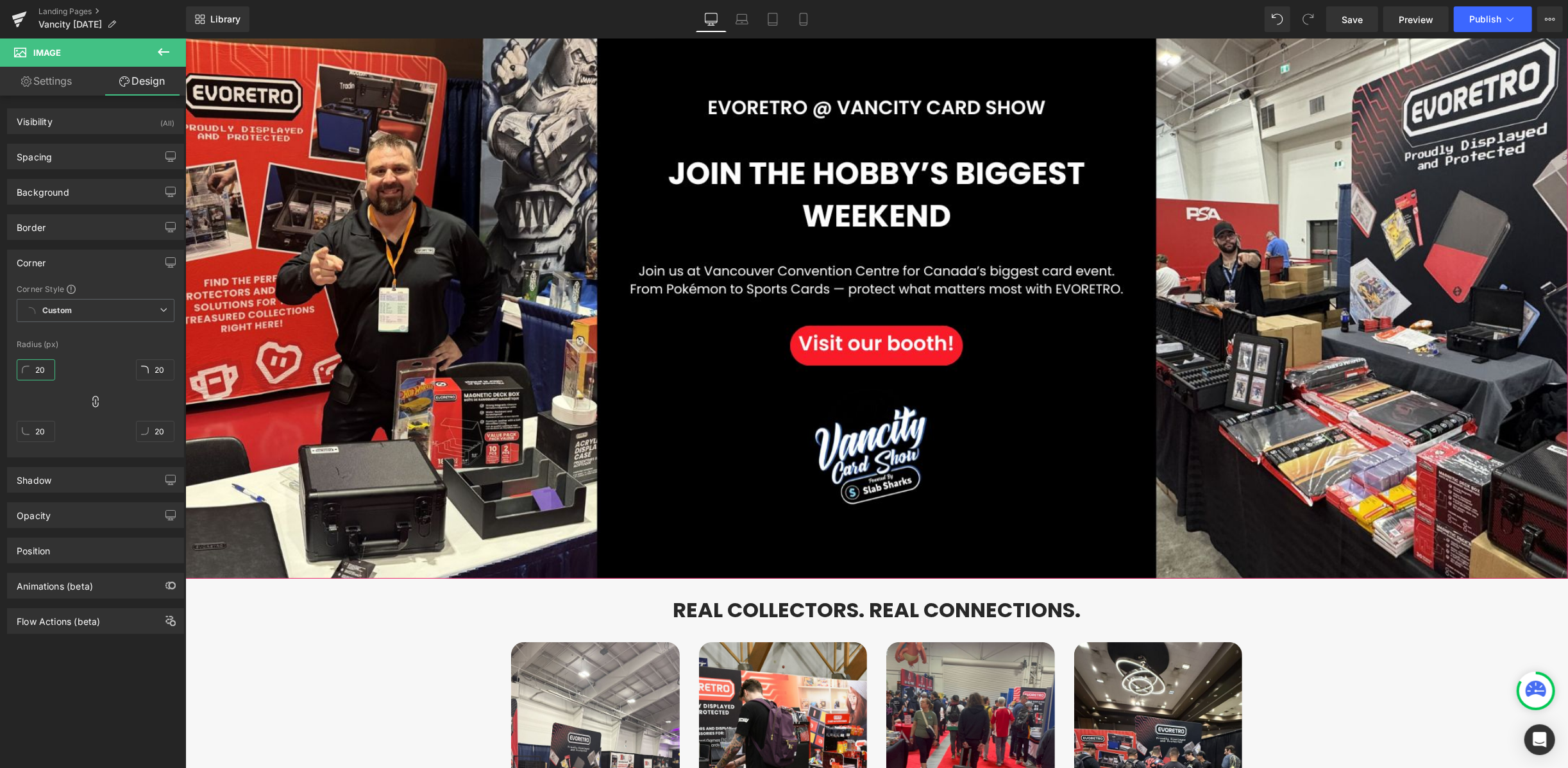
scroll to position [0, 0]
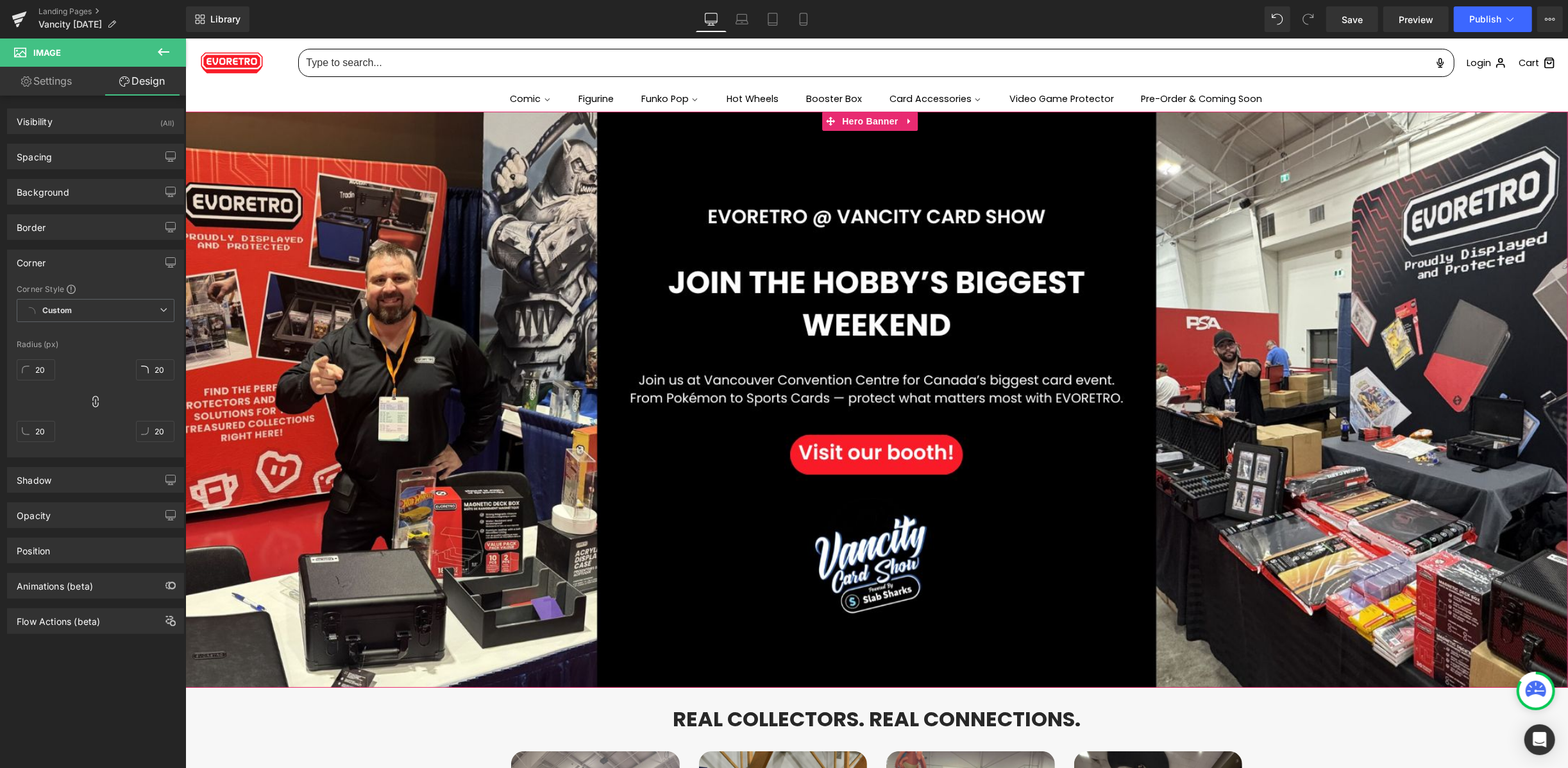
click at [842, 290] on div at bounding box center [875, 399] width 1382 height 576
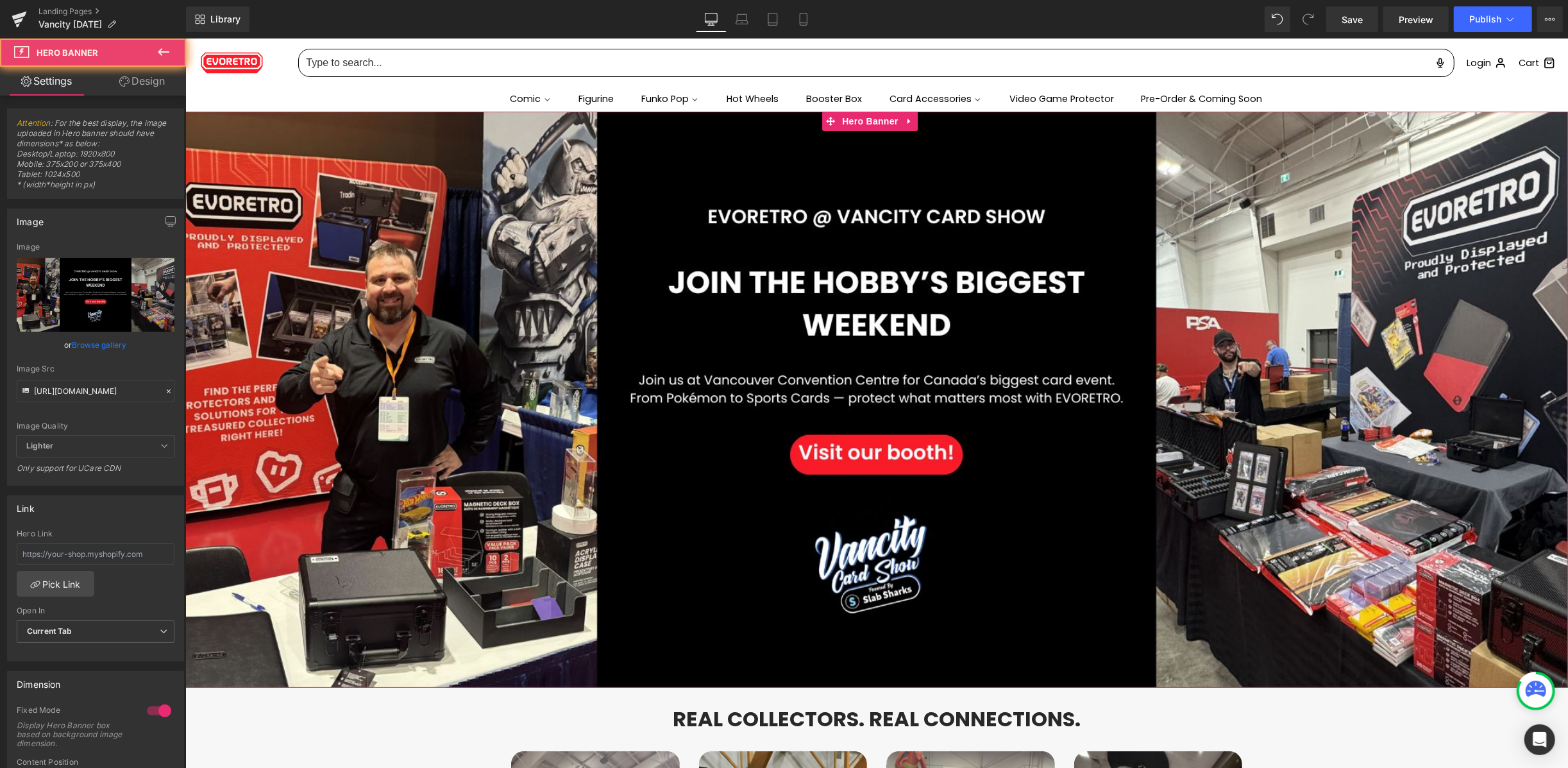
click at [837, 396] on span at bounding box center [875, 399] width 1382 height 32
click at [151, 84] on link "Design" at bounding box center [142, 81] width 93 height 29
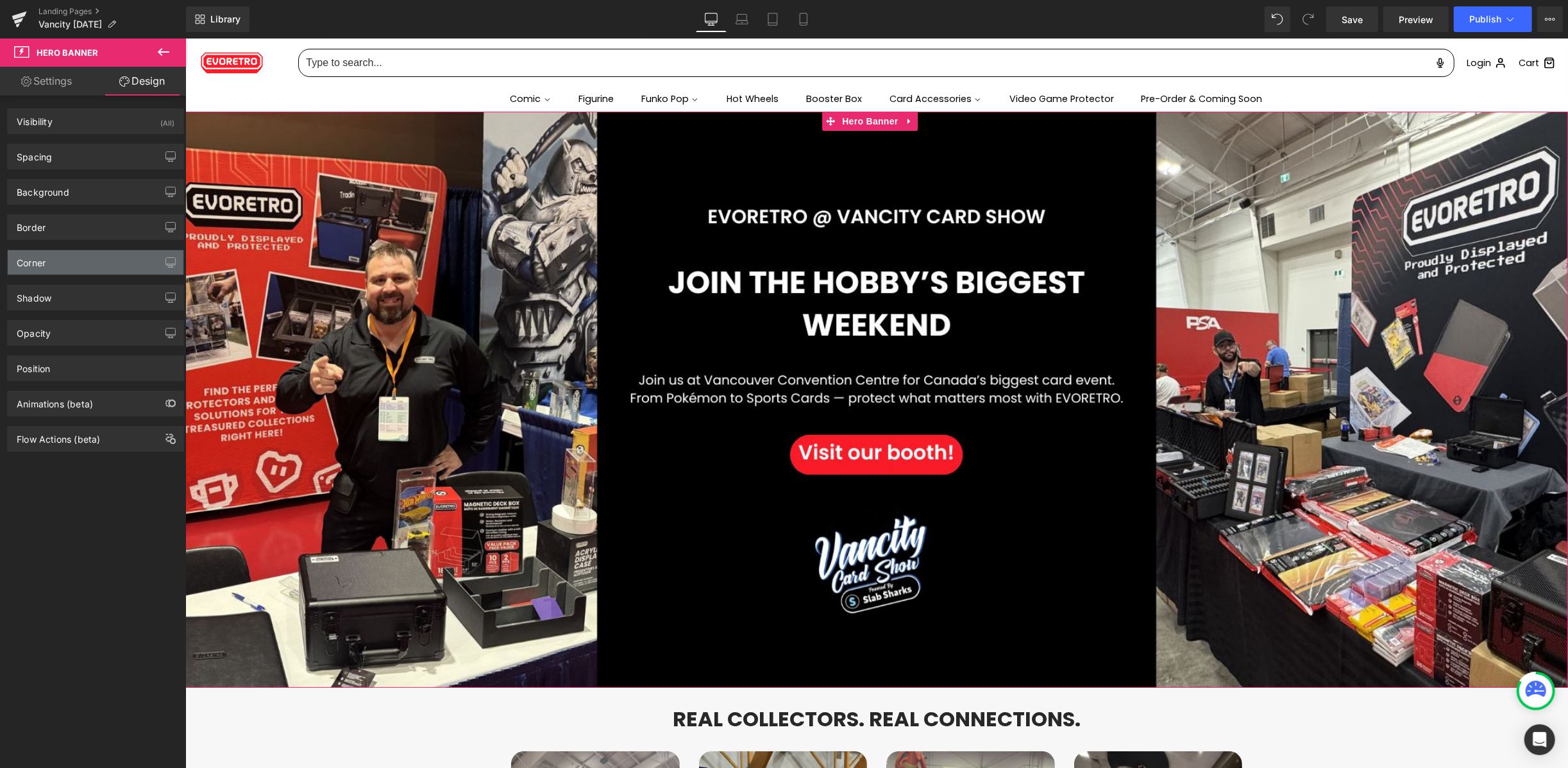
click at [62, 254] on div "Corner" at bounding box center [95, 262] width 175 height 24
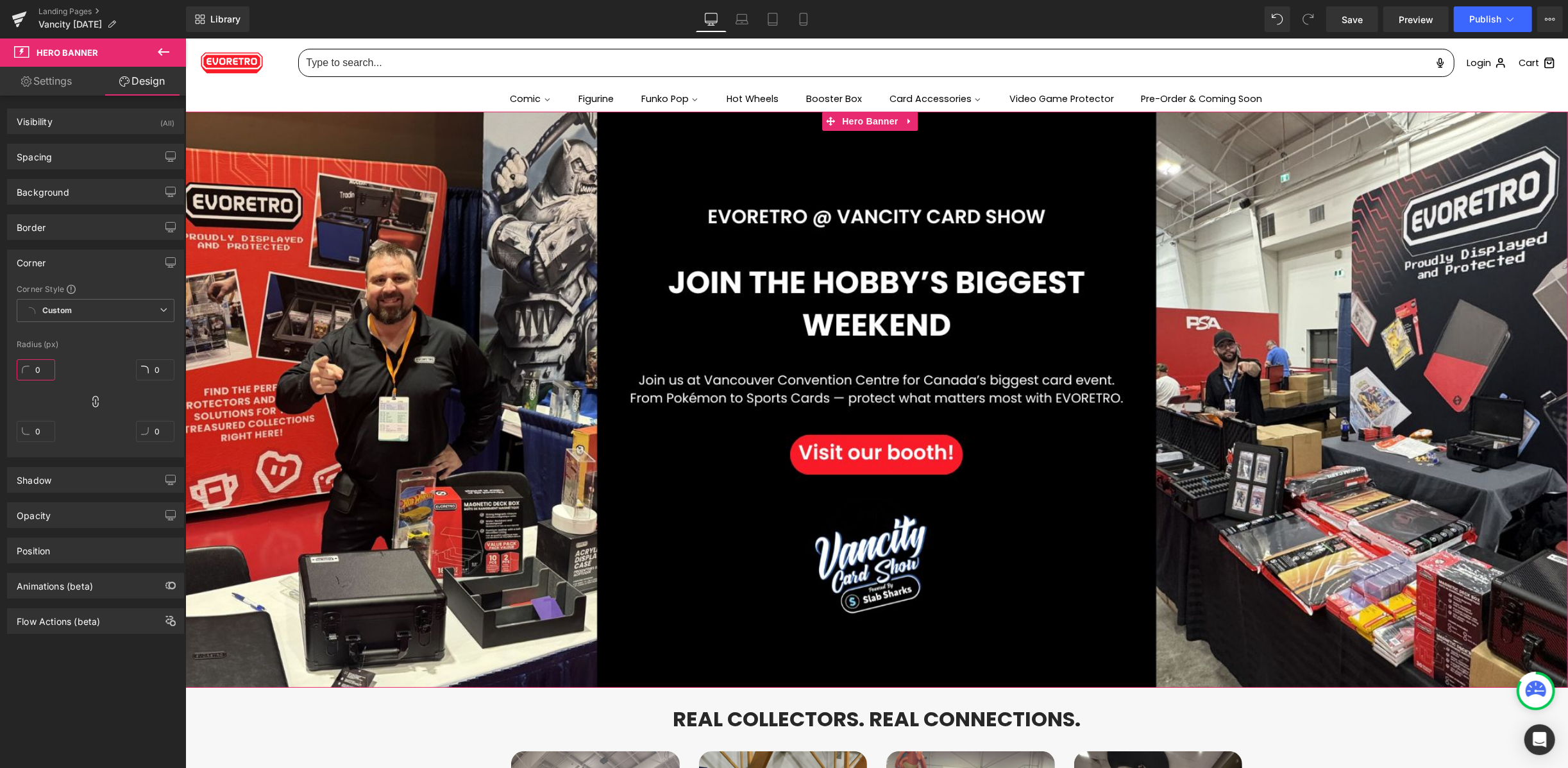
click at [49, 370] on input "0" at bounding box center [36, 370] width 38 height 21
type input "2"
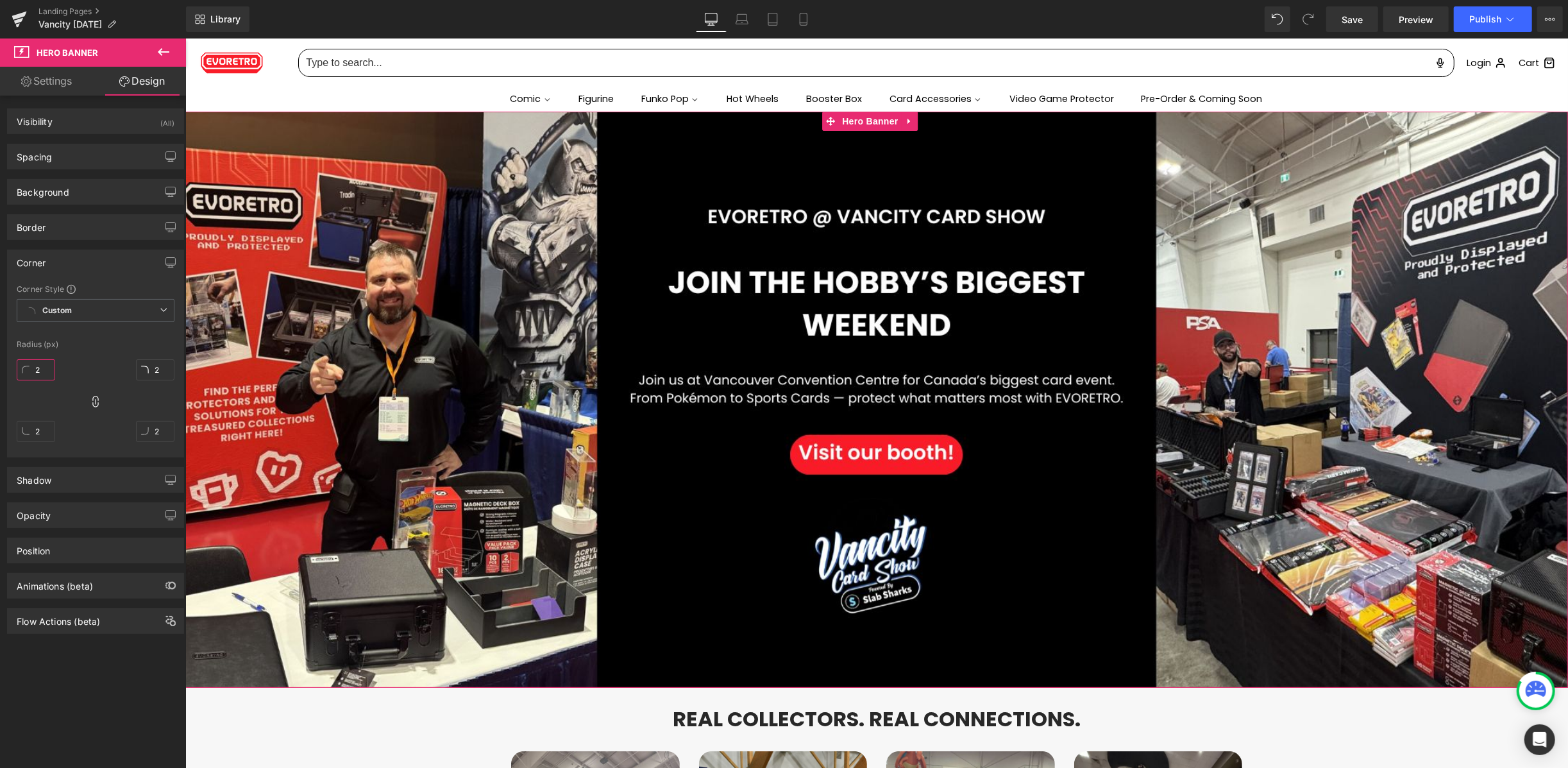
type input "20"
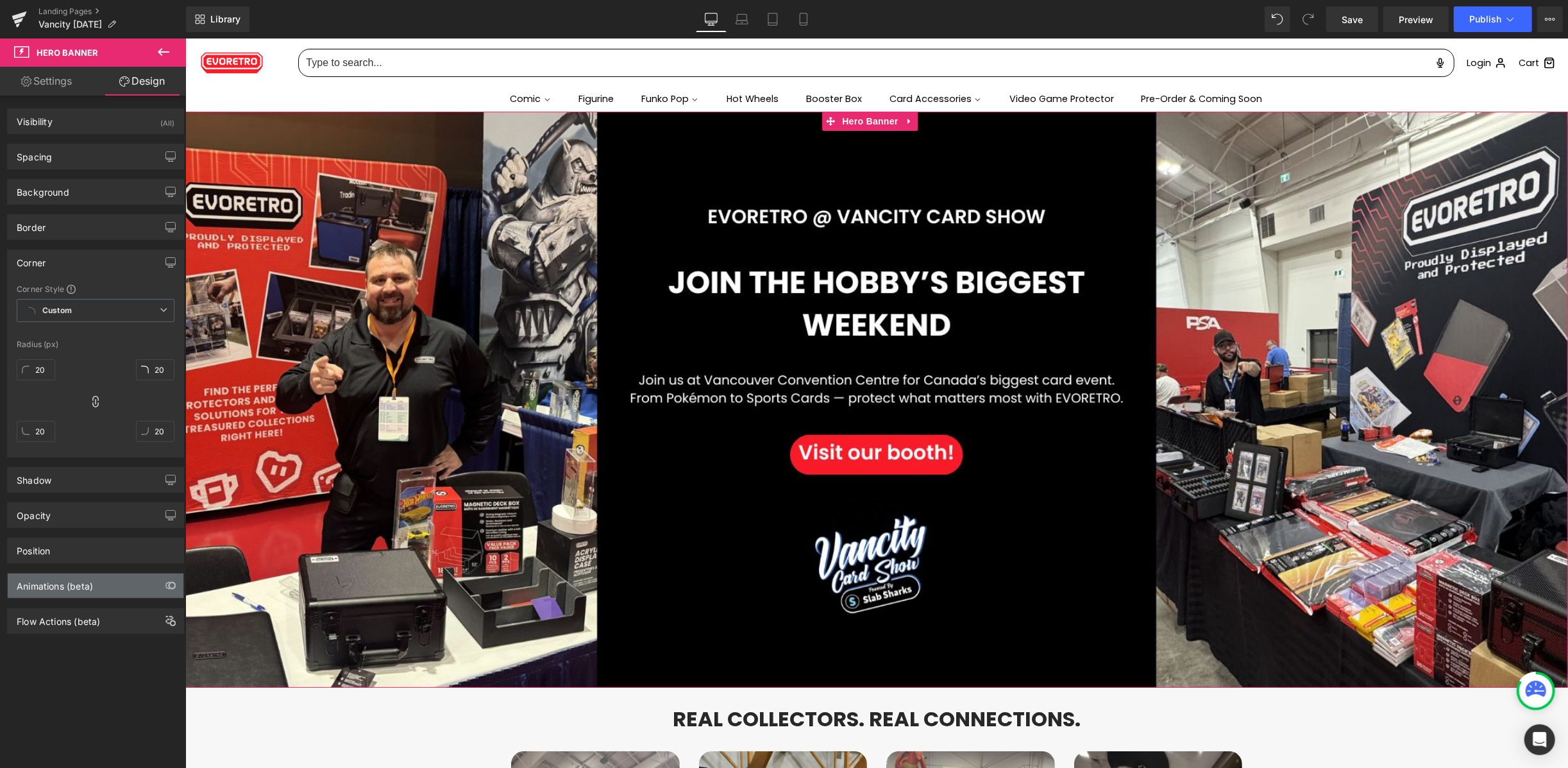
click at [76, 592] on div "Animations (beta)" at bounding box center [55, 583] width 77 height 18
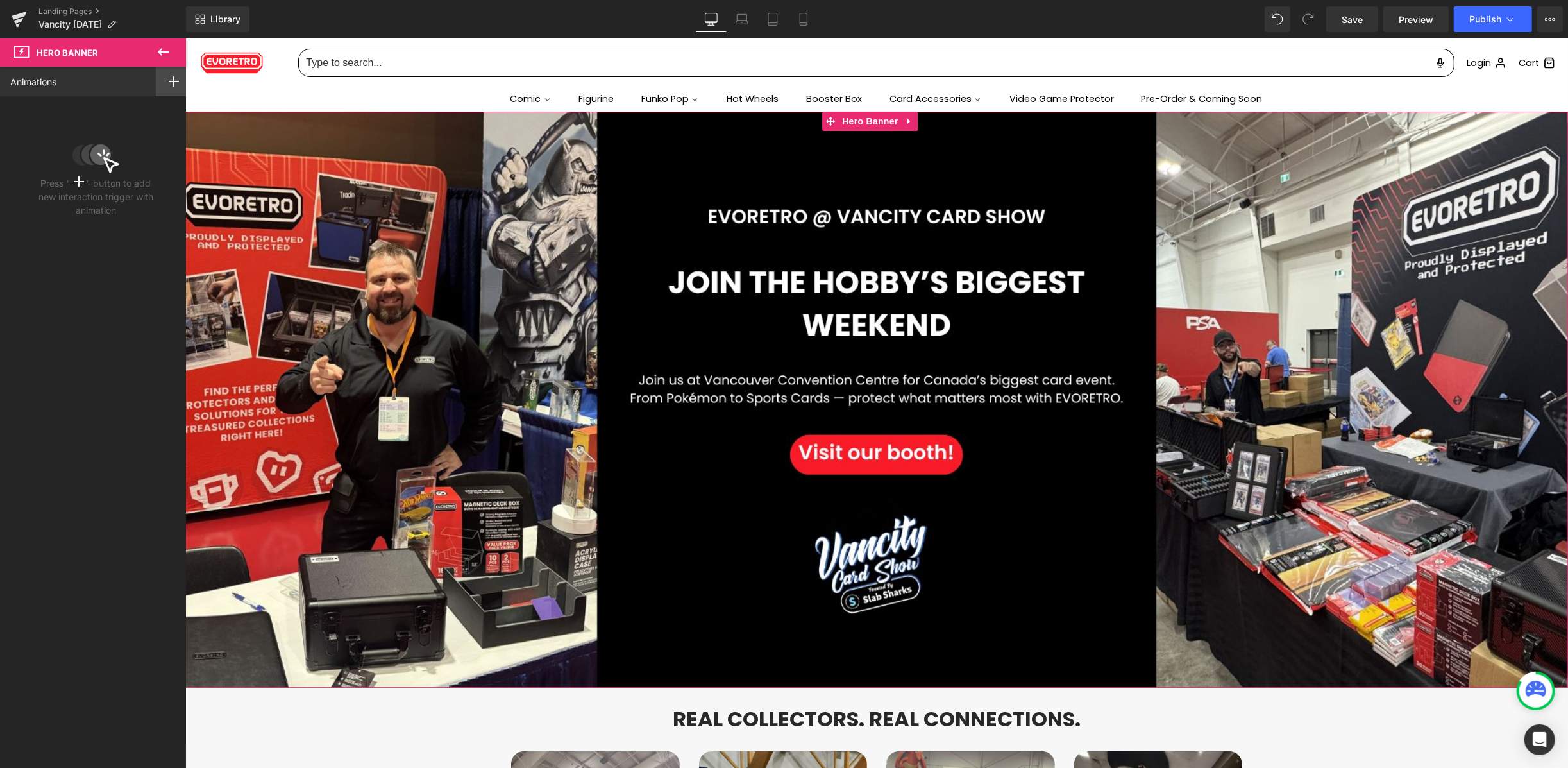
click at [168, 84] on icon at bounding box center [174, 82] width 11 height 11
click at [139, 117] on div "Scroll Into view" at bounding box center [128, 110] width 118 height 20
click at [67, 180] on div "None" at bounding box center [96, 184] width 171 height 21
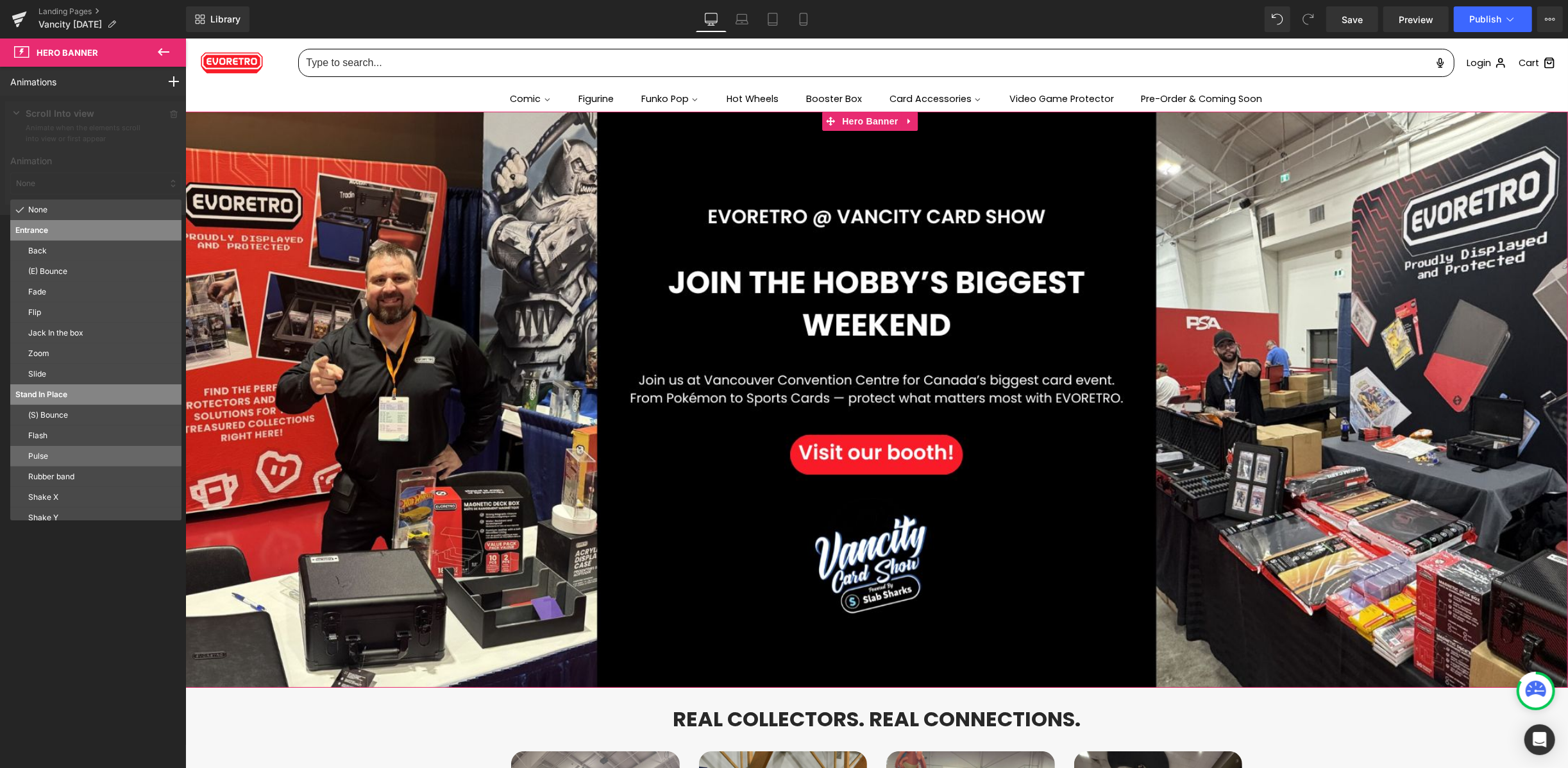
click at [59, 461] on p "Pulse" at bounding box center [102, 455] width 148 height 12
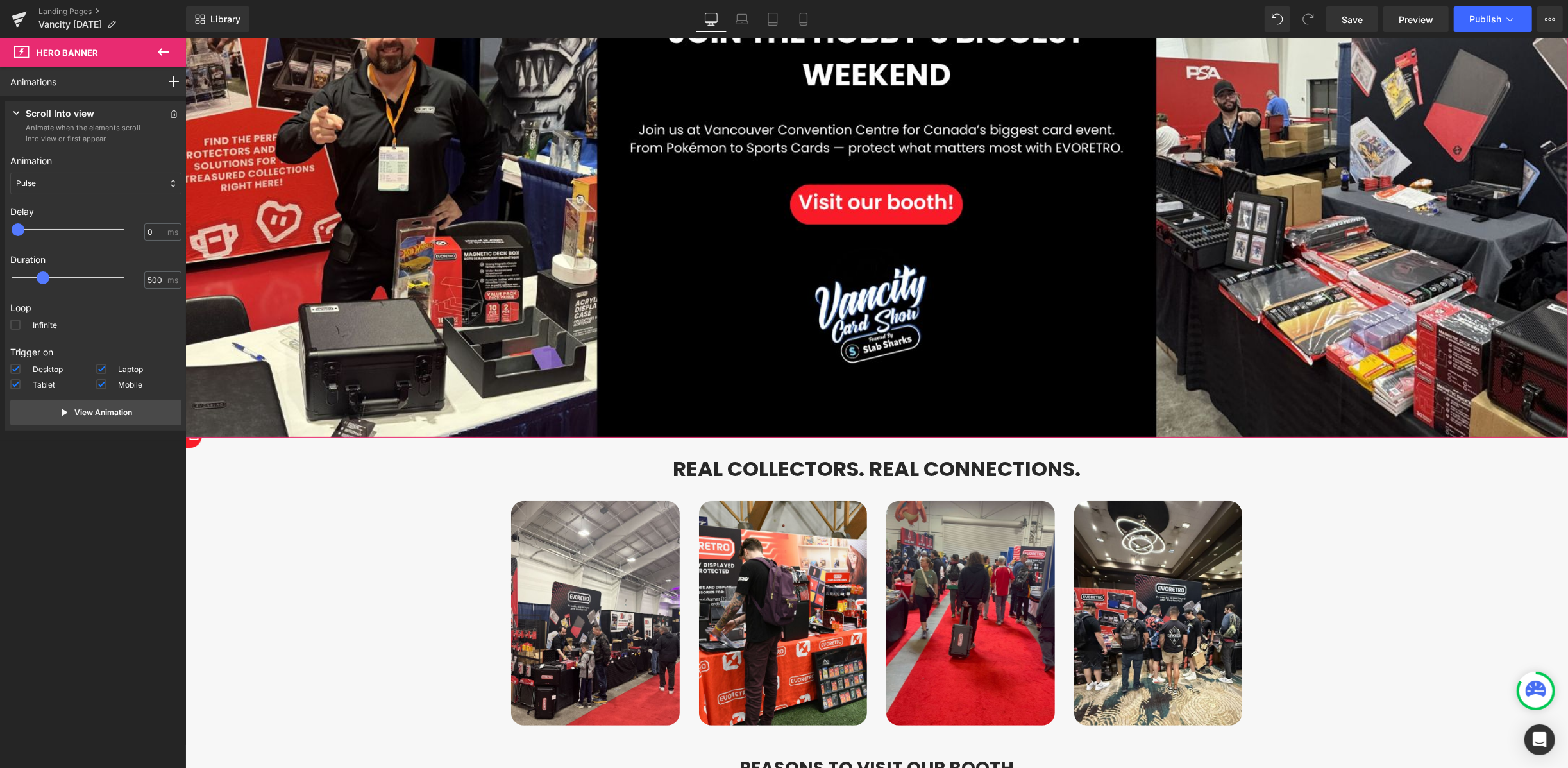
scroll to position [342, 0]
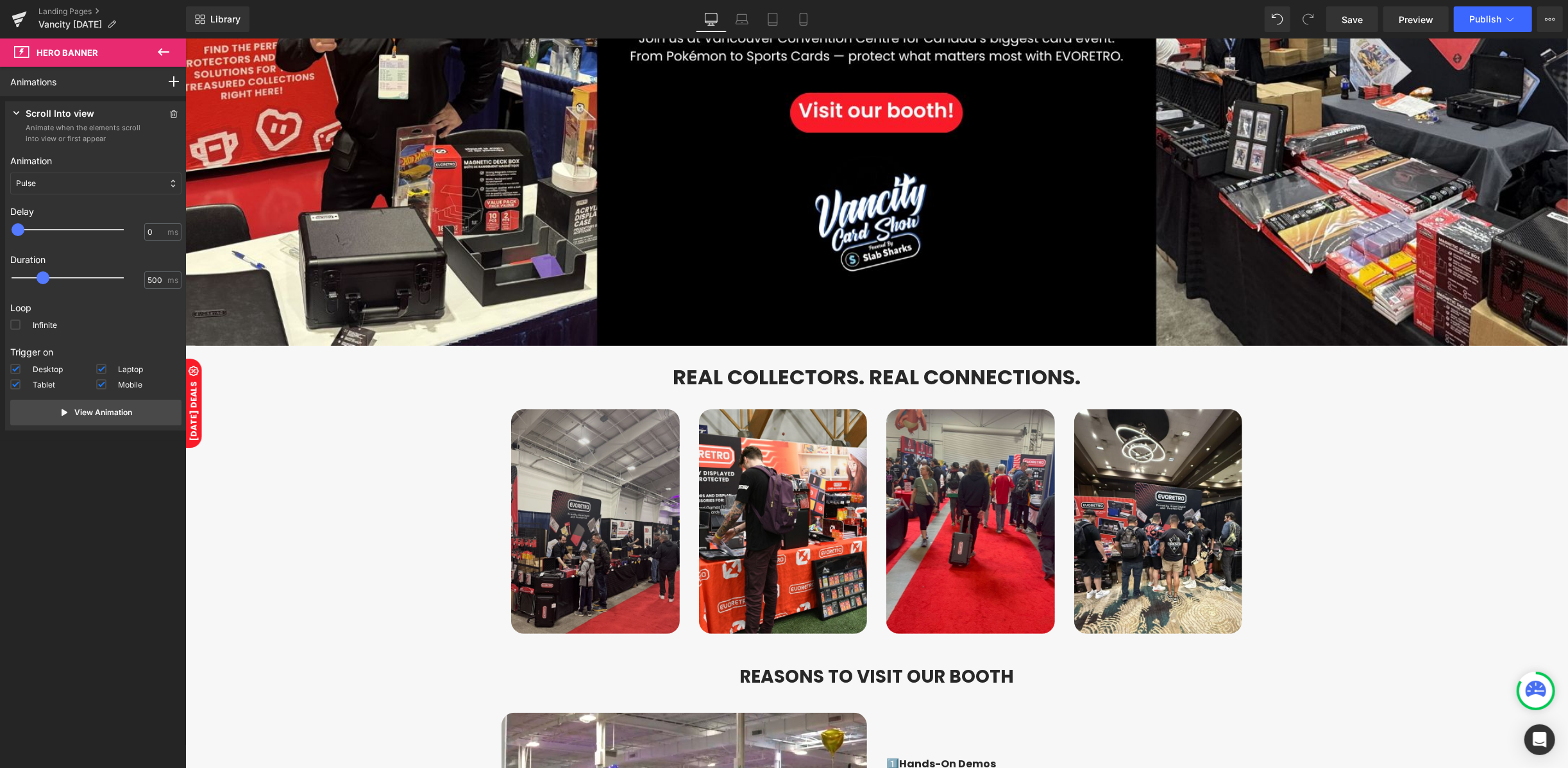
click at [620, 486] on img at bounding box center [594, 521] width 168 height 225
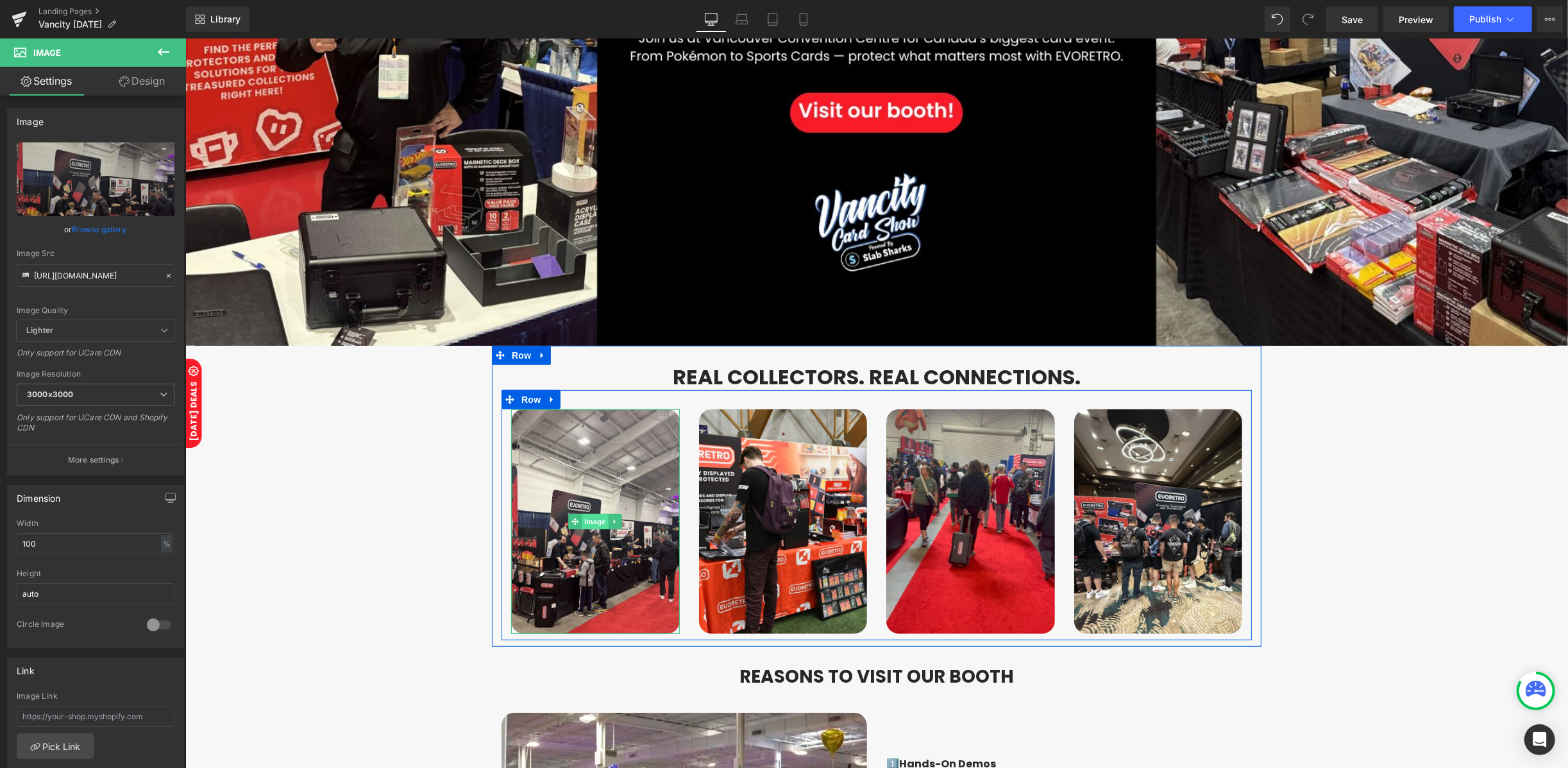
click at [589, 513] on span "Image" at bounding box center [594, 520] width 27 height 15
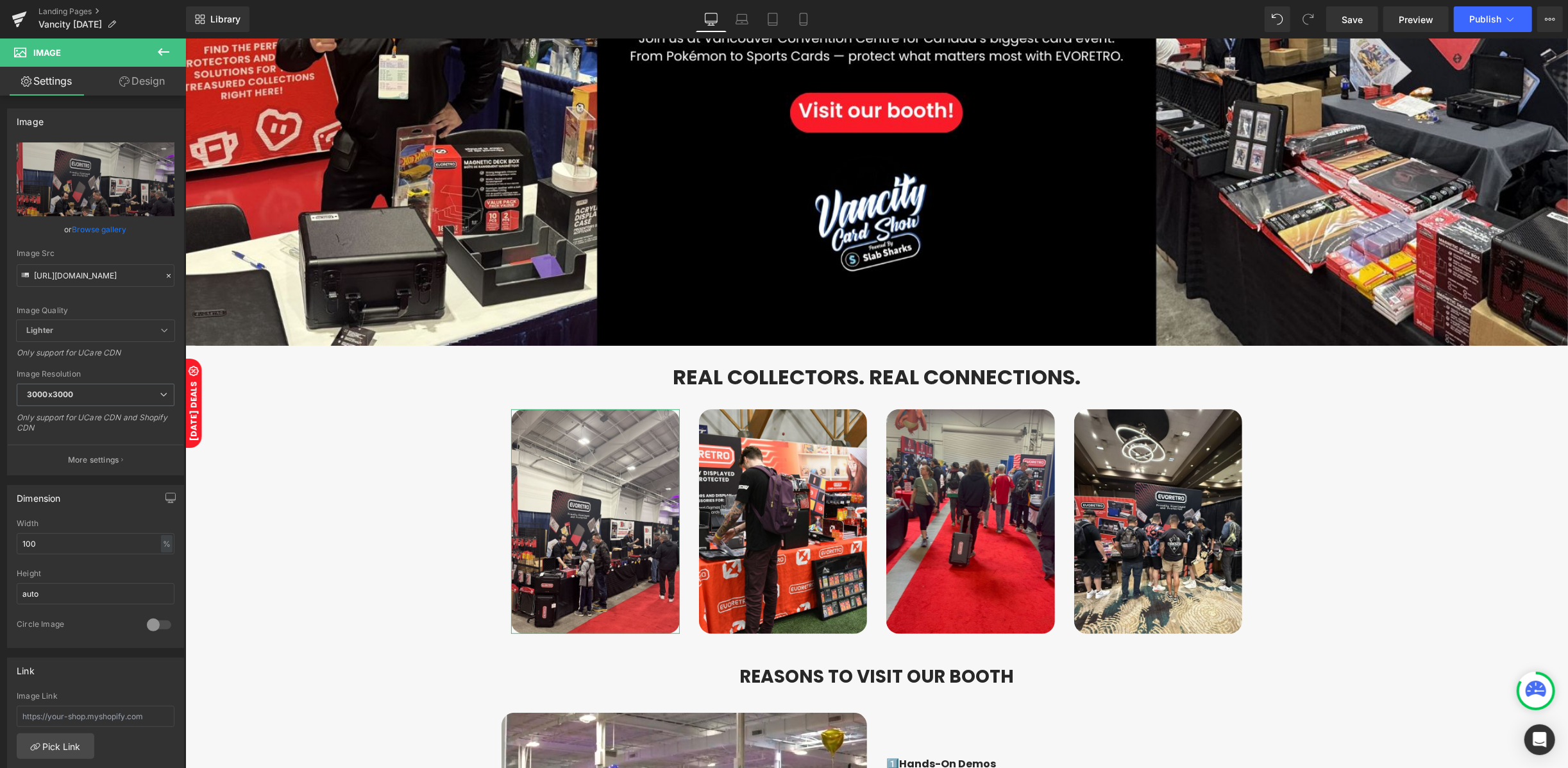
click at [158, 81] on link "Design" at bounding box center [142, 81] width 93 height 29
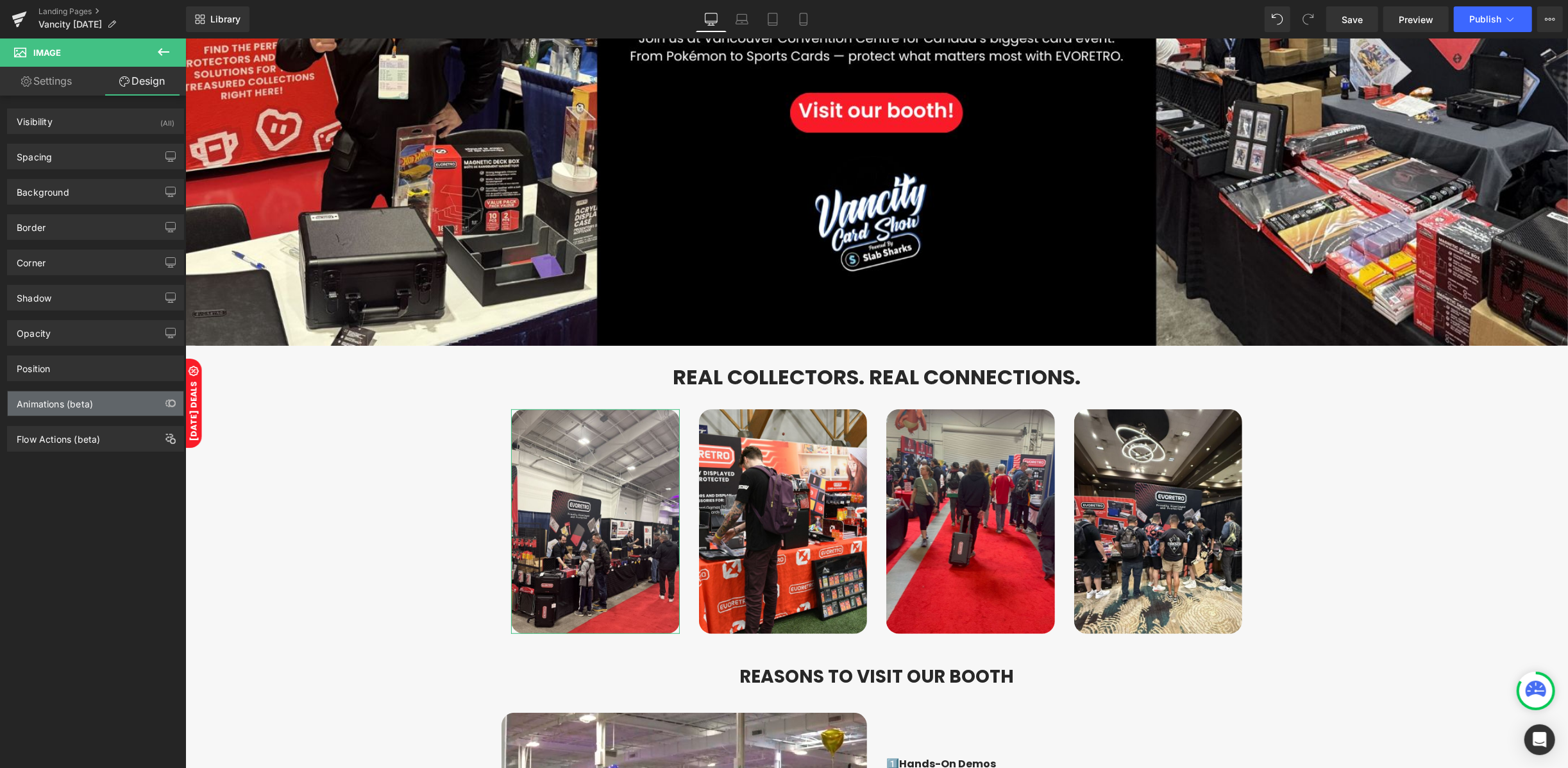
click at [61, 401] on div "Animations (beta)" at bounding box center [55, 400] width 77 height 18
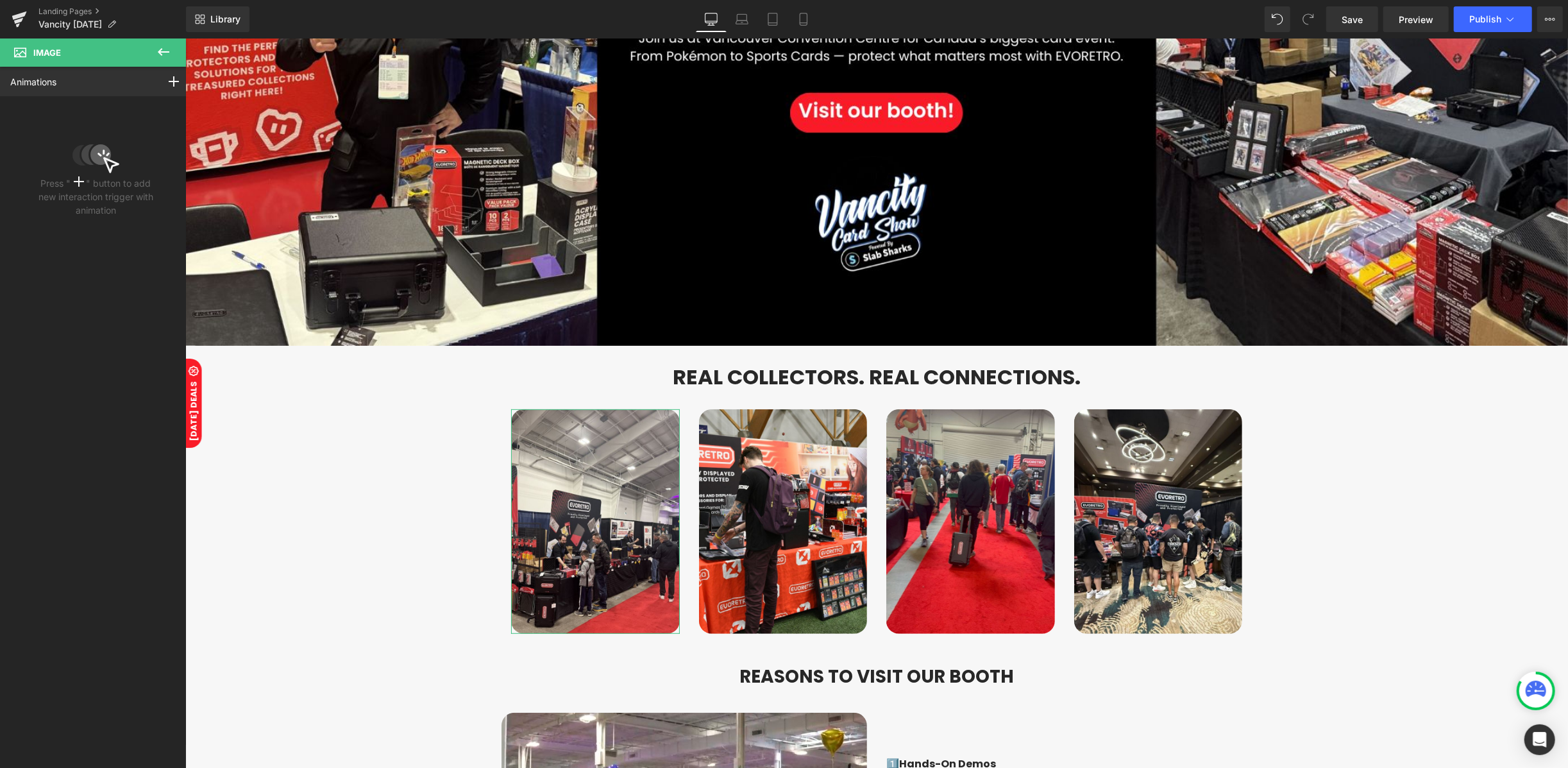
click at [78, 181] on rect at bounding box center [78, 182] width 1 height 11
click at [173, 84] on rect at bounding box center [173, 82] width 1 height 11
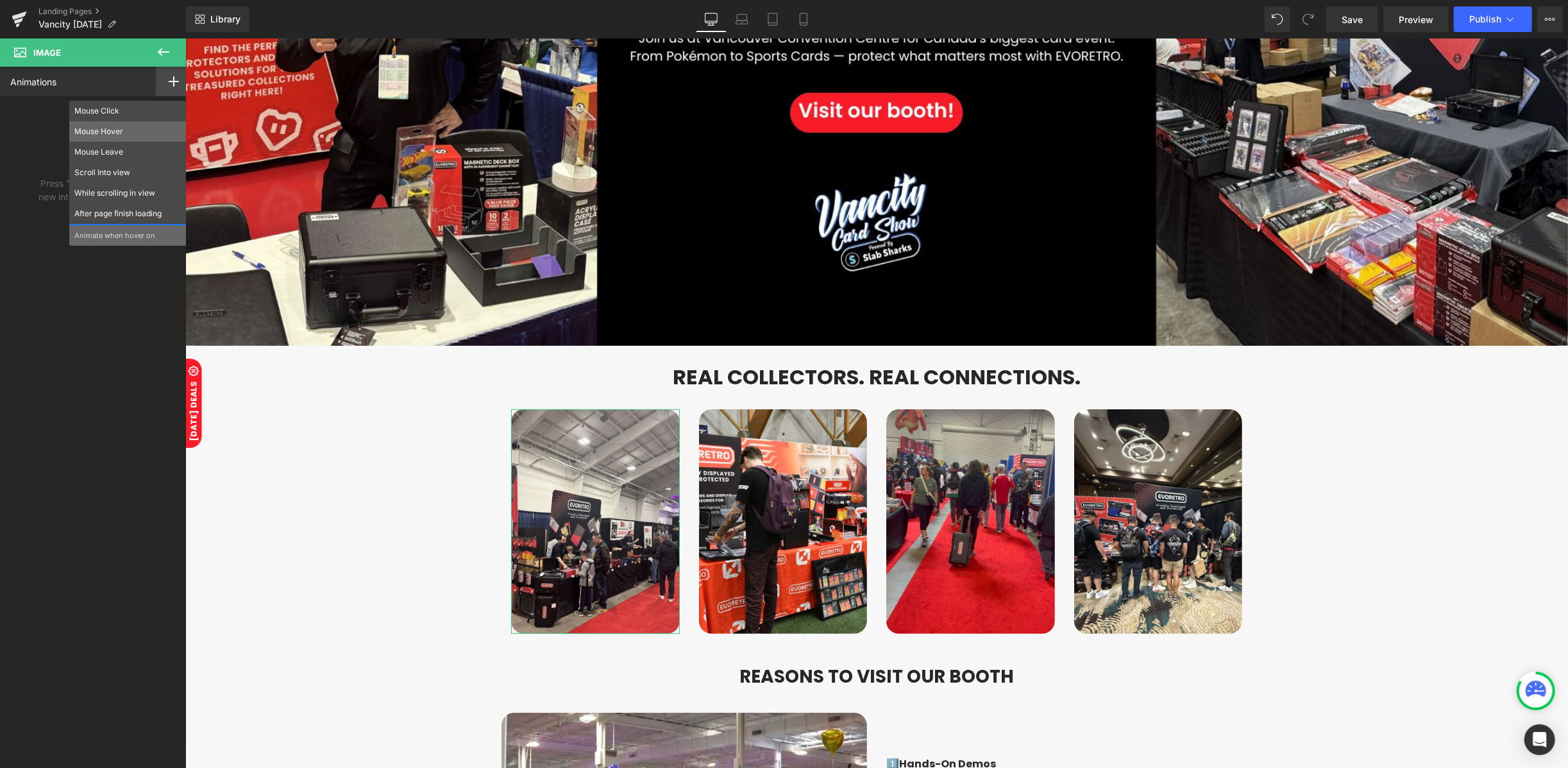
click at [125, 129] on p "Mouse Hover" at bounding box center [128, 131] width 107 height 12
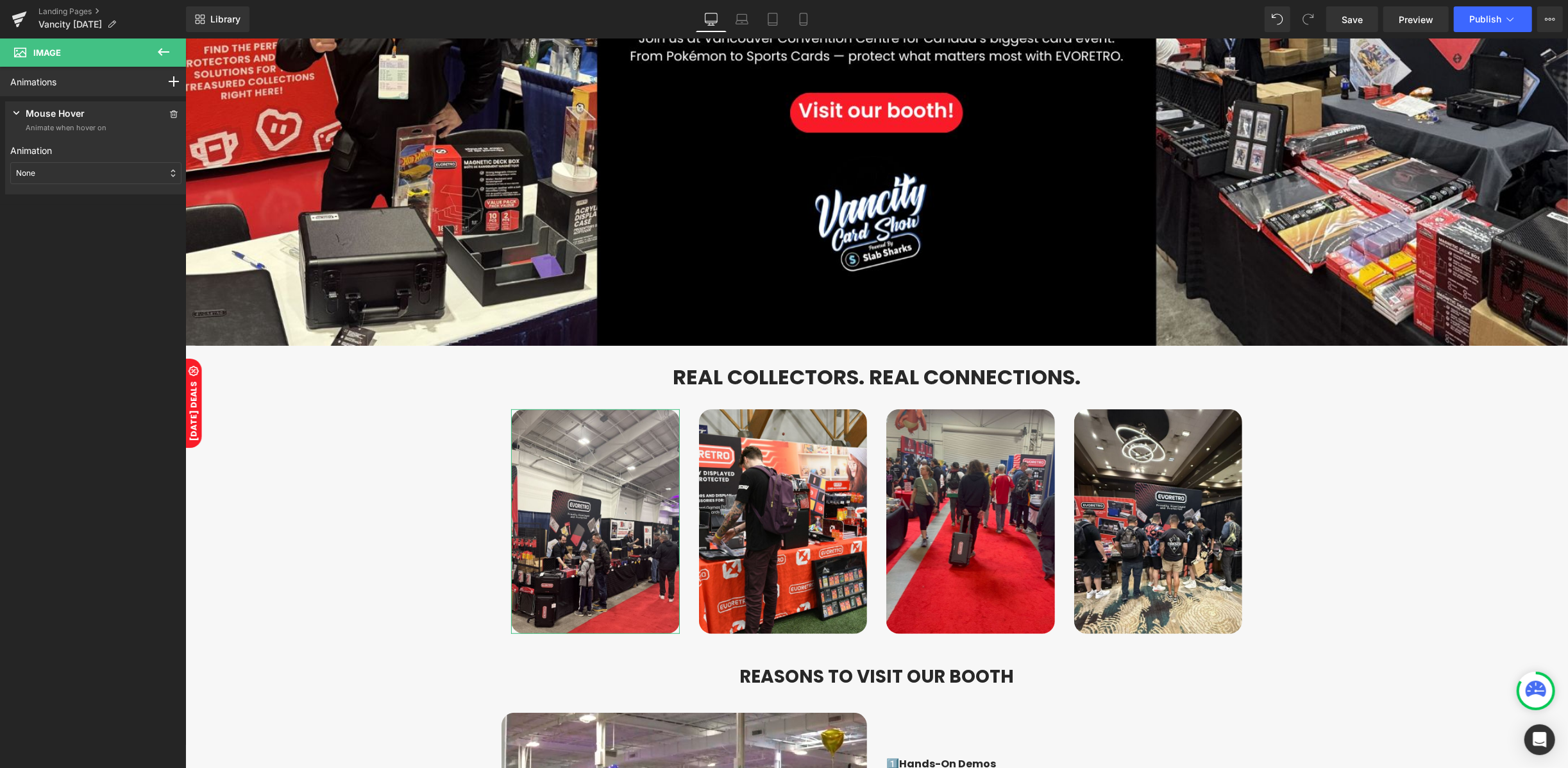
click at [68, 177] on div "None" at bounding box center [96, 173] width 171 height 21
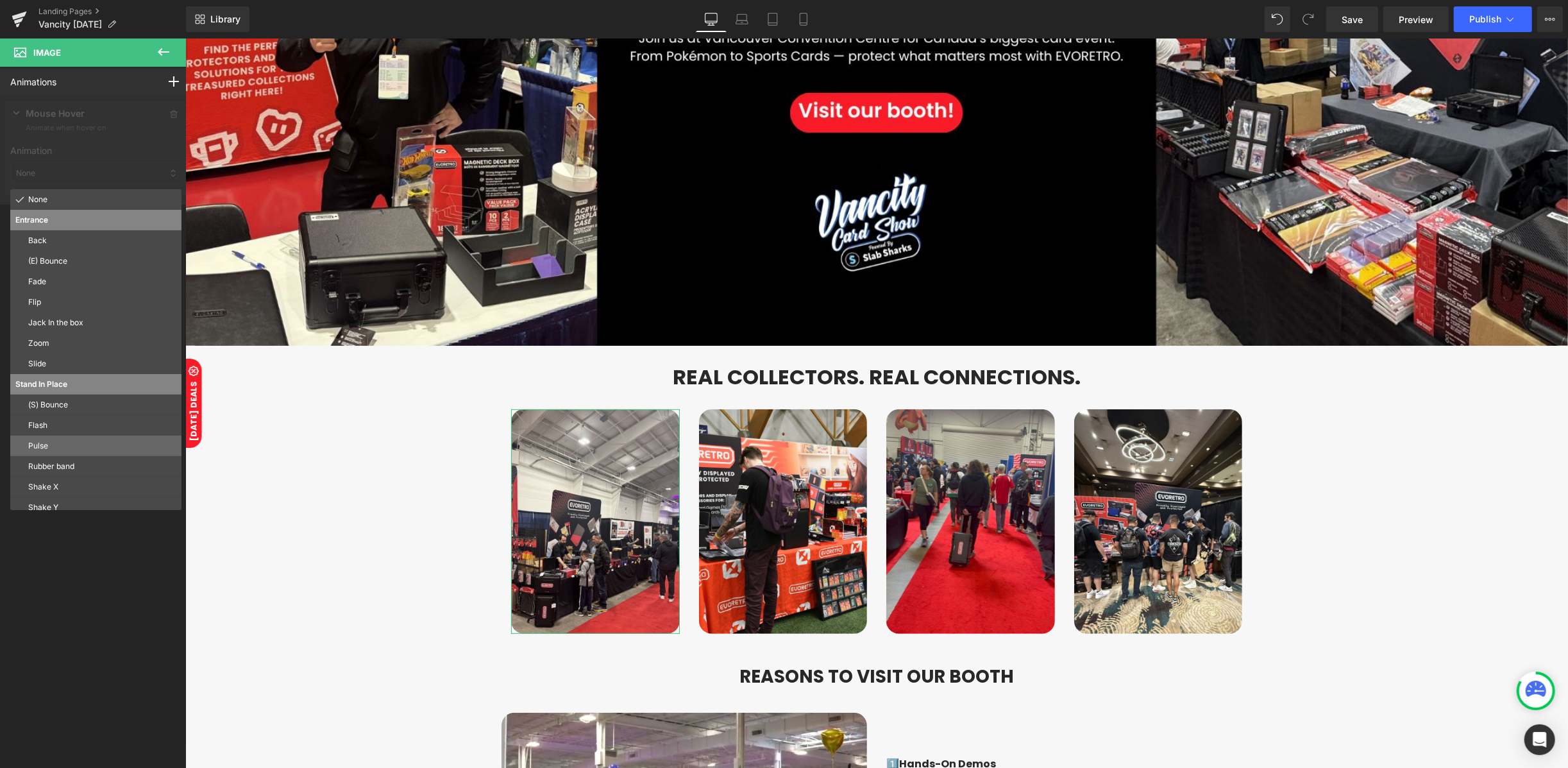
click at [65, 449] on p "Pulse" at bounding box center [102, 445] width 148 height 12
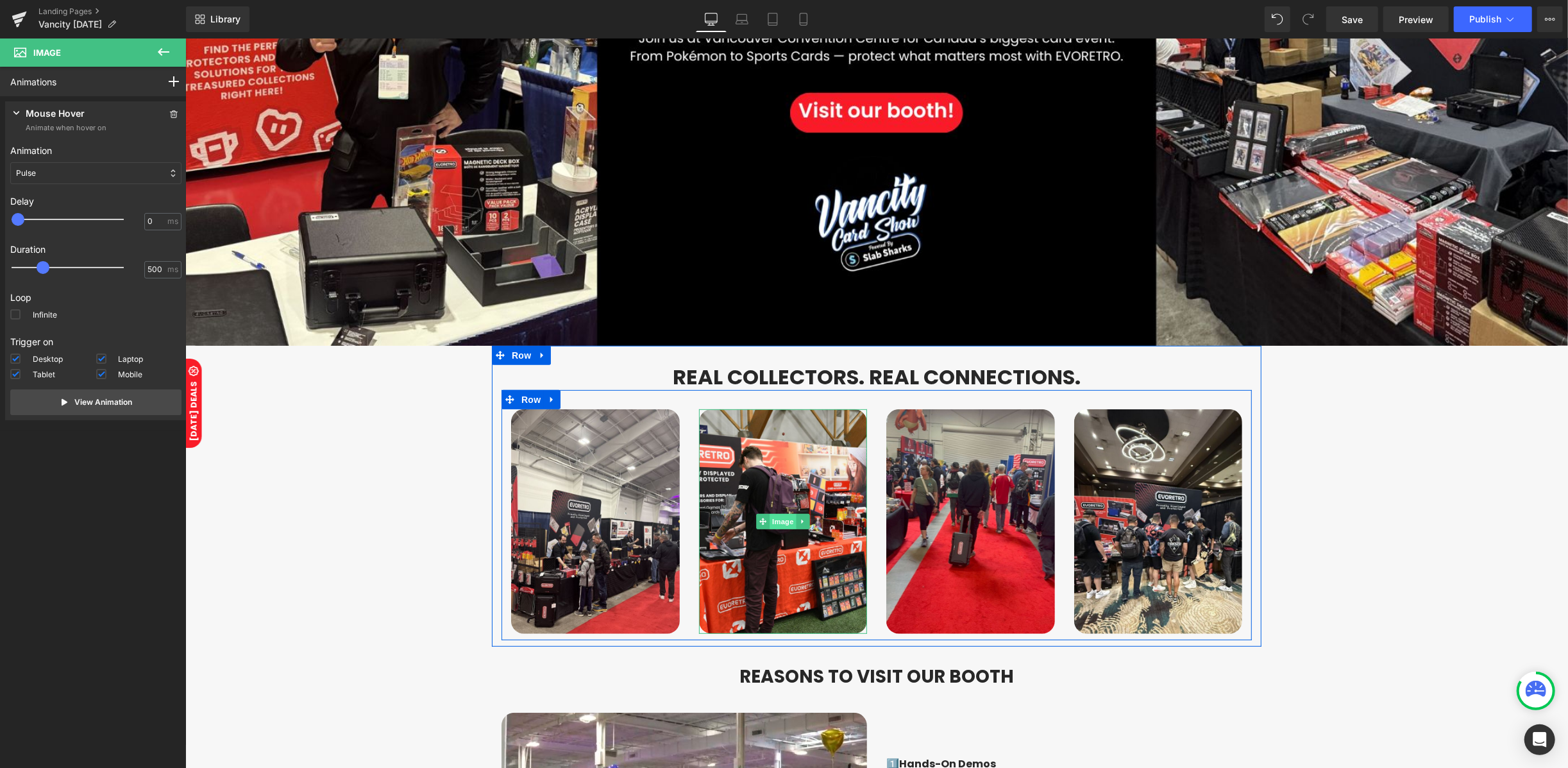
click at [776, 516] on span "Image" at bounding box center [782, 520] width 27 height 15
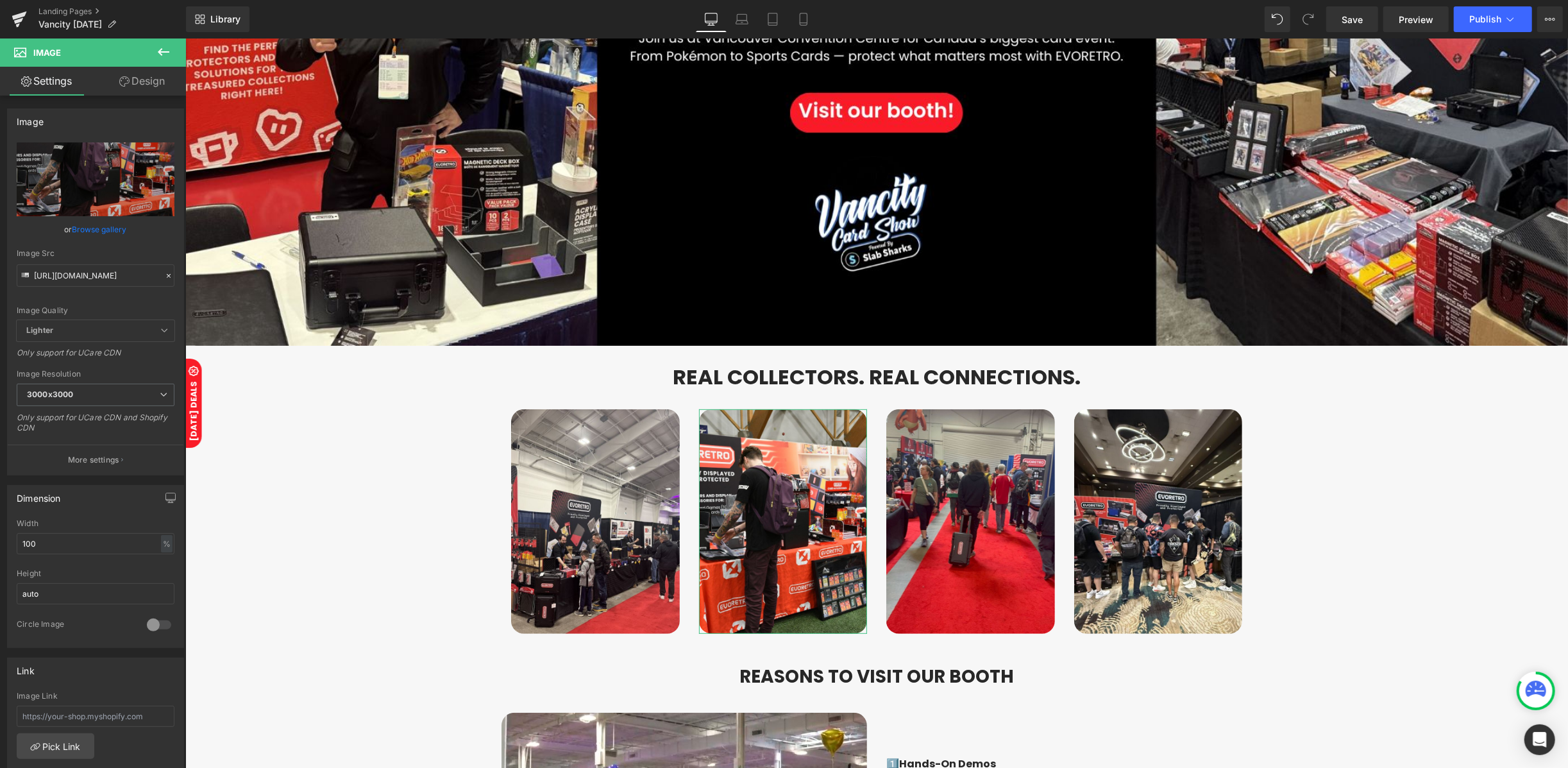
click at [152, 88] on link "Design" at bounding box center [142, 81] width 93 height 29
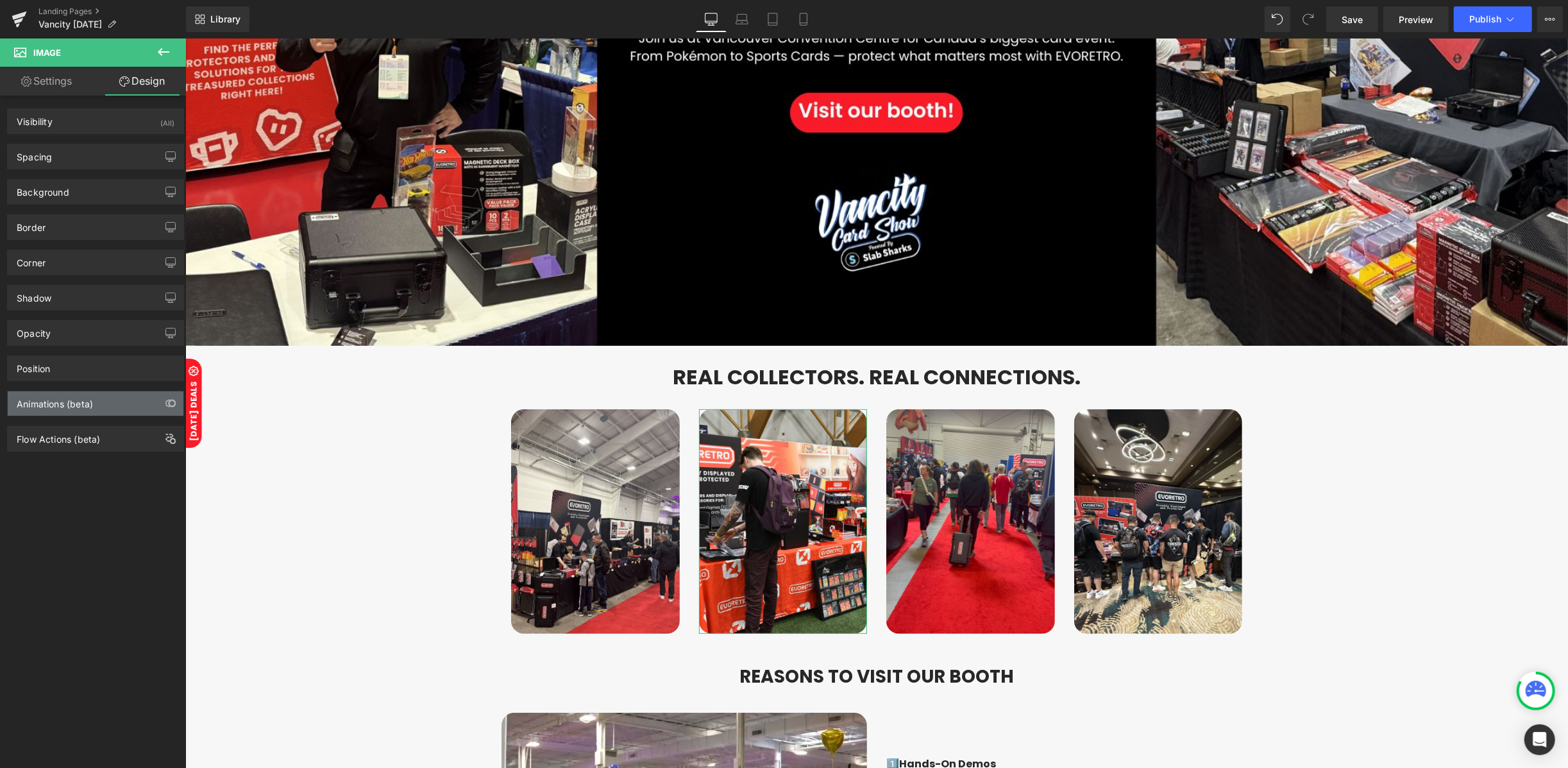
click at [40, 404] on div "Animations (beta)" at bounding box center [55, 400] width 77 height 18
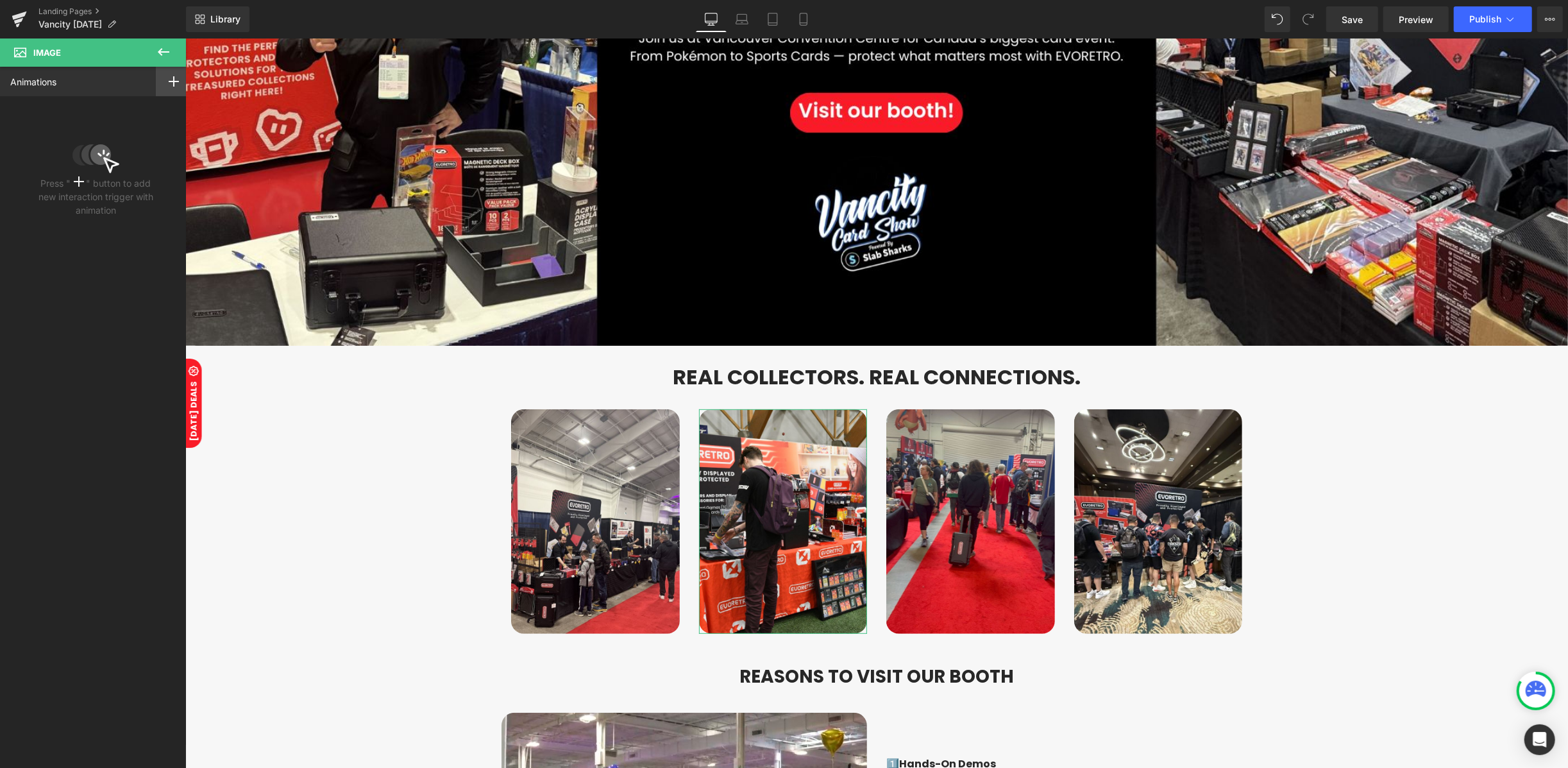
click at [163, 91] on div at bounding box center [174, 81] width 36 height 29
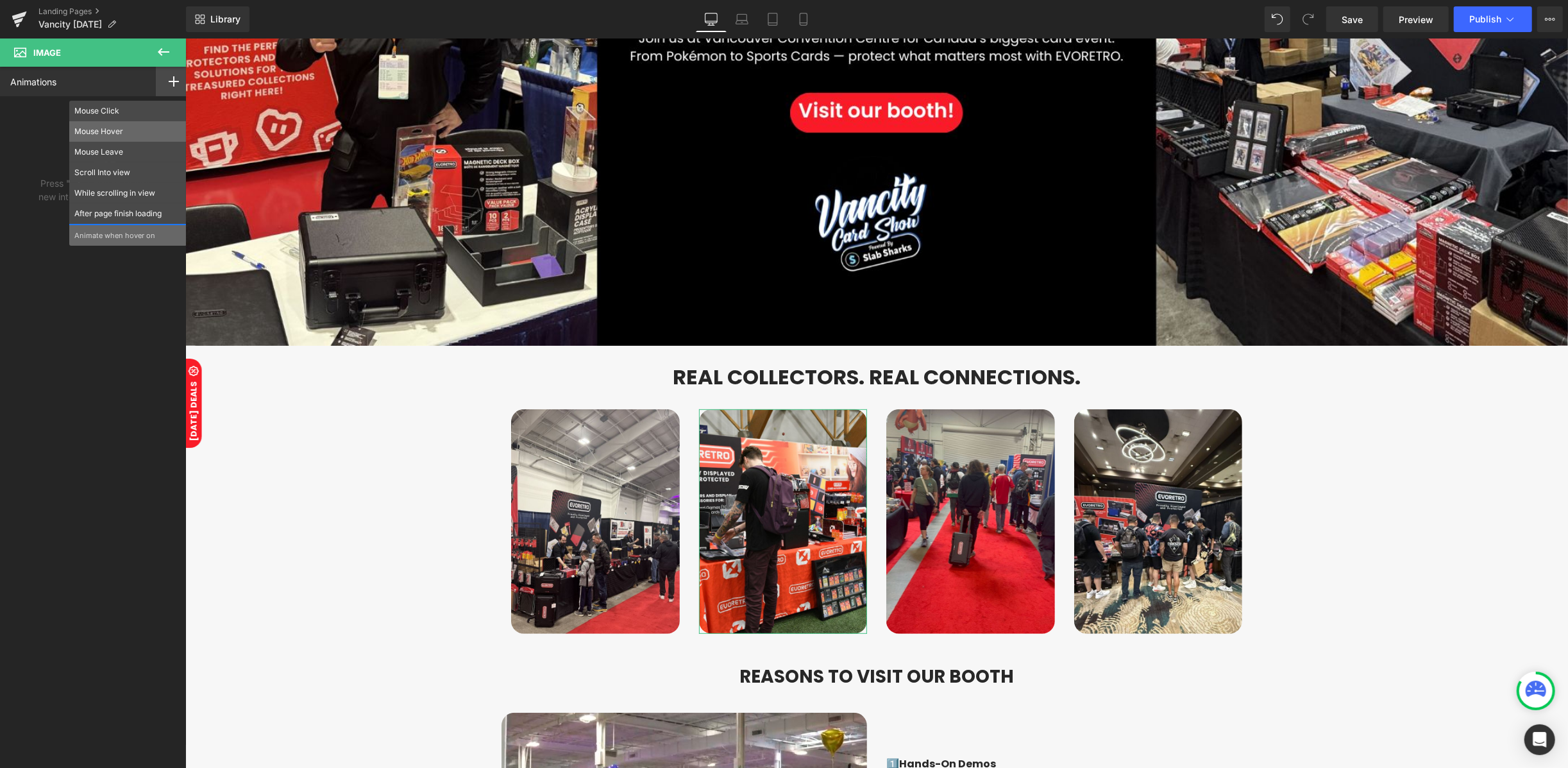
click at [108, 132] on p "Mouse Hover" at bounding box center [128, 131] width 107 height 12
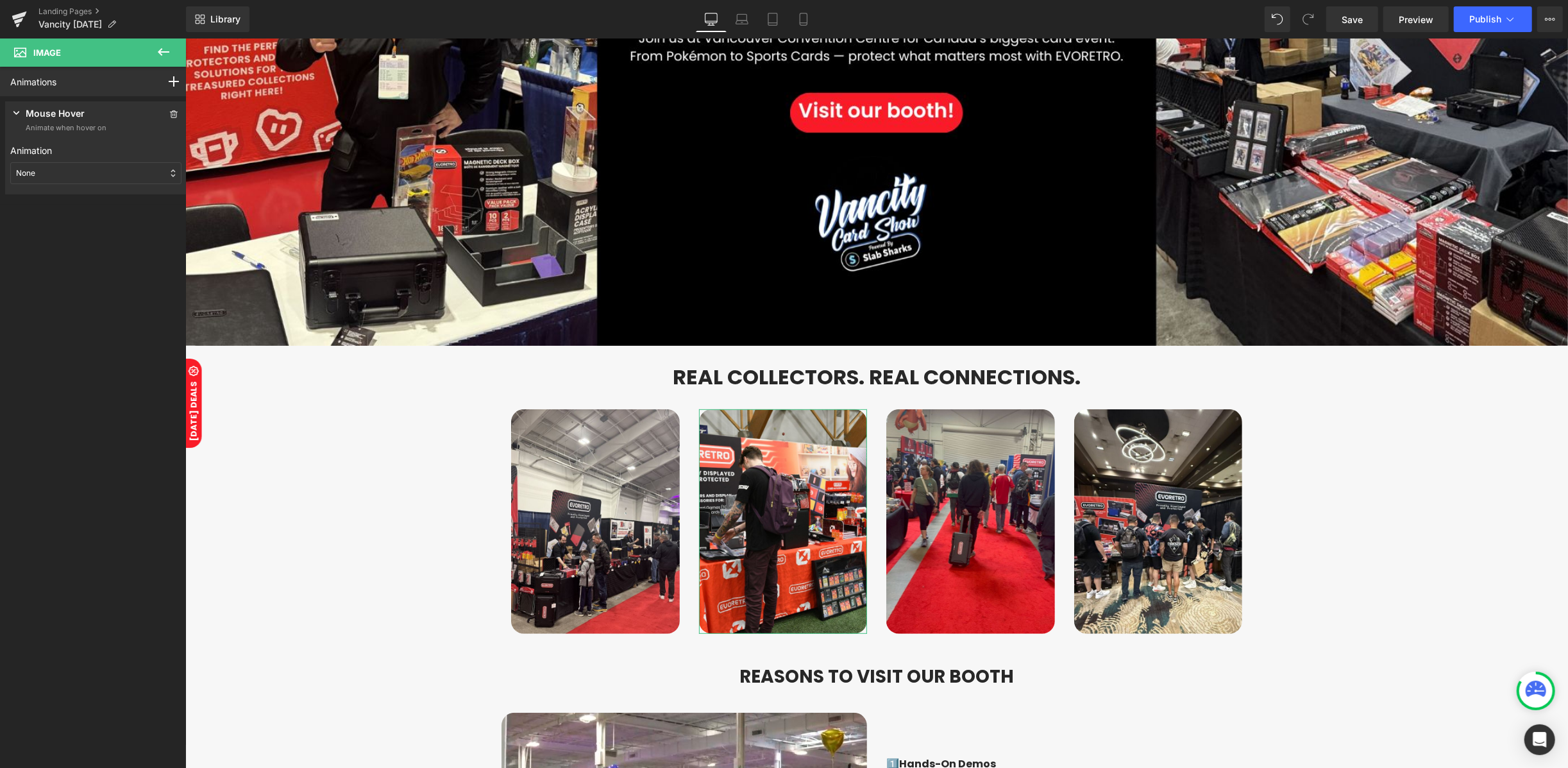
click at [53, 169] on div "None" at bounding box center [96, 173] width 171 height 21
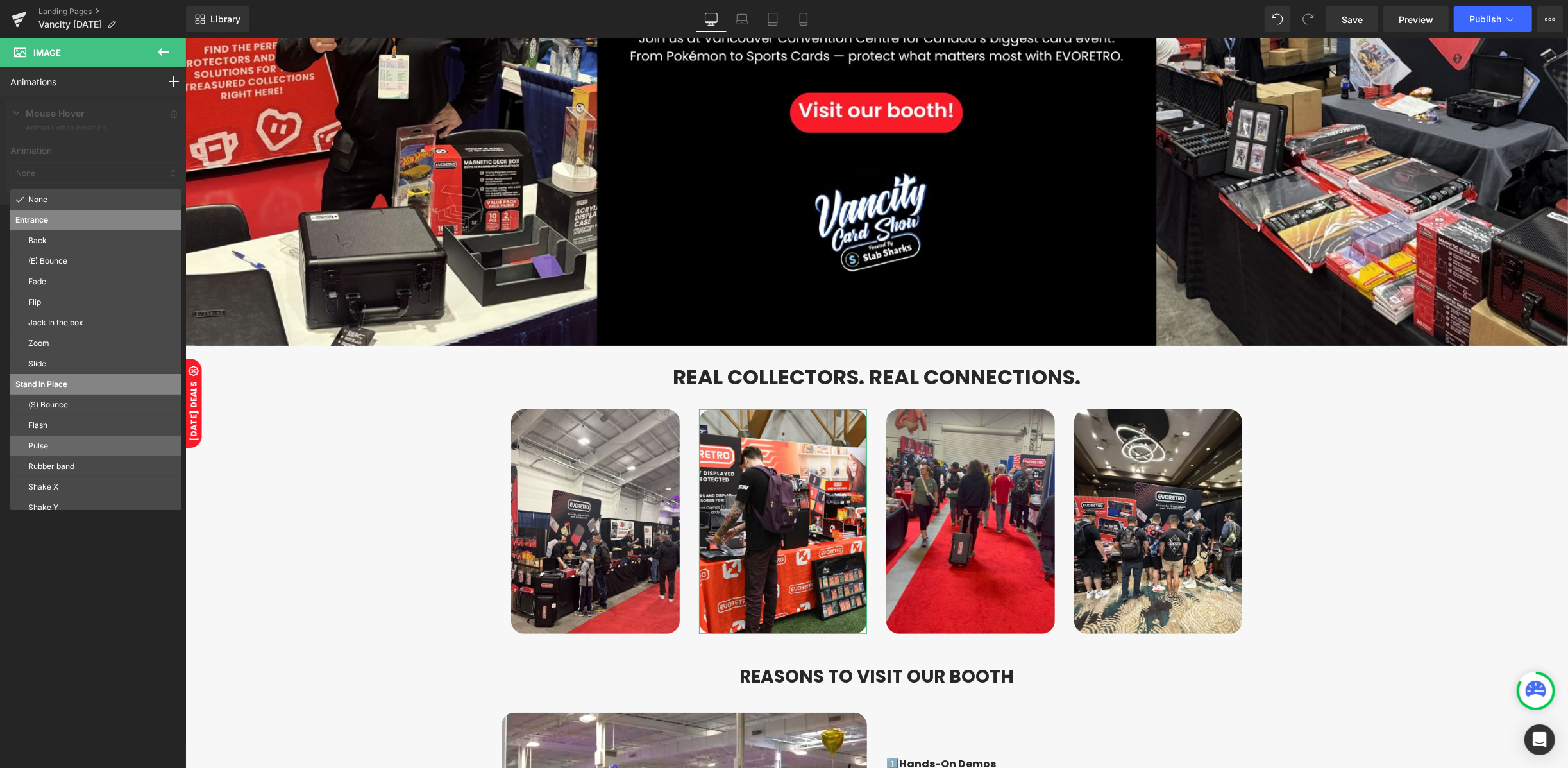
click at [44, 444] on p "Pulse" at bounding box center [102, 445] width 148 height 12
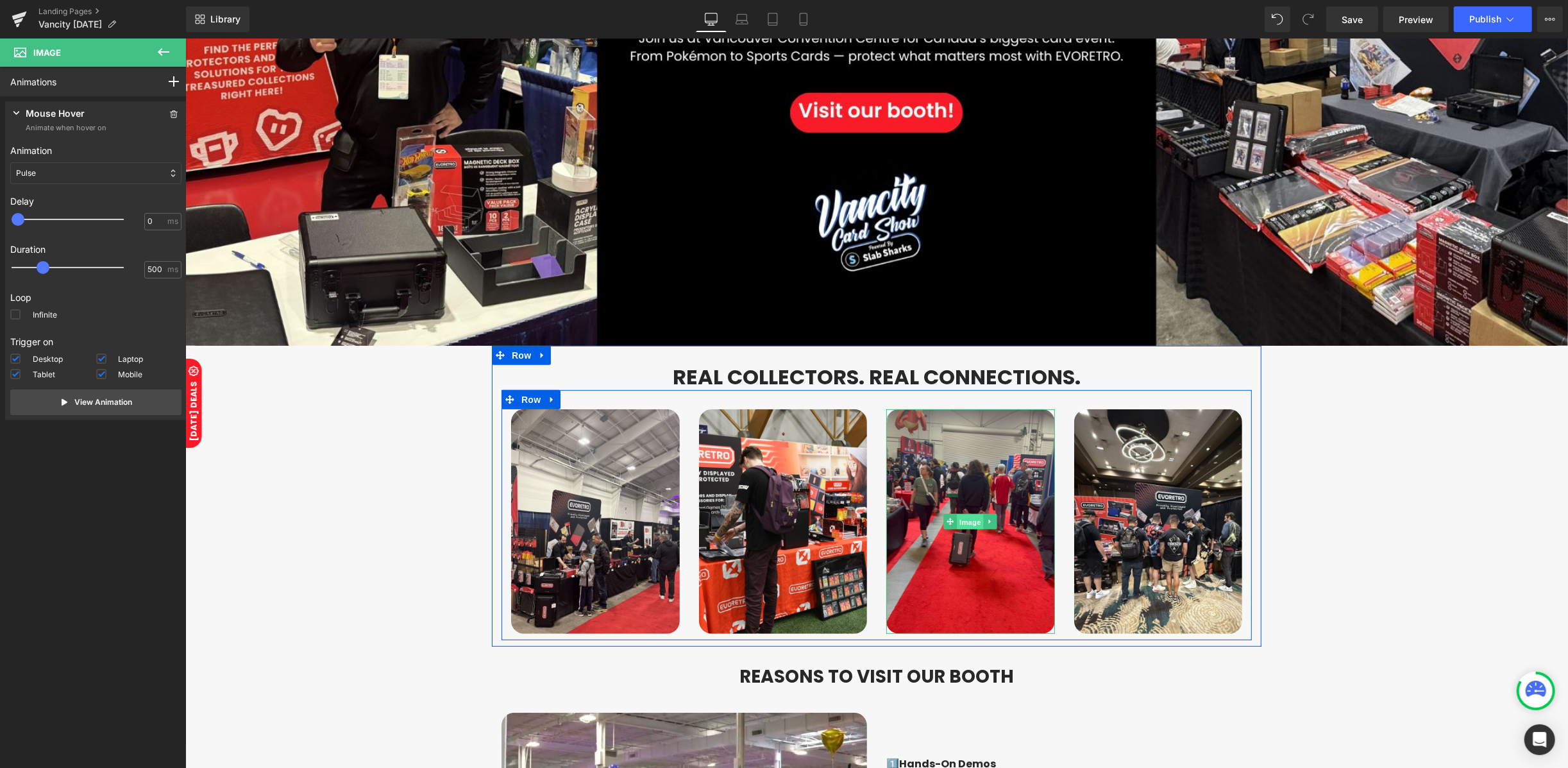
click at [958, 514] on span "Image" at bounding box center [970, 521] width 27 height 15
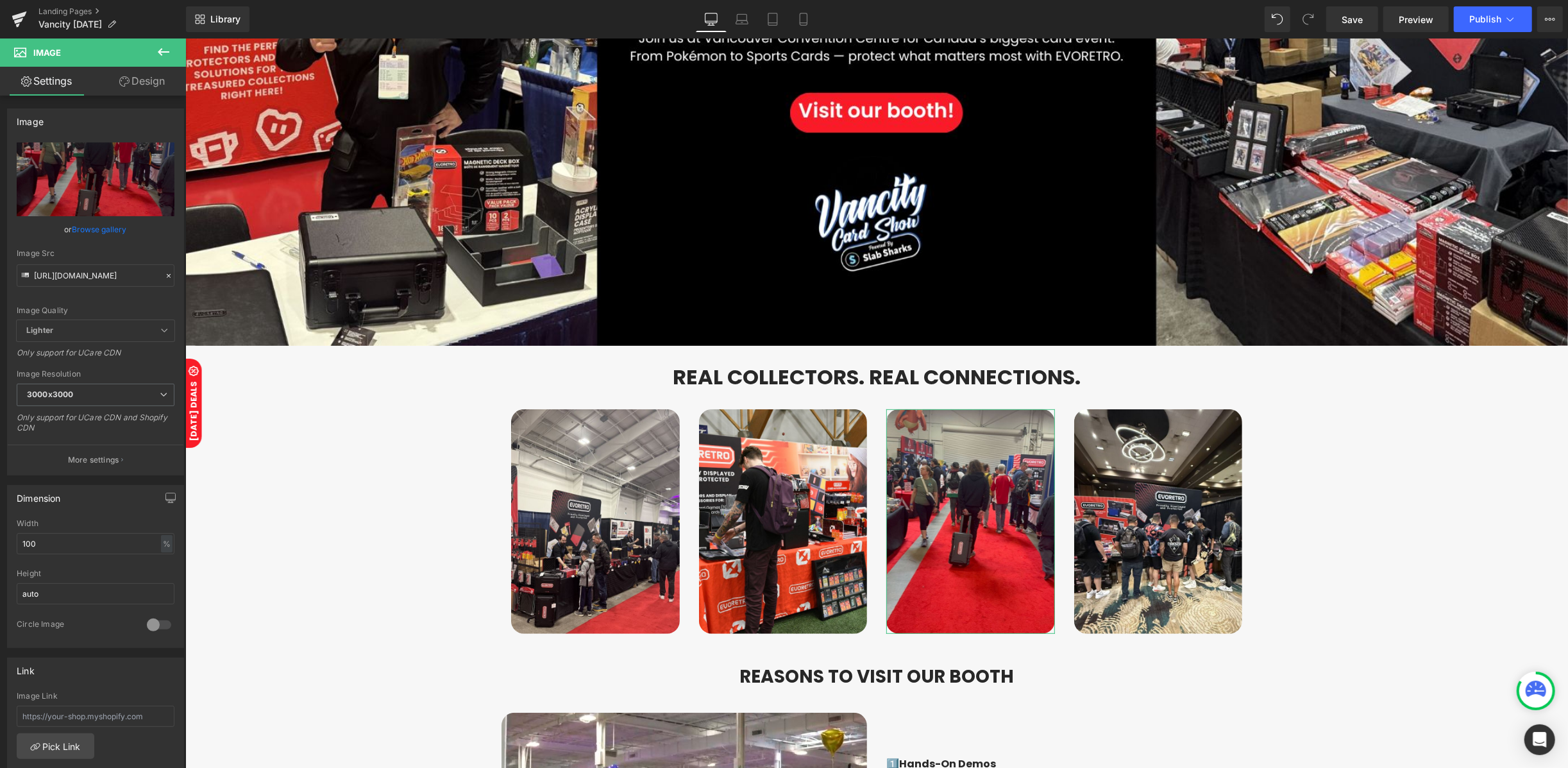
click at [164, 90] on link "Design" at bounding box center [142, 81] width 93 height 29
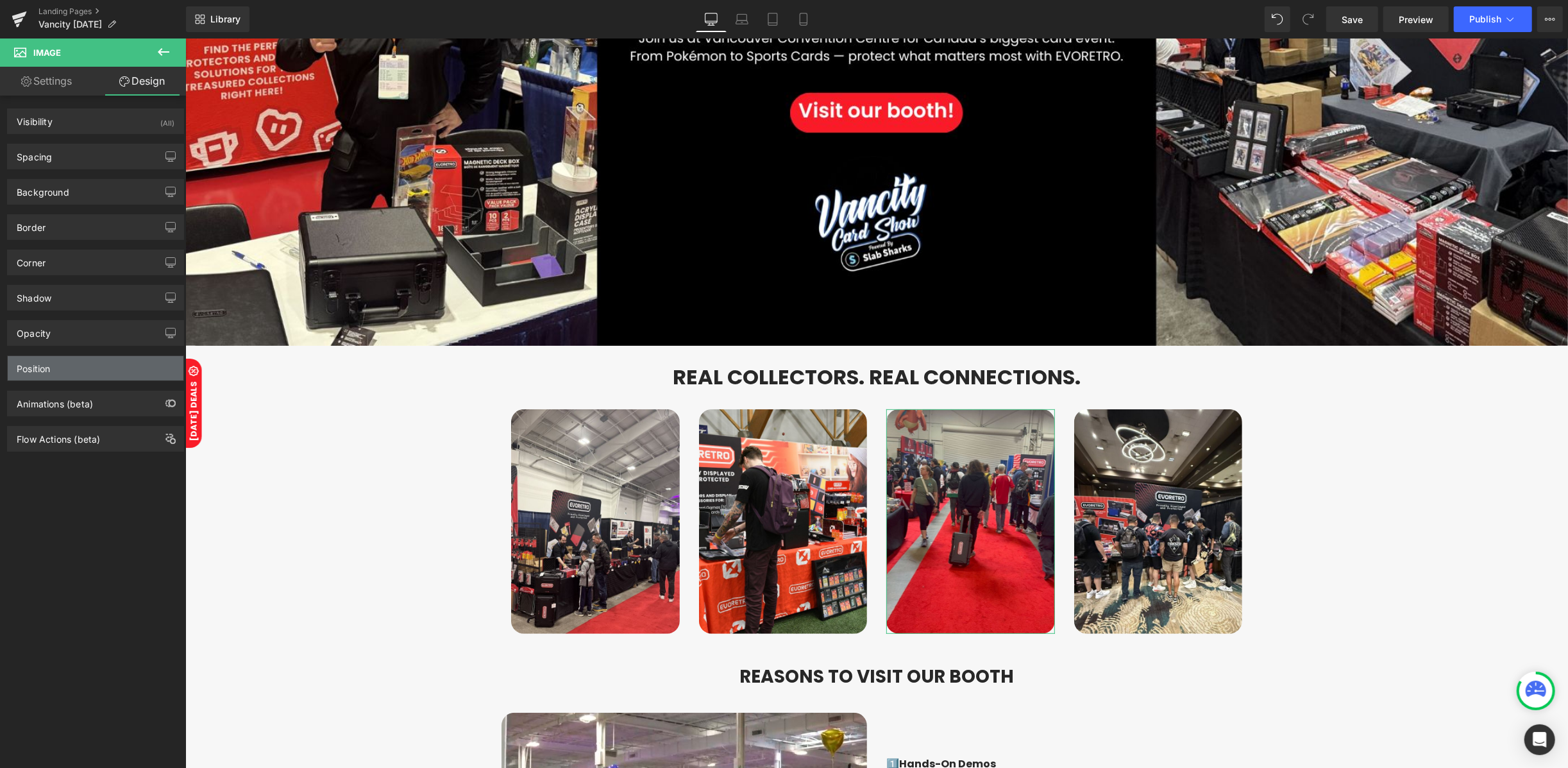
click at [65, 368] on div "Position" at bounding box center [95, 368] width 175 height 24
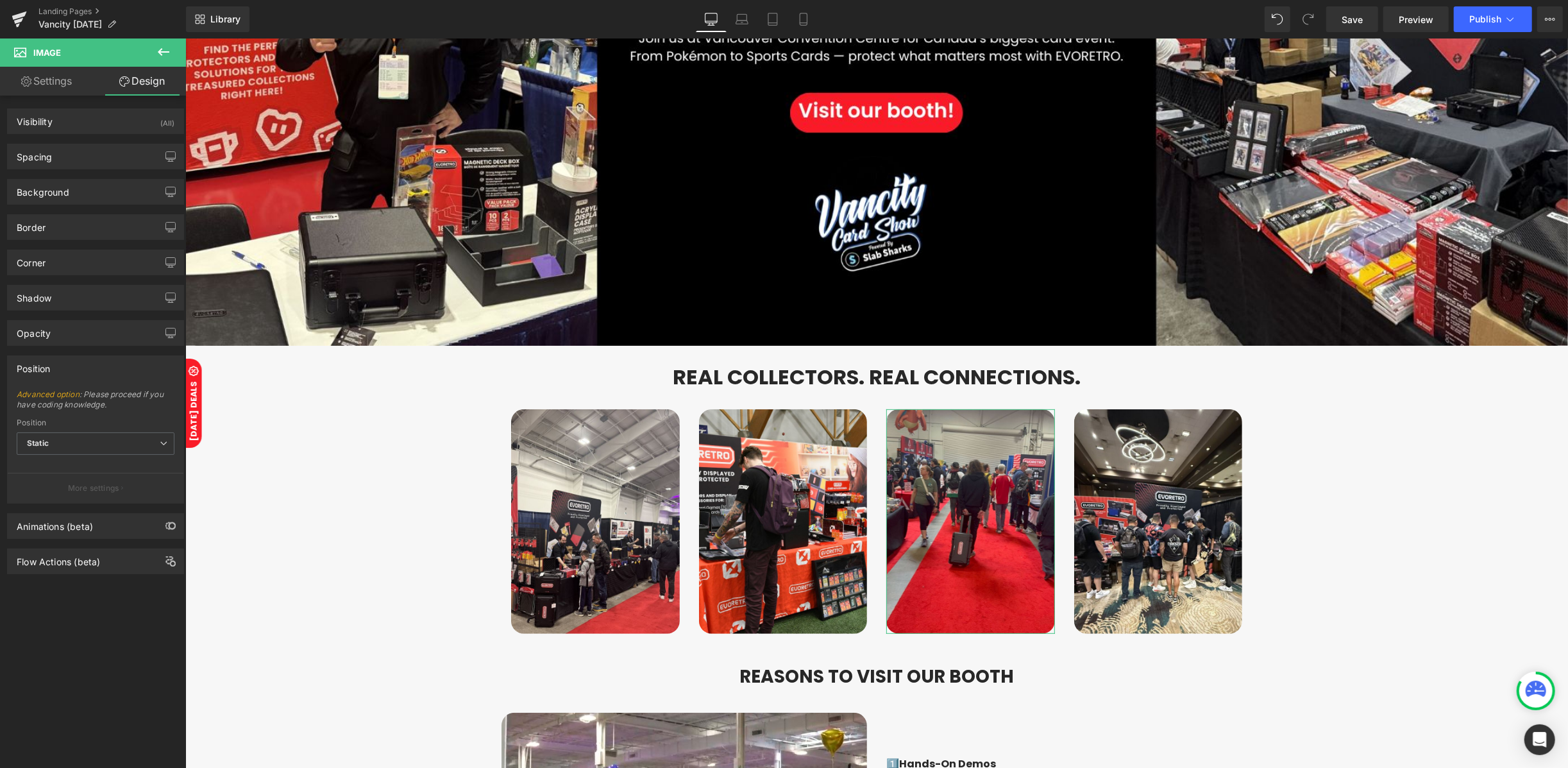
click at [65, 372] on div "Position" at bounding box center [95, 368] width 175 height 24
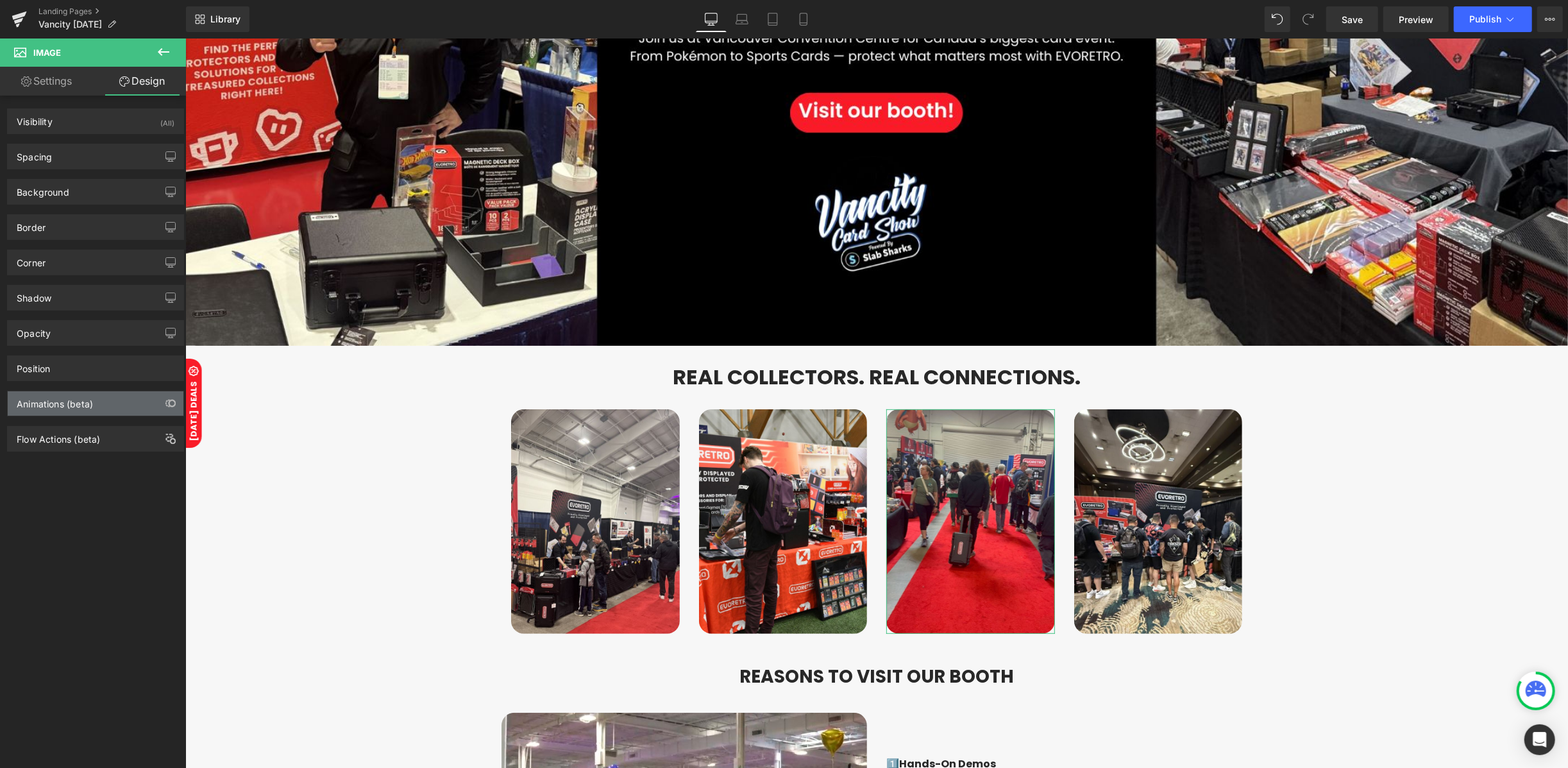
click at [68, 409] on div "Animations (beta)" at bounding box center [55, 400] width 77 height 18
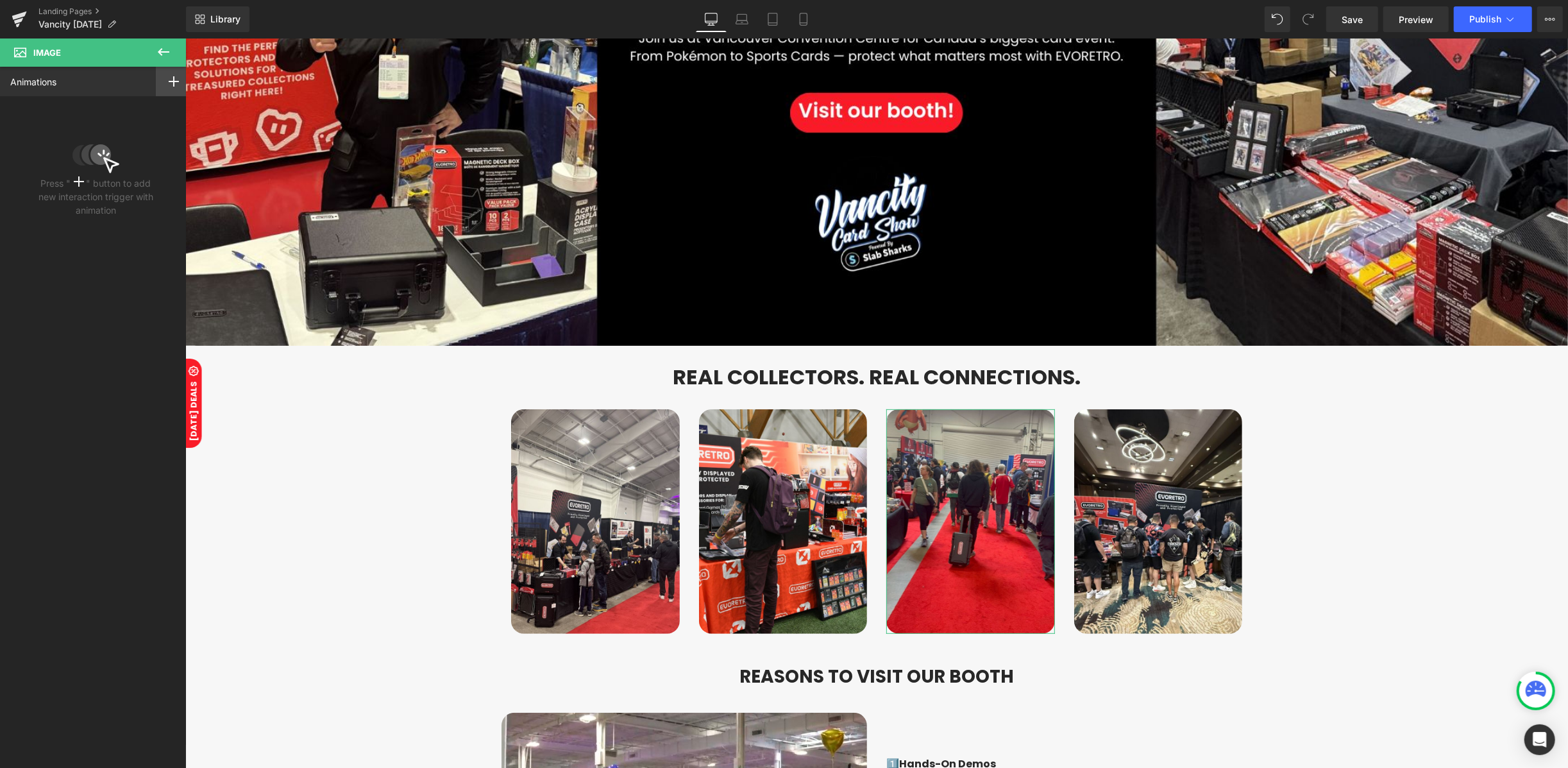
click at [168, 78] on icon at bounding box center [174, 82] width 11 height 11
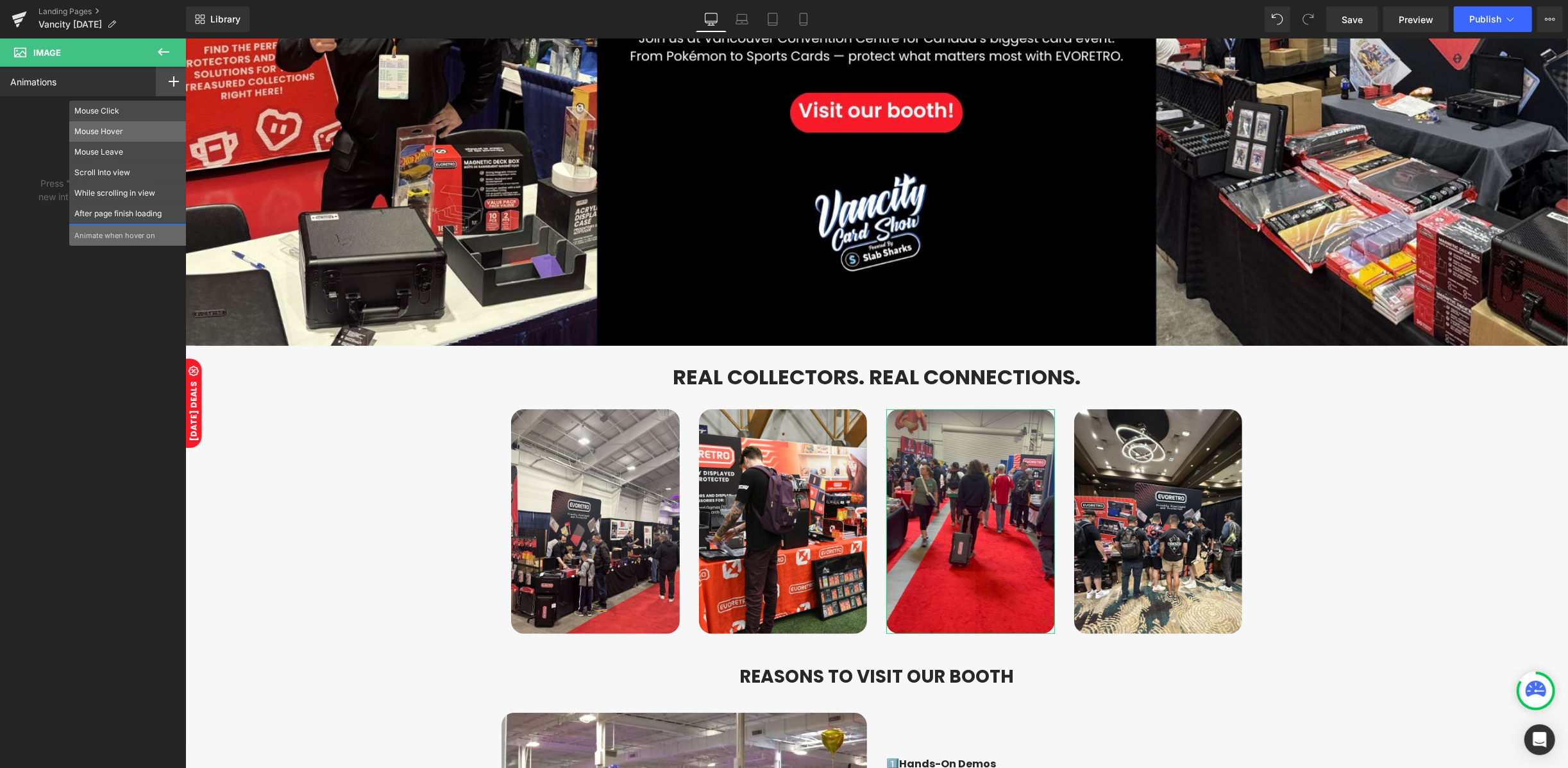
click at [105, 135] on p "Mouse Hover" at bounding box center [128, 131] width 107 height 12
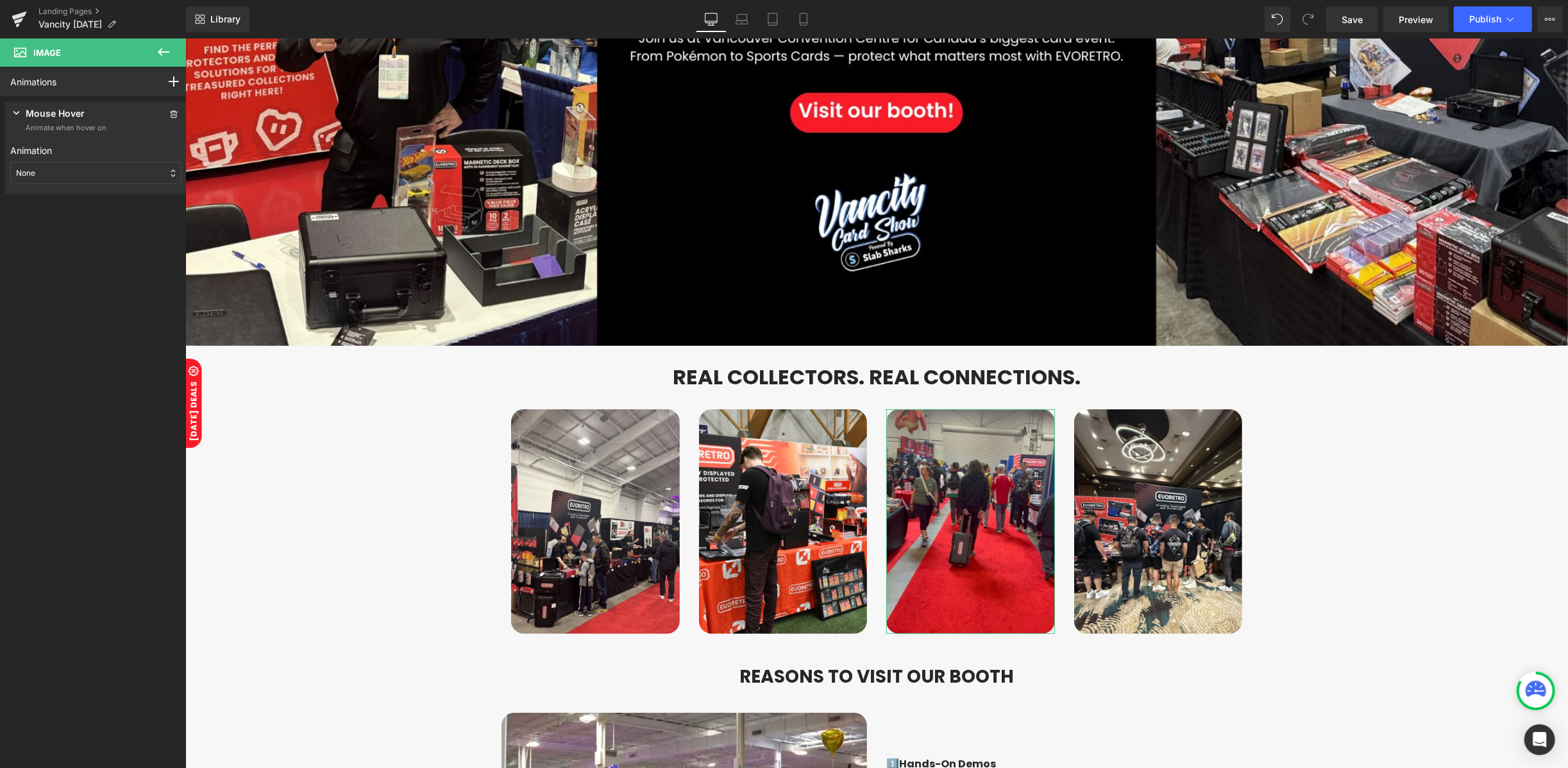
click at [68, 168] on div "None" at bounding box center [96, 173] width 171 height 21
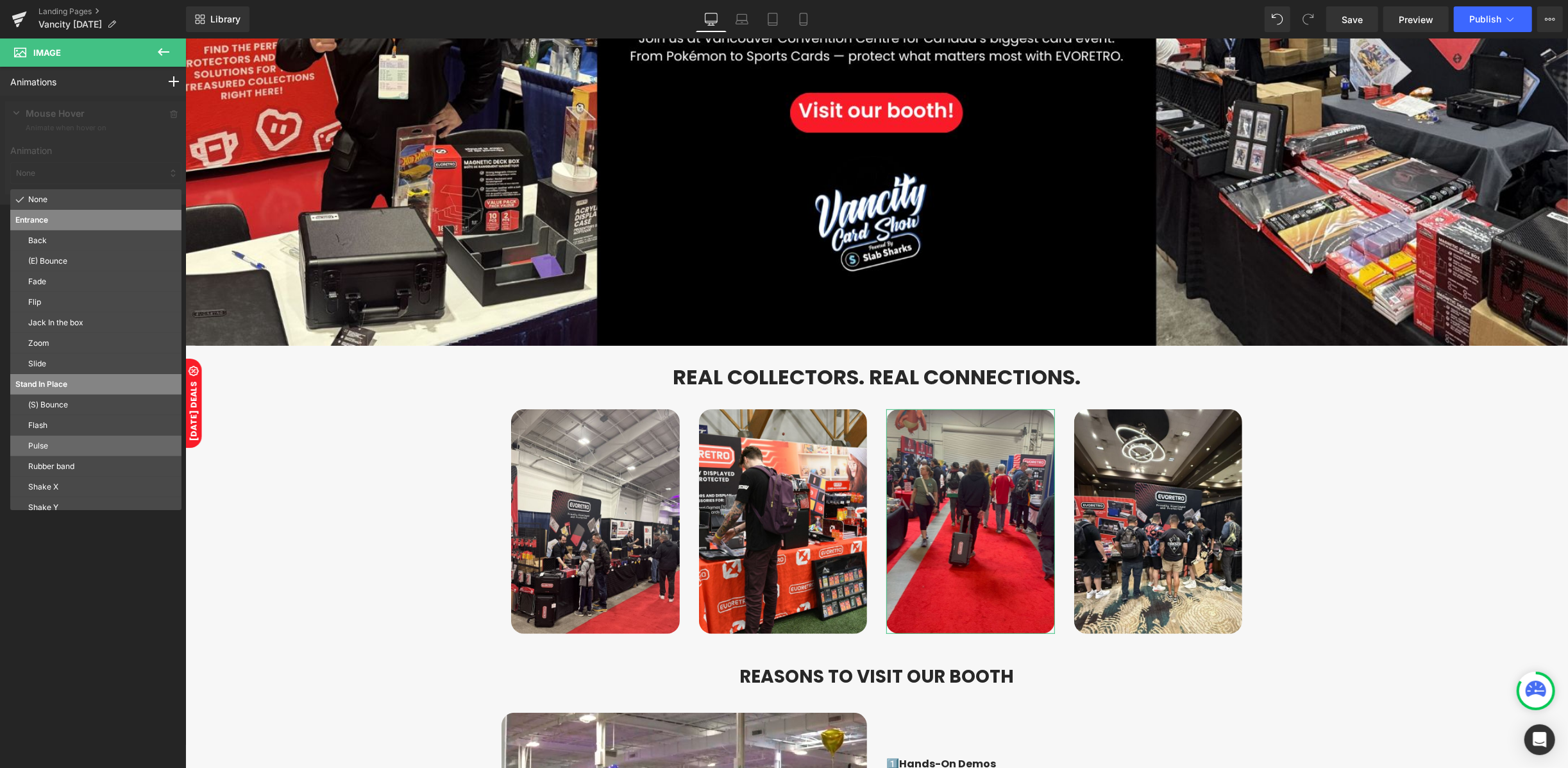
click at [53, 448] on p "Pulse" at bounding box center [102, 445] width 148 height 12
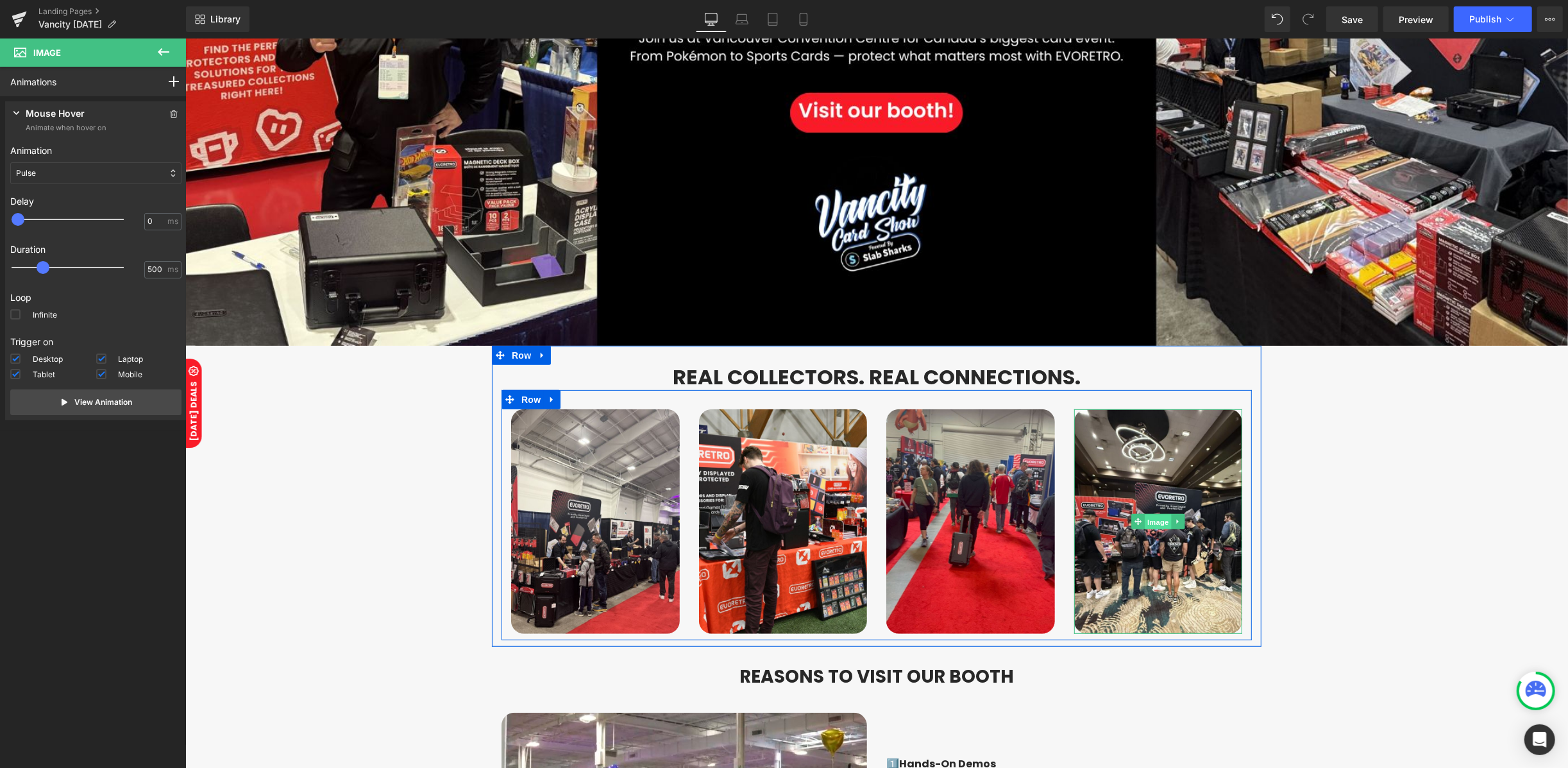
click at [1144, 514] on span "Image" at bounding box center [1158, 521] width 27 height 15
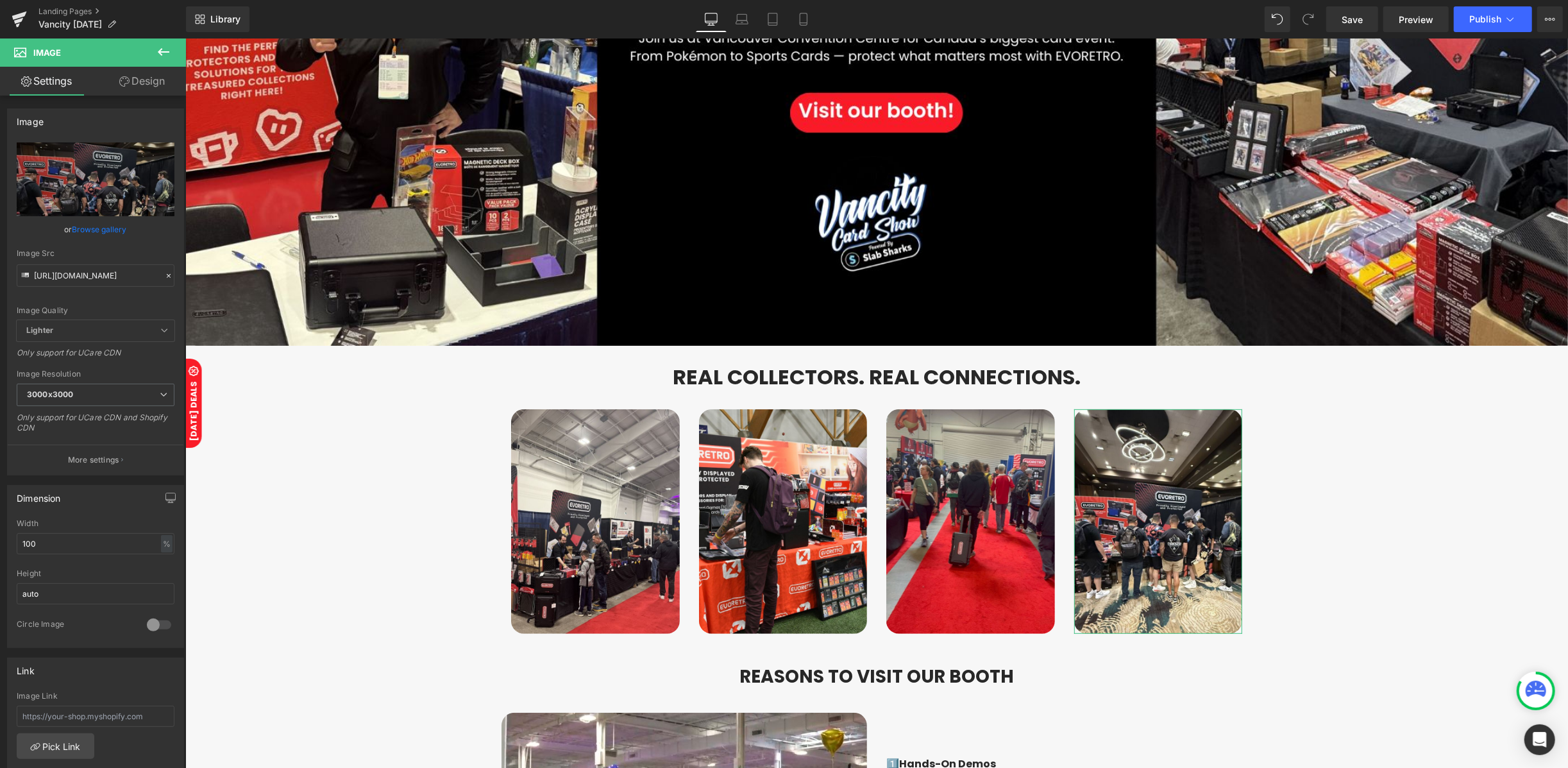
click at [161, 87] on link "Design" at bounding box center [142, 81] width 93 height 29
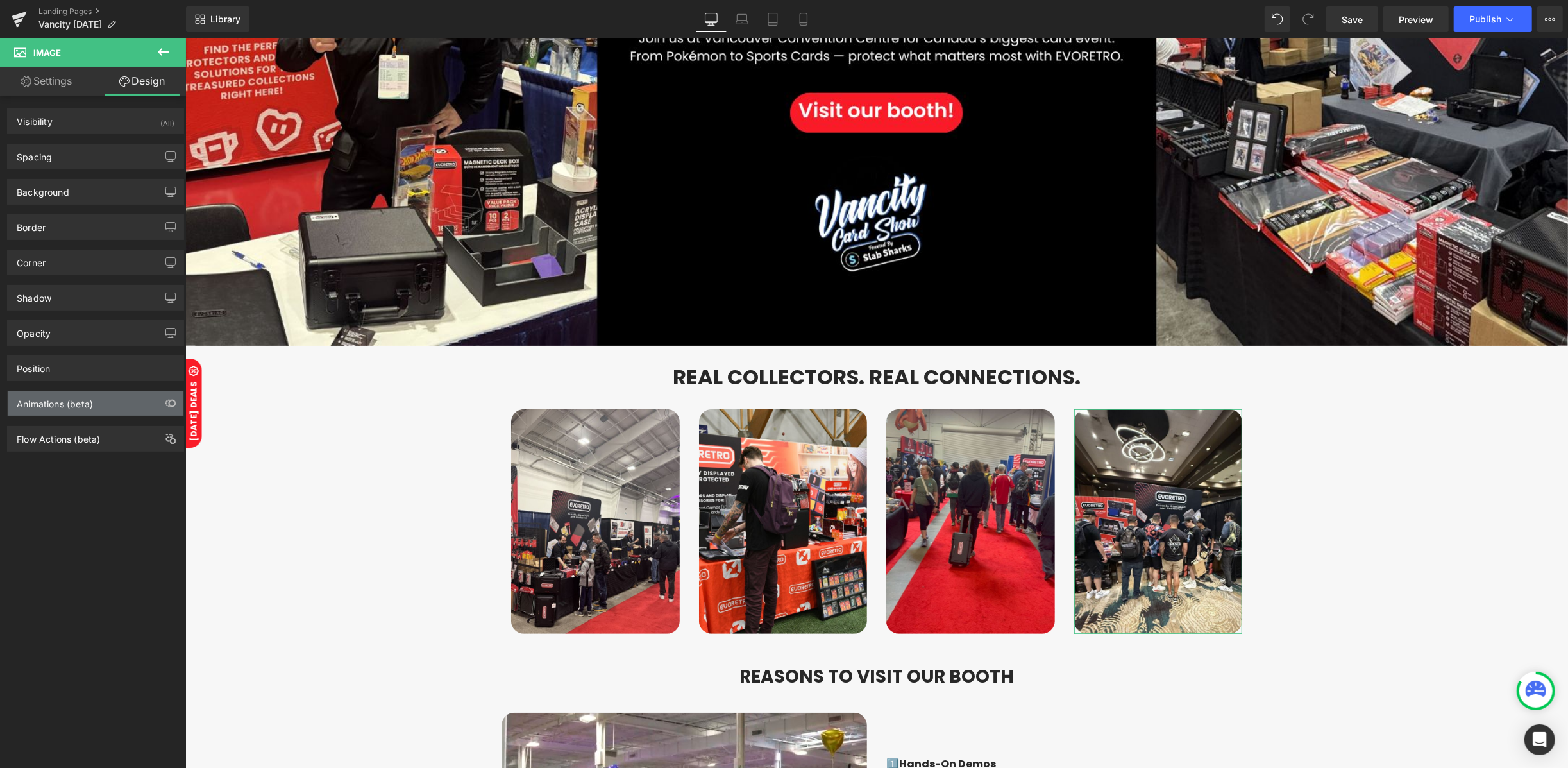
click at [68, 408] on div "Animations (beta)" at bounding box center [55, 400] width 77 height 18
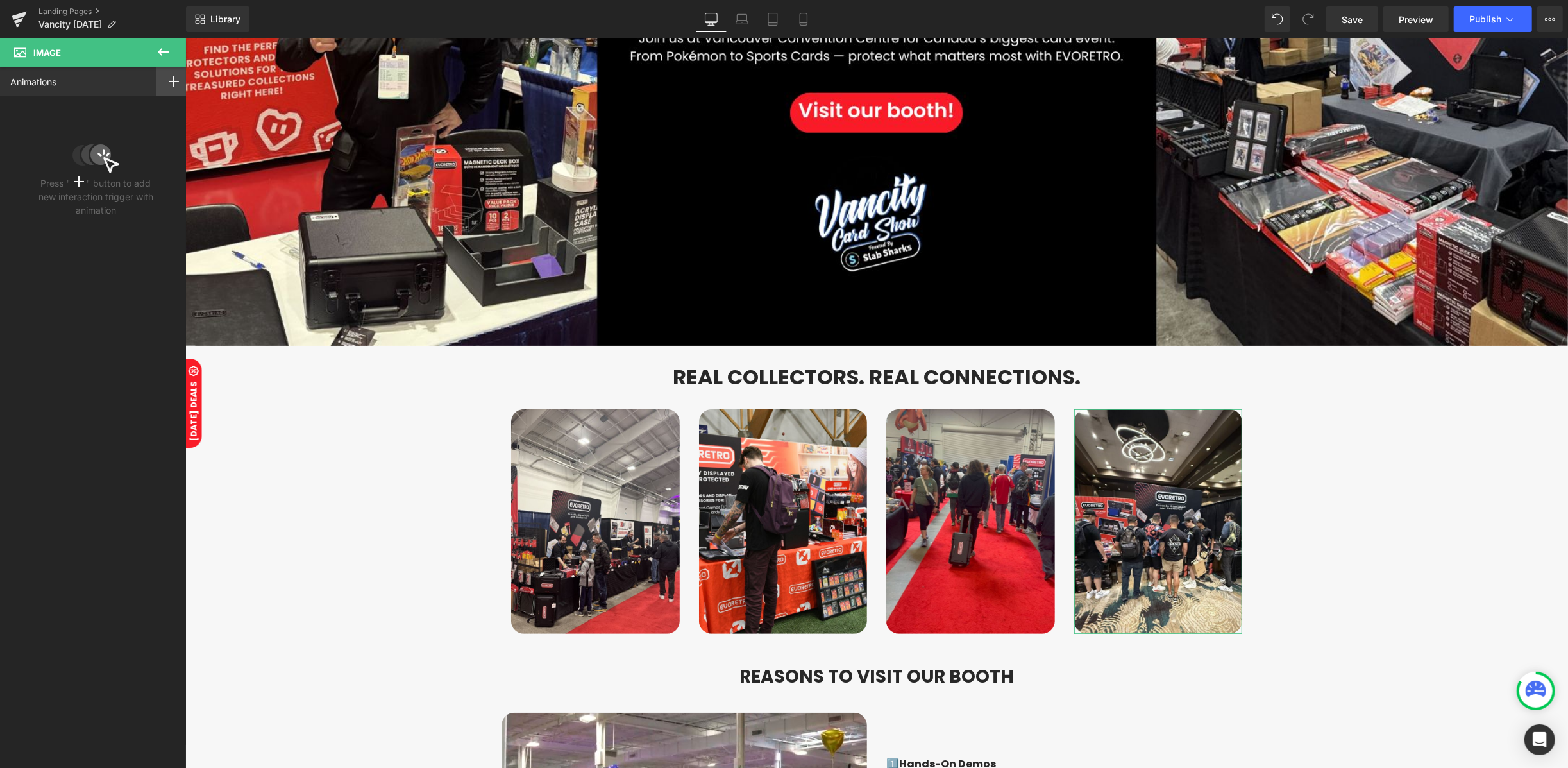
click at [168, 85] on icon at bounding box center [174, 82] width 11 height 11
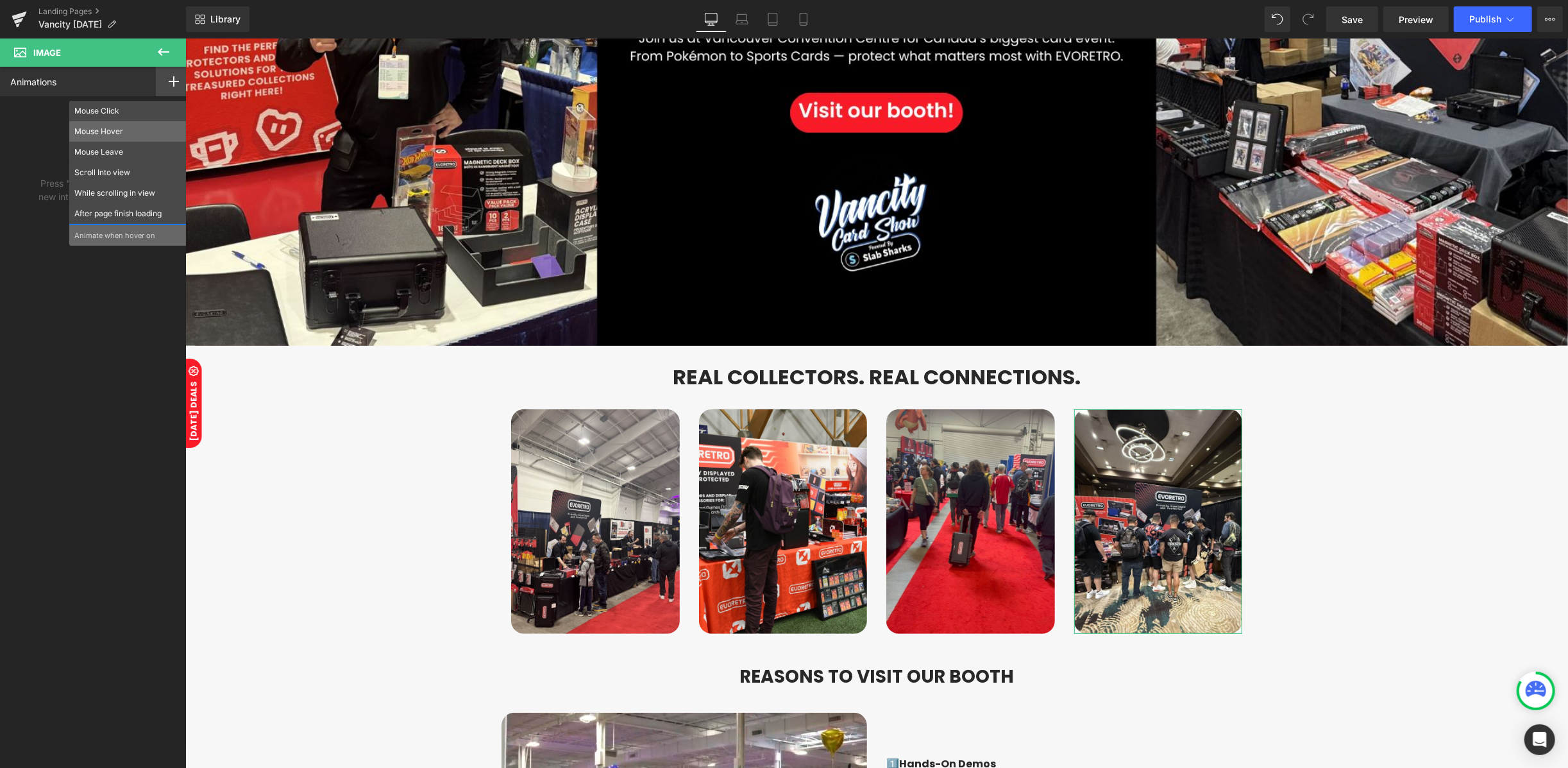
click at [101, 134] on p "Mouse Hover" at bounding box center [128, 131] width 107 height 12
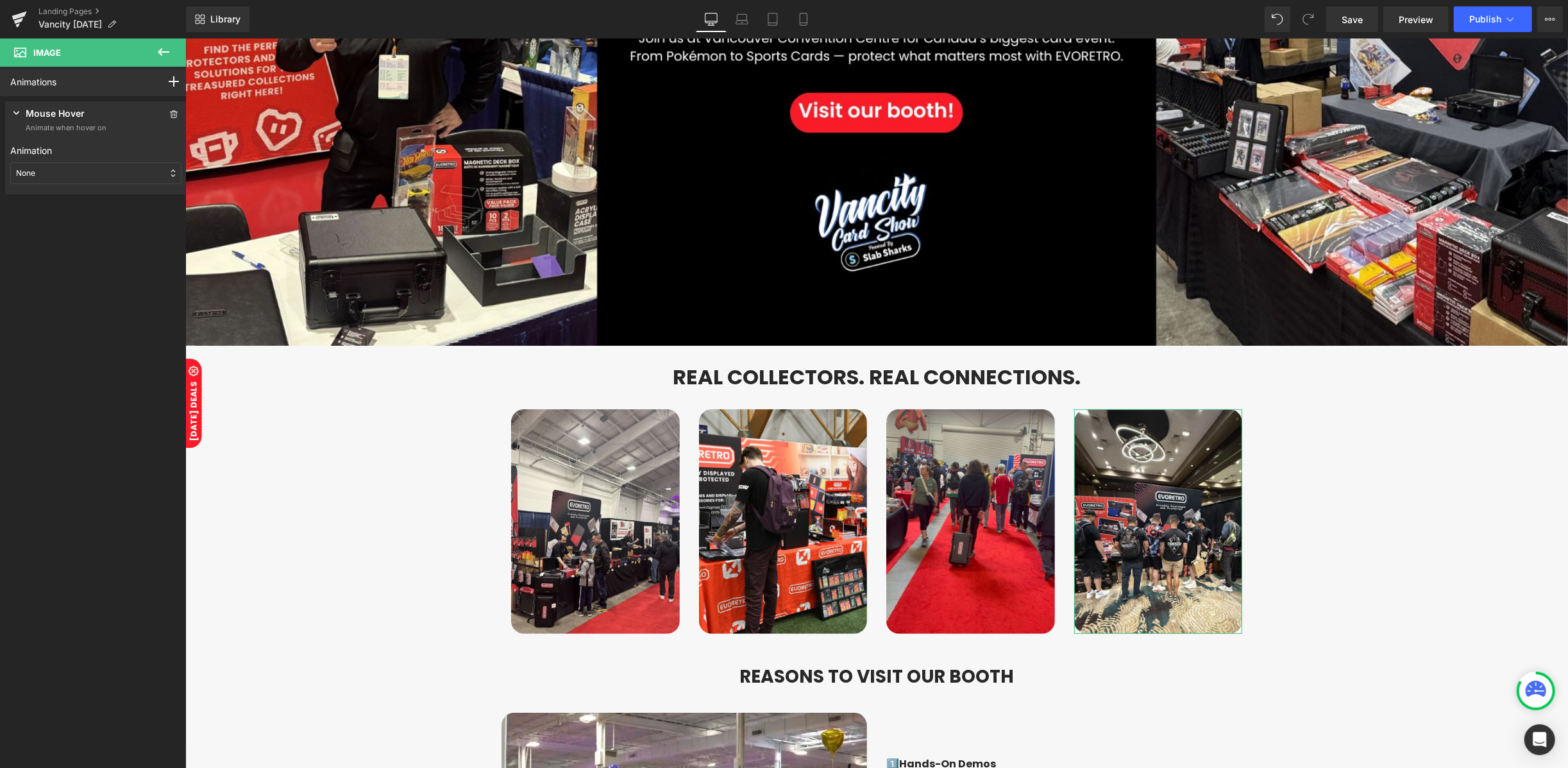
click at [55, 175] on div "None" at bounding box center [96, 173] width 171 height 21
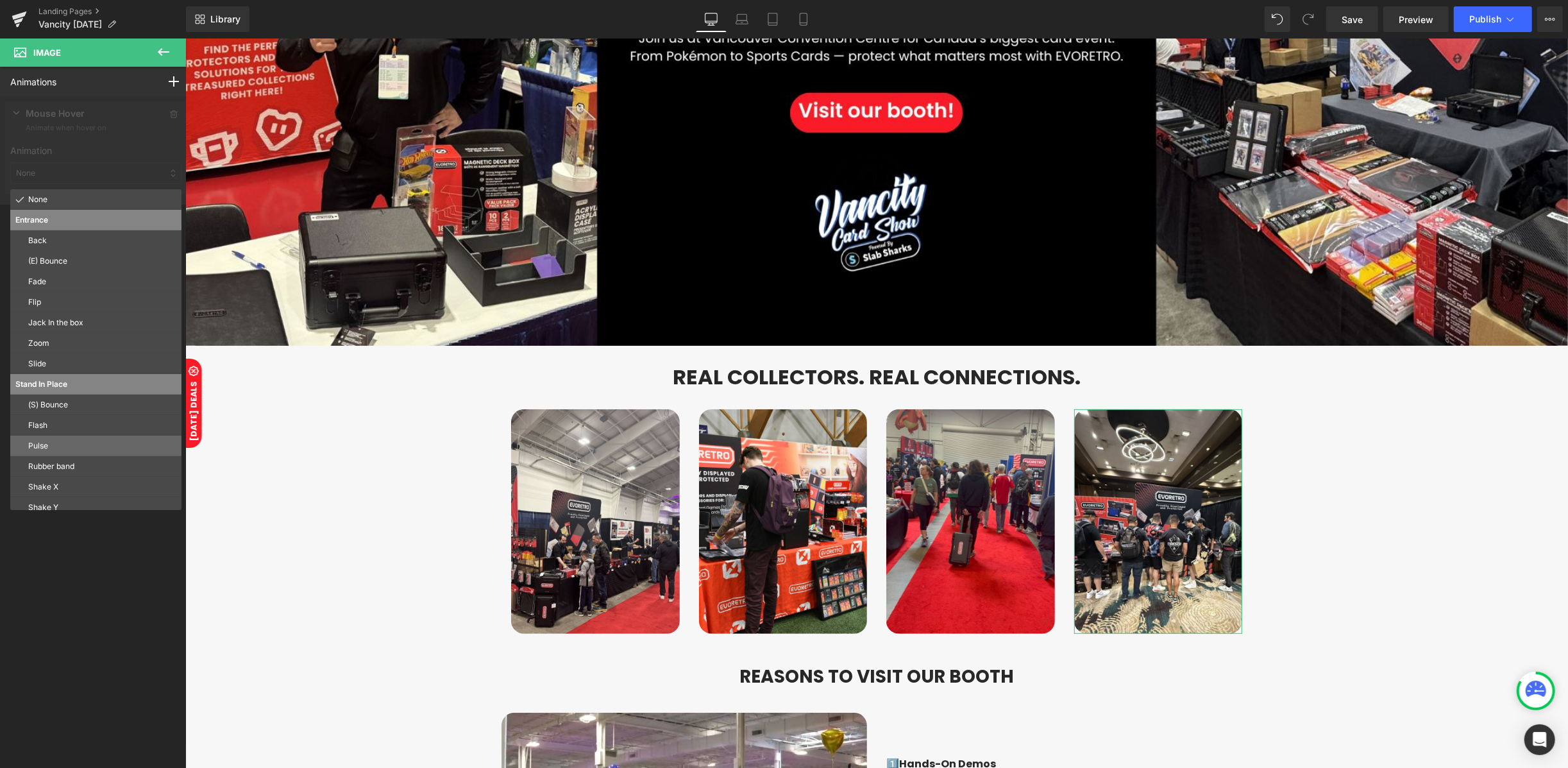
drag, startPoint x: 54, startPoint y: 449, endPoint x: 162, endPoint y: 375, distance: 130.9
click at [54, 448] on p "Pulse" at bounding box center [102, 445] width 148 height 12
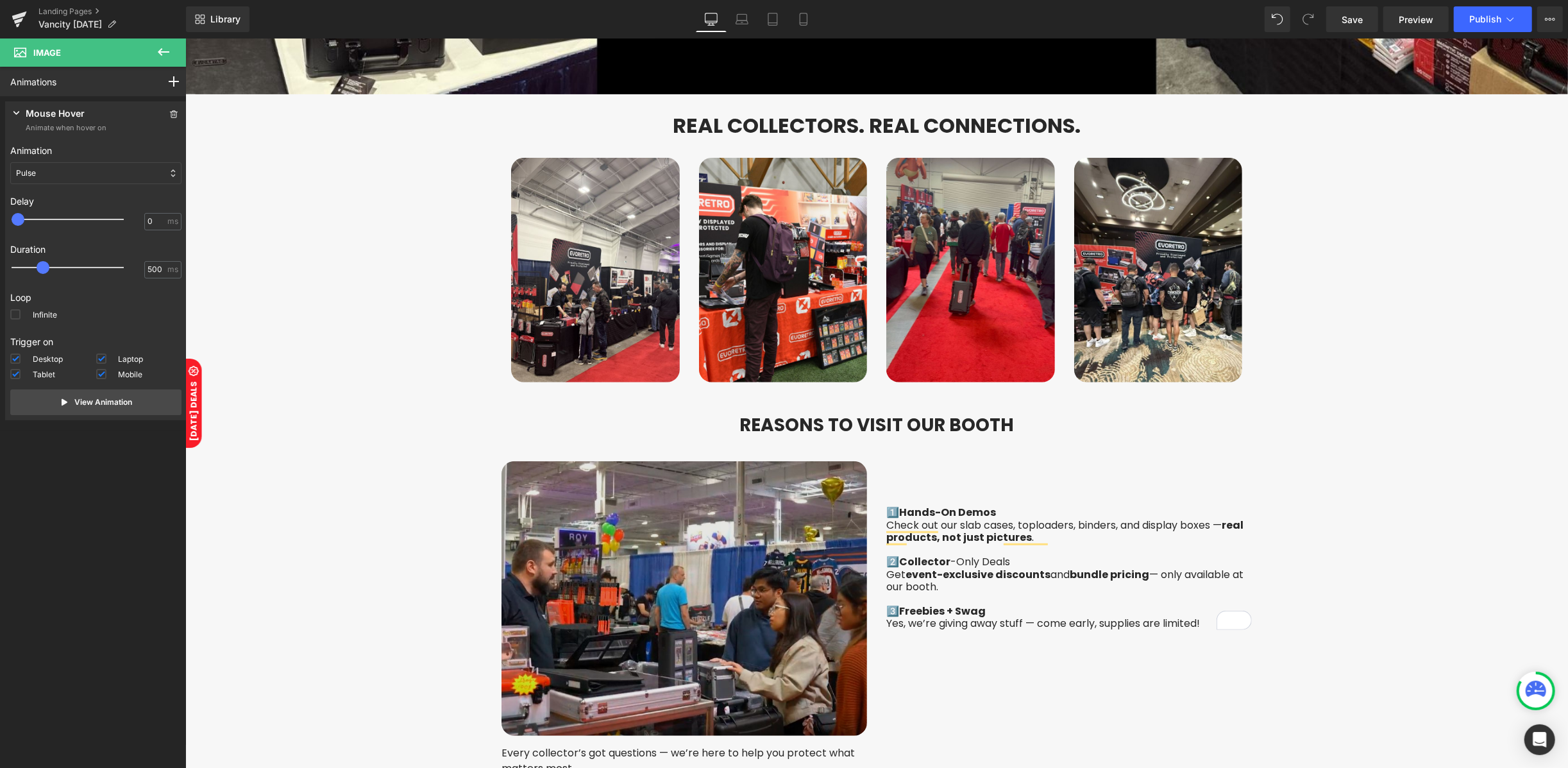
scroll to position [684, 0]
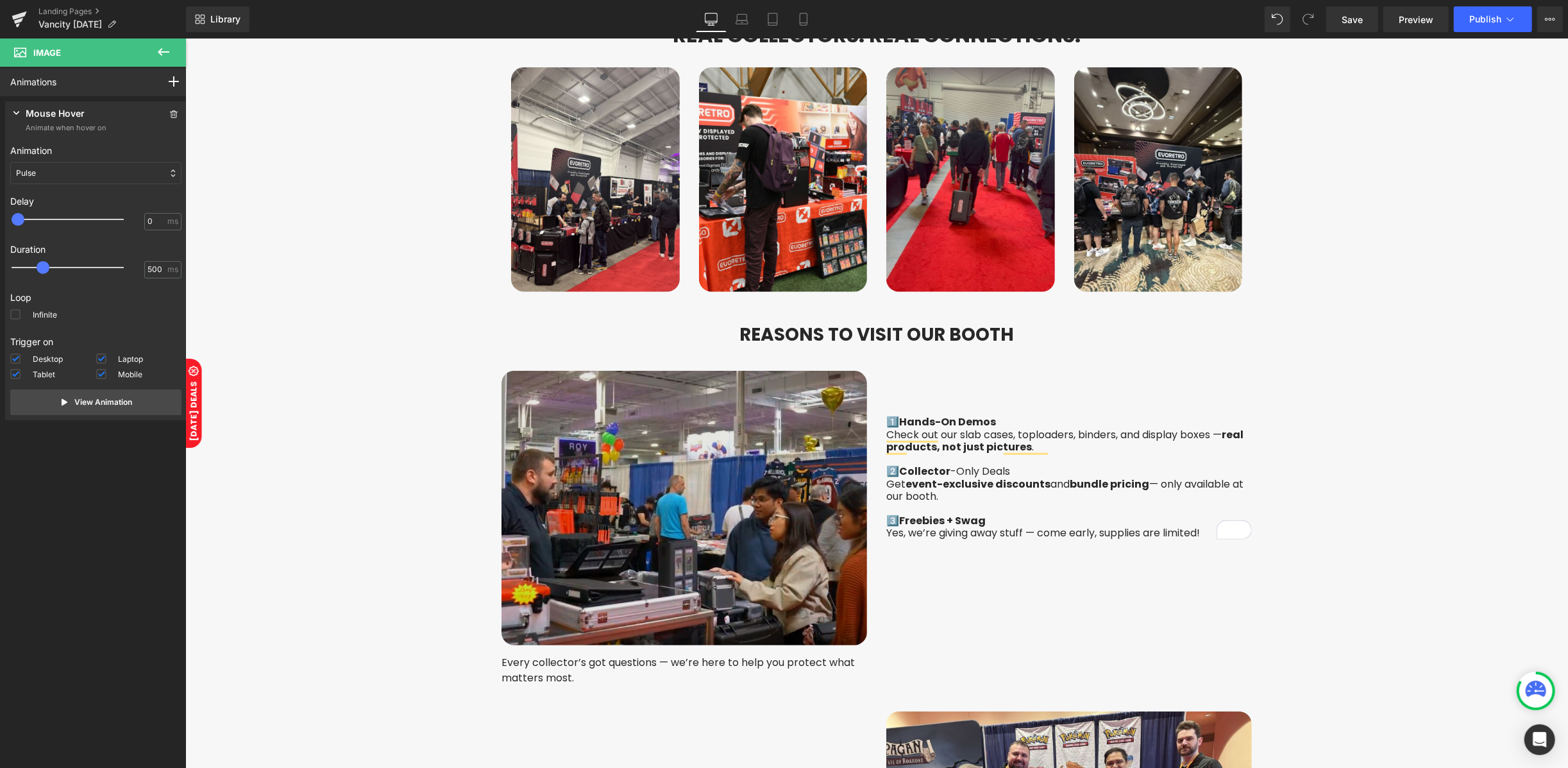
click at [676, 529] on img at bounding box center [683, 507] width 365 height 274
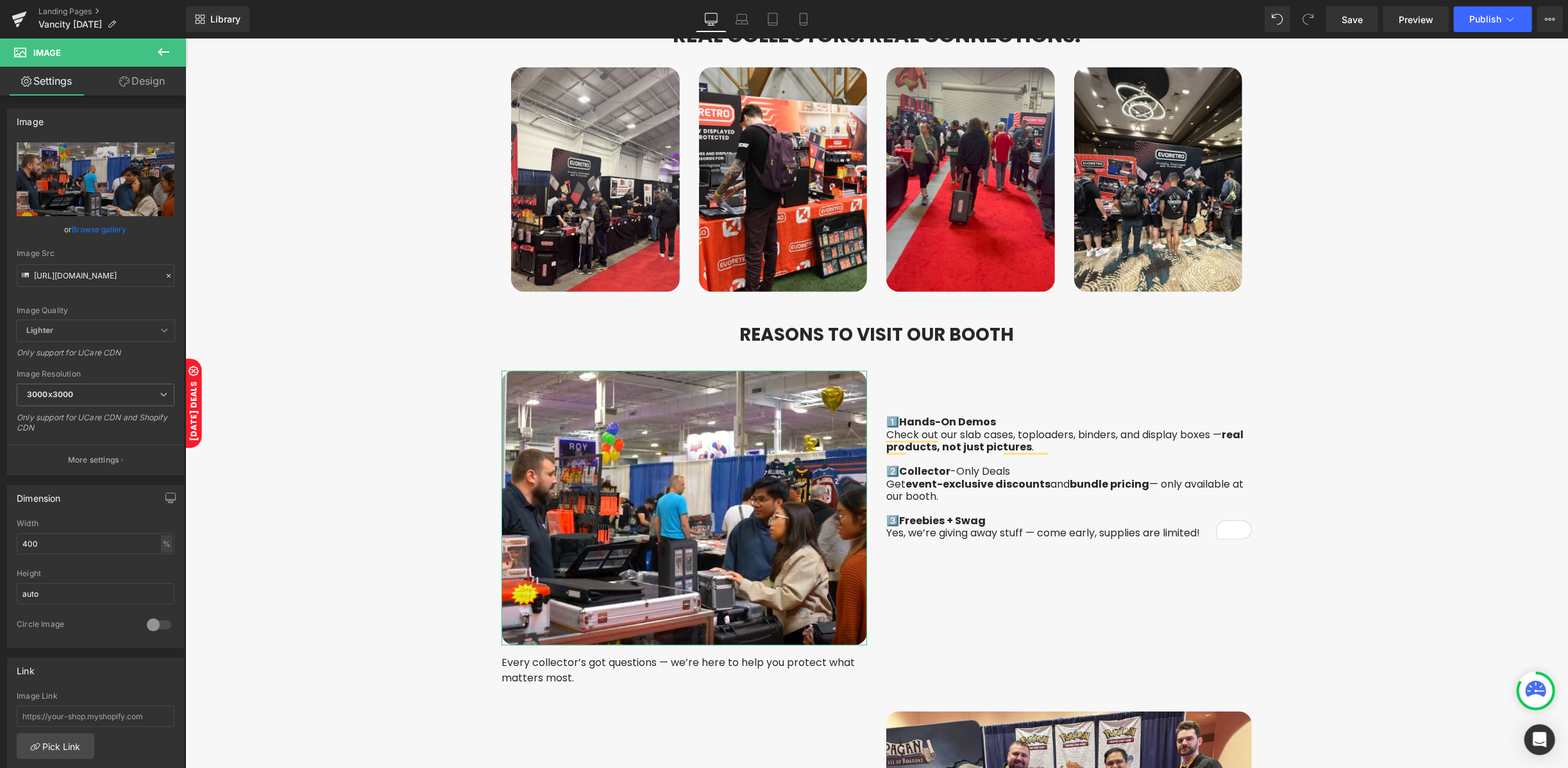
click at [144, 88] on link "Design" at bounding box center [142, 81] width 93 height 29
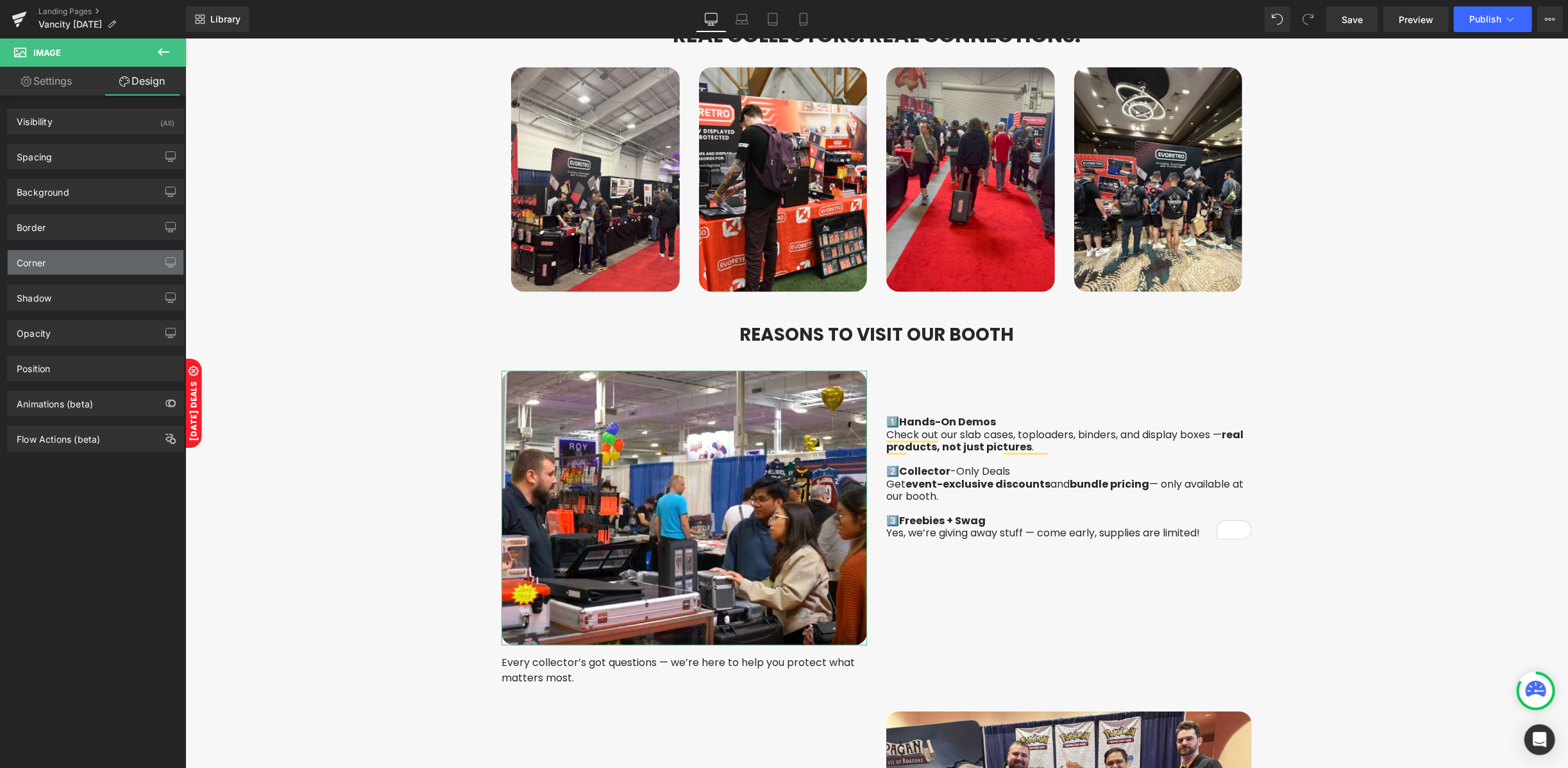
click at [69, 267] on div "Corner" at bounding box center [95, 262] width 175 height 24
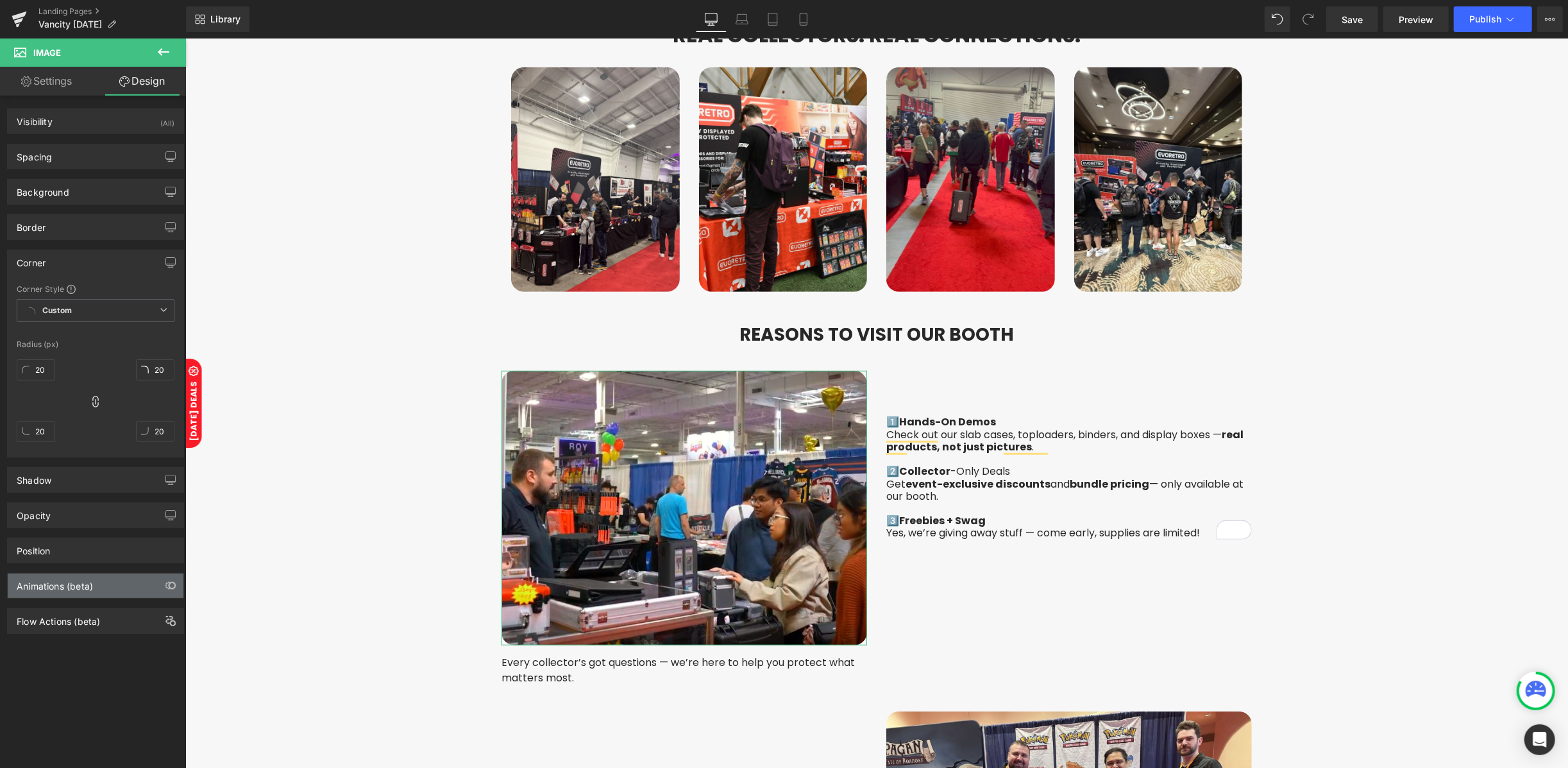
click at [75, 595] on div "Animations (beta)" at bounding box center [95, 585] width 175 height 24
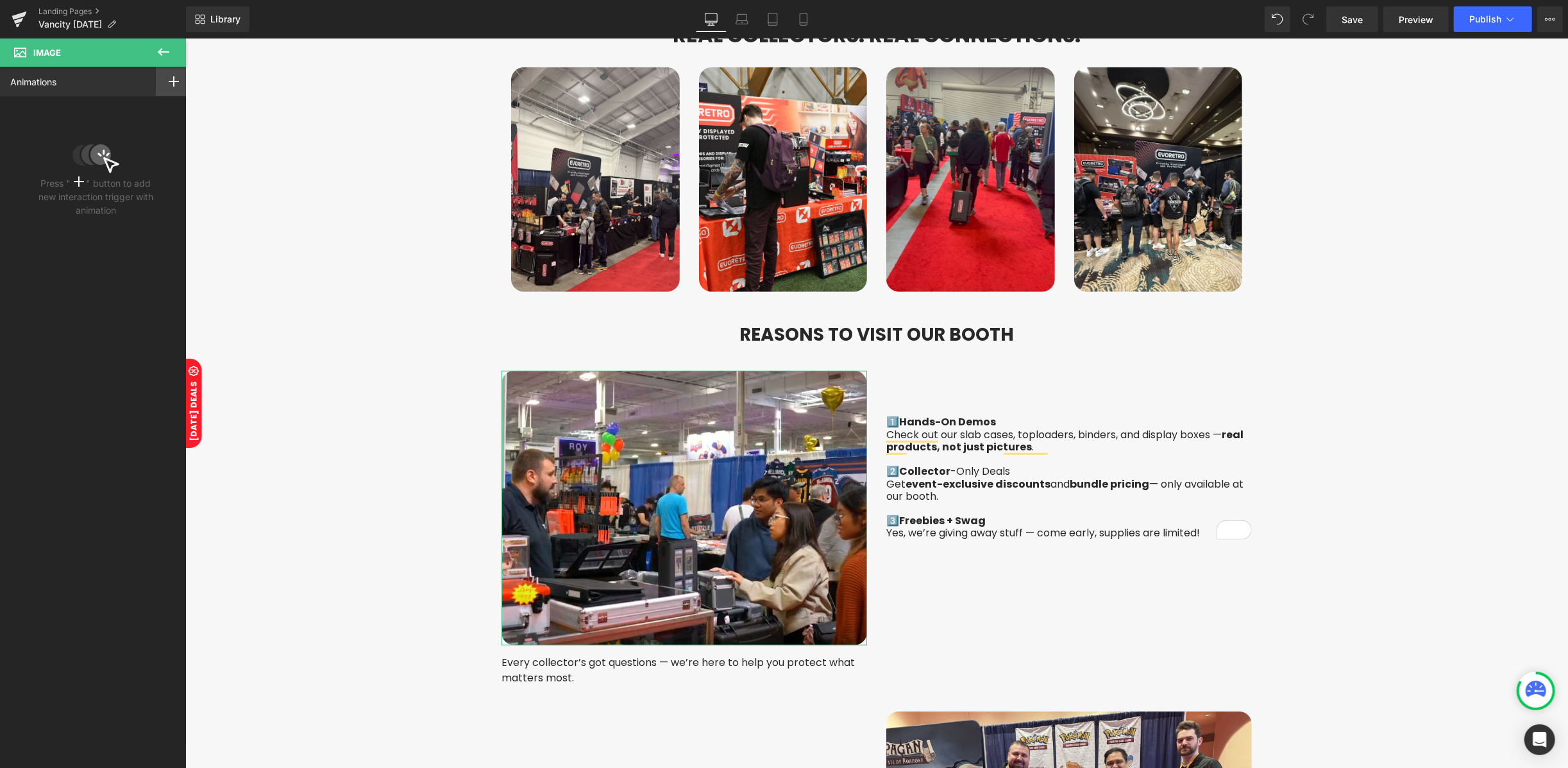
click at [172, 79] on icon at bounding box center [174, 82] width 11 height 11
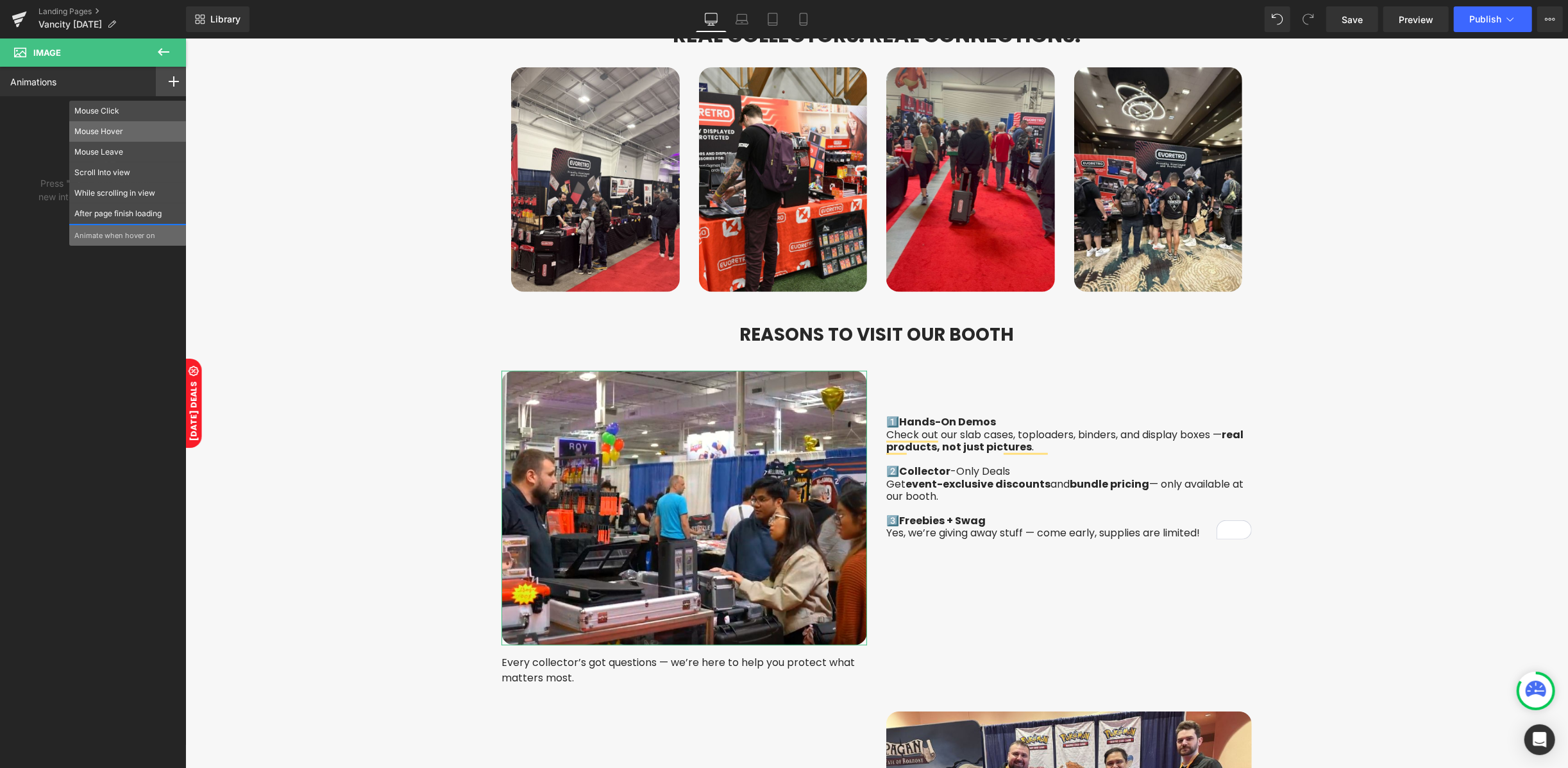
click at [104, 129] on p "Mouse Hover" at bounding box center [128, 131] width 107 height 12
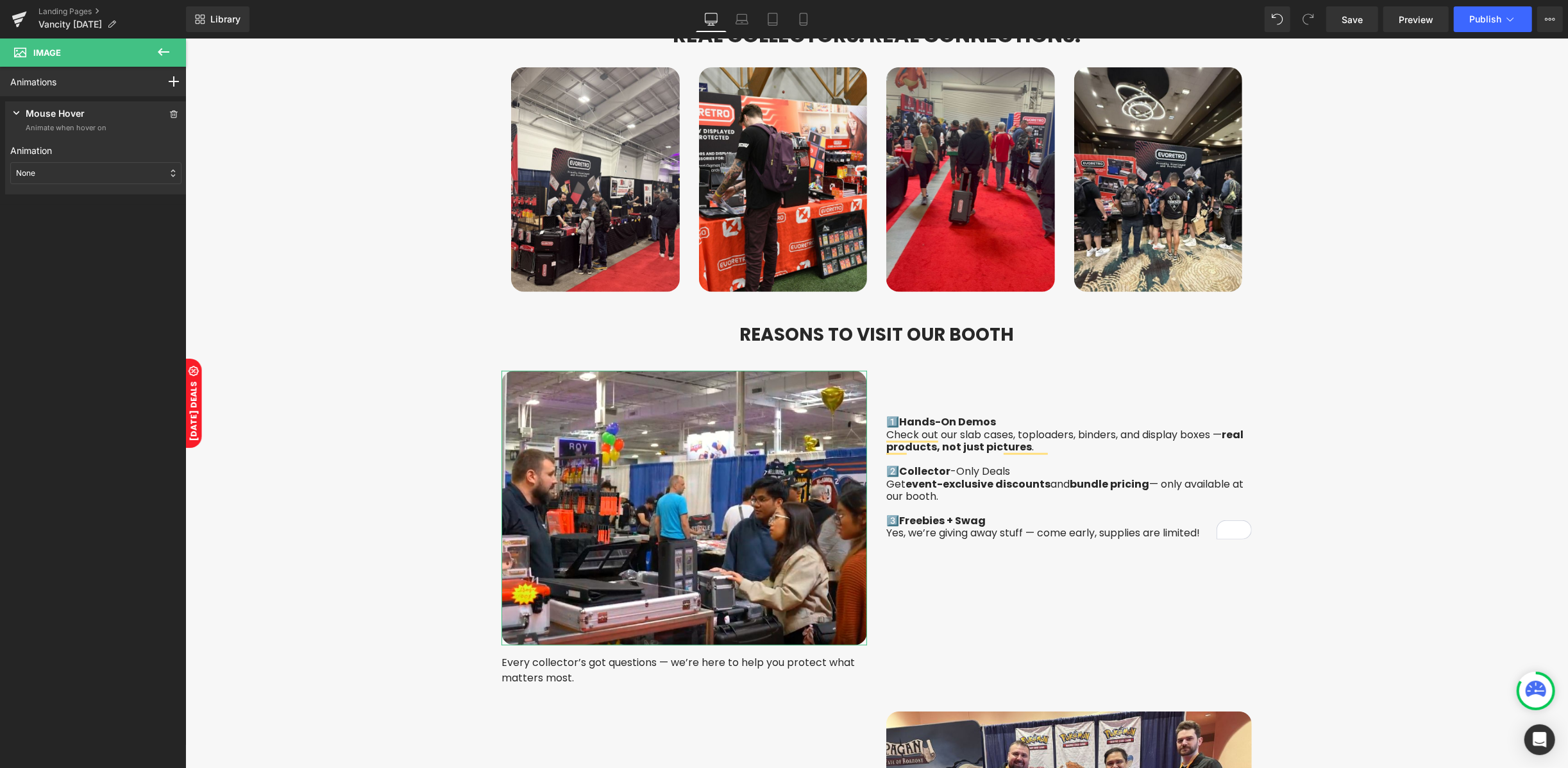
click at [53, 167] on div "None" at bounding box center [96, 173] width 171 height 21
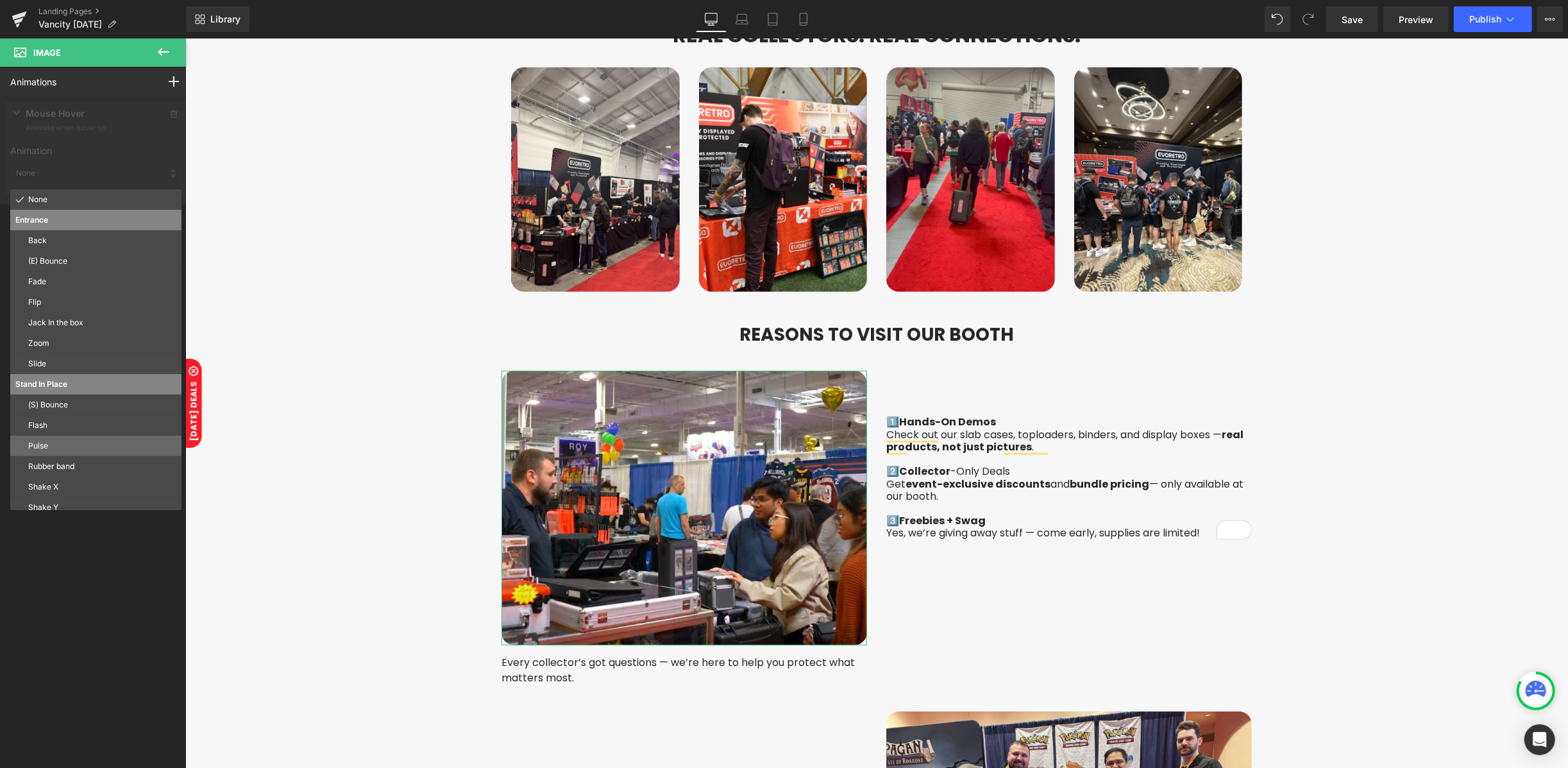
click at [49, 449] on p "Pulse" at bounding box center [102, 445] width 148 height 12
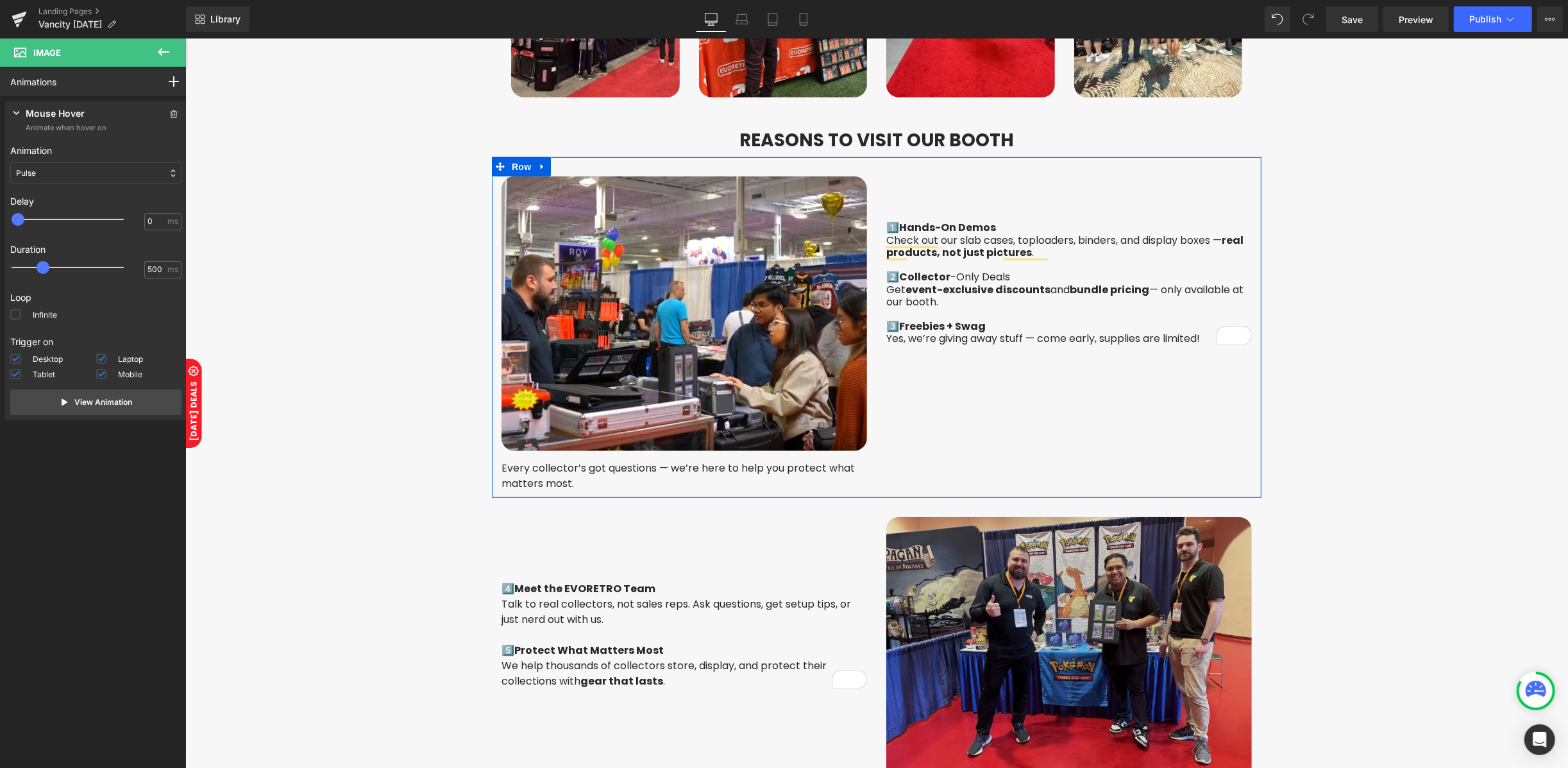
scroll to position [1026, 0]
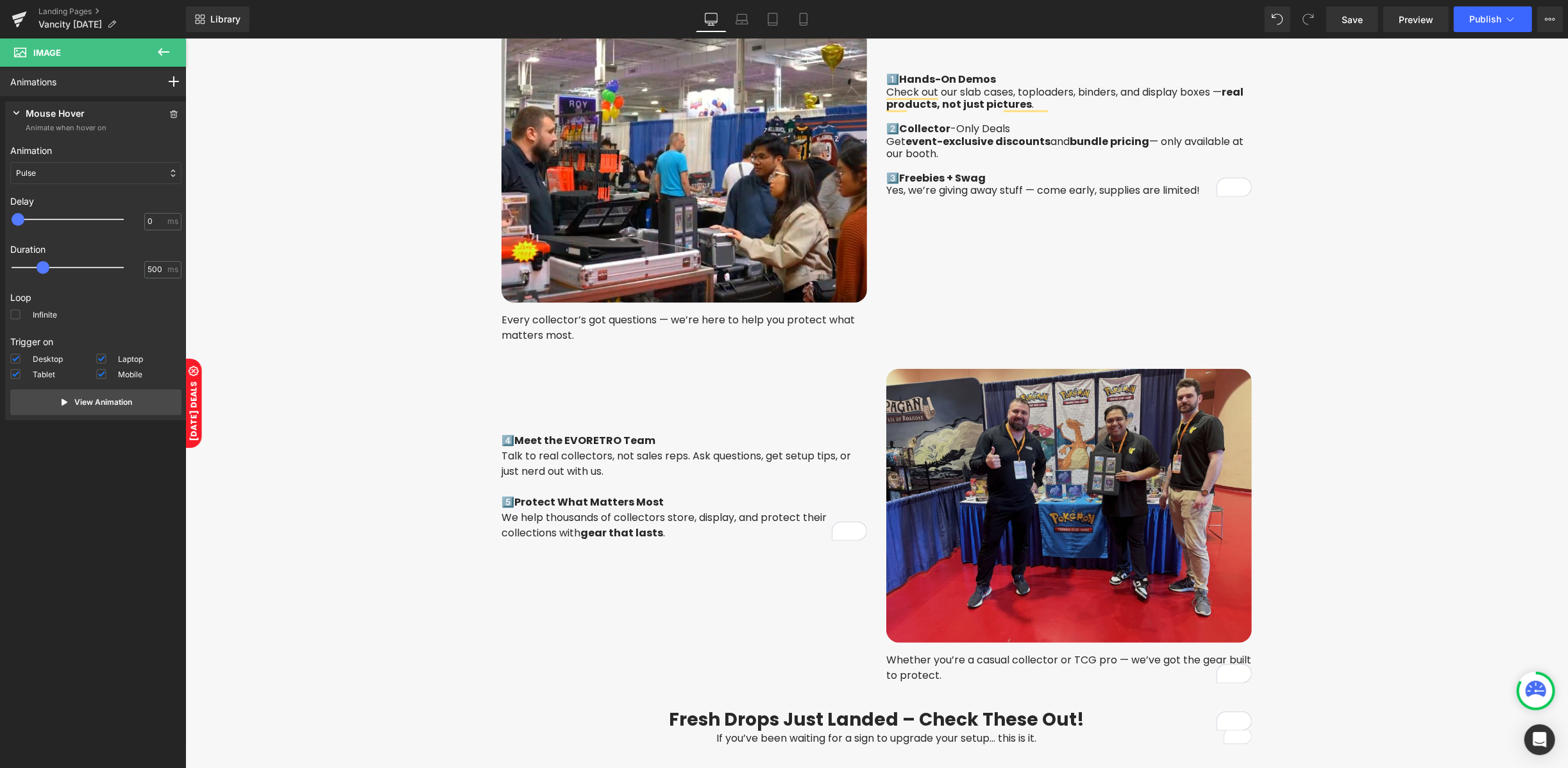
click at [1085, 494] on div "Image" at bounding box center [1068, 505] width 365 height 274
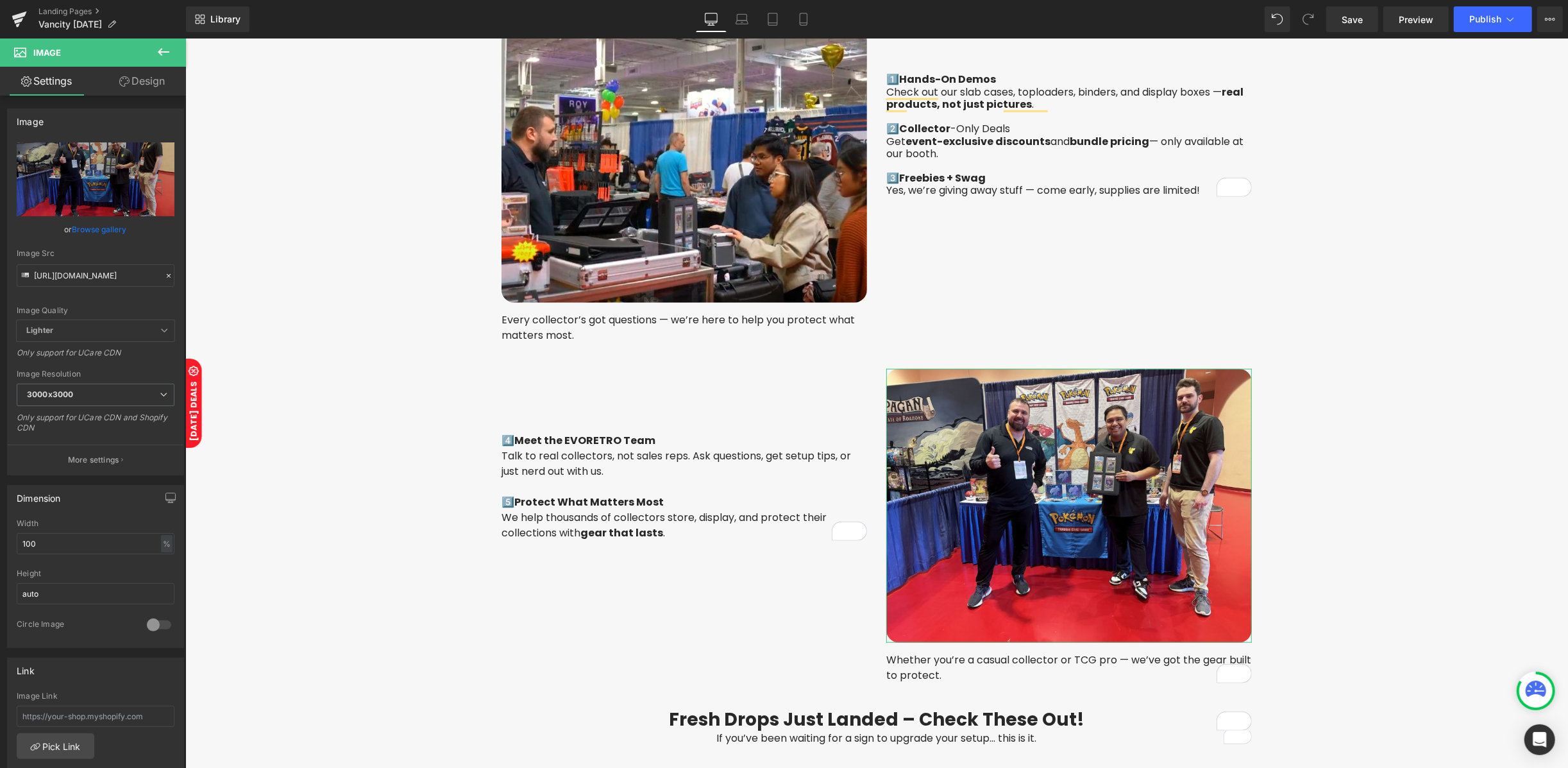
click at [154, 86] on link "Design" at bounding box center [142, 81] width 93 height 29
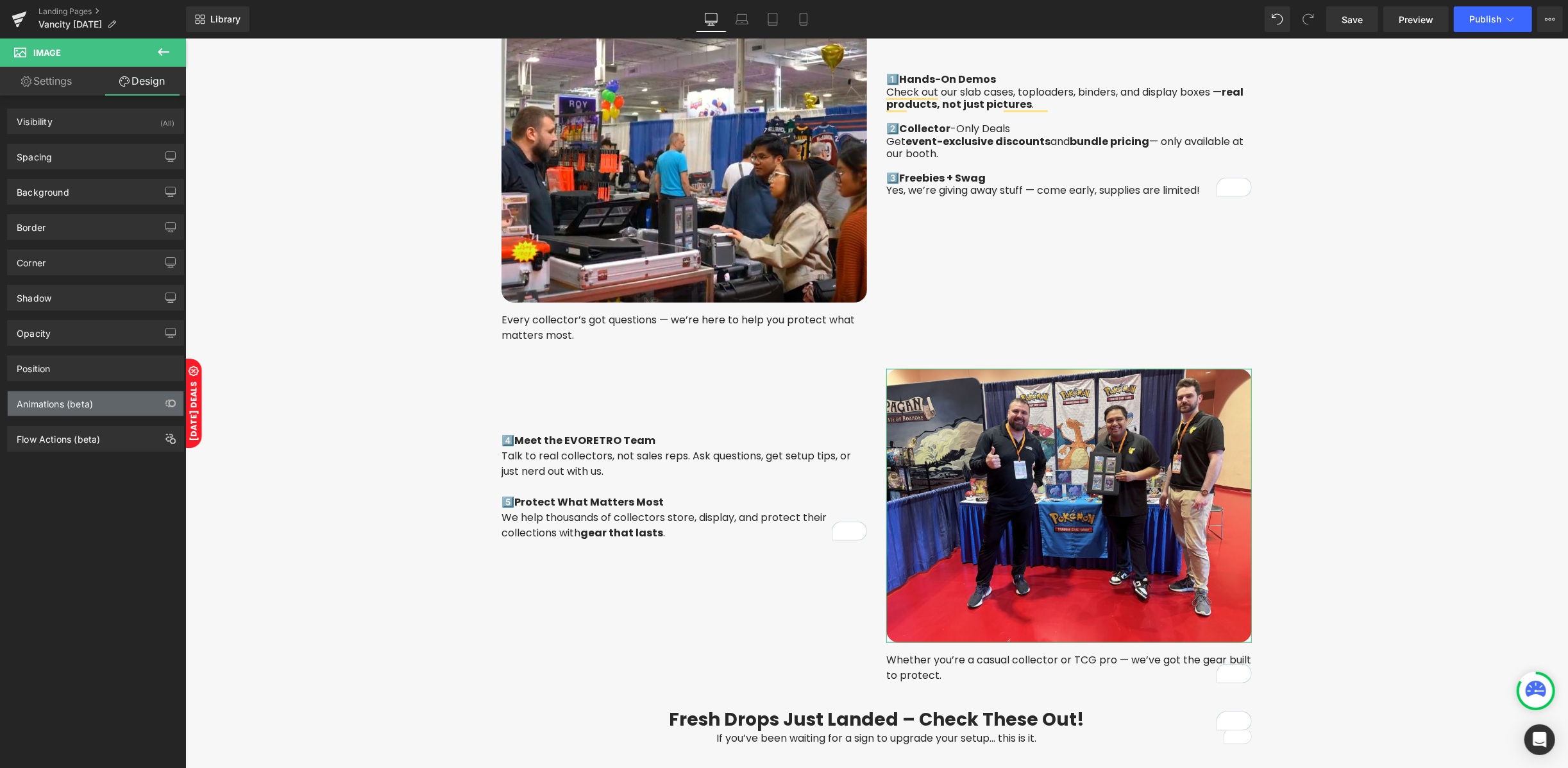
click at [44, 403] on div "Animations (beta)" at bounding box center [55, 400] width 77 height 18
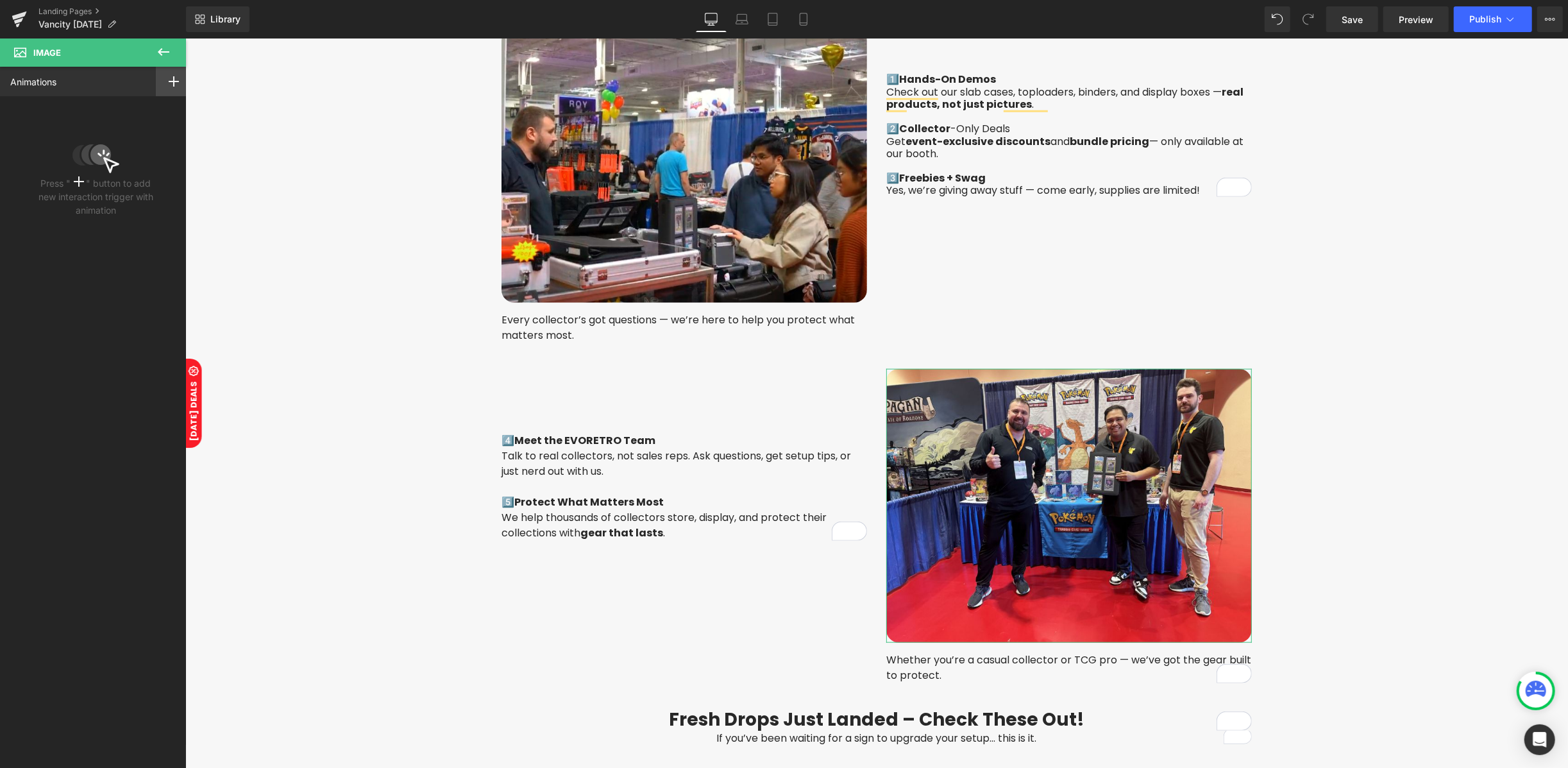
click at [170, 77] on icon at bounding box center [174, 82] width 11 height 11
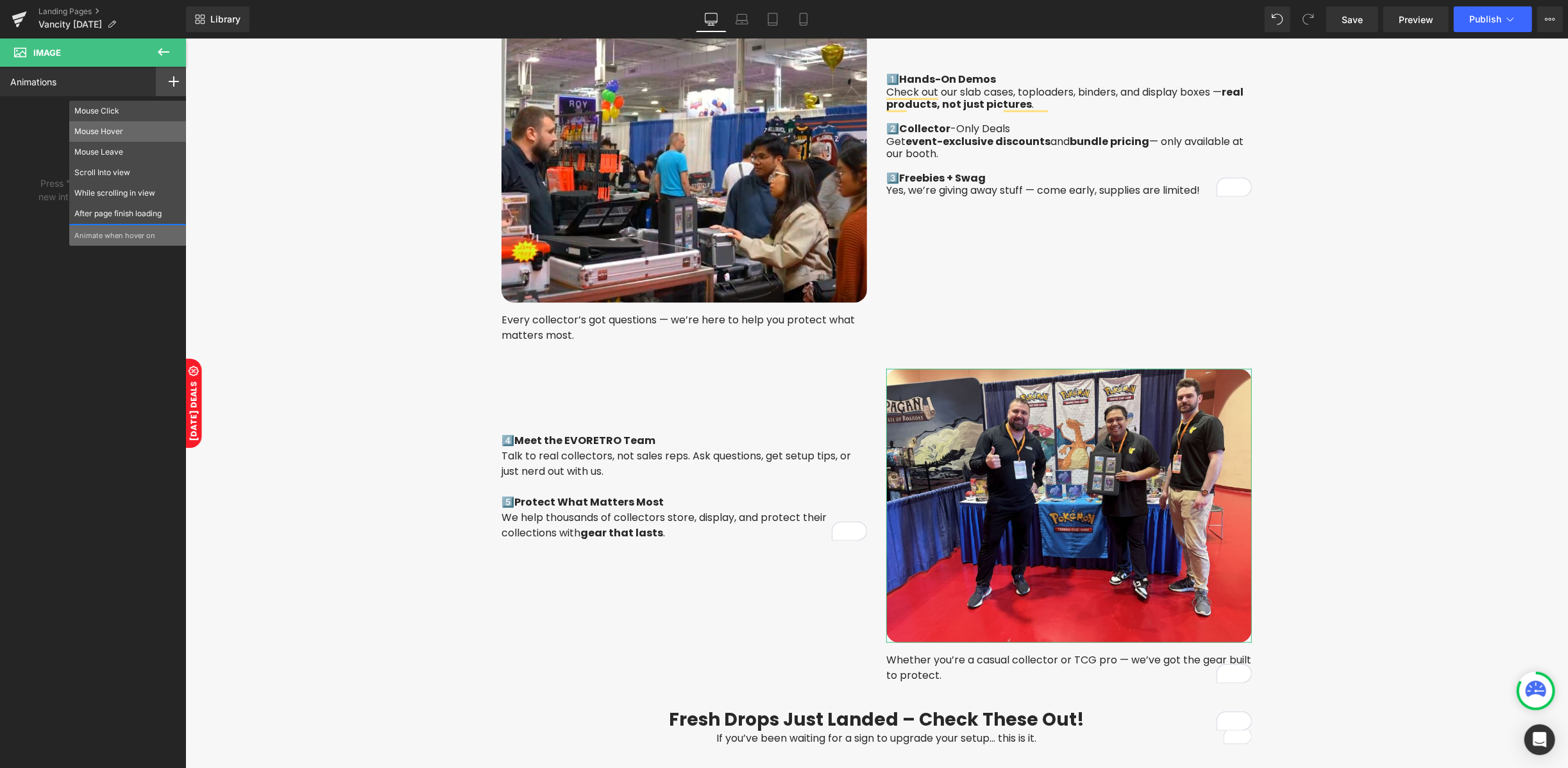
click at [102, 132] on p "Mouse Hover" at bounding box center [128, 131] width 107 height 12
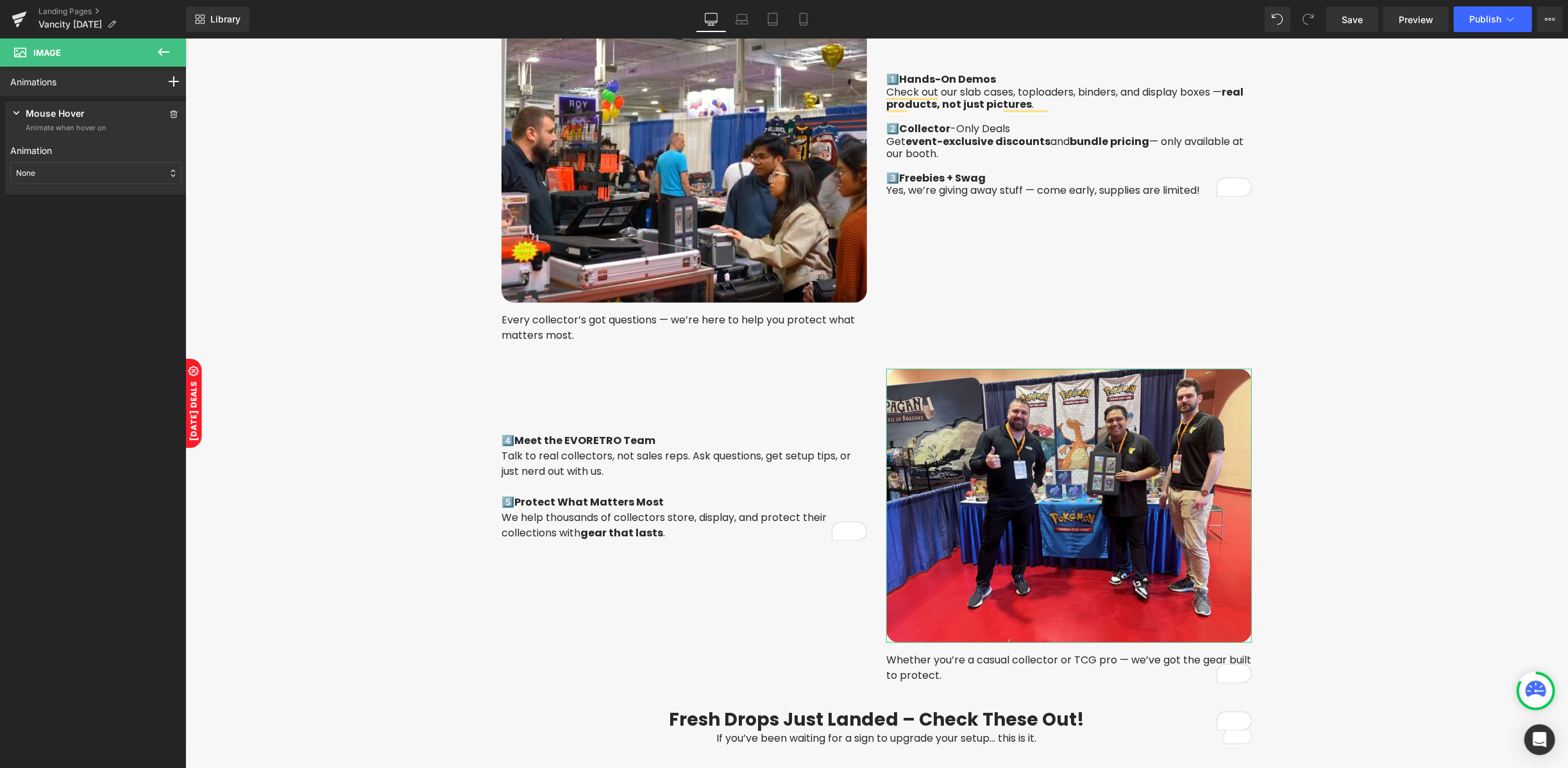
click at [43, 176] on div "None" at bounding box center [96, 173] width 171 height 21
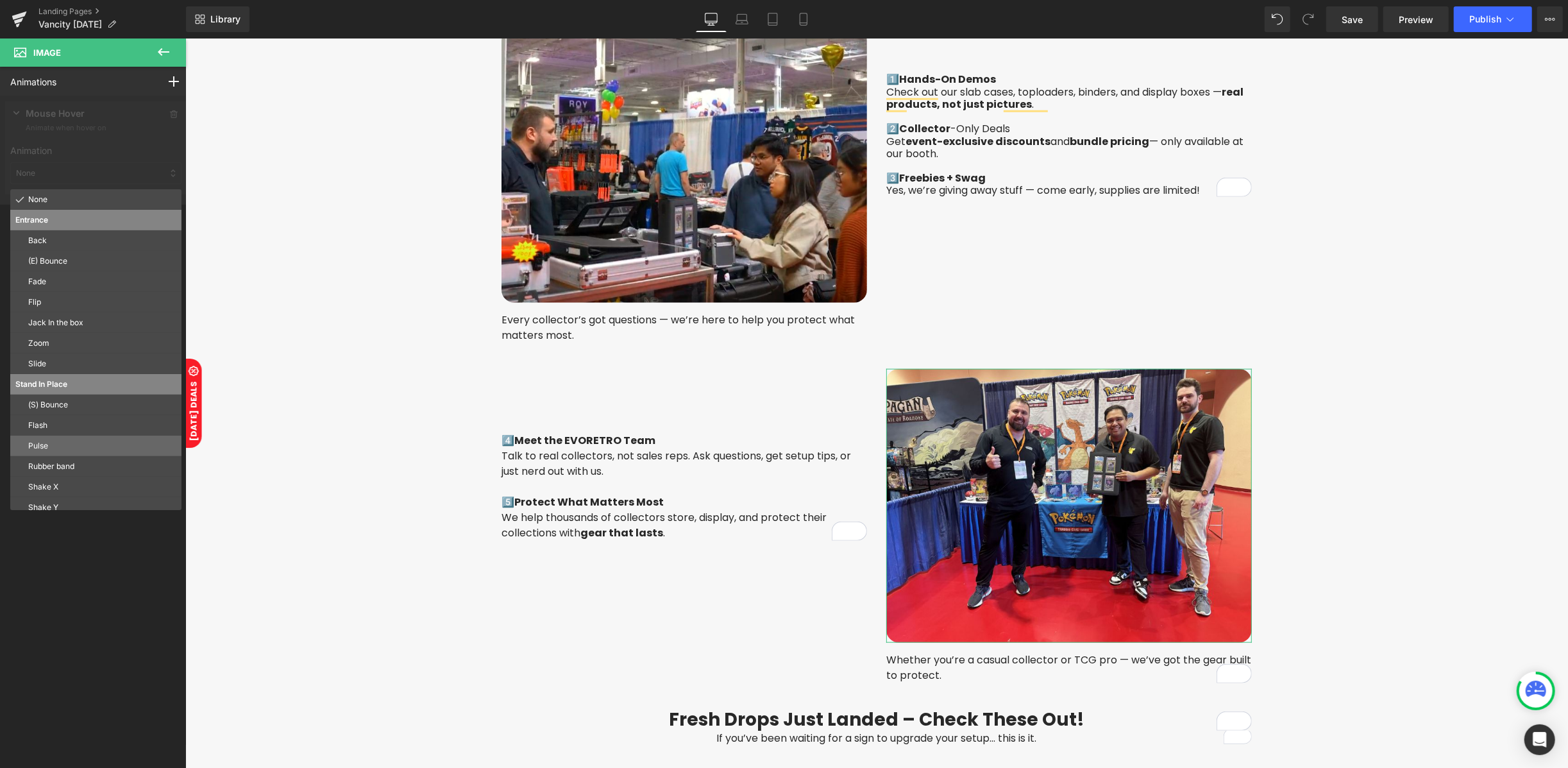
click at [52, 442] on p "Pulse" at bounding box center [102, 445] width 148 height 12
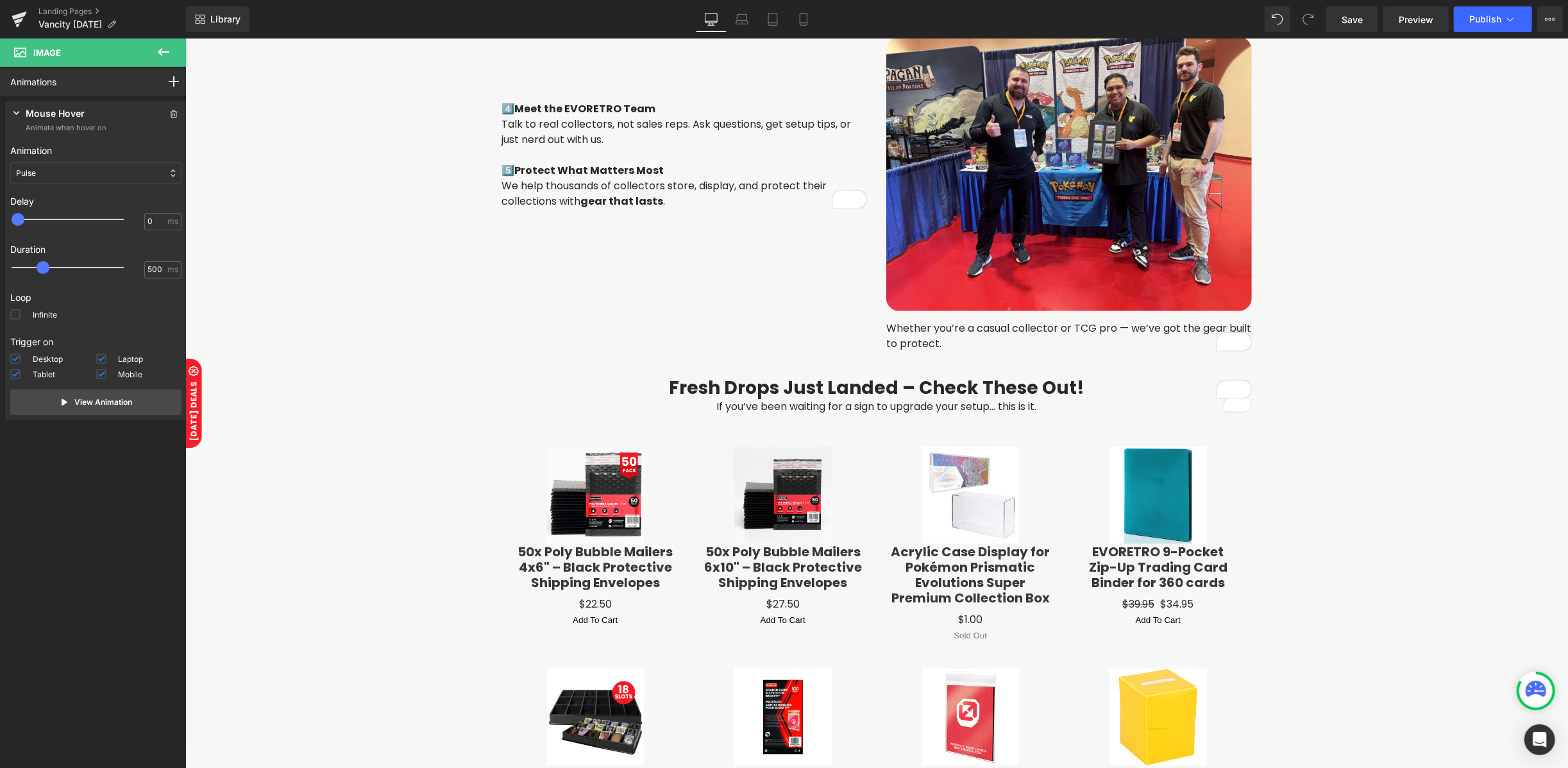
scroll to position [1369, 0]
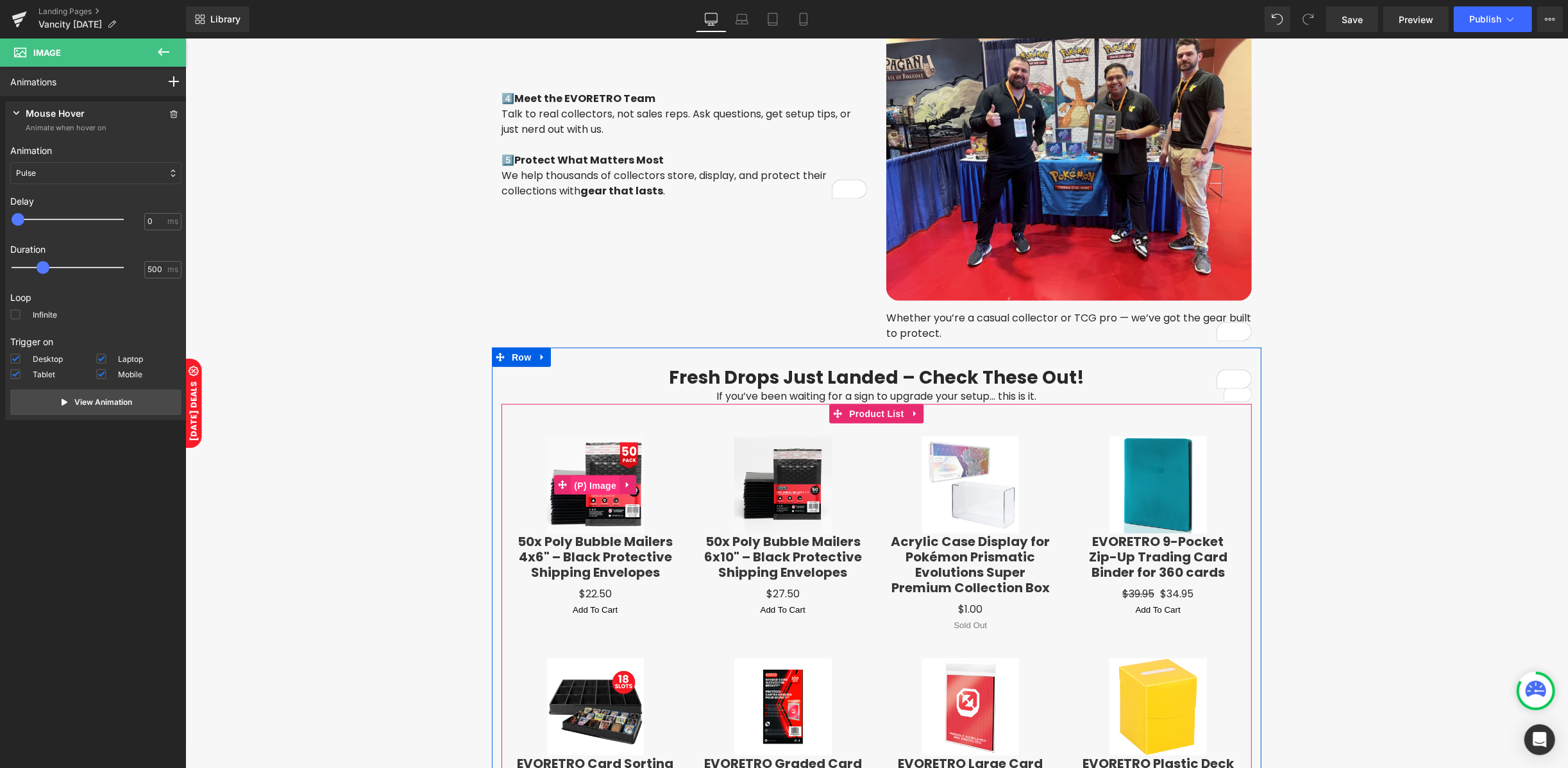
click at [593, 483] on span "(P) Image" at bounding box center [594, 486] width 49 height 20
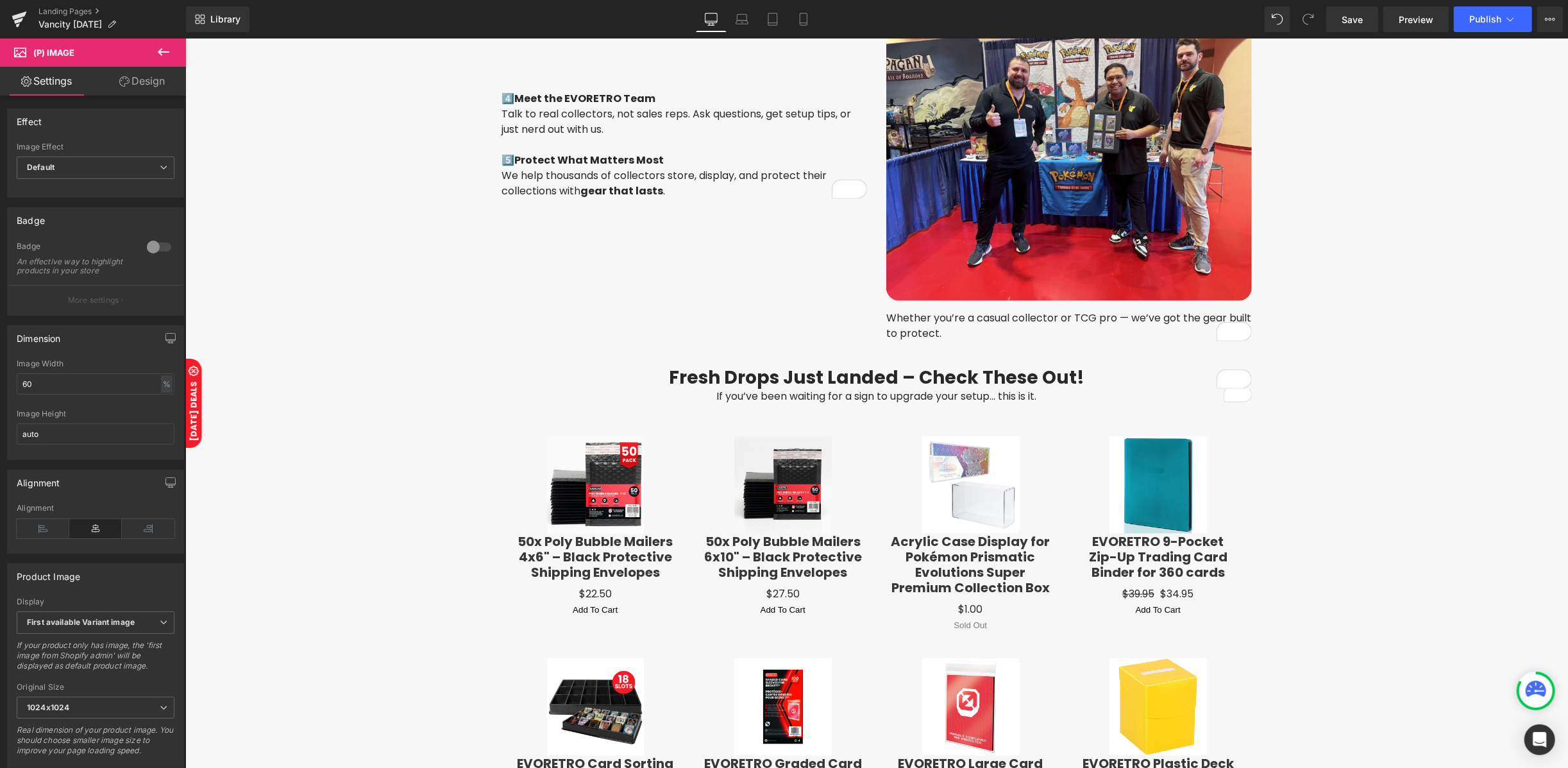
click at [148, 84] on link "Design" at bounding box center [142, 81] width 93 height 29
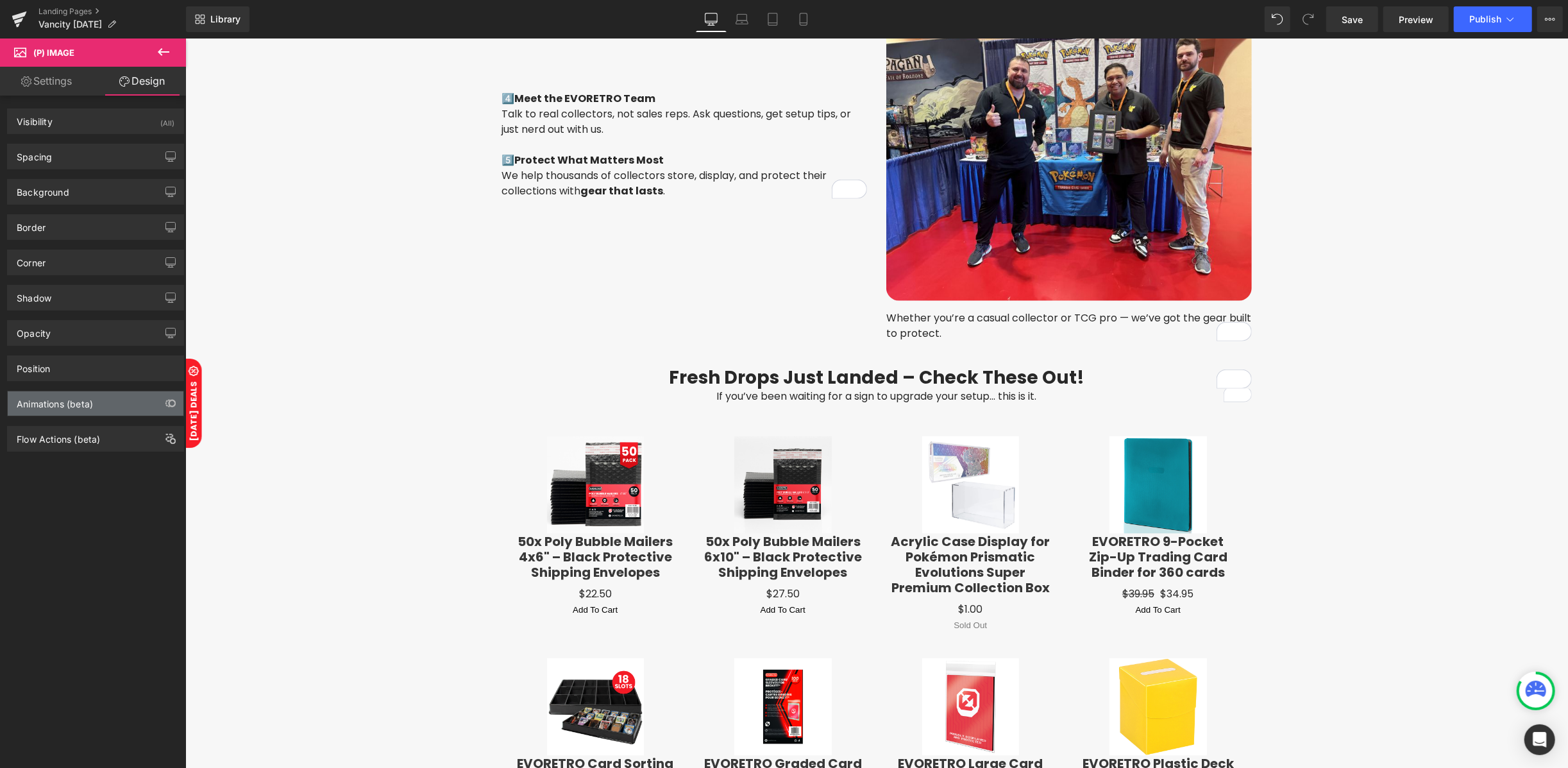
click at [37, 396] on div "Animations (beta)" at bounding box center [55, 400] width 77 height 18
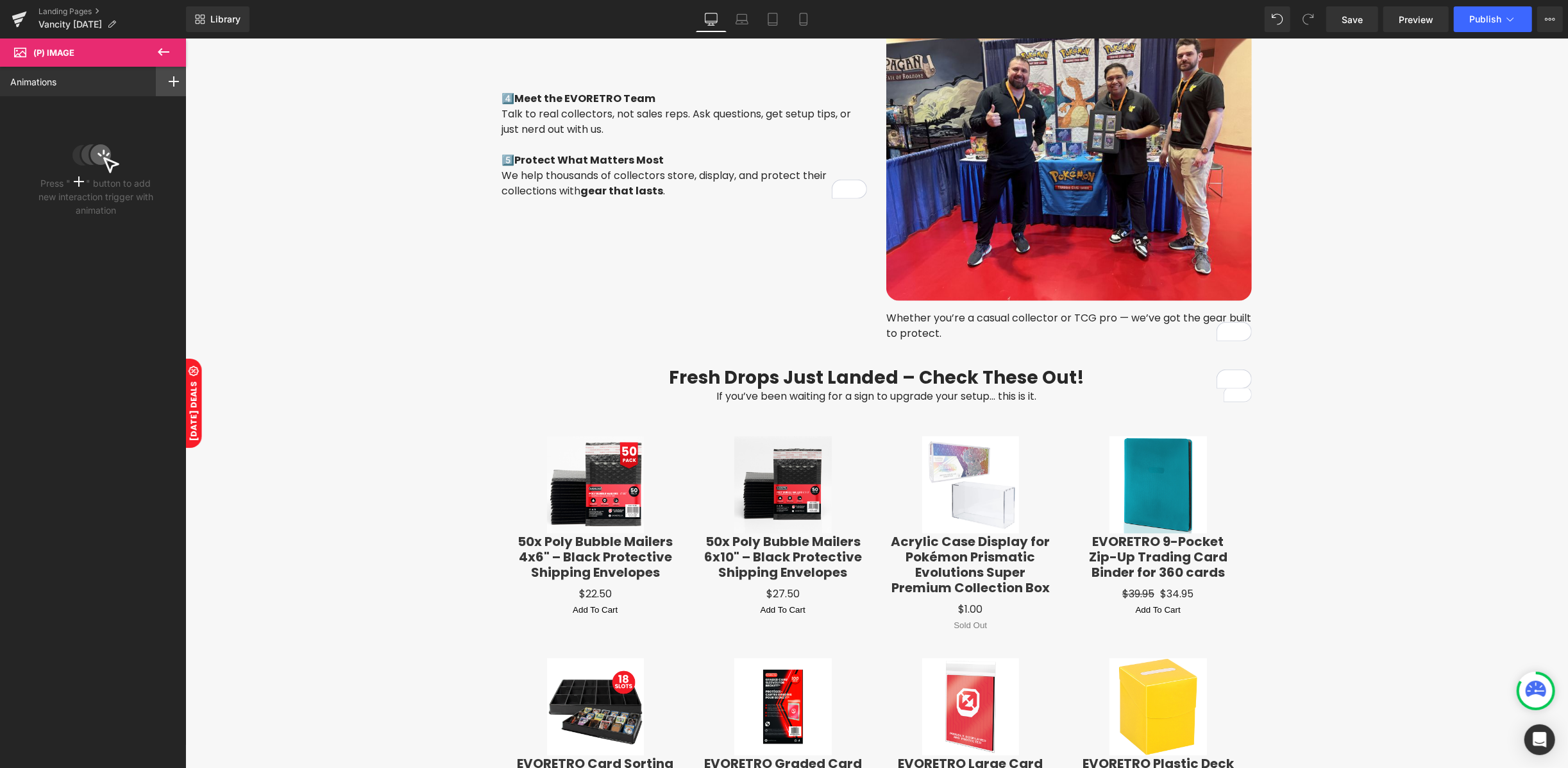
click at [160, 84] on div at bounding box center [174, 81] width 36 height 29
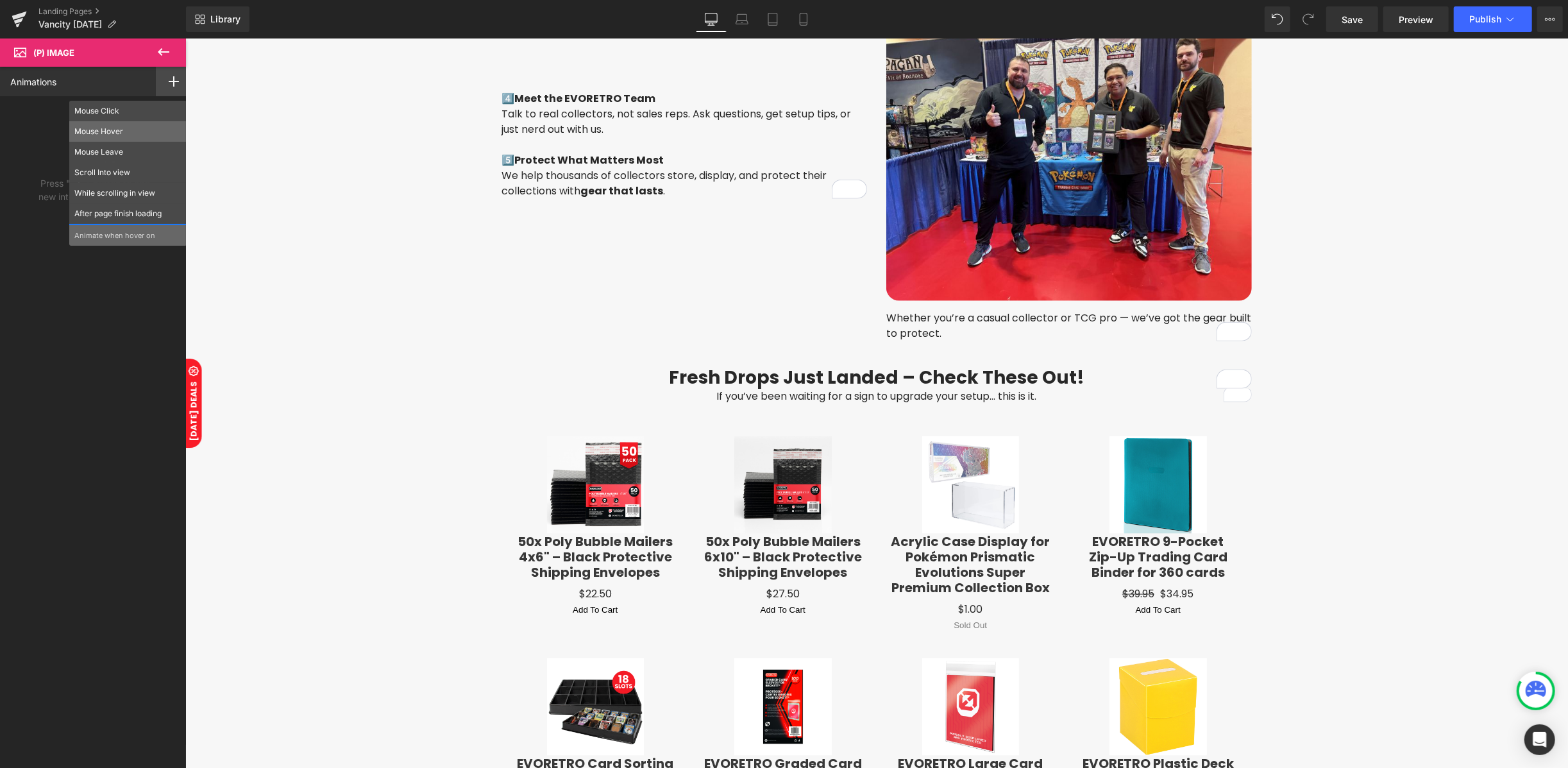
click at [113, 137] on div "Mouse Hover" at bounding box center [128, 131] width 118 height 20
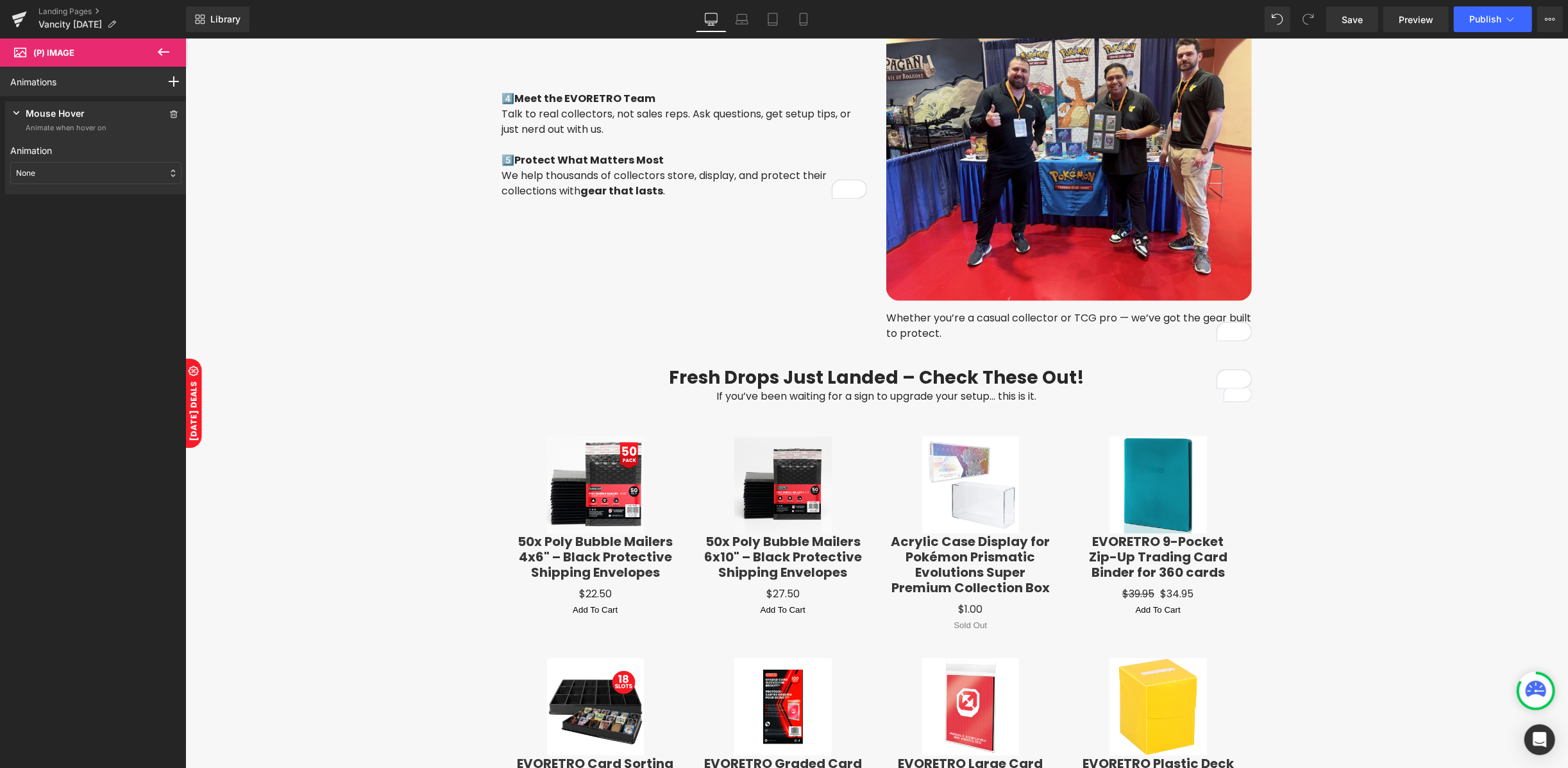
click at [68, 167] on div "None" at bounding box center [96, 173] width 171 height 21
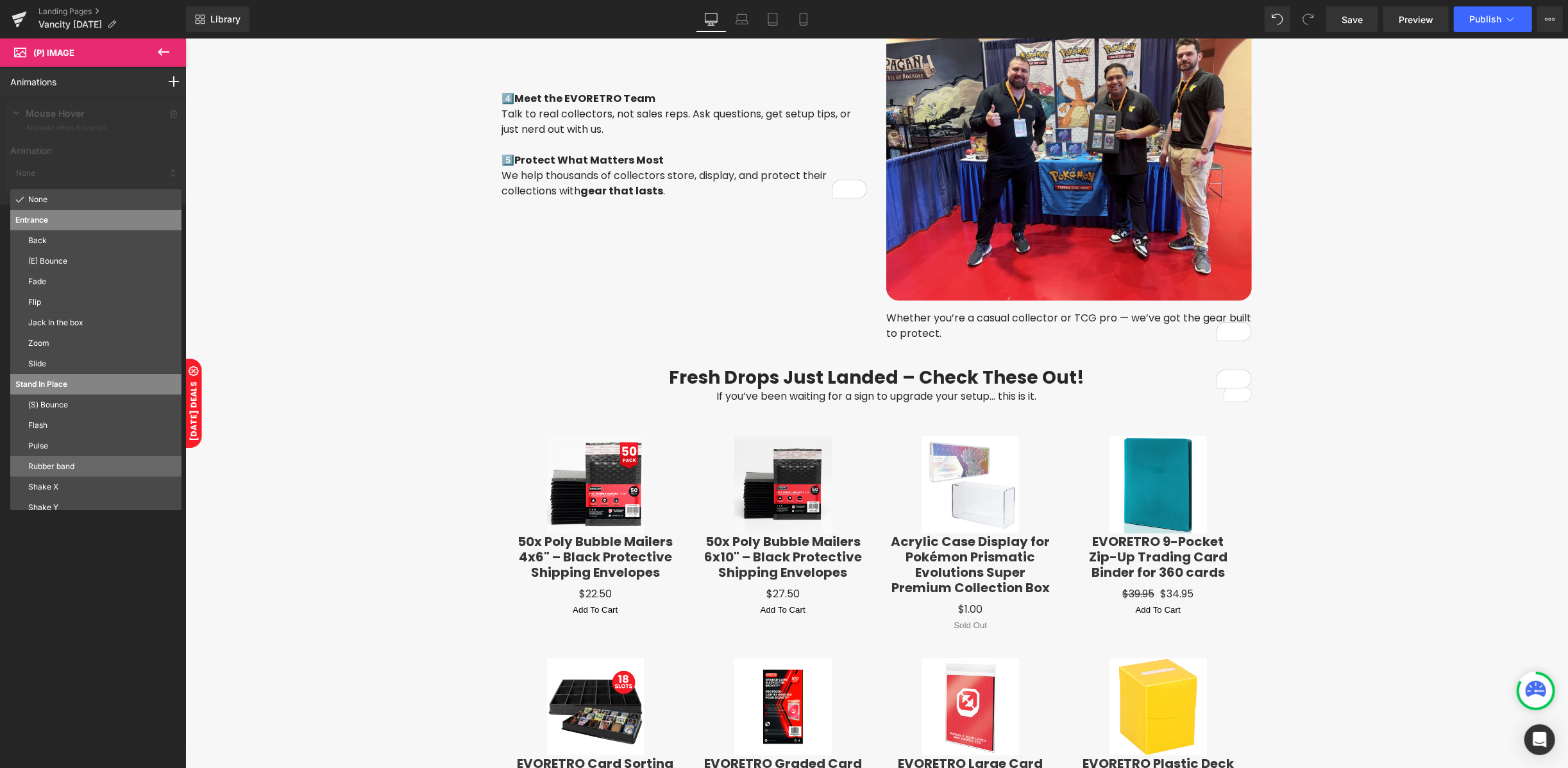
click at [41, 463] on p "Rubber band" at bounding box center [102, 466] width 148 height 12
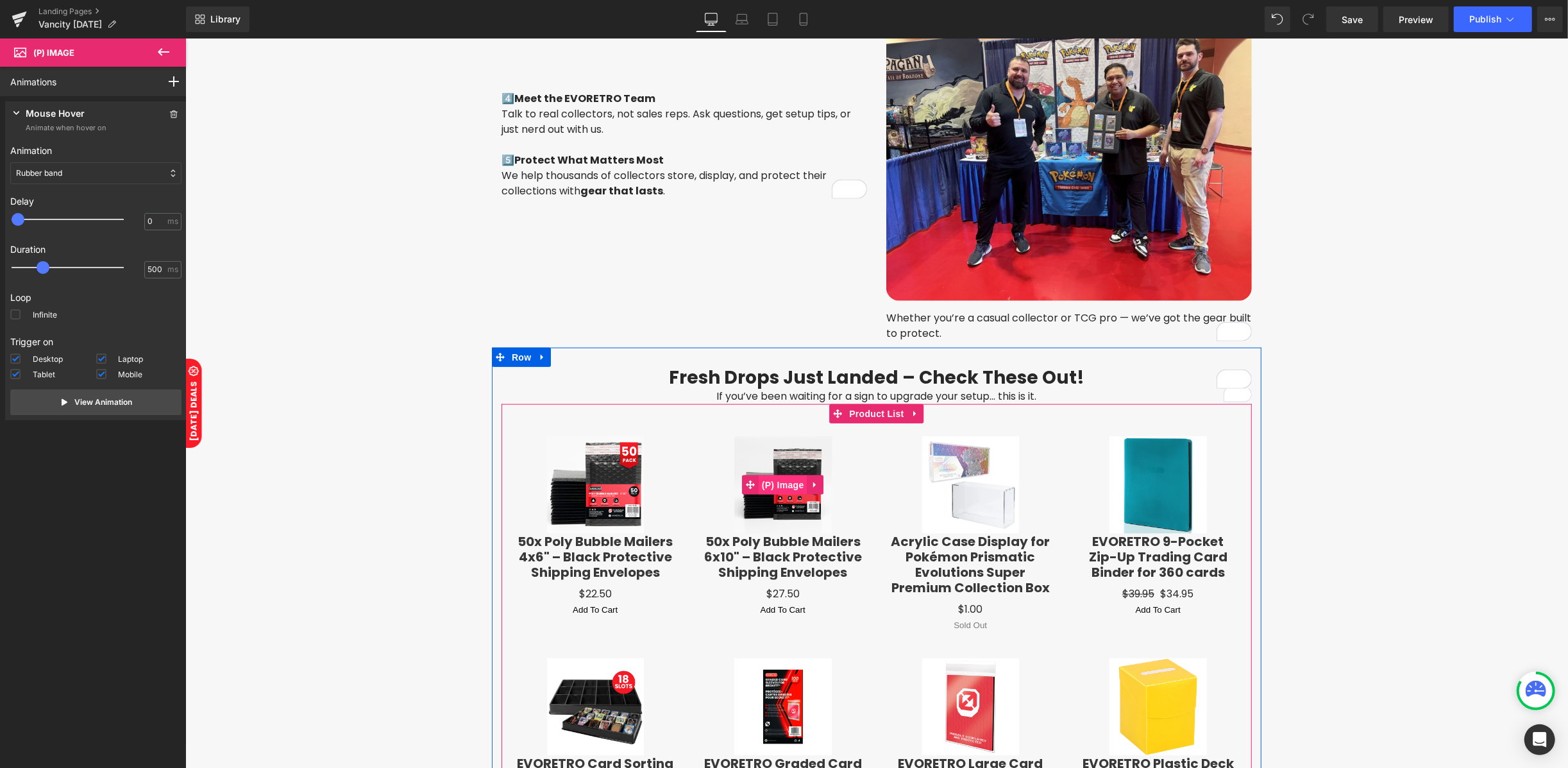
click at [784, 477] on span "(P) Image" at bounding box center [782, 485] width 49 height 20
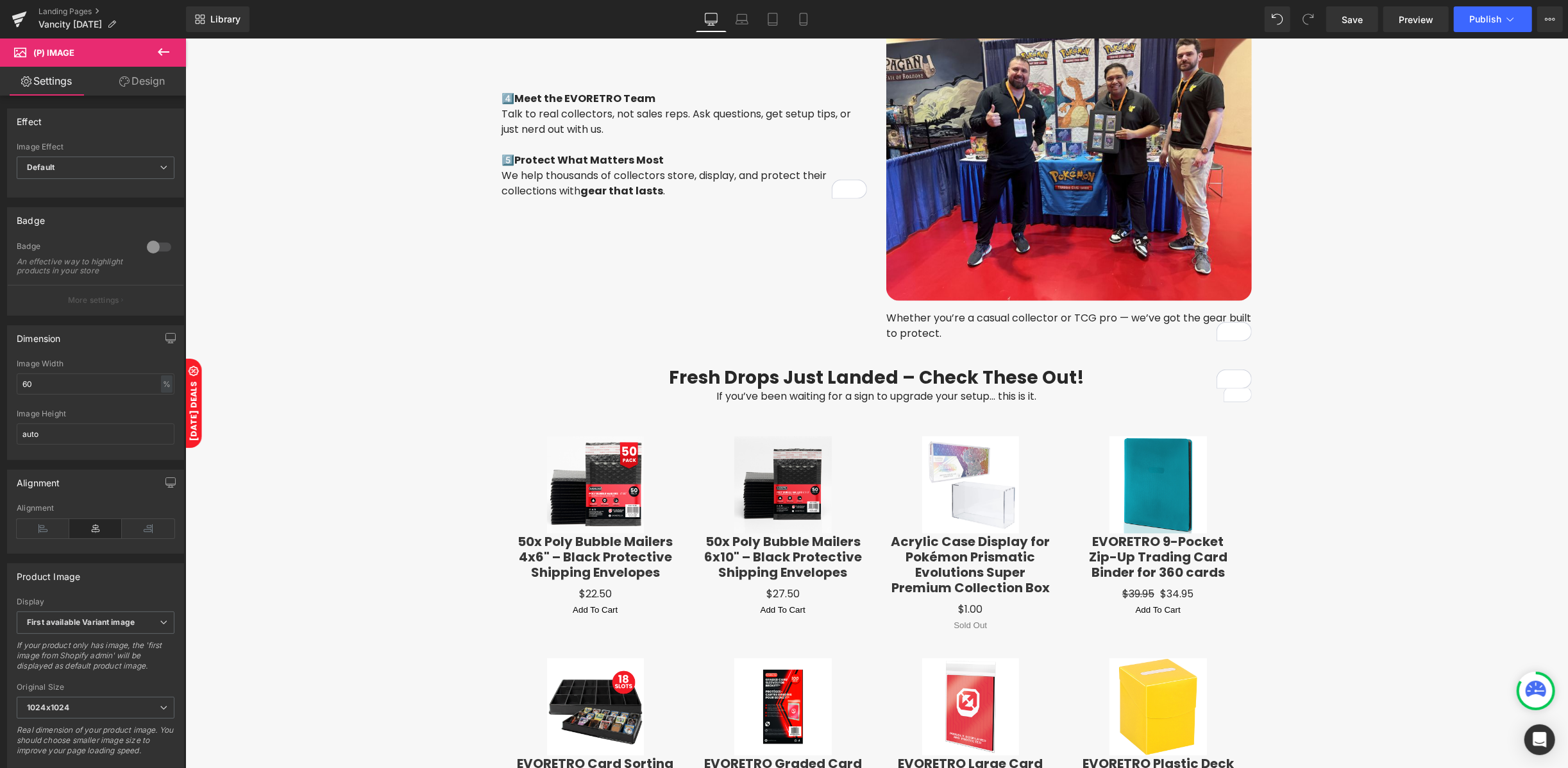
click at [159, 72] on link "Design" at bounding box center [142, 81] width 93 height 29
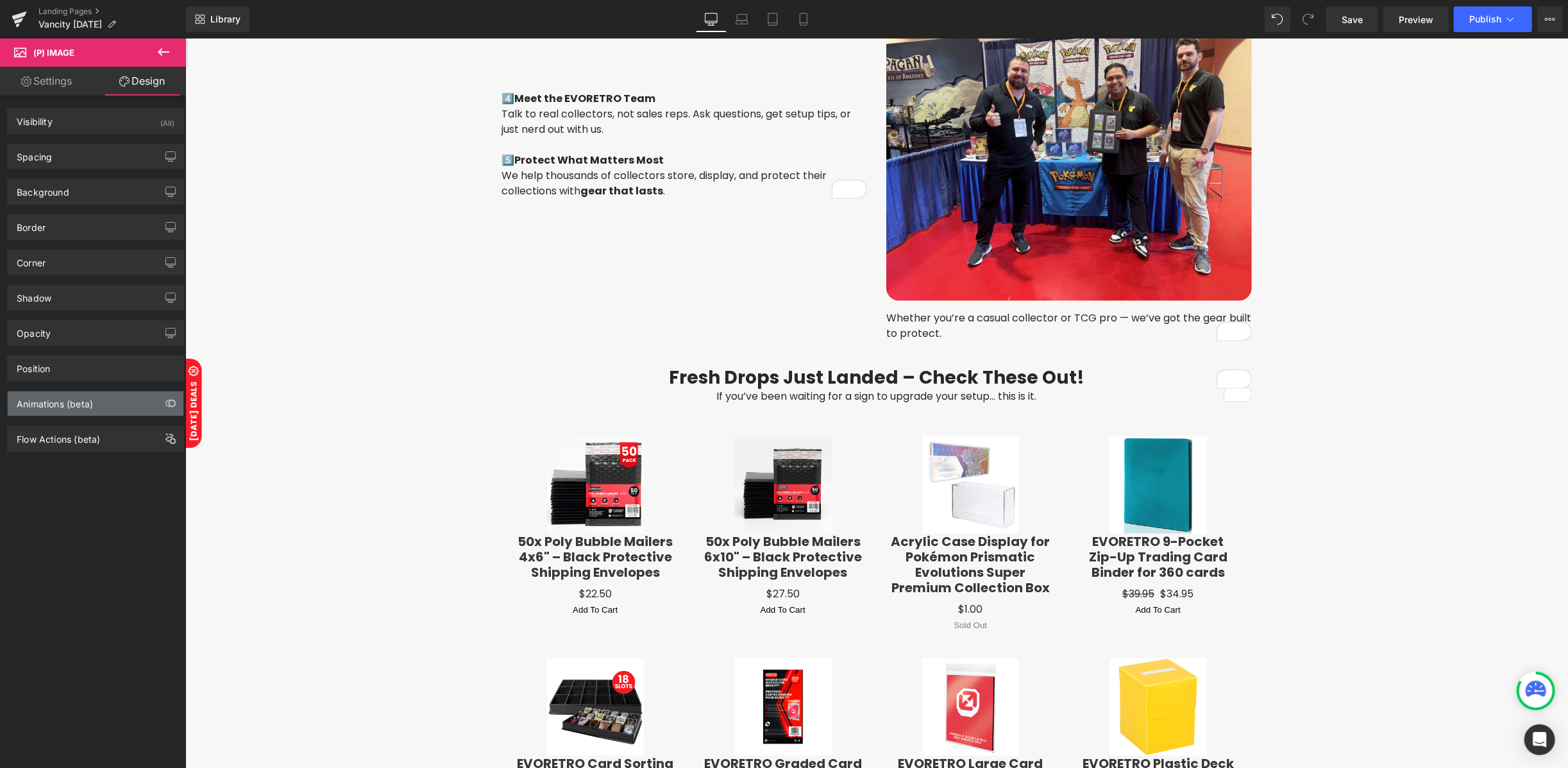
click at [44, 401] on div "Animations (beta)" at bounding box center [55, 400] width 77 height 18
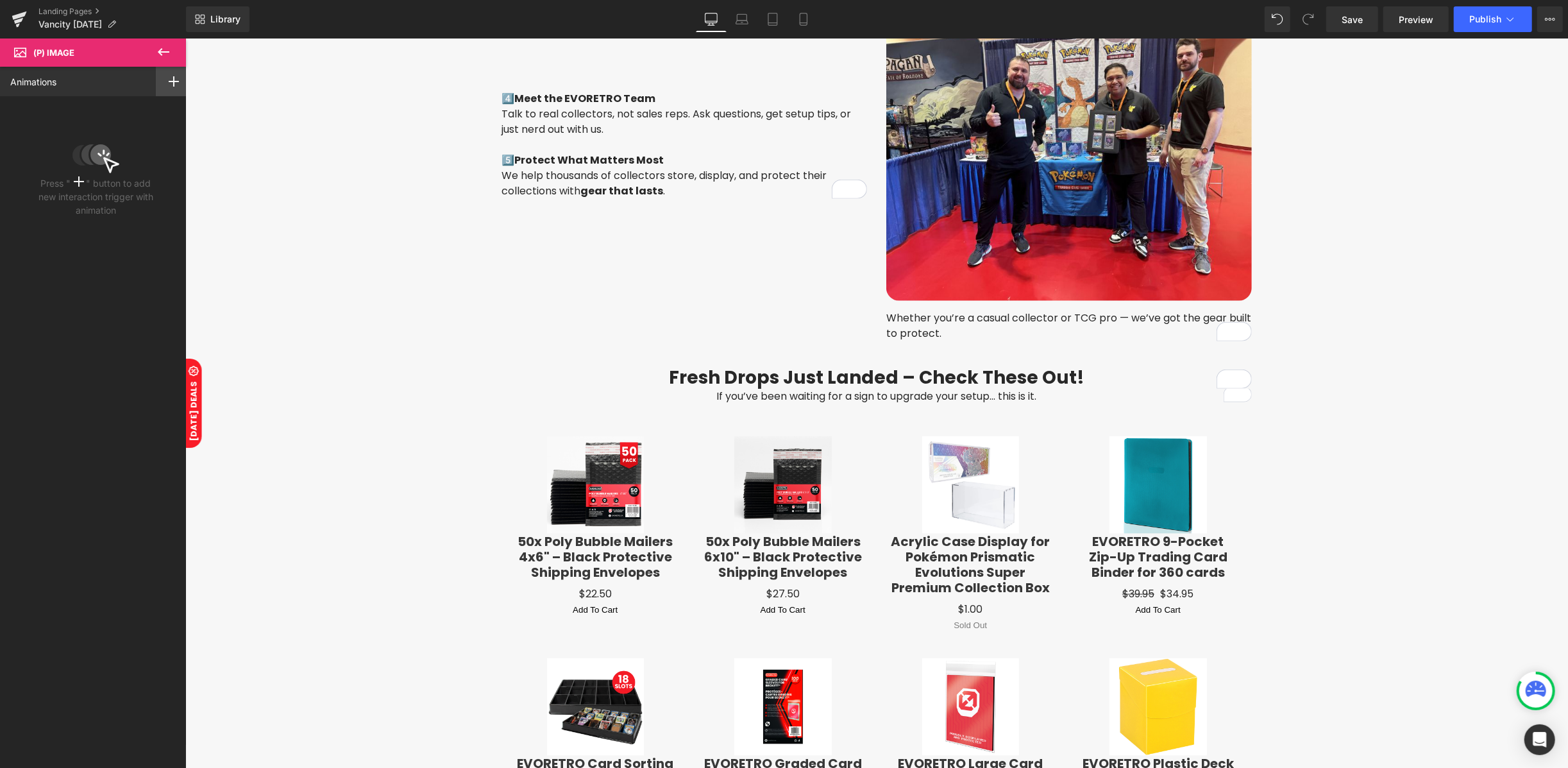
click at [168, 83] on icon at bounding box center [174, 82] width 11 height 11
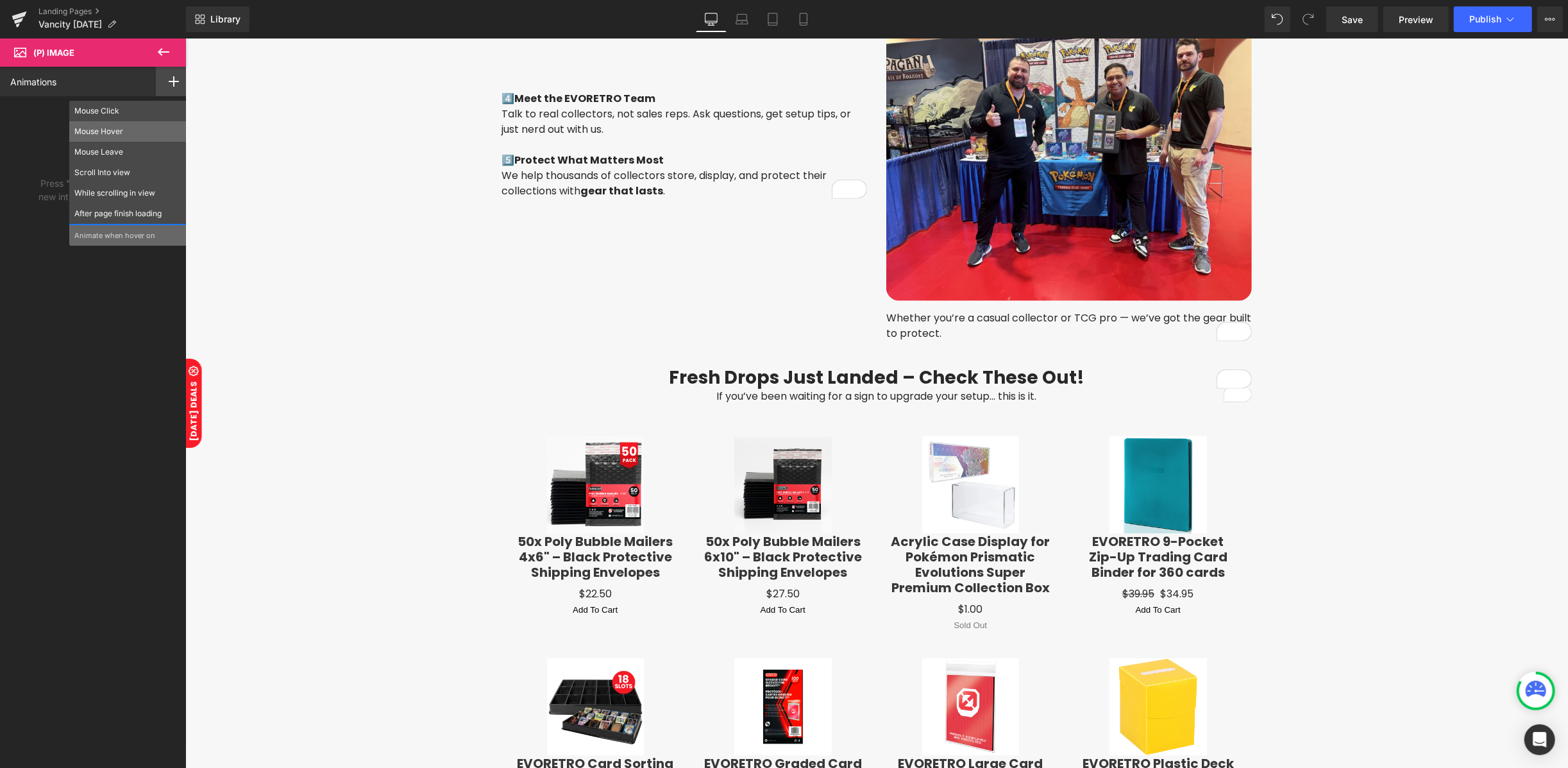
click at [107, 132] on p "Mouse Hover" at bounding box center [128, 131] width 107 height 12
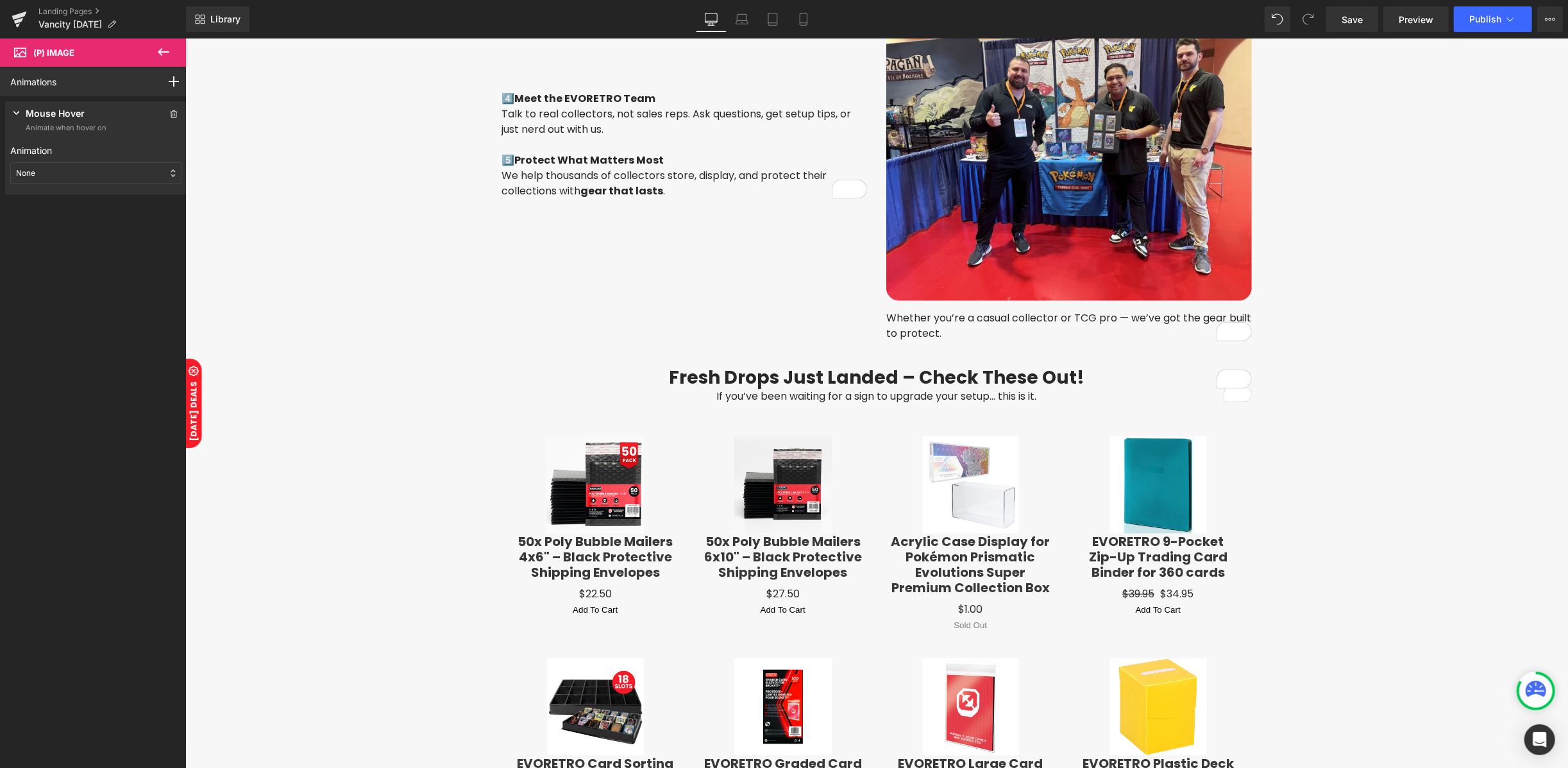
click at [70, 176] on div "None" at bounding box center [96, 173] width 171 height 21
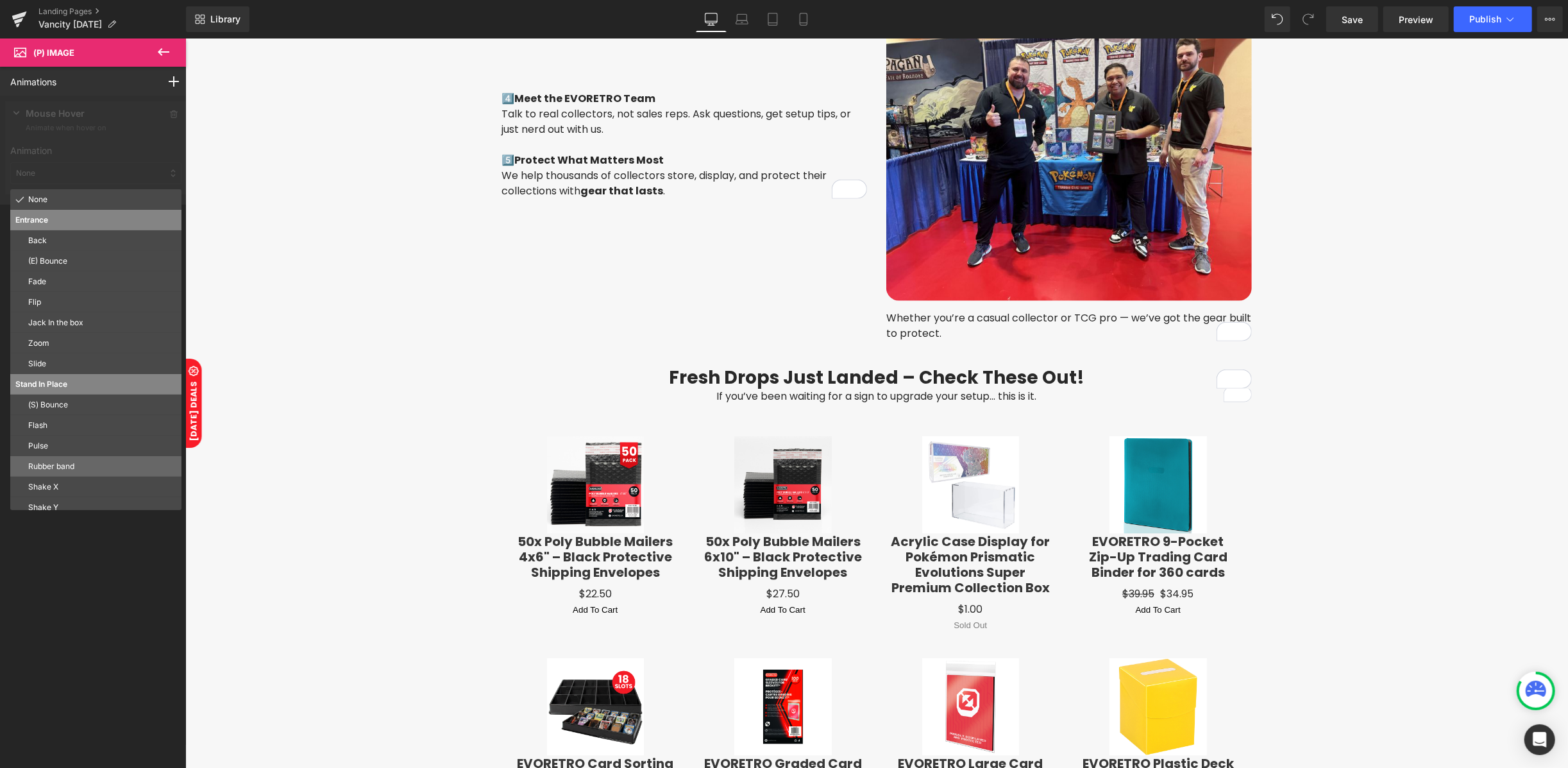
click at [53, 462] on p "Rubber band" at bounding box center [102, 466] width 148 height 12
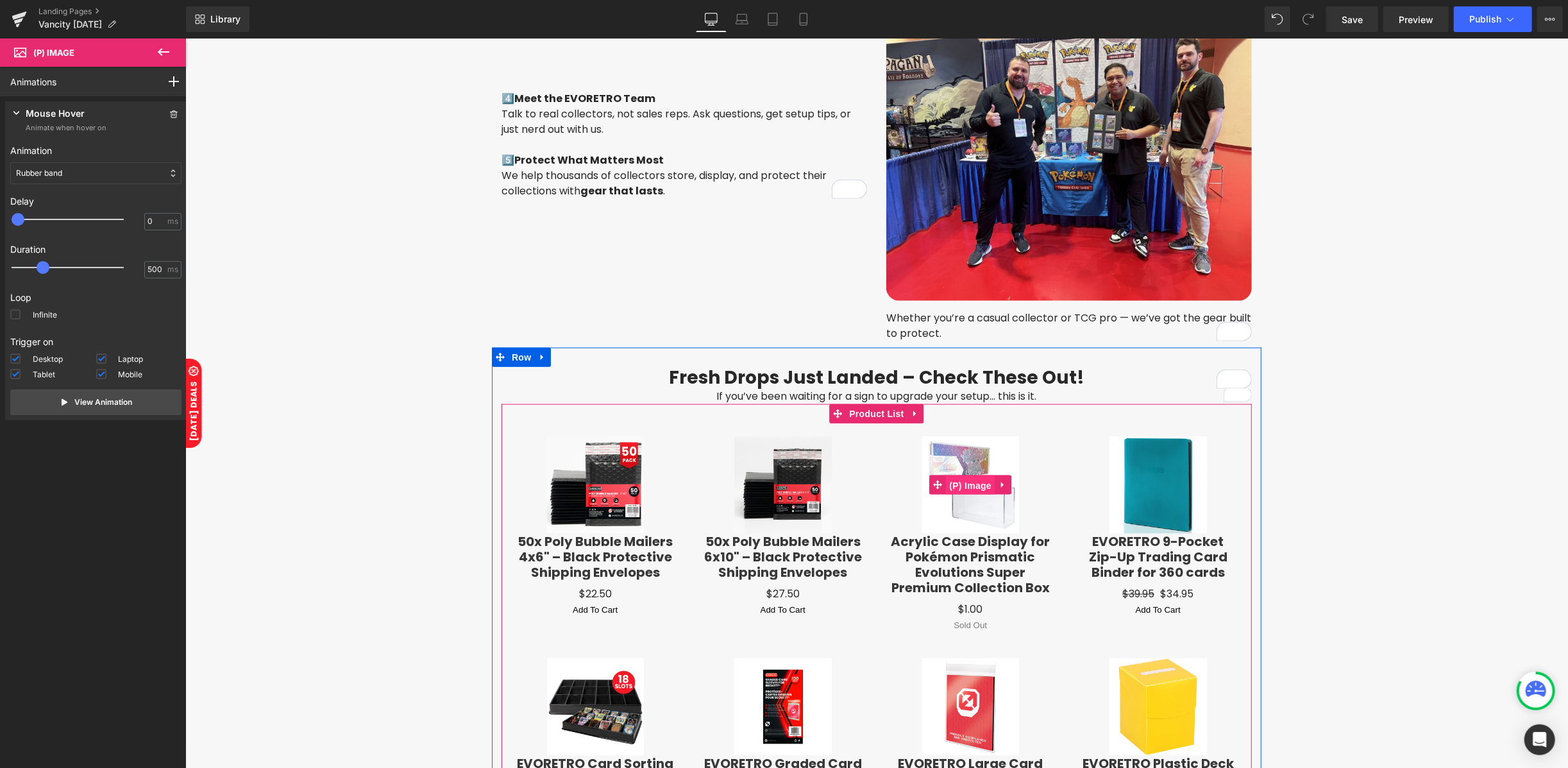
click at [972, 479] on span "(P) Image" at bounding box center [969, 486] width 49 height 20
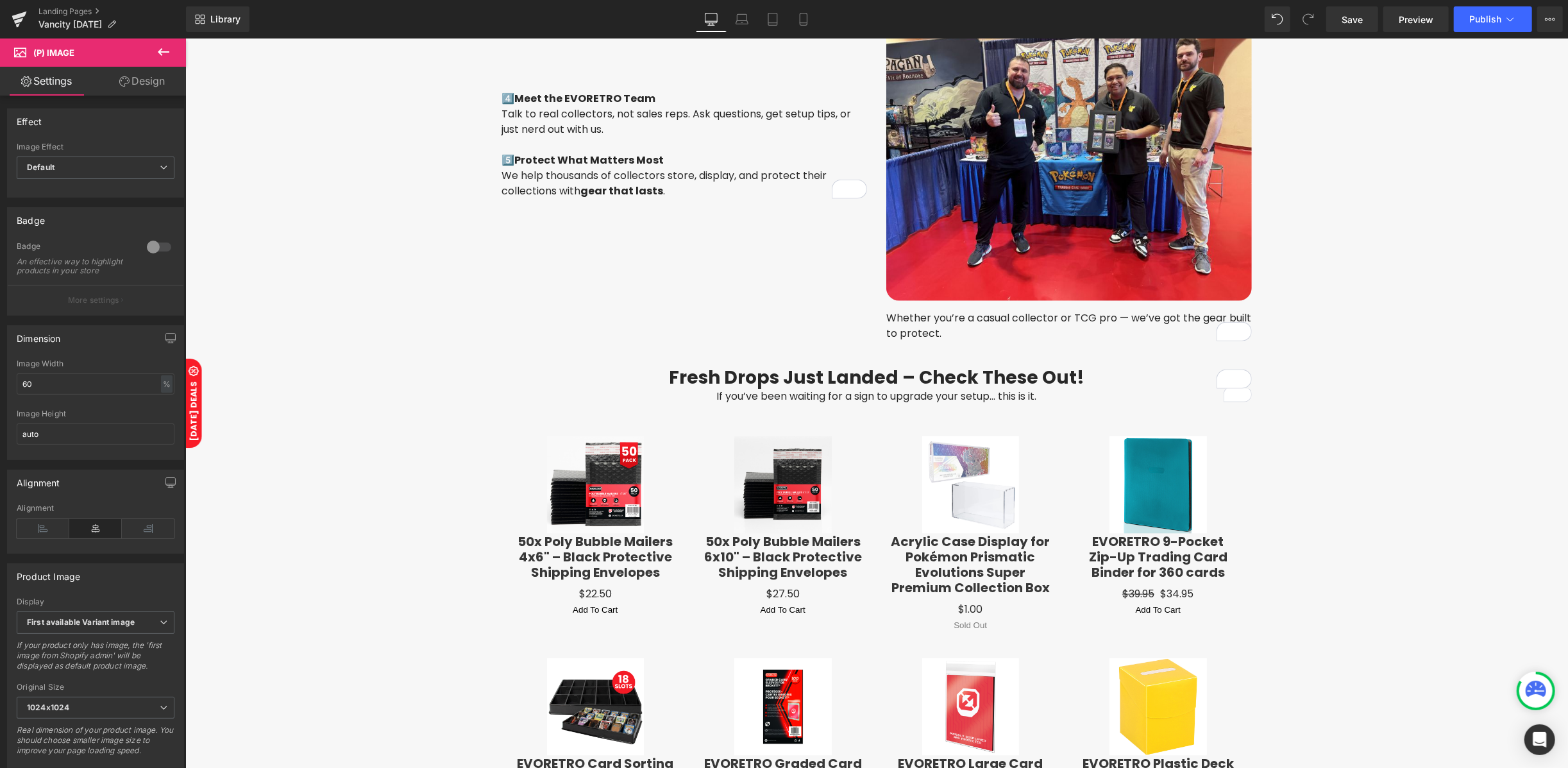
click at [134, 93] on link "Design" at bounding box center [142, 81] width 93 height 29
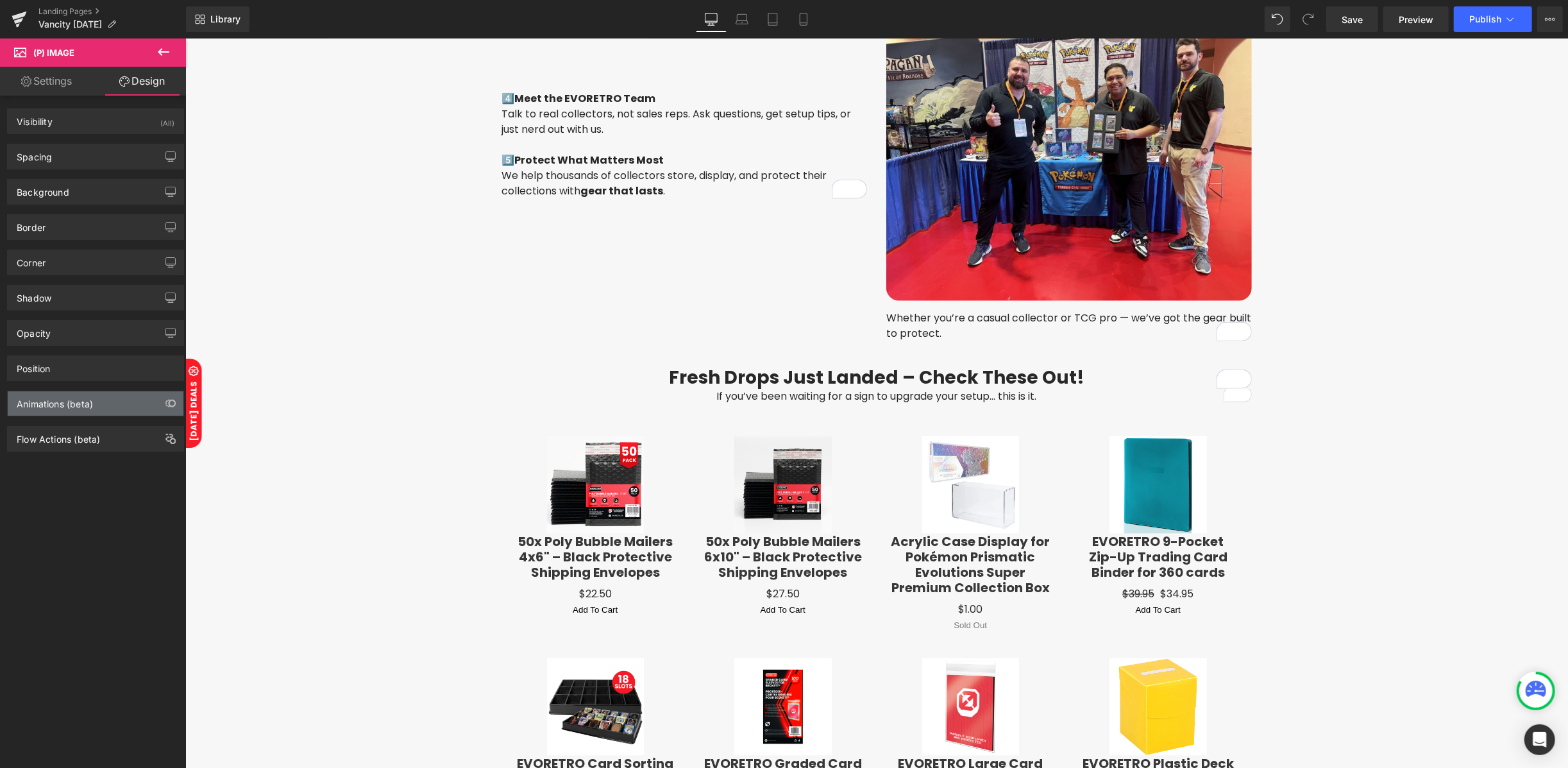
click at [58, 409] on div "Animations (beta)" at bounding box center [55, 400] width 77 height 18
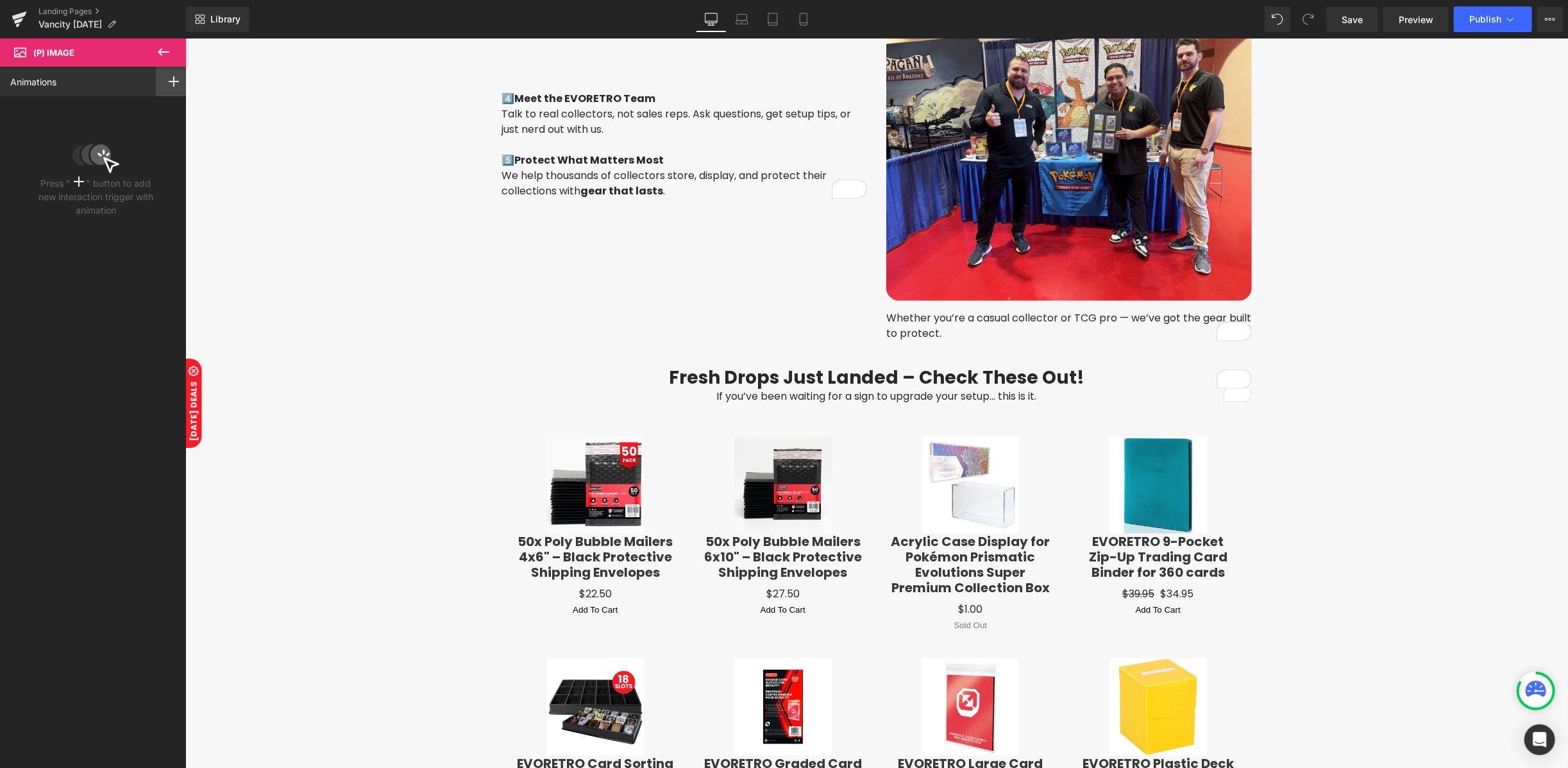
click at [177, 72] on div at bounding box center [174, 81] width 36 height 29
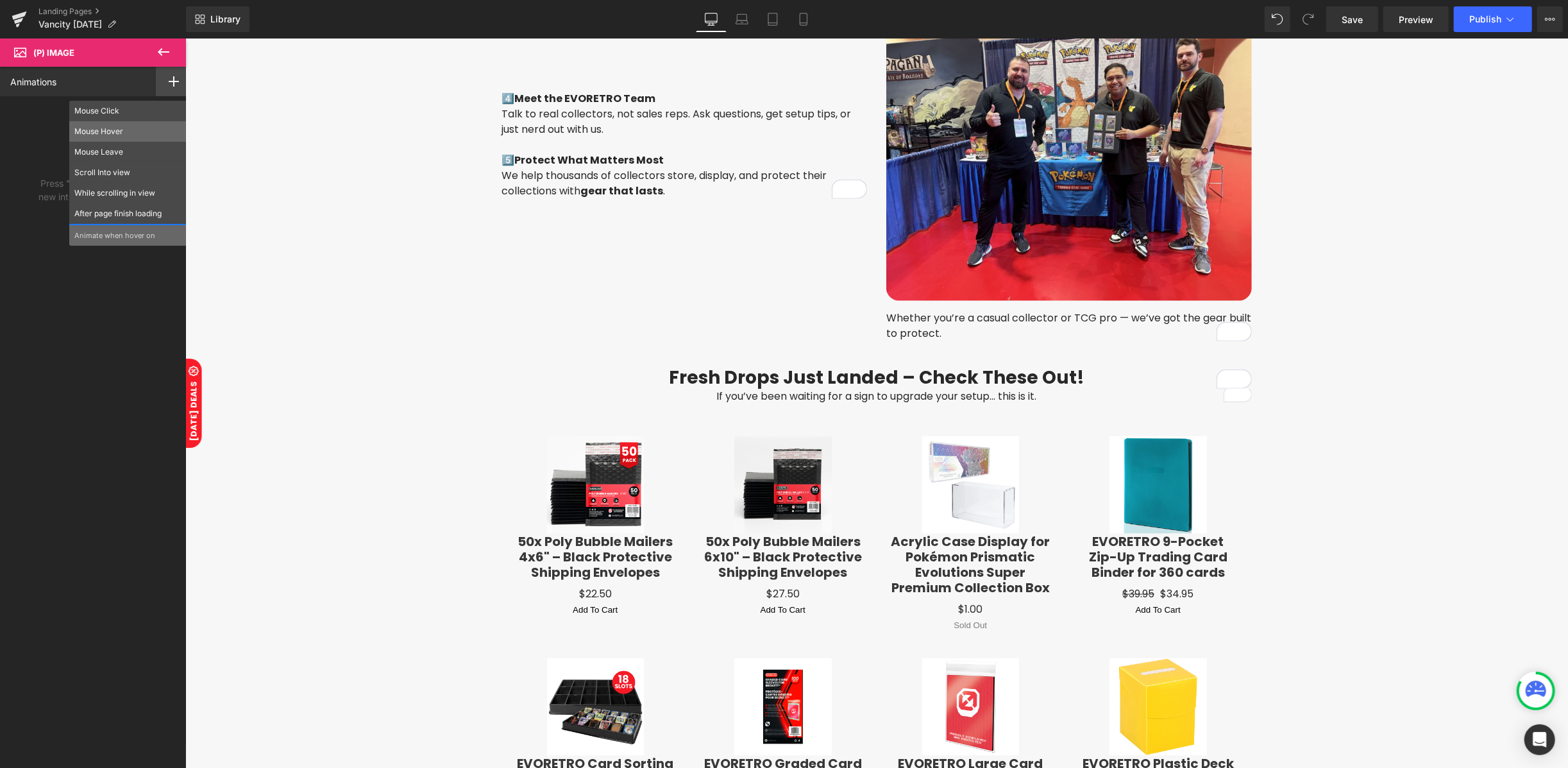
click at [116, 135] on p "Mouse Hover" at bounding box center [128, 131] width 107 height 12
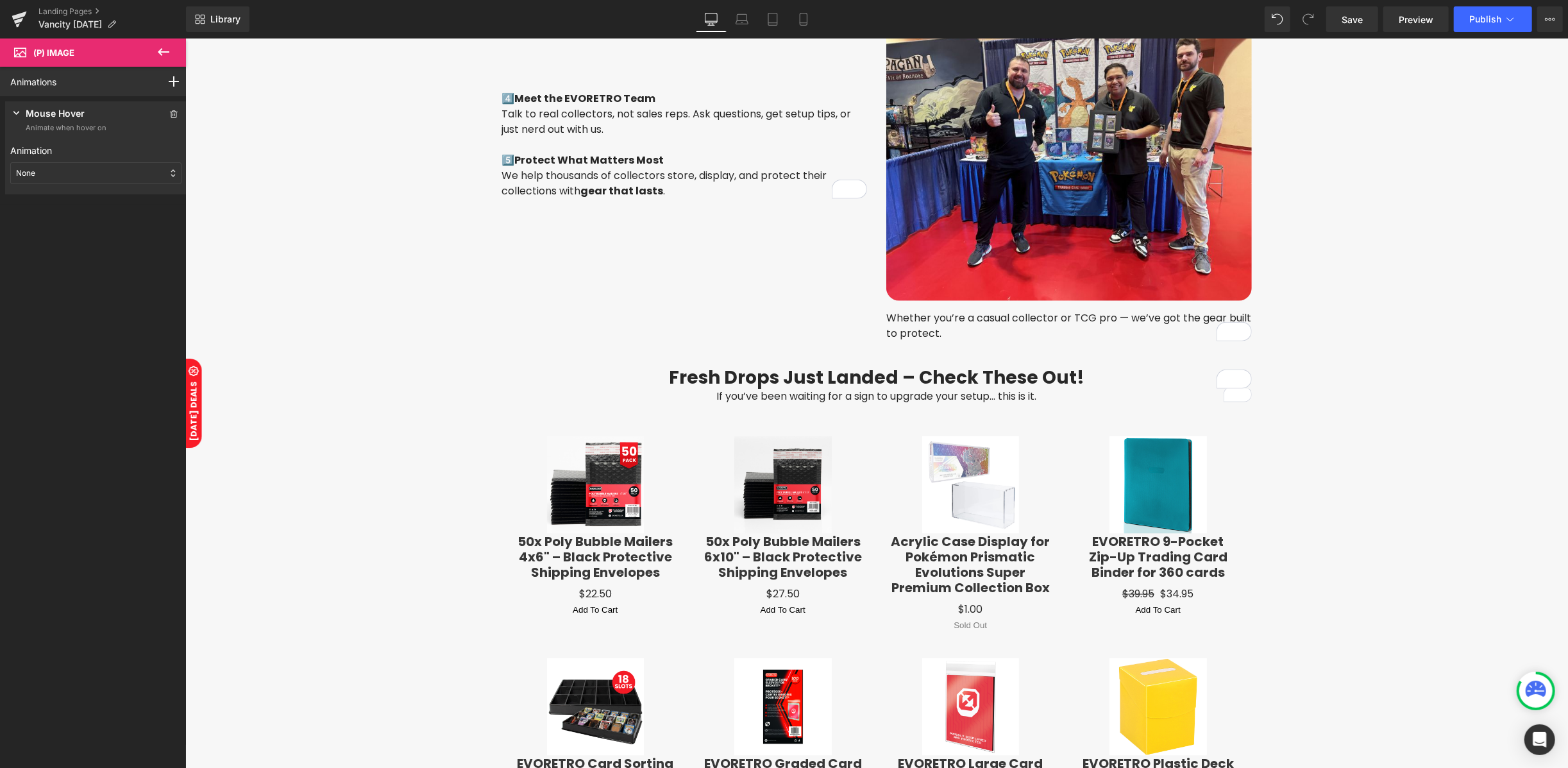
drag, startPoint x: 91, startPoint y: 172, endPoint x: 87, endPoint y: 218, distance: 46.2
click at [91, 173] on div "None" at bounding box center [96, 173] width 171 height 21
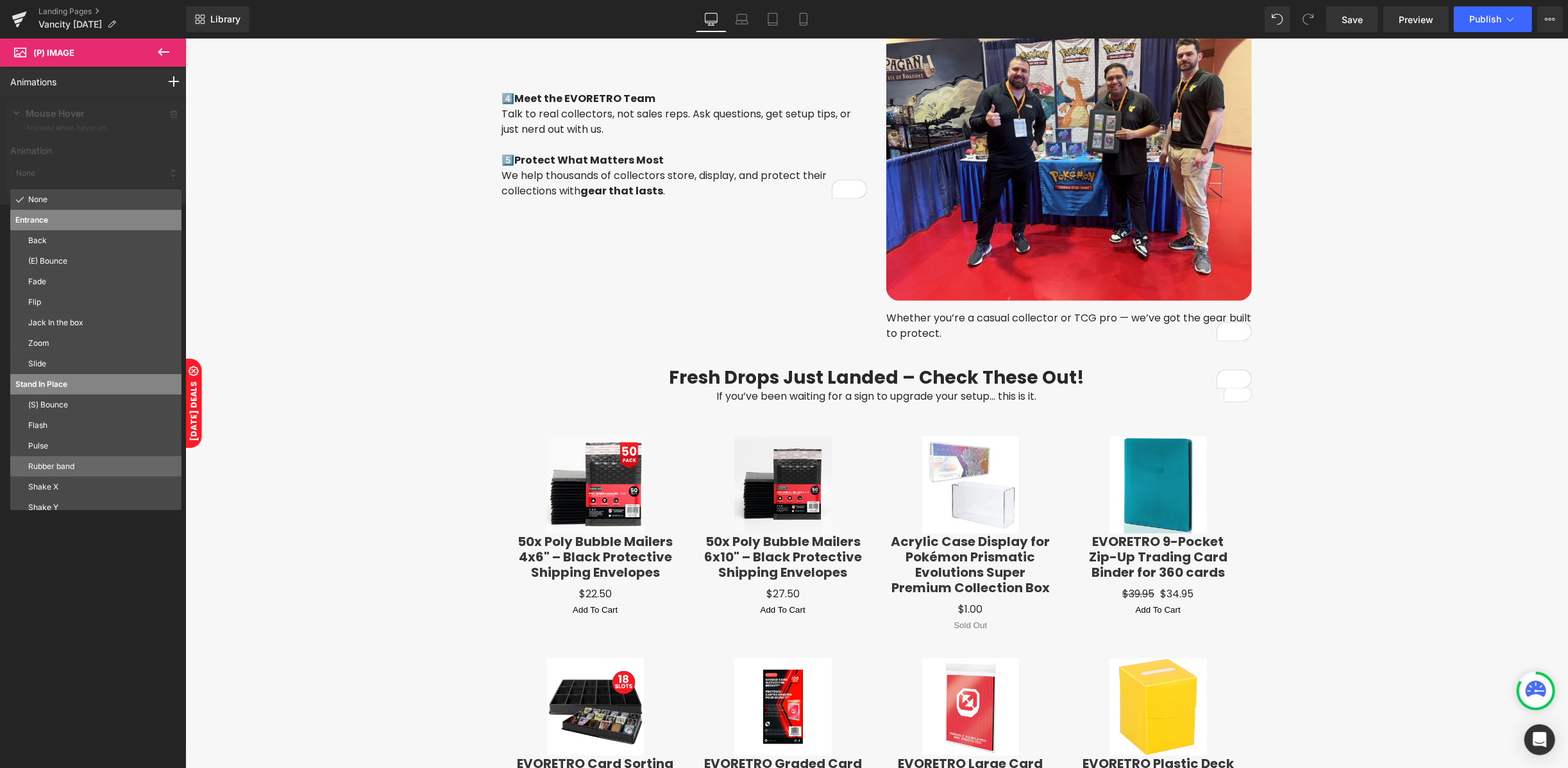
click at [58, 464] on p "Rubber band" at bounding box center [102, 466] width 148 height 12
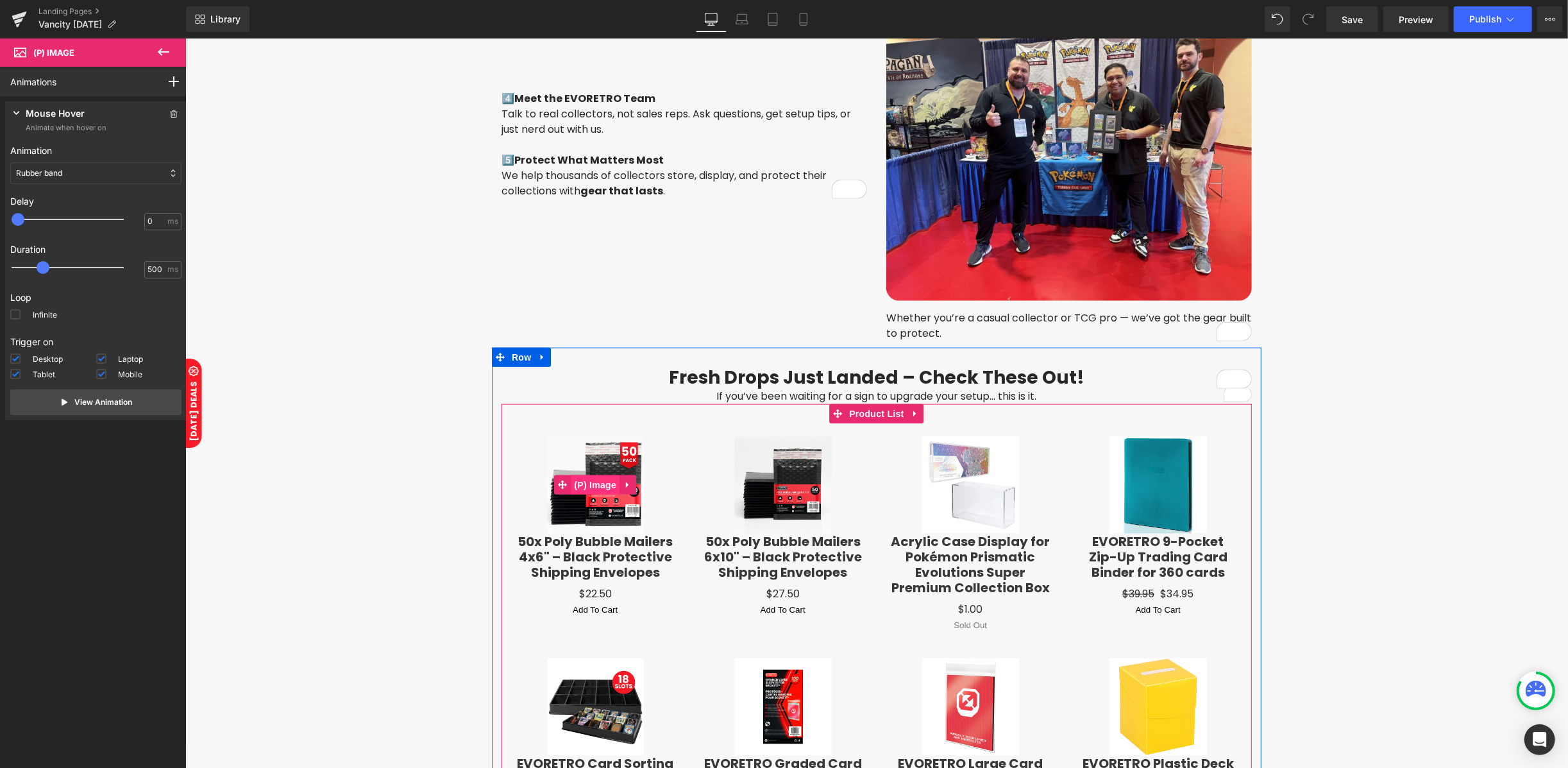
click at [592, 480] on span "(P) Image" at bounding box center [594, 485] width 49 height 20
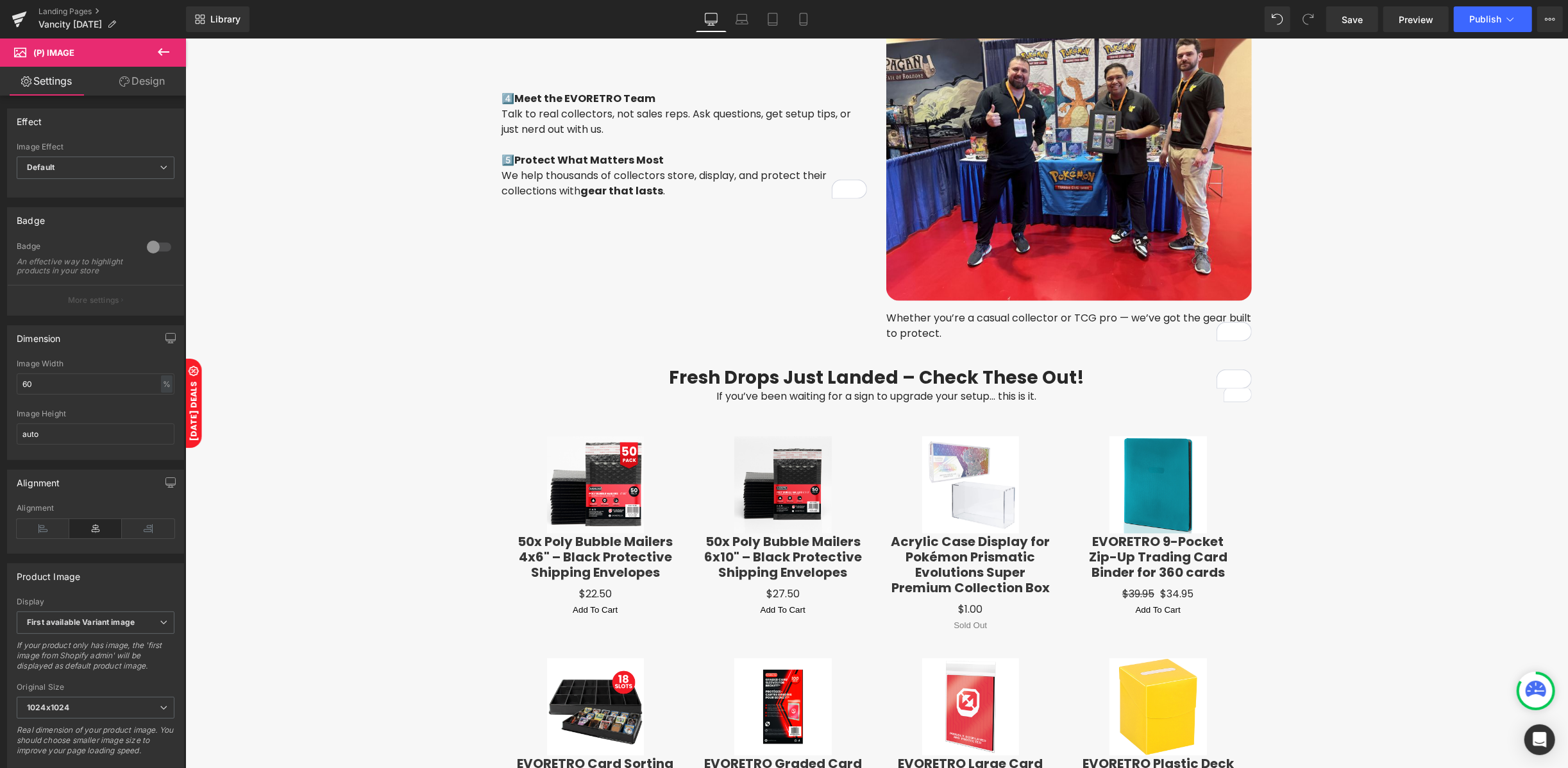
click at [152, 90] on link "Design" at bounding box center [142, 81] width 93 height 29
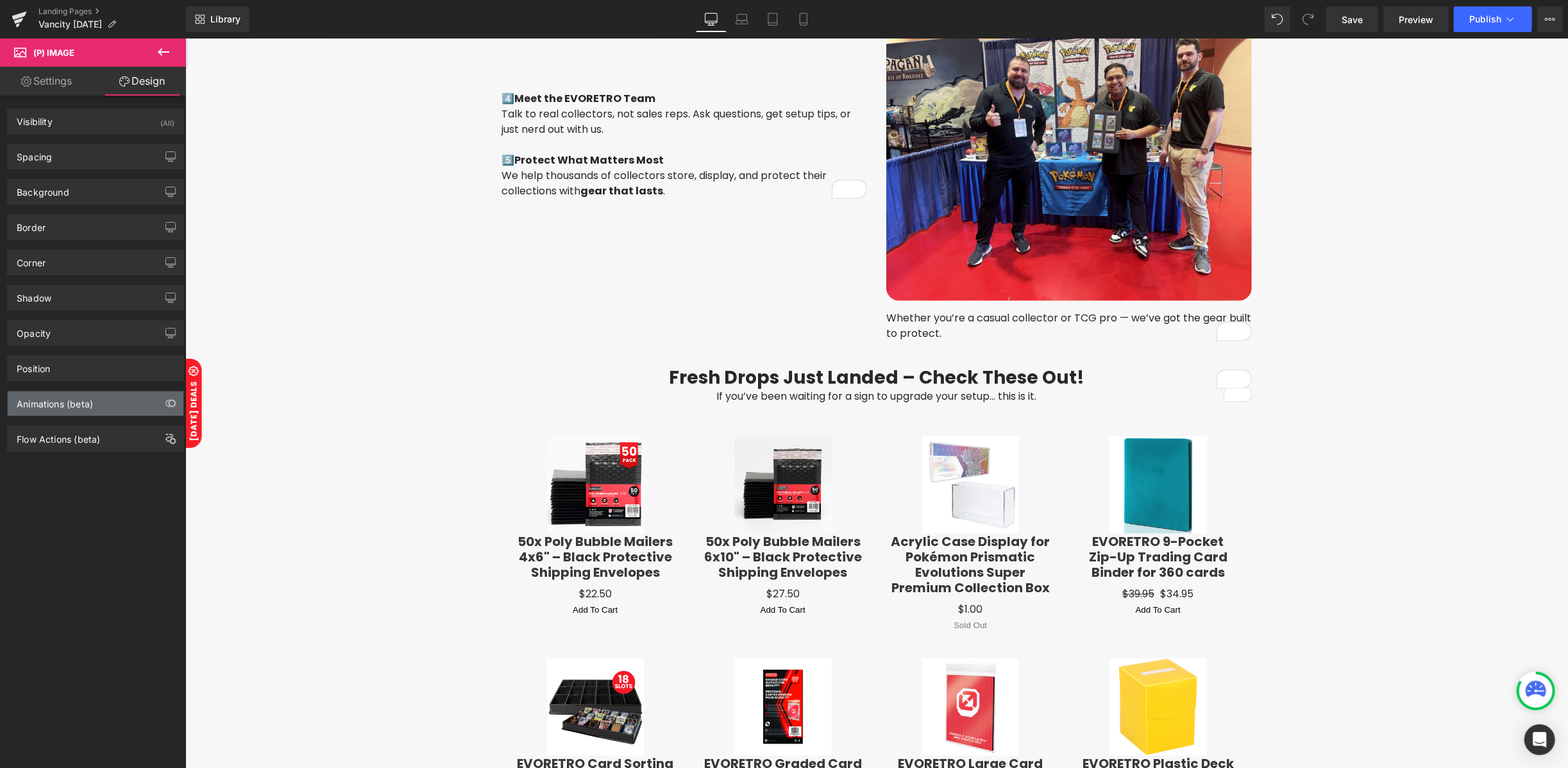
click at [33, 399] on div "Animations (beta)" at bounding box center [55, 400] width 77 height 18
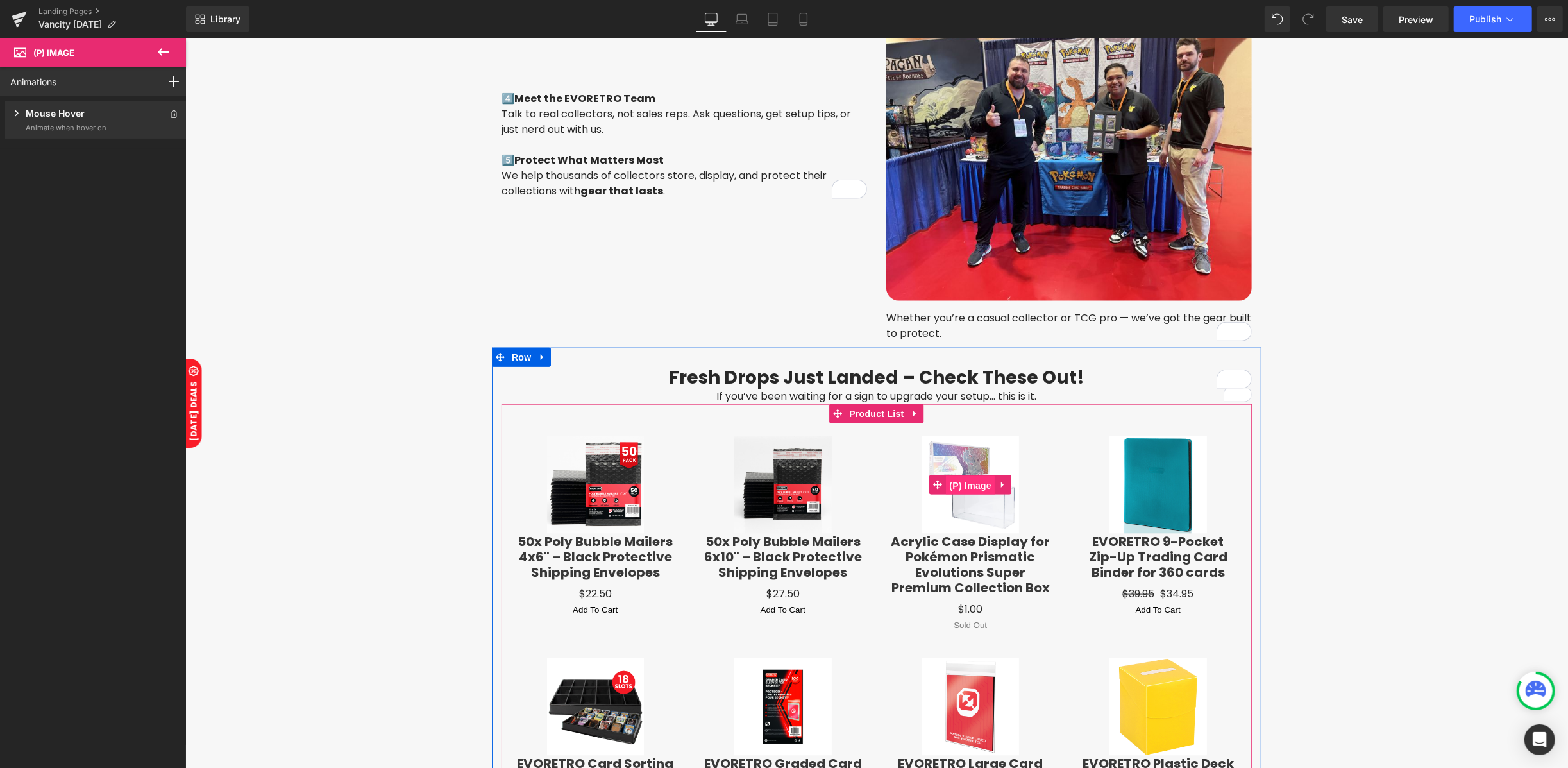
click at [955, 480] on span "(P) Image" at bounding box center [969, 486] width 49 height 20
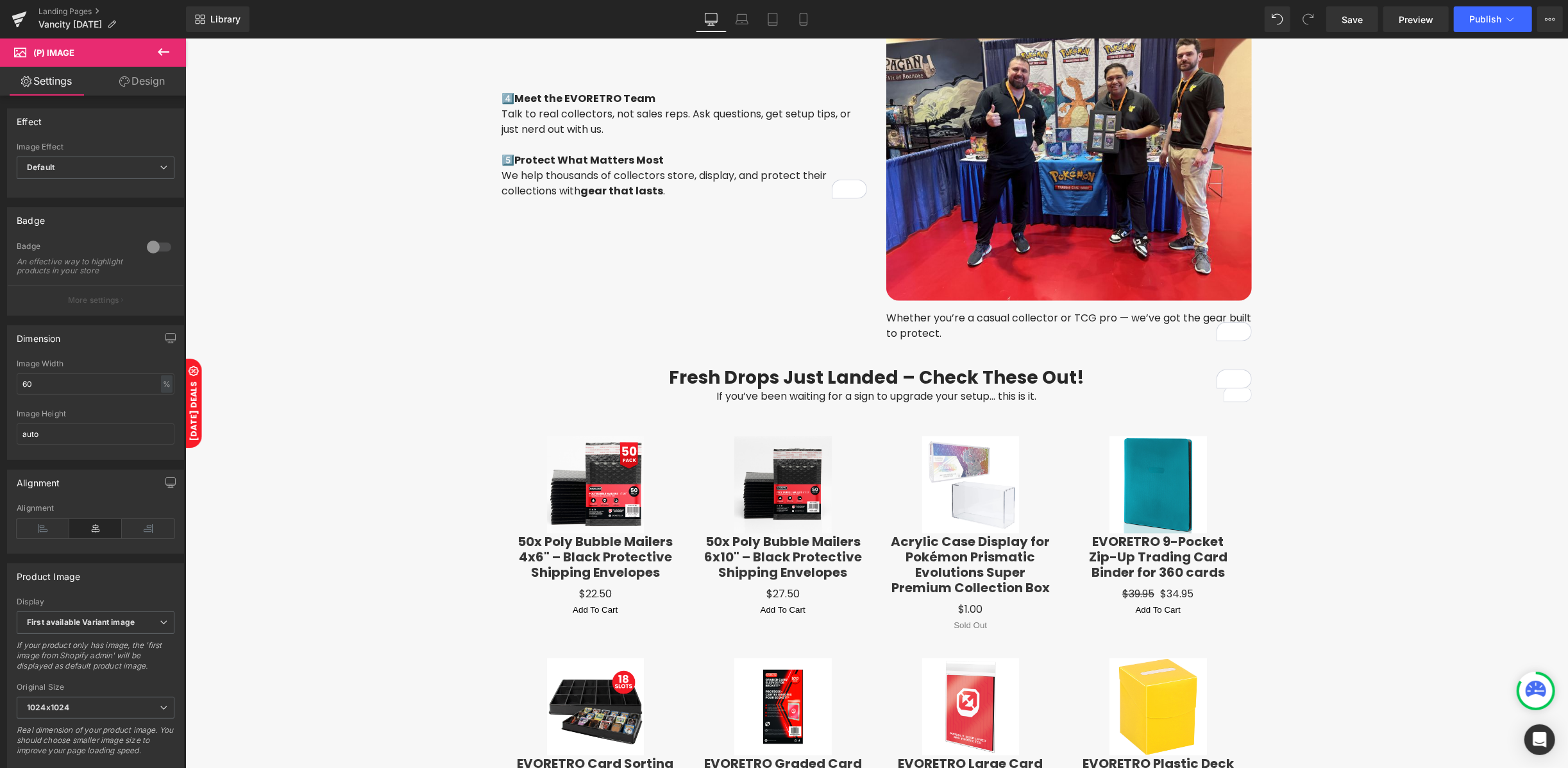
click at [144, 84] on link "Design" at bounding box center [142, 81] width 93 height 29
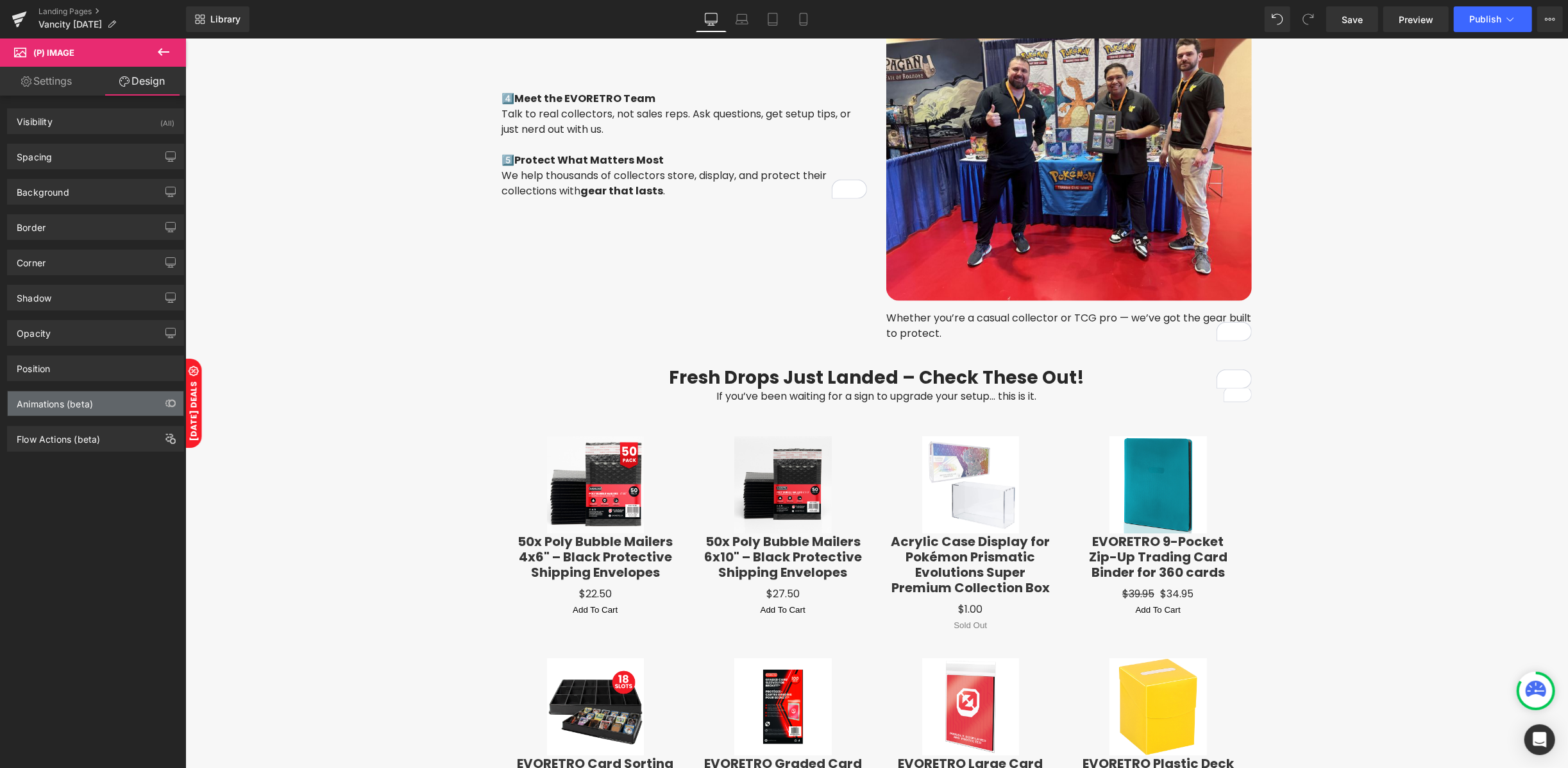
click at [41, 401] on div "Animations (beta)" at bounding box center [55, 400] width 77 height 18
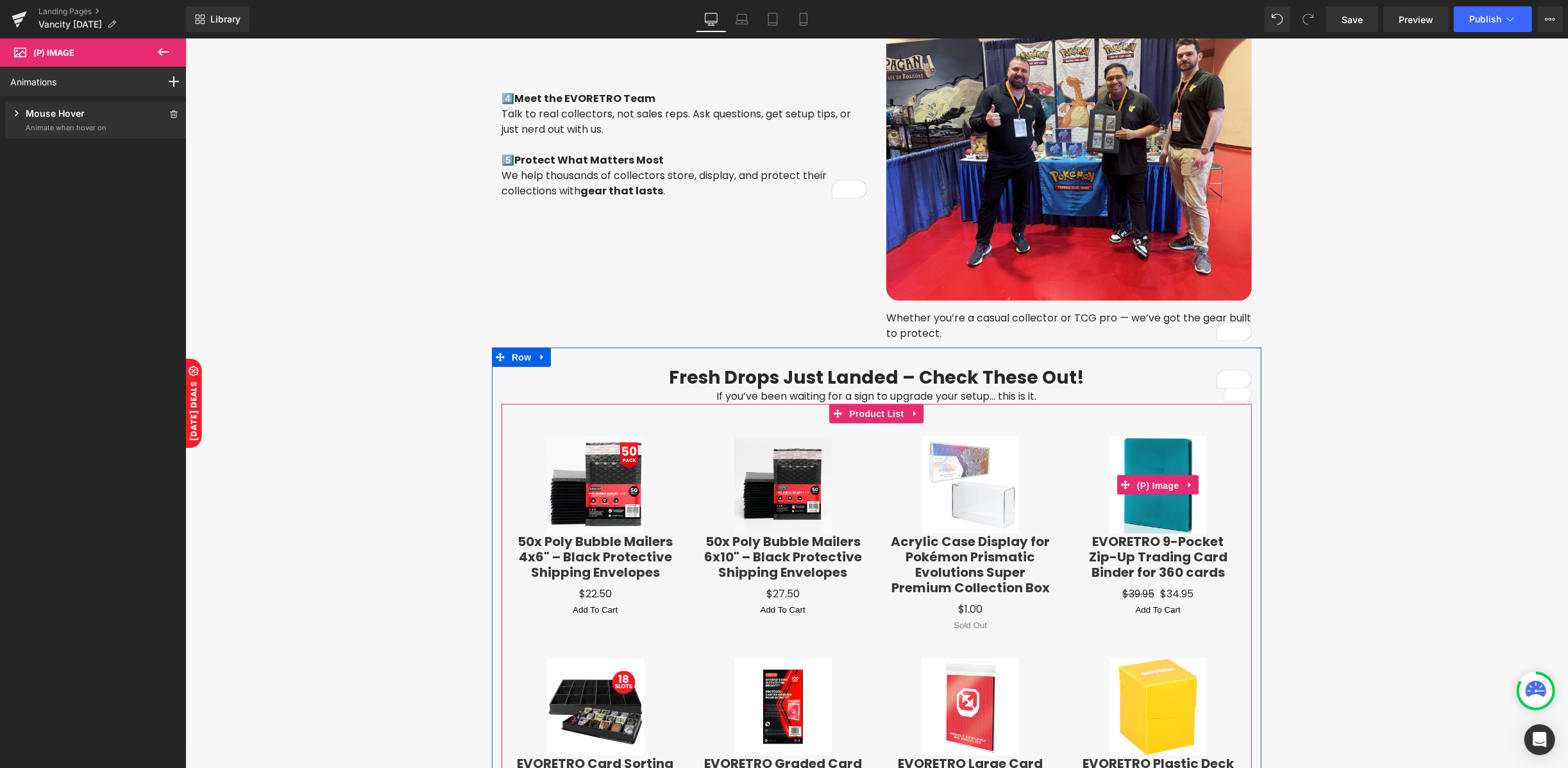
drag, startPoint x: 1153, startPoint y: 480, endPoint x: 329, endPoint y: 174, distance: 879.0
click at [1153, 479] on span "(P) Image" at bounding box center [1157, 486] width 49 height 20
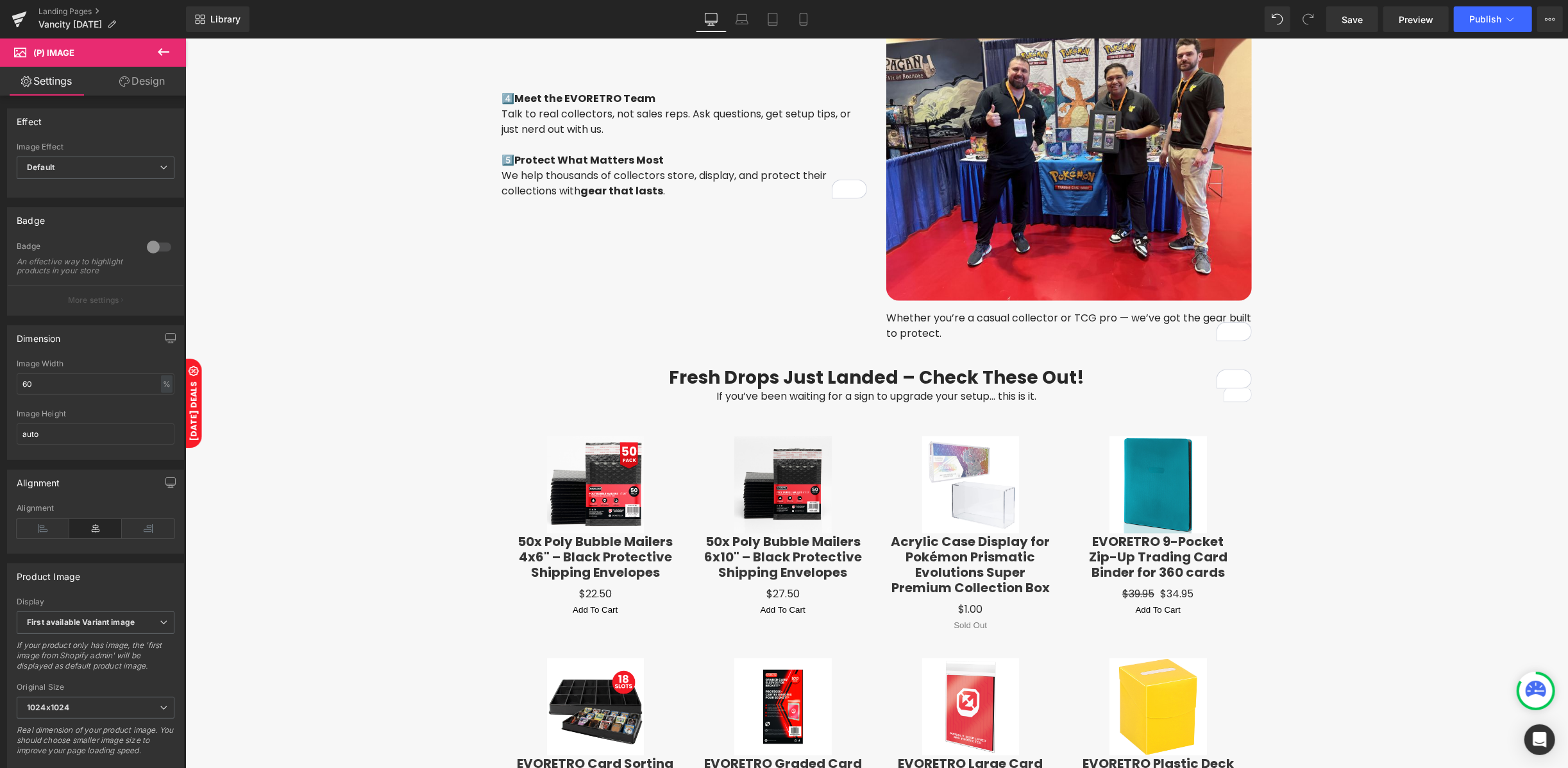
drag, startPoint x: 139, startPoint y: 81, endPoint x: 47, endPoint y: 155, distance: 118.1
click at [141, 79] on link "Design" at bounding box center [142, 81] width 93 height 29
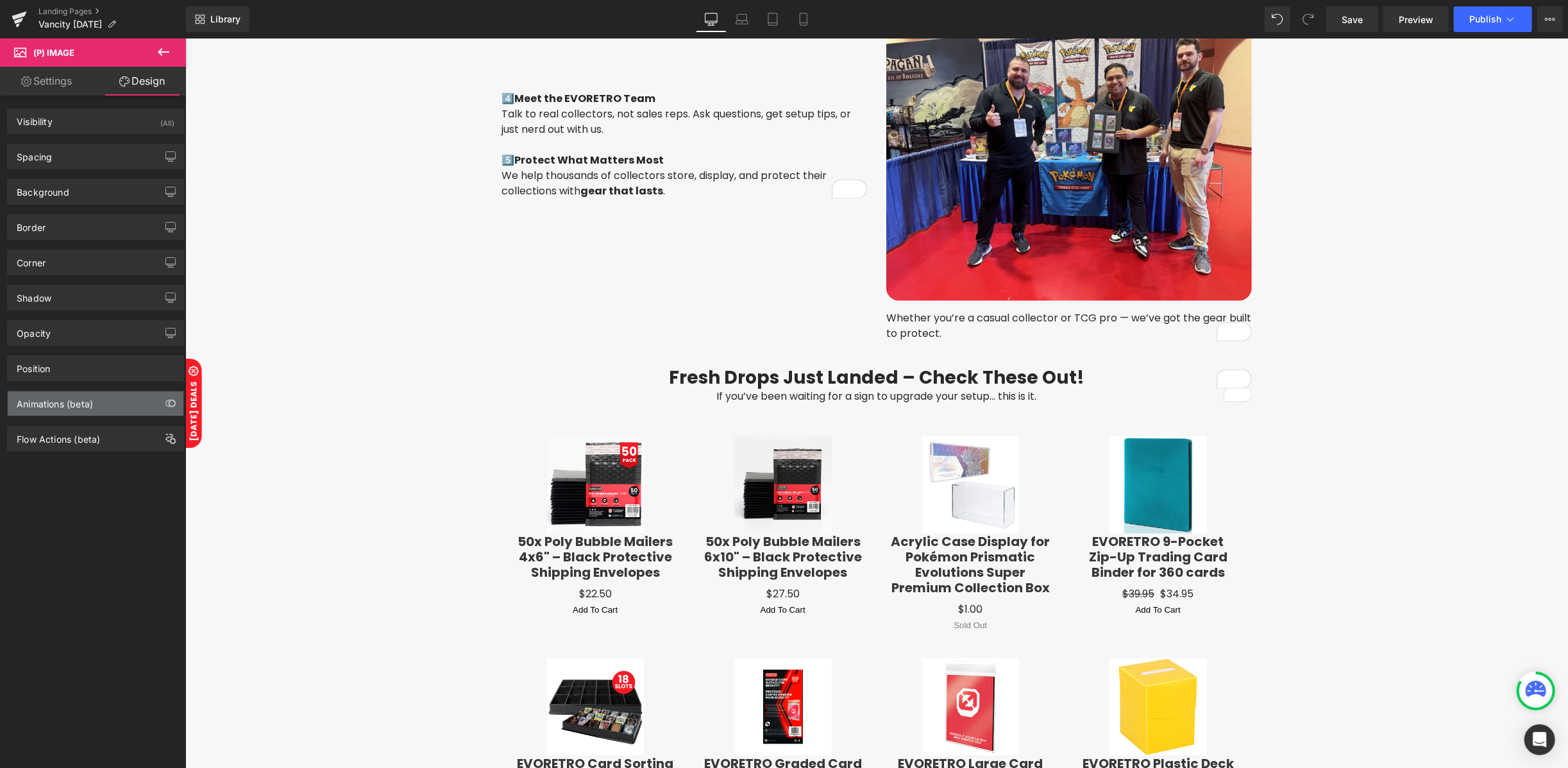
click at [32, 403] on div "Animations (beta)" at bounding box center [55, 400] width 77 height 18
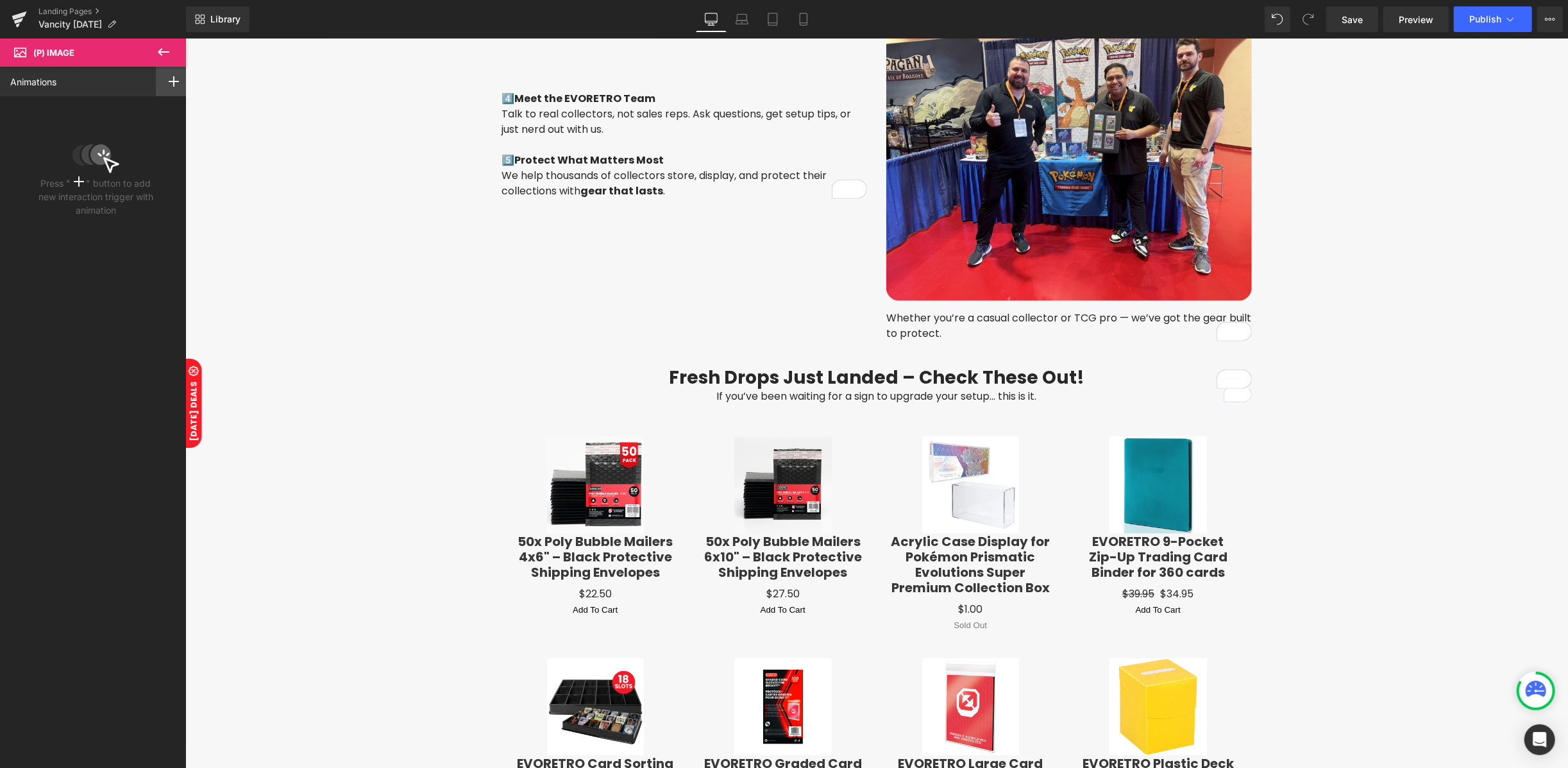
click at [173, 83] on rect at bounding box center [173, 82] width 1 height 11
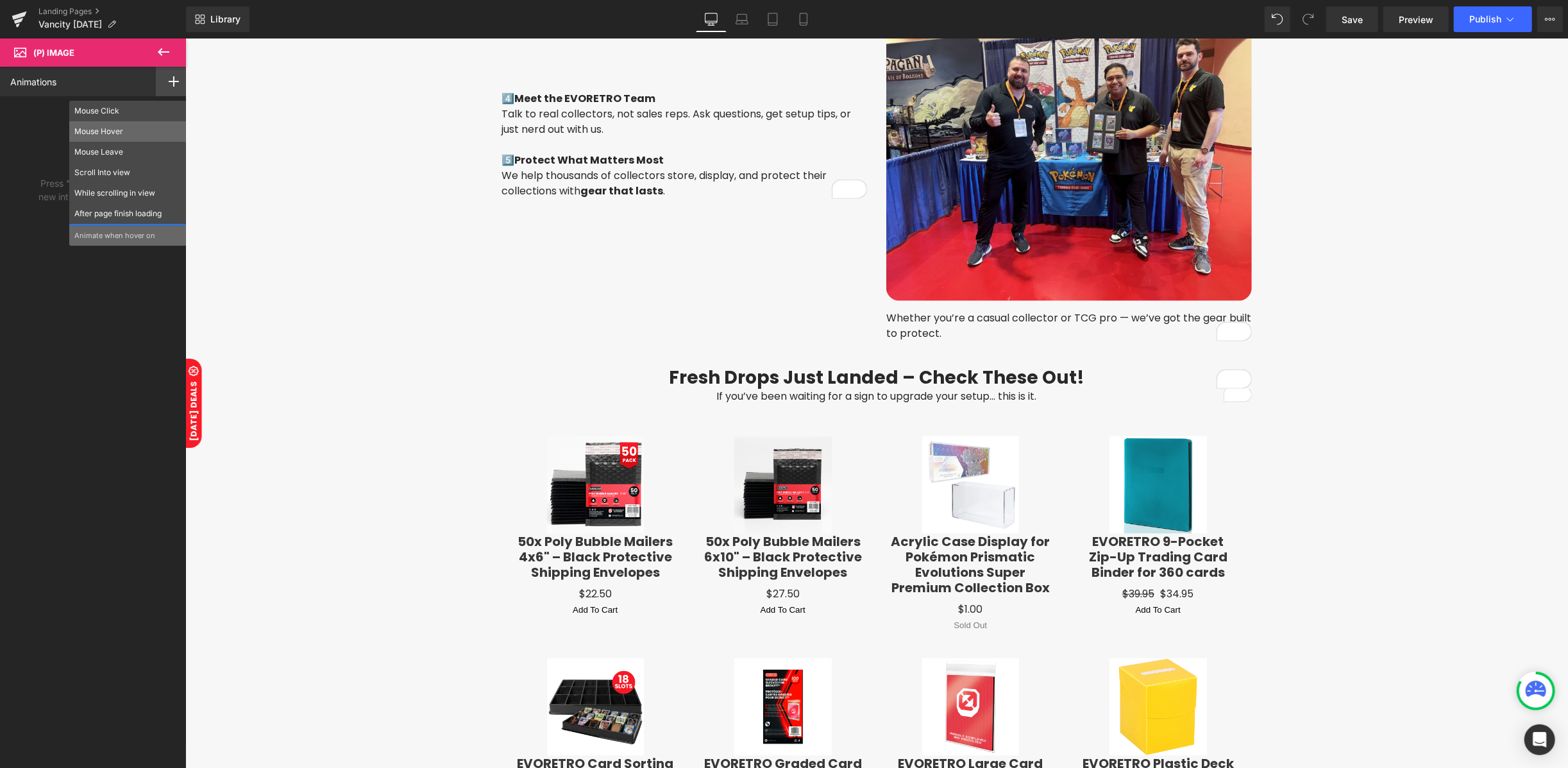
click at [103, 137] on div "Mouse Hover" at bounding box center [128, 131] width 118 height 20
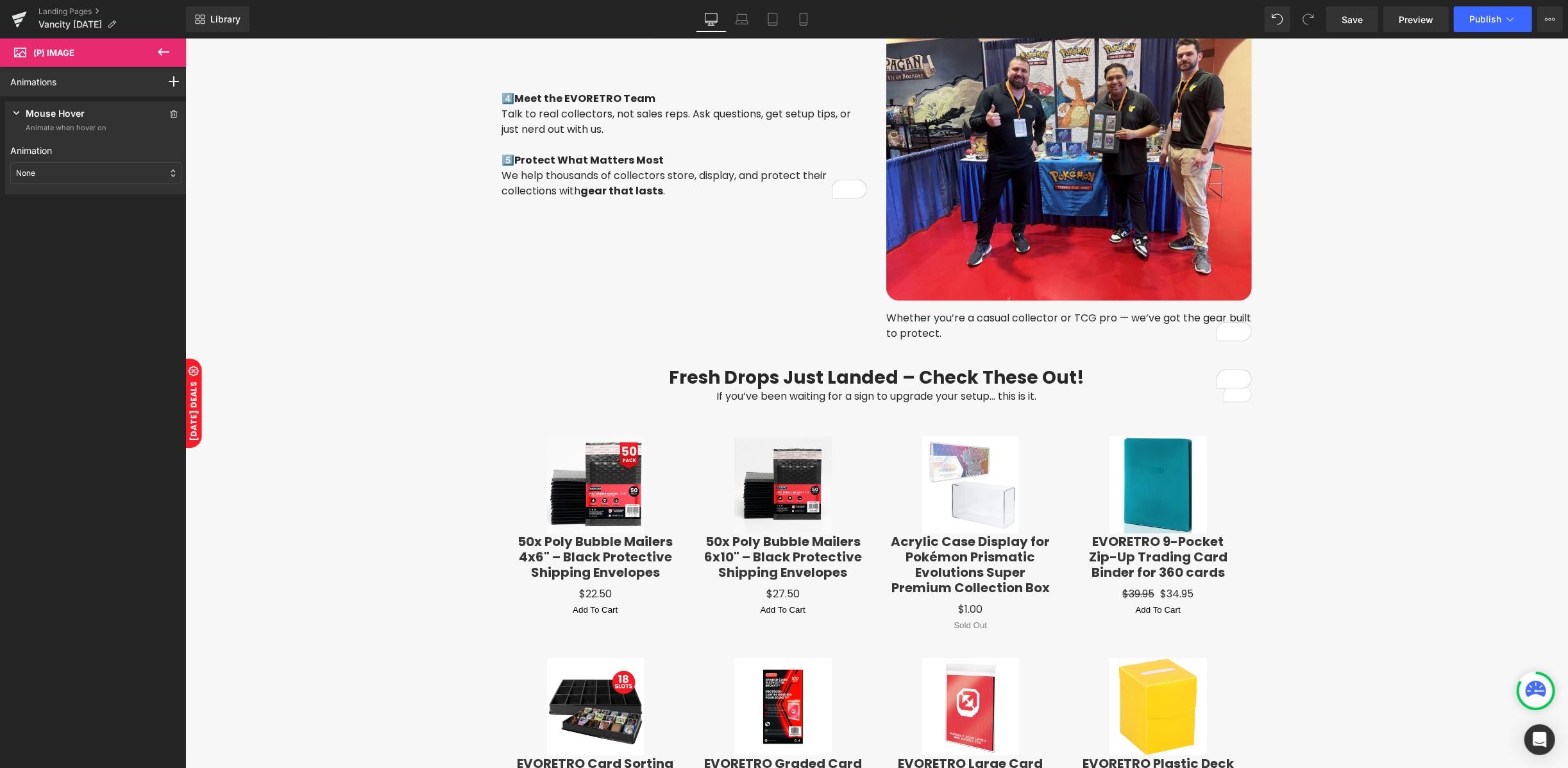
click at [63, 171] on div "None" at bounding box center [96, 173] width 171 height 21
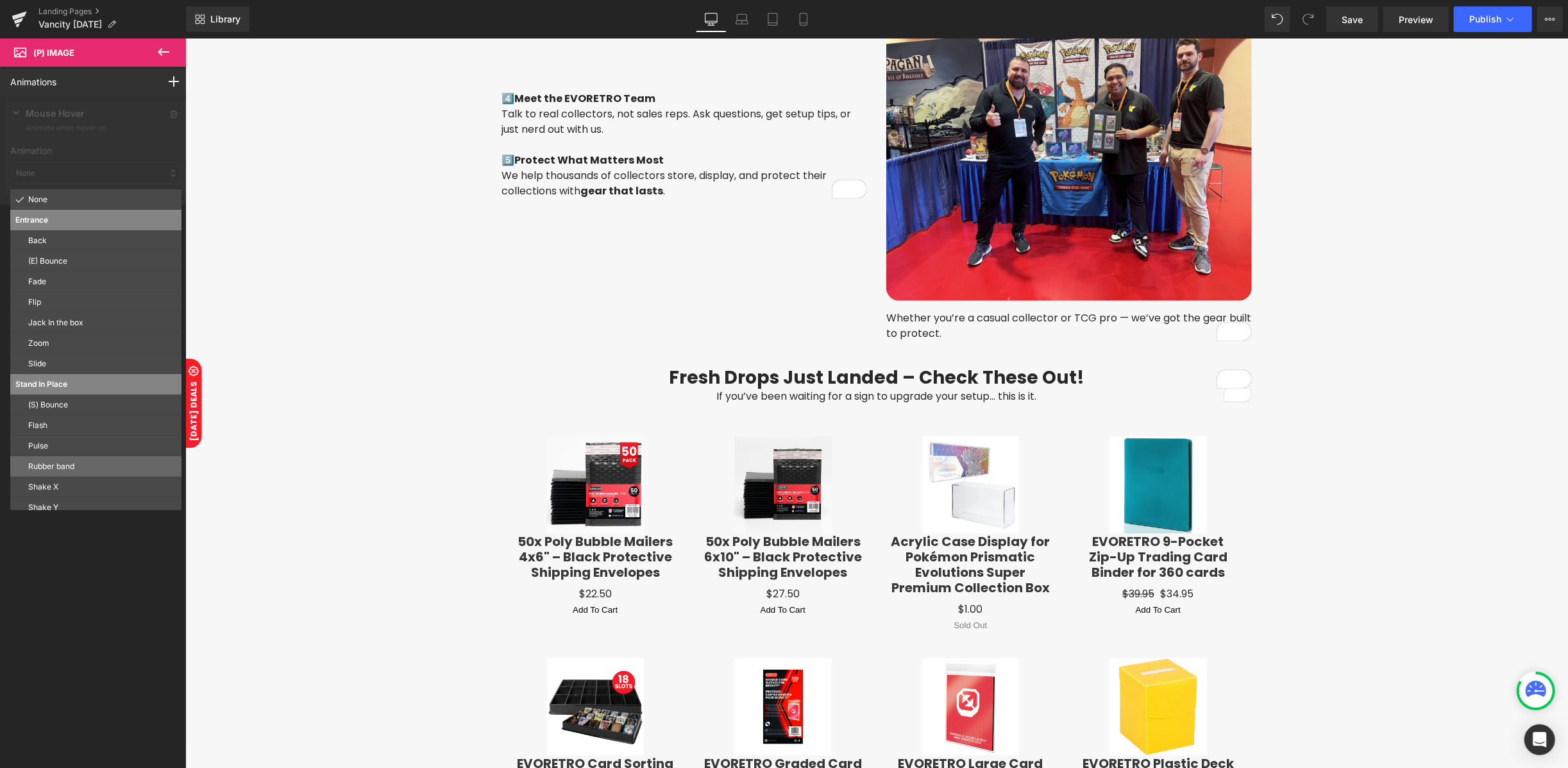
click at [57, 470] on p "Rubber band" at bounding box center [102, 466] width 148 height 12
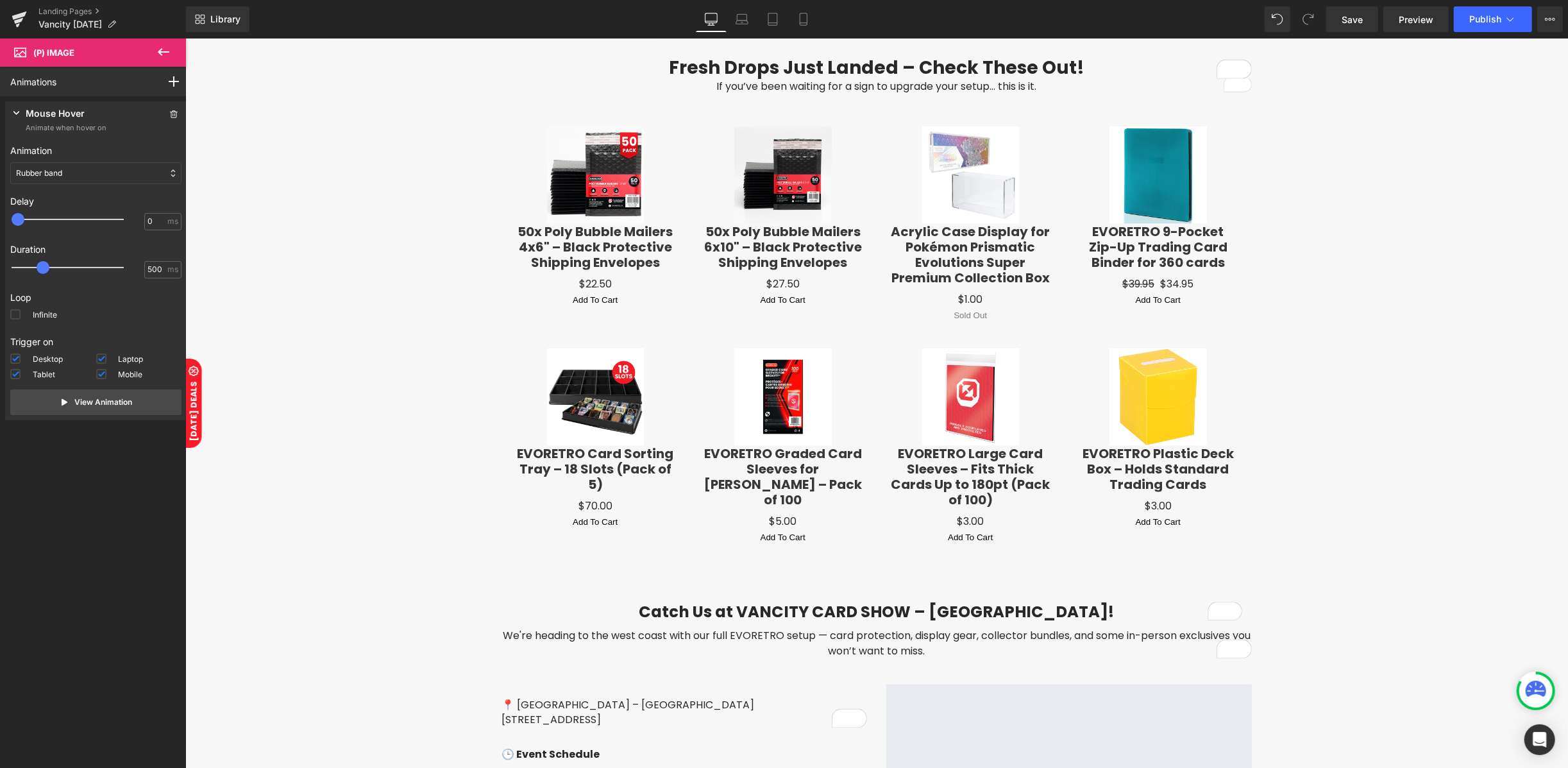
scroll to position [1711, 0]
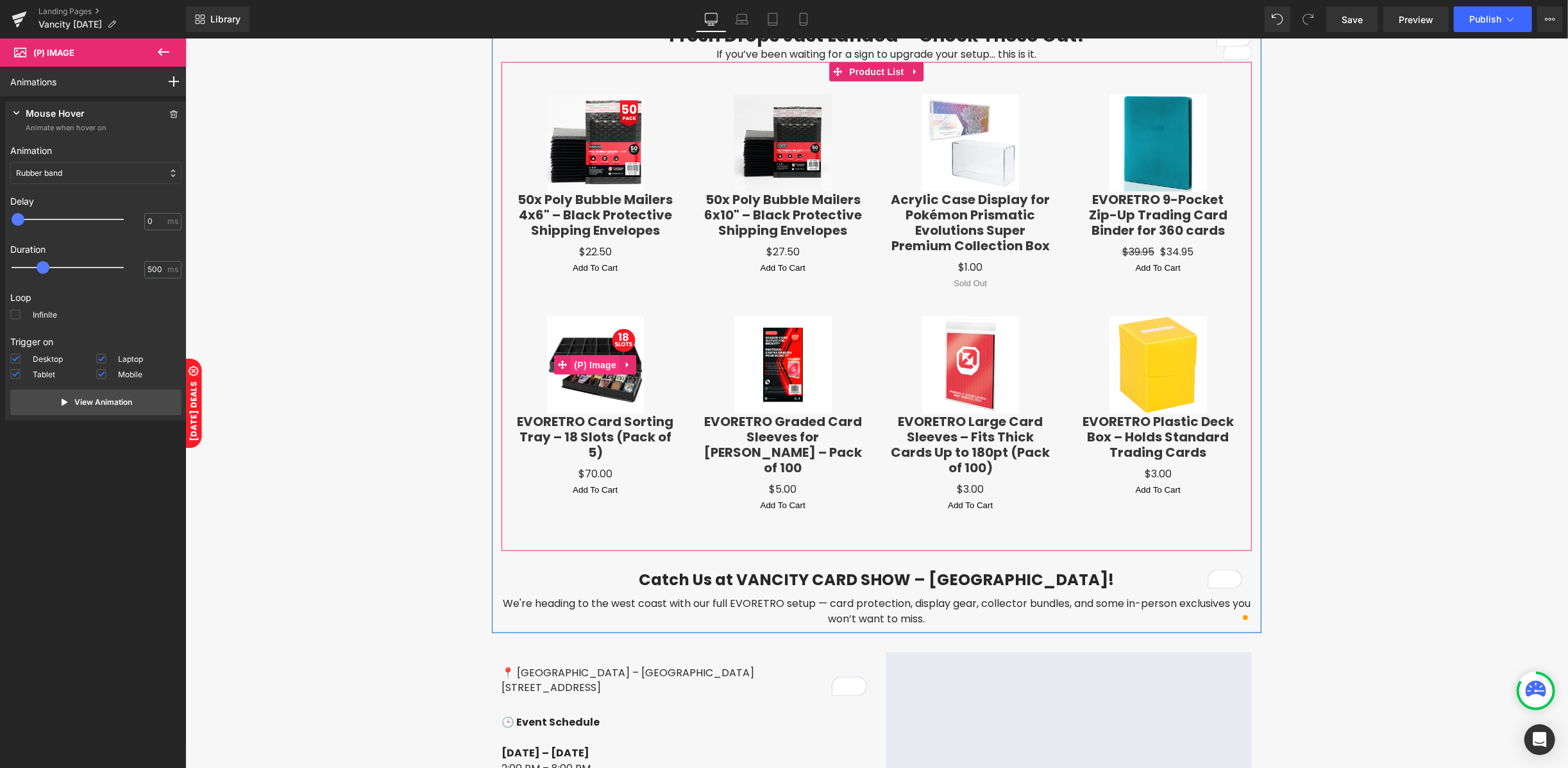
click at [589, 360] on span "(P) Image" at bounding box center [594, 364] width 49 height 20
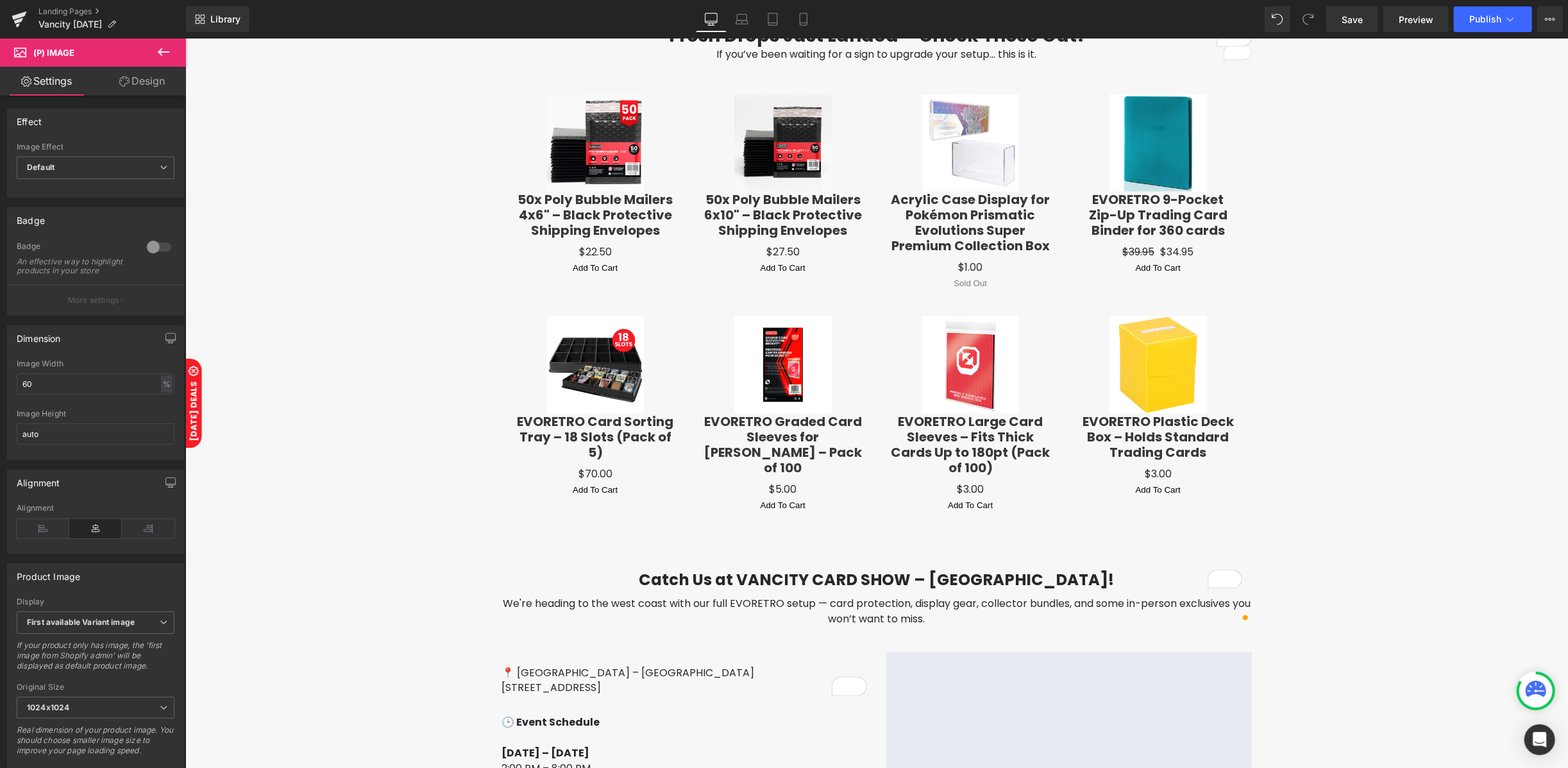
click at [157, 86] on link "Design" at bounding box center [142, 81] width 93 height 29
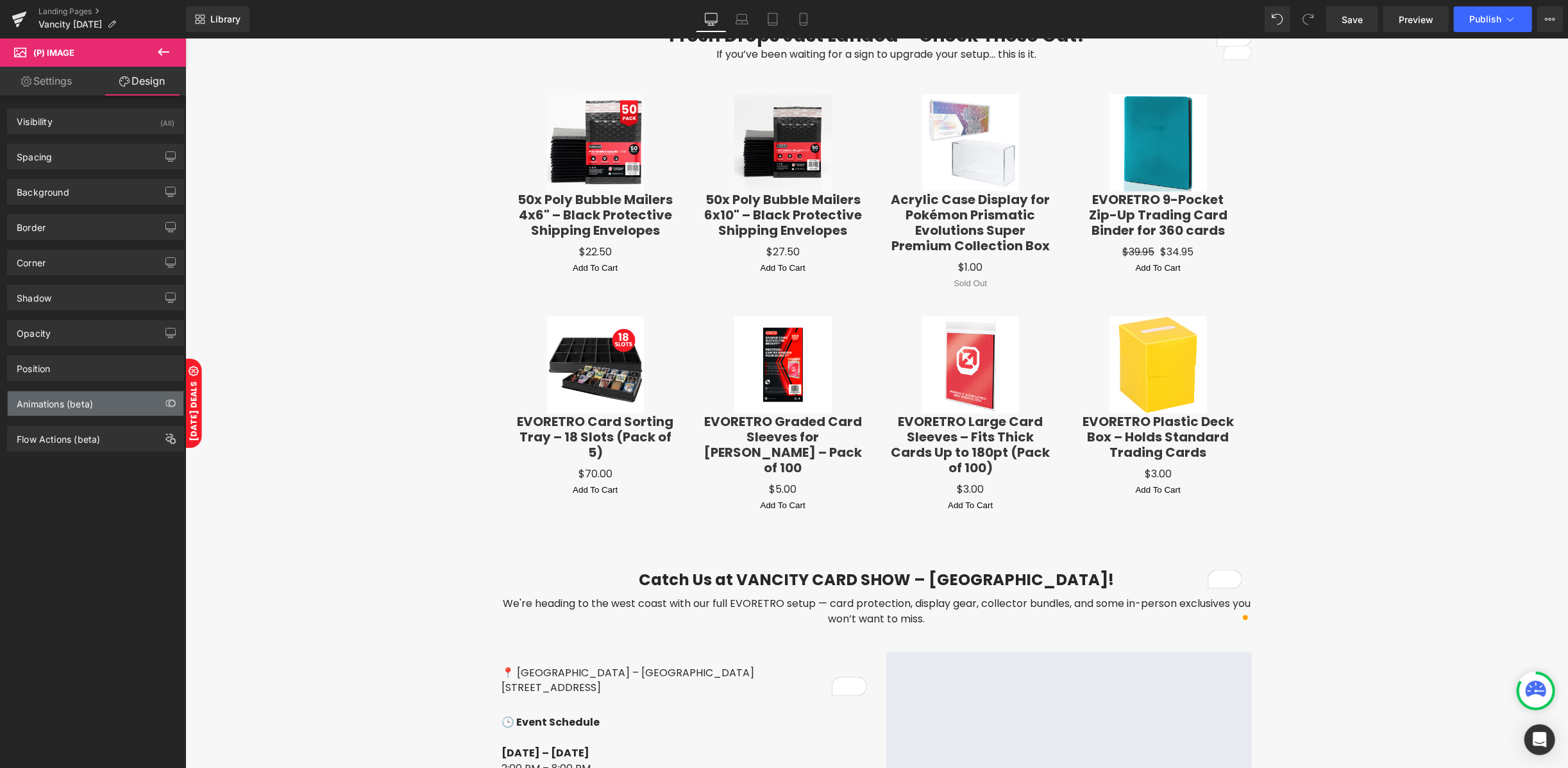
click at [63, 401] on div "Animations (beta)" at bounding box center [55, 400] width 77 height 18
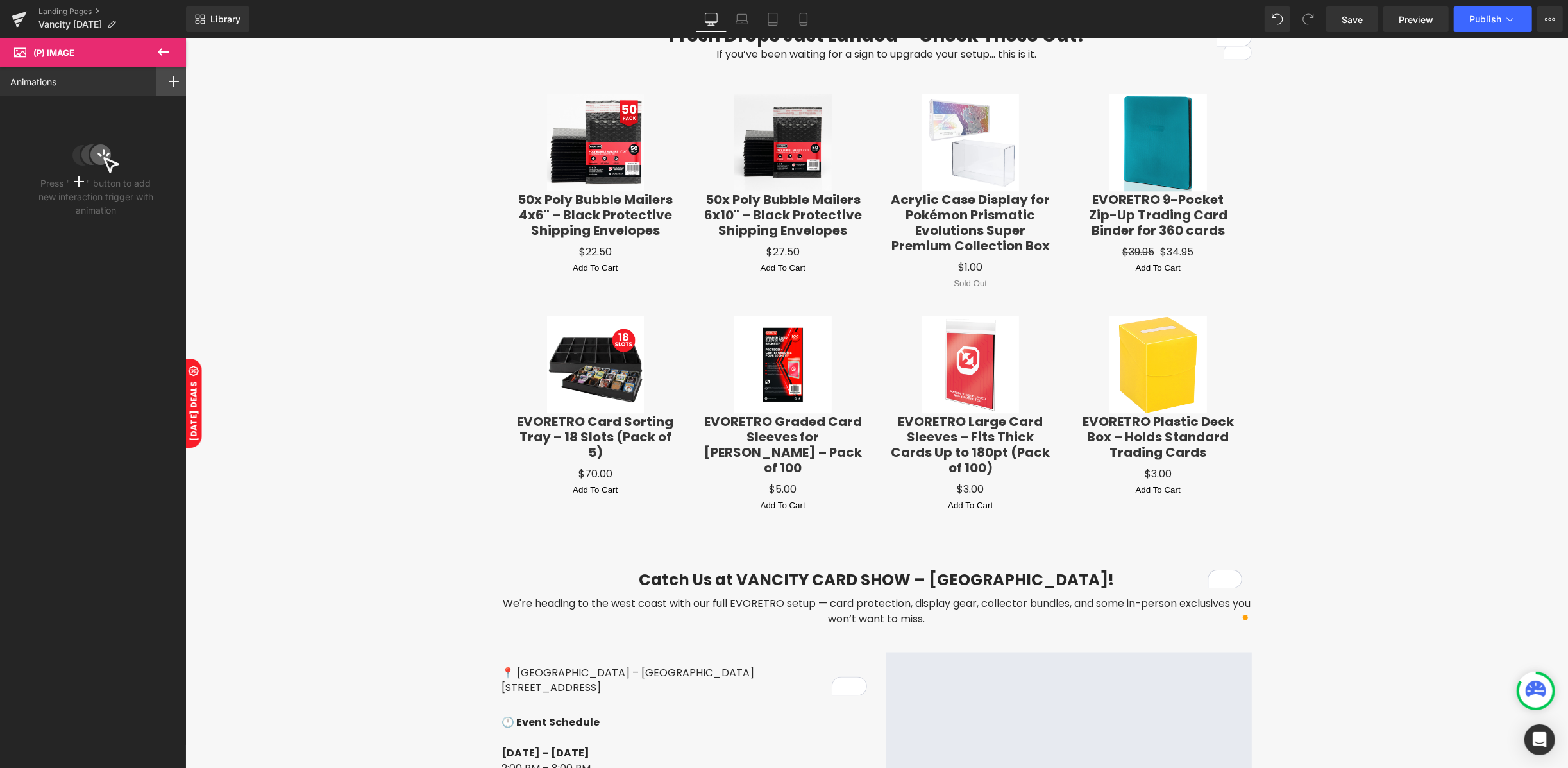
click at [168, 77] on icon at bounding box center [174, 82] width 11 height 11
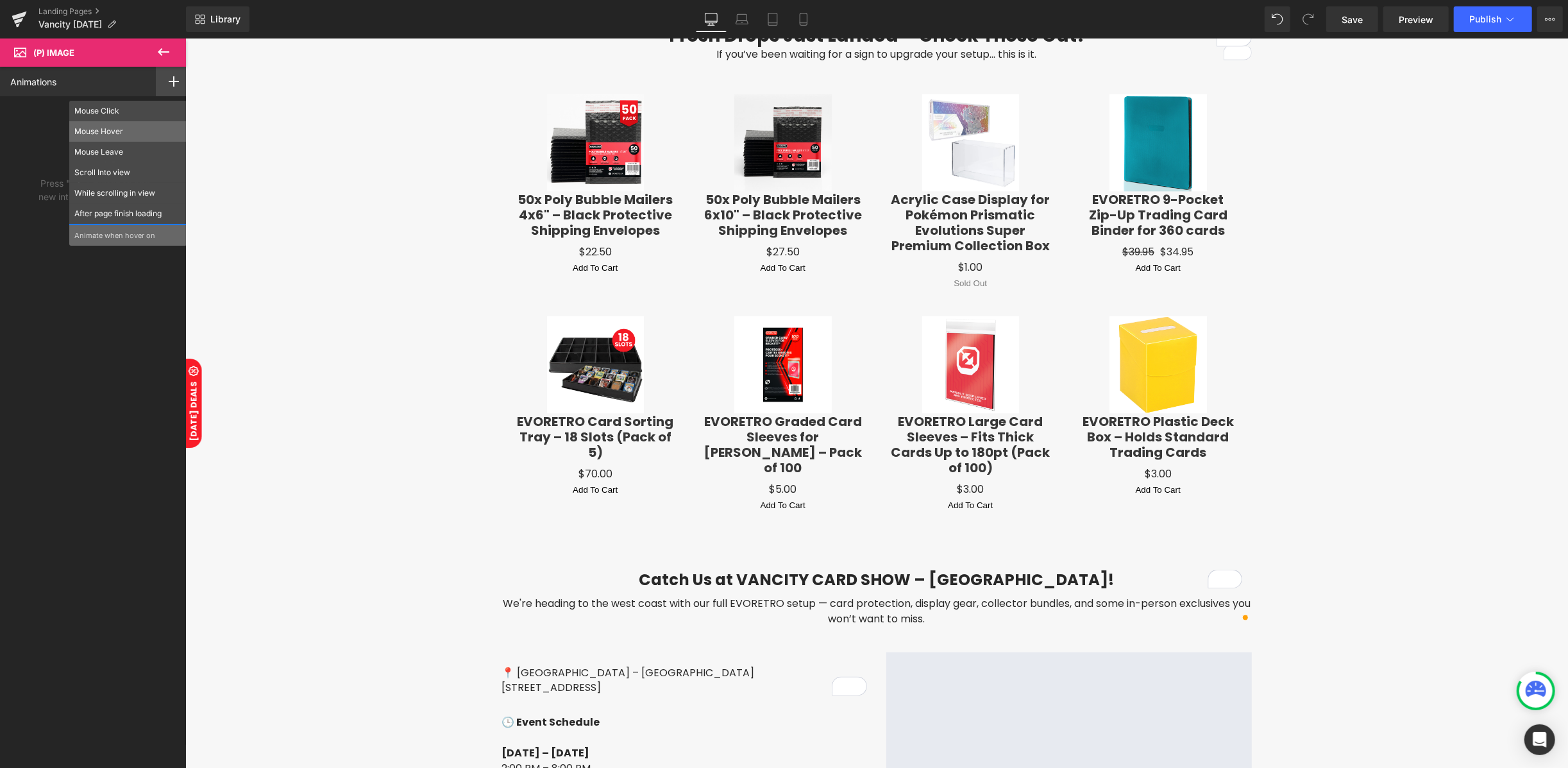
click at [102, 134] on p "Mouse Hover" at bounding box center [128, 131] width 107 height 12
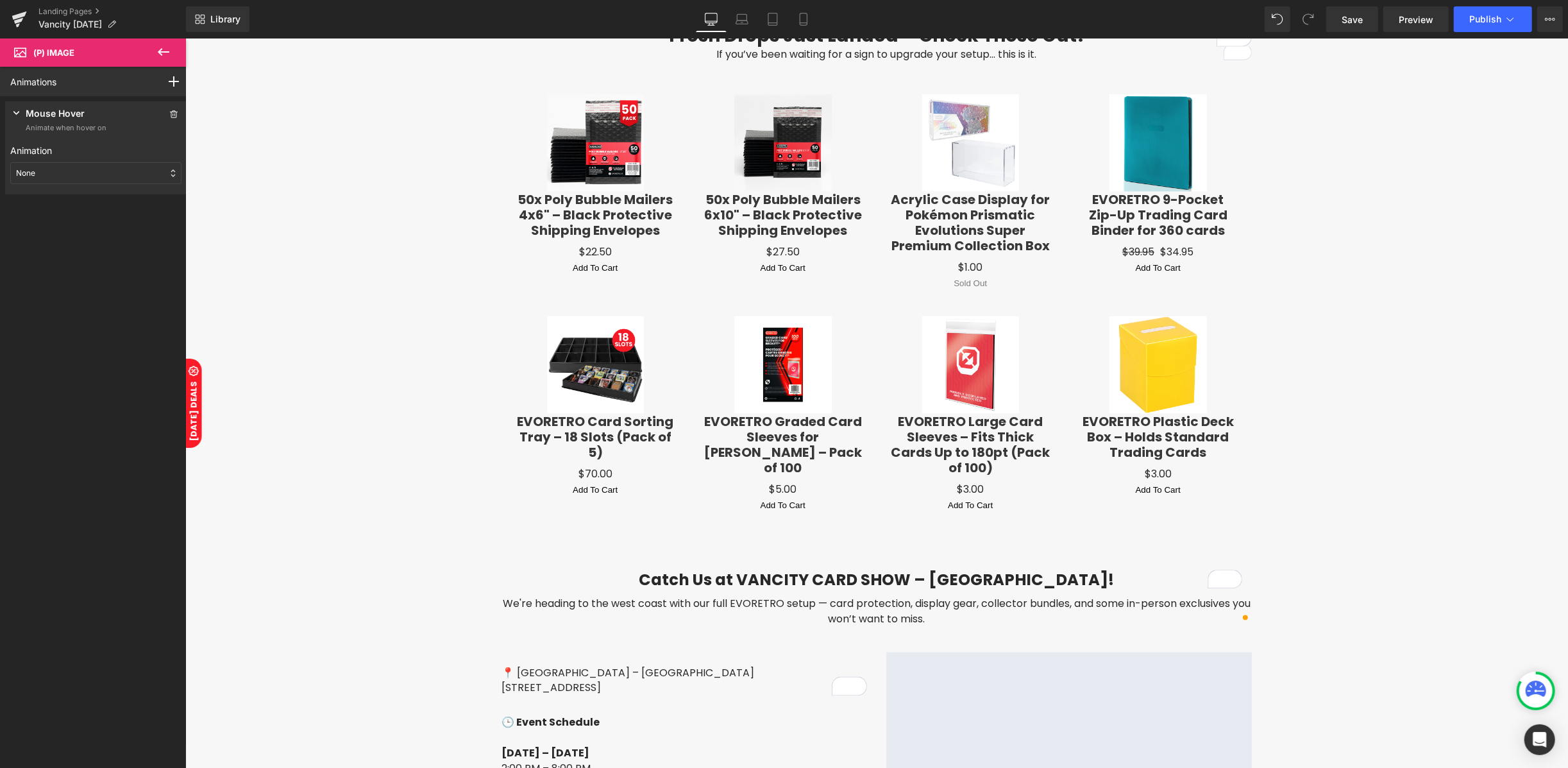
click at [85, 176] on div "None" at bounding box center [96, 173] width 171 height 21
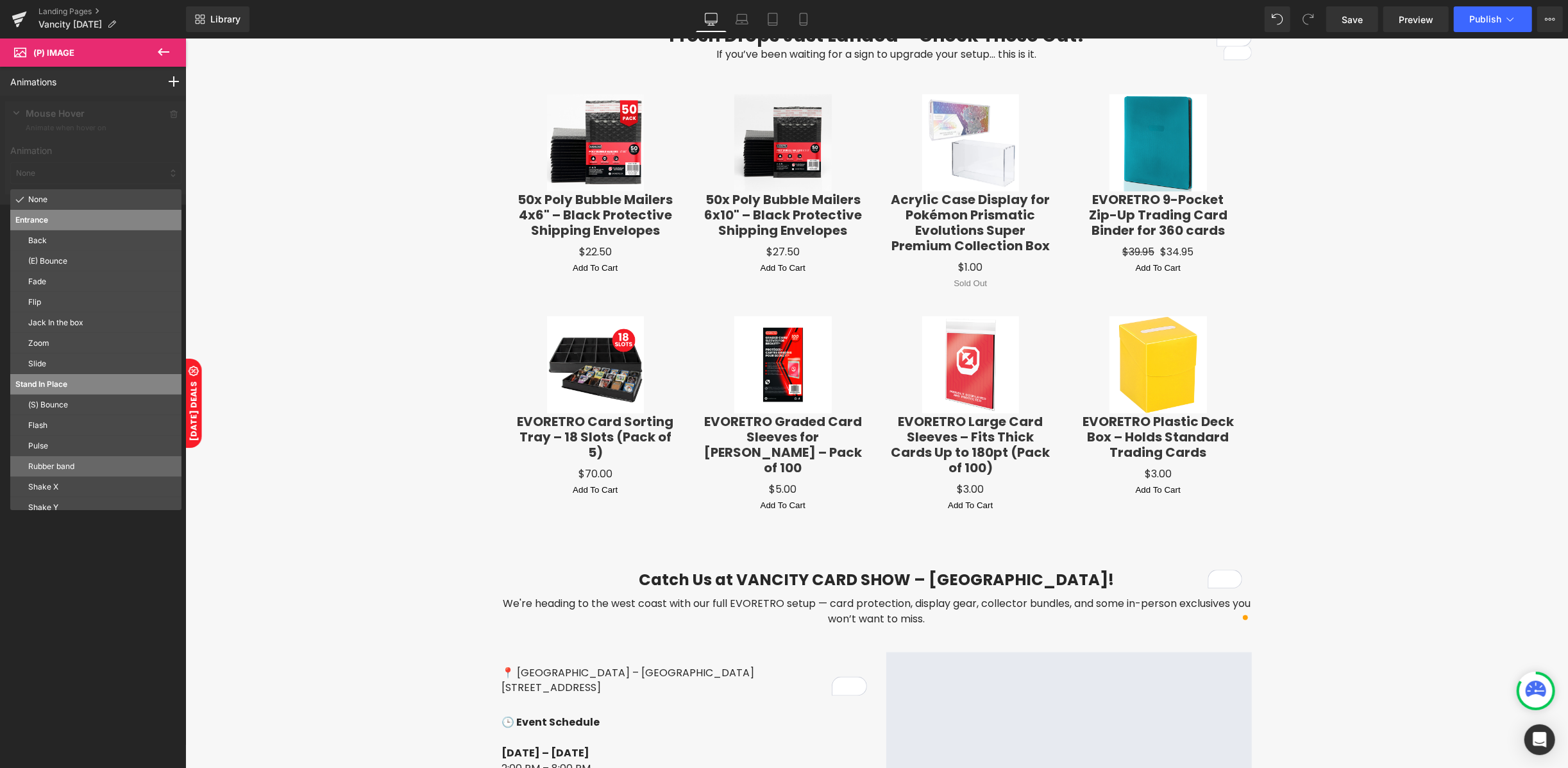
click at [68, 467] on p "Rubber band" at bounding box center [102, 466] width 148 height 12
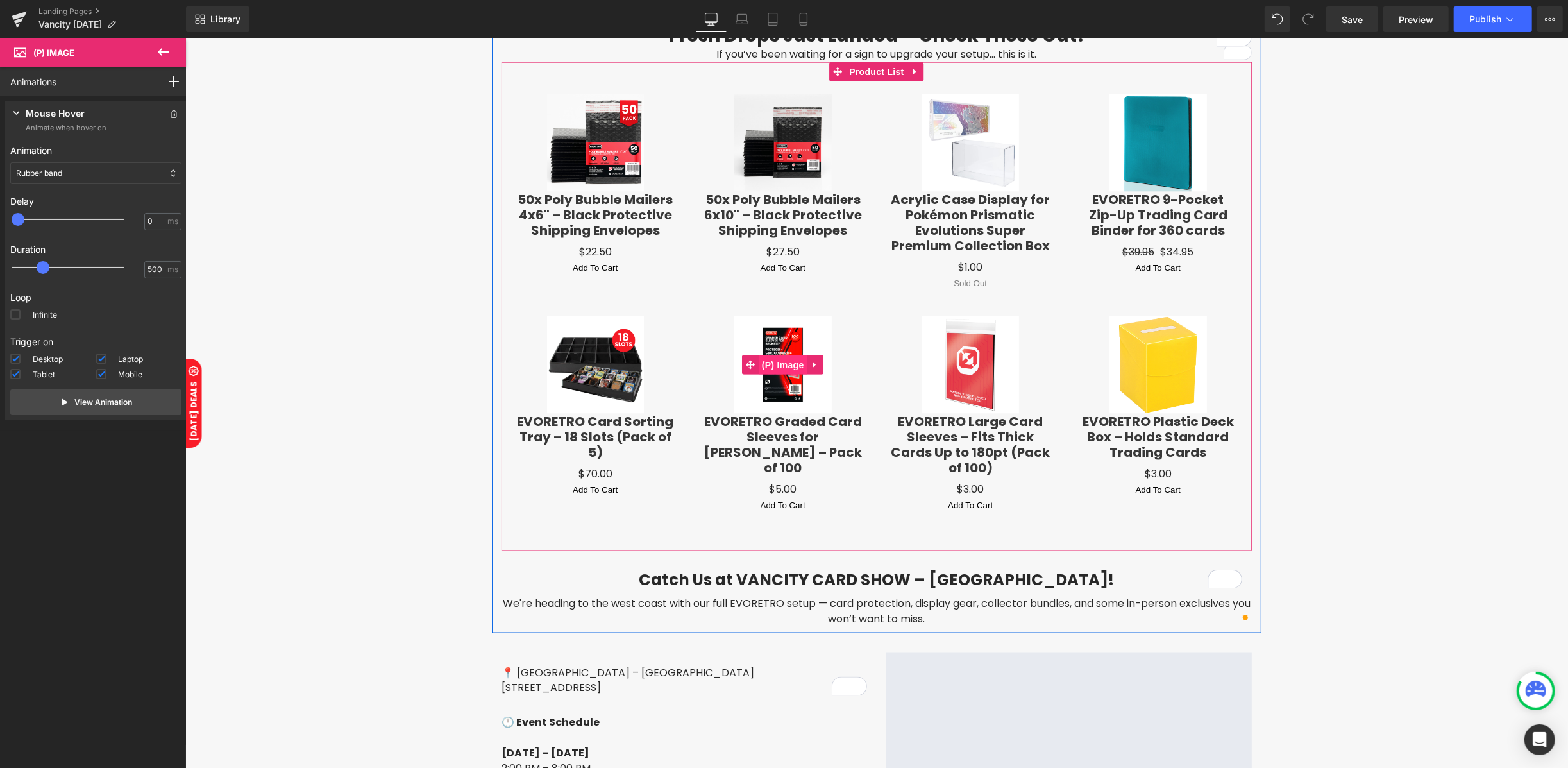
click at [775, 362] on span "(P) Image" at bounding box center [782, 364] width 49 height 20
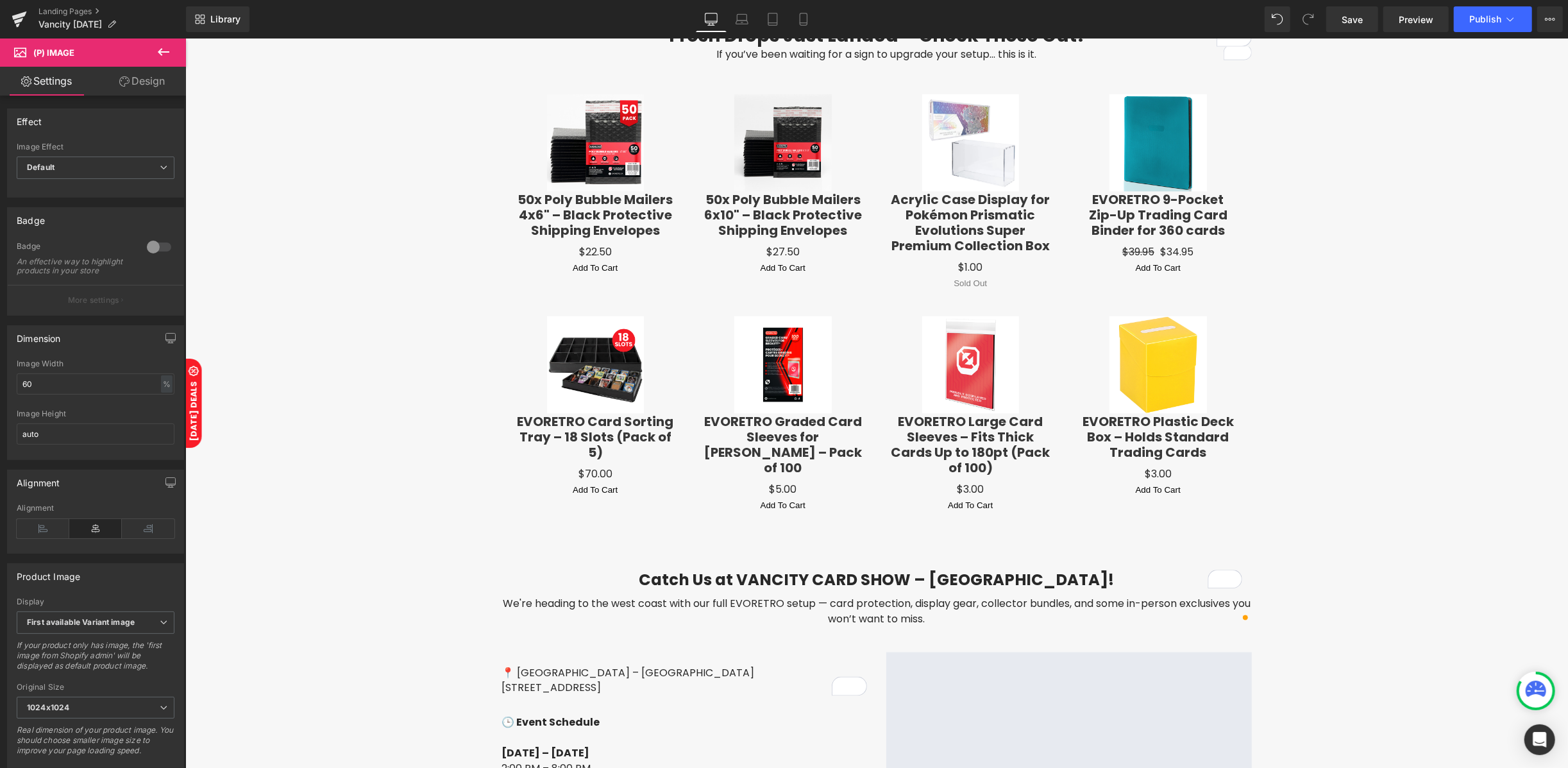
click at [155, 86] on link "Design" at bounding box center [142, 81] width 93 height 29
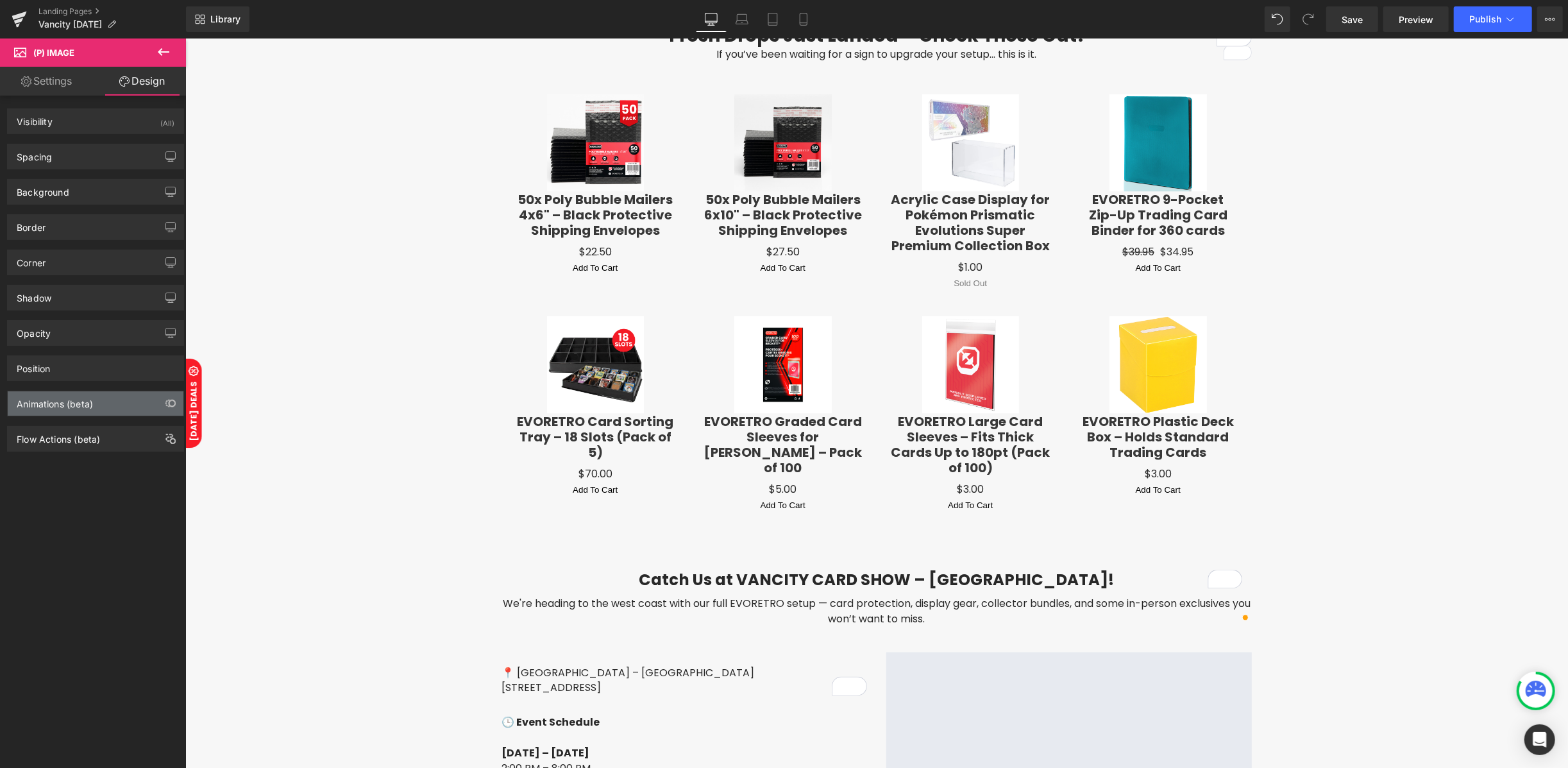
click at [87, 407] on div "Animations (beta)" at bounding box center [55, 400] width 77 height 18
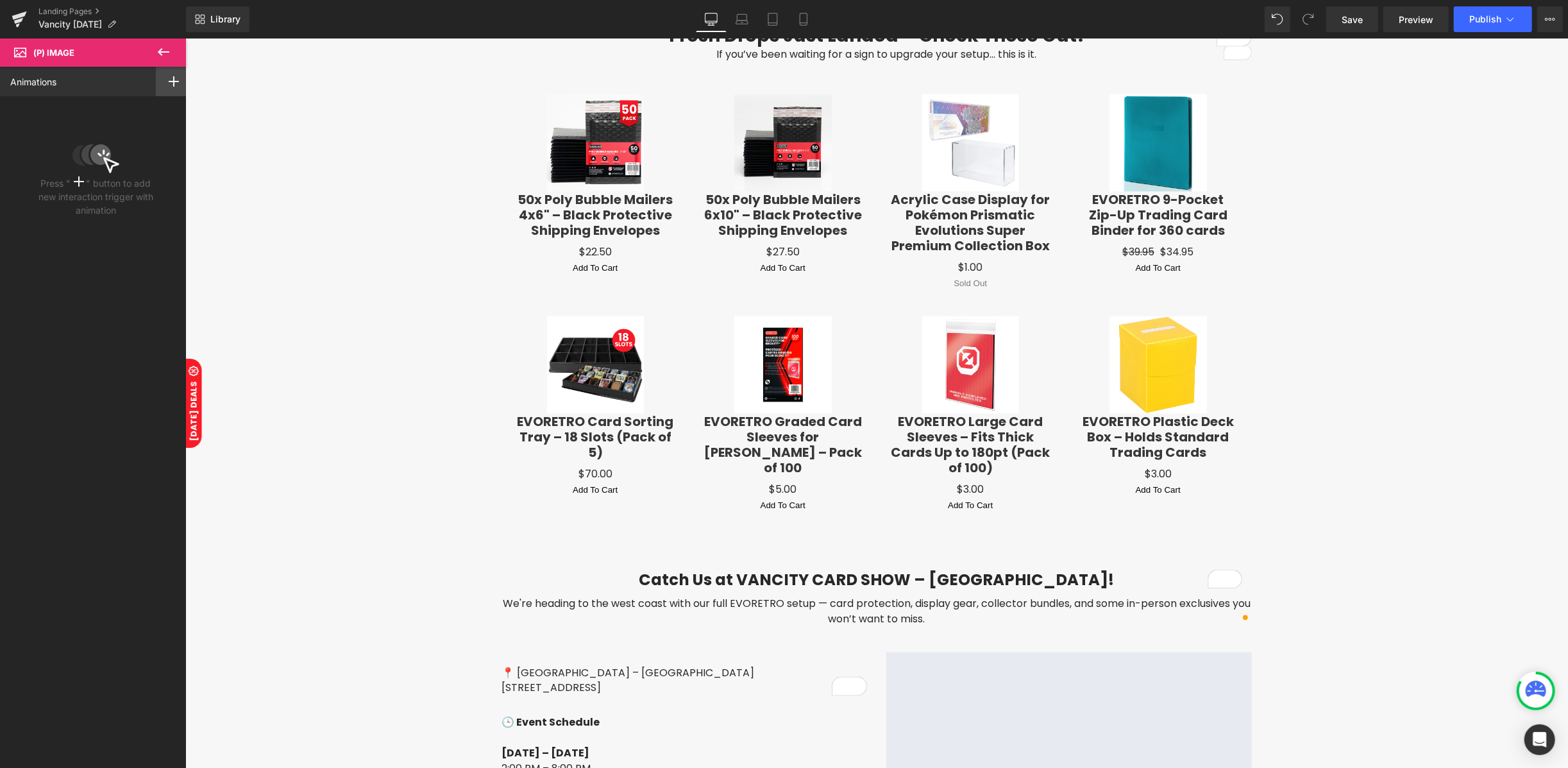
click at [168, 78] on icon at bounding box center [174, 82] width 11 height 11
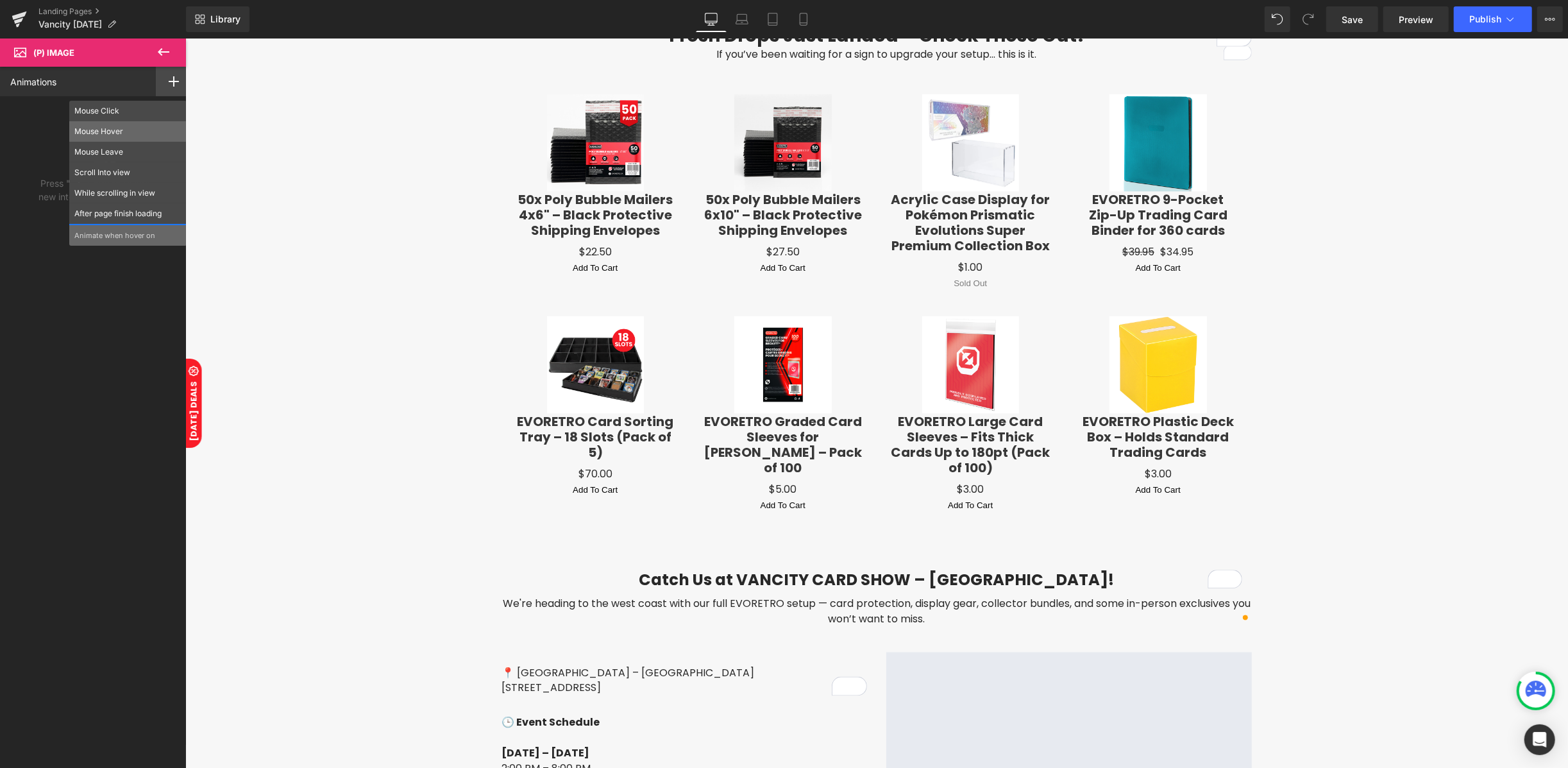
click at [103, 132] on p "Mouse Hover" at bounding box center [128, 131] width 107 height 12
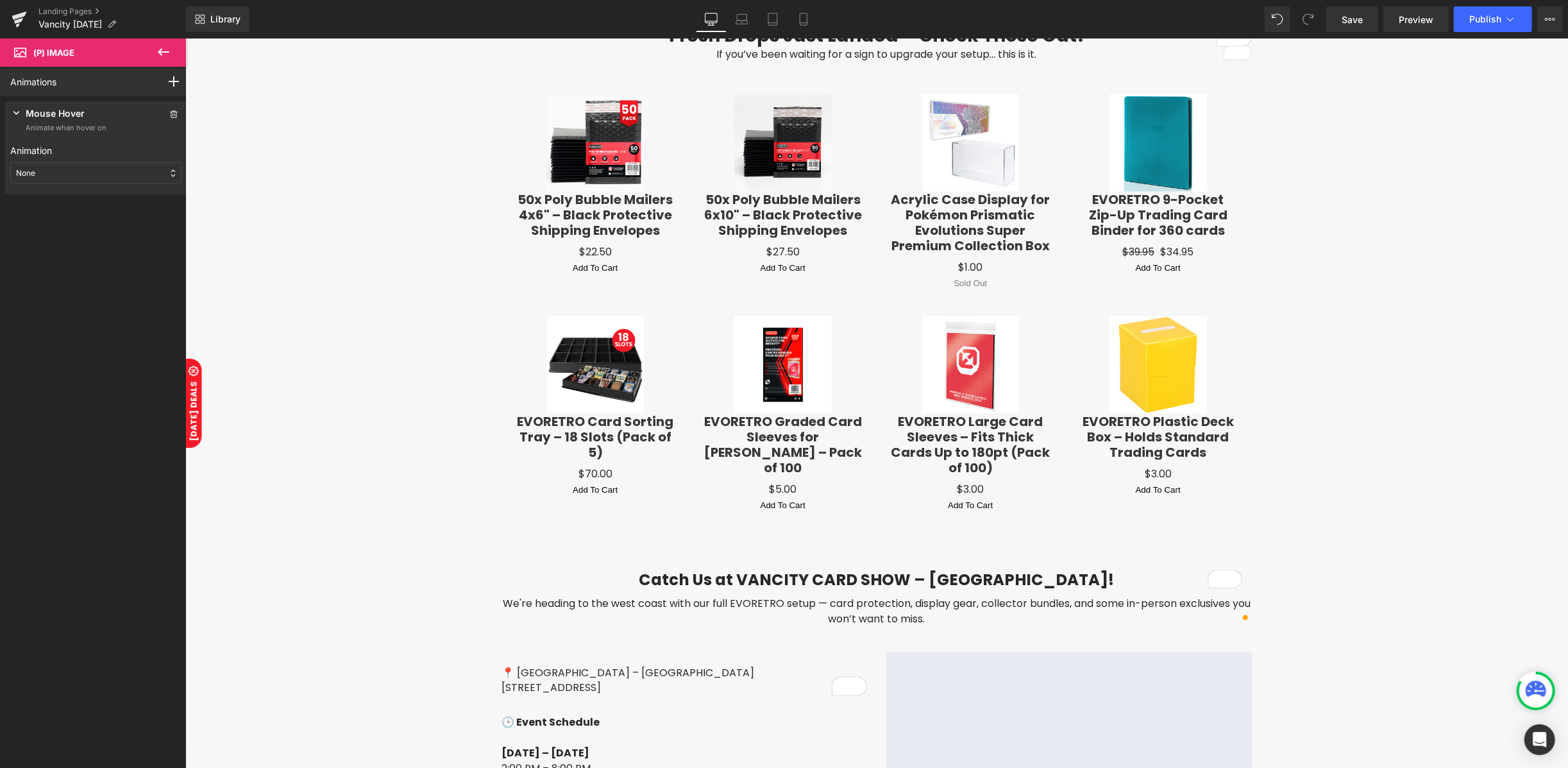
click at [81, 183] on div "None" at bounding box center [96, 173] width 171 height 21
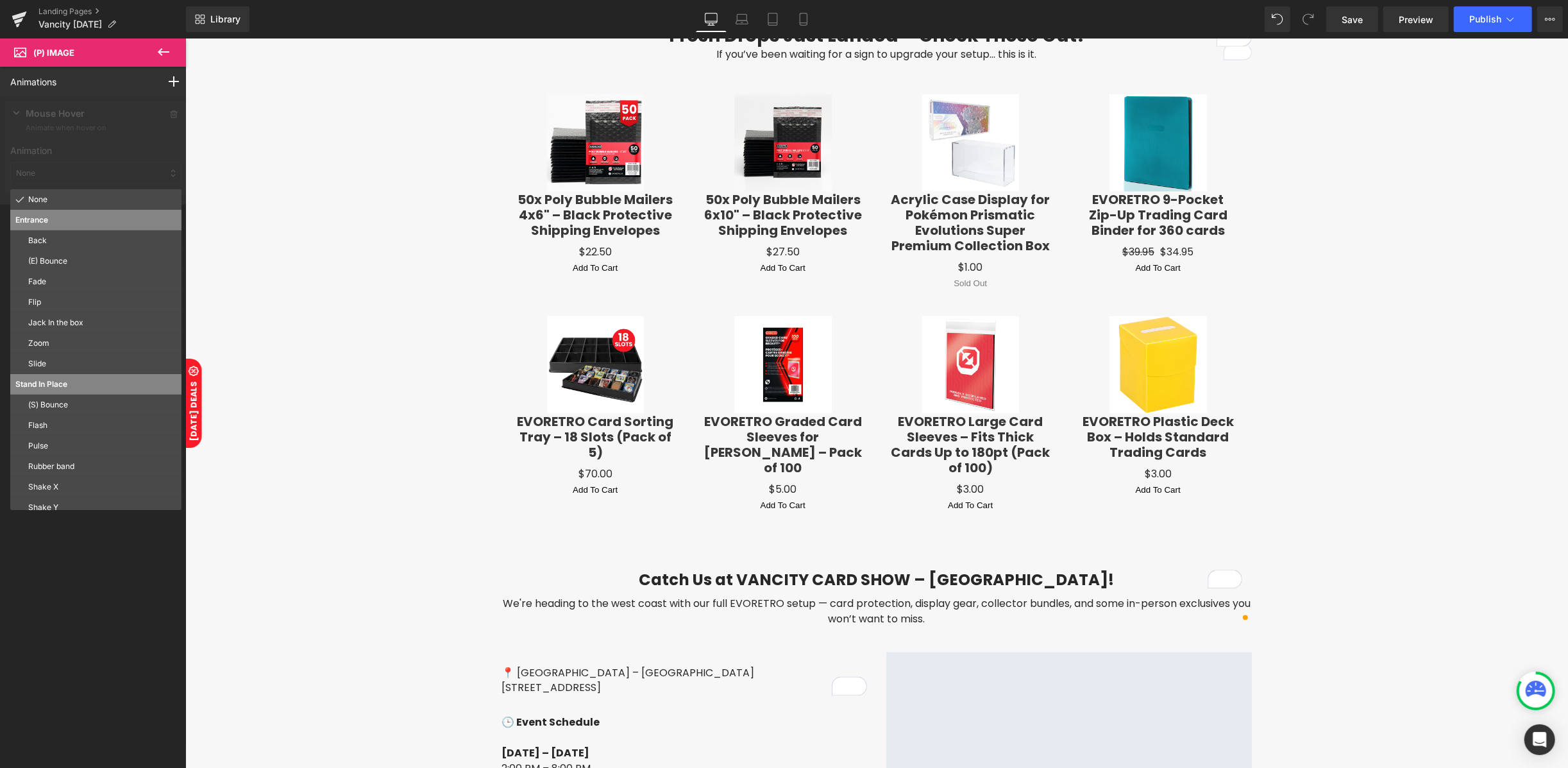
drag, startPoint x: 57, startPoint y: 470, endPoint x: 65, endPoint y: 469, distance: 8.1
click at [61, 470] on p "Rubber band" at bounding box center [102, 466] width 148 height 12
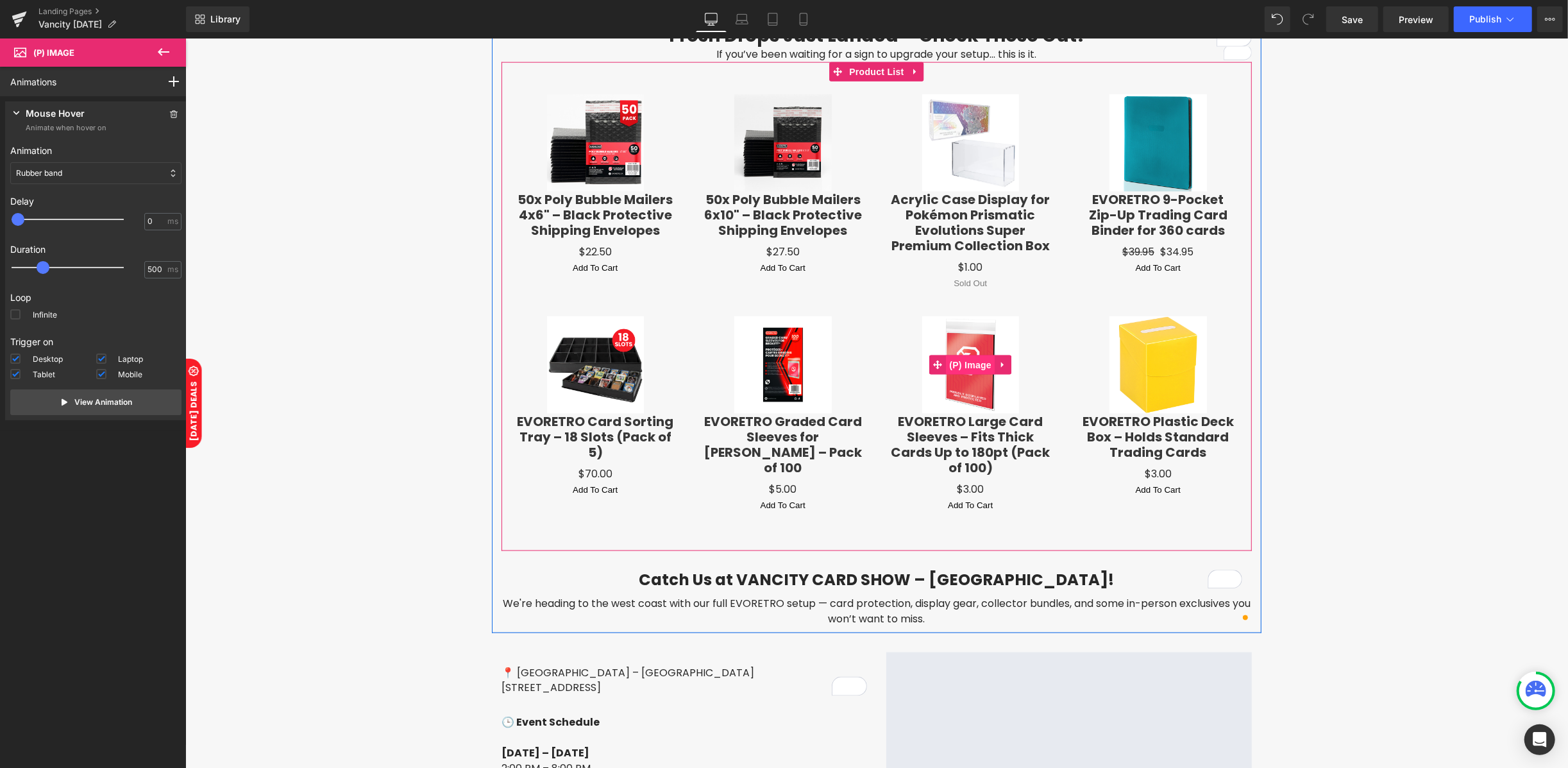
click at [962, 359] on span "(P) Image" at bounding box center [969, 364] width 49 height 20
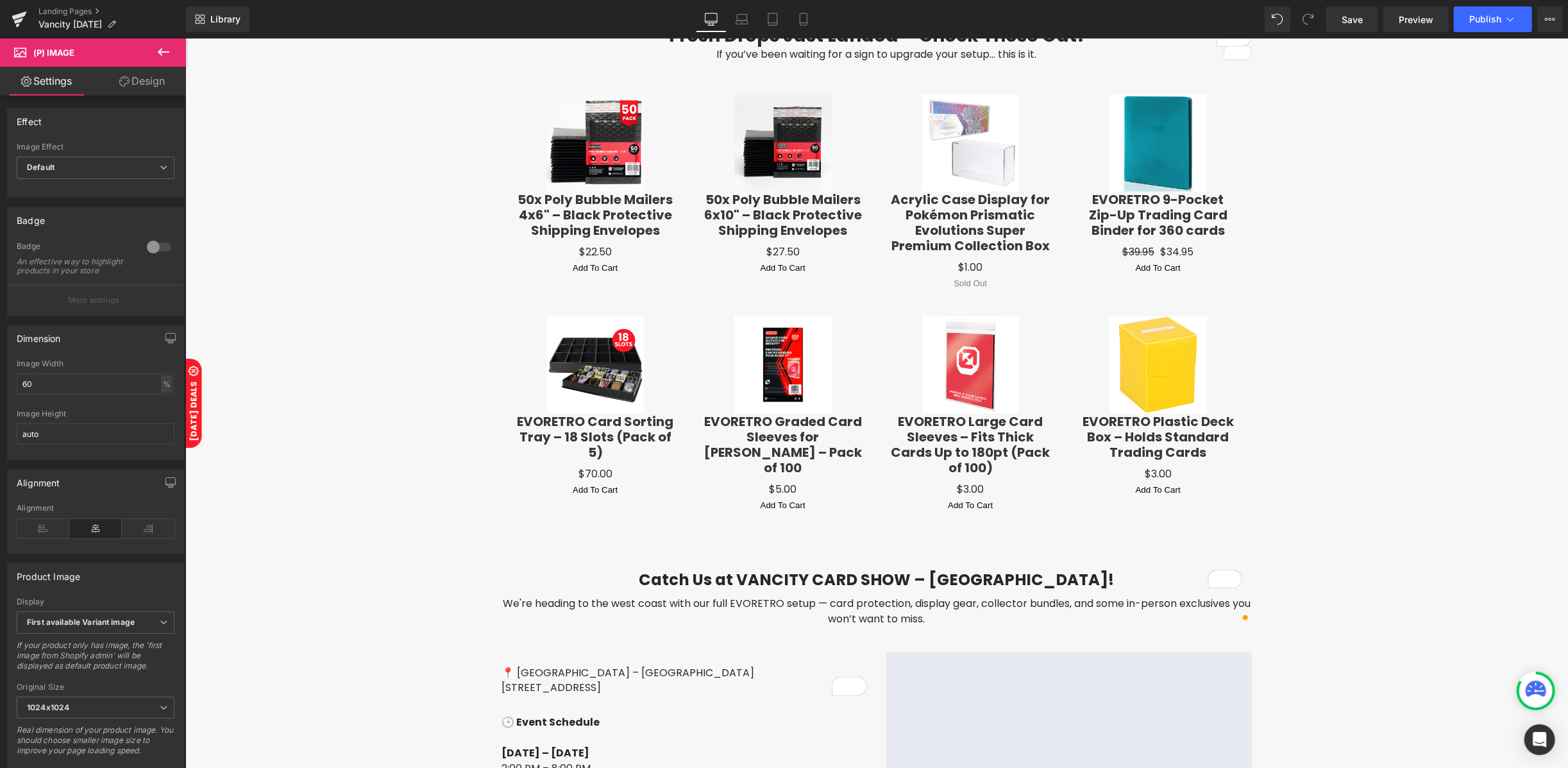
click at [150, 79] on link "Design" at bounding box center [142, 81] width 93 height 29
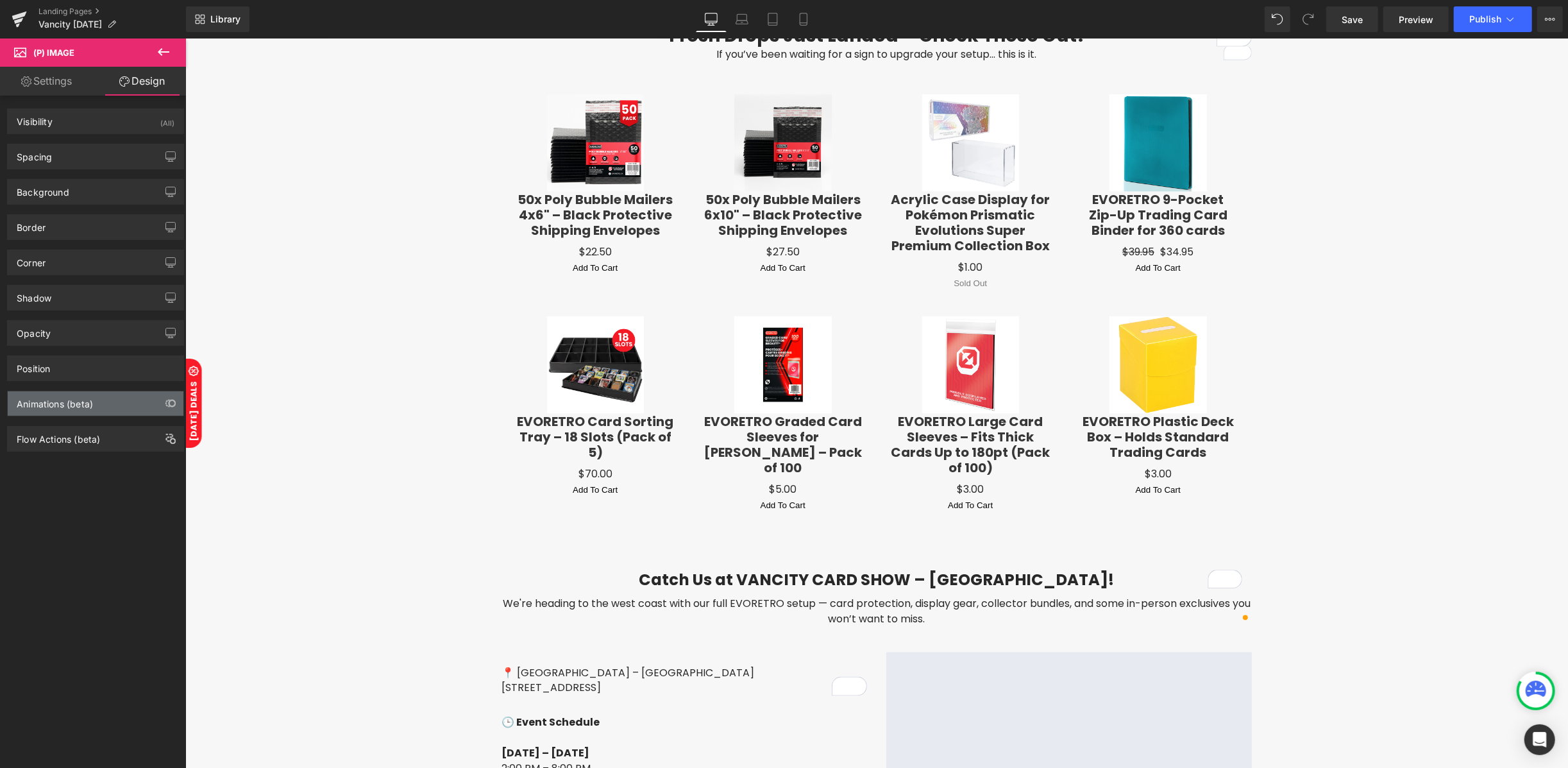
click at [65, 402] on div "Animations (beta)" at bounding box center [55, 400] width 77 height 18
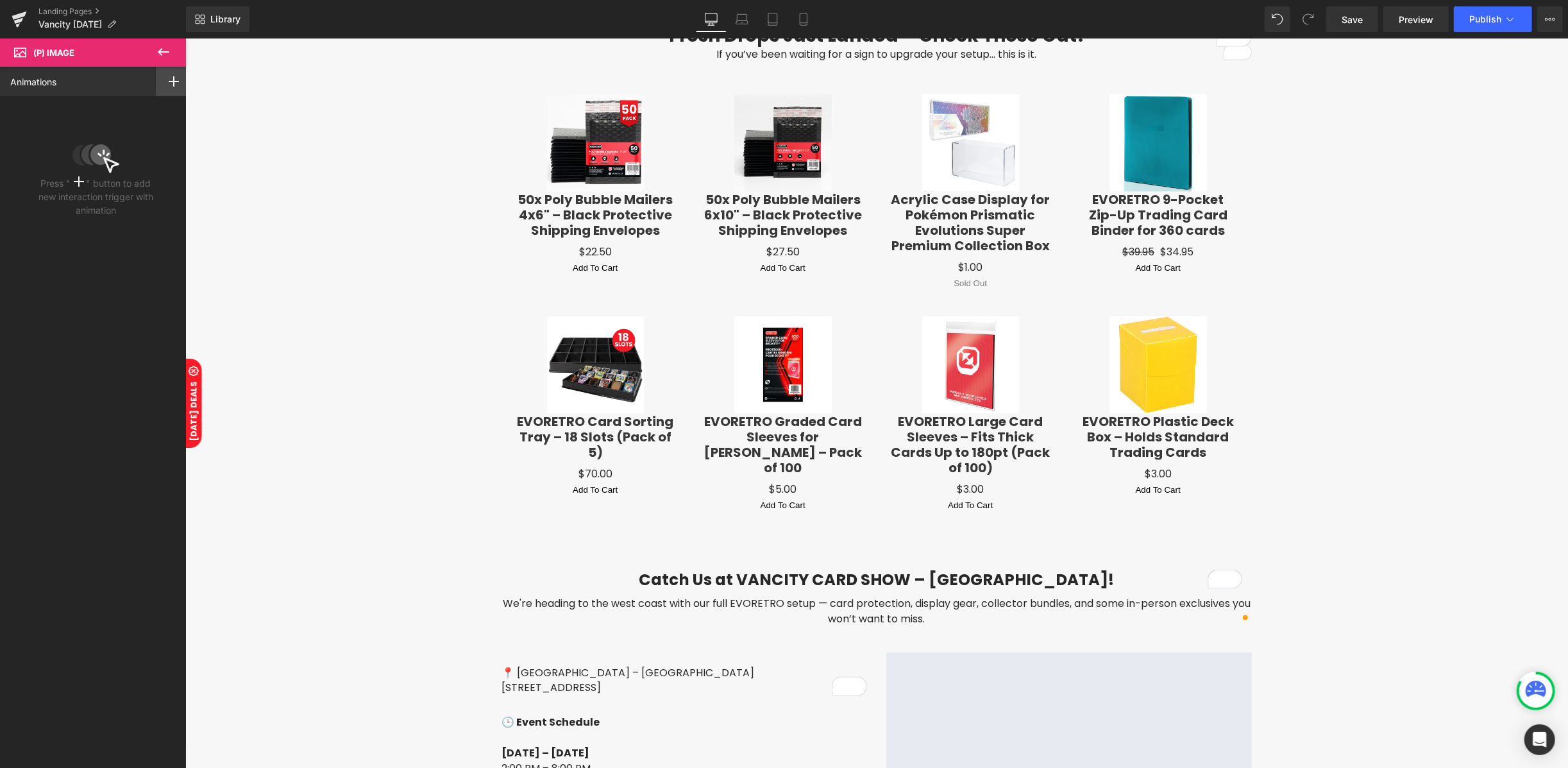
click at [168, 78] on icon at bounding box center [174, 82] width 11 height 11
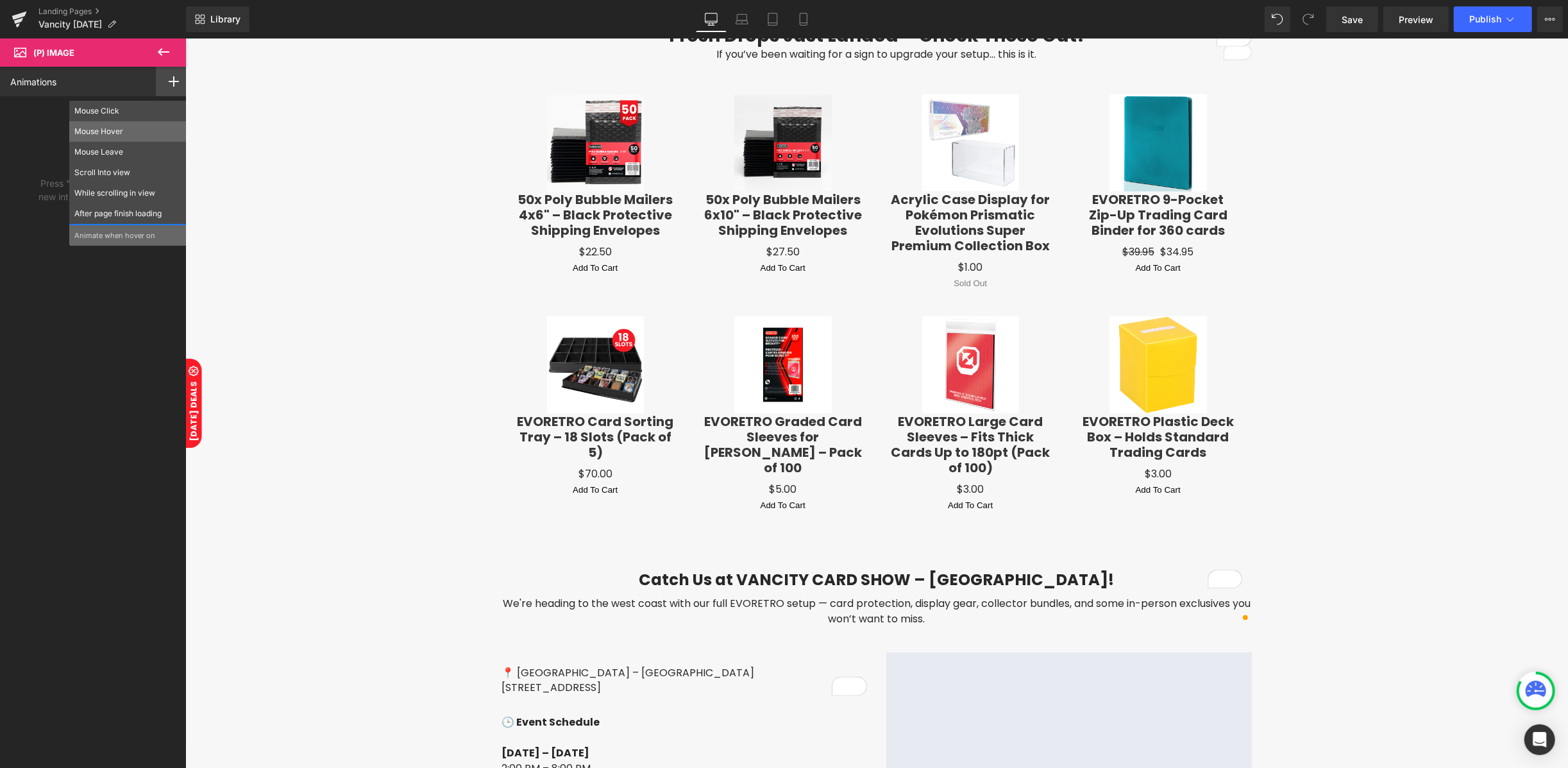
click at [109, 132] on p "Mouse Hover" at bounding box center [128, 131] width 107 height 12
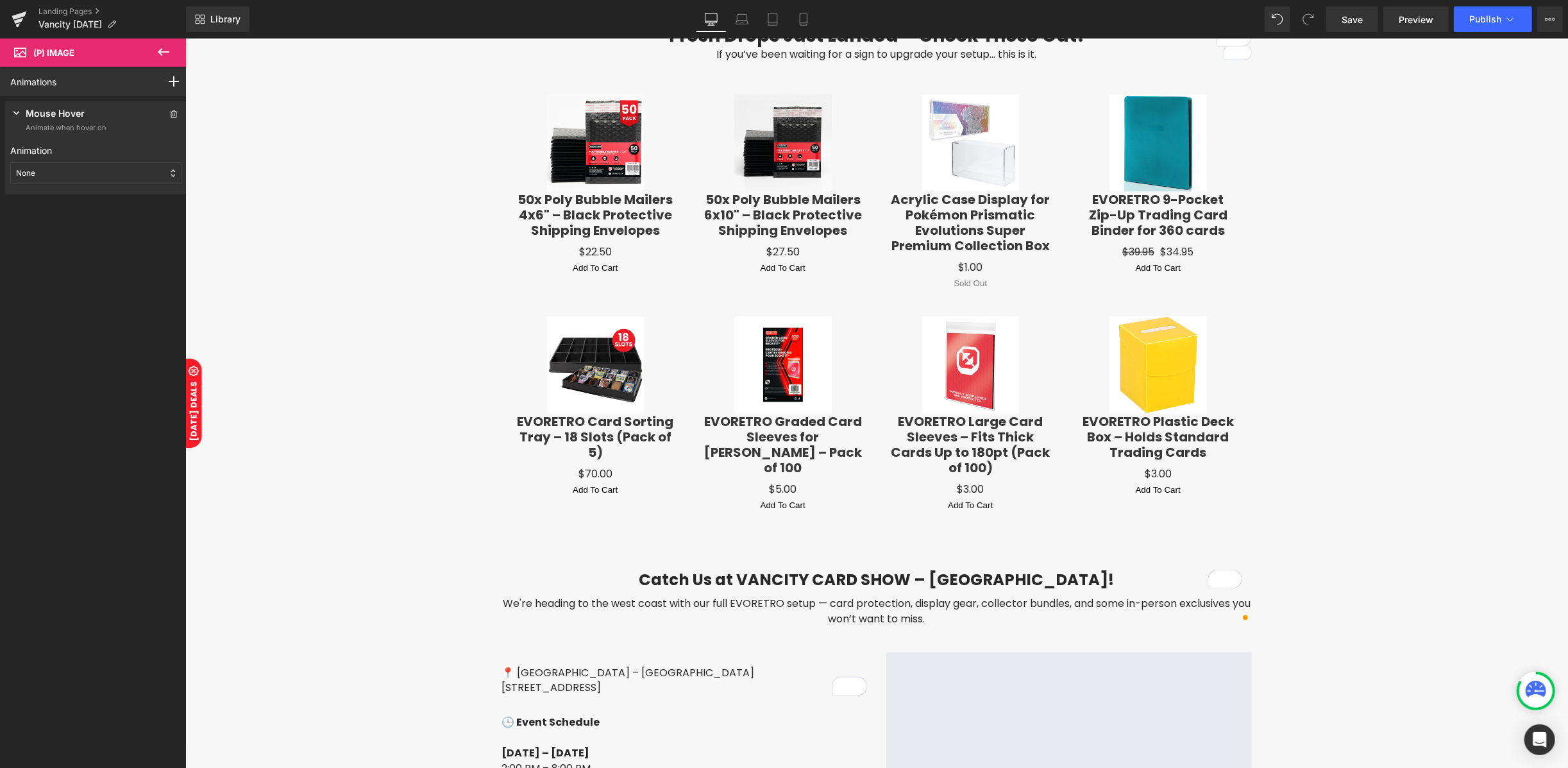
click at [72, 173] on div "None" at bounding box center [96, 173] width 171 height 21
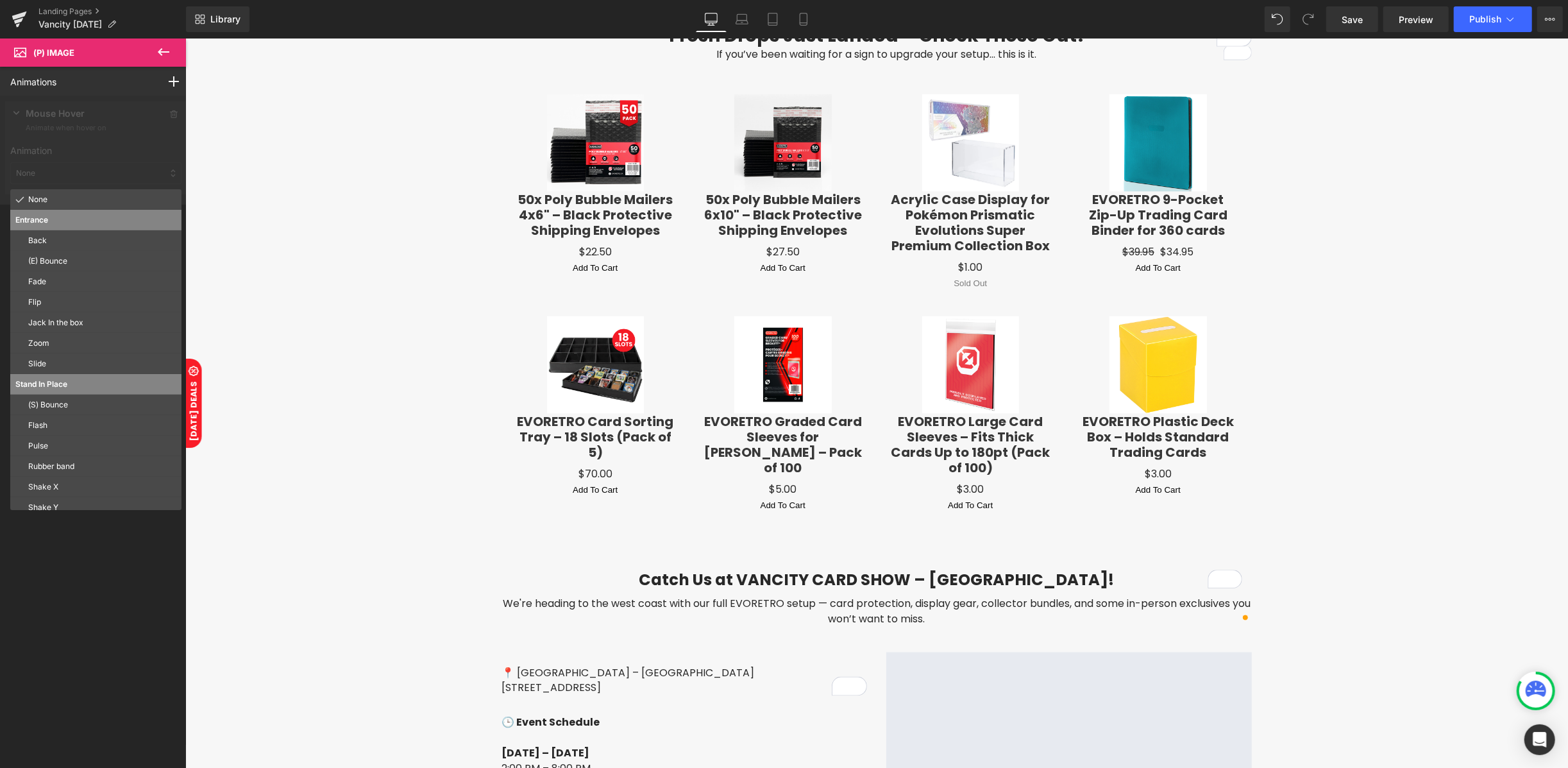
drag, startPoint x: 70, startPoint y: 470, endPoint x: 98, endPoint y: 450, distance: 34.4
click at [73, 470] on p "Rubber band" at bounding box center [102, 466] width 148 height 12
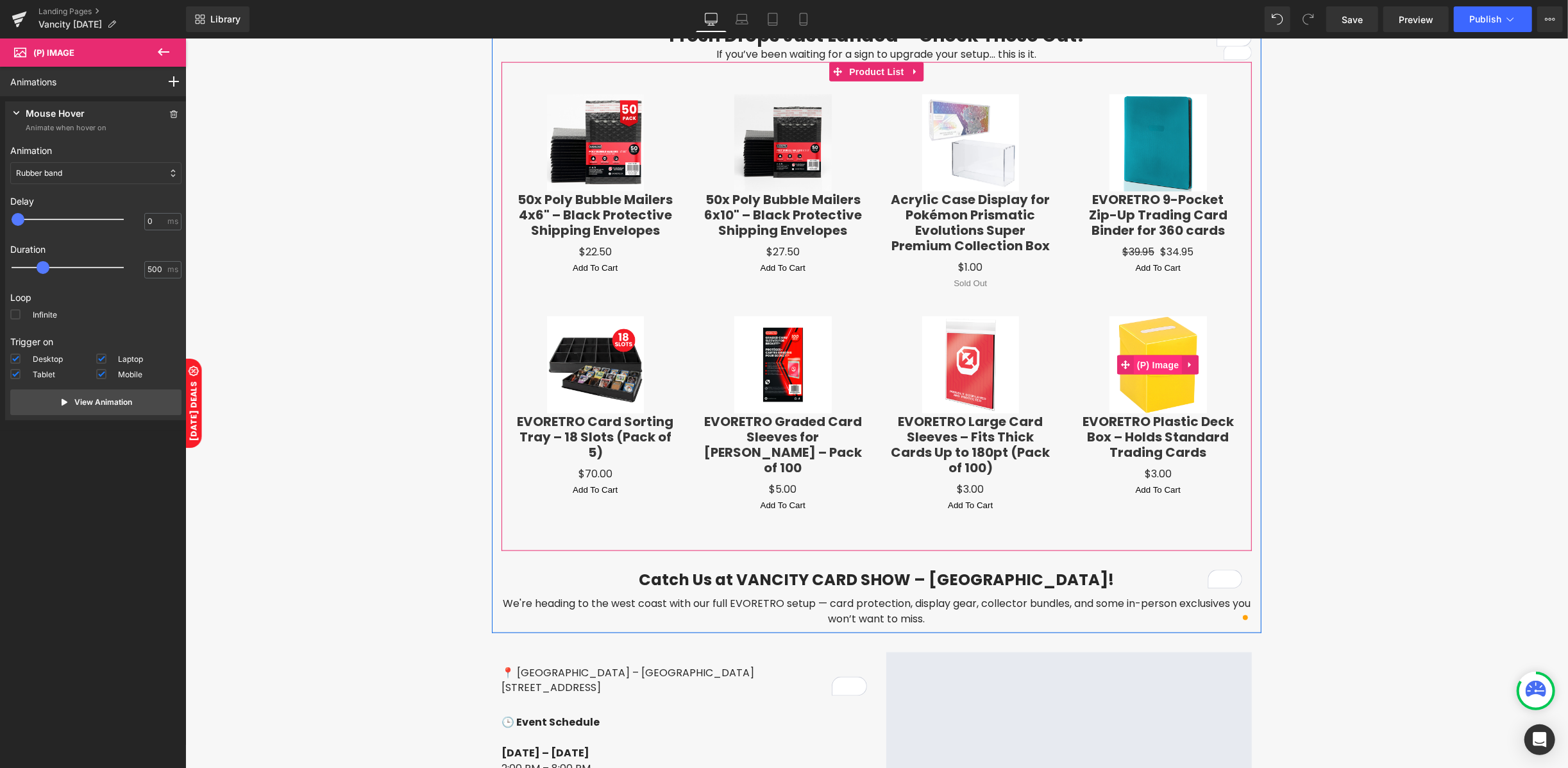
click at [1158, 360] on span "(P) Image" at bounding box center [1157, 364] width 49 height 20
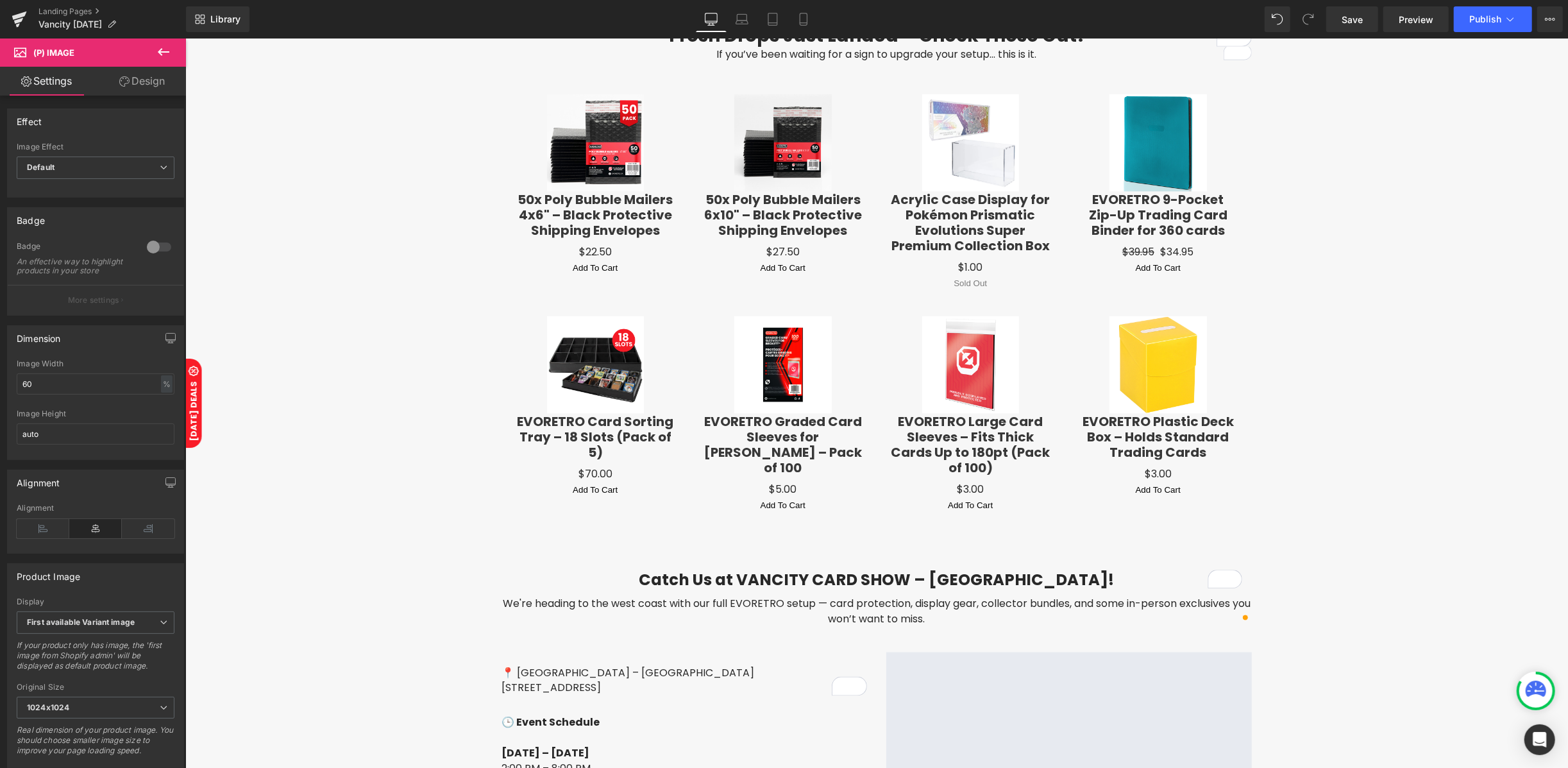
click at [136, 76] on link "Design" at bounding box center [142, 81] width 93 height 29
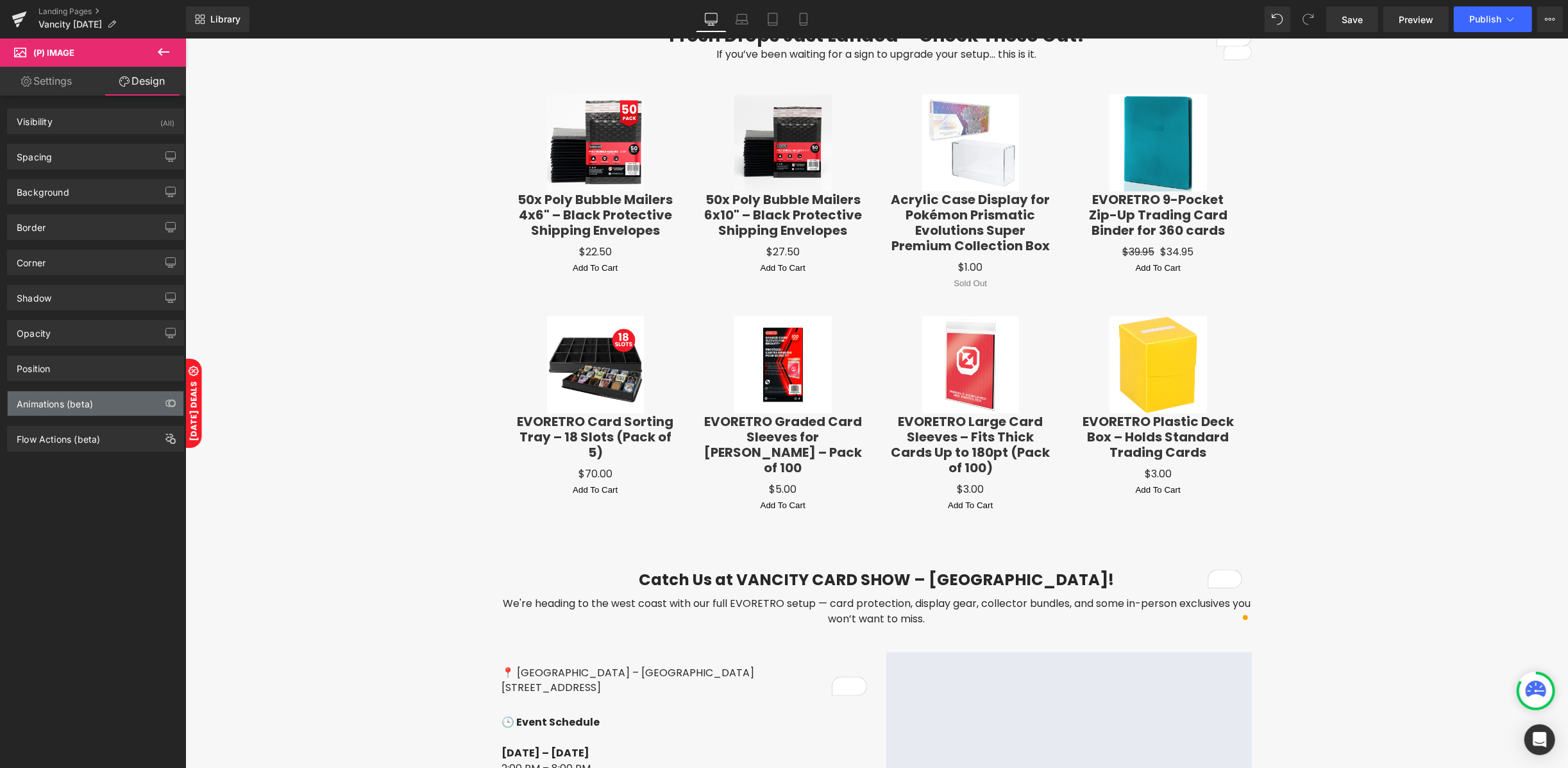
click at [62, 406] on div "Animations (beta)" at bounding box center [55, 400] width 77 height 18
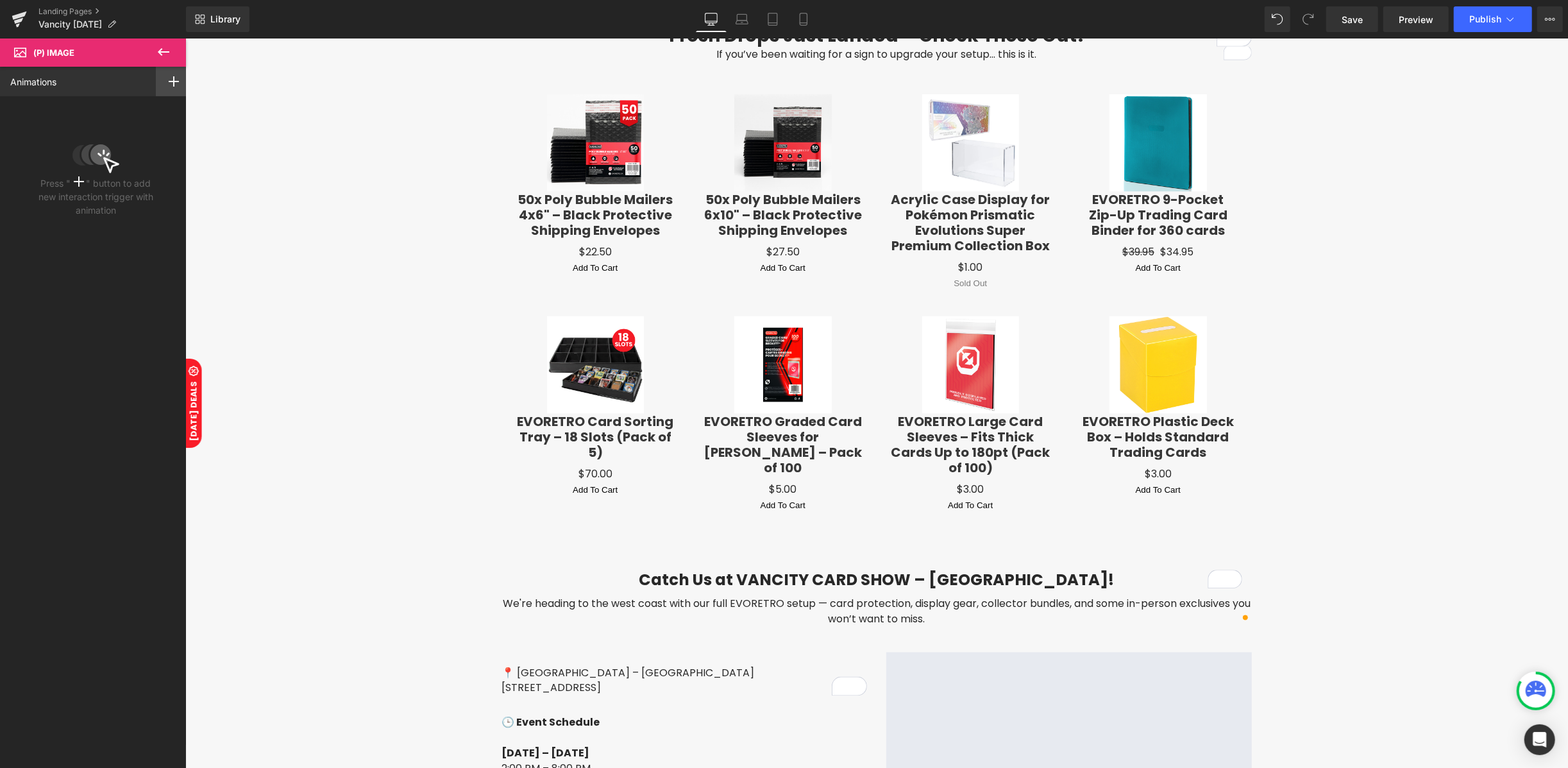
click at [156, 81] on div at bounding box center [174, 81] width 36 height 29
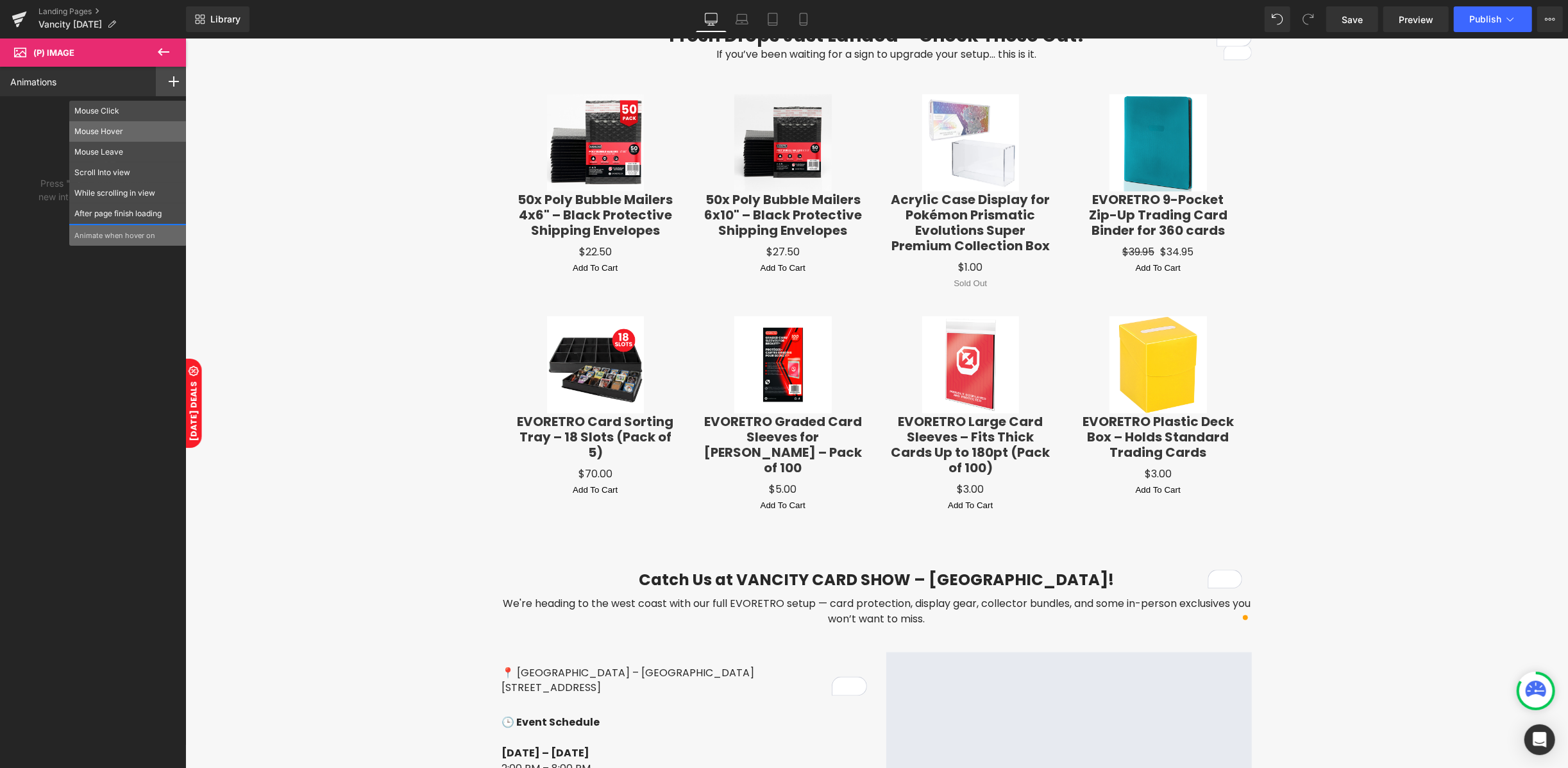
click at [104, 132] on p "Mouse Hover" at bounding box center [128, 131] width 107 height 12
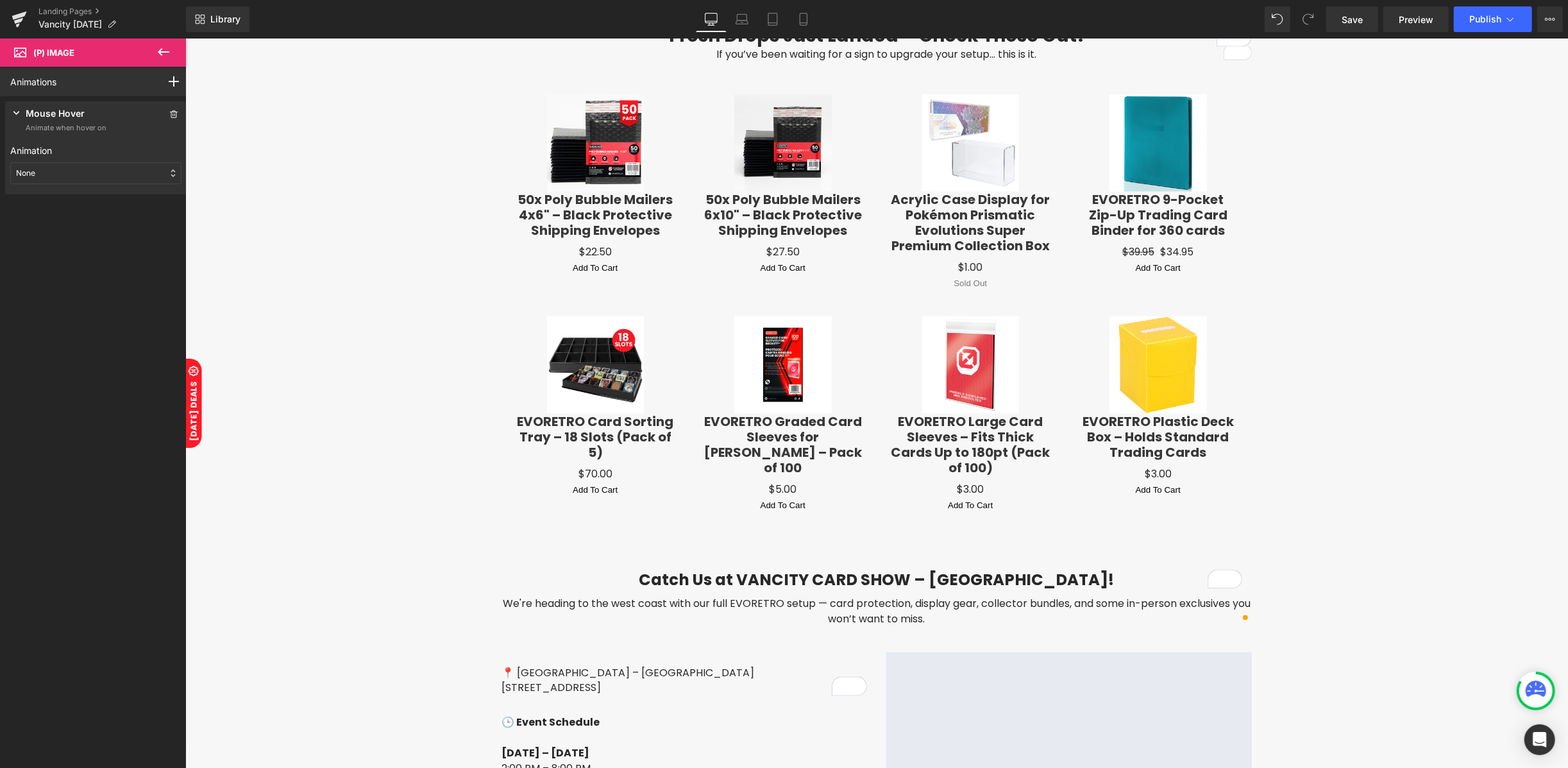
click at [93, 180] on div "None" at bounding box center [96, 173] width 171 height 21
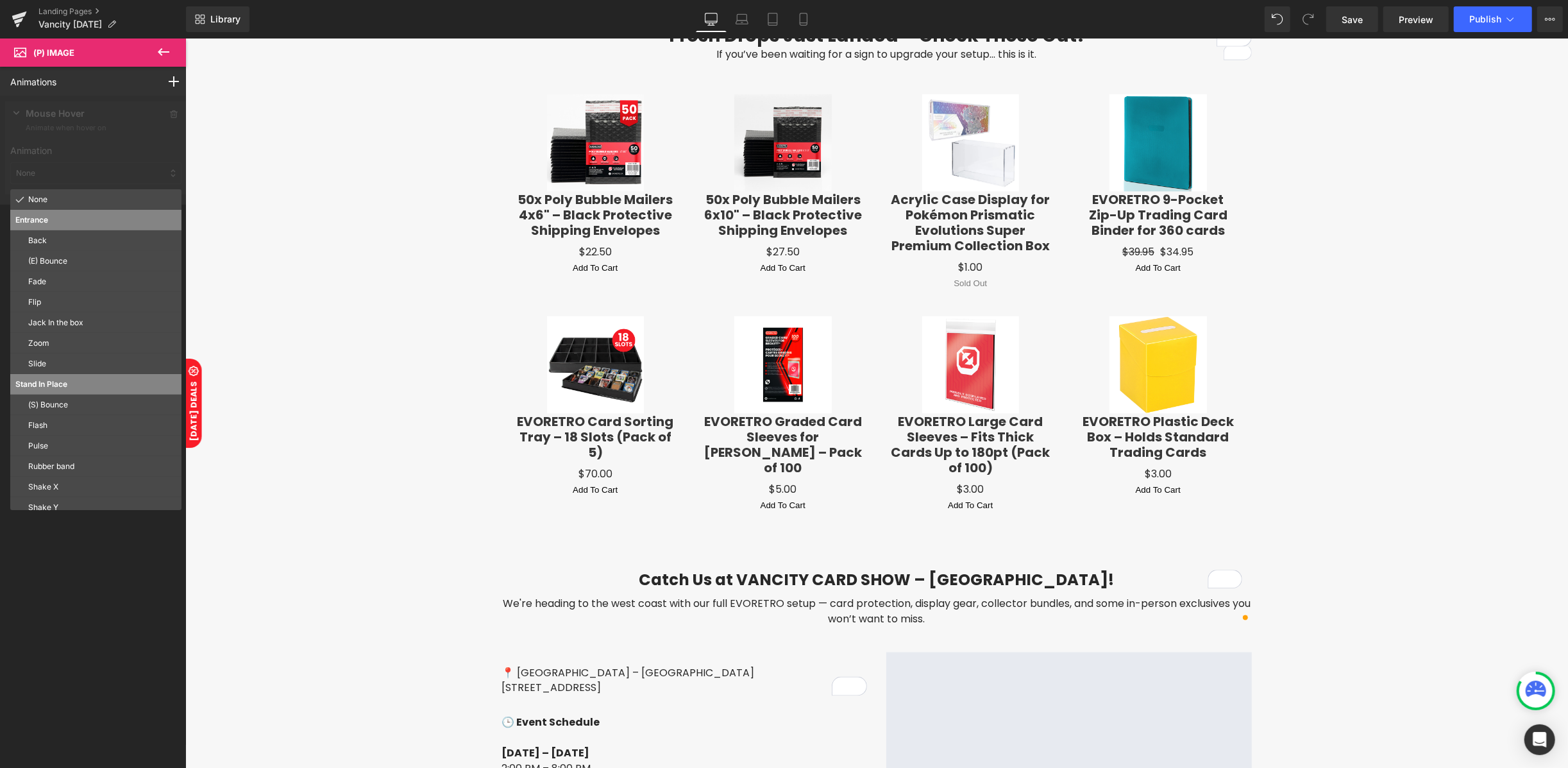
drag, startPoint x: 69, startPoint y: 472, endPoint x: 73, endPoint y: 466, distance: 7.2
click at [72, 471] on p "Rubber band" at bounding box center [102, 466] width 148 height 12
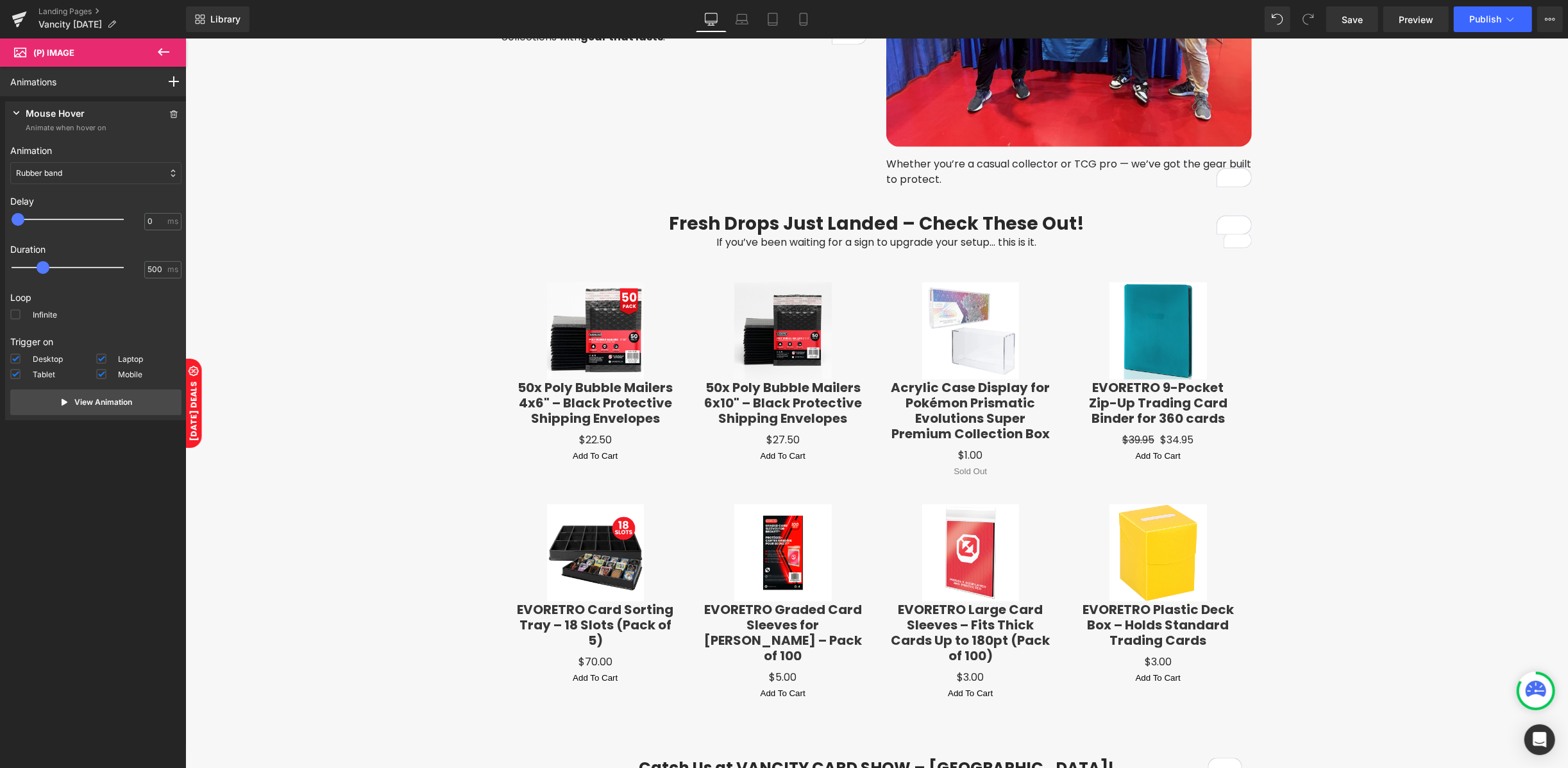
scroll to position [1454, 0]
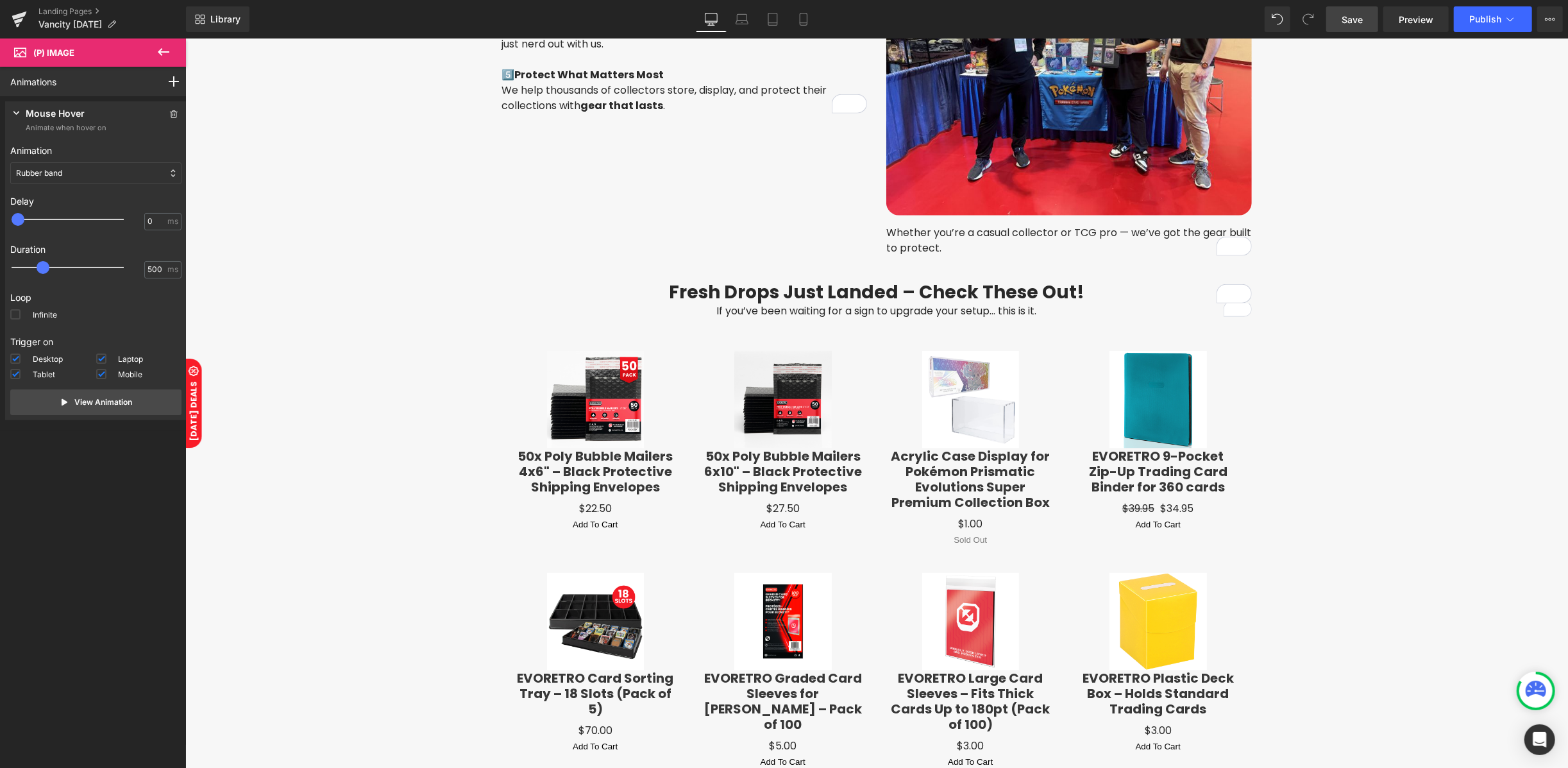
click at [1369, 12] on link "Save" at bounding box center [1352, 19] width 52 height 26
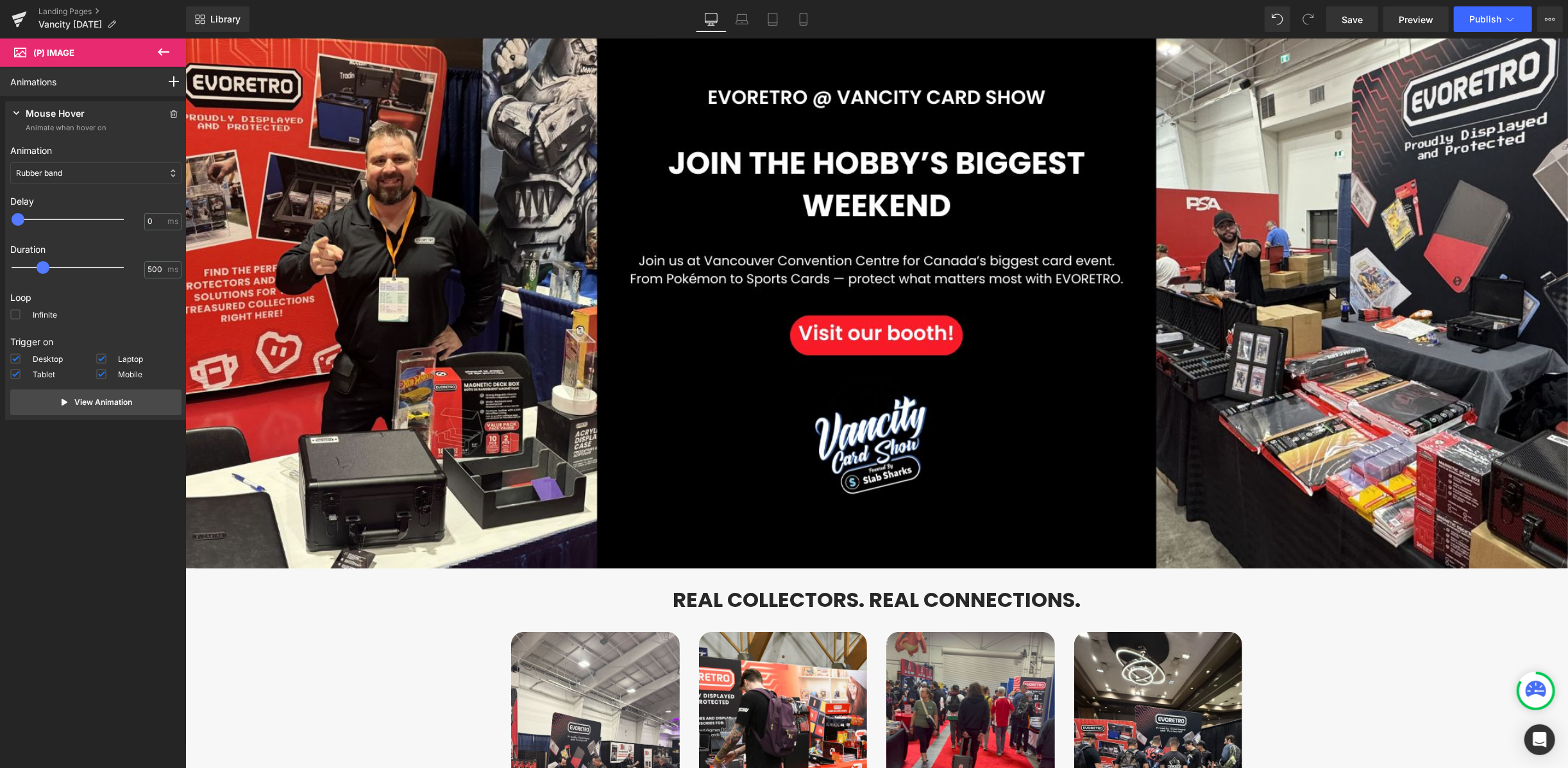
scroll to position [0, 0]
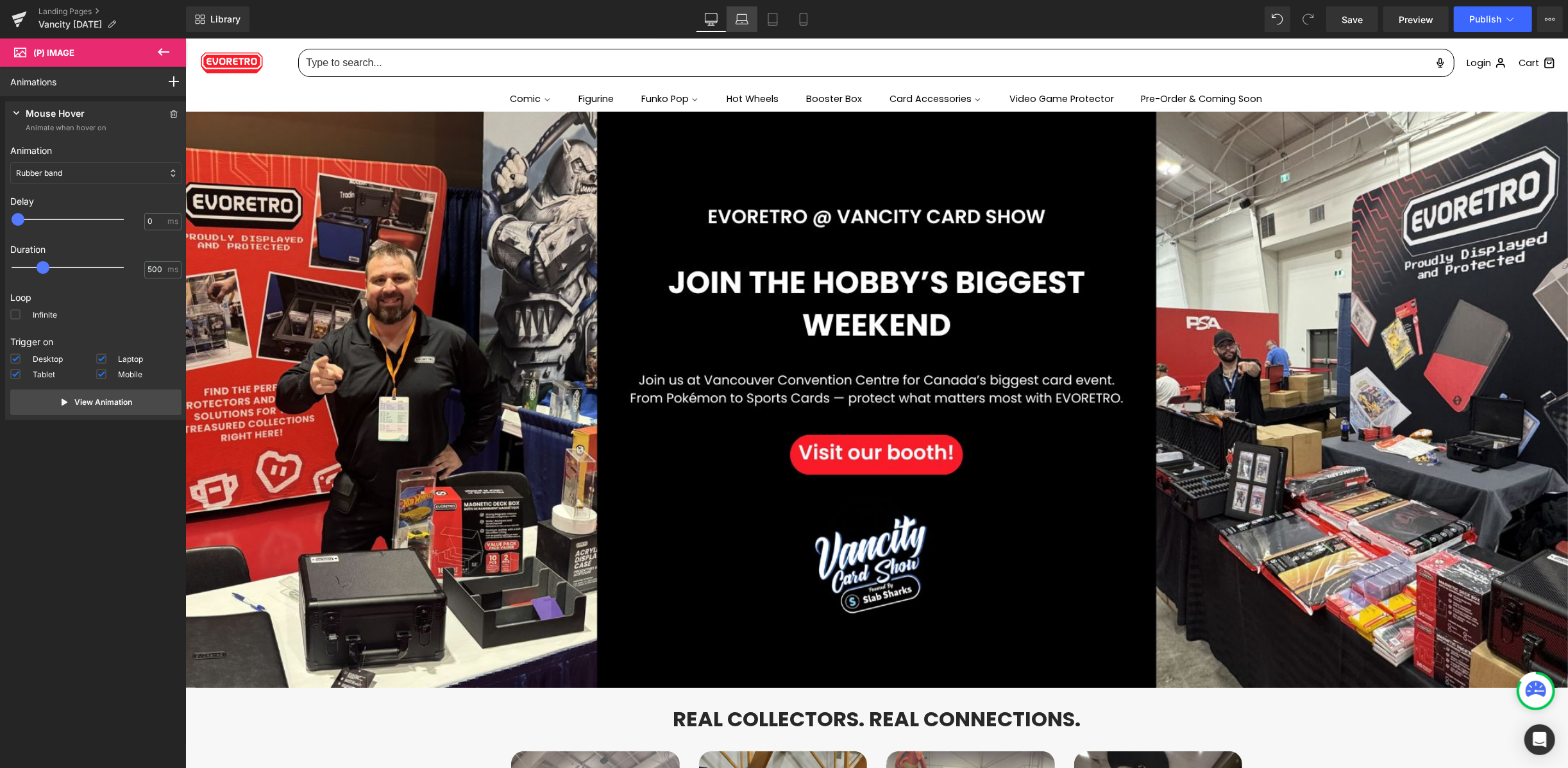
click at [746, 23] on icon at bounding box center [742, 19] width 12 height 12
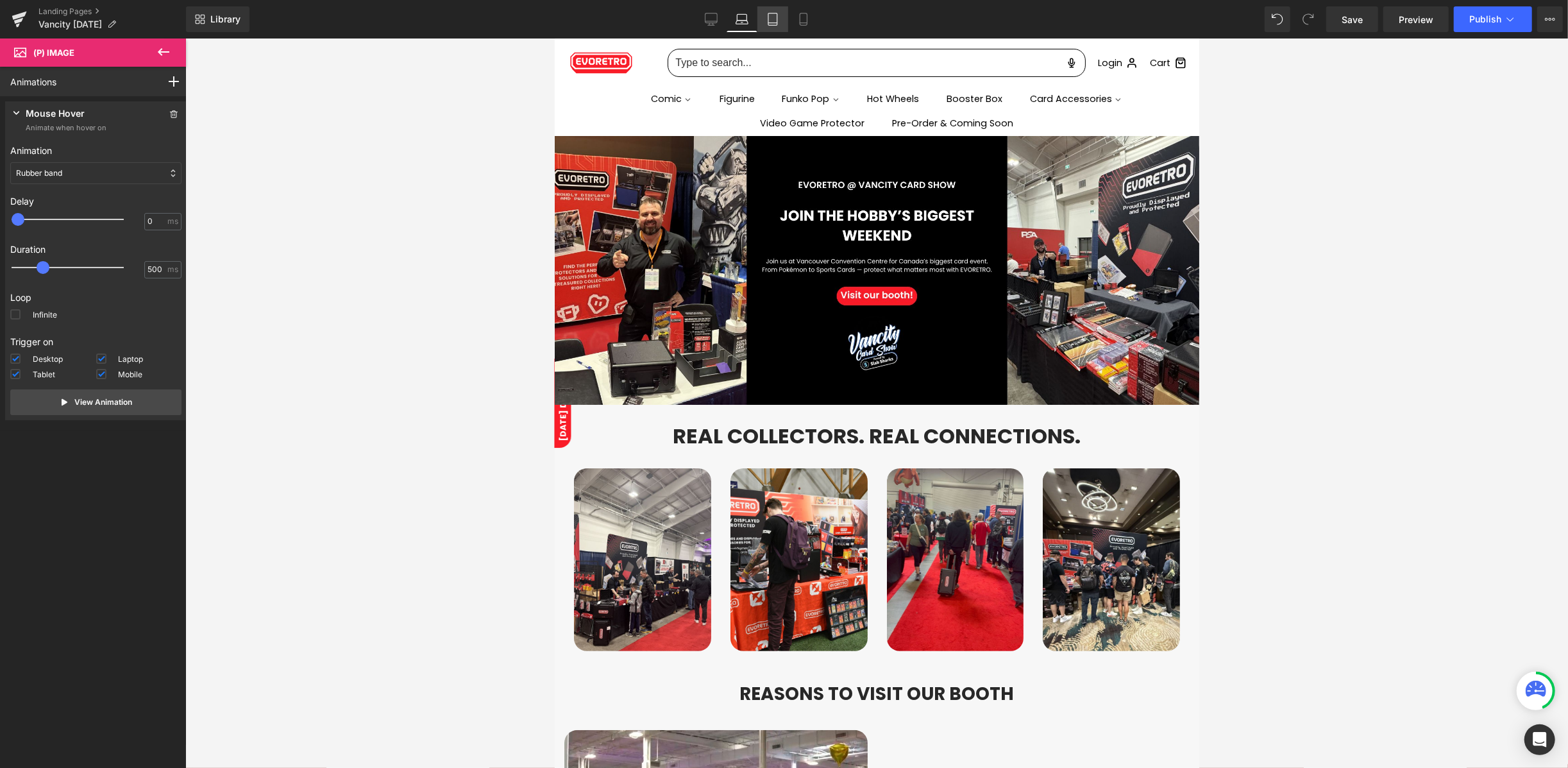
click at [775, 24] on icon at bounding box center [772, 19] width 12 height 12
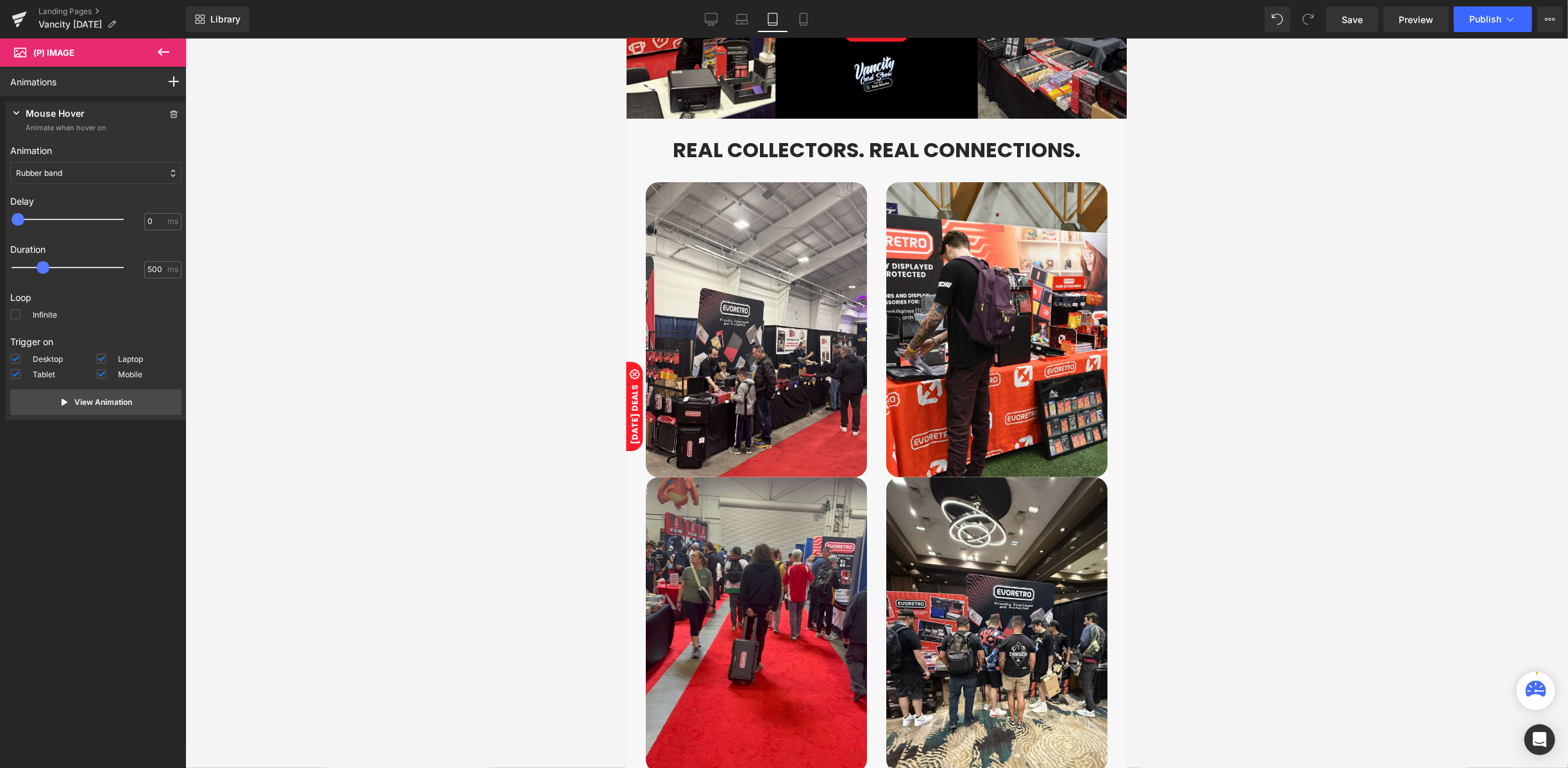
scroll to position [161, 0]
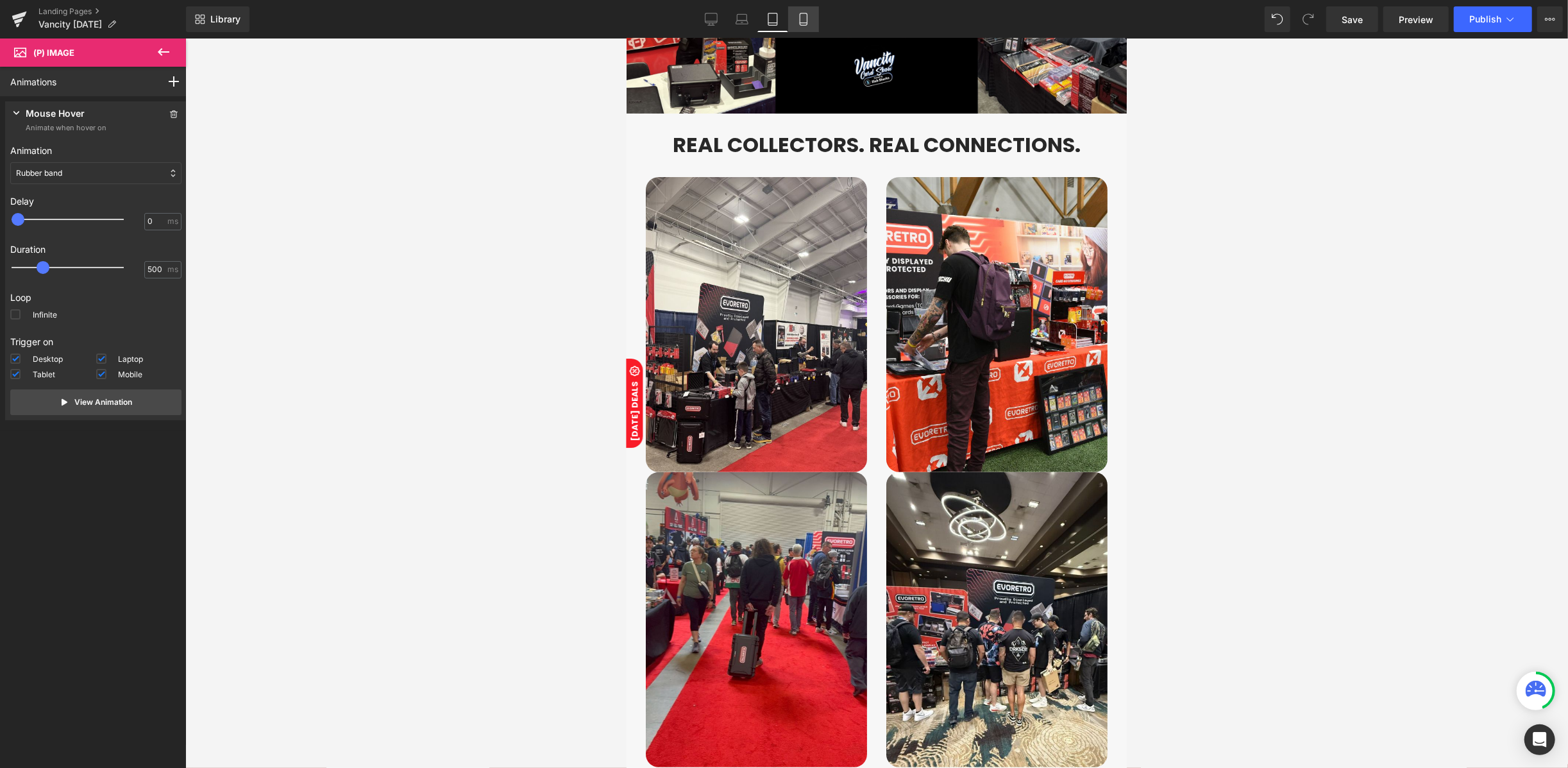
click at [808, 14] on icon at bounding box center [803, 19] width 12 height 12
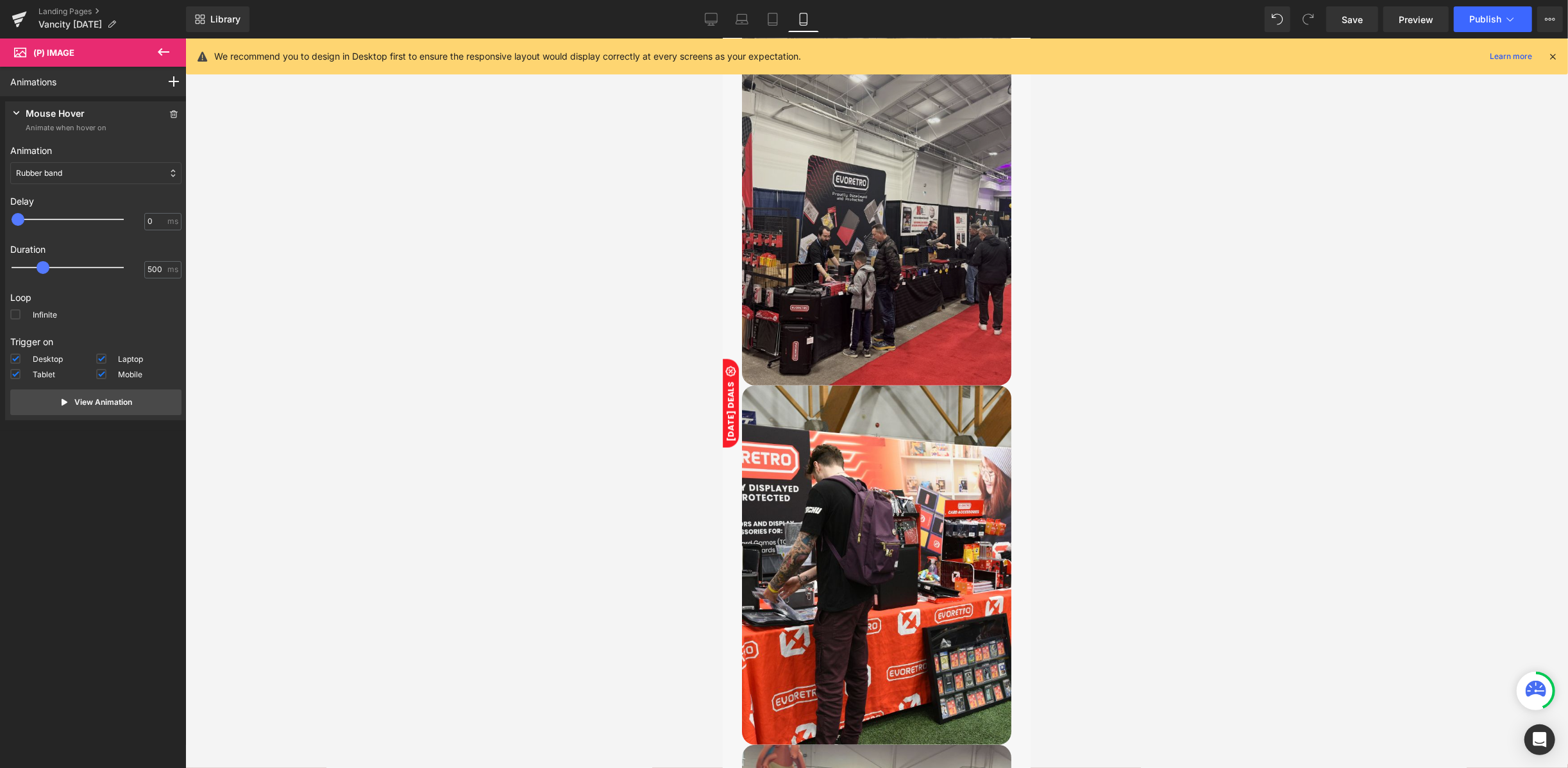
scroll to position [0, 0]
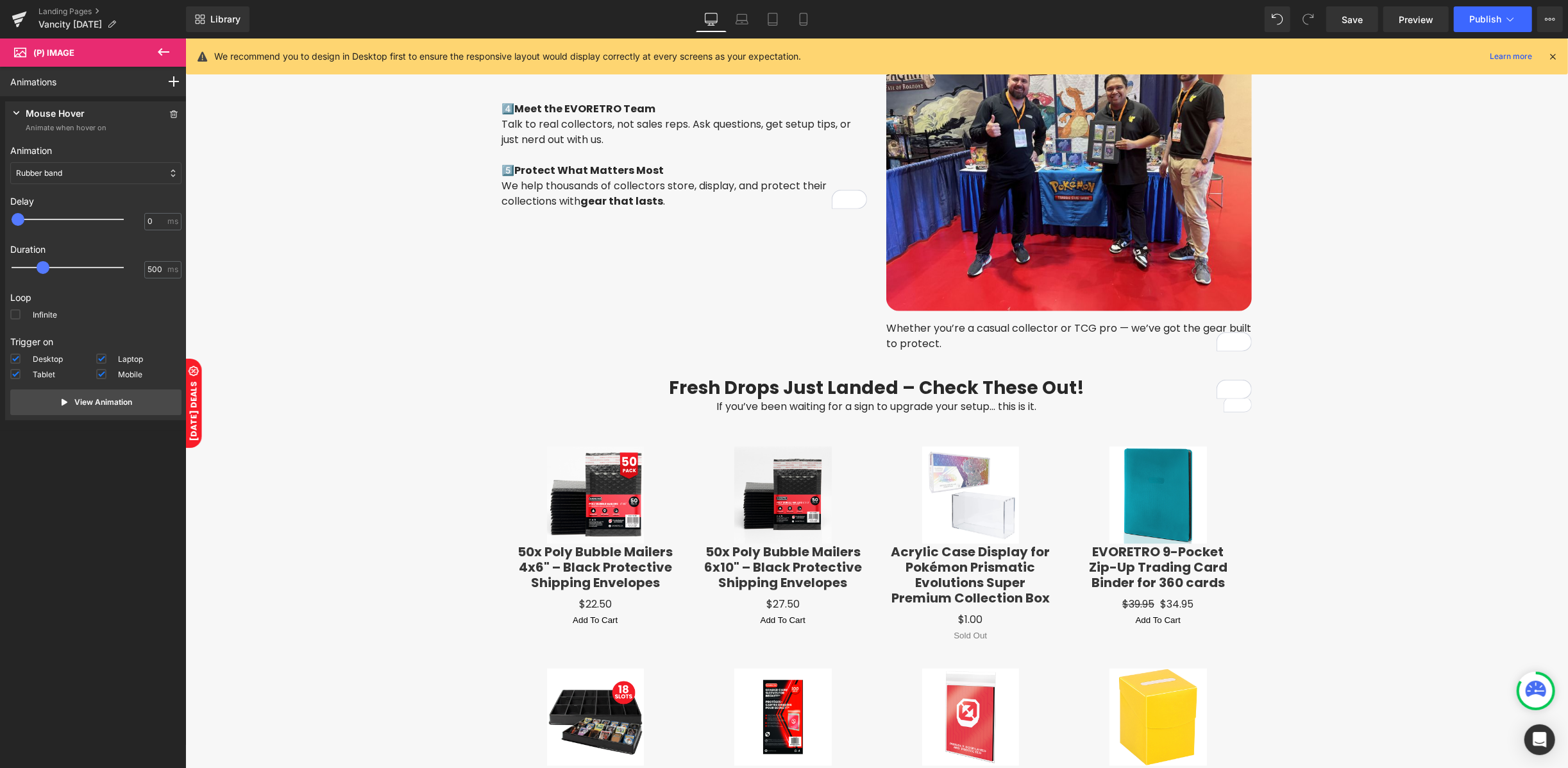
scroll to position [1454, 0]
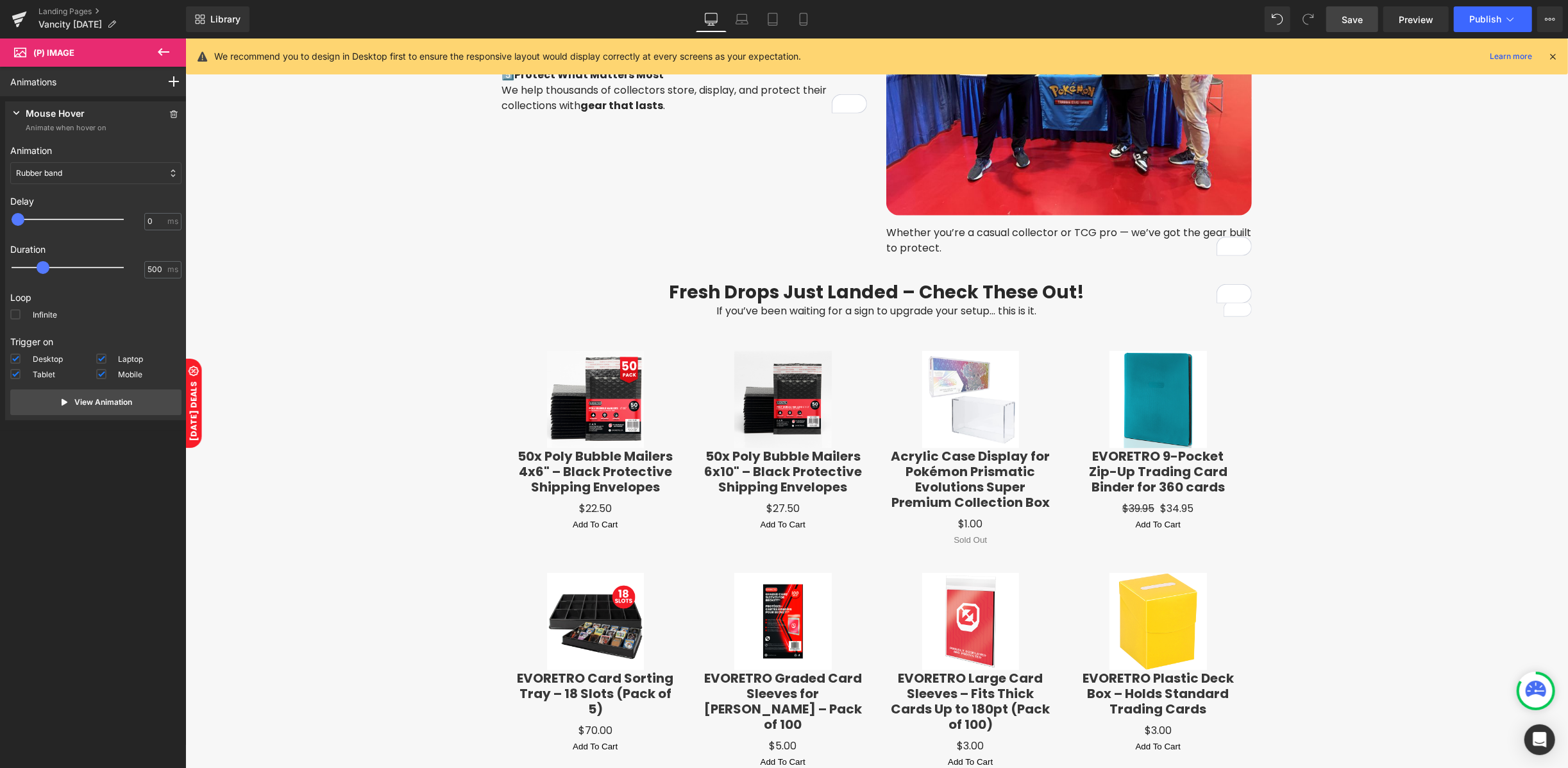
click at [1354, 21] on span "Save" at bounding box center [1352, 19] width 21 height 13
click at [1418, 21] on span "Preview" at bounding box center [1415, 19] width 35 height 13
